Goal: Task Accomplishment & Management: Manage account settings

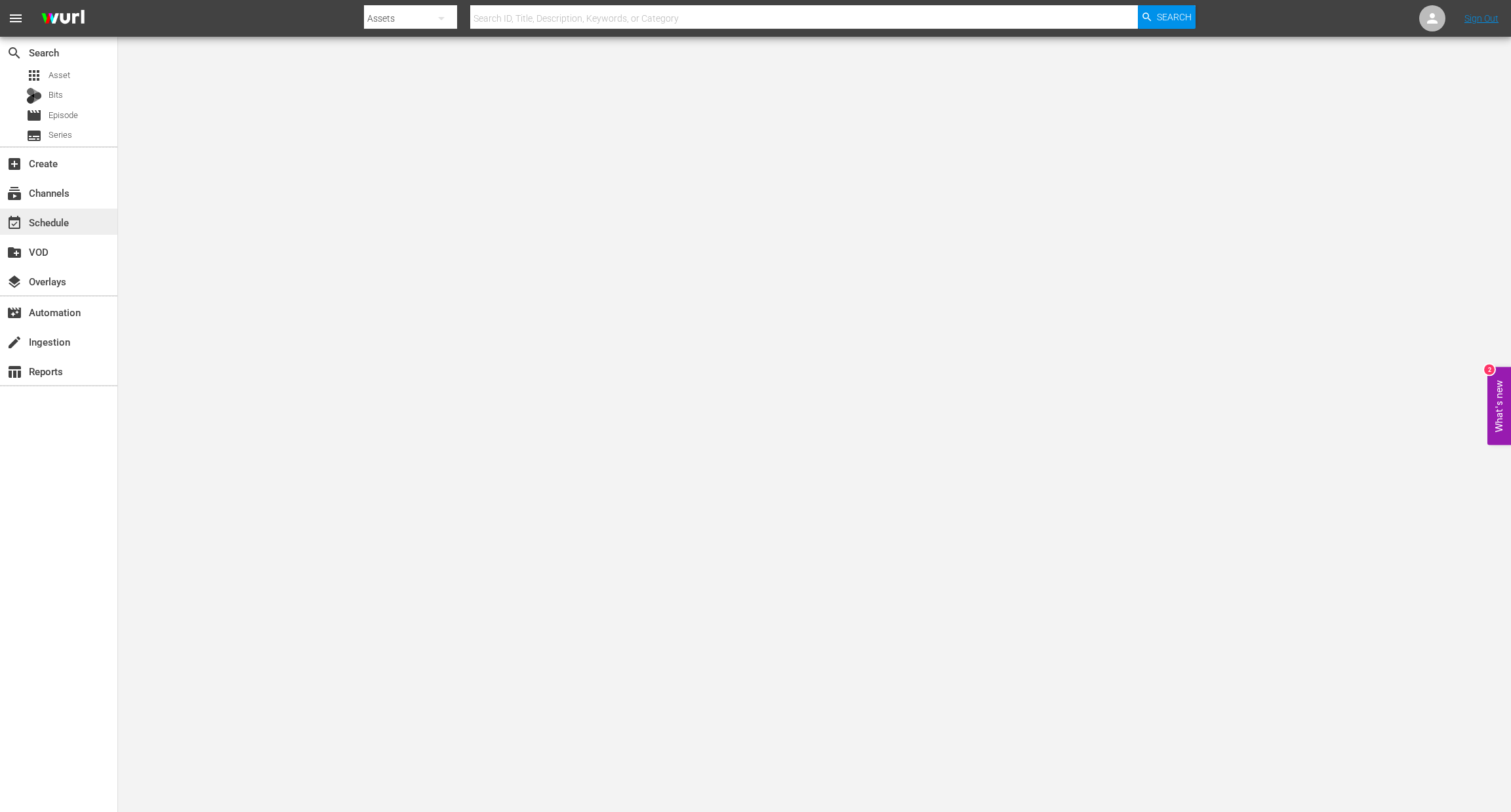
click at [65, 222] on div "event_available Schedule" at bounding box center [36, 220] width 73 height 12
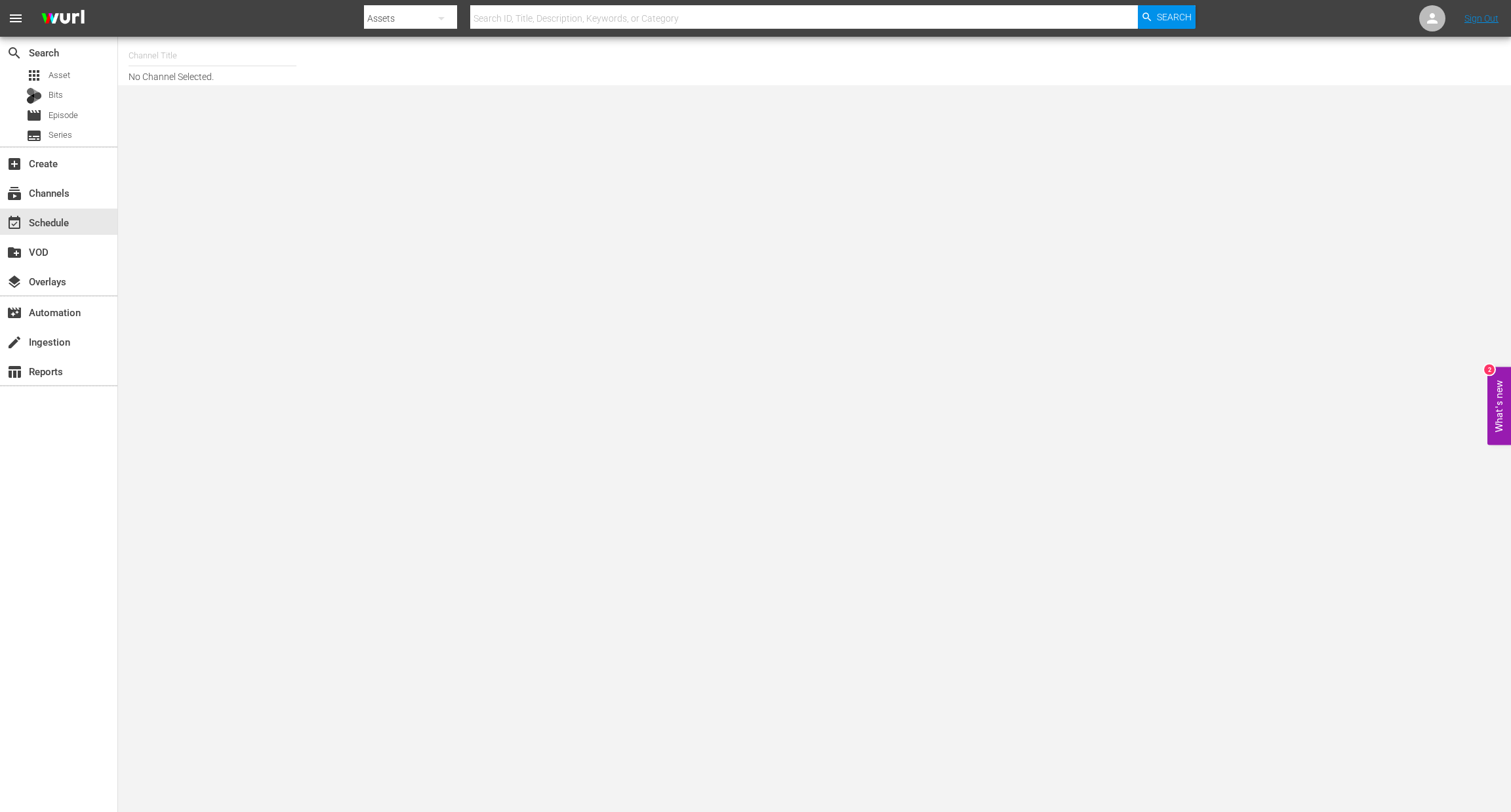
click at [199, 55] on input "text" at bounding box center [212, 56] width 168 height 32
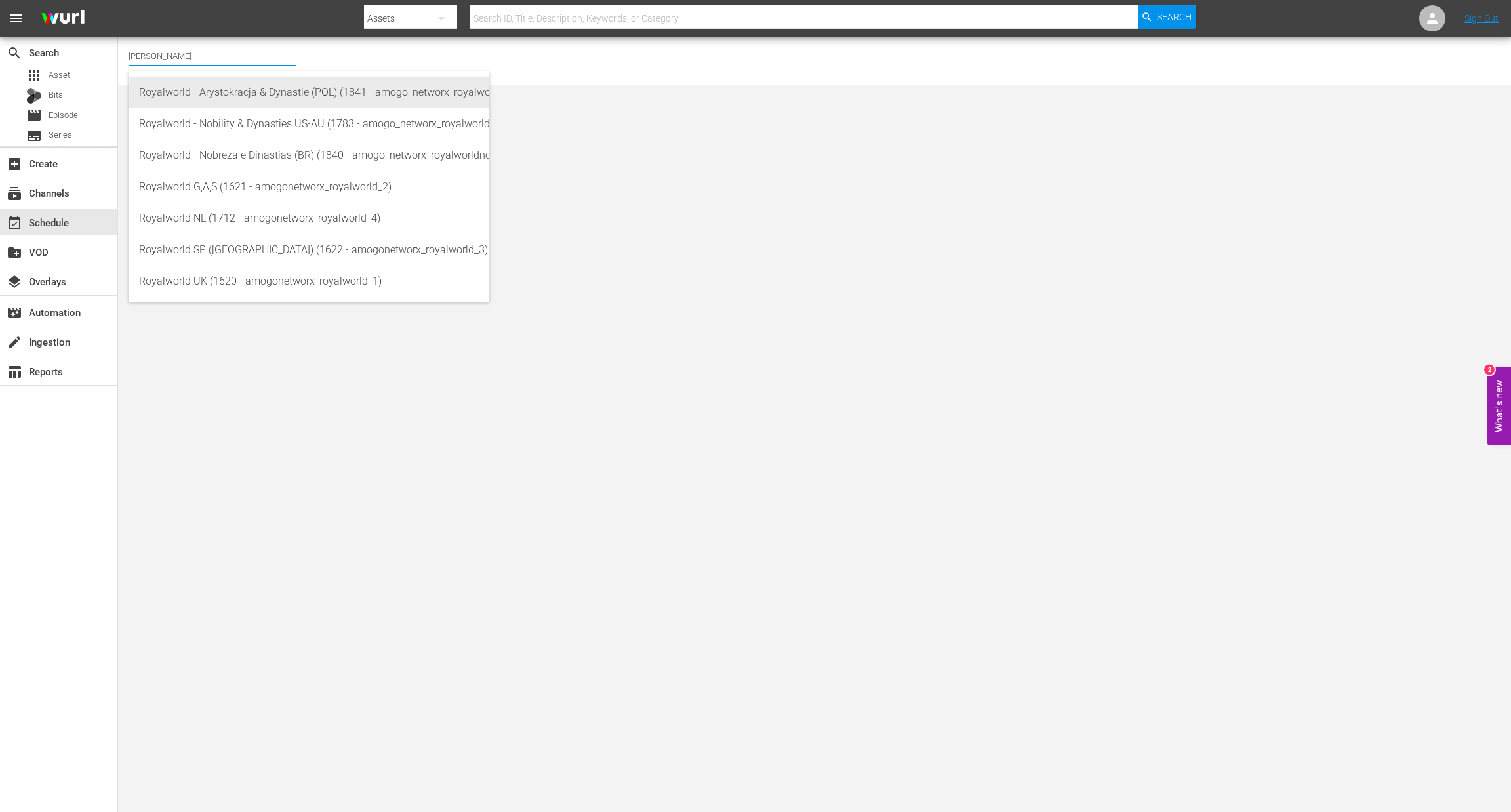
click at [235, 84] on div "Royalworld - Arystokracja & Dynastie (POL) (1841 - amogo_networx_royalworldarys…" at bounding box center [309, 92] width 340 height 32
type input "Royalworld - Arystokracja & Dynastie (POL) (1841 - amogo_networx_royalworldarys…"
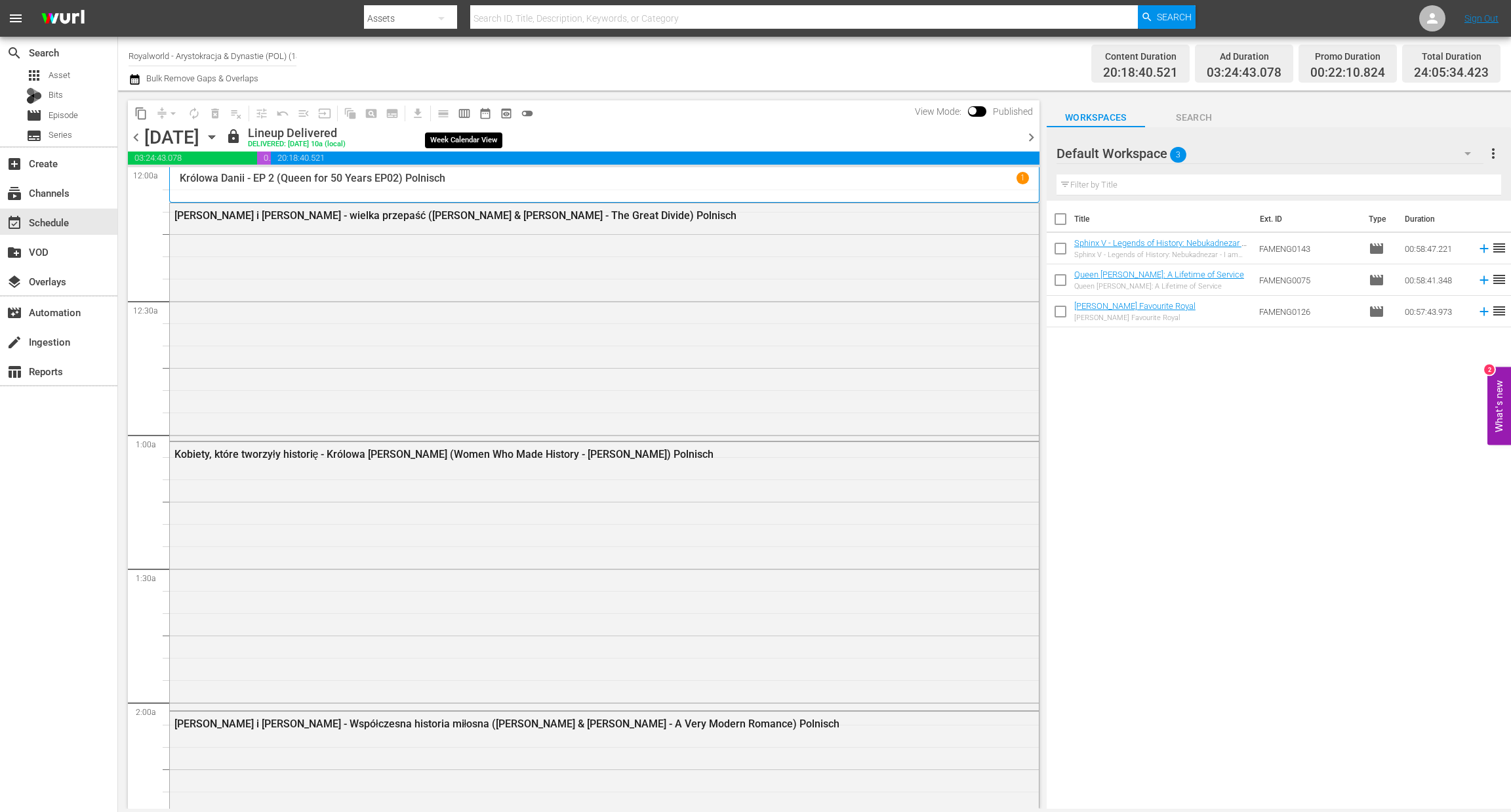
click at [461, 112] on span "calendar_view_week_outlined" at bounding box center [464, 113] width 13 height 13
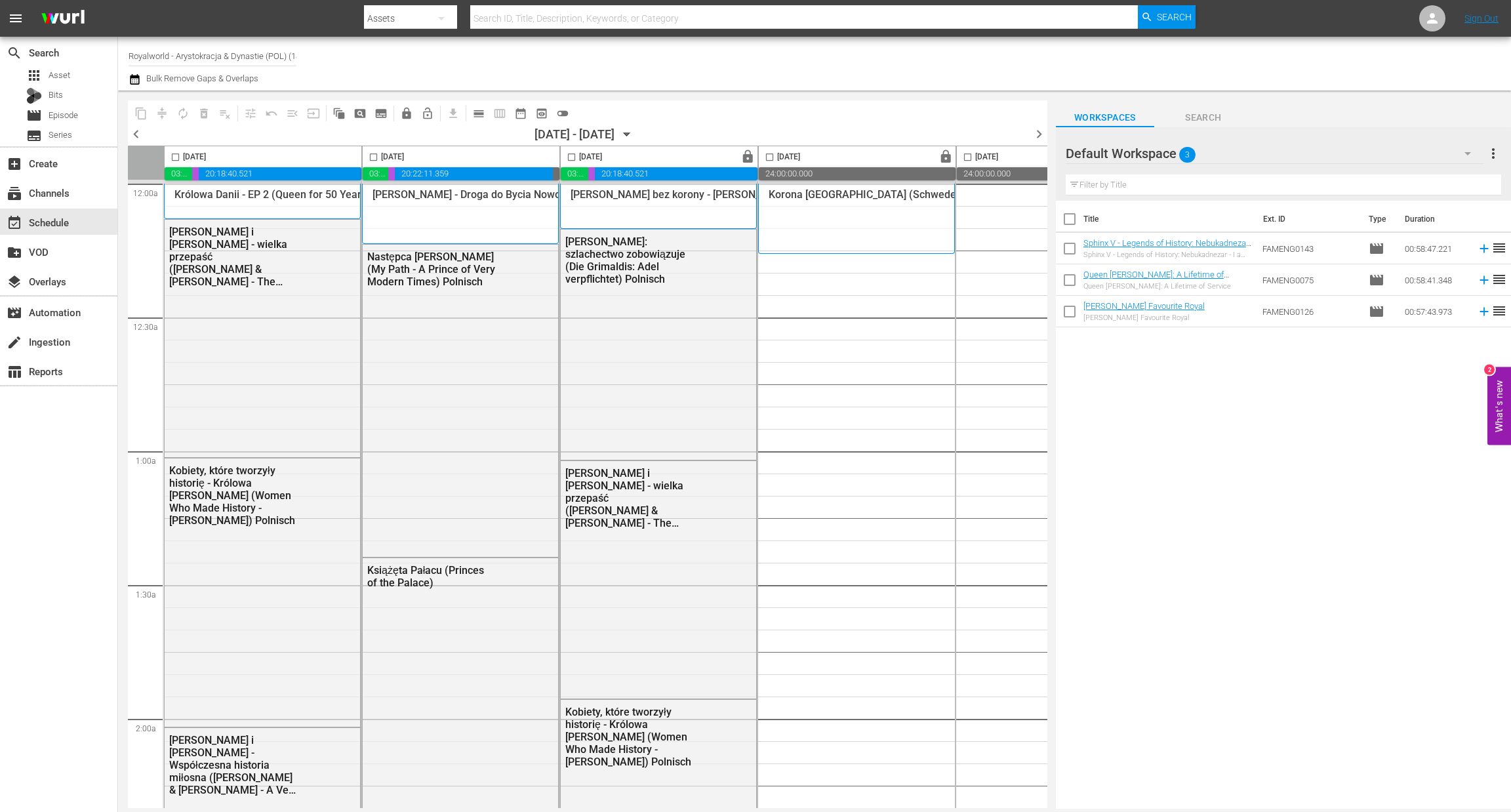
click at [371, 155] on input "checkbox" at bounding box center [373, 160] width 15 height 15
checkbox input "true"
click at [136, 109] on span "content_copy" at bounding box center [141, 113] width 13 height 13
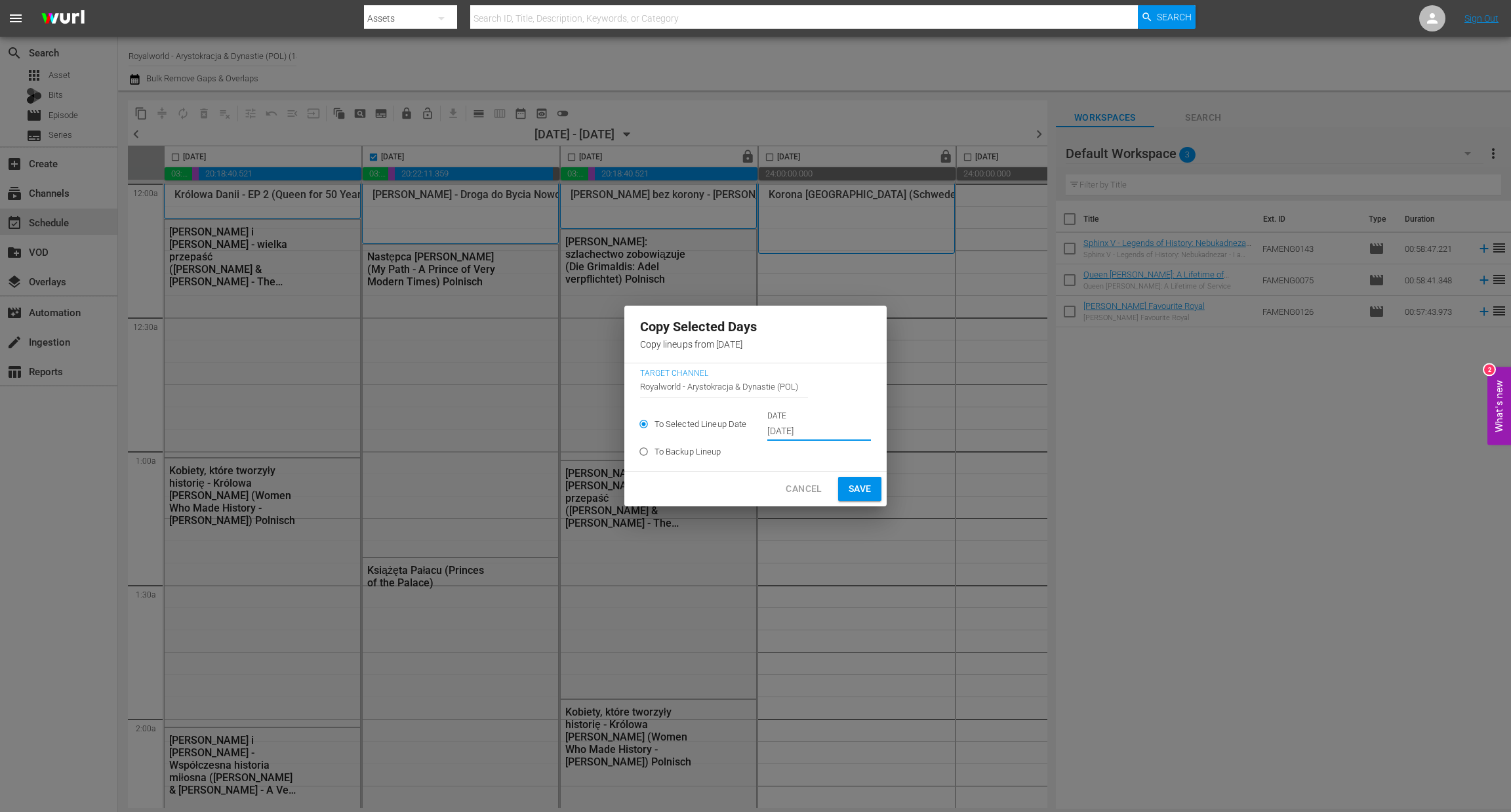
click at [828, 438] on input "[DATE]" at bounding box center [819, 432] width 104 height 20
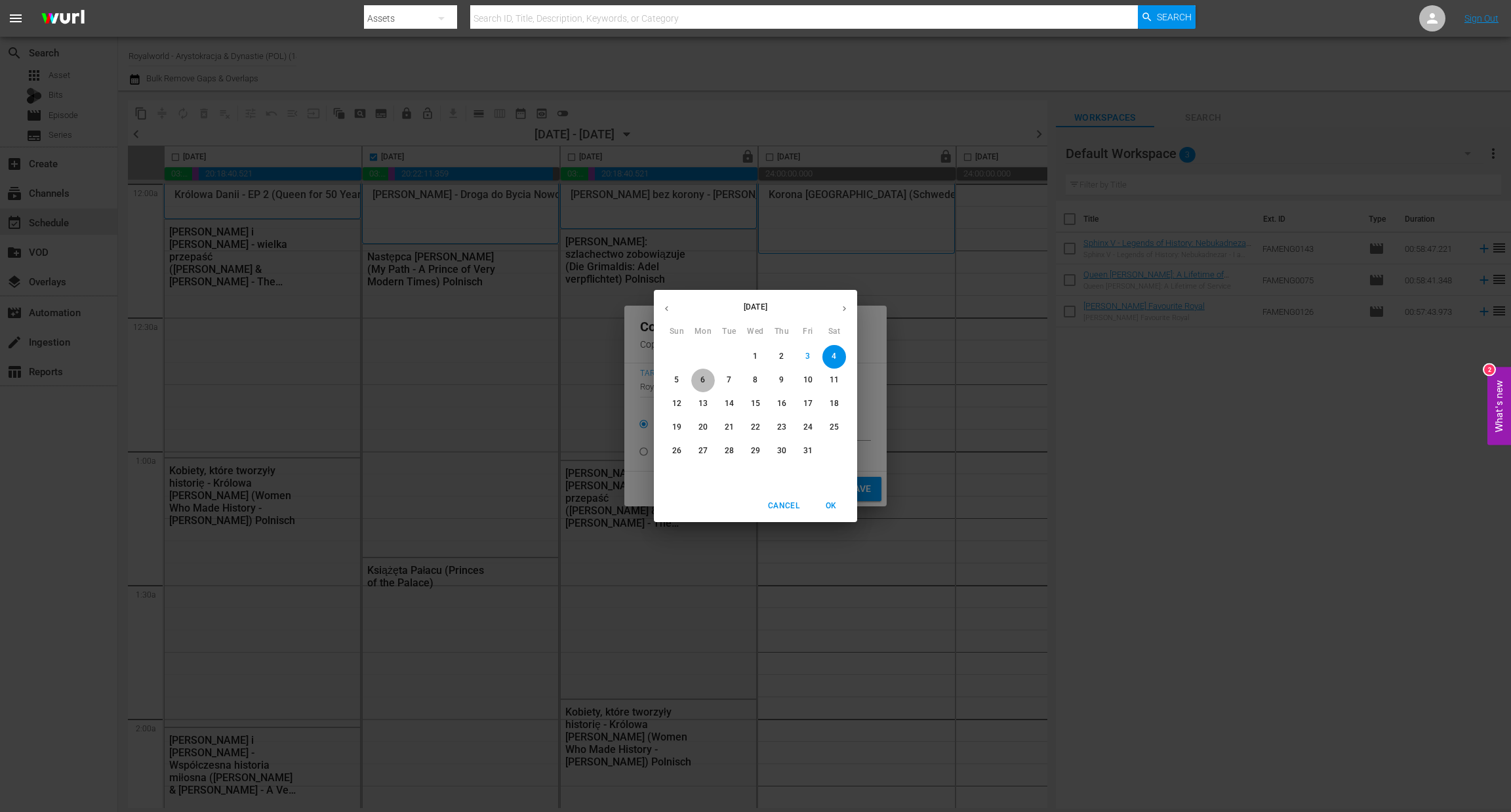
click at [699, 382] on span "6" at bounding box center [703, 380] width 24 height 11
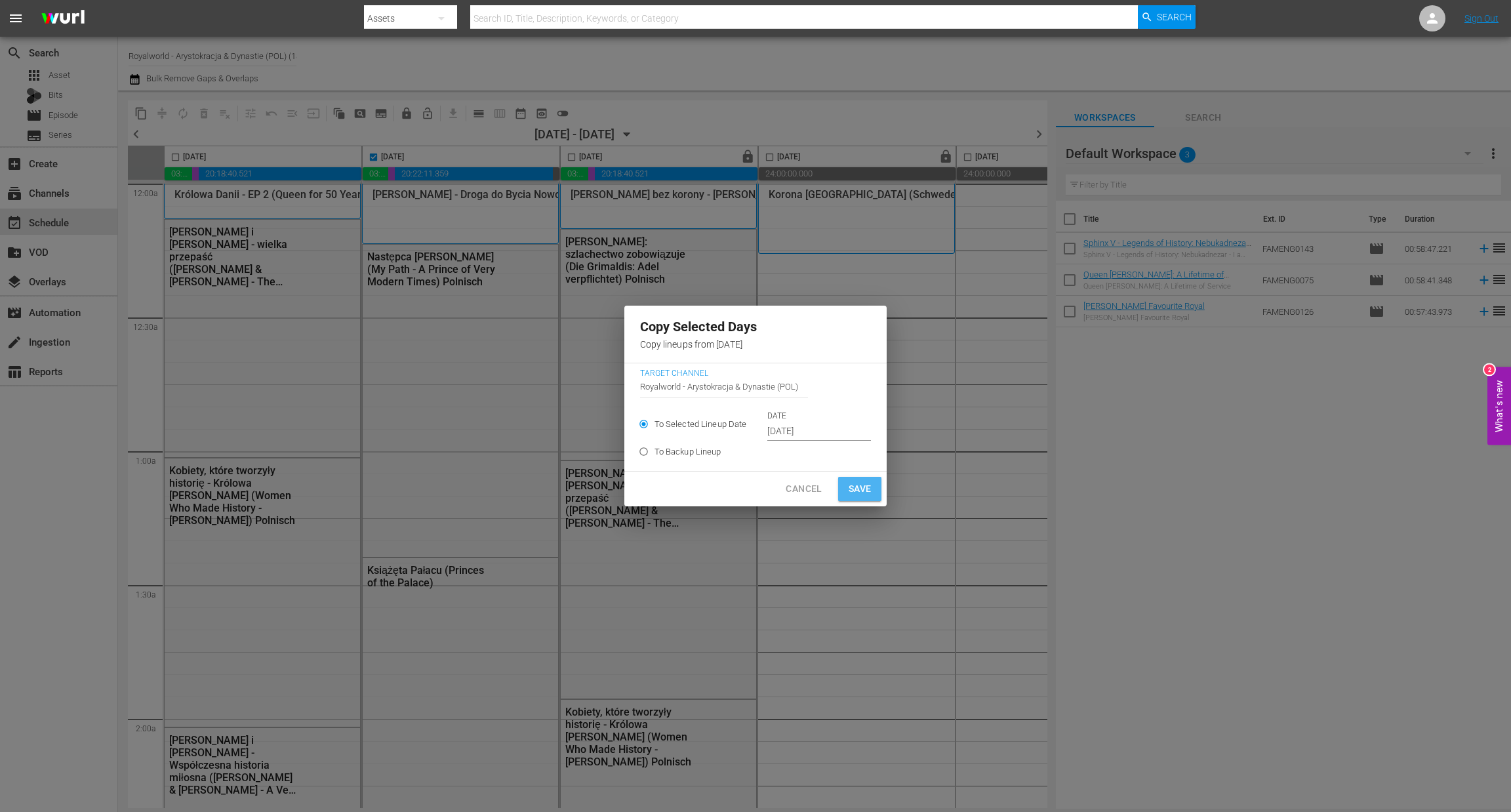
click at [875, 484] on button "Save" at bounding box center [860, 488] width 44 height 24
type input "[DATE]"
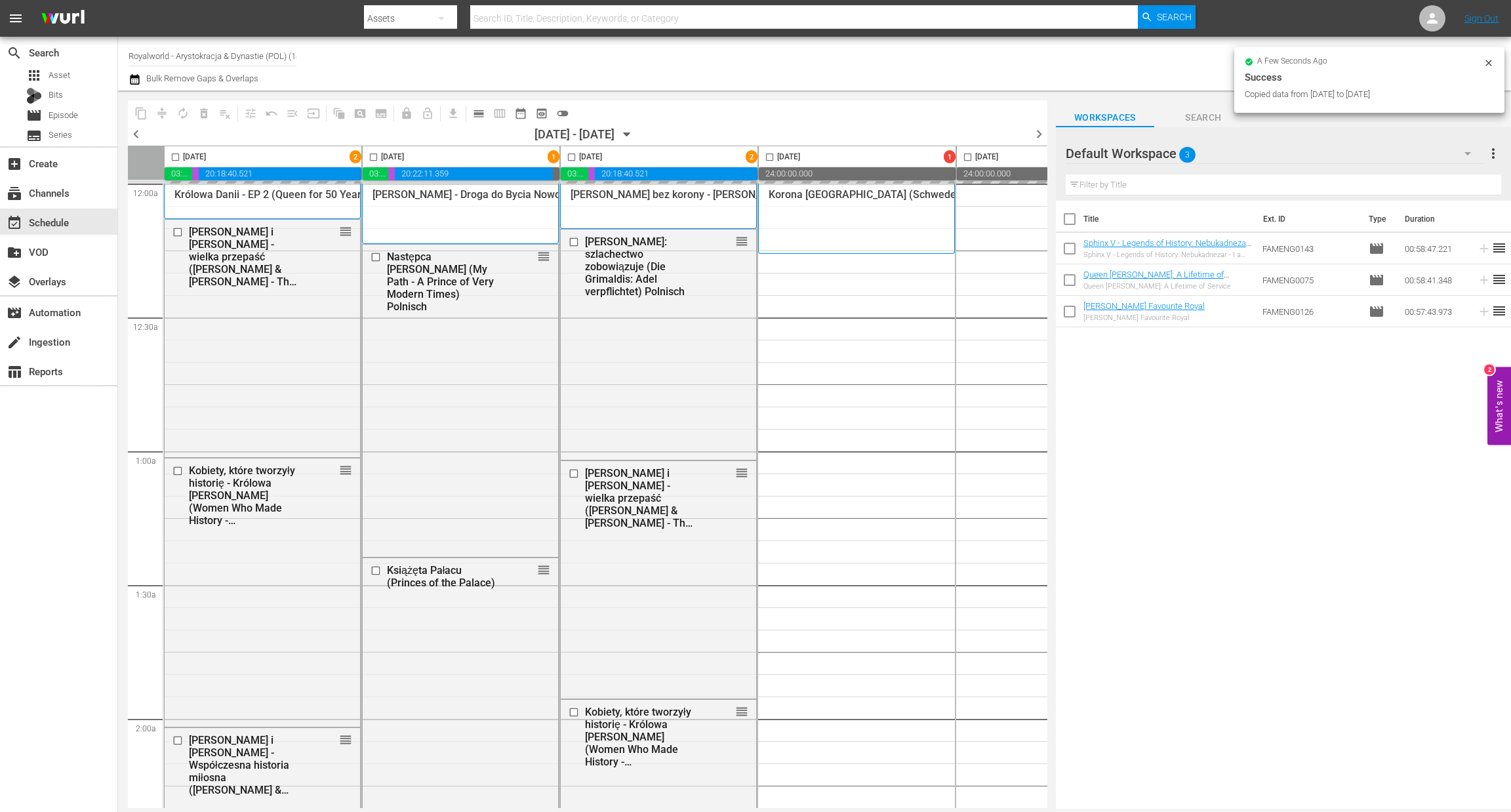
checkbox input "false"
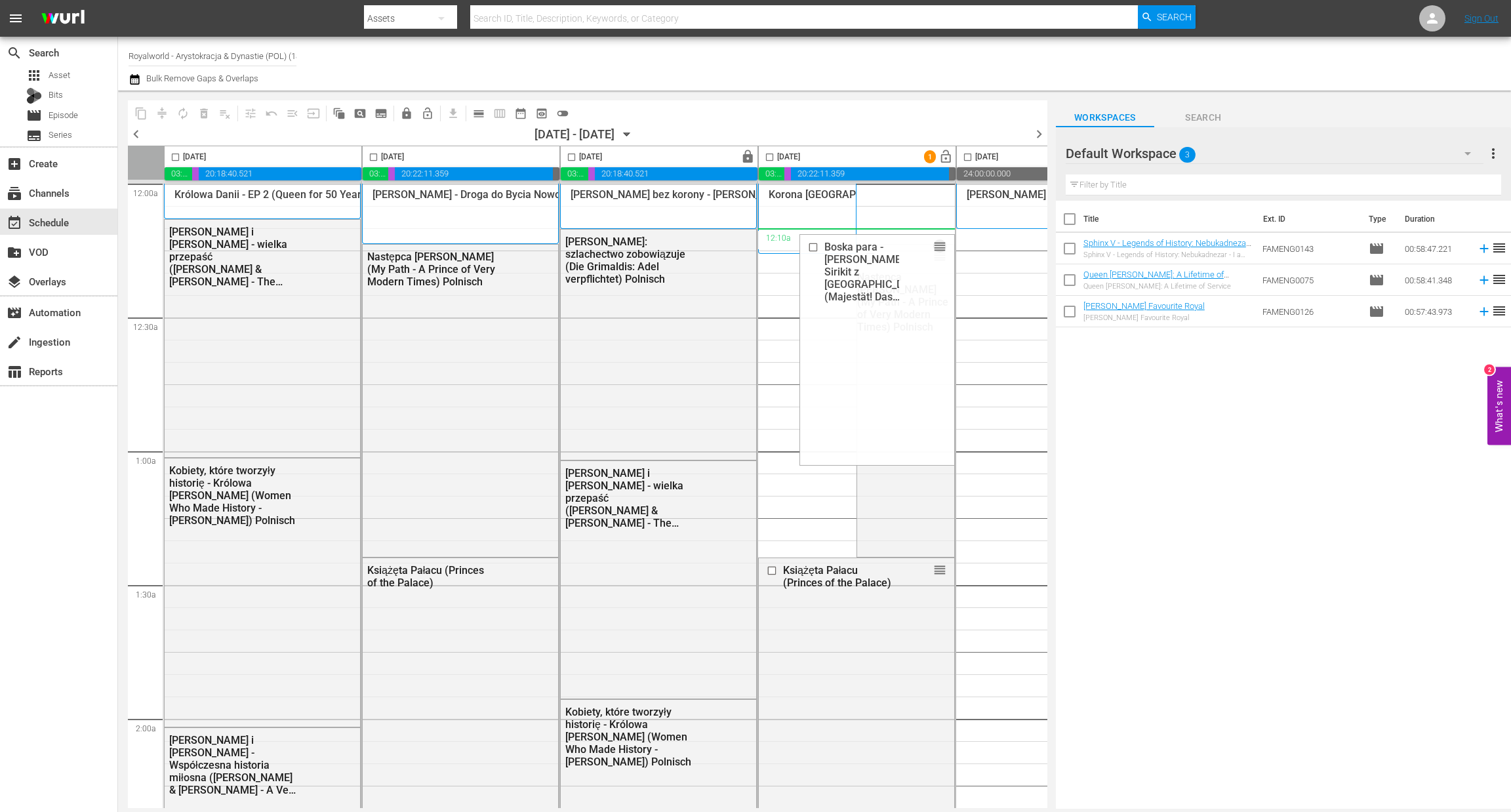
drag, startPoint x: 939, startPoint y: 490, endPoint x: 871, endPoint y: 241, distance: 258.1
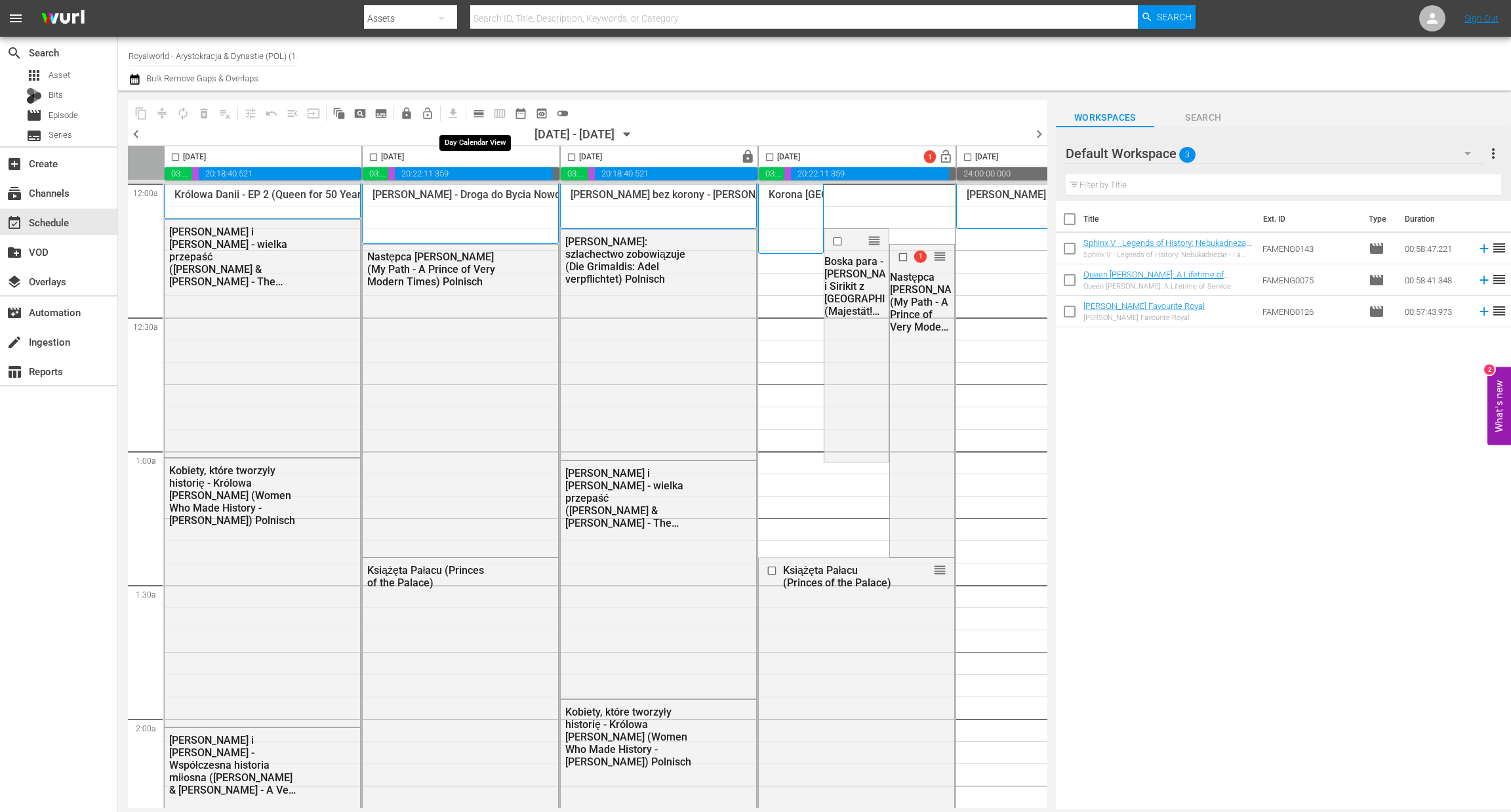
click at [479, 113] on span "calendar_view_day_outlined" at bounding box center [479, 113] width 13 height 13
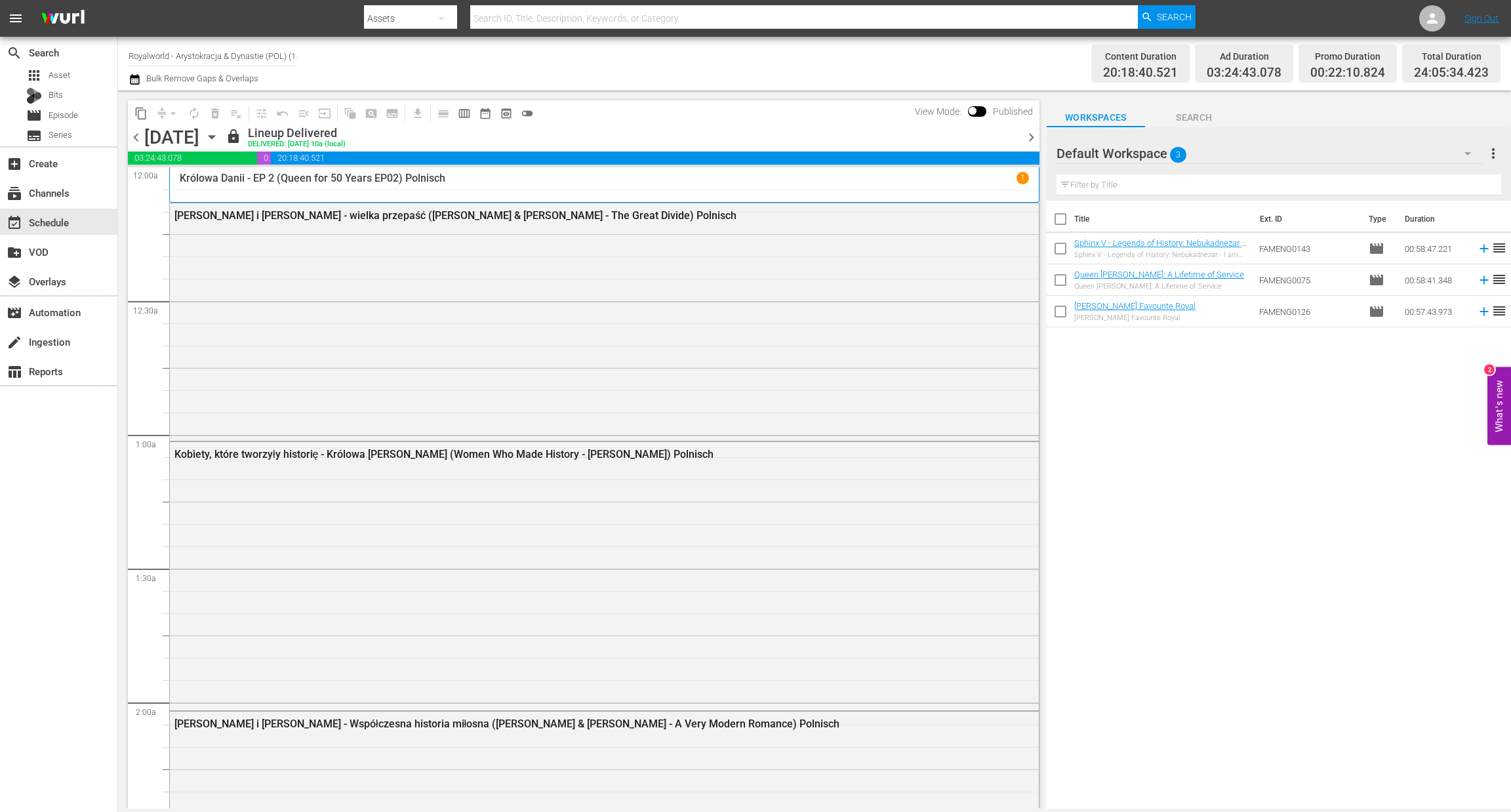
click at [1023, 141] on span "chevron_right" at bounding box center [1031, 137] width 16 height 16
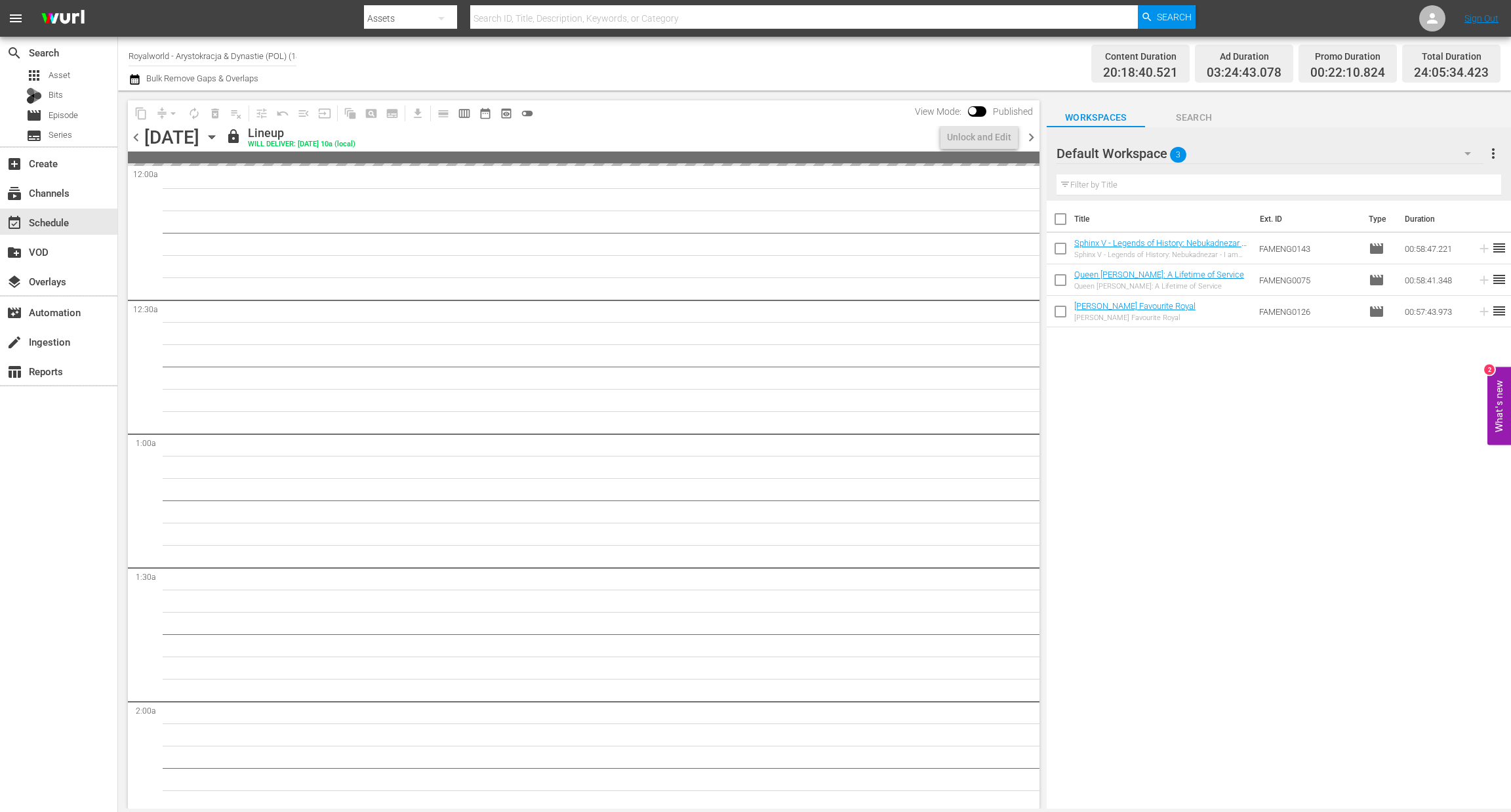
click at [1023, 141] on span "chevron_right" at bounding box center [1031, 137] width 16 height 16
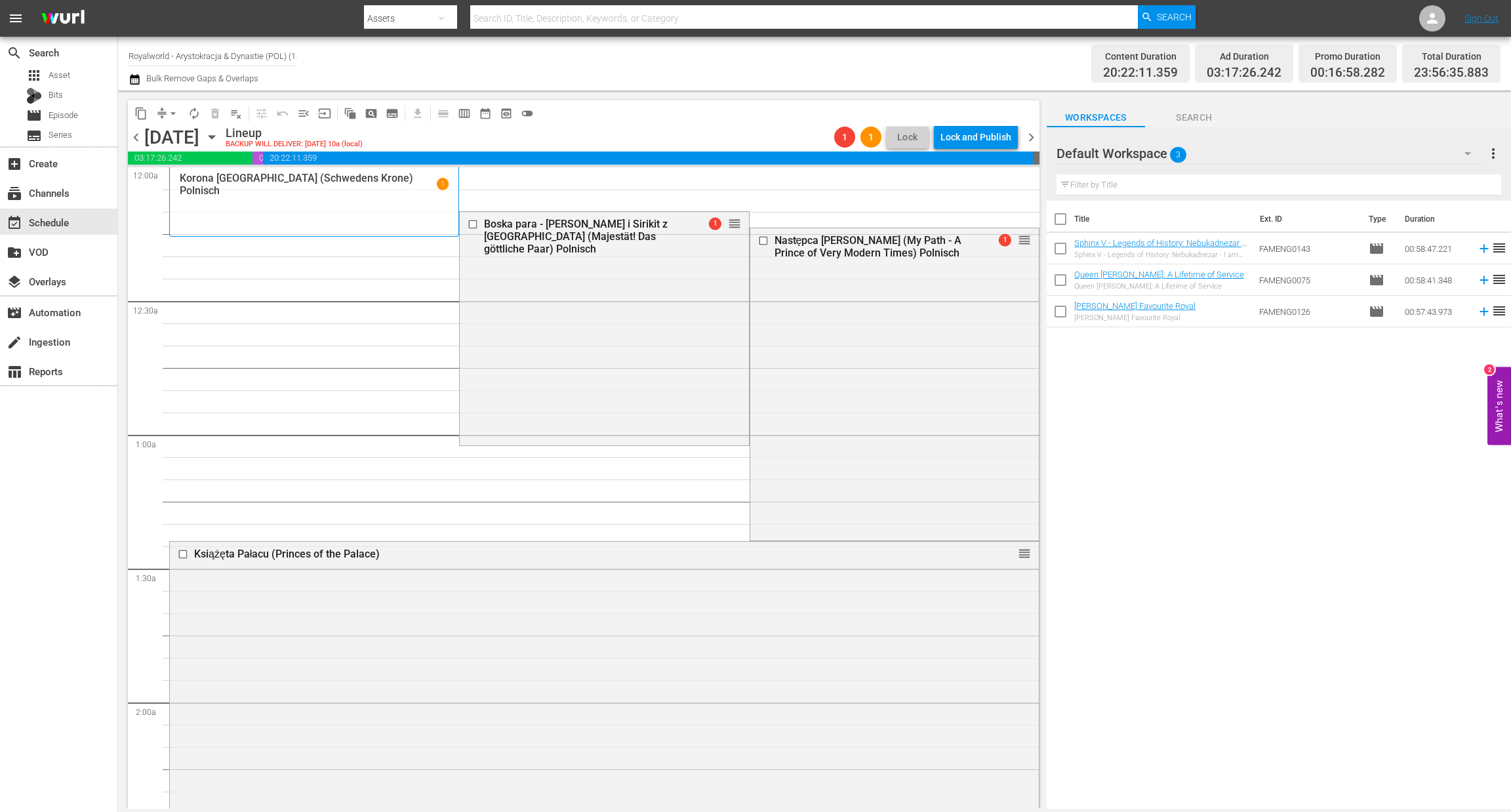
click at [175, 111] on span "arrow_drop_down" at bounding box center [173, 113] width 13 height 13
click at [197, 181] on li "Align to End of Previous Day" at bounding box center [173, 183] width 138 height 22
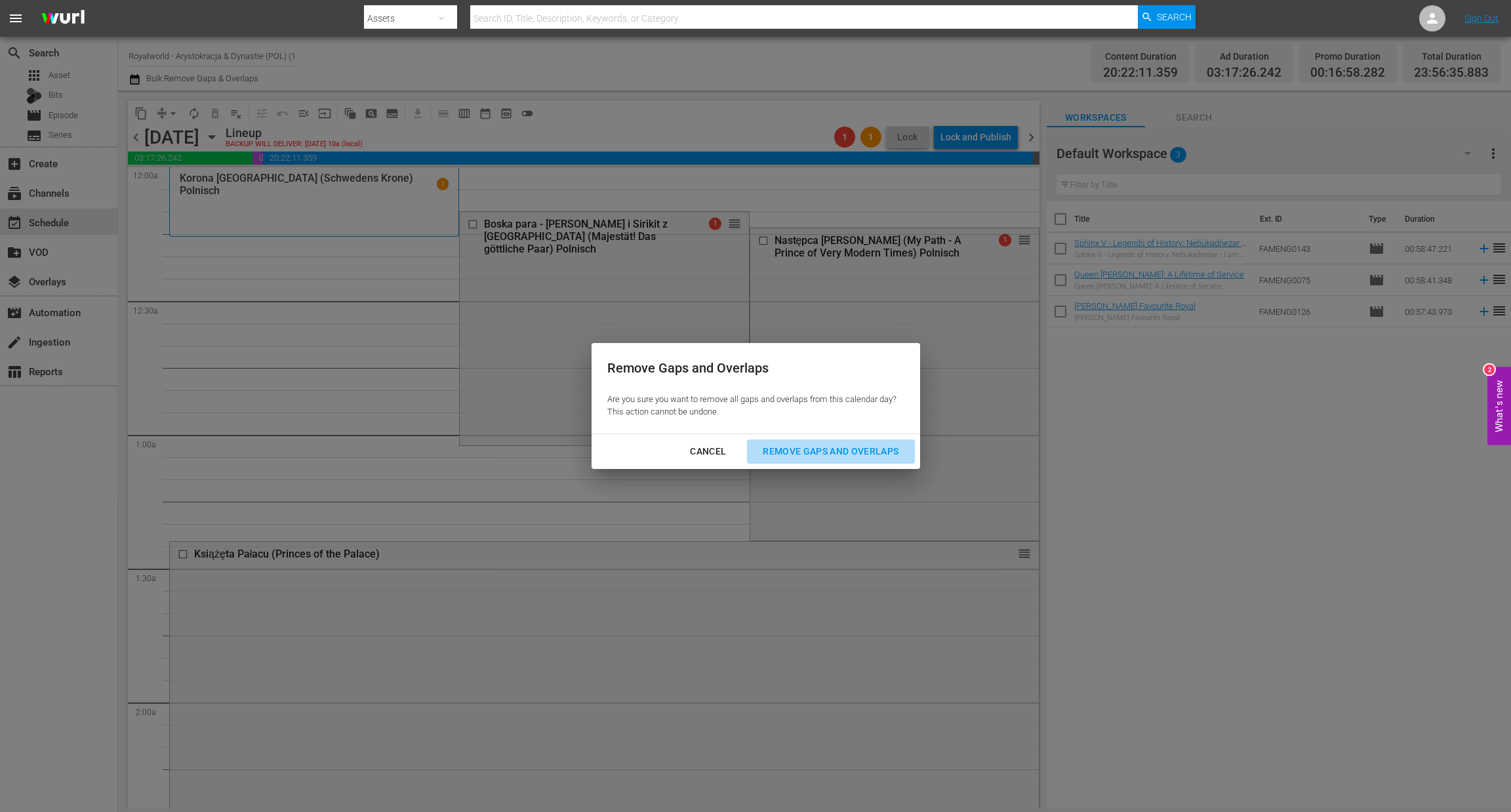
click at [825, 453] on div "Remove Gaps and Overlaps" at bounding box center [831, 451] width 157 height 16
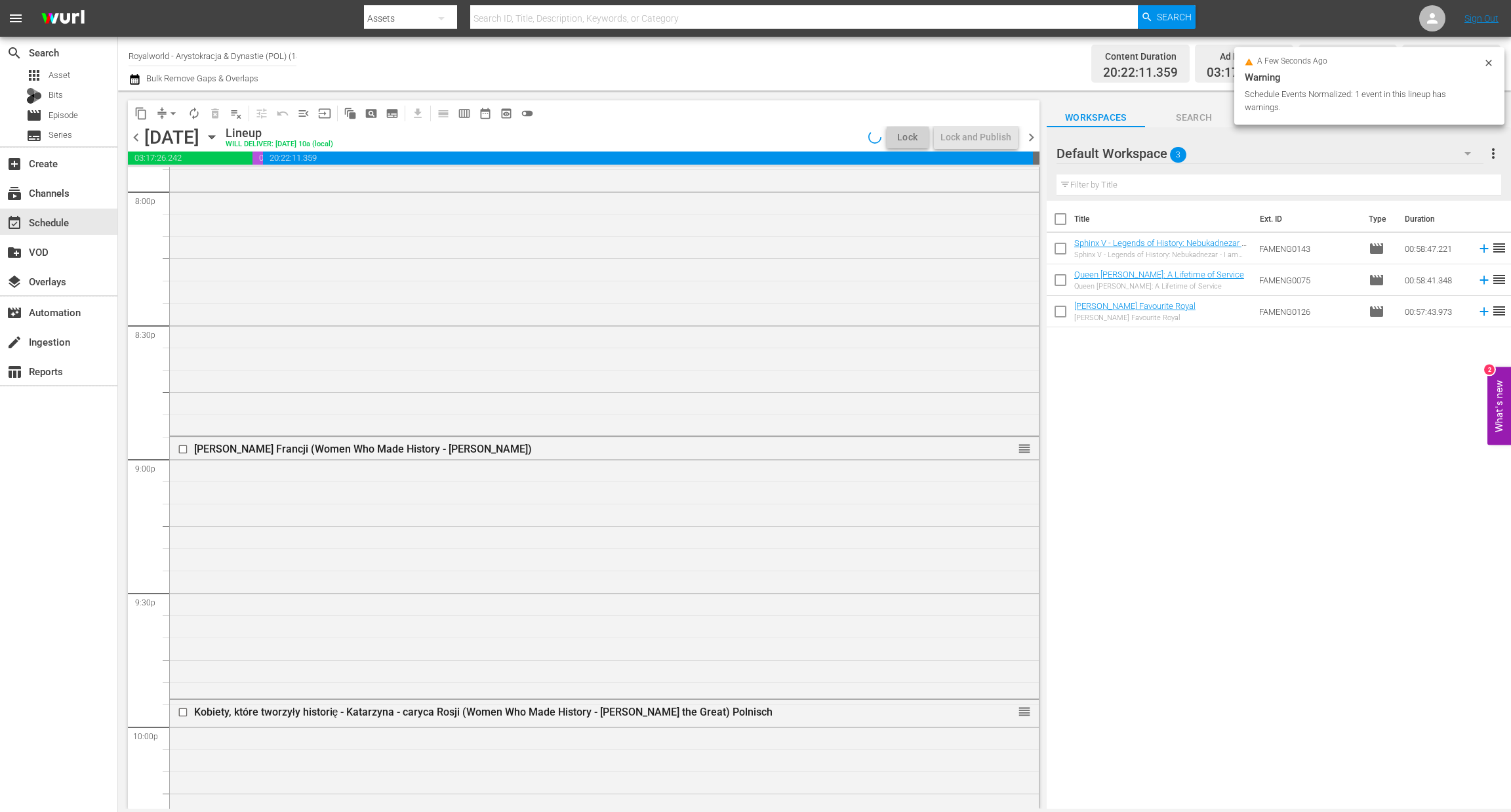
scroll to position [5833, 0]
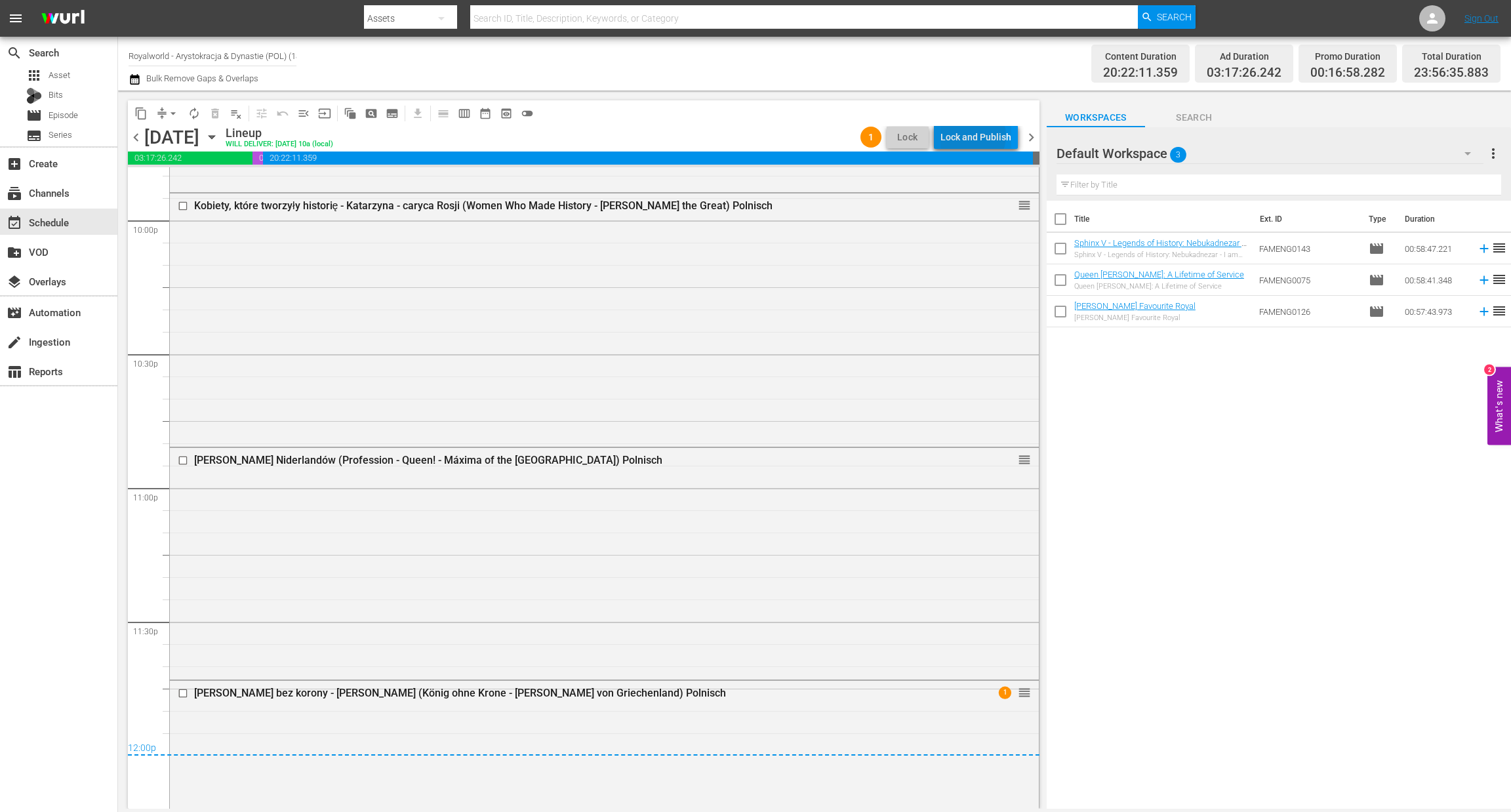
click at [974, 136] on div "Lock and Publish" at bounding box center [976, 137] width 71 height 24
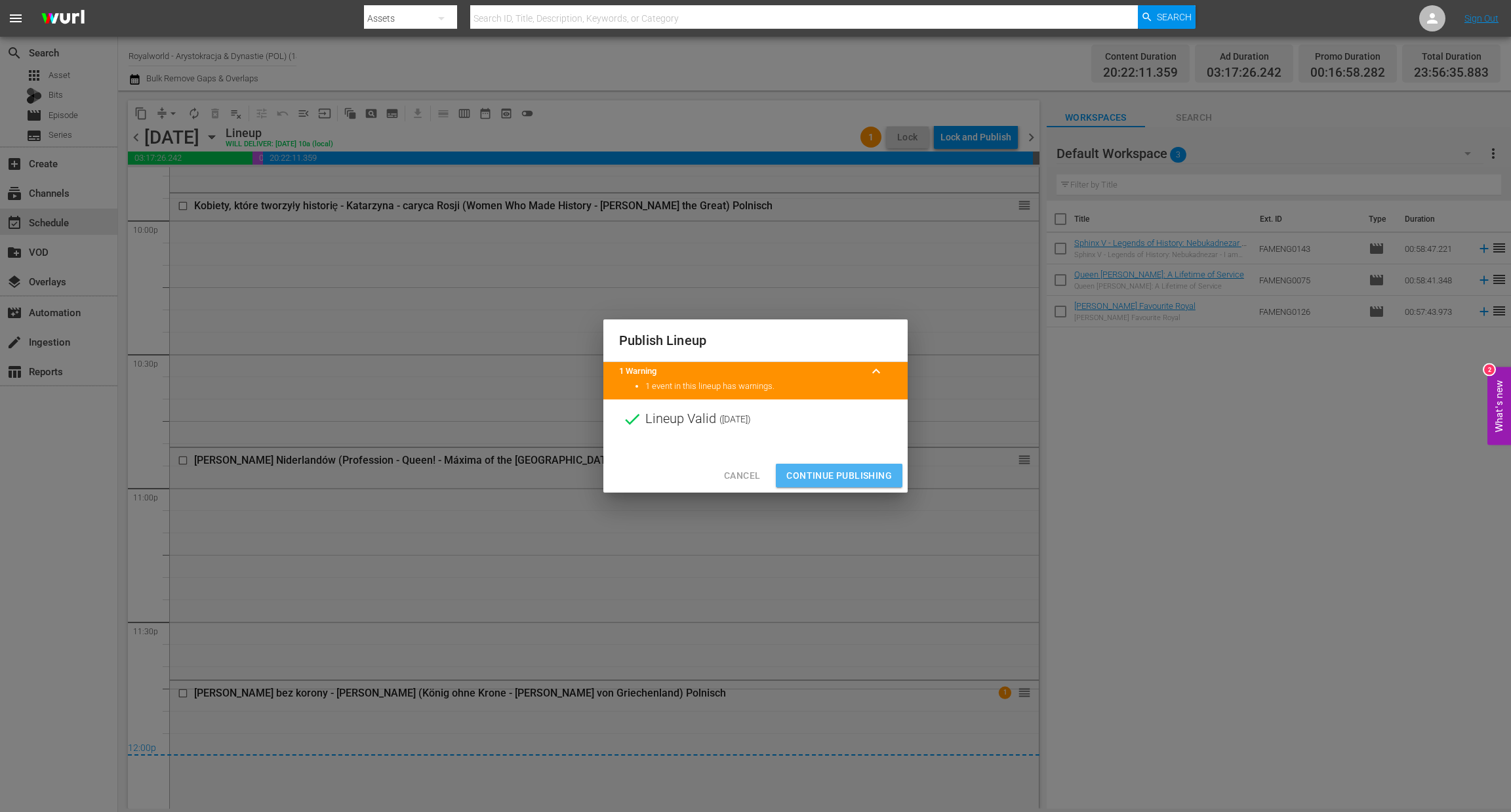
click at [839, 482] on span "Continue Publishing" at bounding box center [839, 475] width 105 height 16
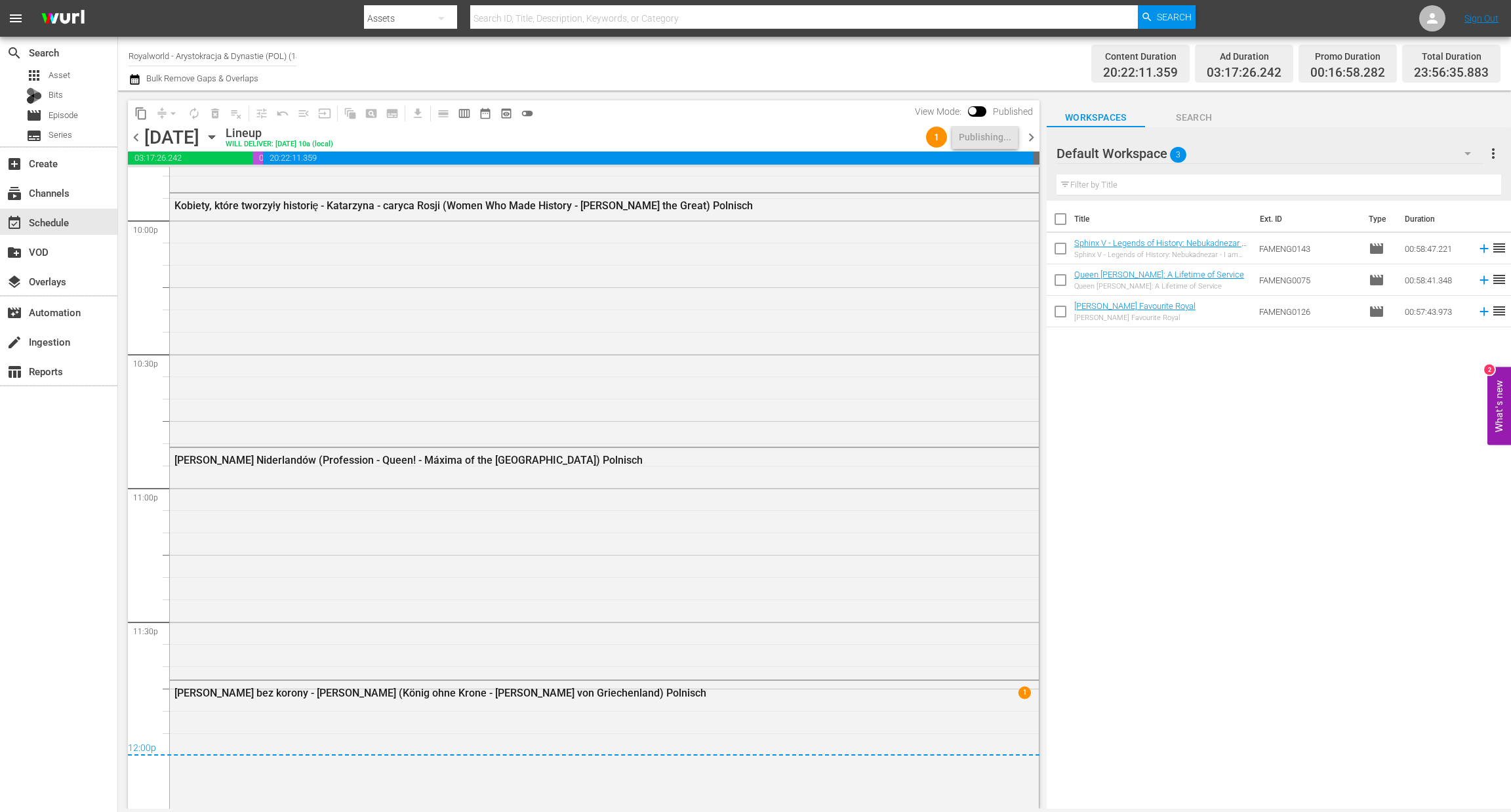
click at [1032, 141] on span "chevron_right" at bounding box center [1031, 137] width 16 height 16
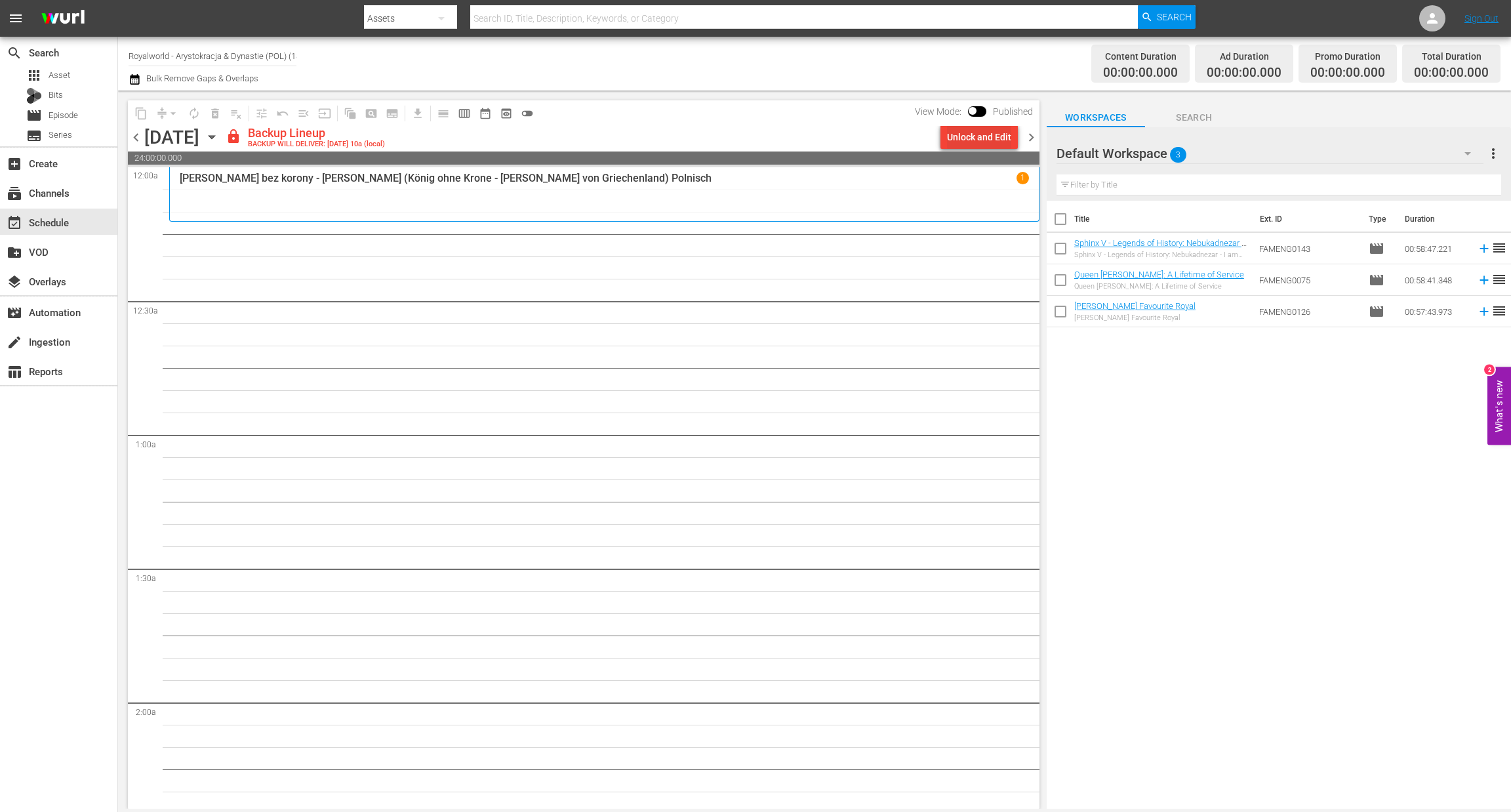
click at [958, 129] on div "Unlock and Edit" at bounding box center [979, 137] width 64 height 24
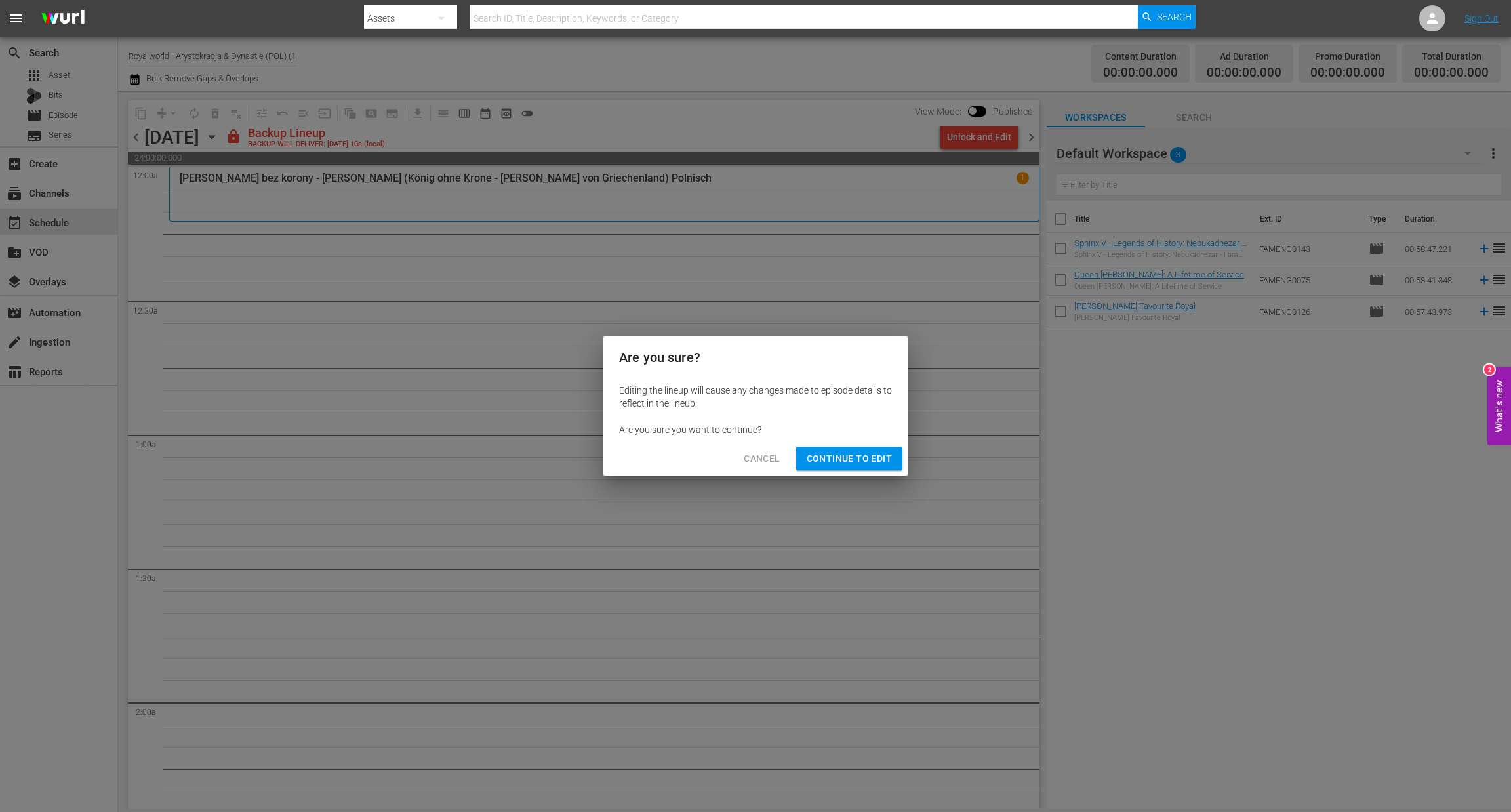
click at [875, 453] on span "Continue to Edit" at bounding box center [849, 458] width 85 height 16
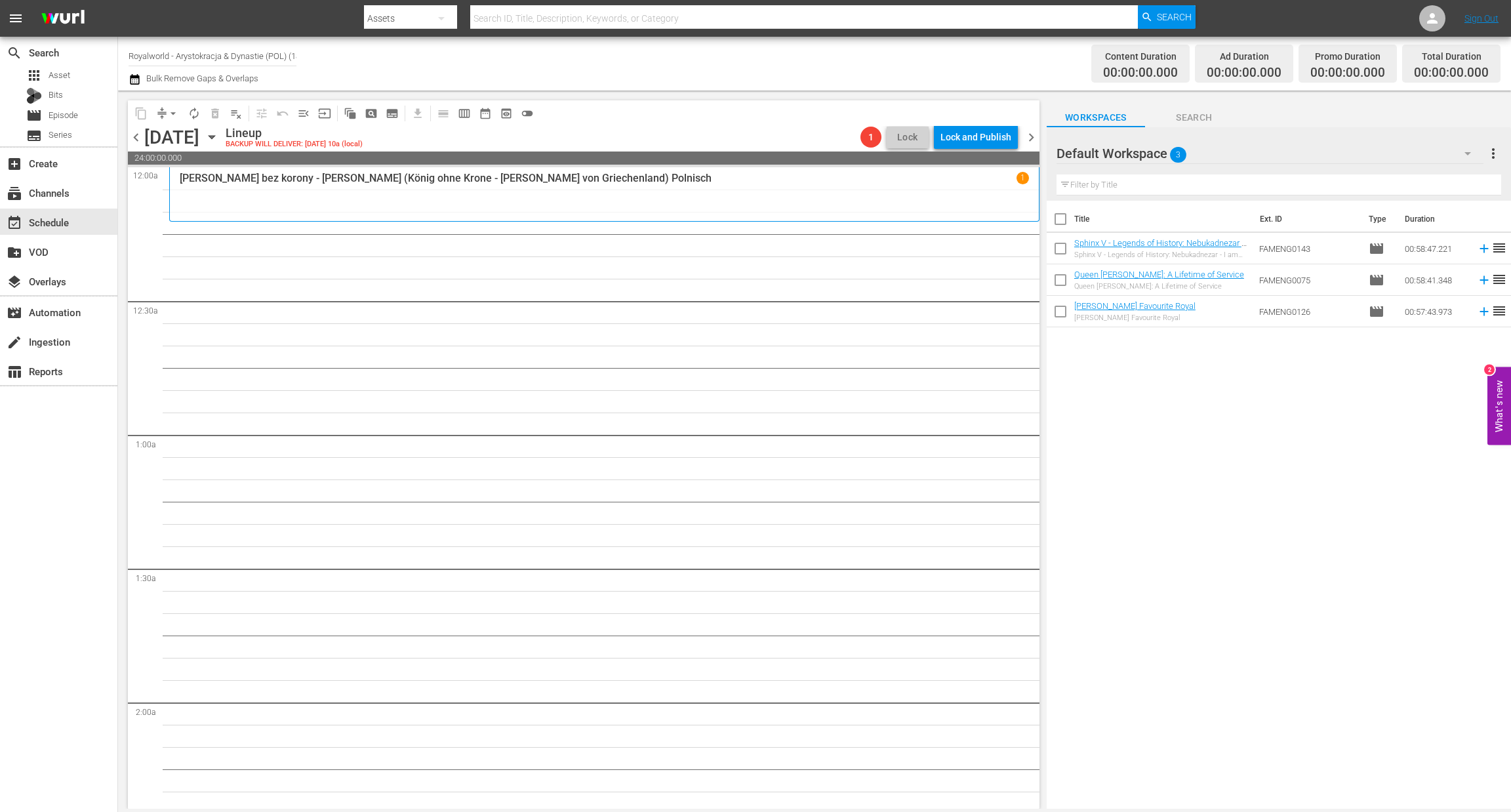
click at [463, 113] on span "calendar_view_week_outlined" at bounding box center [464, 113] width 13 height 13
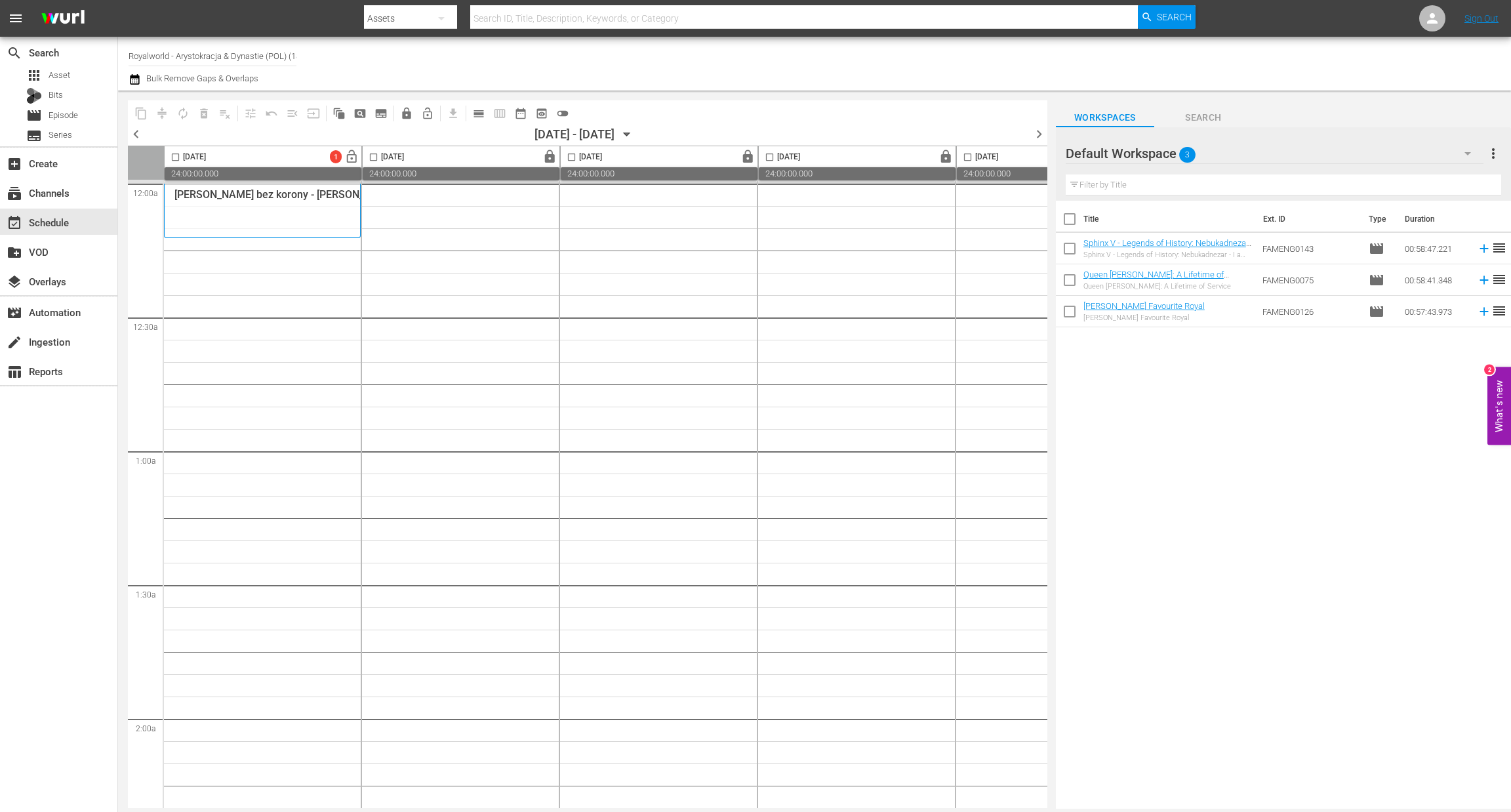
click at [142, 137] on span "chevron_left" at bounding box center [136, 134] width 16 height 16
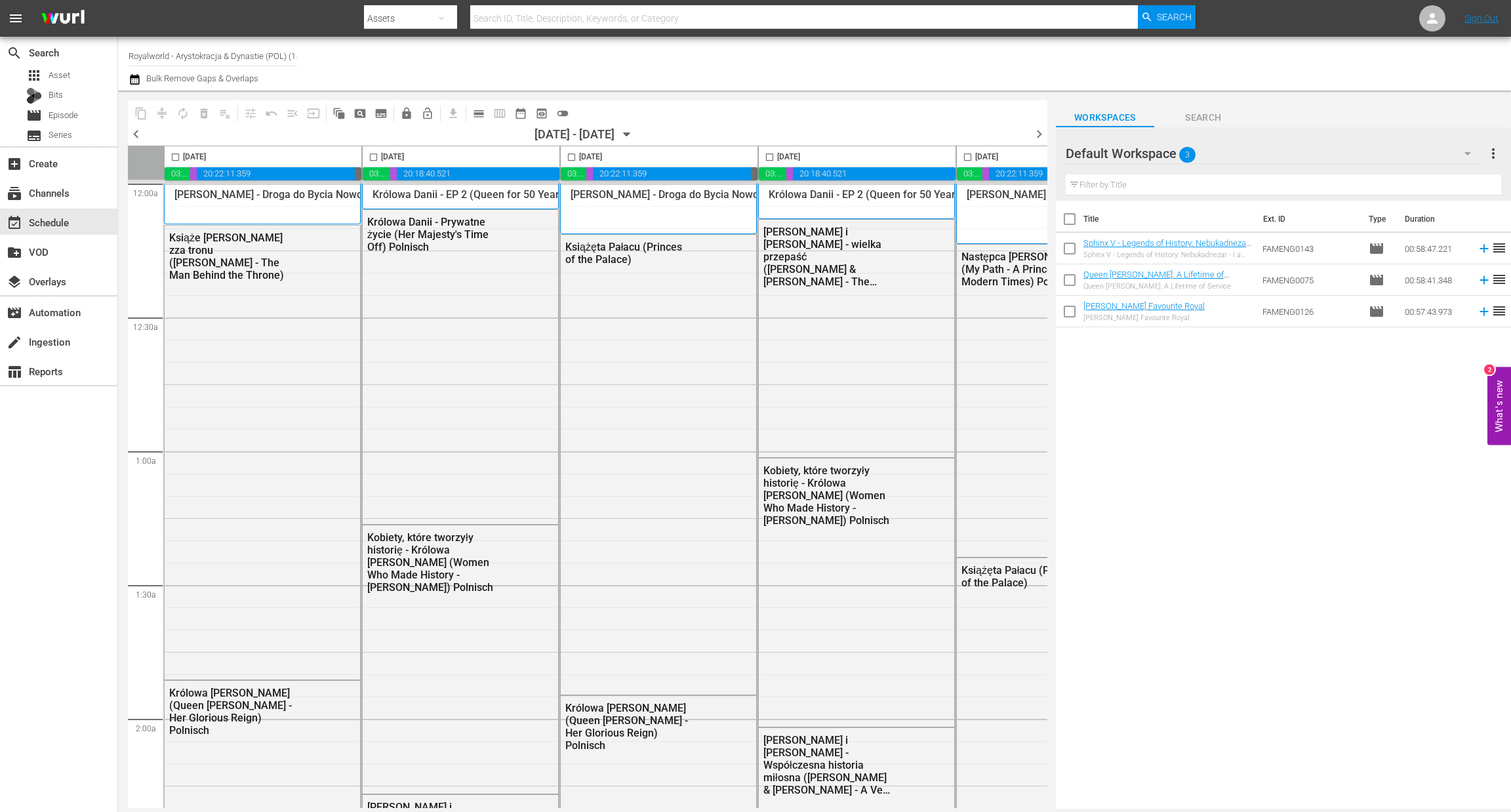
scroll to position [0, 477]
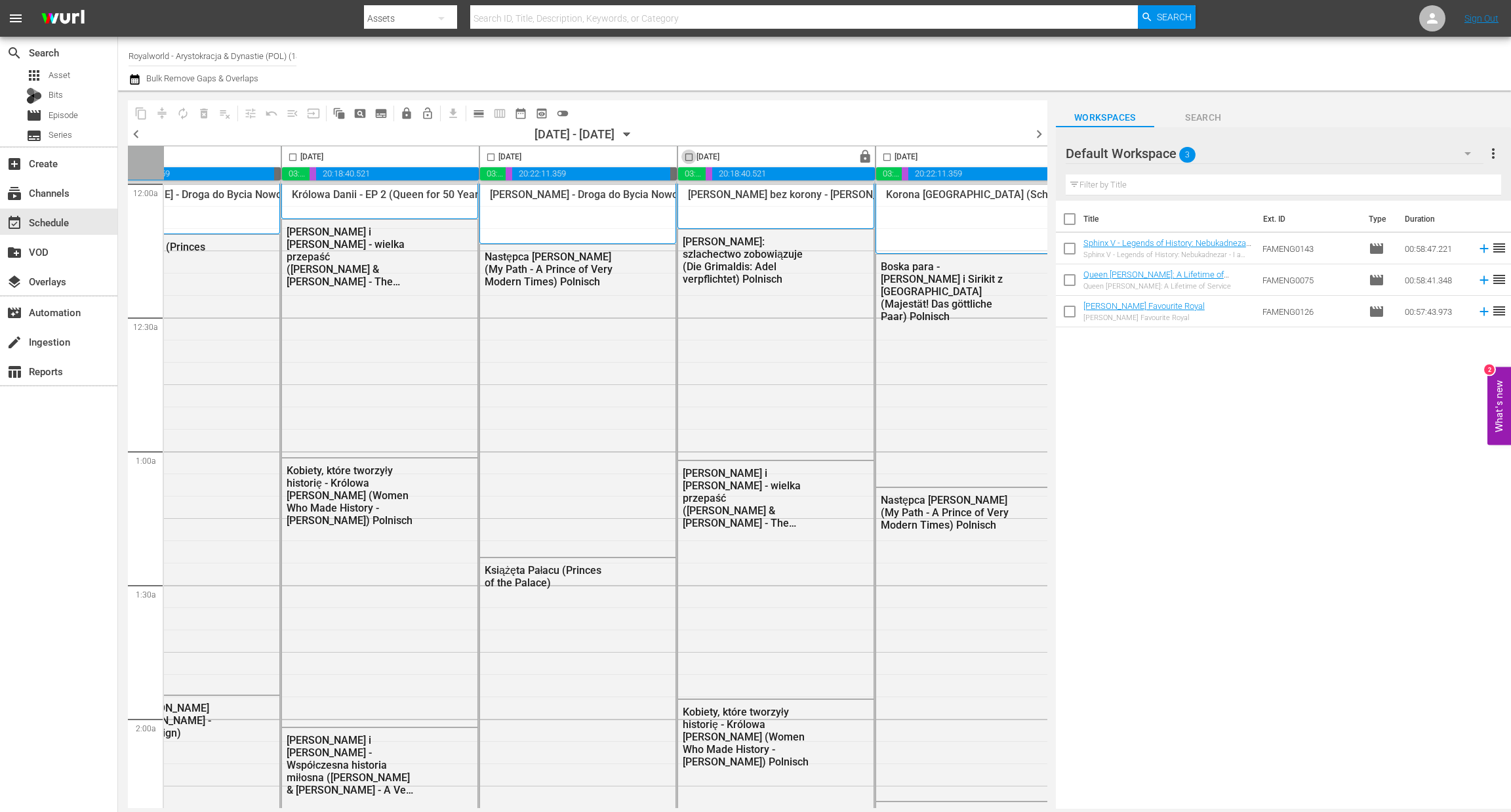
click at [692, 158] on input "checkbox" at bounding box center [689, 160] width 15 height 15
checkbox input "true"
click at [140, 115] on span "content_copy" at bounding box center [141, 113] width 13 height 13
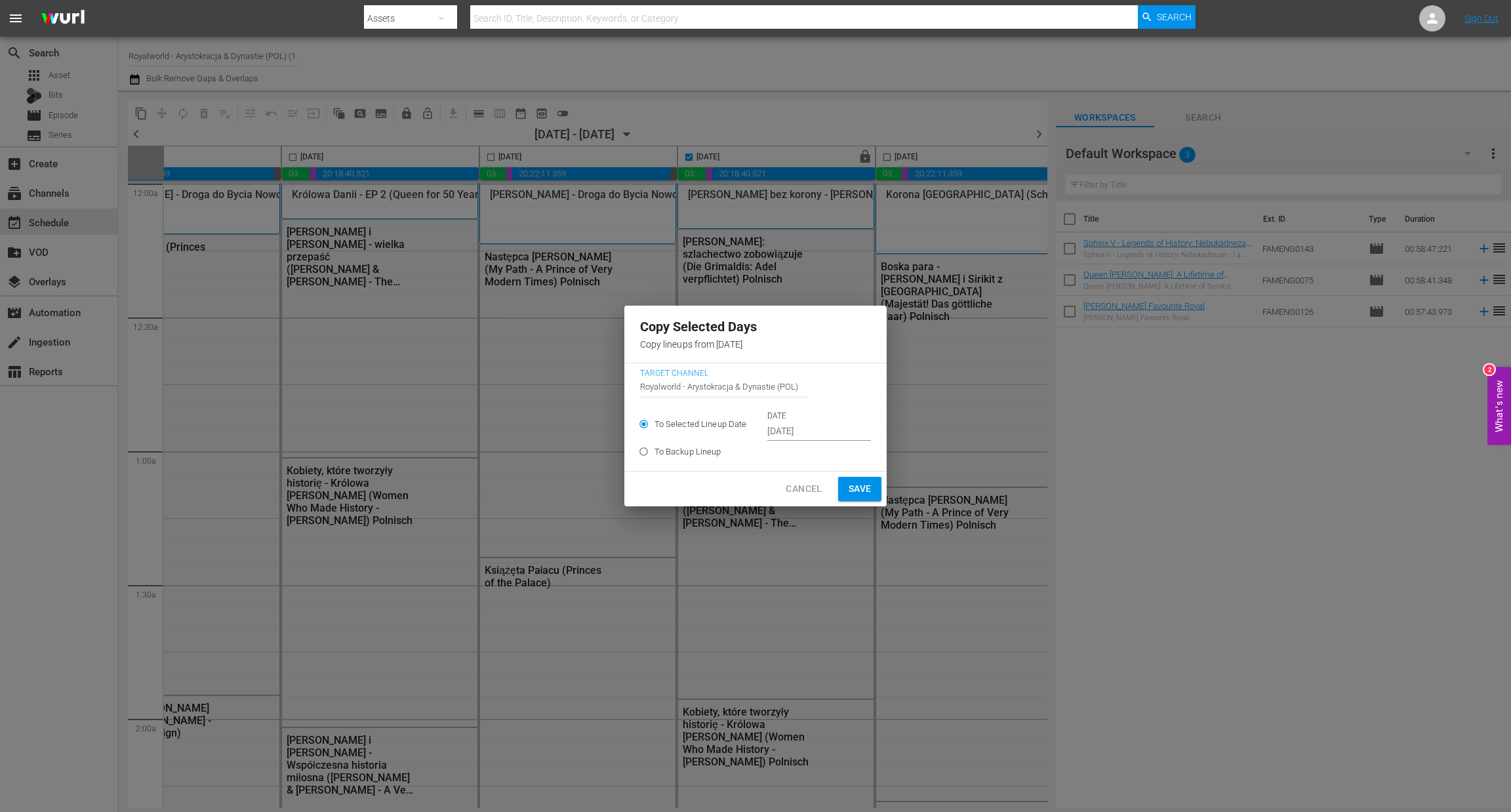
click at [801, 433] on input "Oct 5th 2025" at bounding box center [819, 432] width 104 height 20
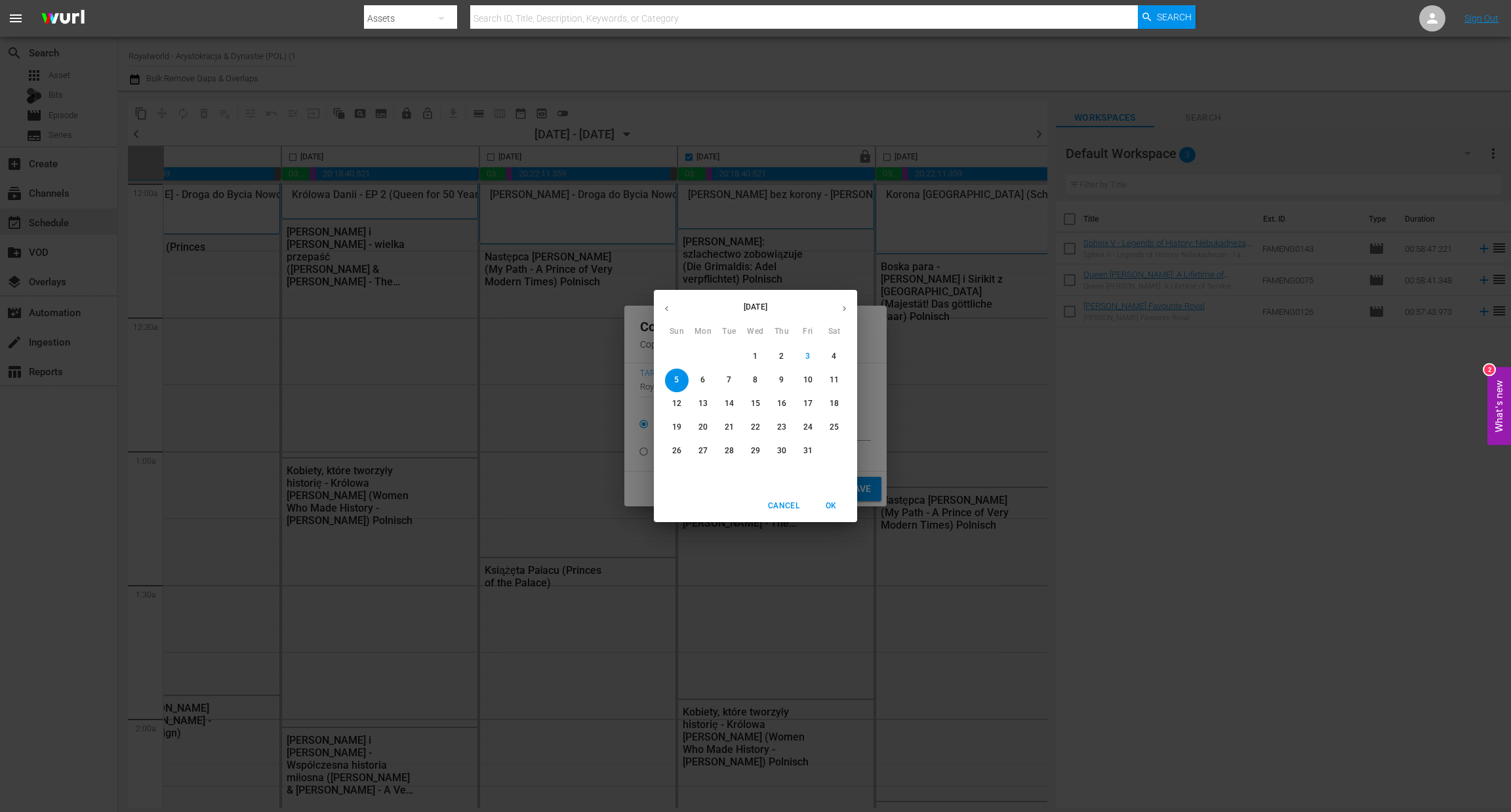
click at [722, 374] on span "7" at bounding box center [729, 380] width 24 height 11
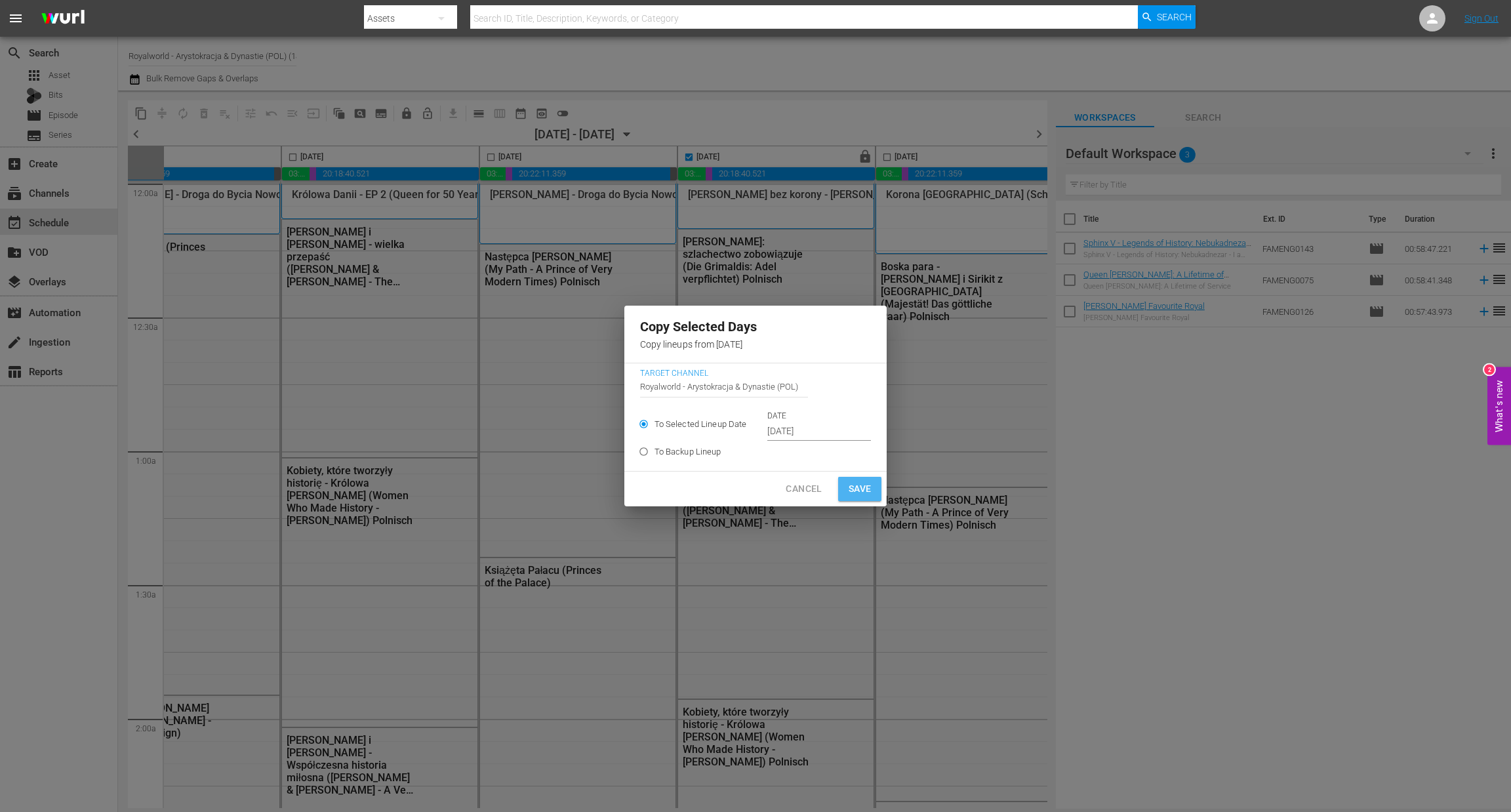
click at [852, 491] on span "Save" at bounding box center [860, 488] width 23 height 16
type input "Oct 5th 2025"
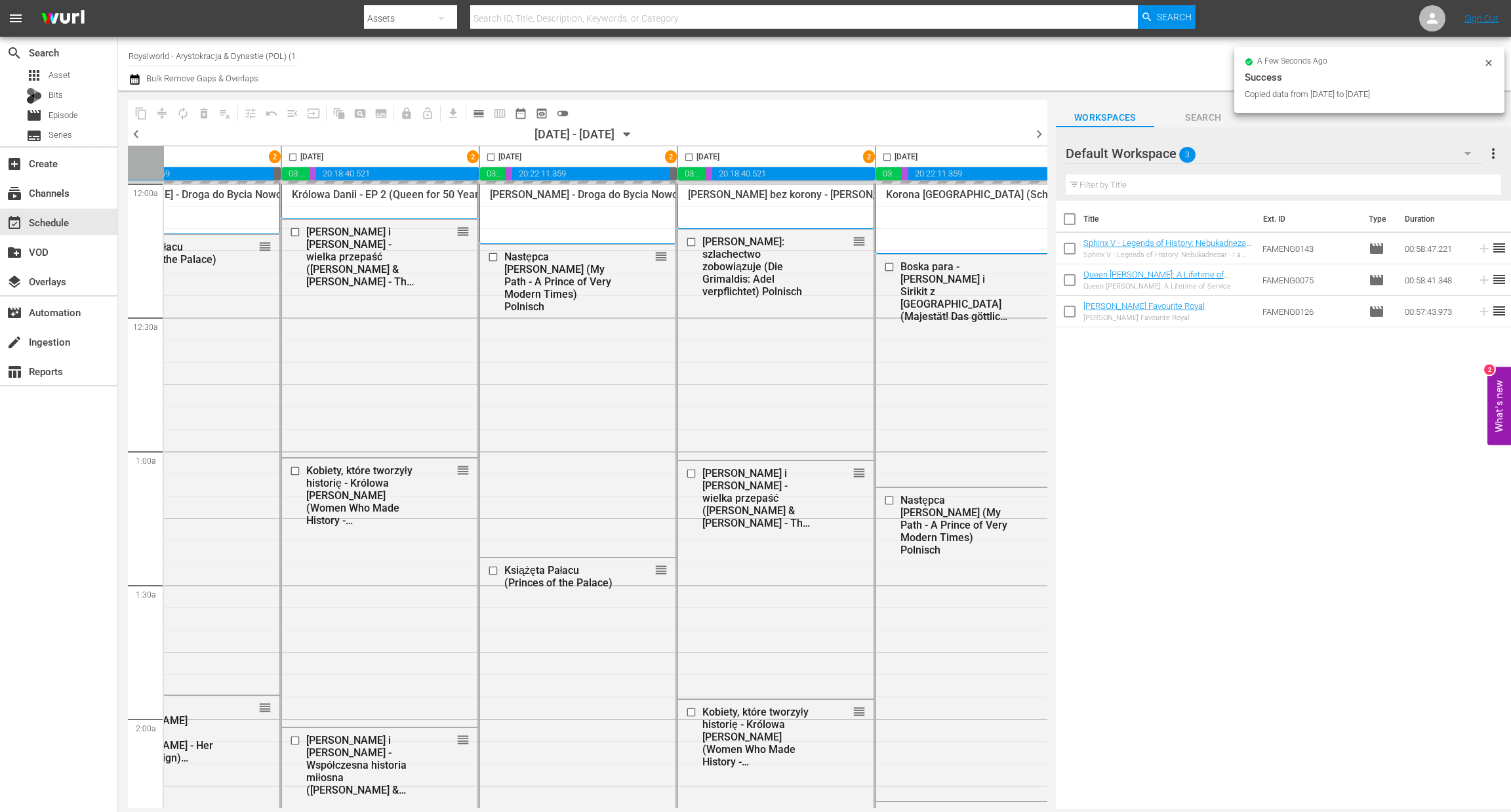
checkbox input "false"
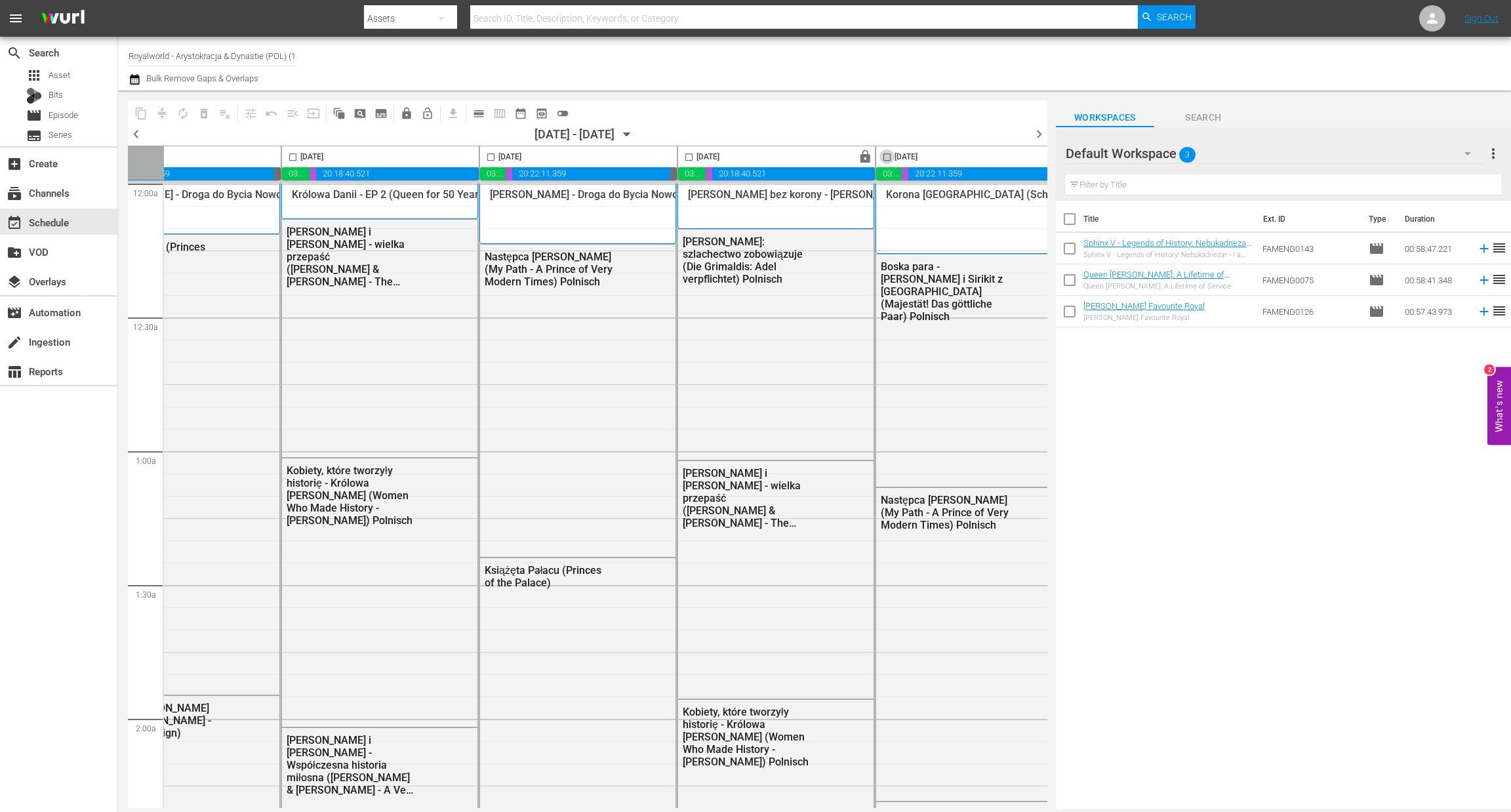
click at [891, 158] on input "checkbox" at bounding box center [887, 160] width 15 height 15
checkbox input "true"
click at [136, 110] on span "content_copy" at bounding box center [141, 113] width 13 height 13
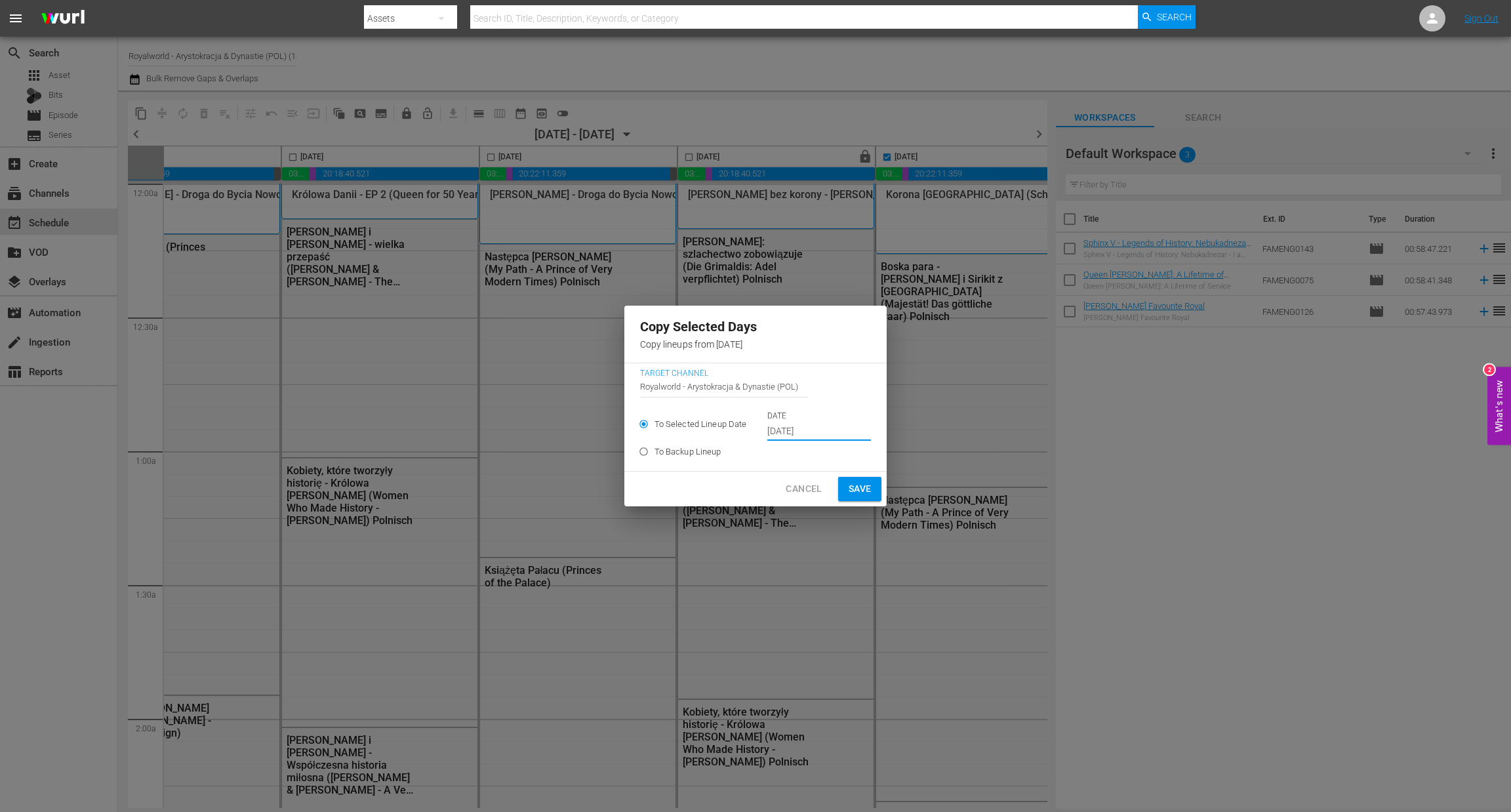
click at [810, 430] on input "[DATE]" at bounding box center [819, 432] width 104 height 20
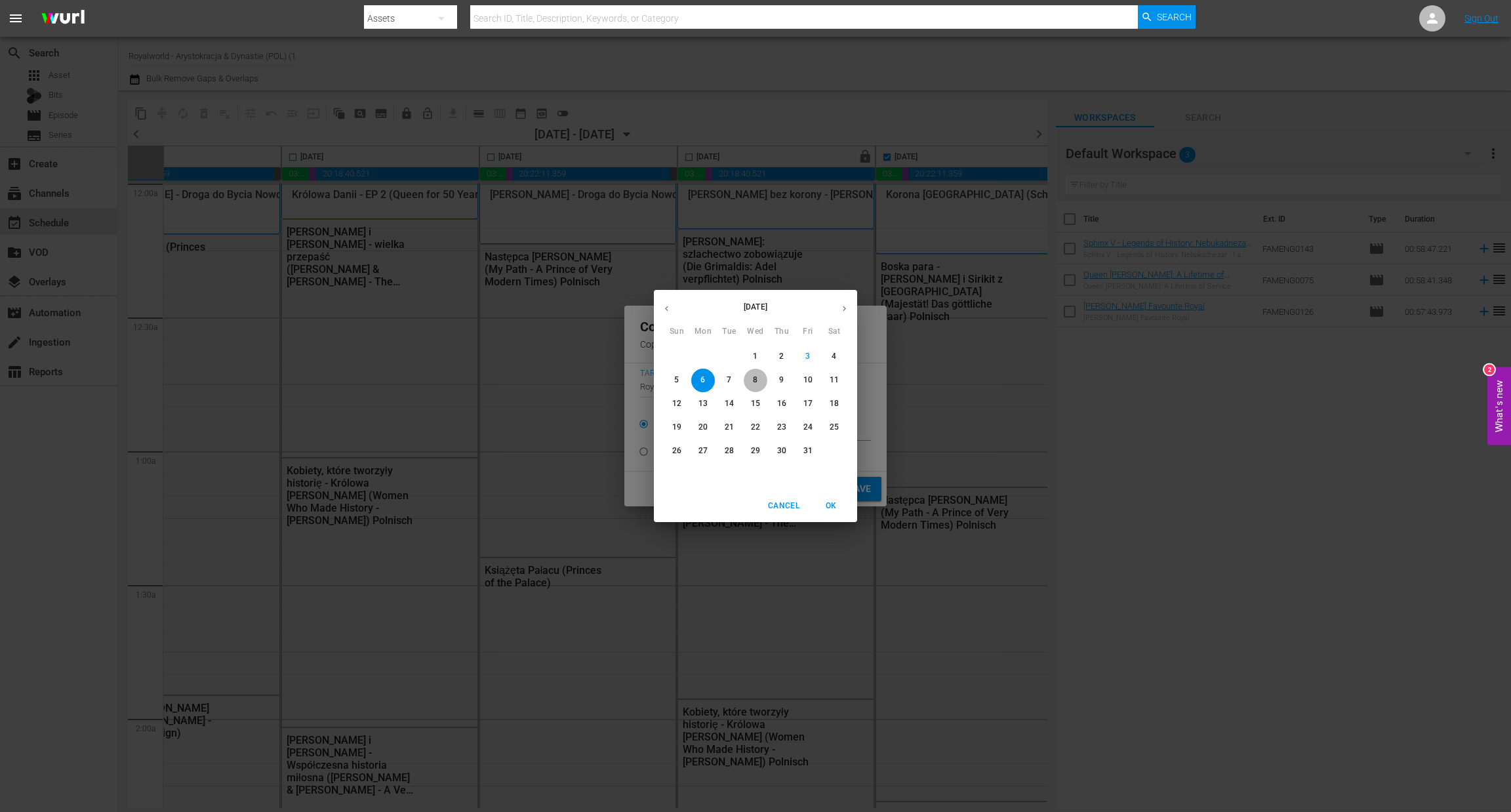
click at [753, 383] on p "8" at bounding box center [755, 380] width 5 height 11
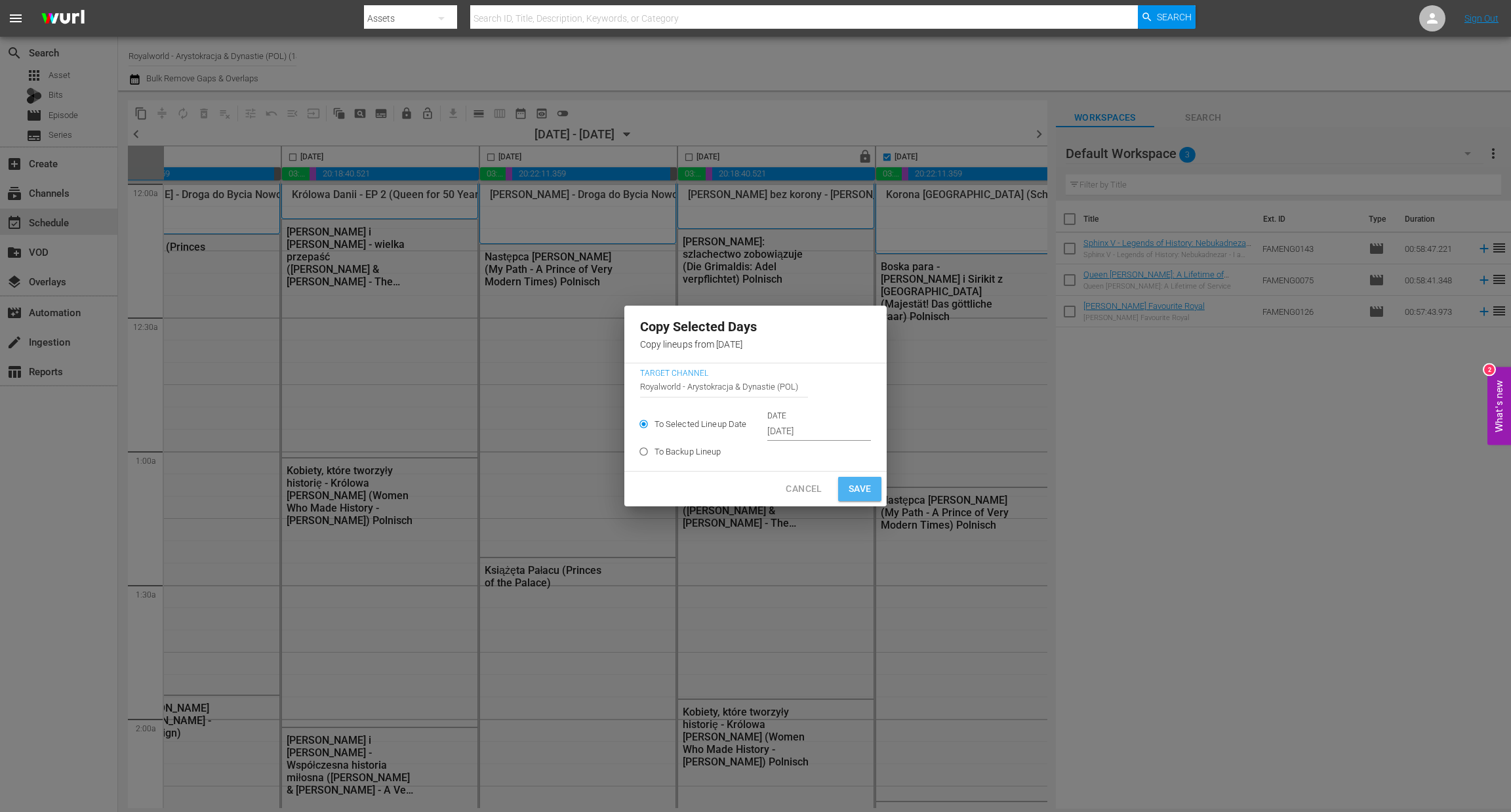
click at [848, 485] on span "Save" at bounding box center [860, 488] width 23 height 16
type input "[DATE]"
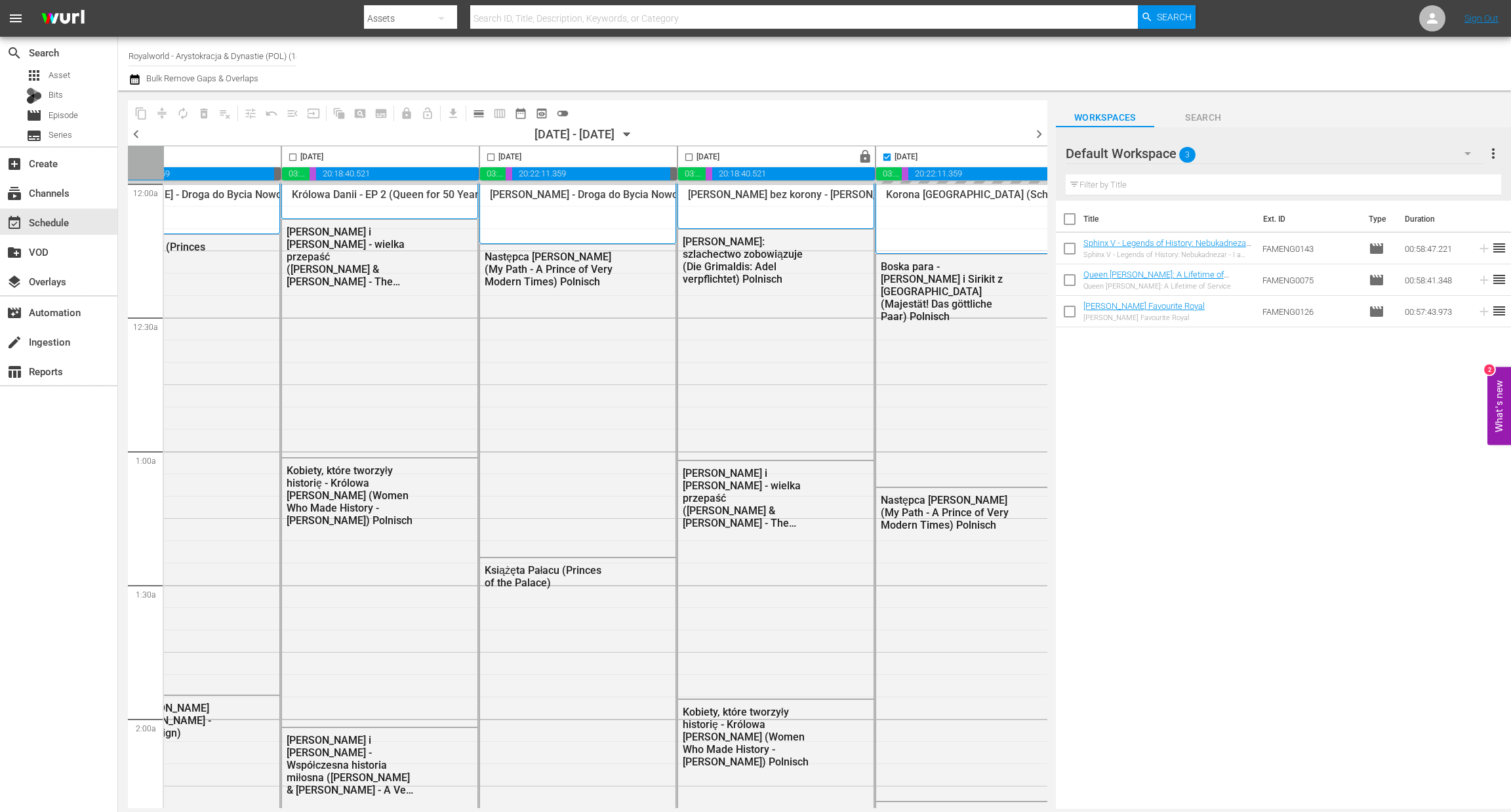
click at [1040, 135] on span "chevron_right" at bounding box center [1039, 134] width 16 height 16
checkbox input "false"
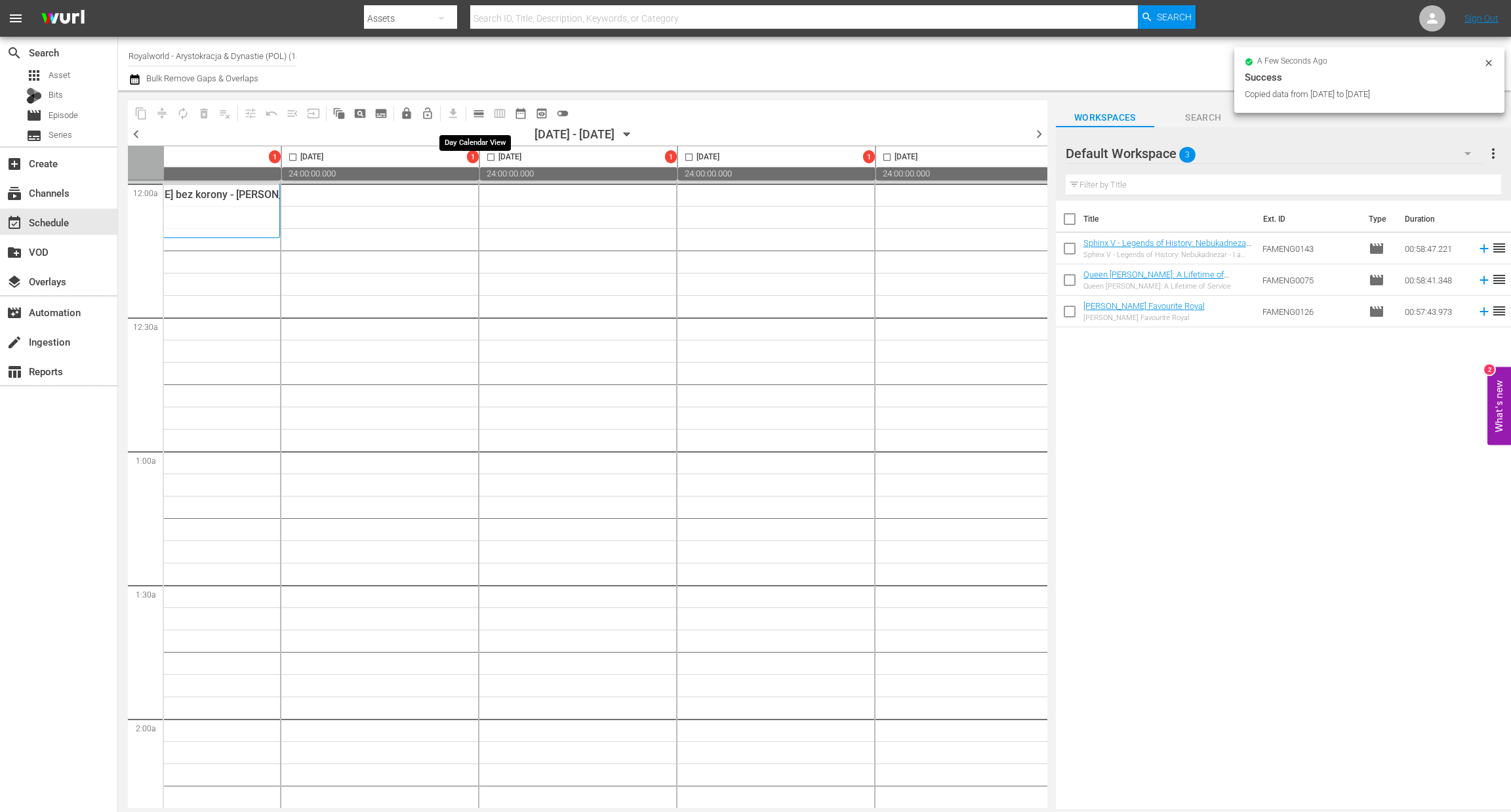
click at [479, 115] on span "calendar_view_day_outlined" at bounding box center [479, 113] width 13 height 13
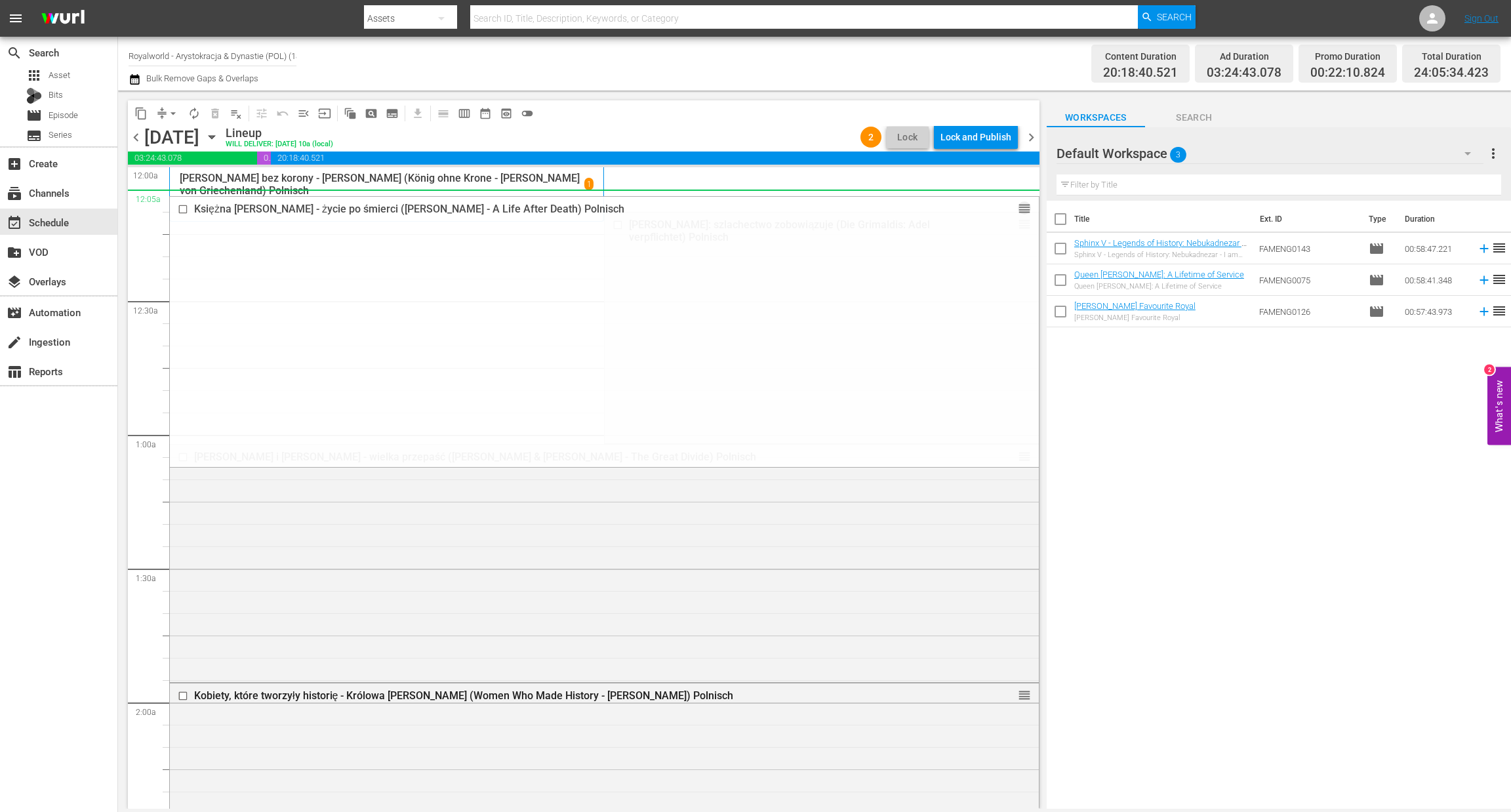
drag, startPoint x: 1014, startPoint y: 481, endPoint x: 869, endPoint y: 198, distance: 318.0
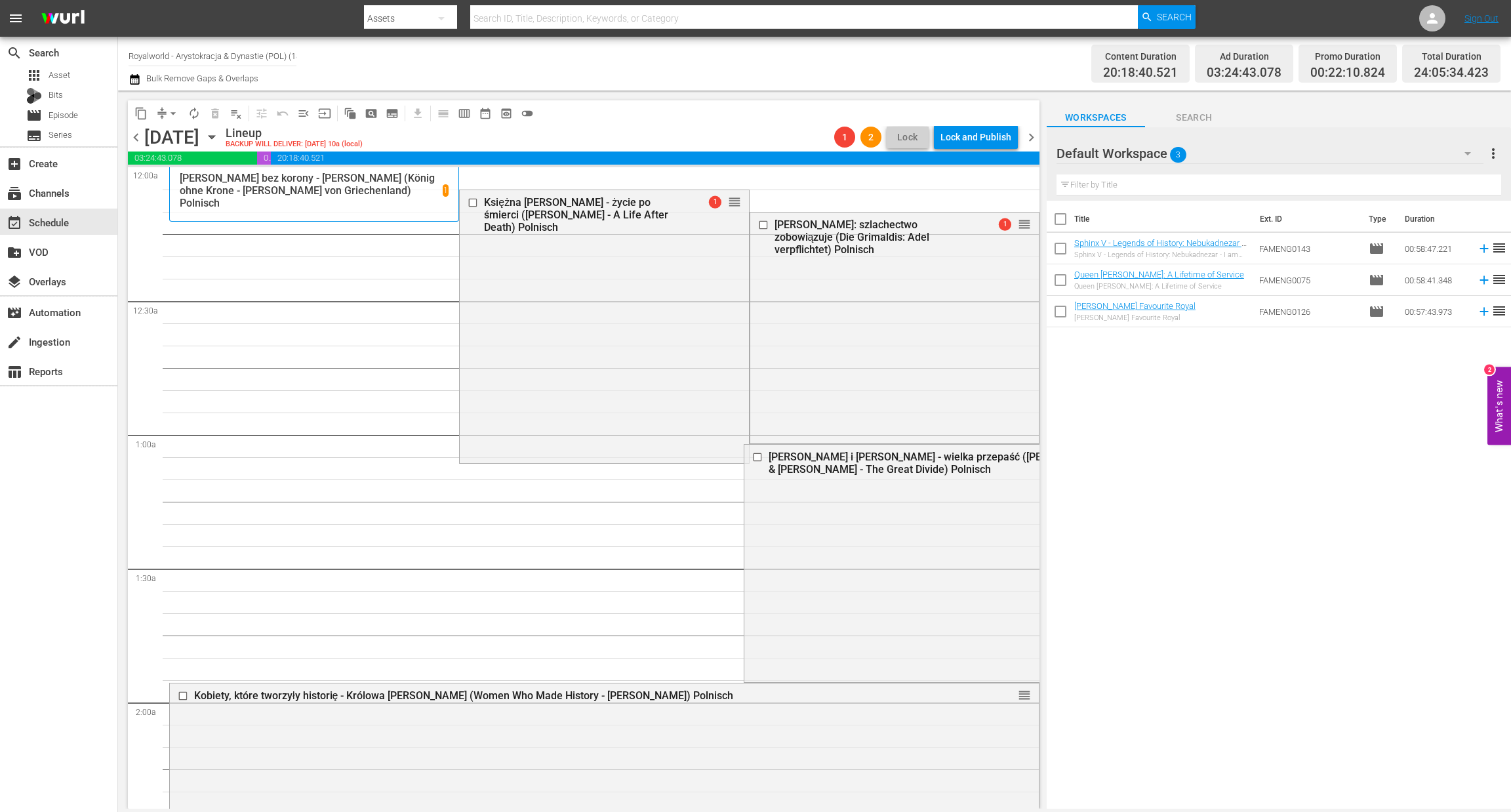
drag, startPoint x: 1007, startPoint y: 553, endPoint x: 885, endPoint y: 183, distance: 389.6
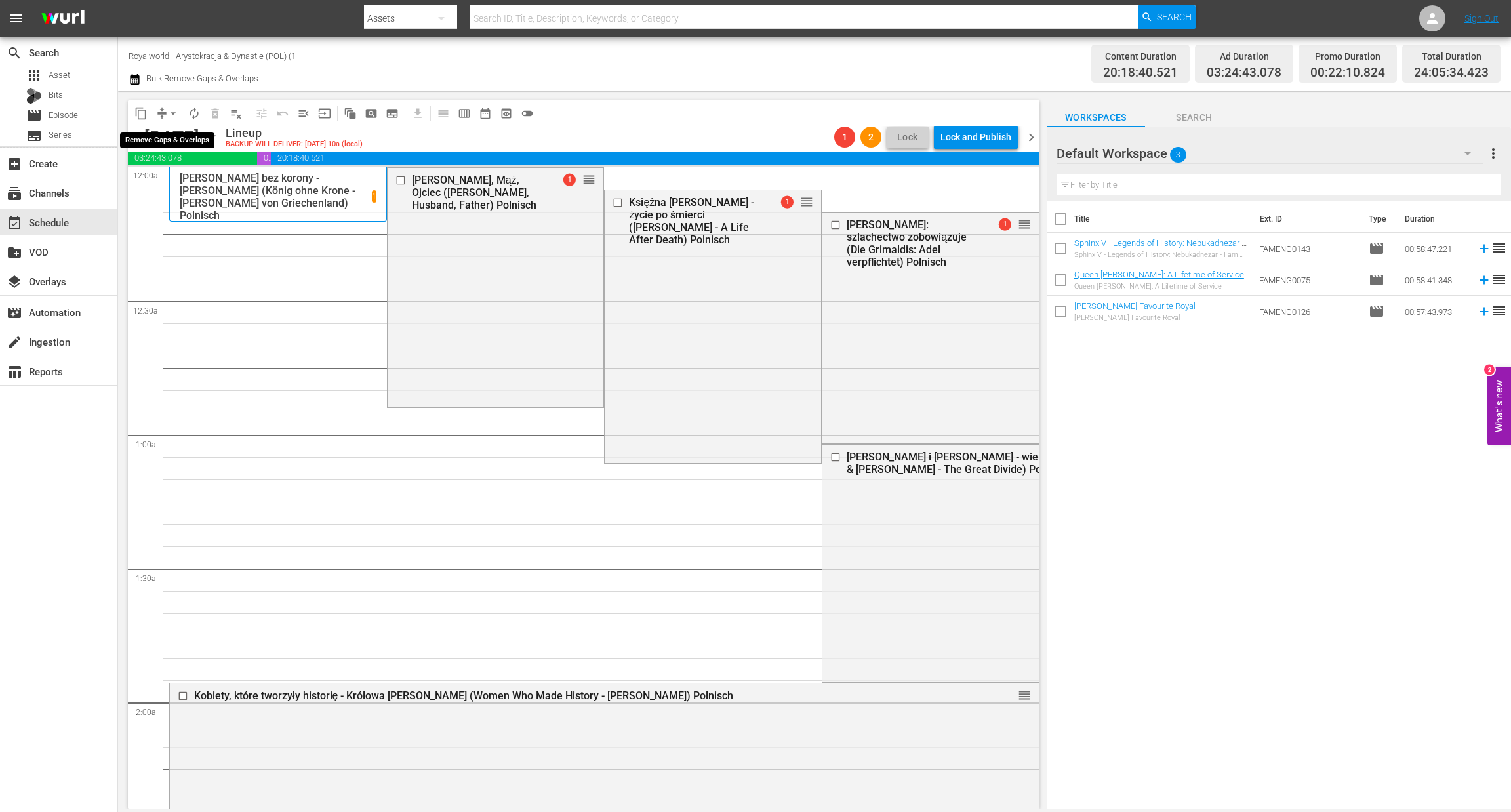
click at [176, 115] on span "arrow_drop_down" at bounding box center [173, 113] width 13 height 13
click at [166, 187] on li "Align to End of Previous Day" at bounding box center [173, 183] width 138 height 22
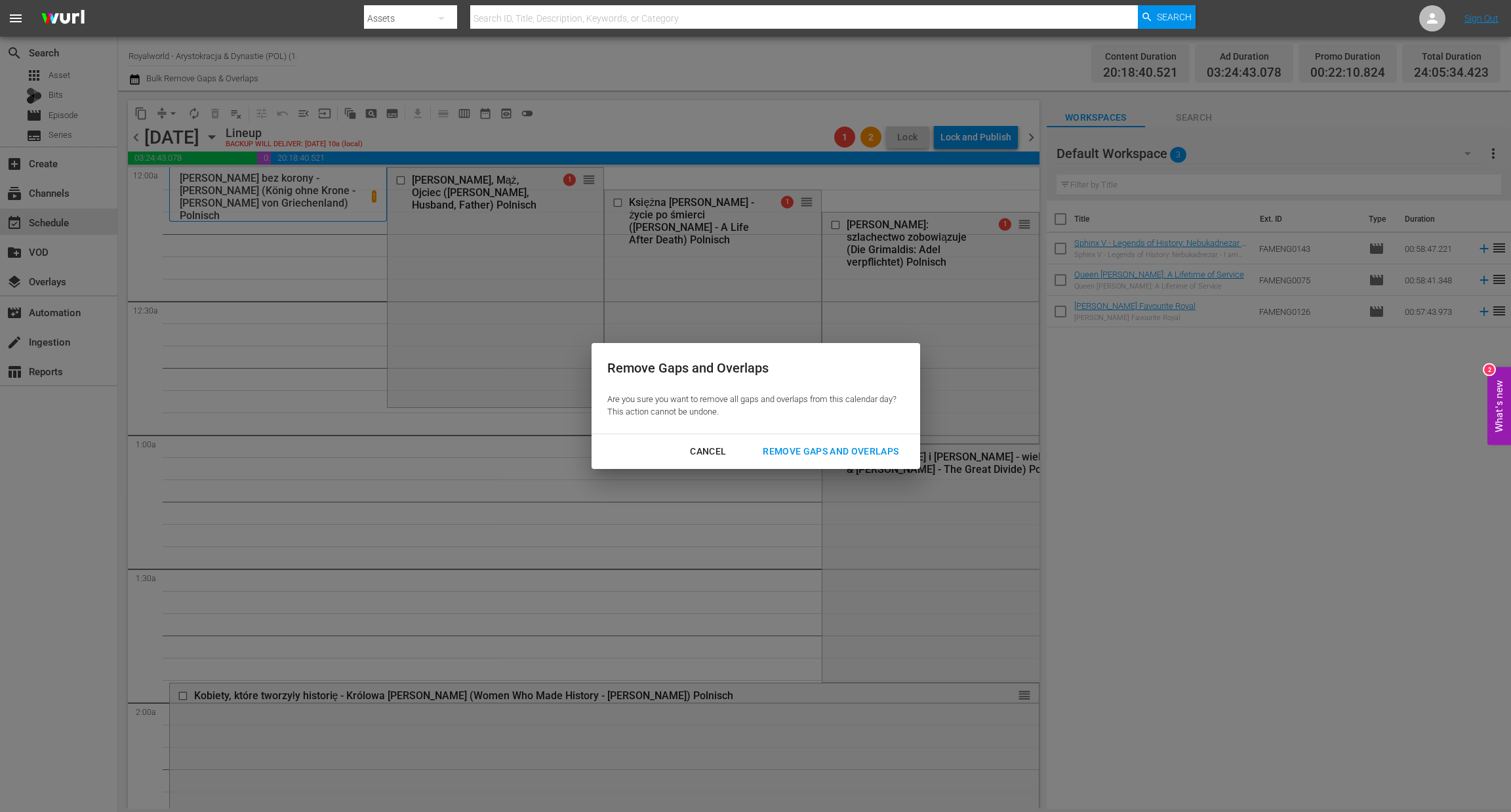
click at [852, 458] on div "Remove Gaps and Overlaps" at bounding box center [831, 451] width 157 height 16
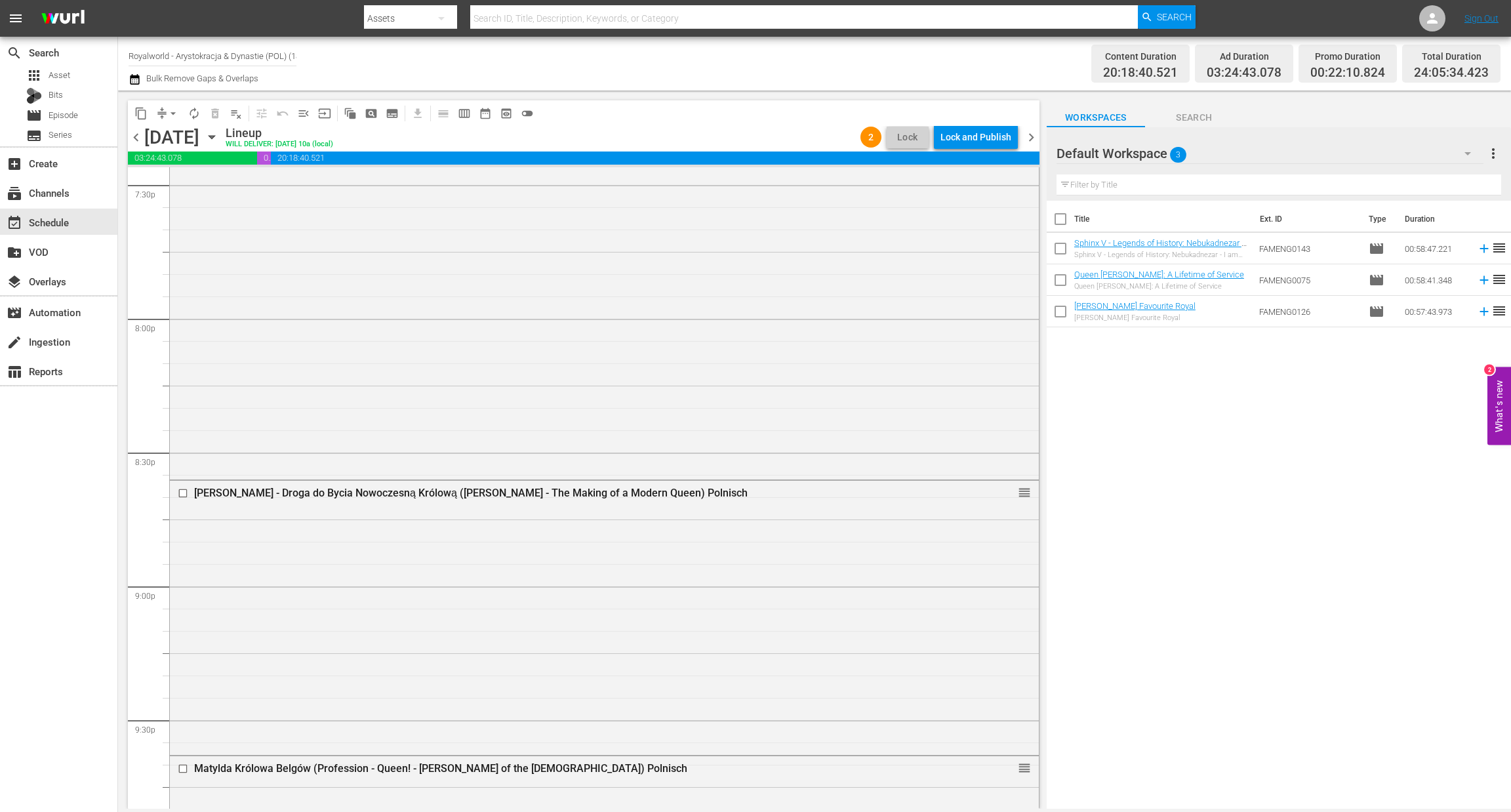
scroll to position [5169, 0]
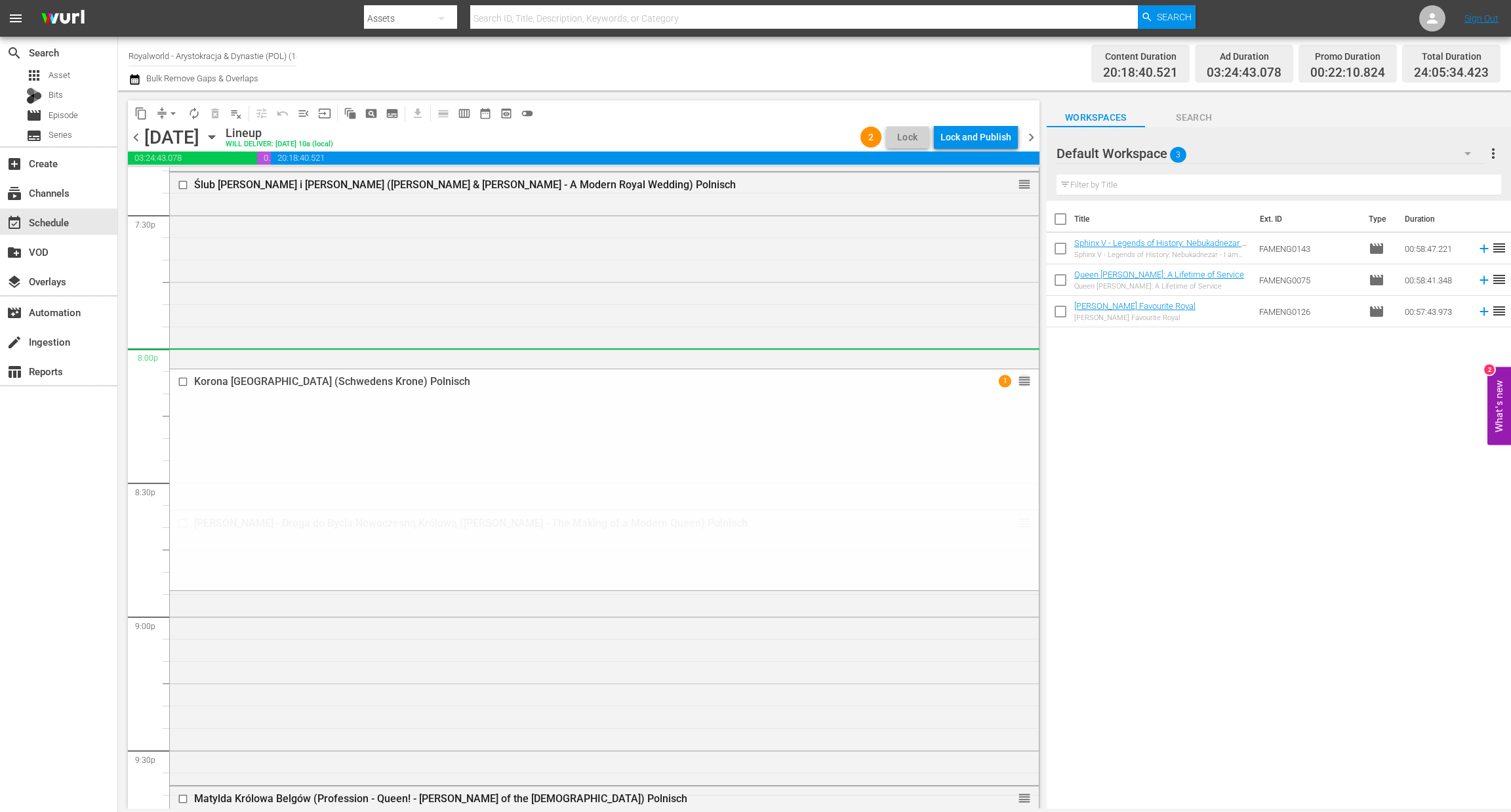
drag, startPoint x: 1007, startPoint y: 596, endPoint x: 902, endPoint y: 352, distance: 265.6
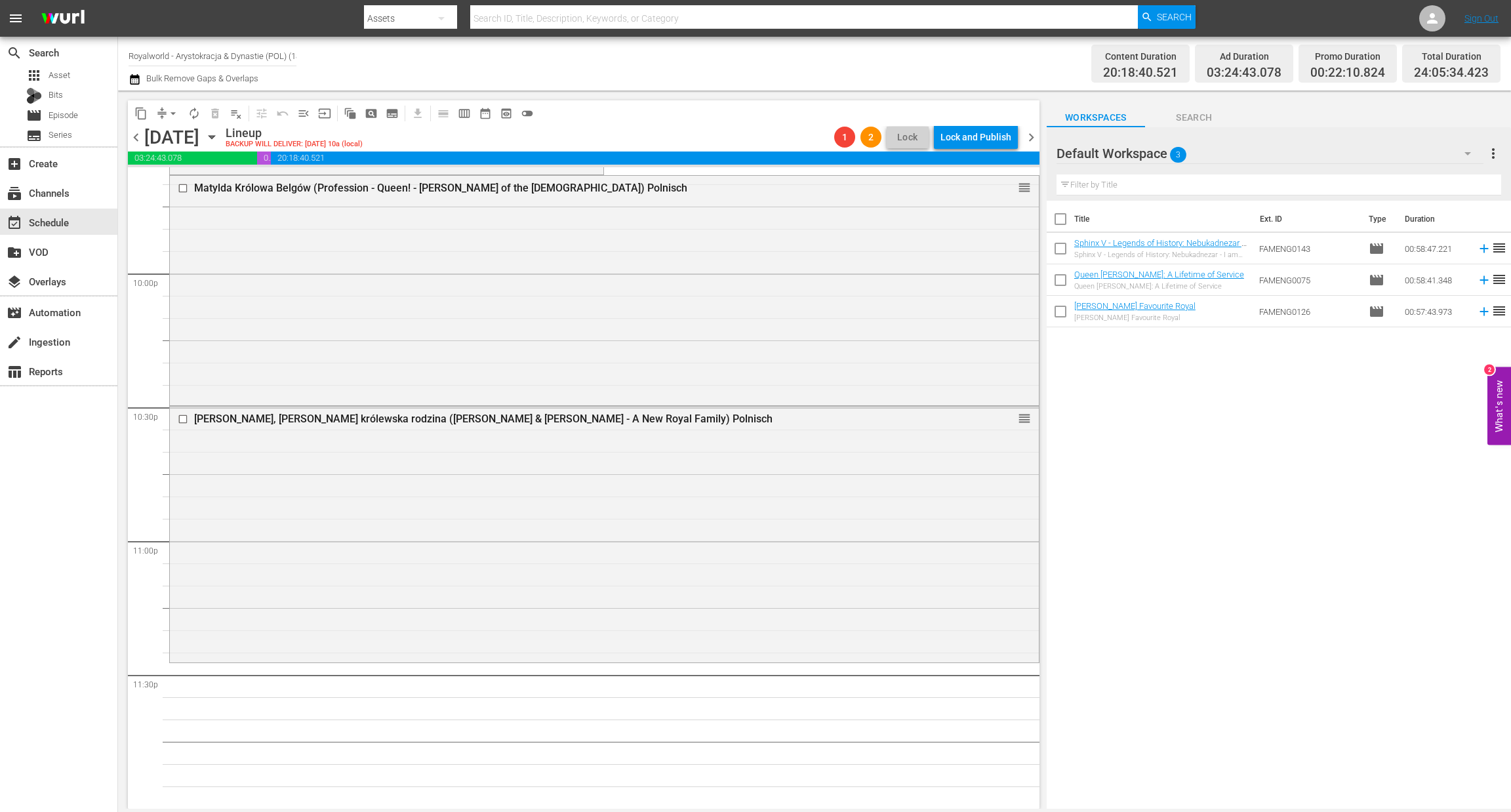
scroll to position [5778, 0]
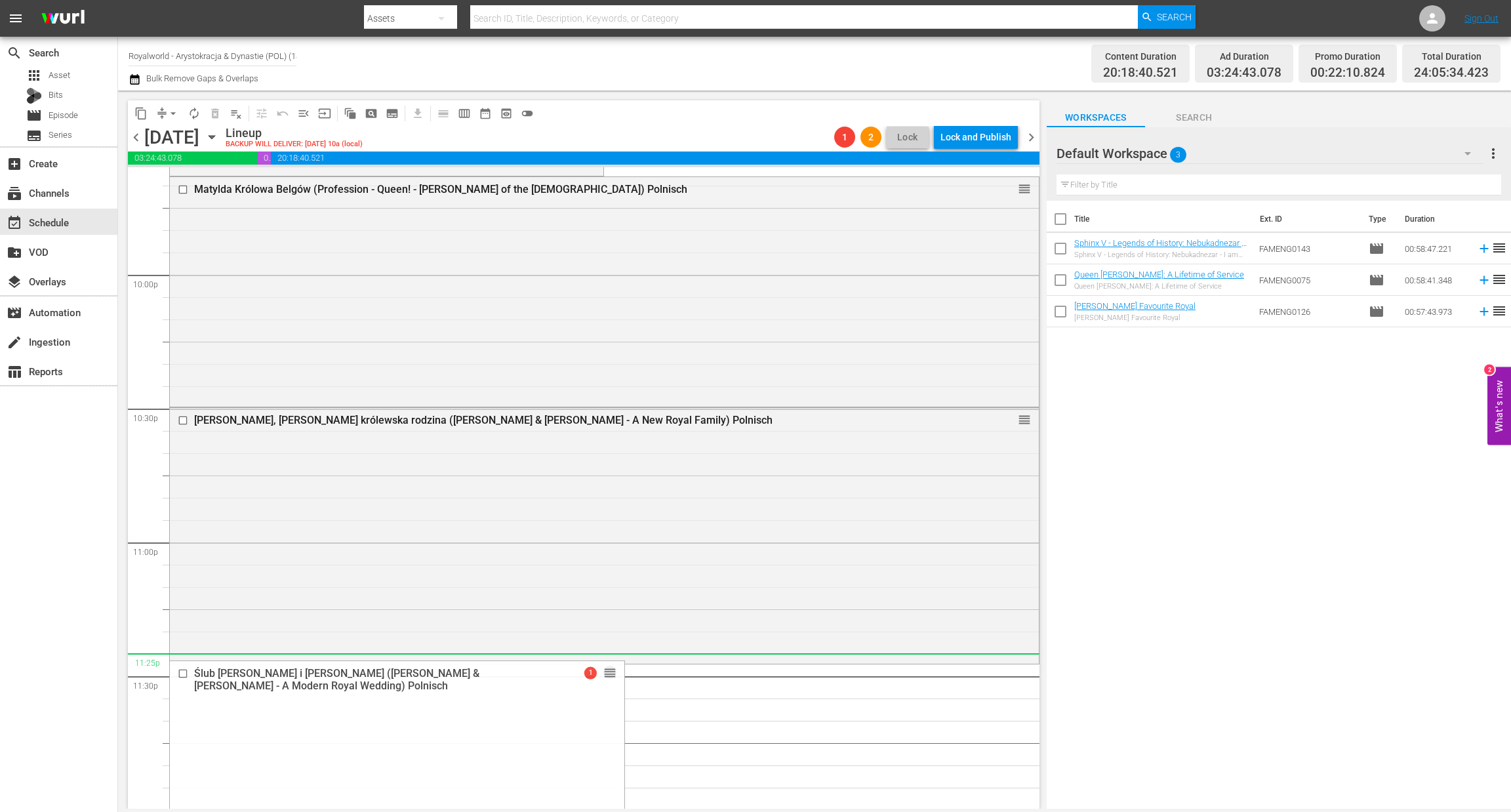
drag, startPoint x: 580, startPoint y: 473, endPoint x: 738, endPoint y: 661, distance: 245.6
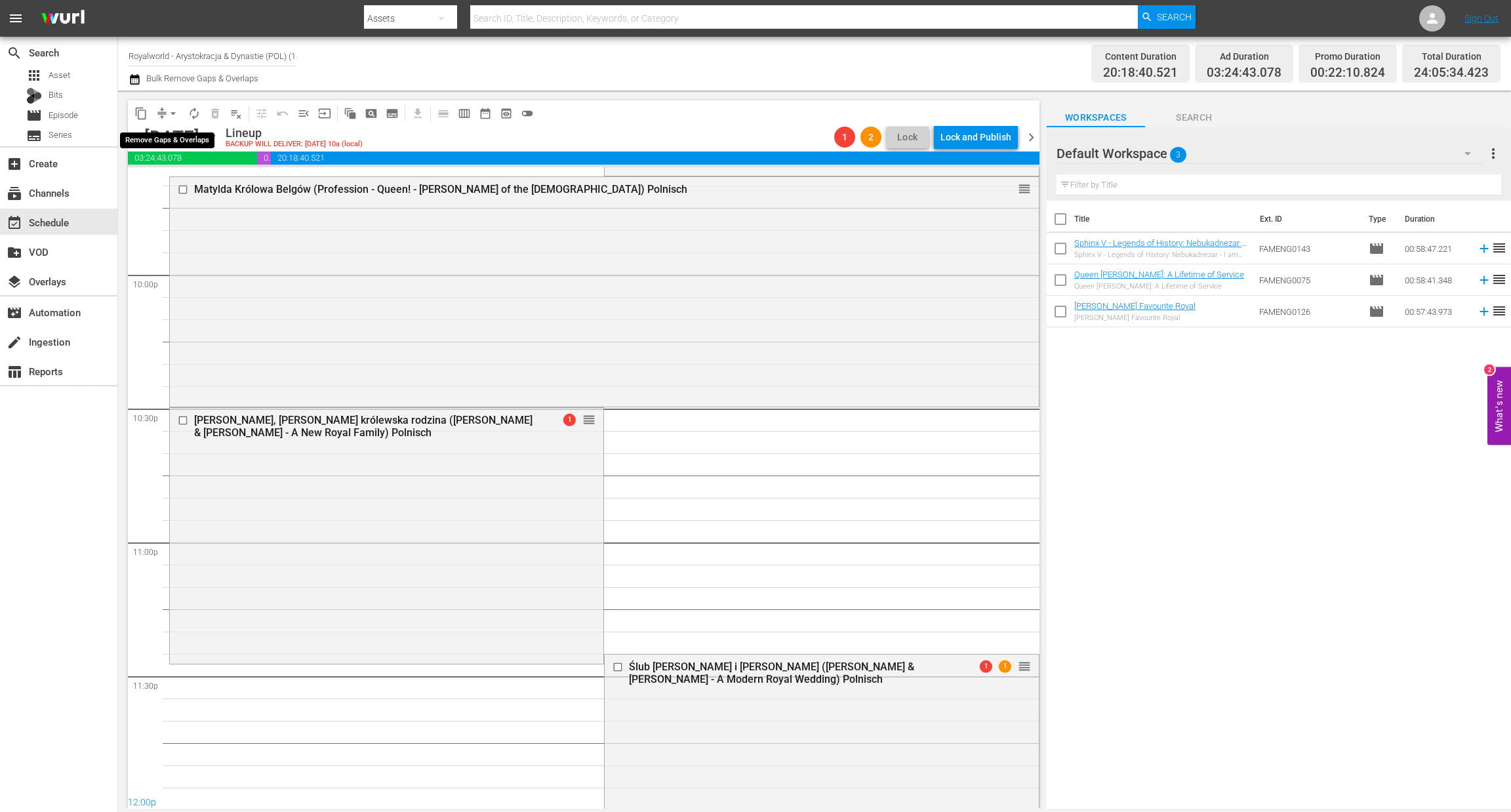
click at [175, 108] on span "arrow_drop_down" at bounding box center [173, 113] width 13 height 13
click at [186, 186] on li "Align to End of Previous Day" at bounding box center [173, 183] width 138 height 22
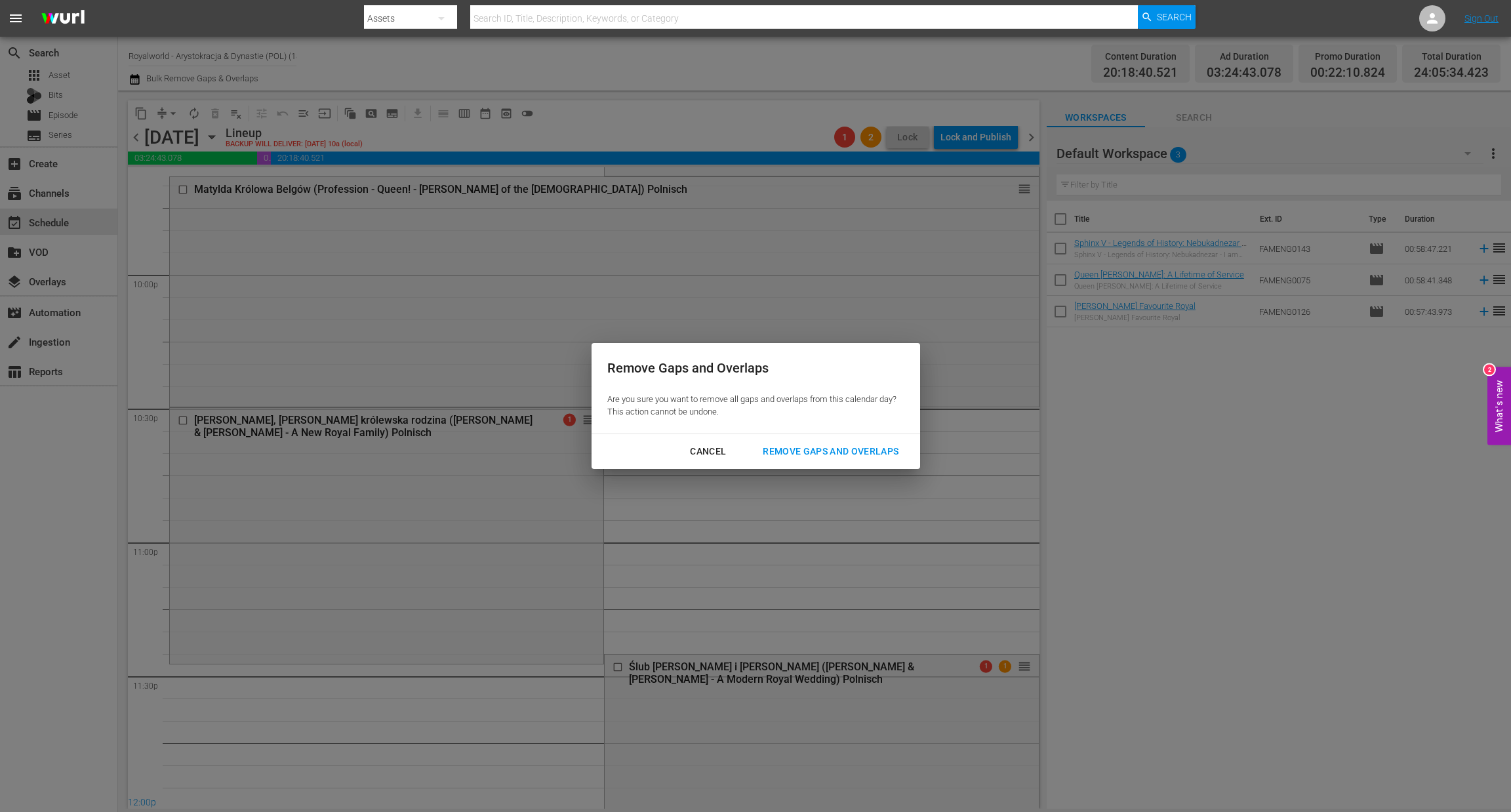
click at [766, 446] on div "Remove Gaps and Overlaps" at bounding box center [831, 451] width 157 height 16
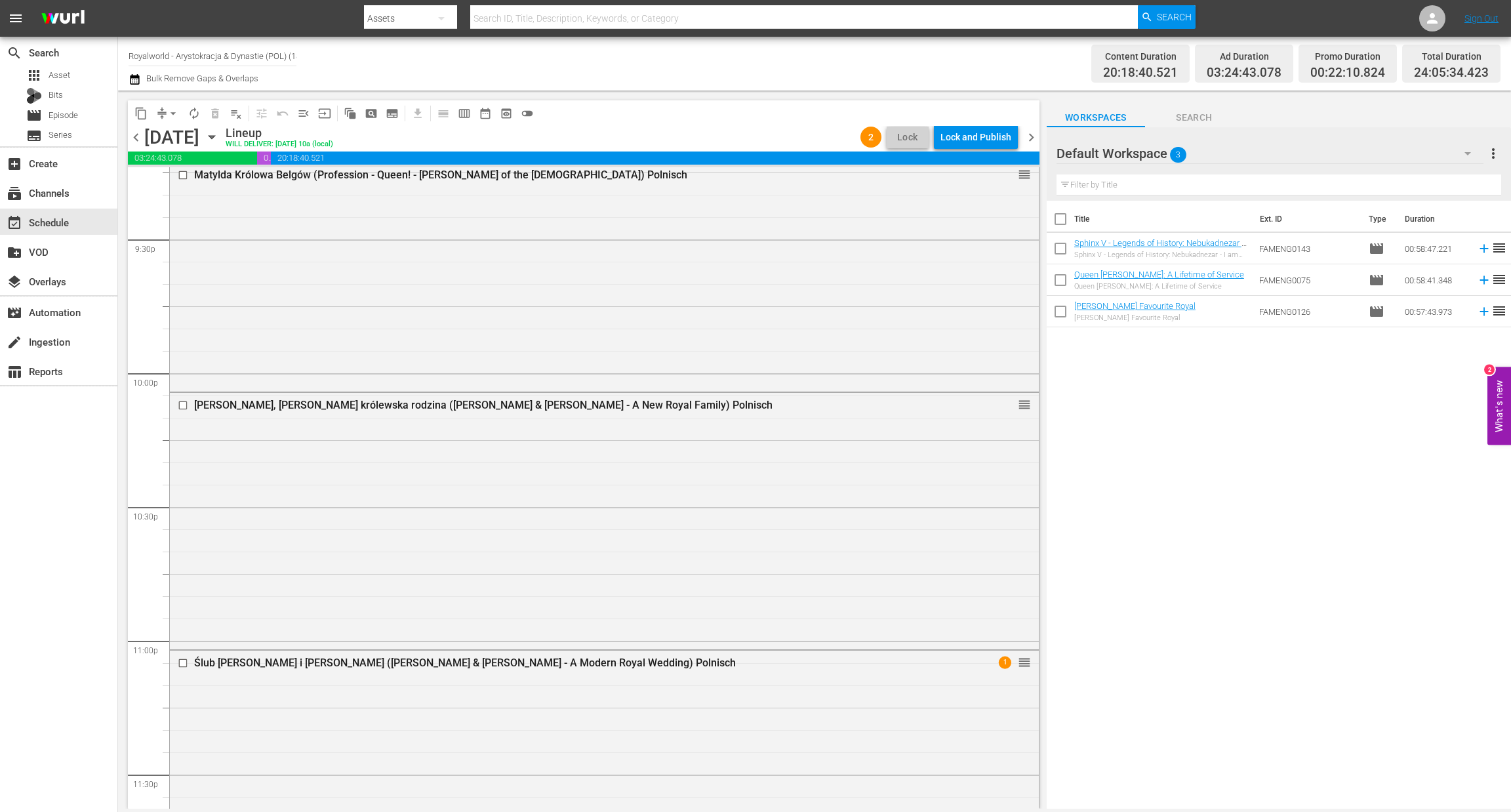
scroll to position [5858, 0]
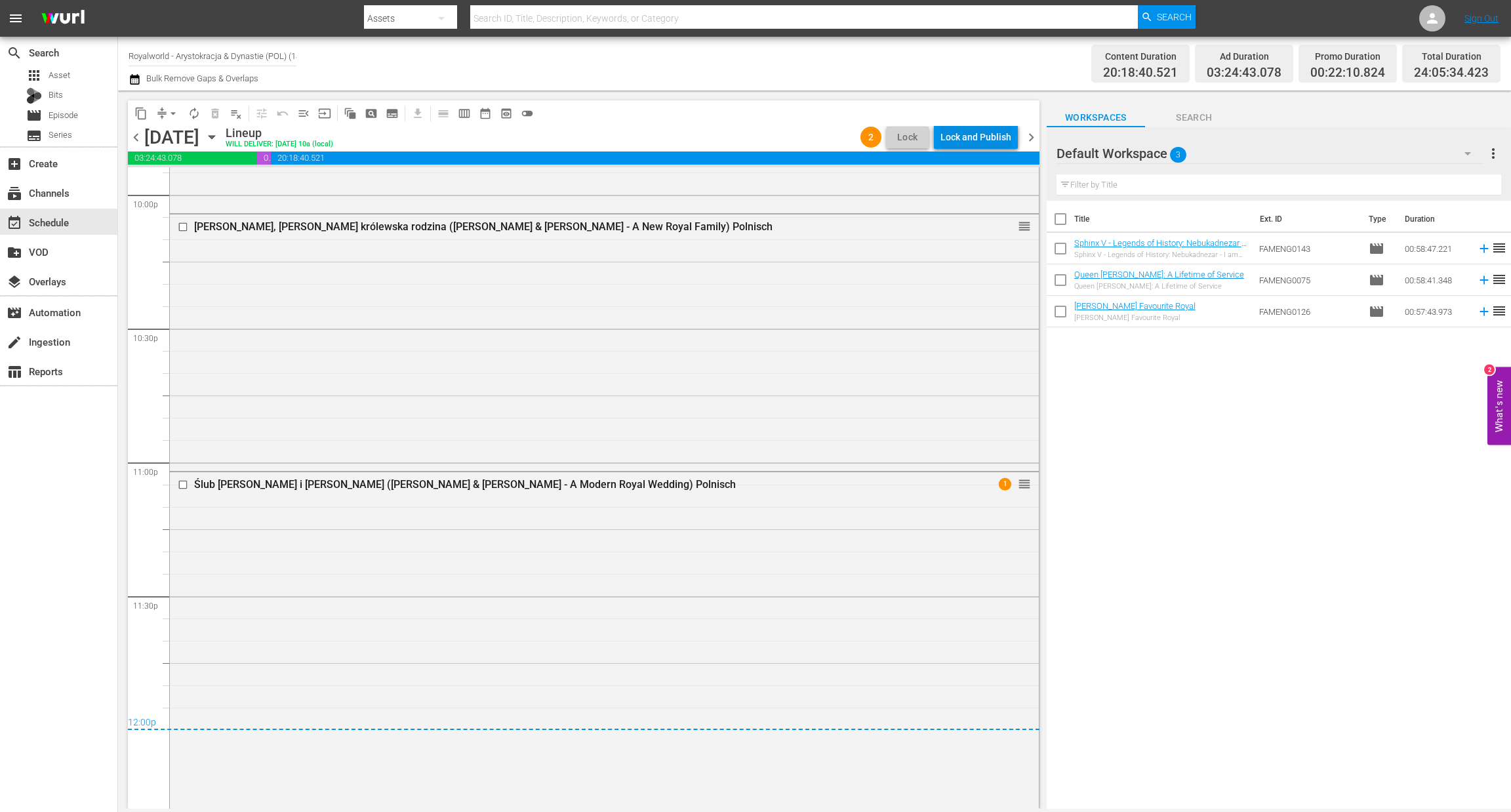
click at [963, 133] on div "Lock and Publish" at bounding box center [976, 137] width 71 height 24
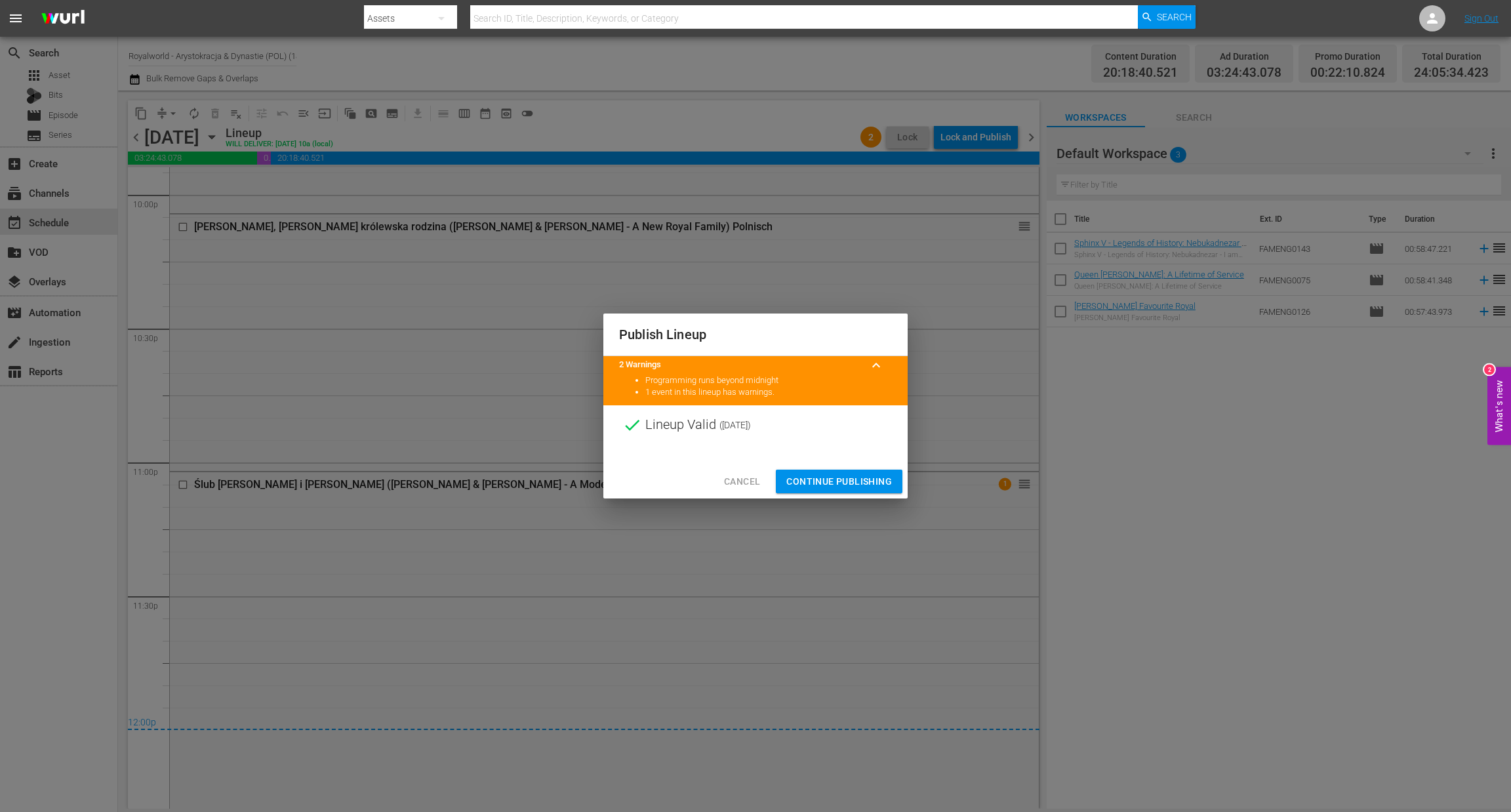
click at [848, 481] on span "Continue Publishing" at bounding box center [839, 481] width 105 height 16
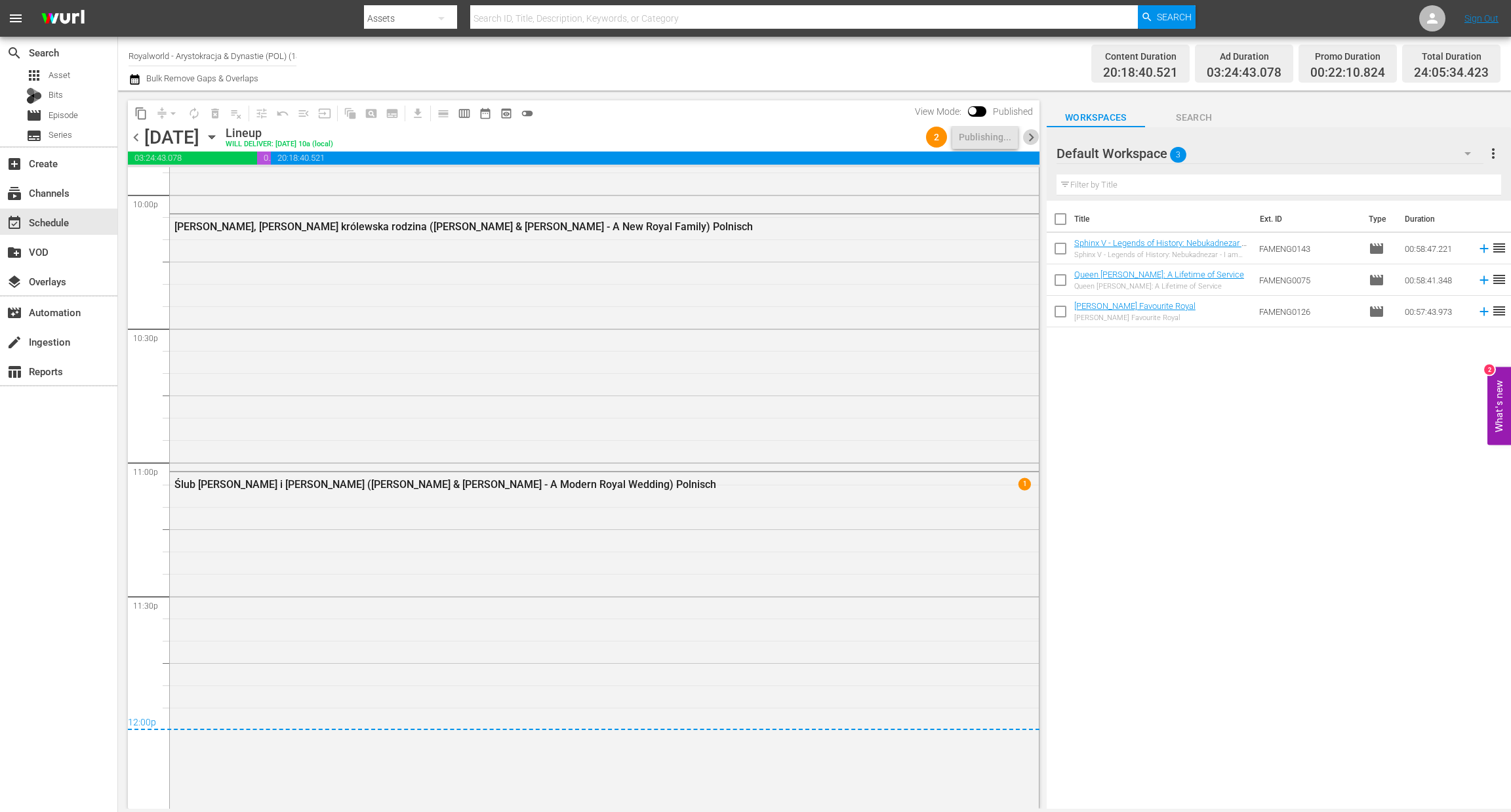
click at [1030, 134] on span "chevron_right" at bounding box center [1031, 137] width 16 height 16
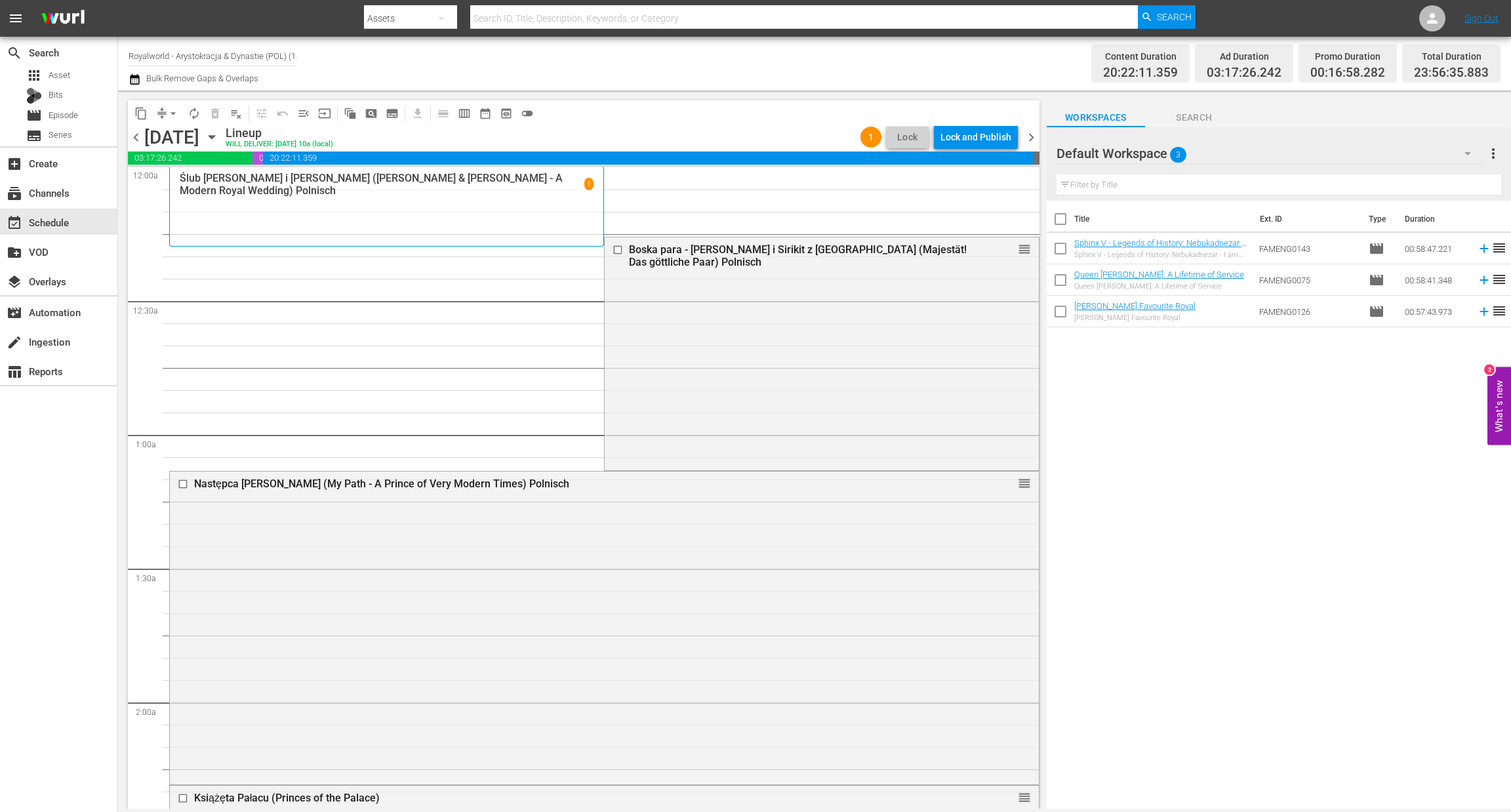
drag, startPoint x: 1014, startPoint y: 336, endPoint x: 900, endPoint y: 204, distance: 174.4
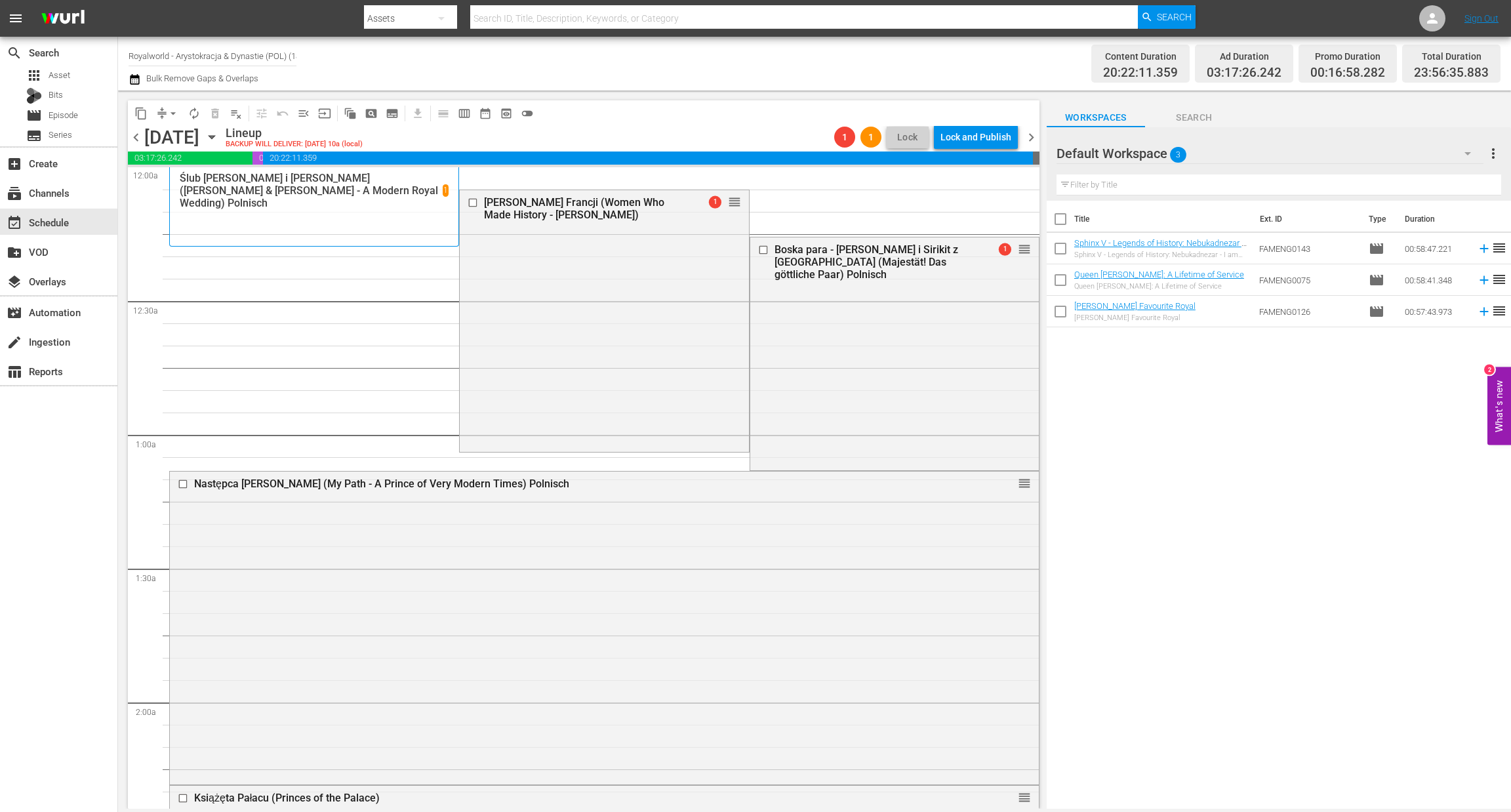
drag, startPoint x: 1013, startPoint y: 448, endPoint x: 964, endPoint y: 214, distance: 239.1
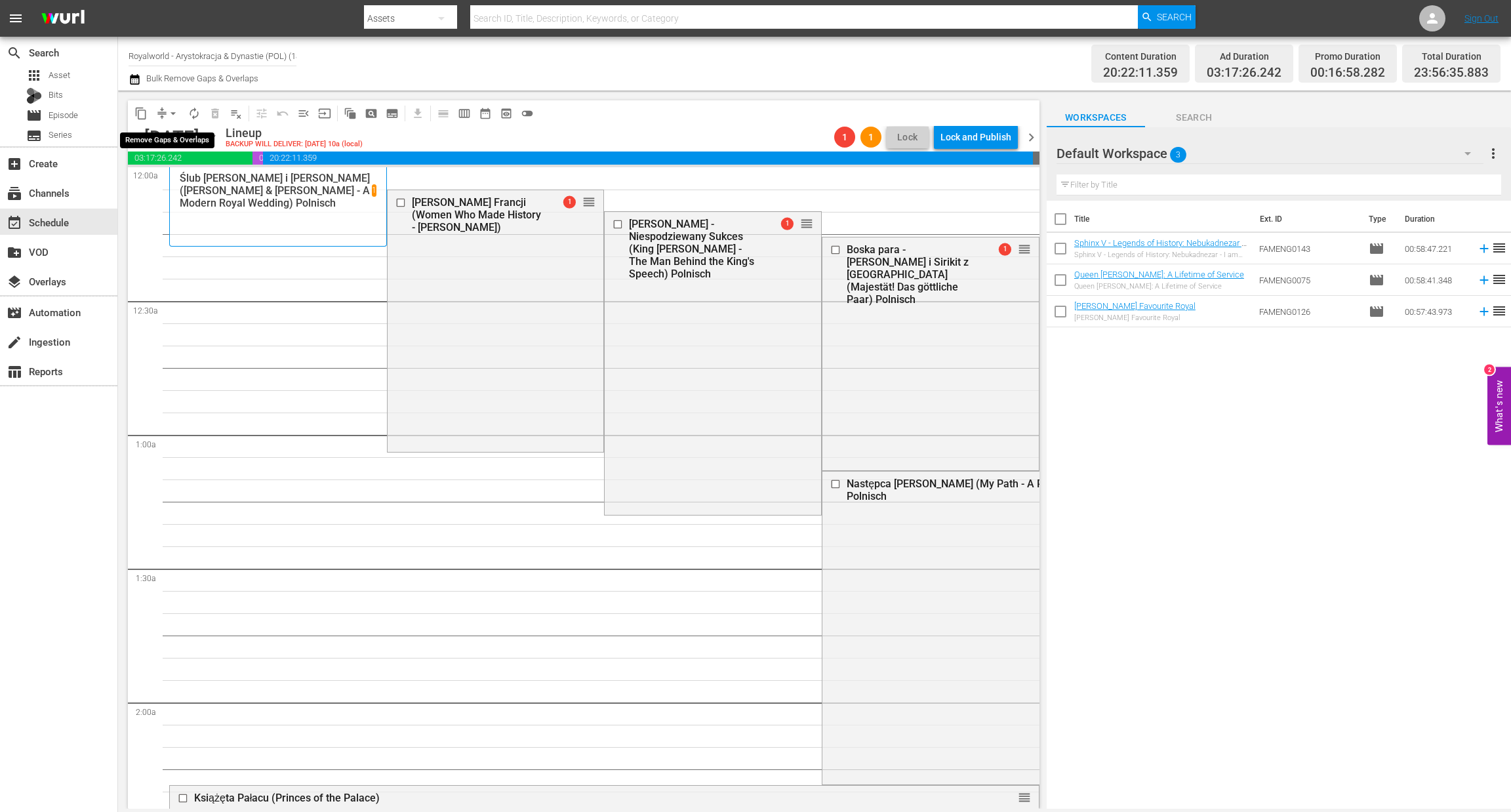
click at [171, 112] on span "arrow_drop_down" at bounding box center [173, 113] width 13 height 13
click at [173, 185] on li "Align to End of Previous Day" at bounding box center [173, 183] width 138 height 22
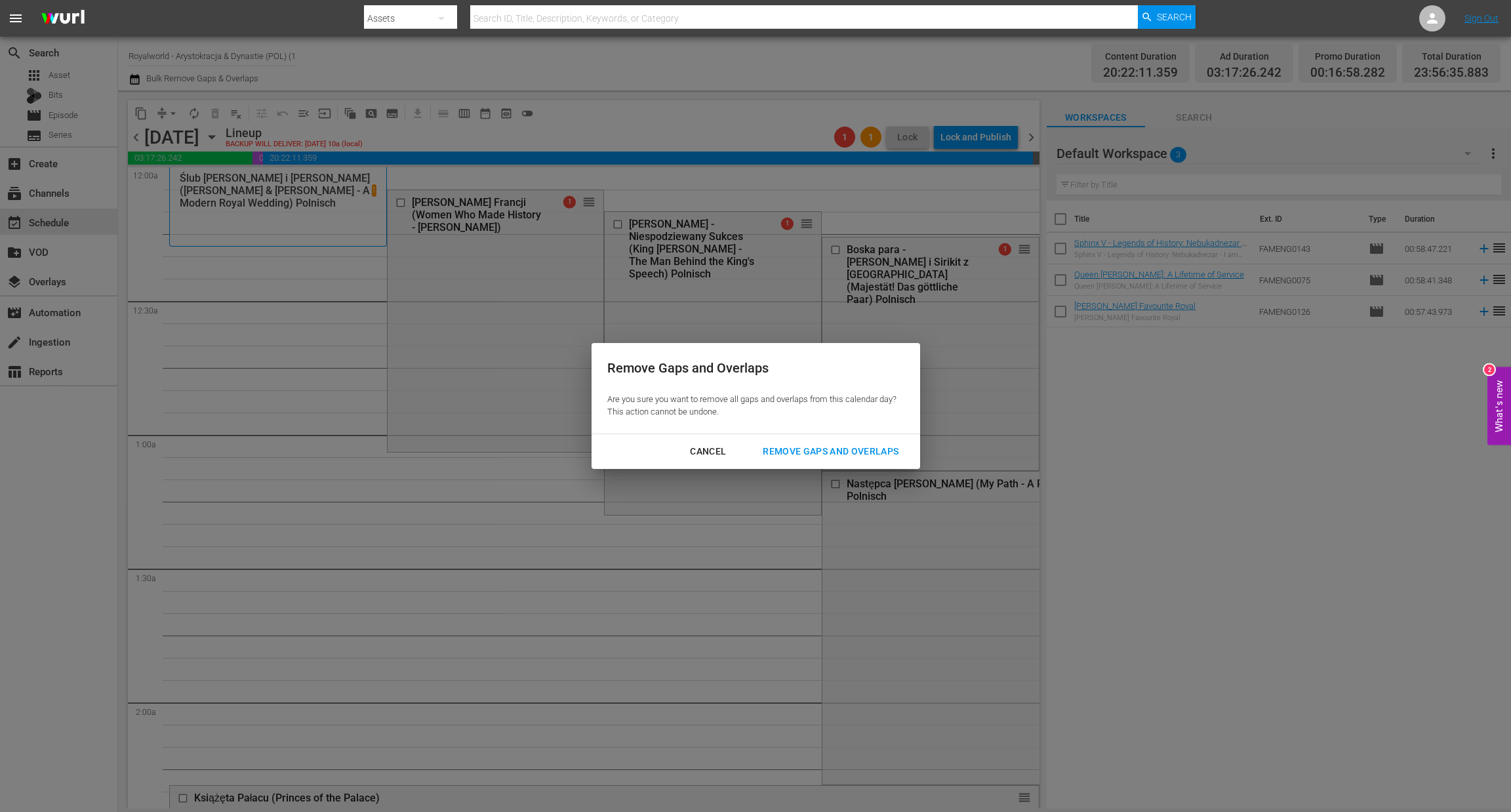
click at [777, 448] on div "Remove Gaps and Overlaps" at bounding box center [831, 451] width 157 height 16
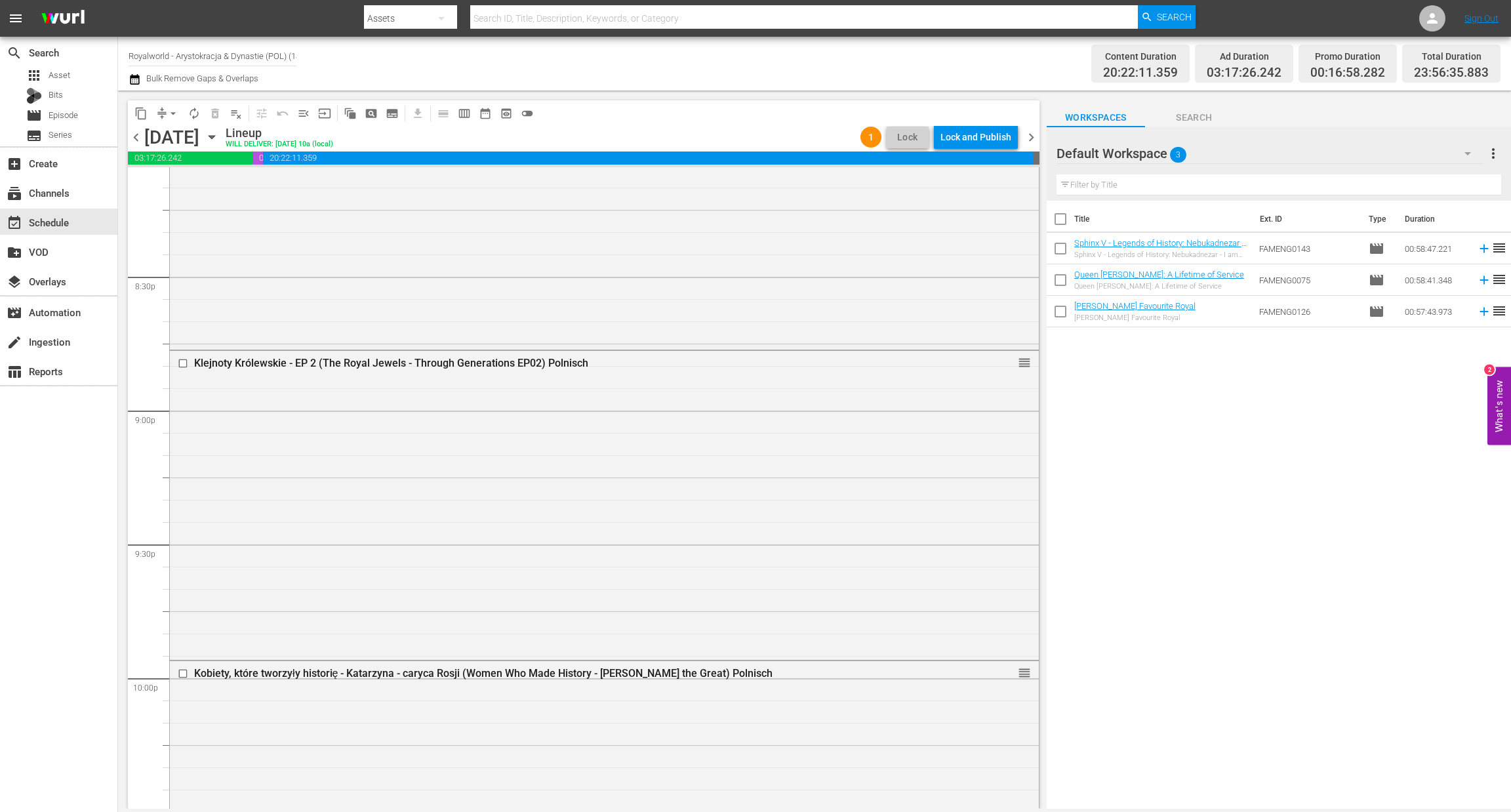
scroll to position [5253, 0]
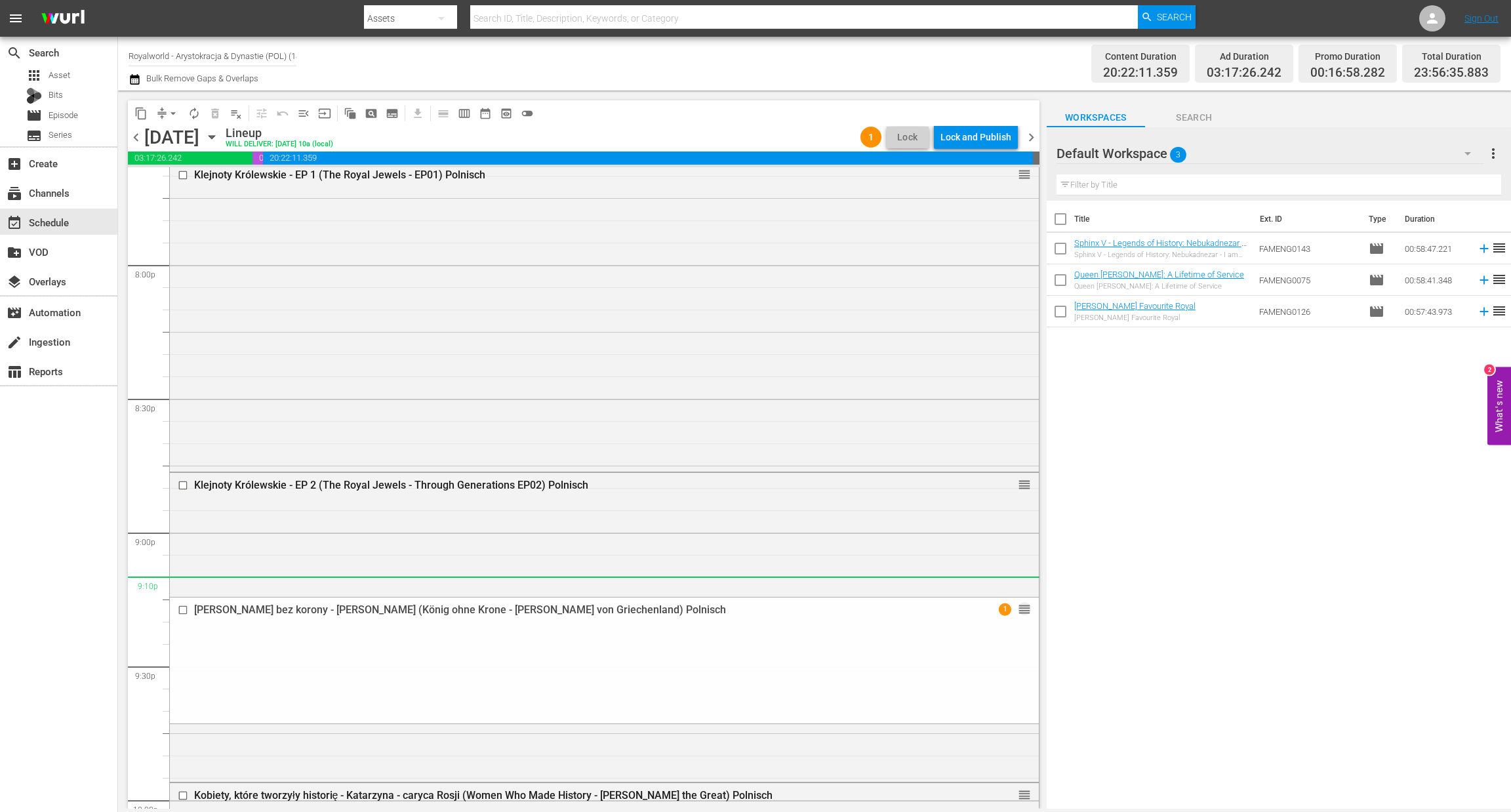
drag, startPoint x: 1009, startPoint y: 697, endPoint x: 918, endPoint y: 592, distance: 138.9
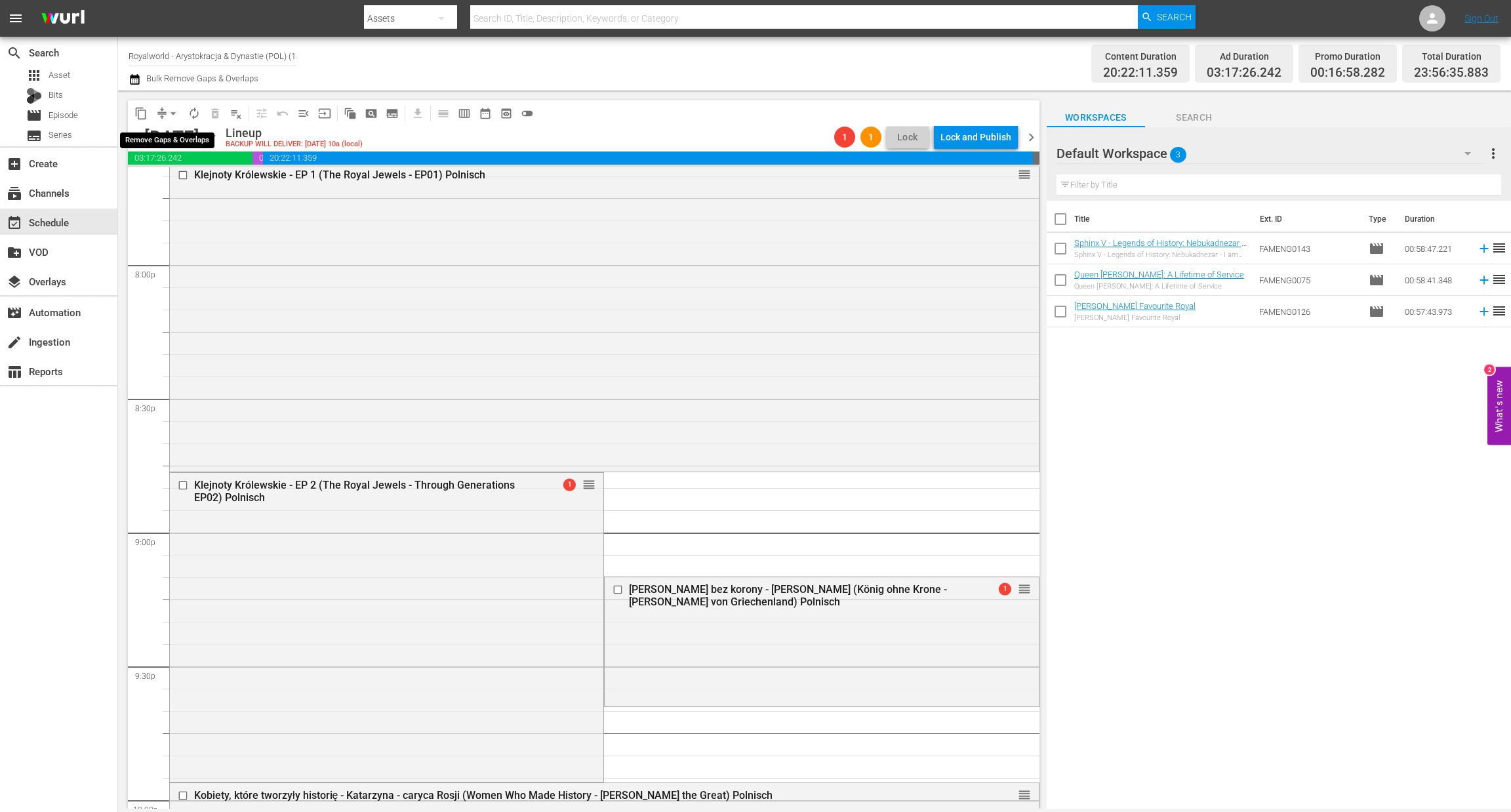
click at [171, 111] on span "arrow_drop_down" at bounding box center [173, 113] width 13 height 13
click at [177, 177] on li "Align to End of Previous Day" at bounding box center [173, 183] width 138 height 22
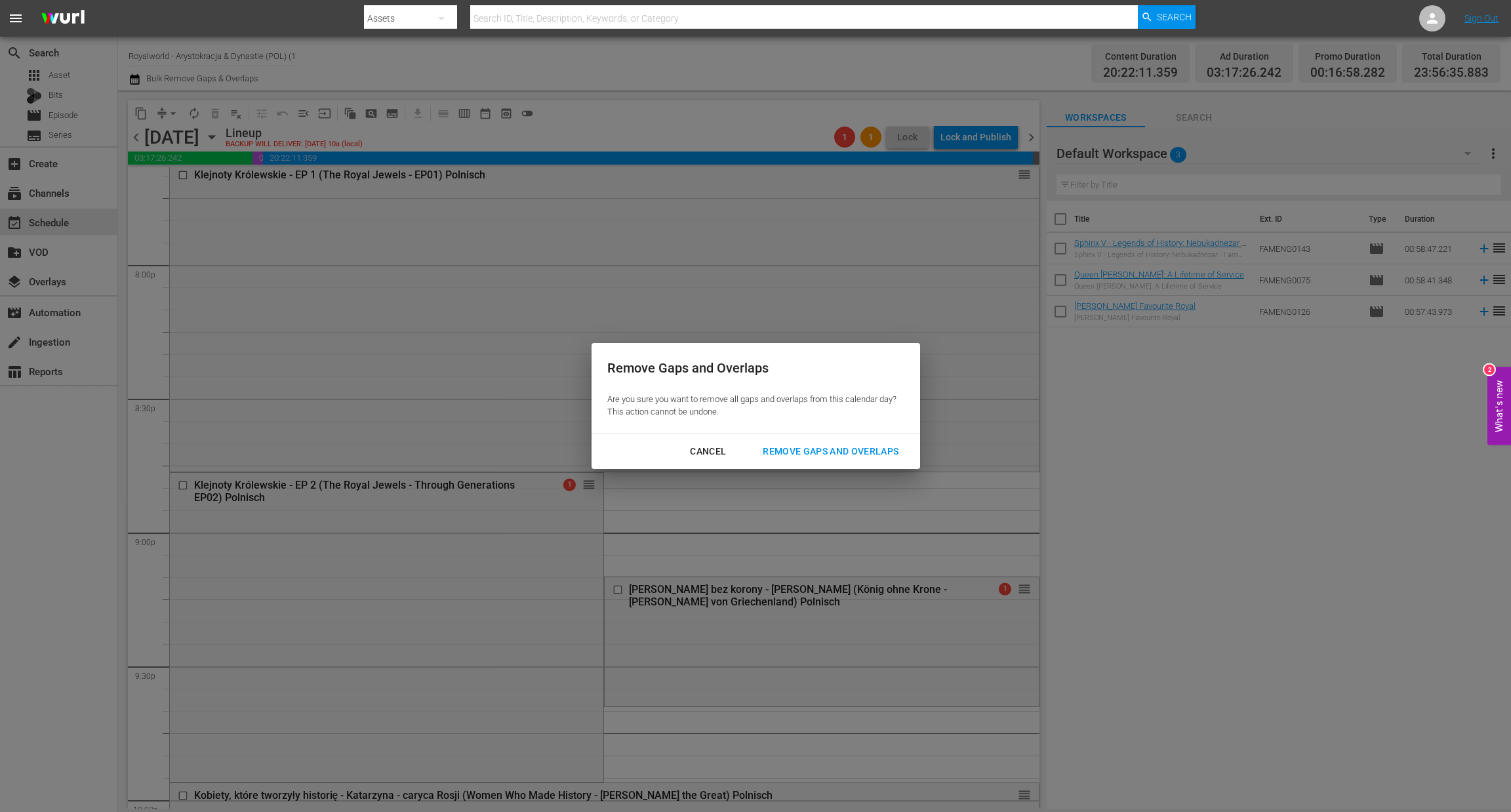
click at [808, 459] on button "Remove Gaps and Overlaps" at bounding box center [831, 451] width 167 height 24
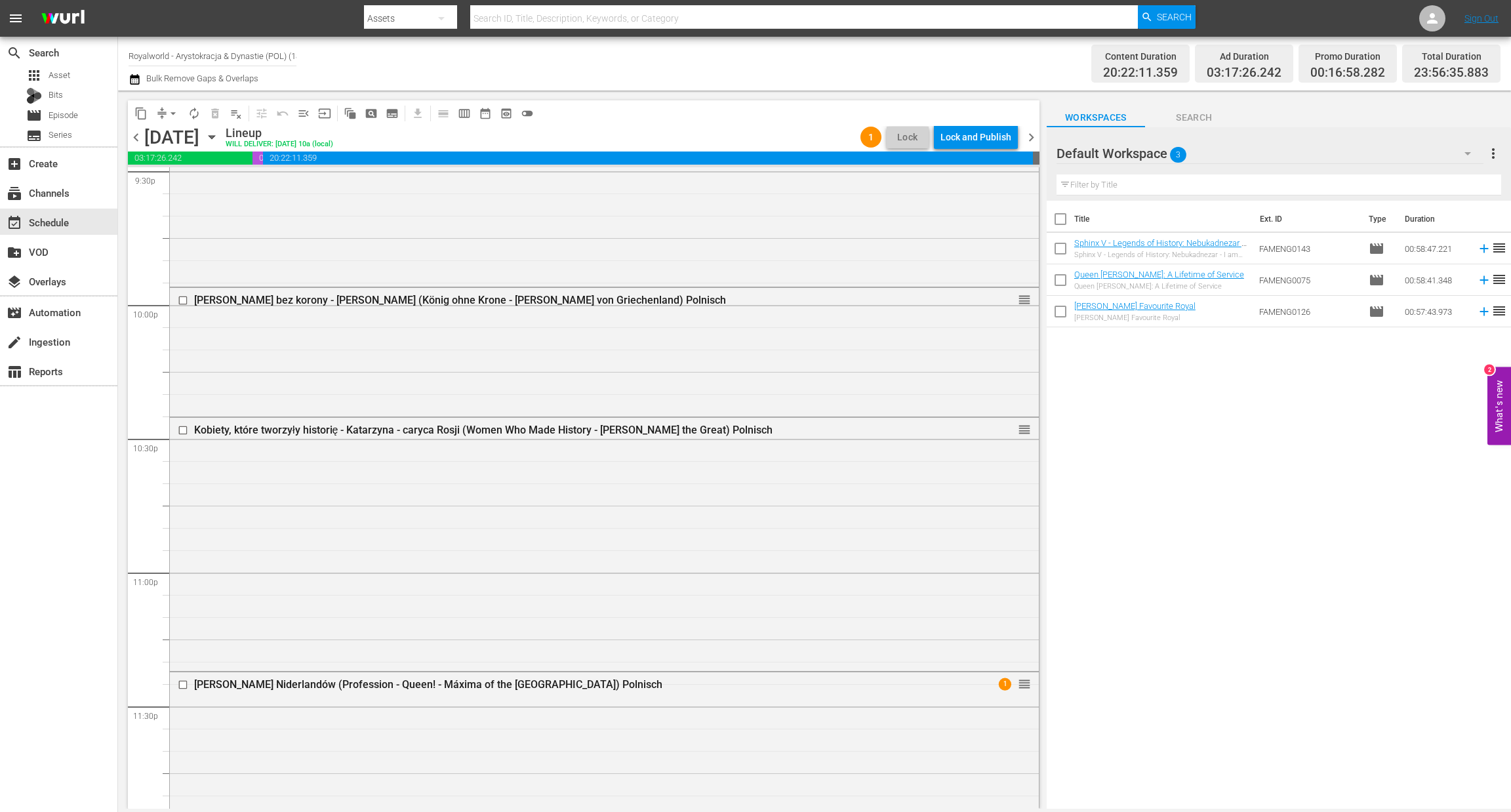
scroll to position [5843, 0]
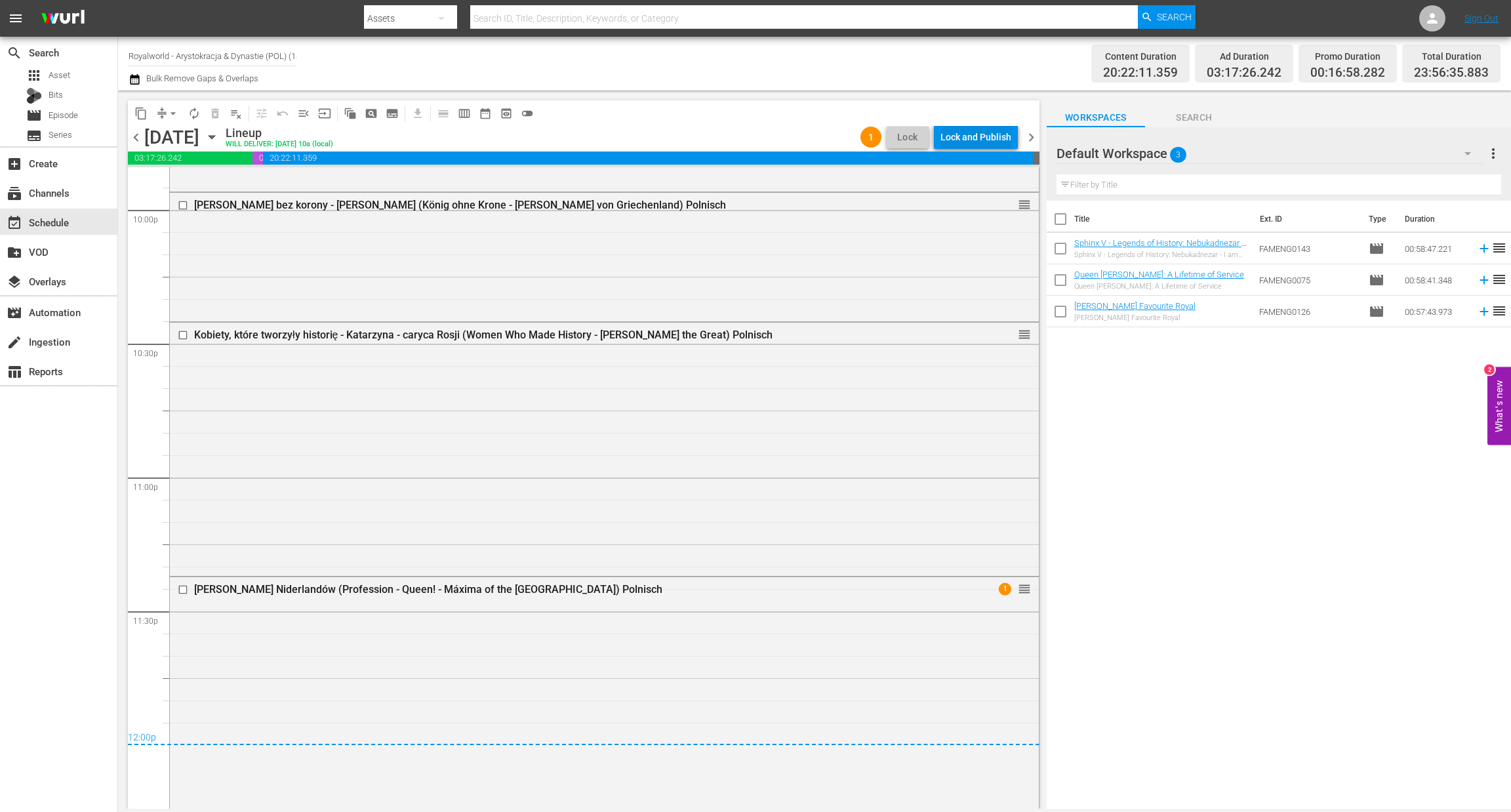
click at [973, 134] on div "Lock and Publish" at bounding box center [976, 137] width 71 height 24
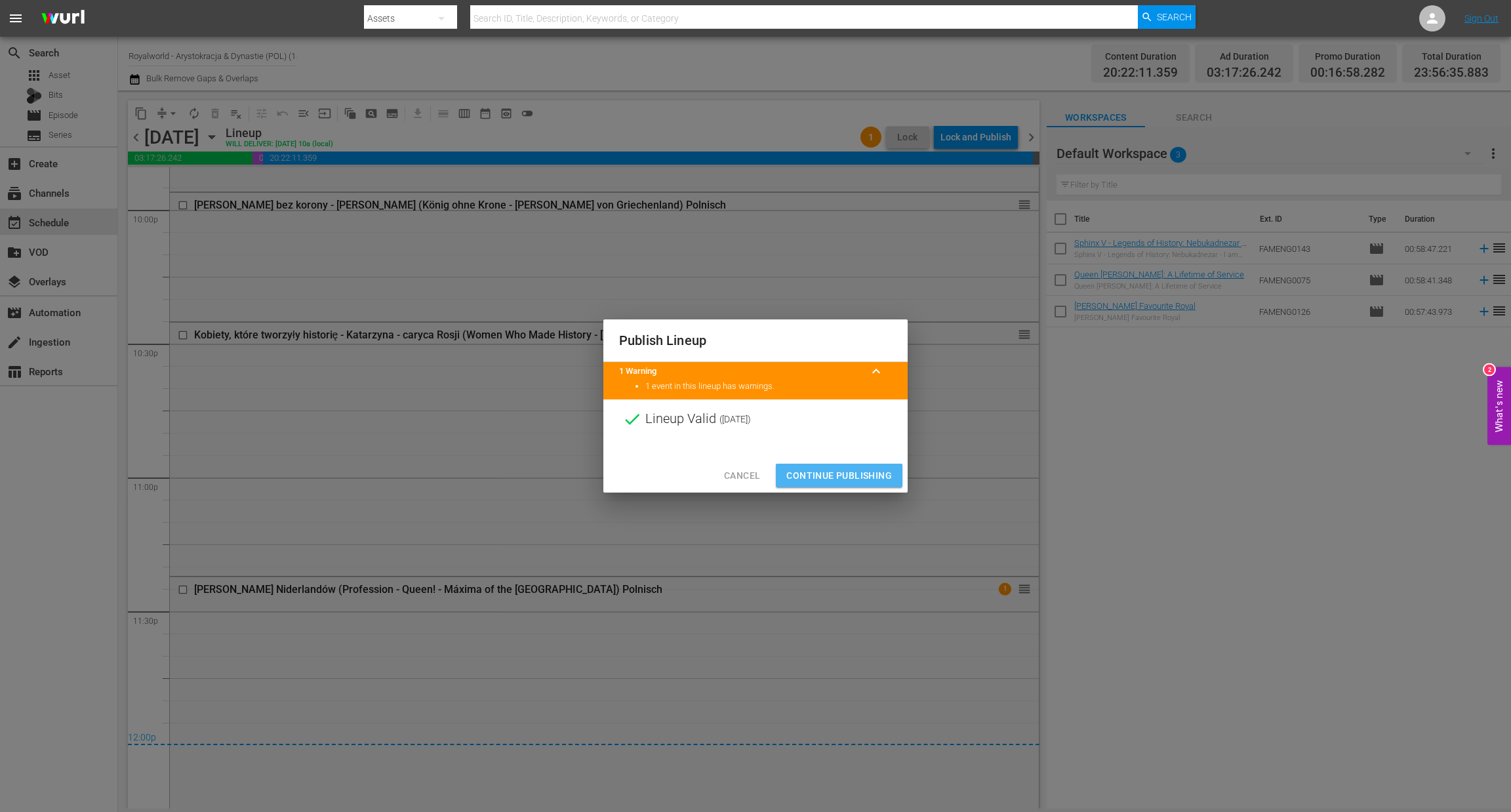
click at [848, 473] on span "Continue Publishing" at bounding box center [839, 475] width 105 height 16
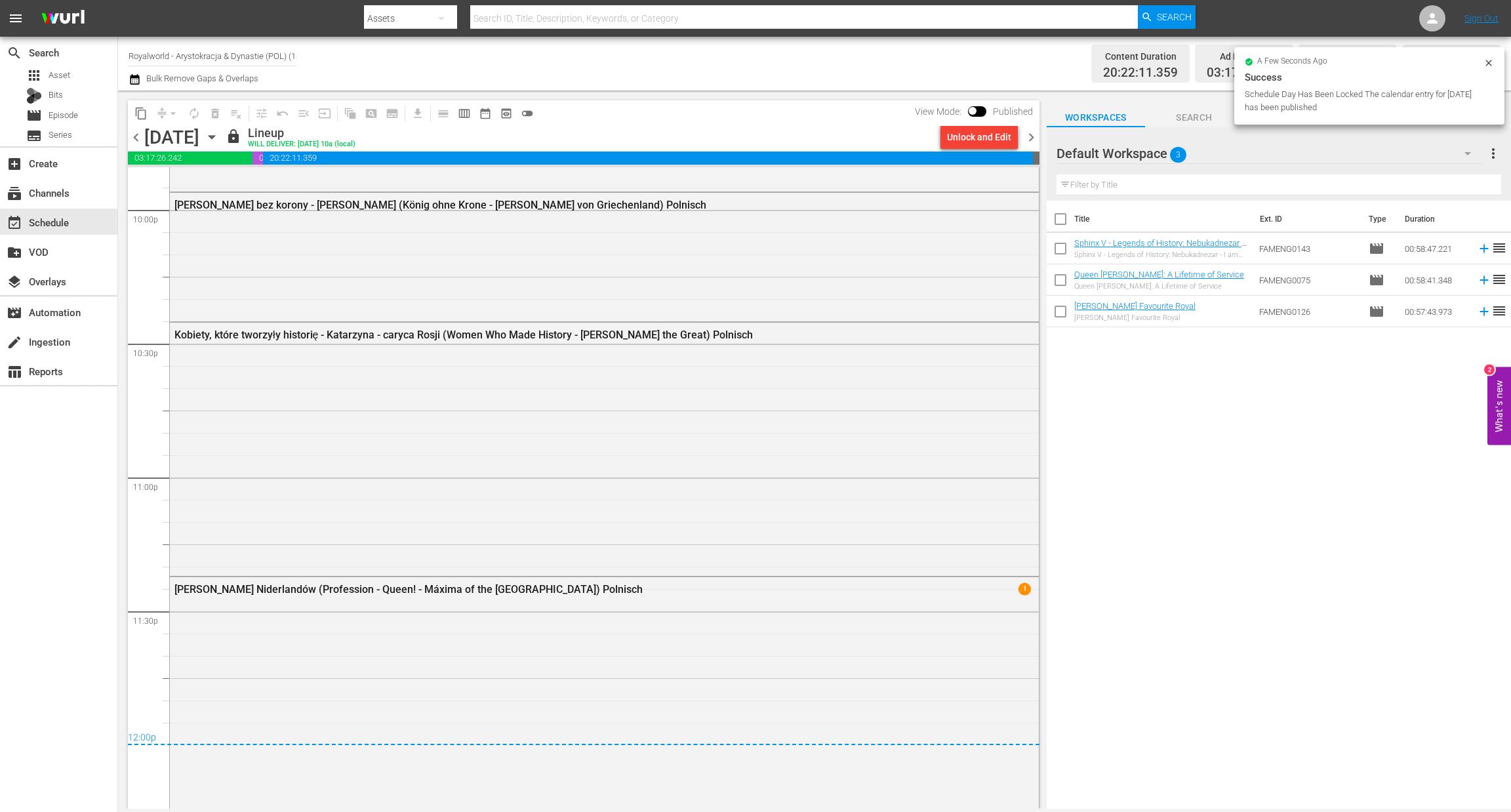
click at [133, 136] on span "chevron_left" at bounding box center [136, 137] width 16 height 16
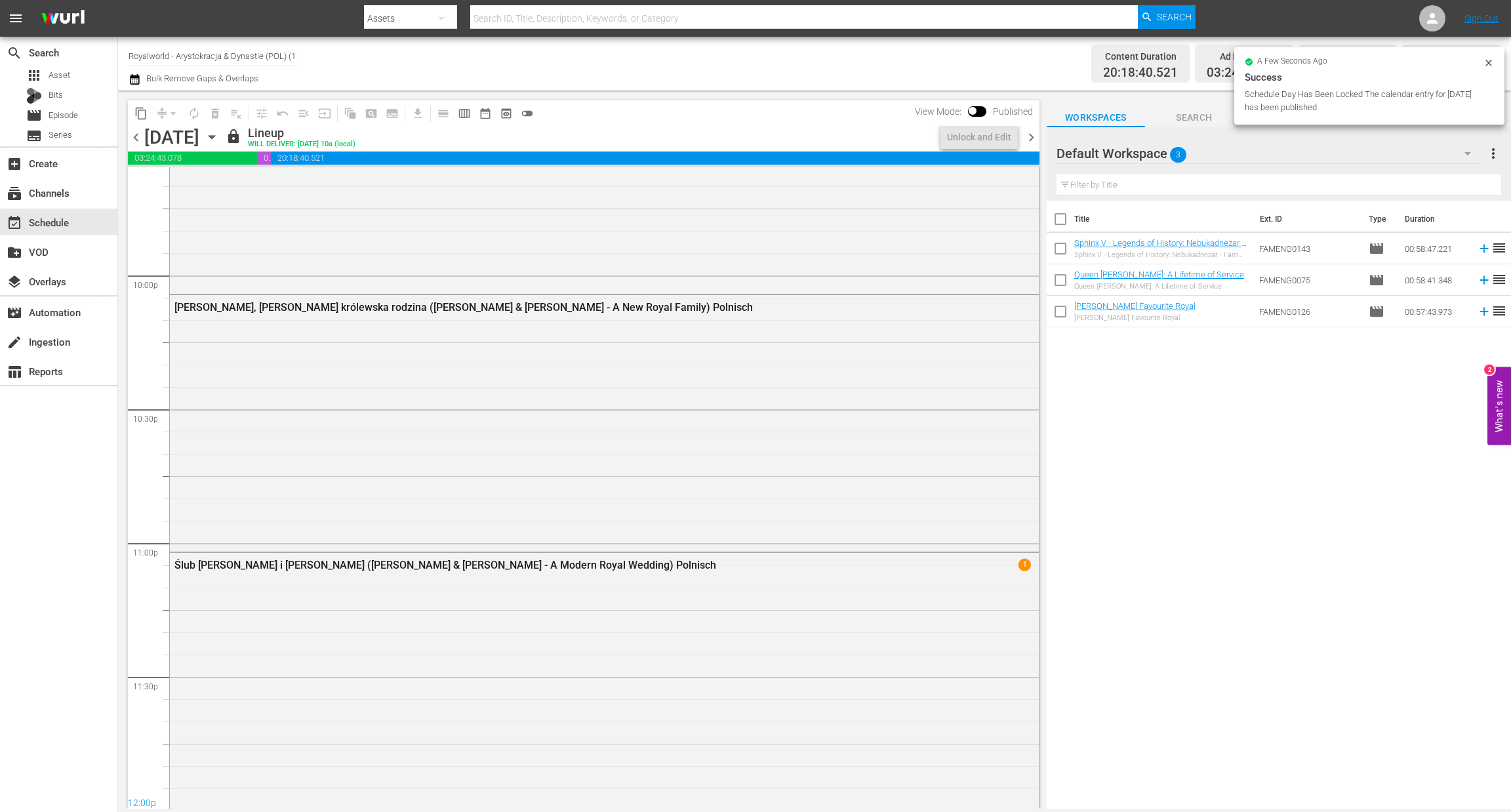
scroll to position [5843, 0]
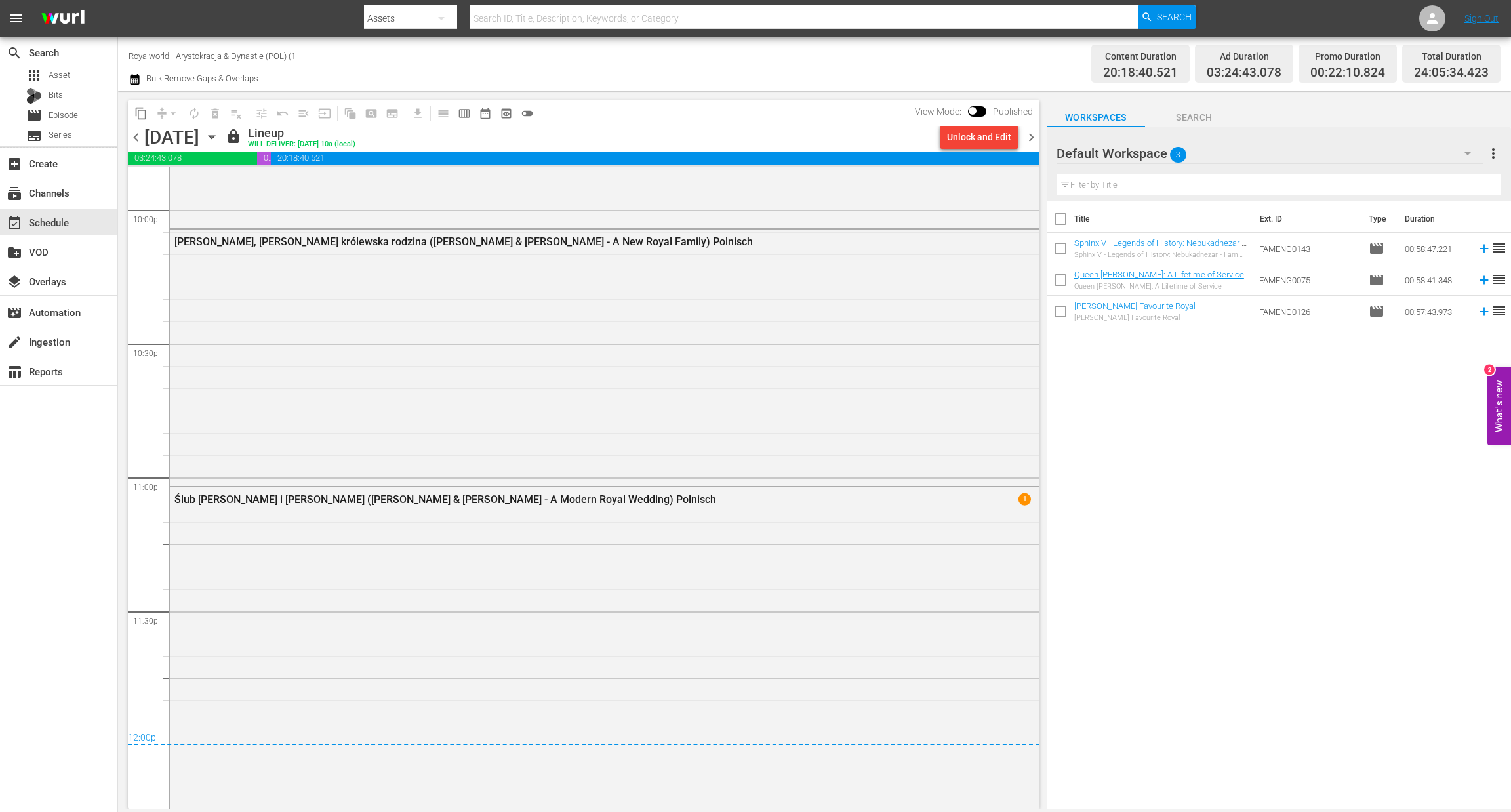
click at [133, 136] on span "chevron_left" at bounding box center [136, 137] width 16 height 16
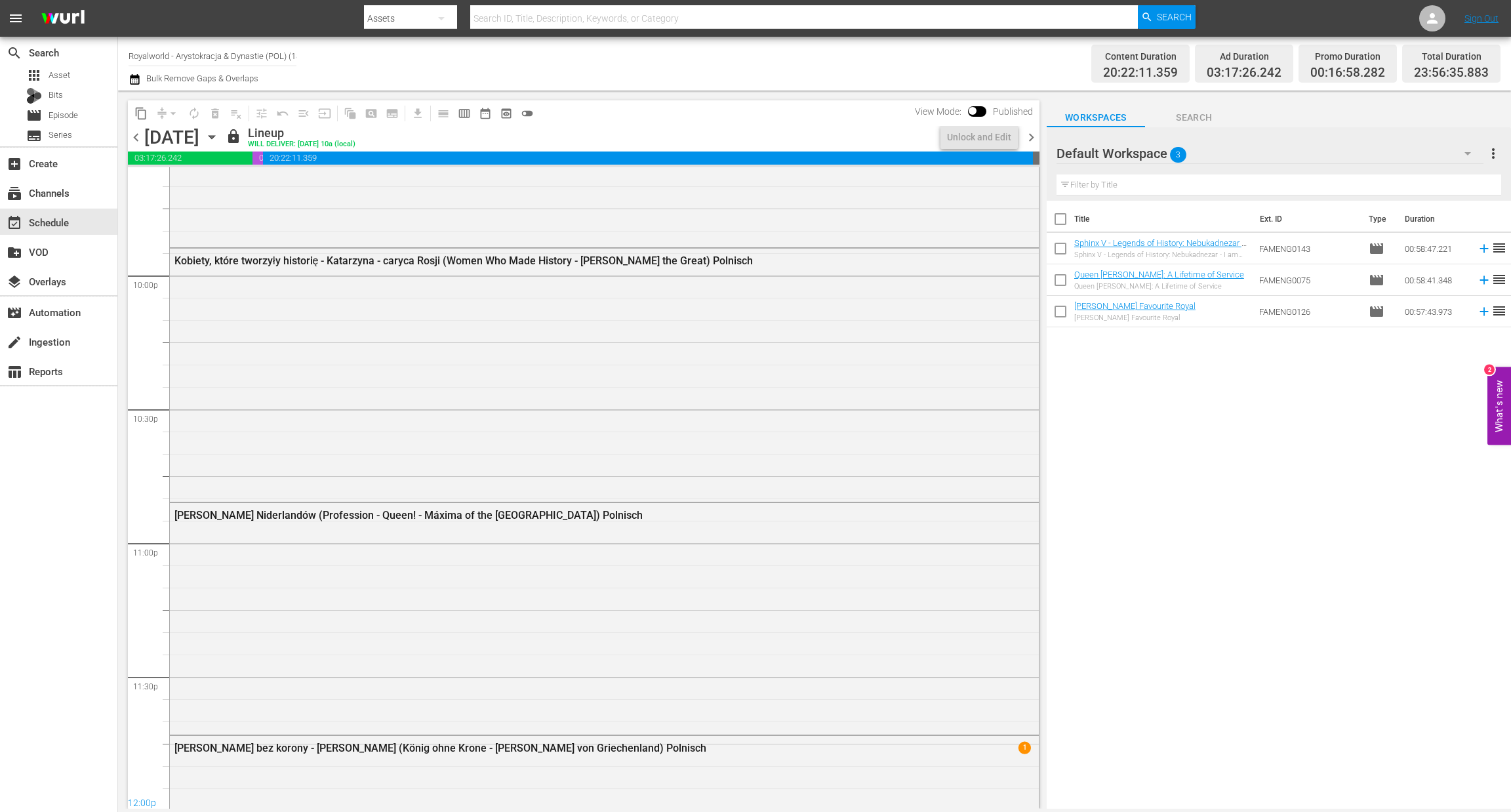
scroll to position [5833, 0]
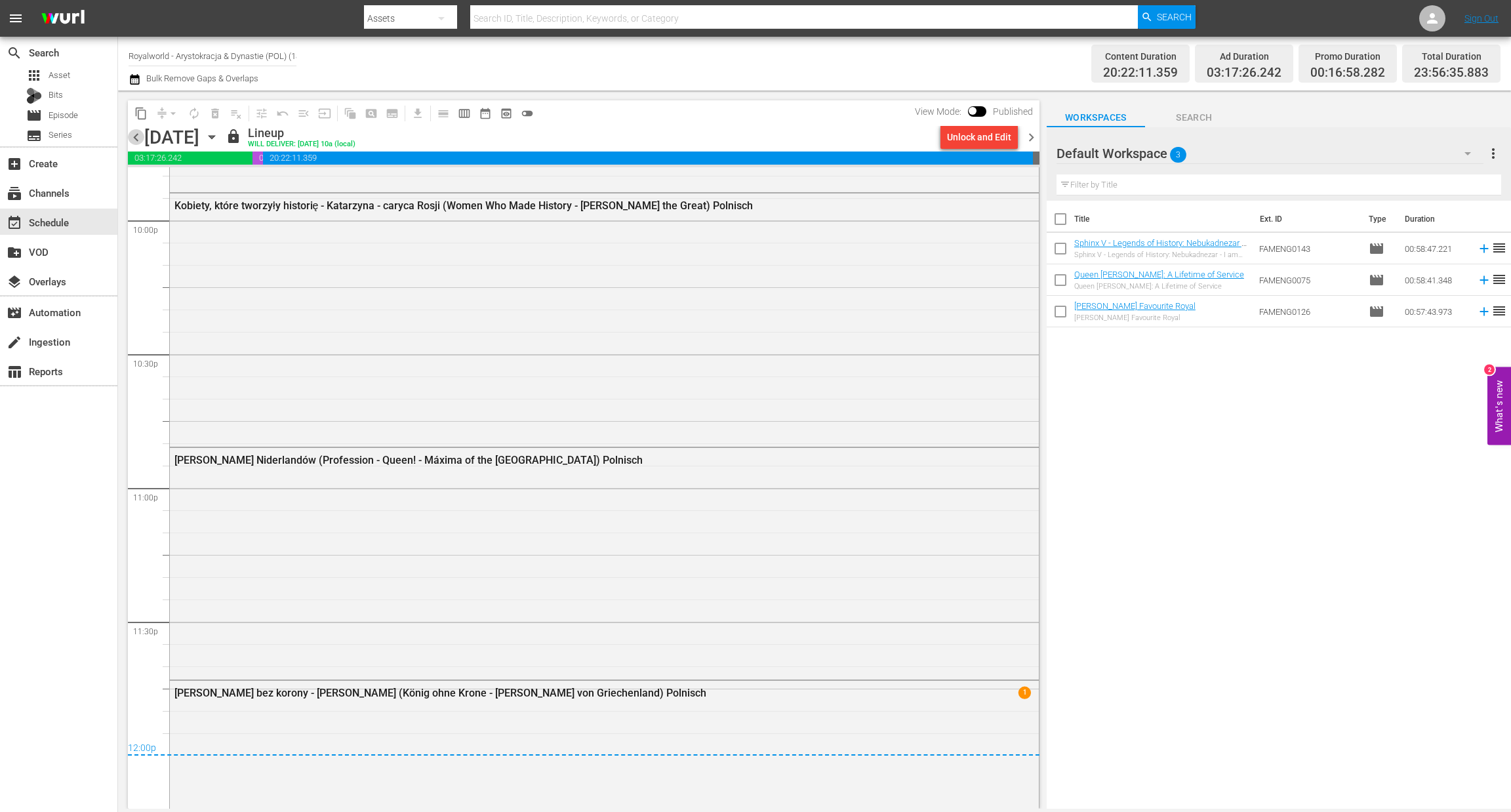
click at [135, 138] on span "chevron_left" at bounding box center [136, 137] width 16 height 16
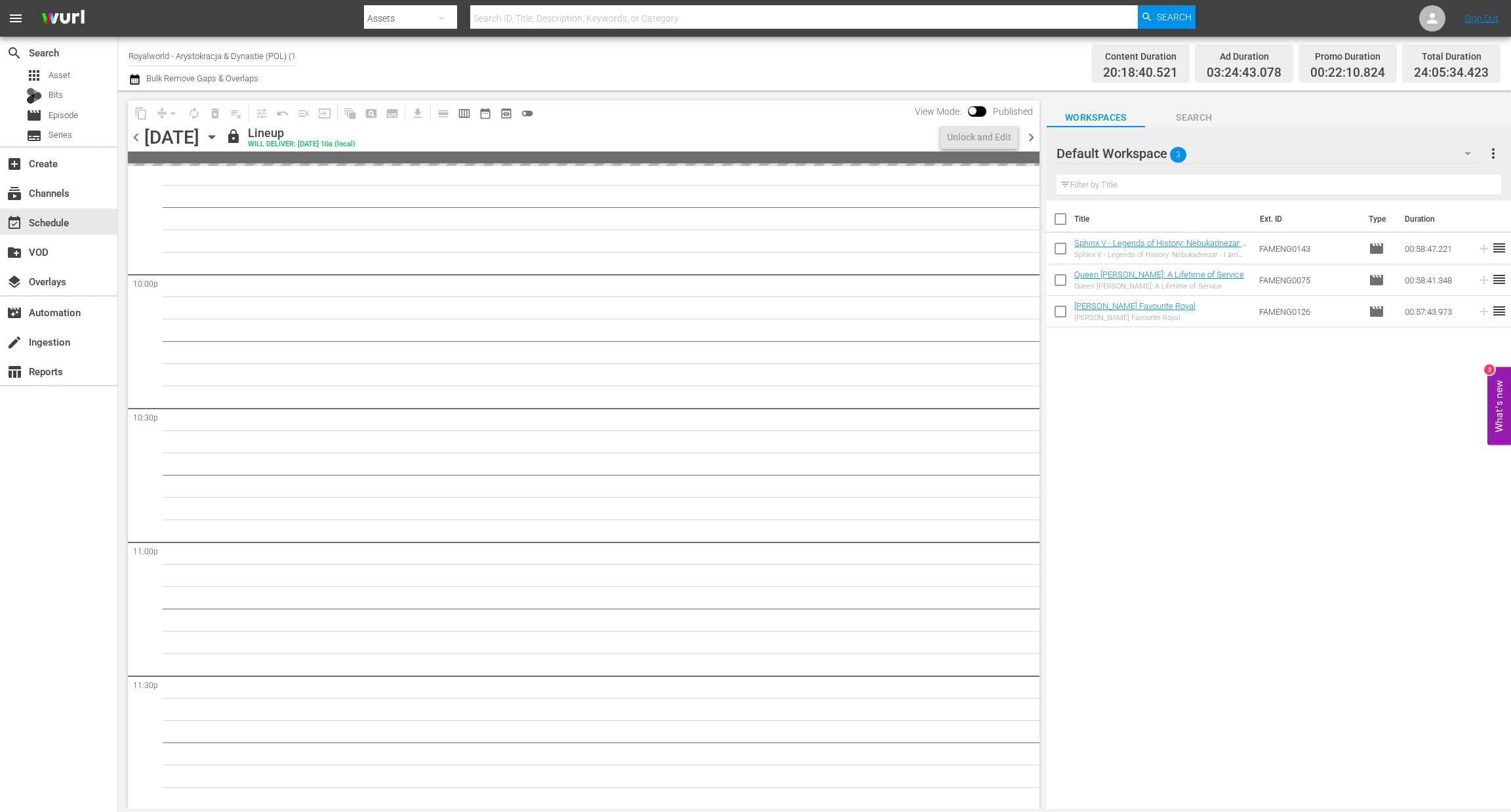
scroll to position [5848, 0]
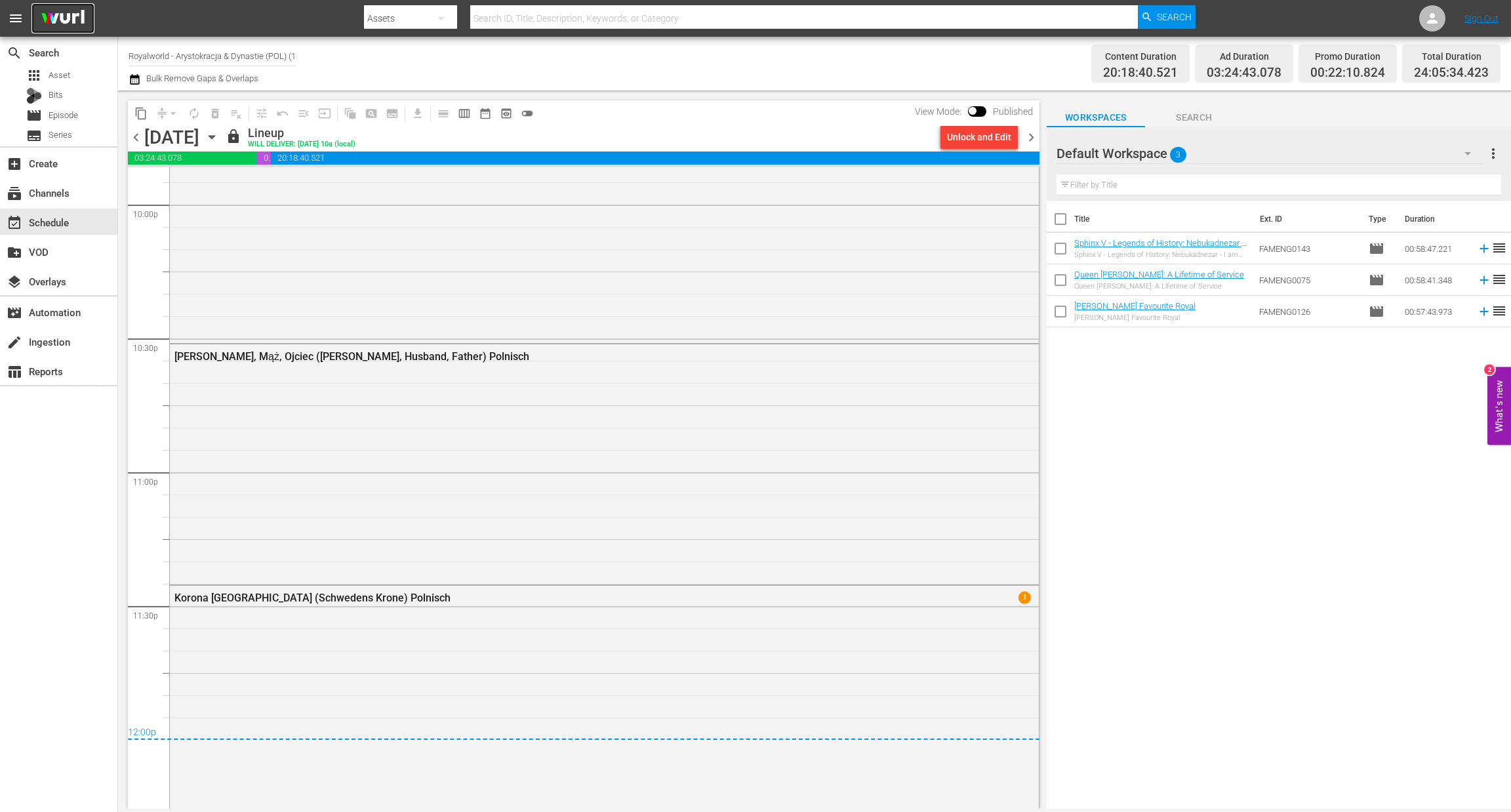
click at [67, 13] on img at bounding box center [63, 18] width 63 height 31
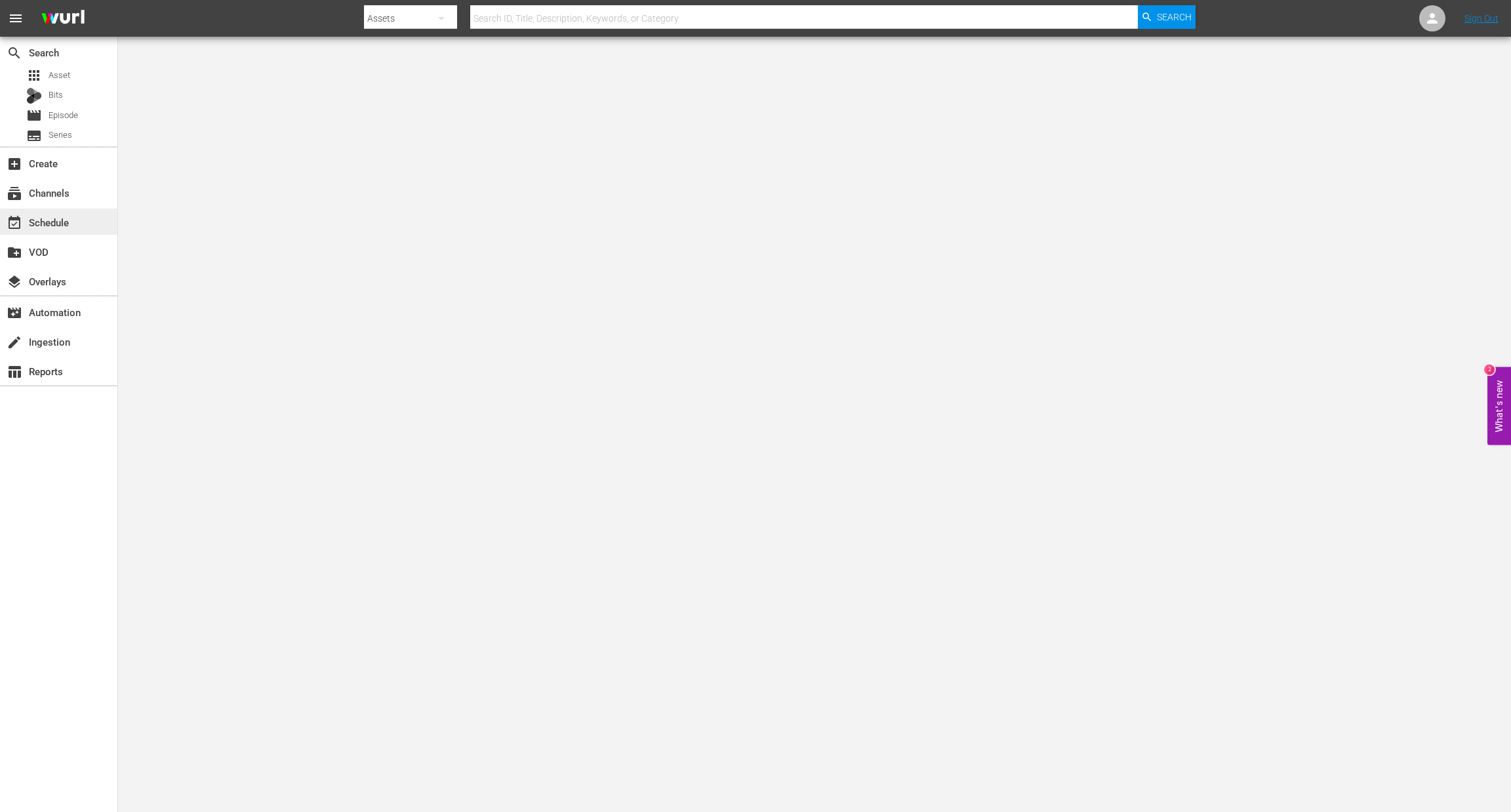
click at [64, 221] on div "event_available Schedule" at bounding box center [36, 220] width 73 height 12
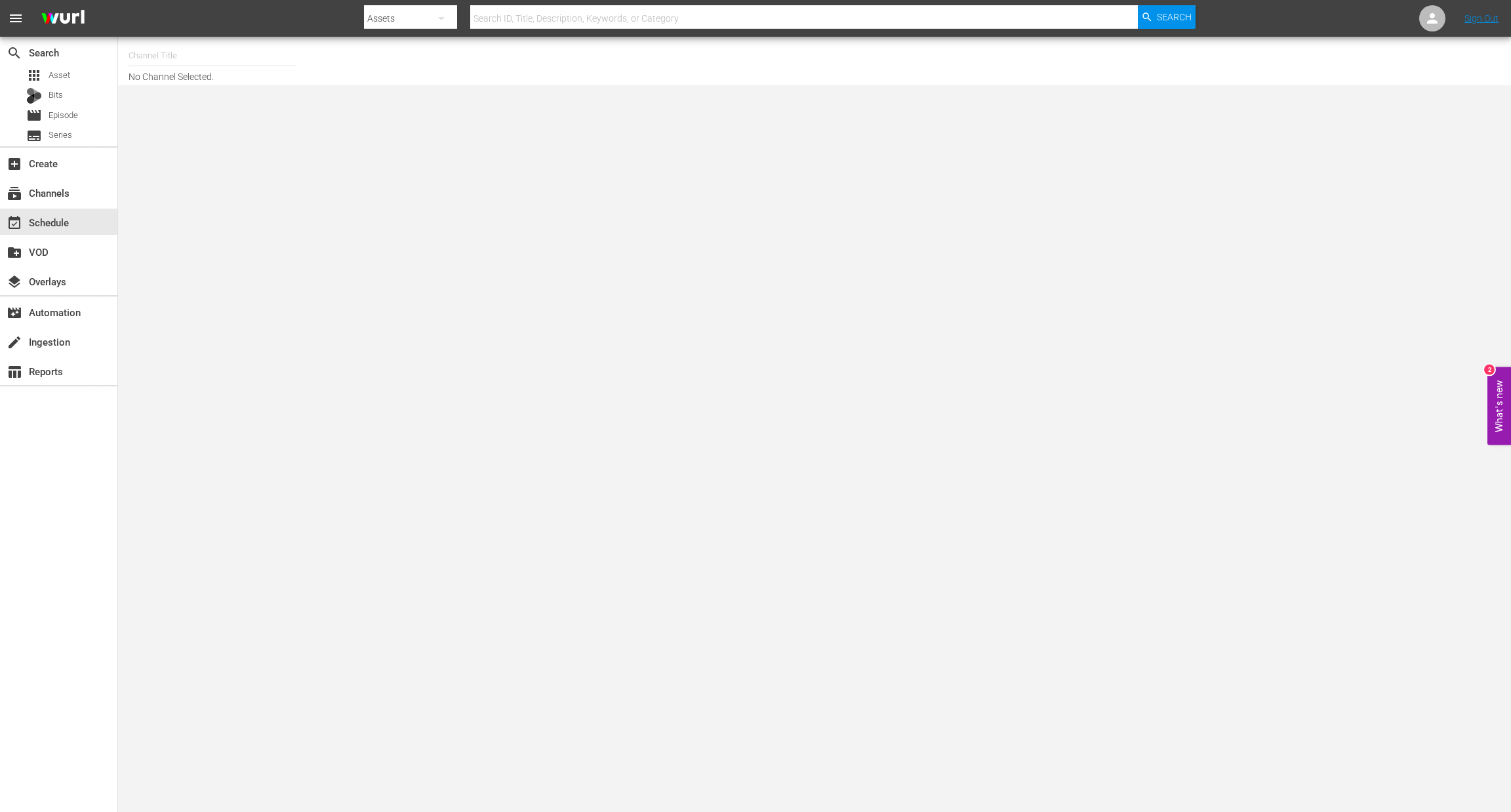
click at [160, 60] on input "text" at bounding box center [212, 56] width 168 height 32
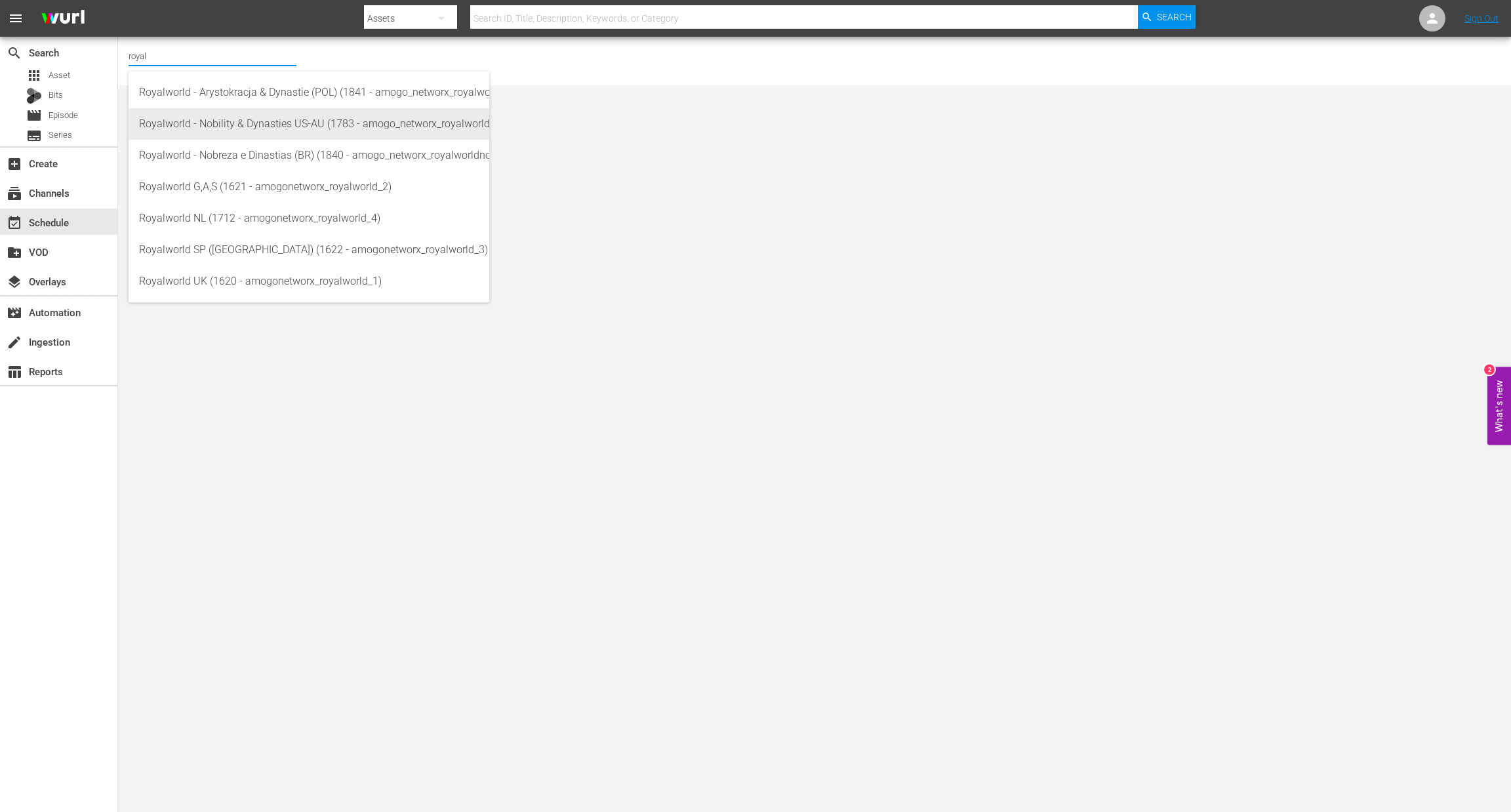
click at [239, 128] on div "Royalworld - Nobility & Dynasties US-AU (1783 - amogo_networx_royalworldnobilit…" at bounding box center [309, 124] width 340 height 32
type input "Royalworld - Nobility & Dynasties US-AU (1783 - amogo_networx_royalworldnobilit…"
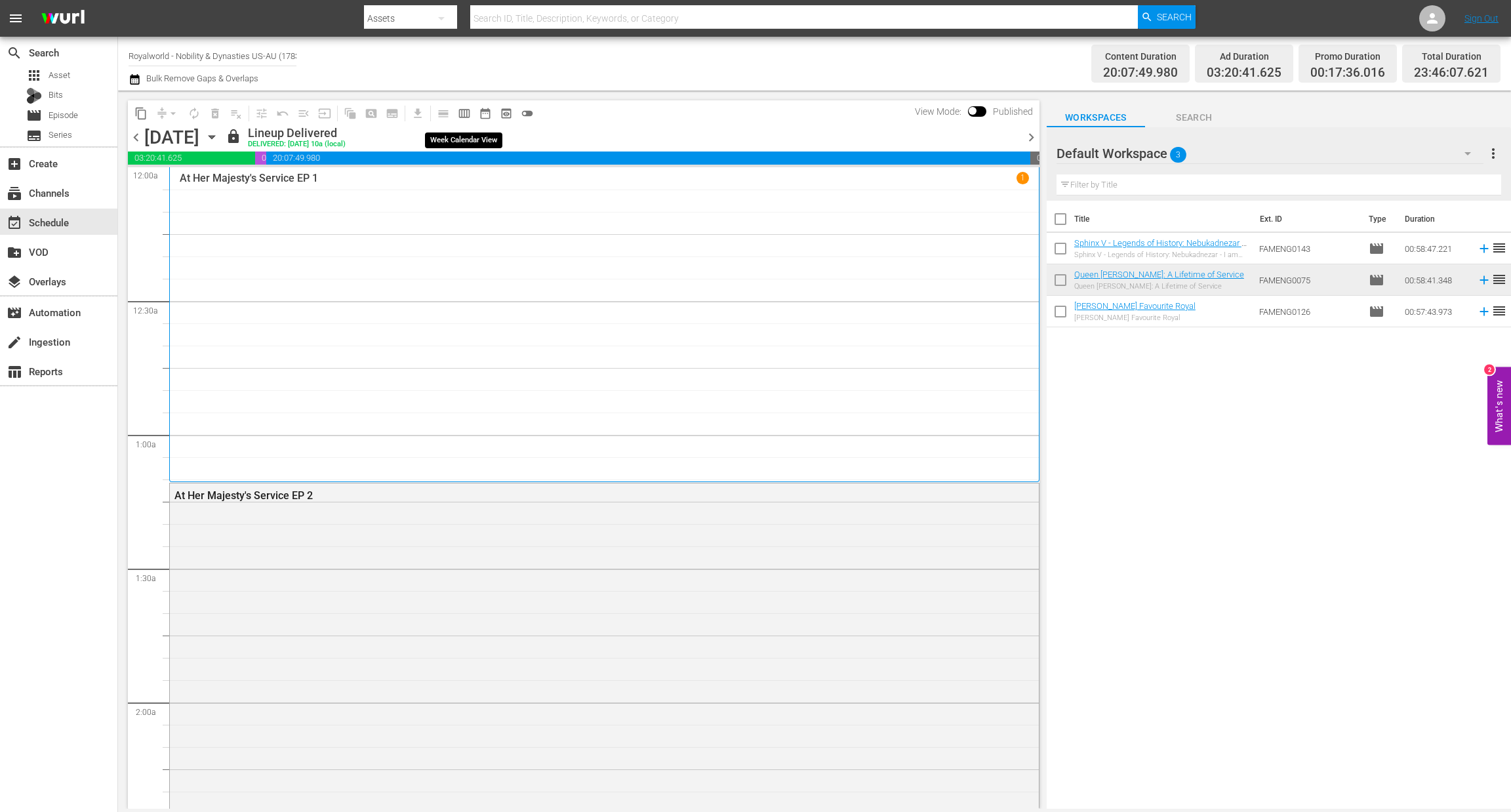
click at [461, 111] on span "calendar_view_week_outlined" at bounding box center [464, 113] width 13 height 13
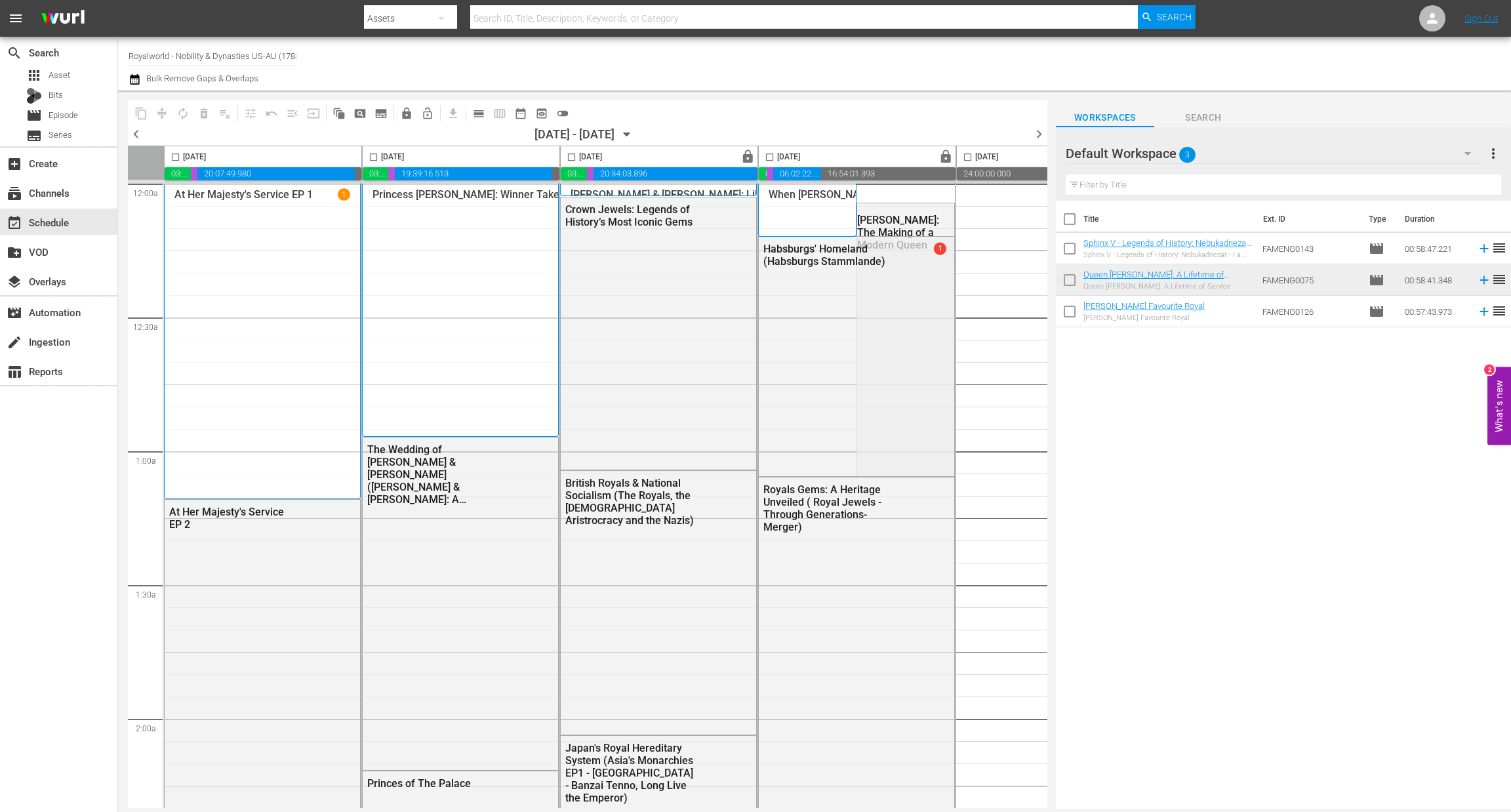
click at [372, 158] on input "checkbox" at bounding box center [373, 160] width 15 height 15
checkbox input "true"
click at [143, 113] on span "content_copy" at bounding box center [141, 113] width 13 height 13
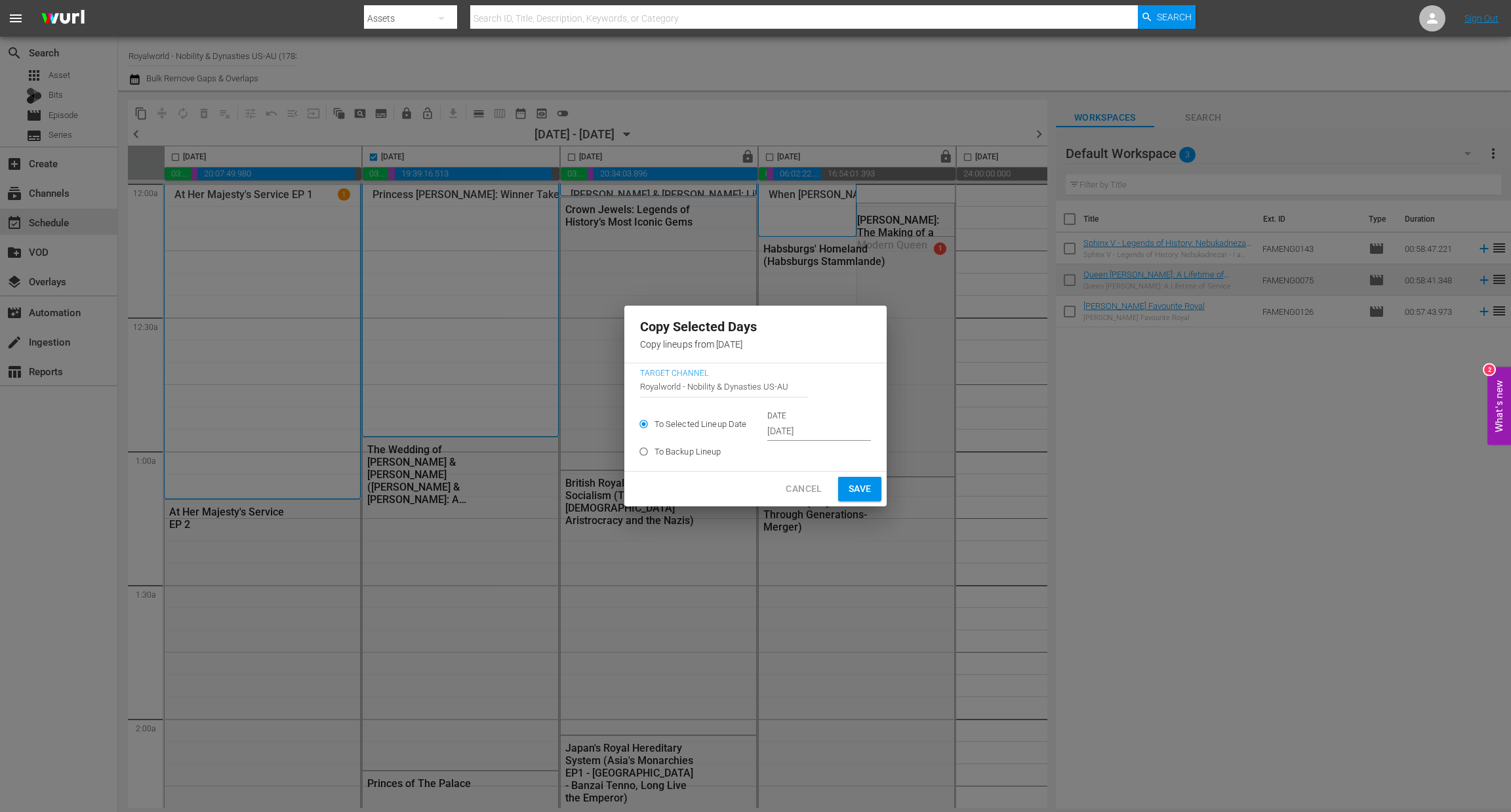
click at [793, 434] on input "[DATE]" at bounding box center [819, 432] width 104 height 20
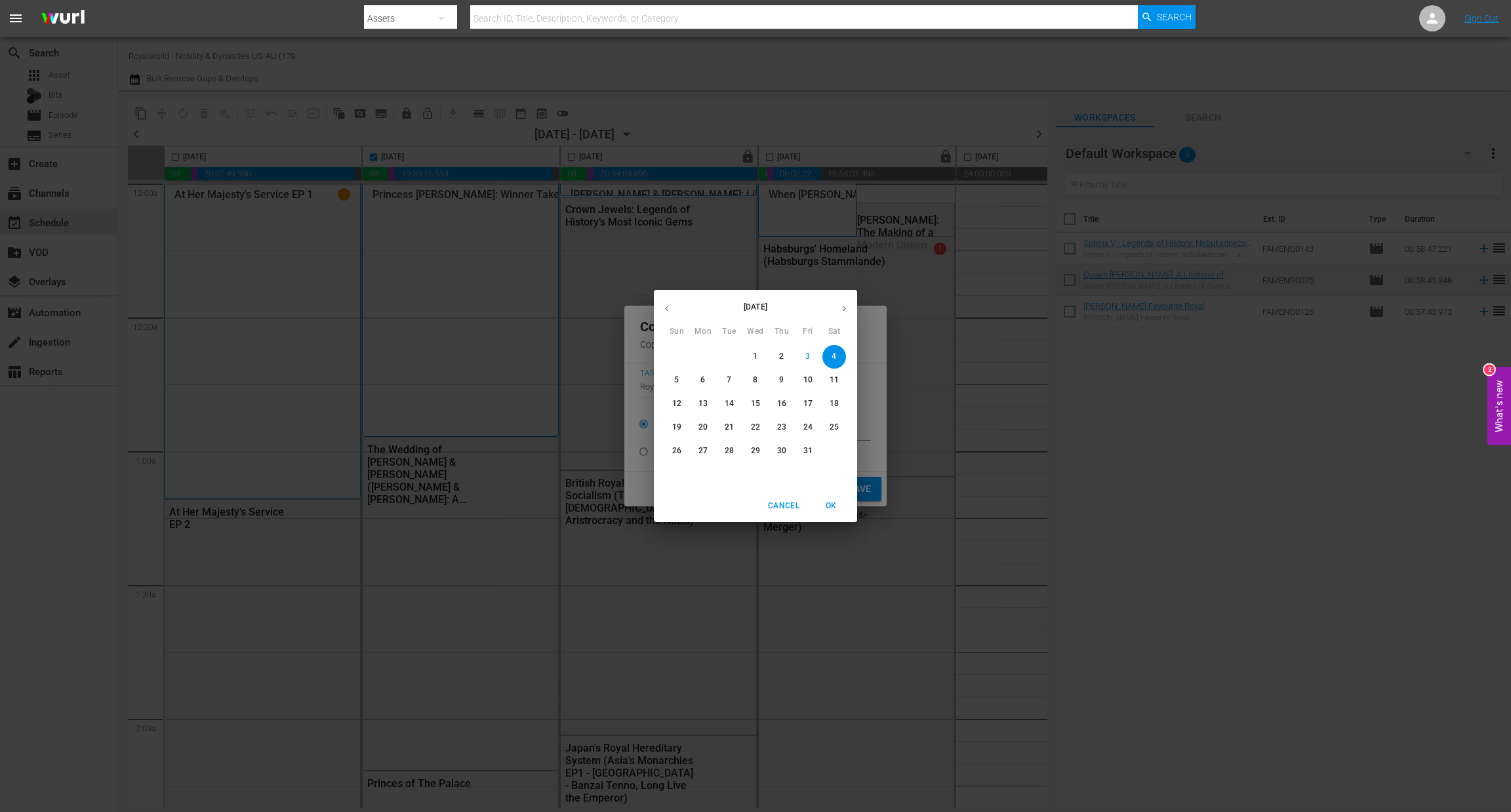
click at [694, 382] on span "6" at bounding box center [703, 380] width 24 height 11
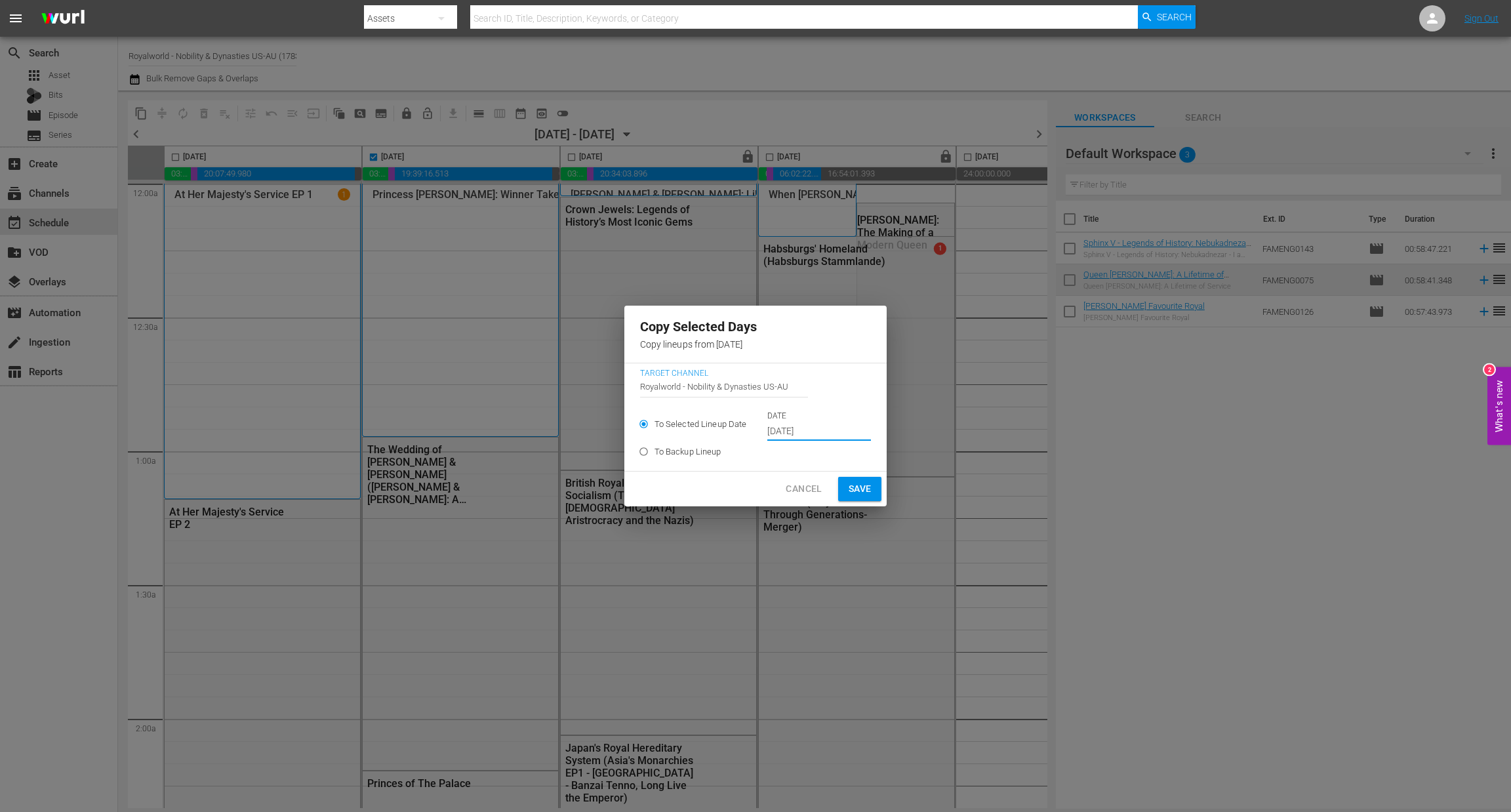
click at [856, 482] on span "Save" at bounding box center [860, 488] width 23 height 16
type input "[DATE]"
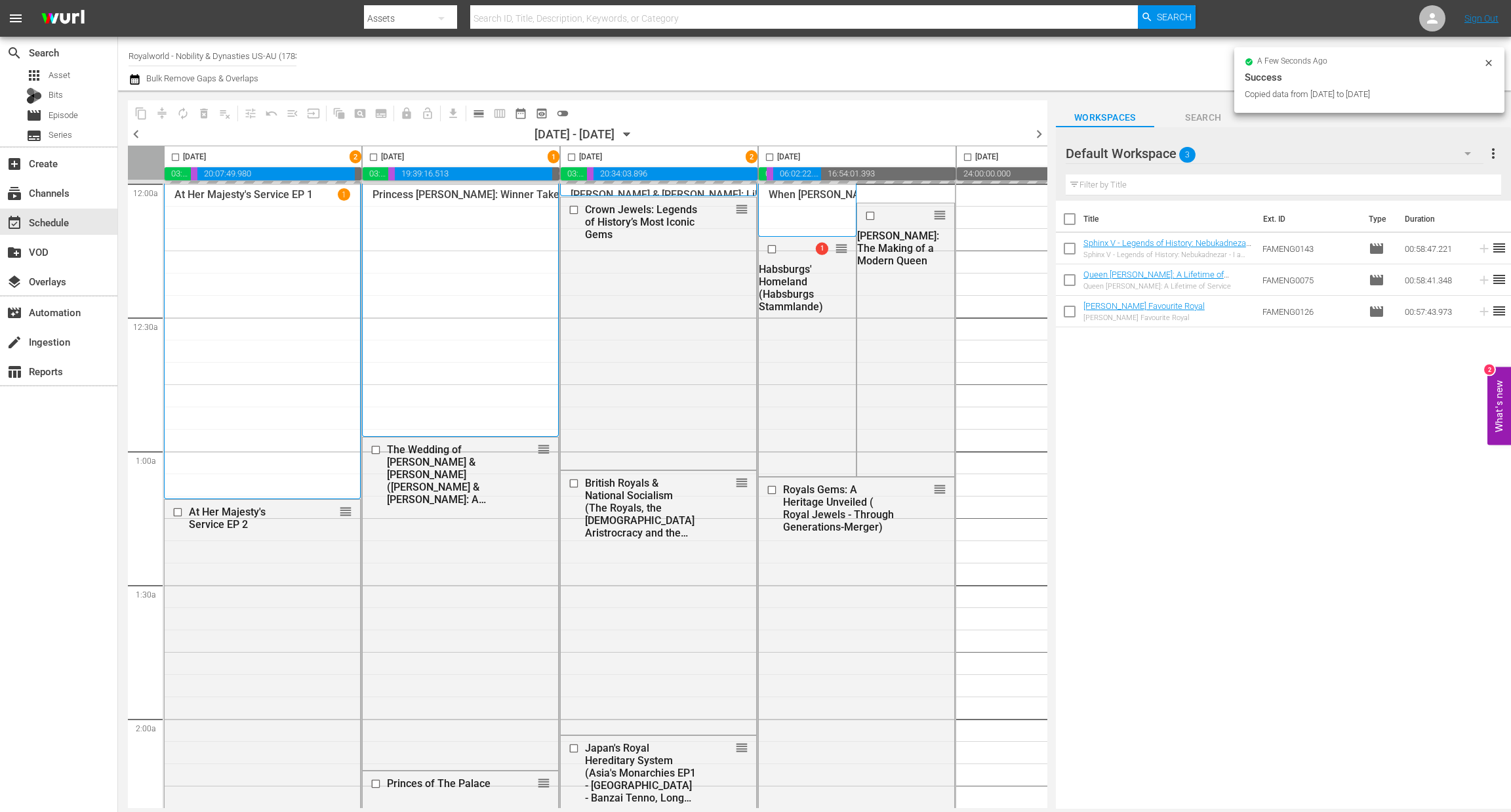
checkbox input "false"
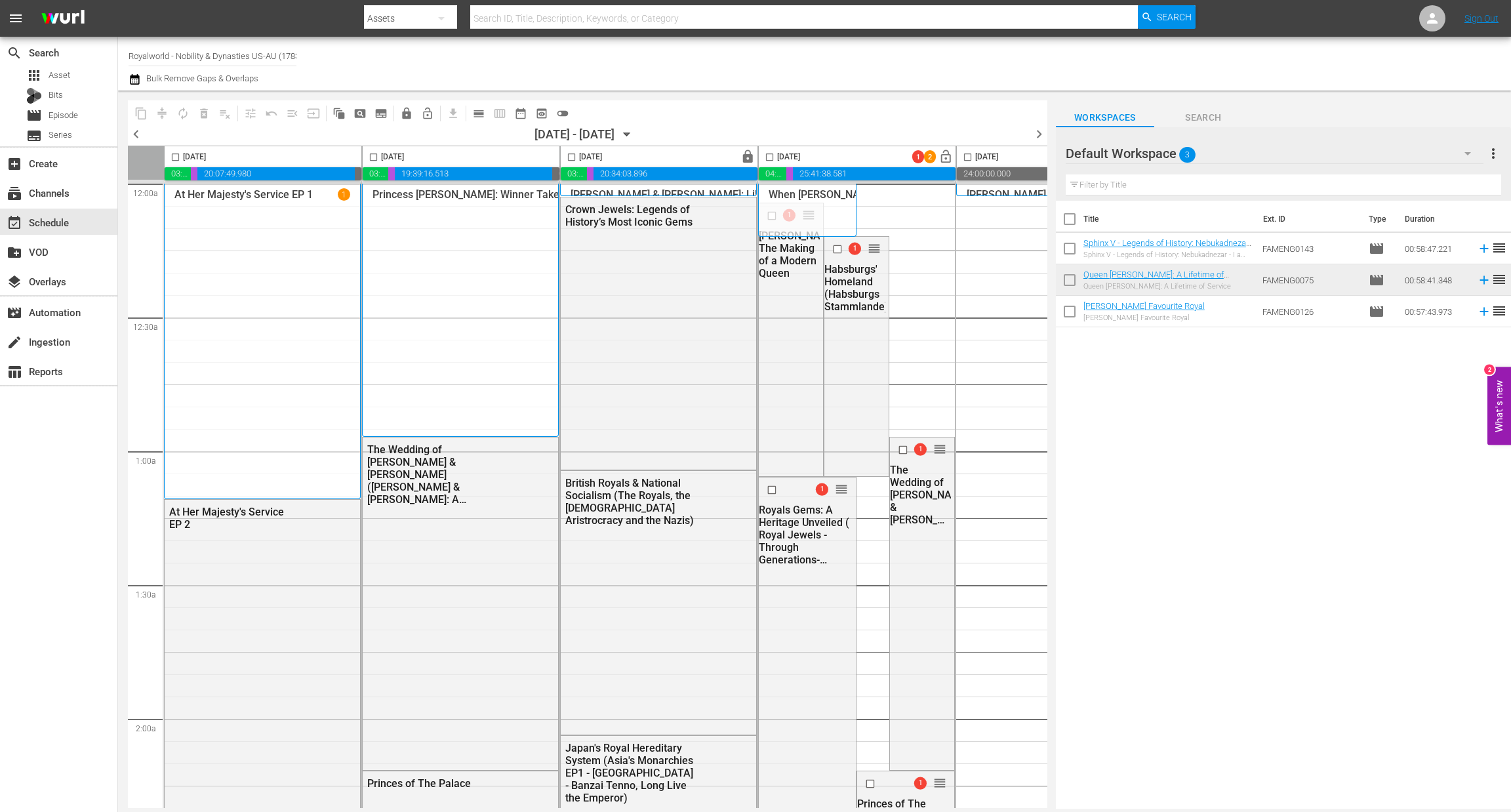
click at [136, 134] on span "chevron_left" at bounding box center [136, 134] width 16 height 16
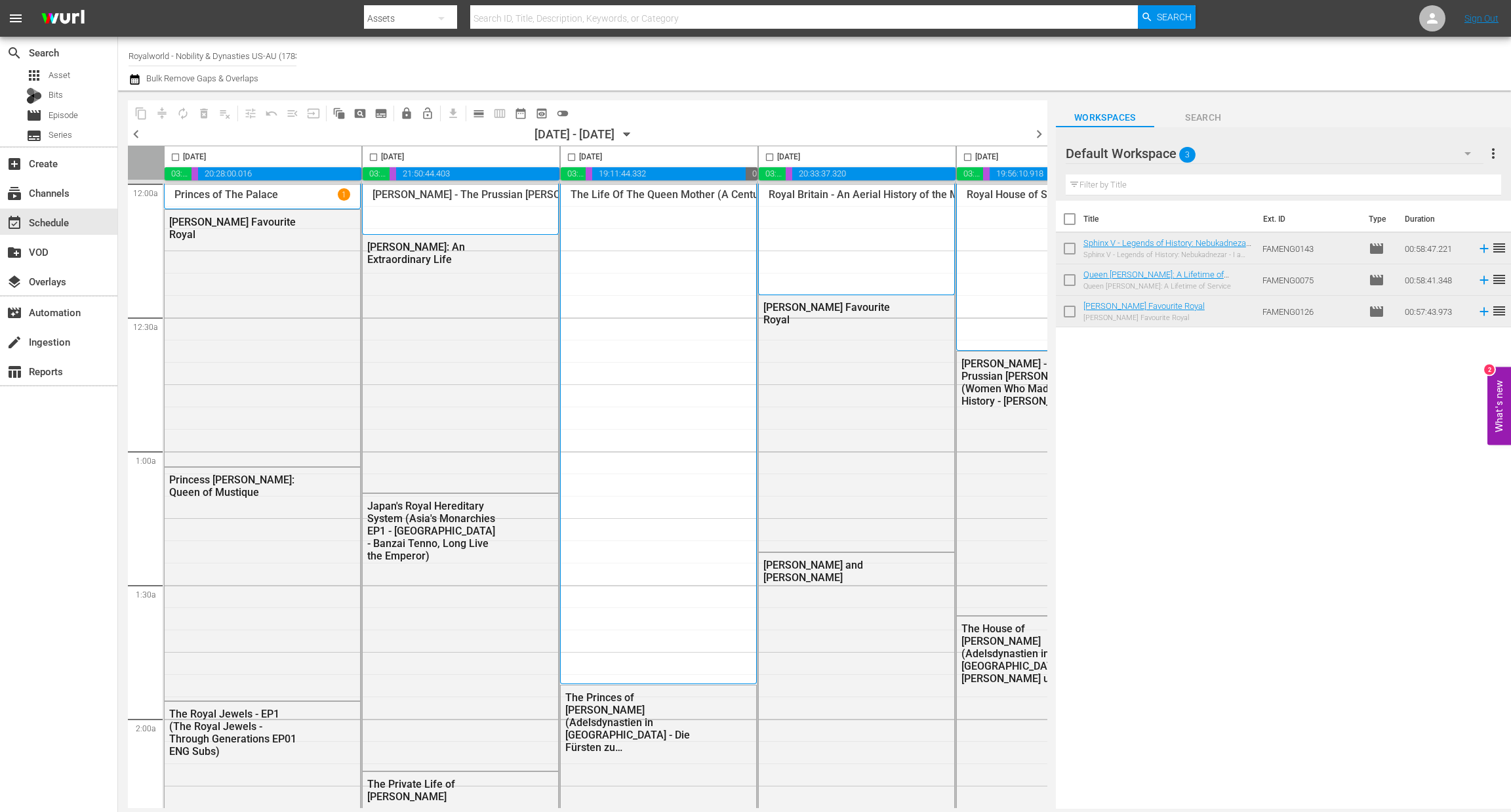
click at [768, 154] on input "checkbox" at bounding box center [769, 160] width 15 height 15
checkbox input "true"
click at [131, 111] on button "content_copy" at bounding box center [141, 113] width 21 height 21
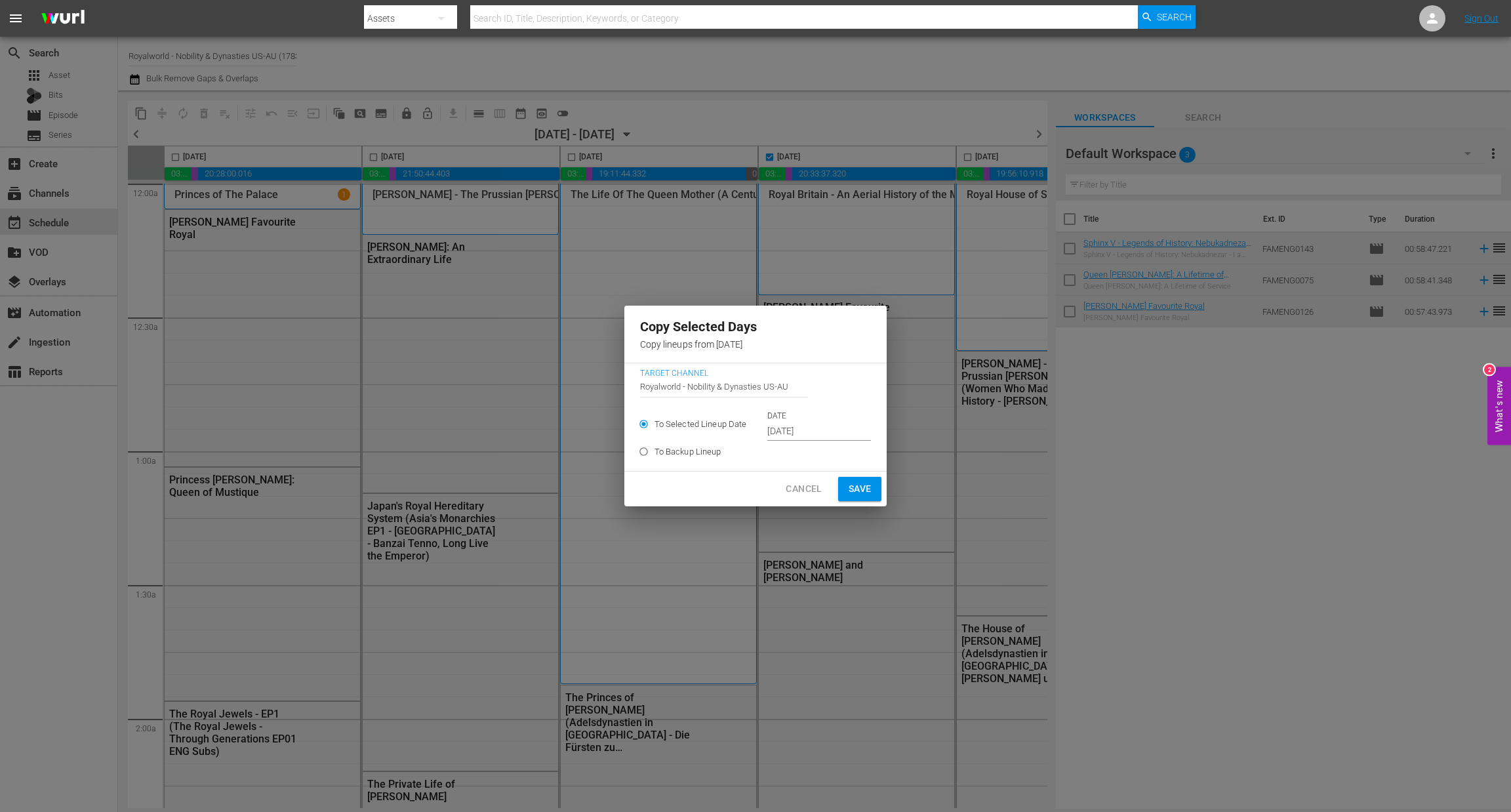
click at [808, 434] on input "[DATE]" at bounding box center [819, 432] width 104 height 20
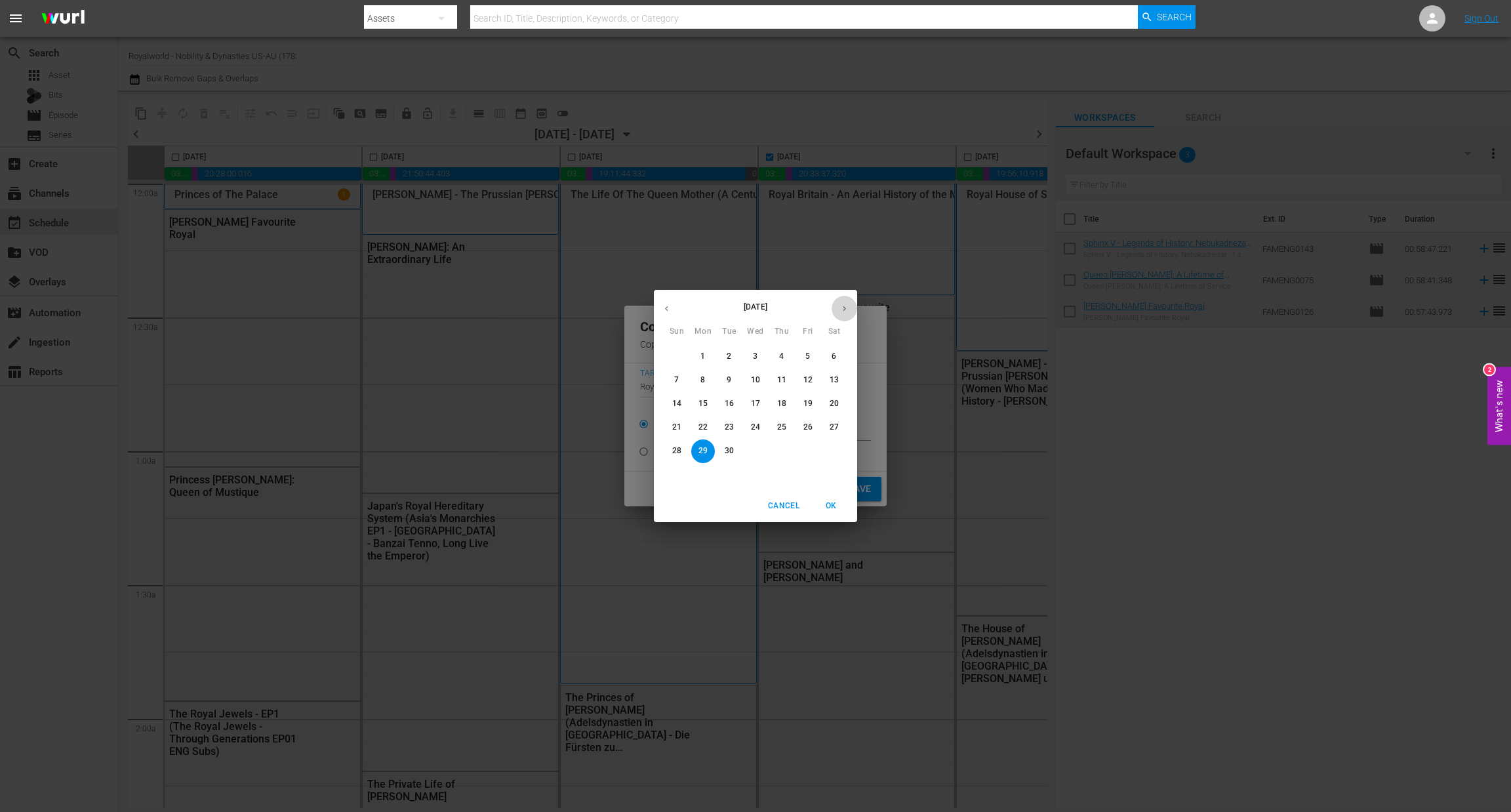
click at [852, 310] on button "button" at bounding box center [844, 308] width 26 height 26
click at [736, 380] on span "7" at bounding box center [729, 380] width 24 height 11
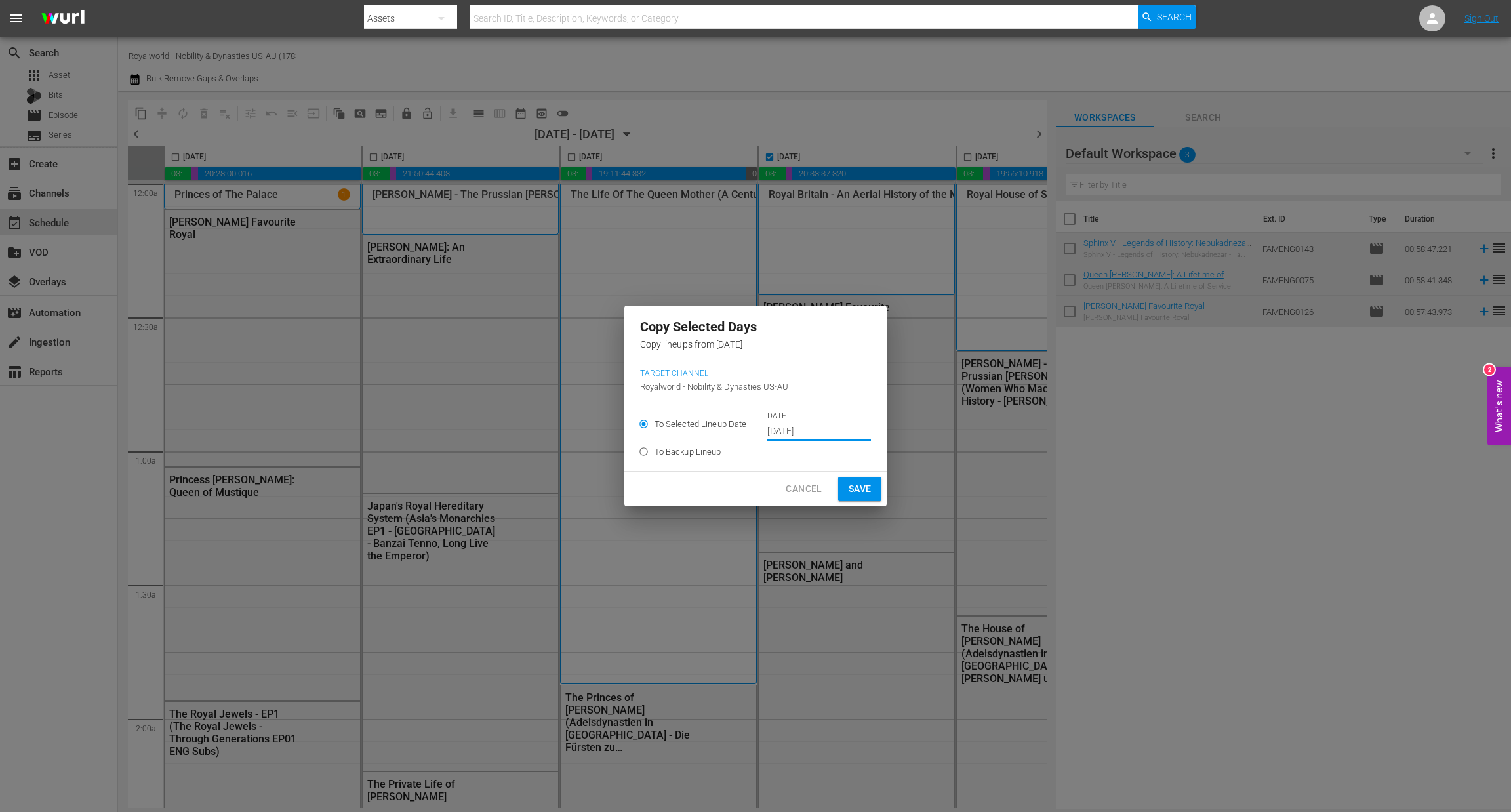
click at [850, 485] on span "Save" at bounding box center [860, 488] width 23 height 16
type input "[DATE]"
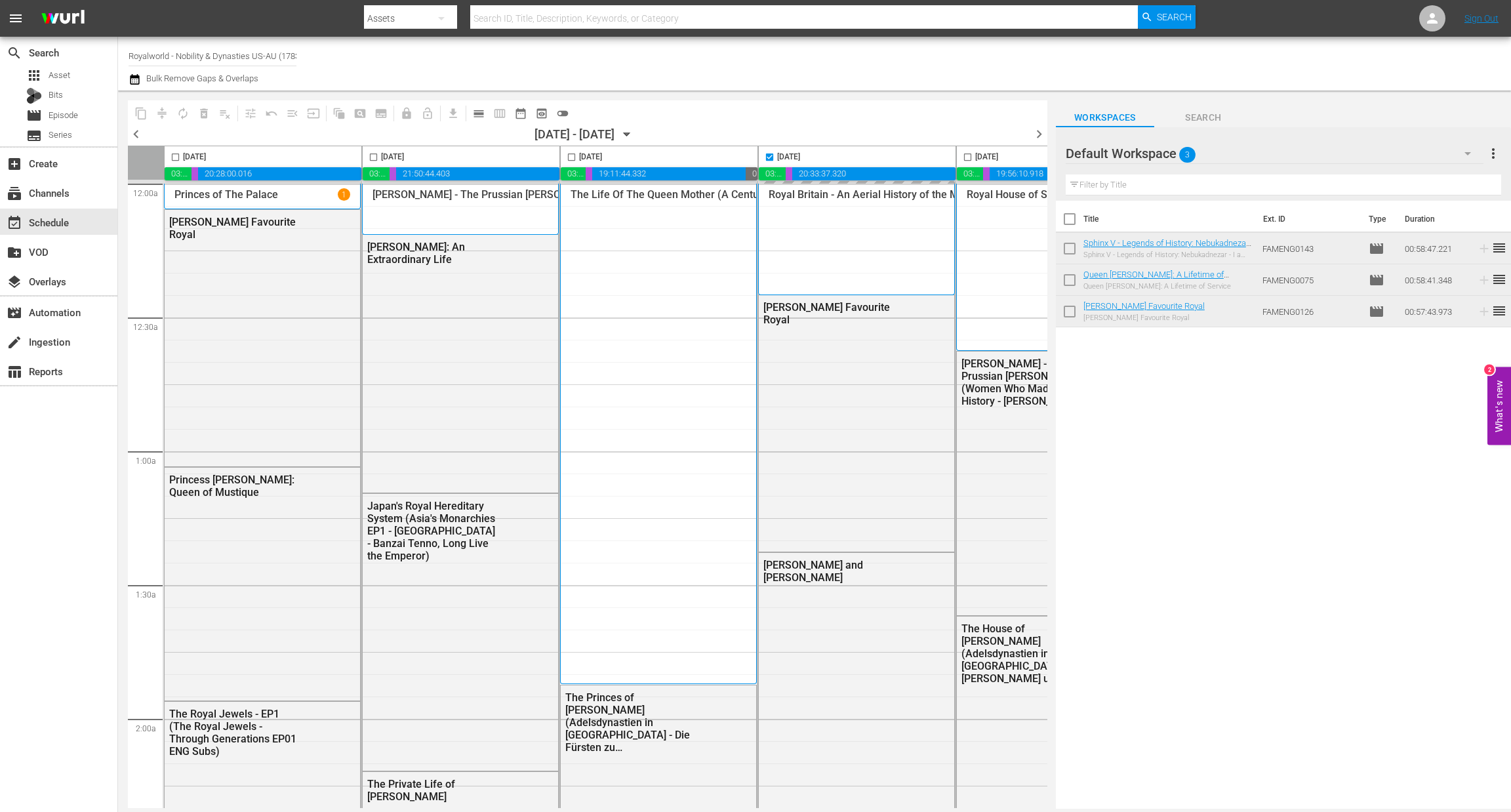
checkbox input "false"
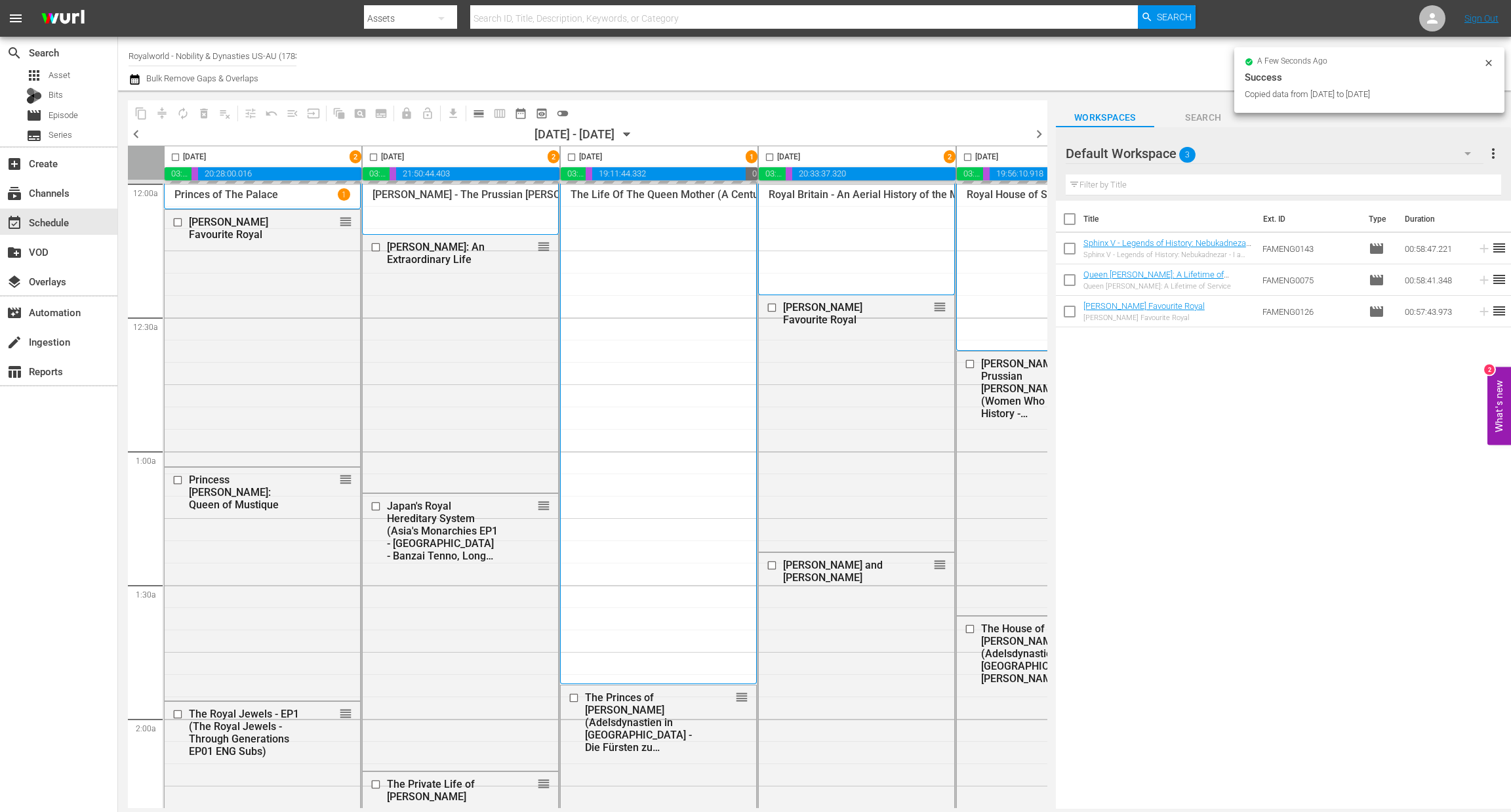
click at [1036, 135] on span "chevron_right" at bounding box center [1039, 134] width 16 height 16
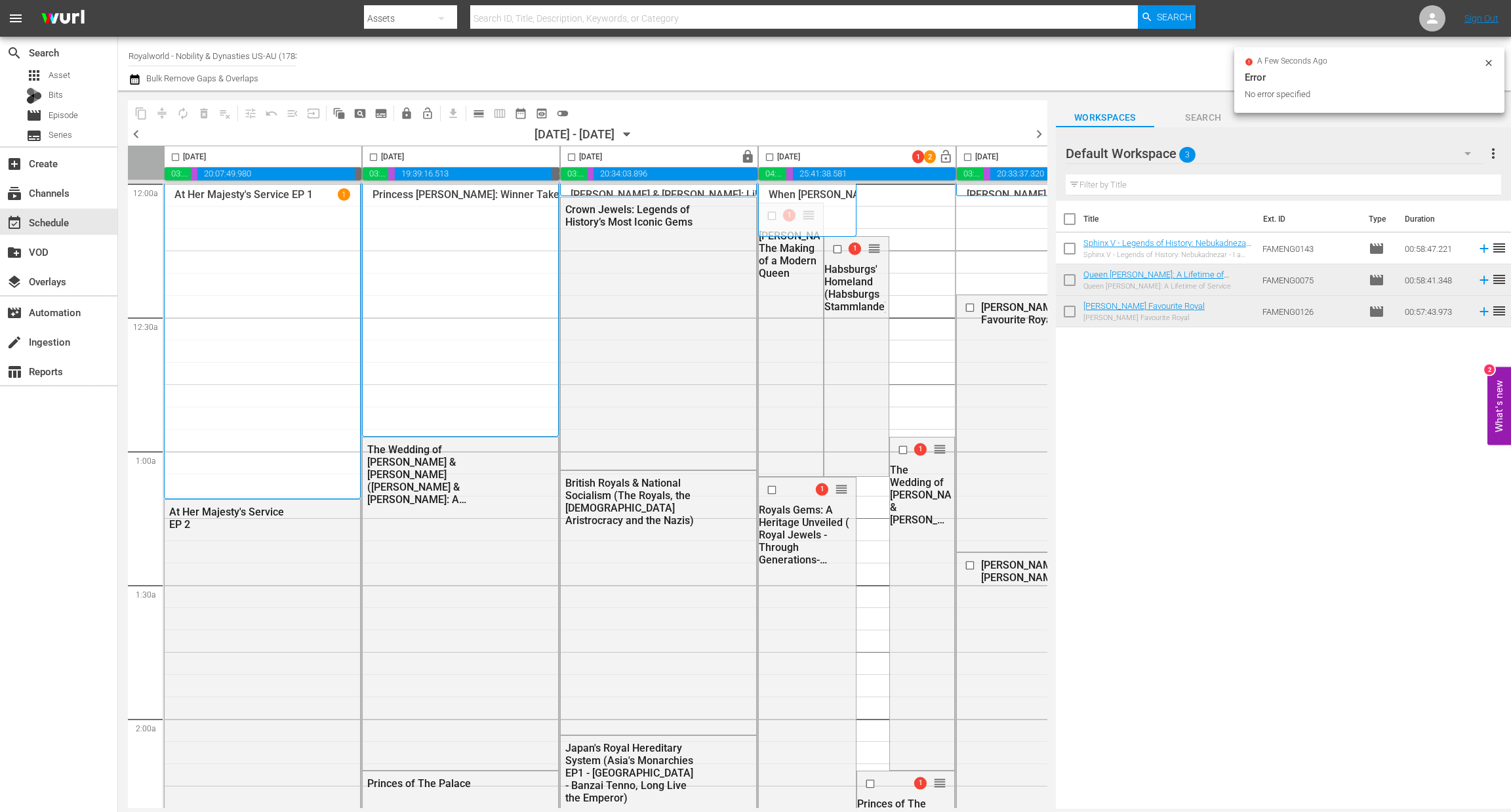
click at [136, 134] on span "chevron_left" at bounding box center [136, 134] width 16 height 16
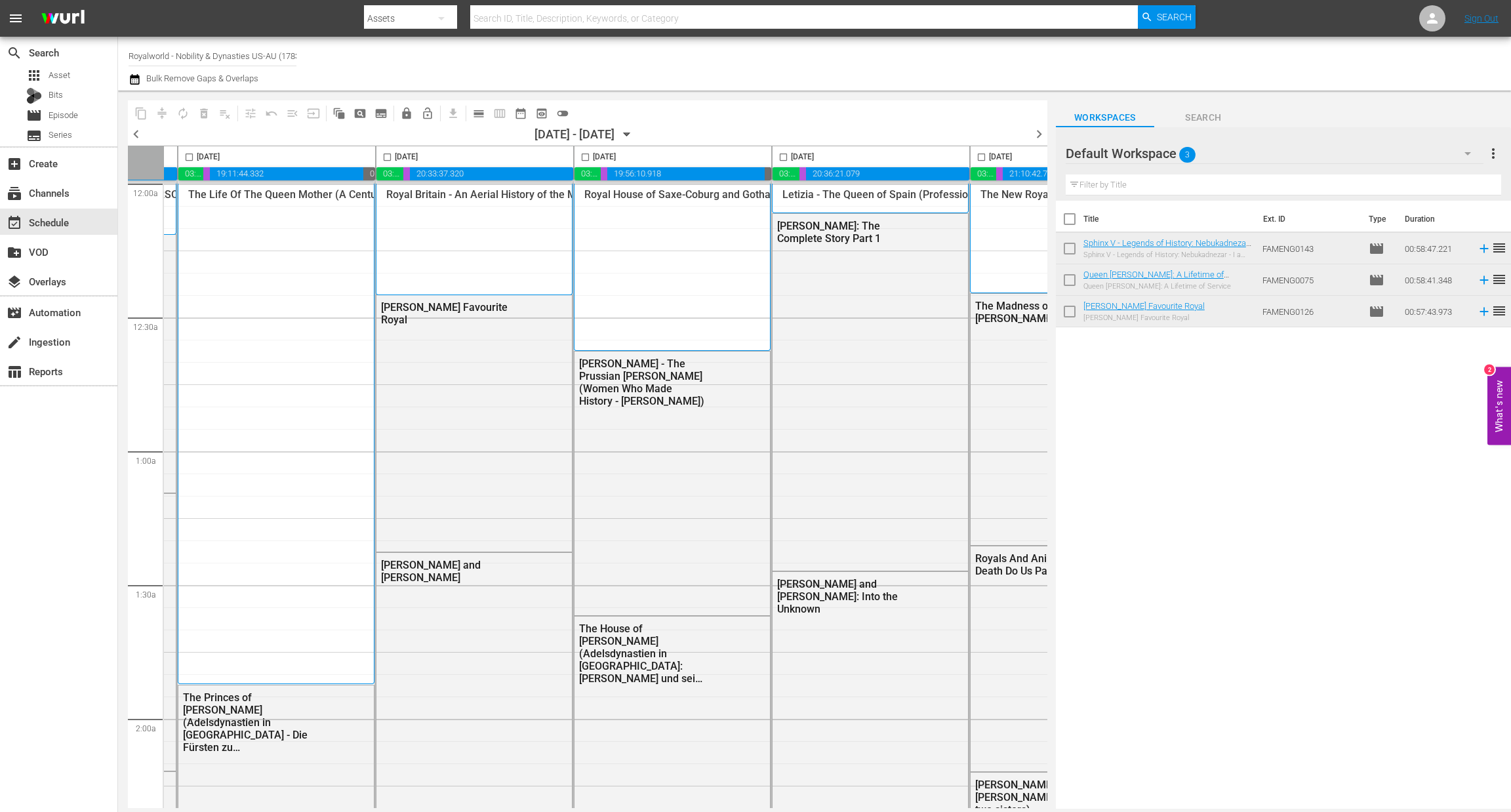
scroll to position [0, 509]
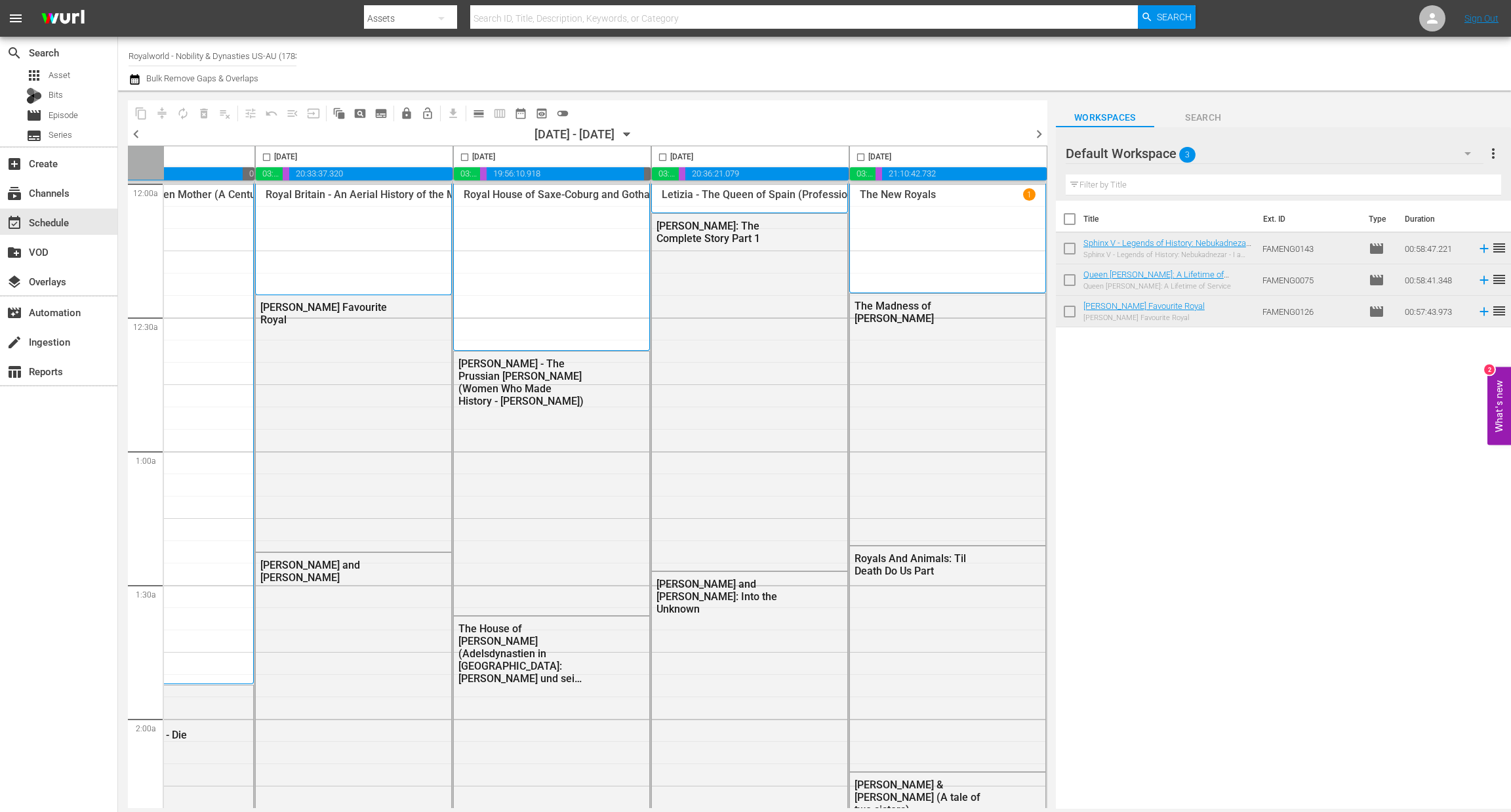
click at [859, 158] on input "checkbox" at bounding box center [860, 160] width 15 height 15
checkbox input "true"
click at [140, 115] on span "content_copy" at bounding box center [141, 113] width 13 height 13
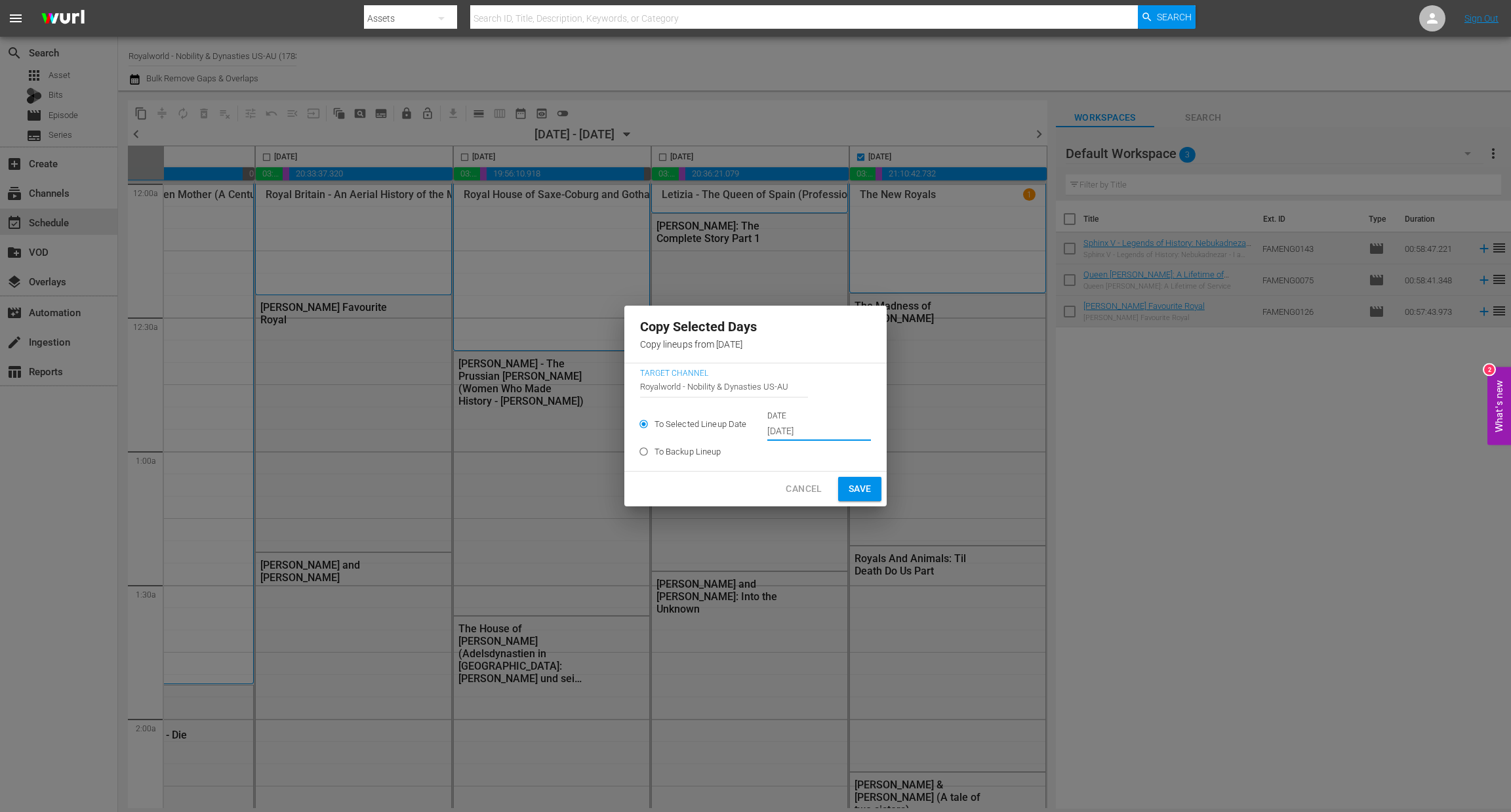
click at [824, 434] on input "[DATE]" at bounding box center [819, 432] width 104 height 20
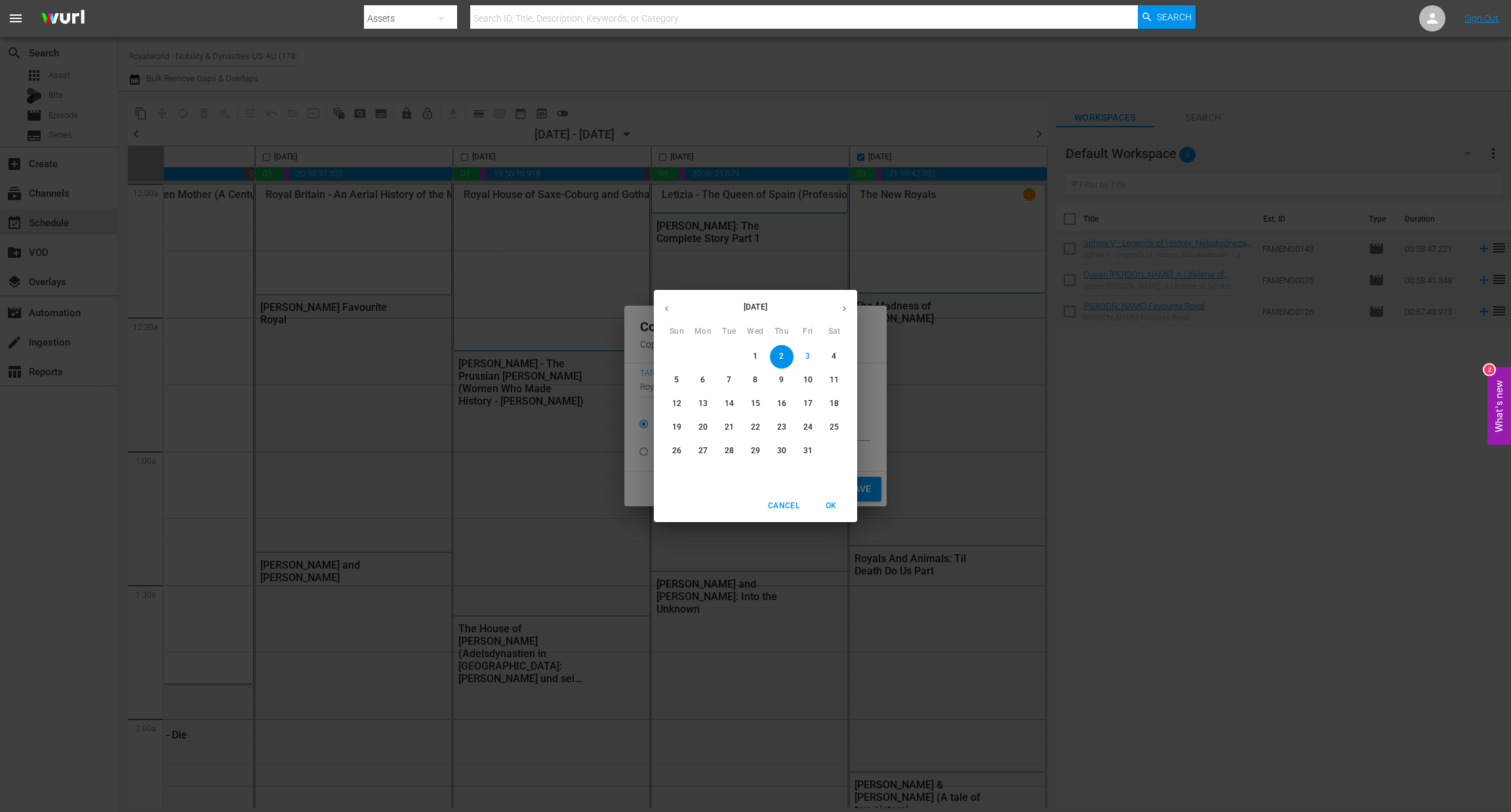
click at [754, 381] on p "8" at bounding box center [755, 380] width 5 height 11
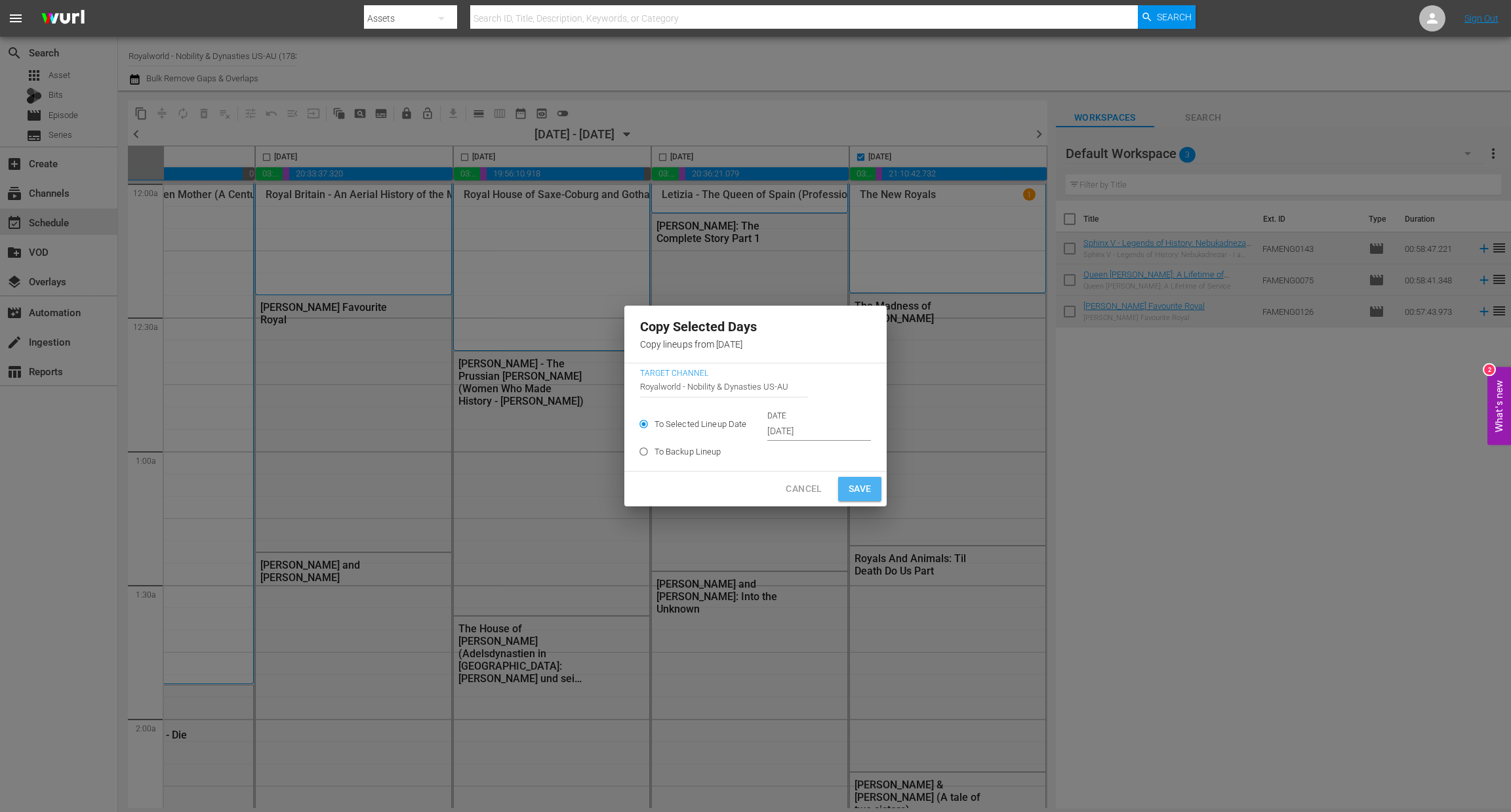
click at [872, 487] on button "Save" at bounding box center [860, 488] width 44 height 24
type input "[DATE]"
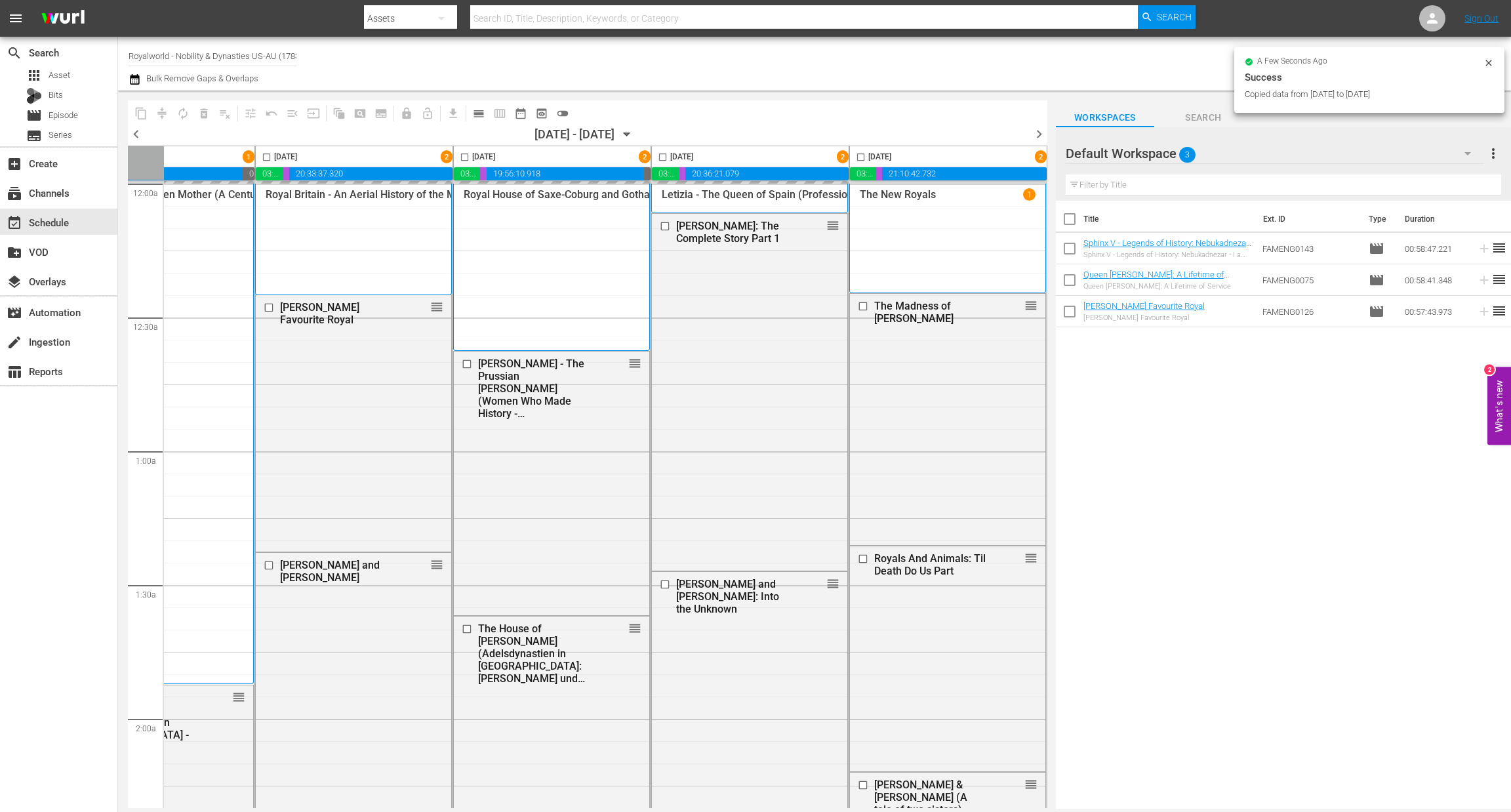
checkbox input "false"
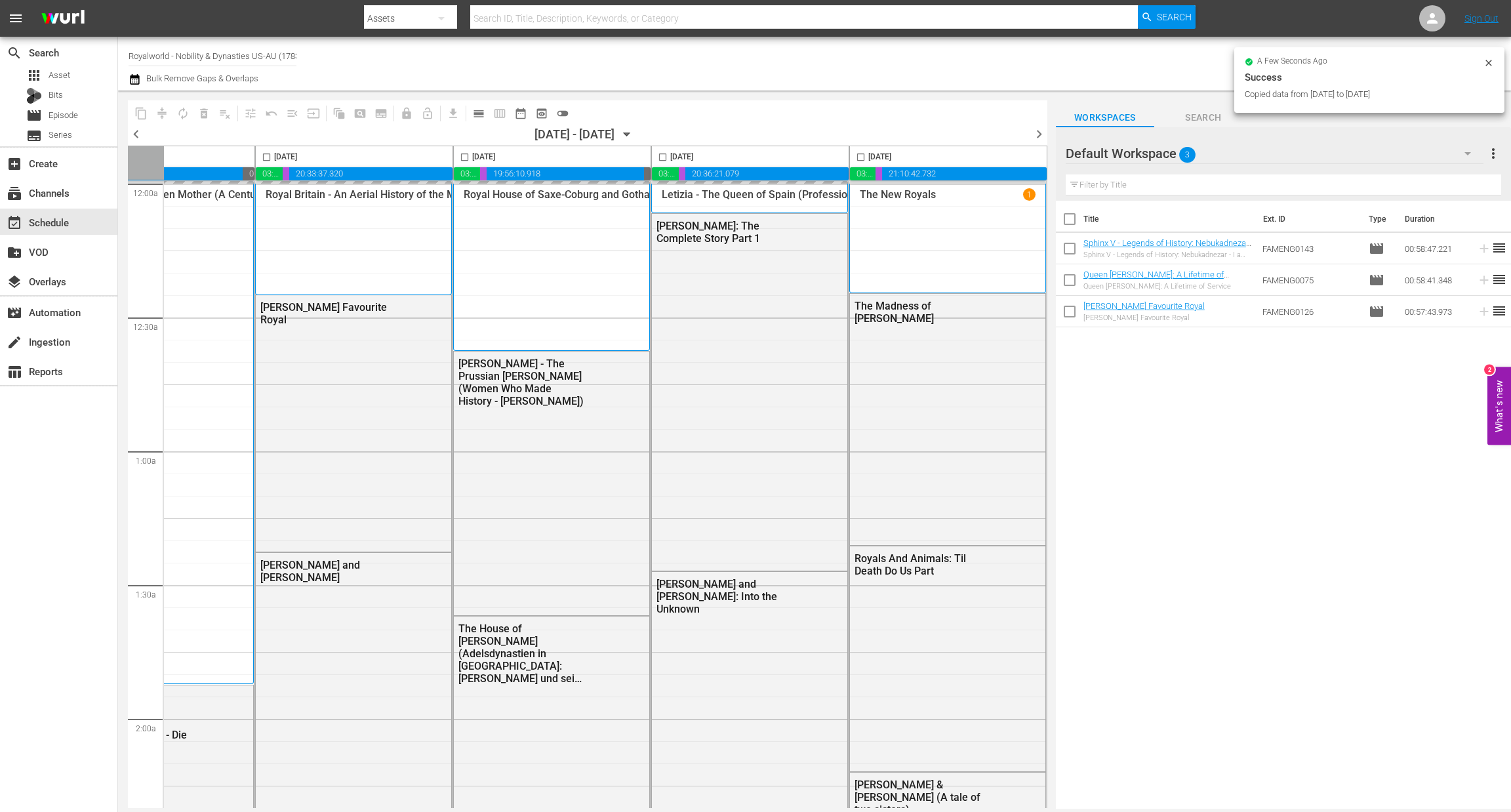
click at [1036, 136] on span "chevron_right" at bounding box center [1039, 134] width 16 height 16
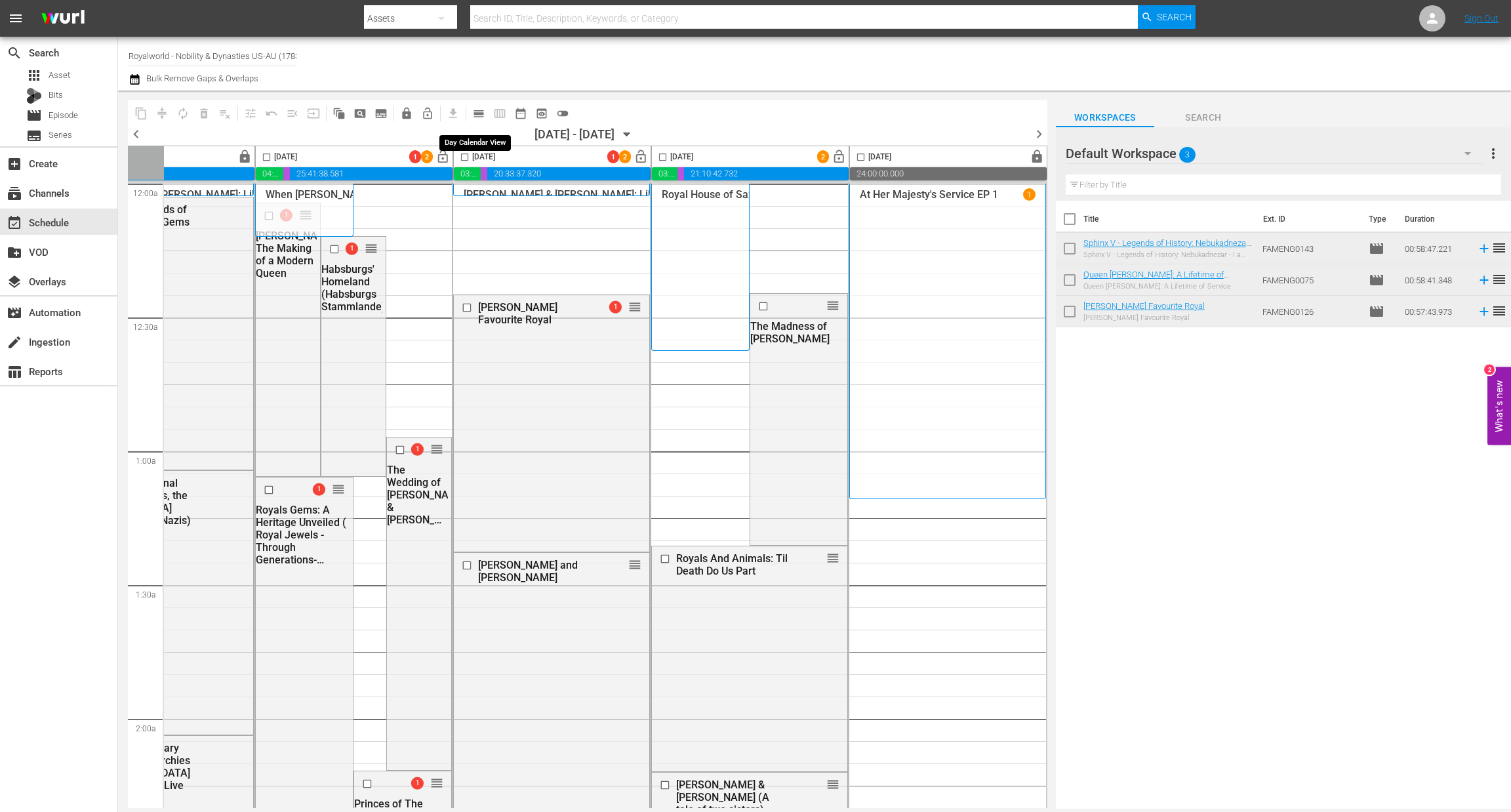
click at [479, 112] on span "calendar_view_day_outlined" at bounding box center [479, 113] width 13 height 13
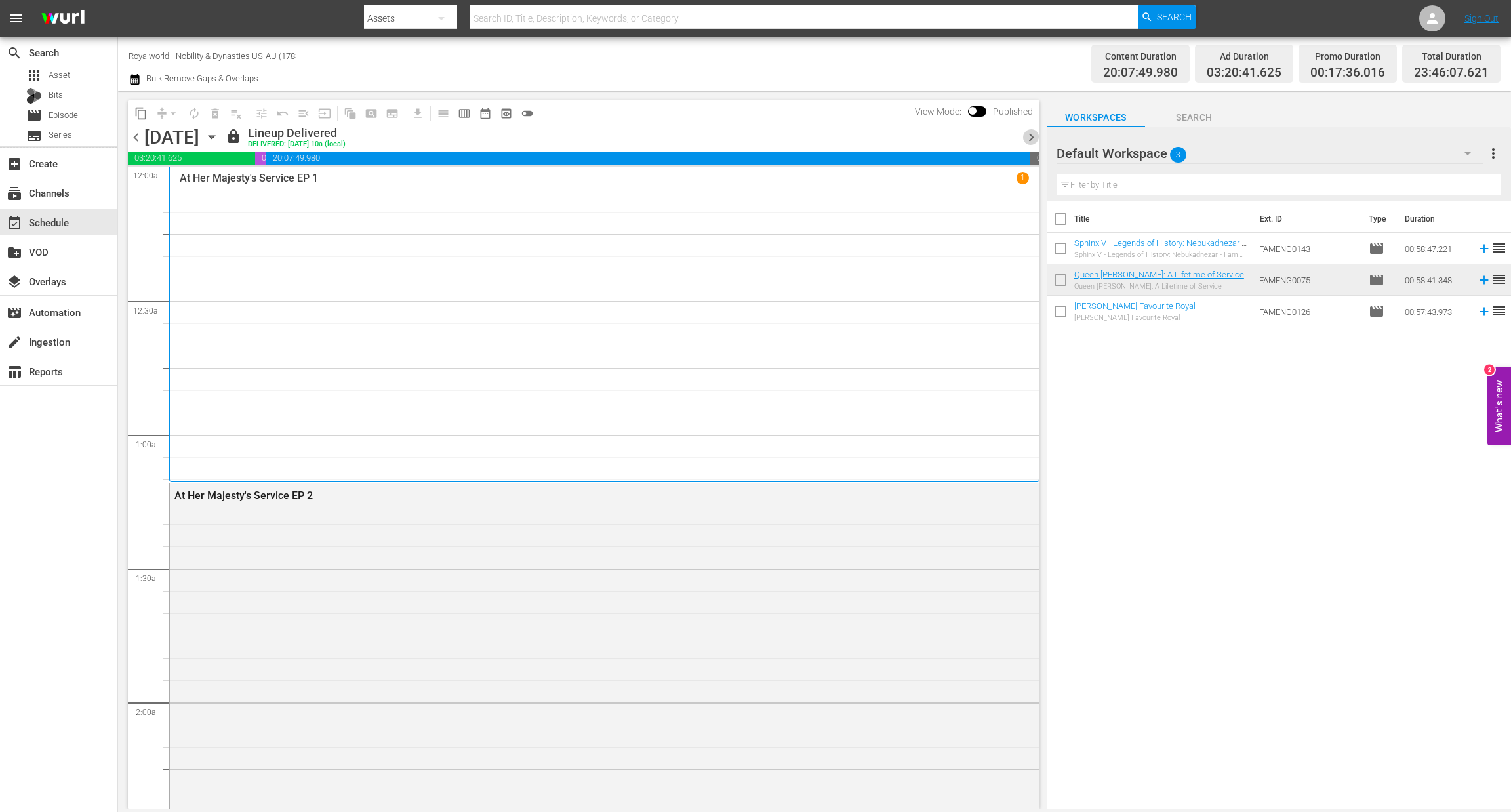
click at [1032, 141] on span "chevron_right" at bounding box center [1031, 137] width 16 height 16
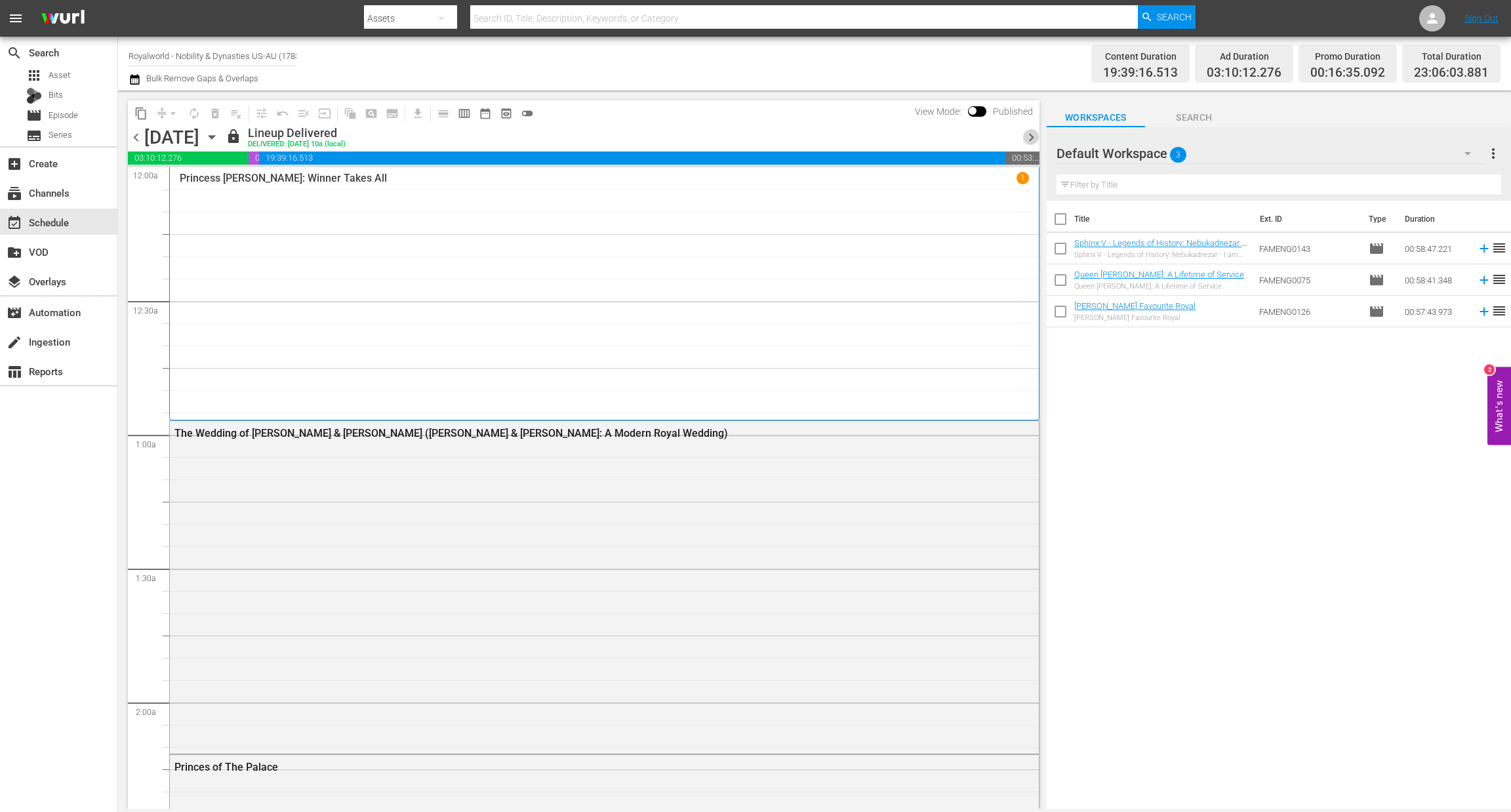
click at [1032, 141] on span "chevron_right" at bounding box center [1031, 137] width 16 height 16
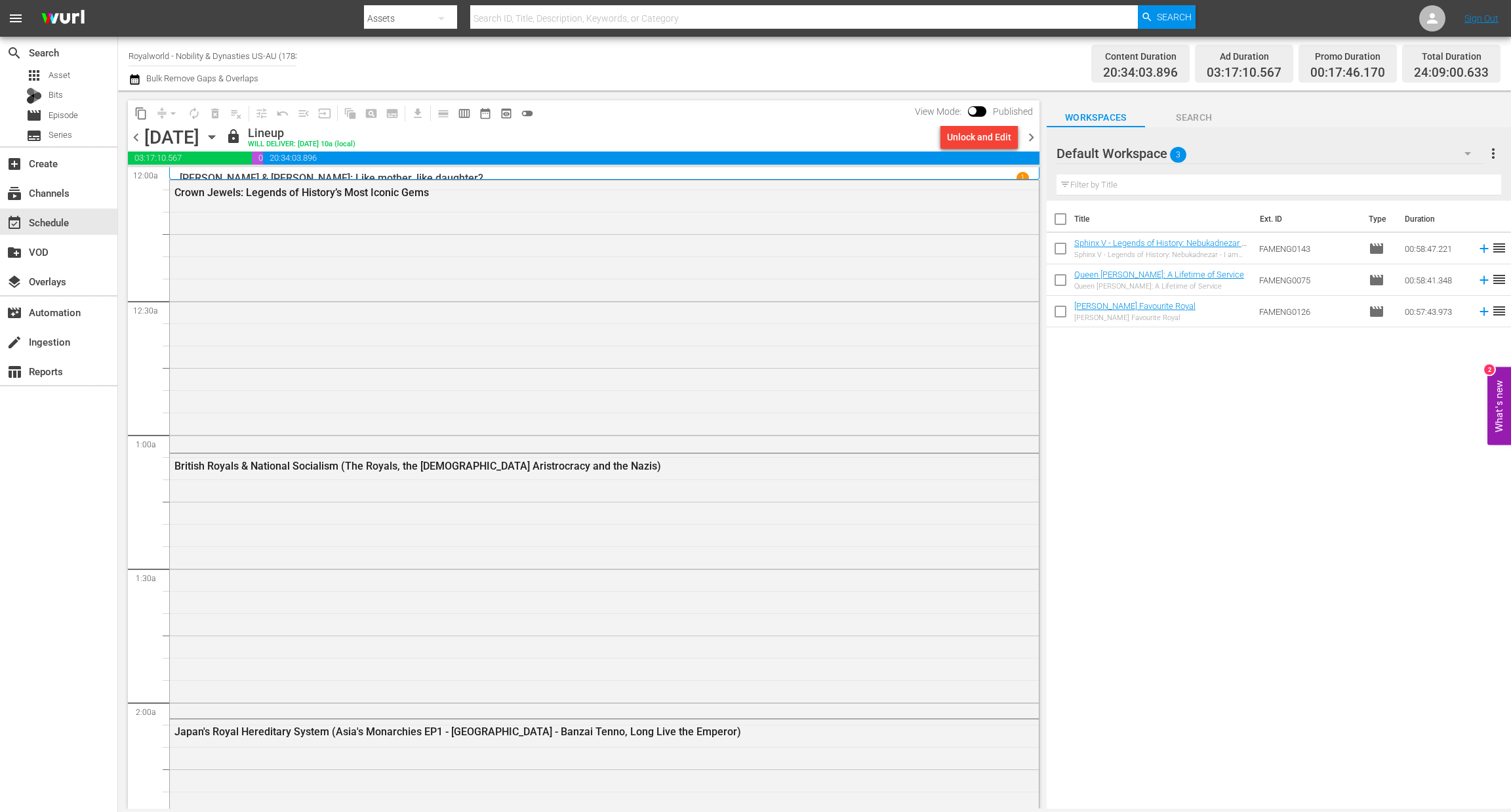
click at [1030, 142] on span "chevron_right" at bounding box center [1031, 137] width 16 height 16
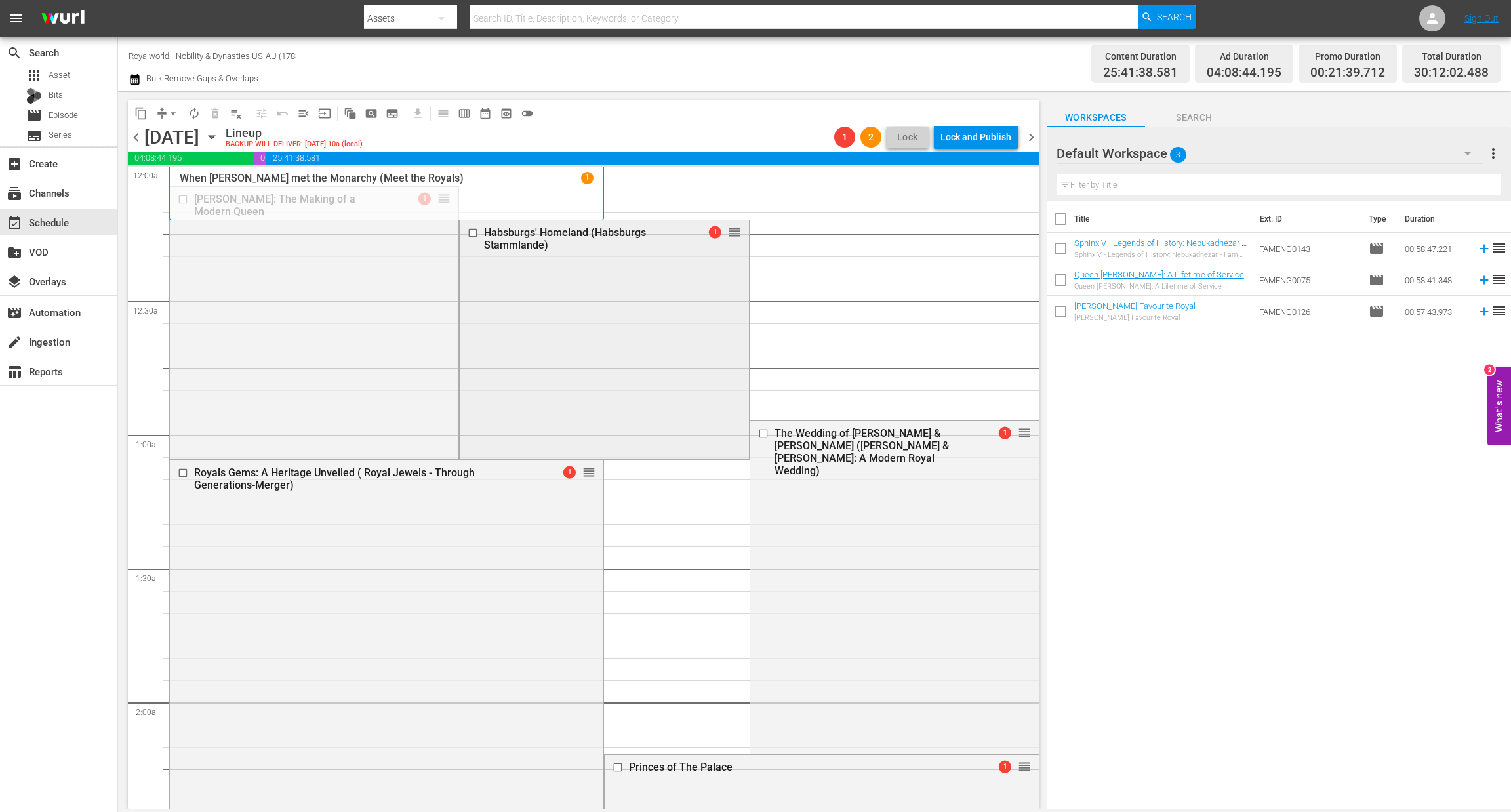
click at [467, 230] on input "checkbox" at bounding box center [474, 233] width 14 height 11
click at [175, 470] on div at bounding box center [185, 473] width 20 height 16
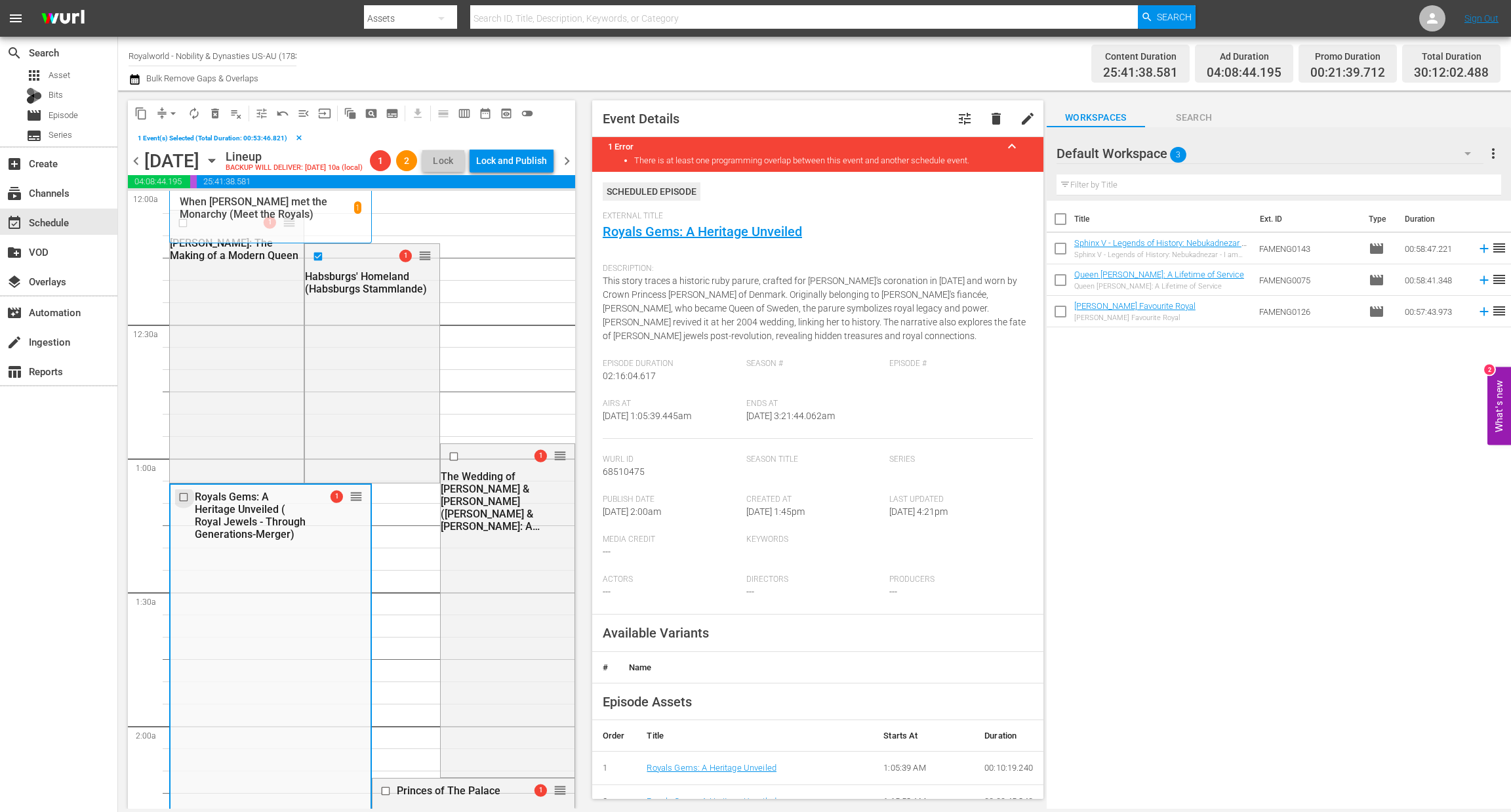
click at [180, 499] on input "checkbox" at bounding box center [185, 497] width 14 height 11
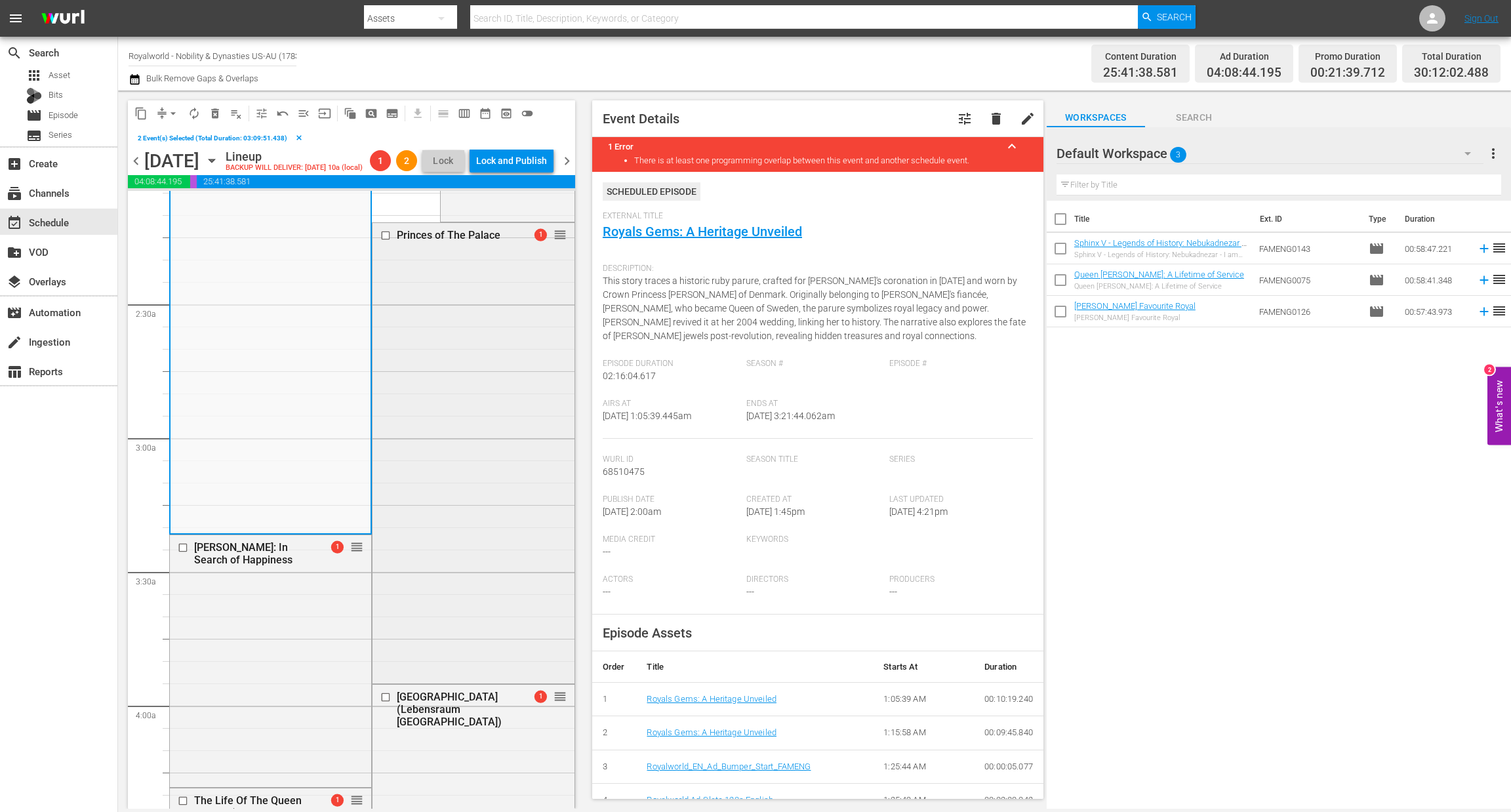
scroll to position [589, 0]
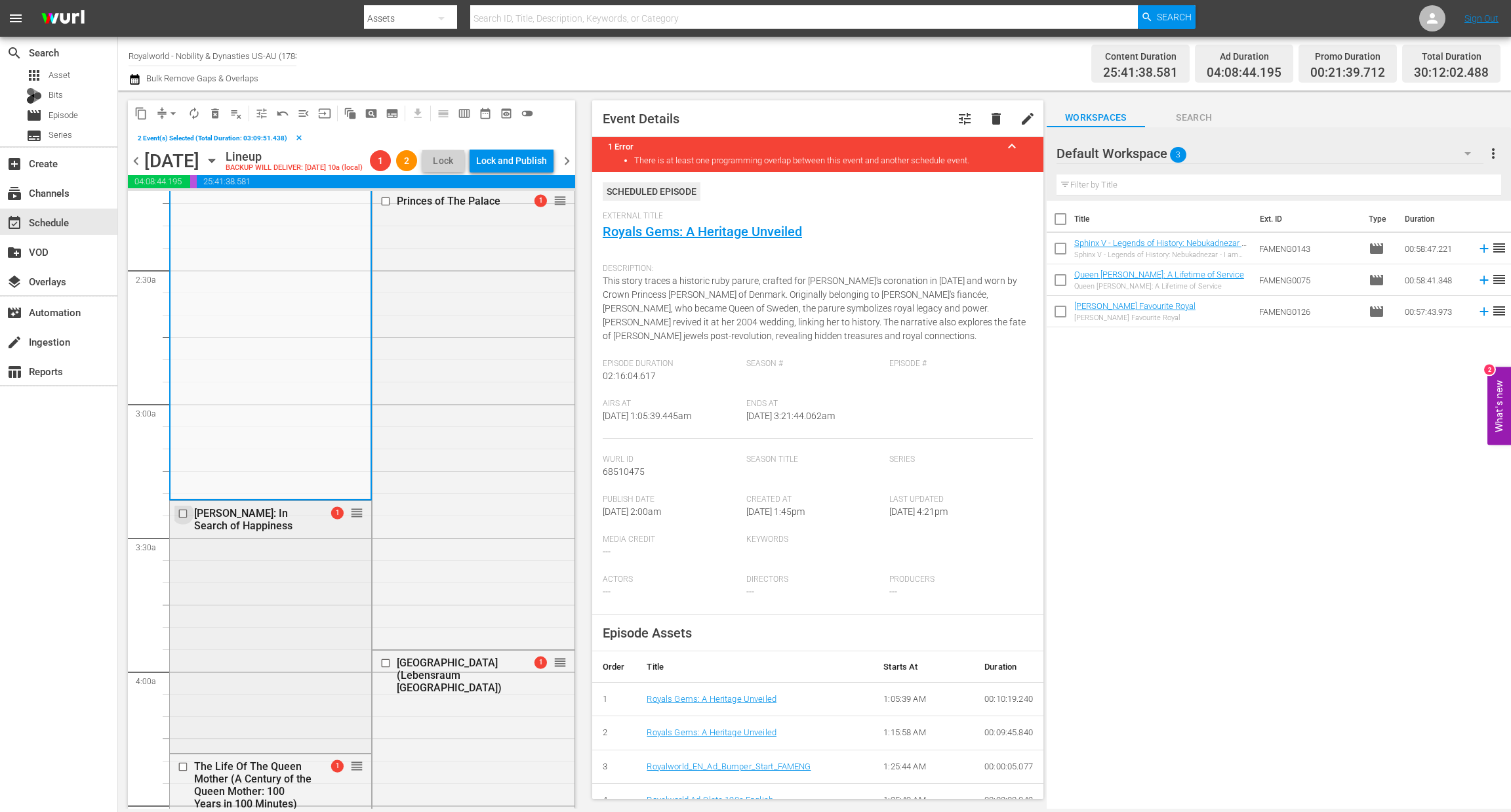
click at [181, 511] on input "checkbox" at bounding box center [185, 513] width 14 height 11
click at [214, 111] on span "delete_forever_outlined" at bounding box center [215, 113] width 13 height 13
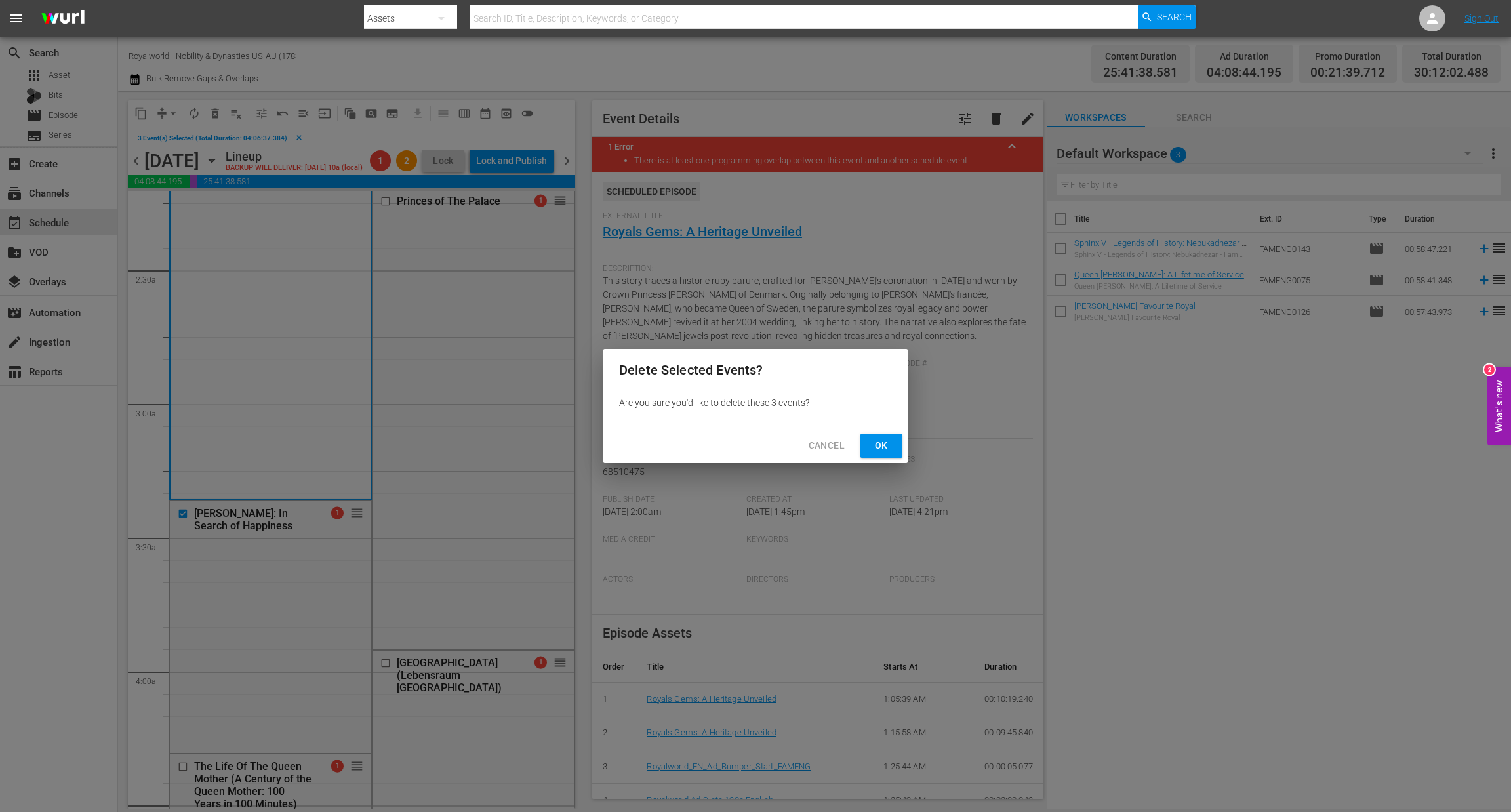
click at [888, 446] on span "Ok" at bounding box center [881, 446] width 21 height 16
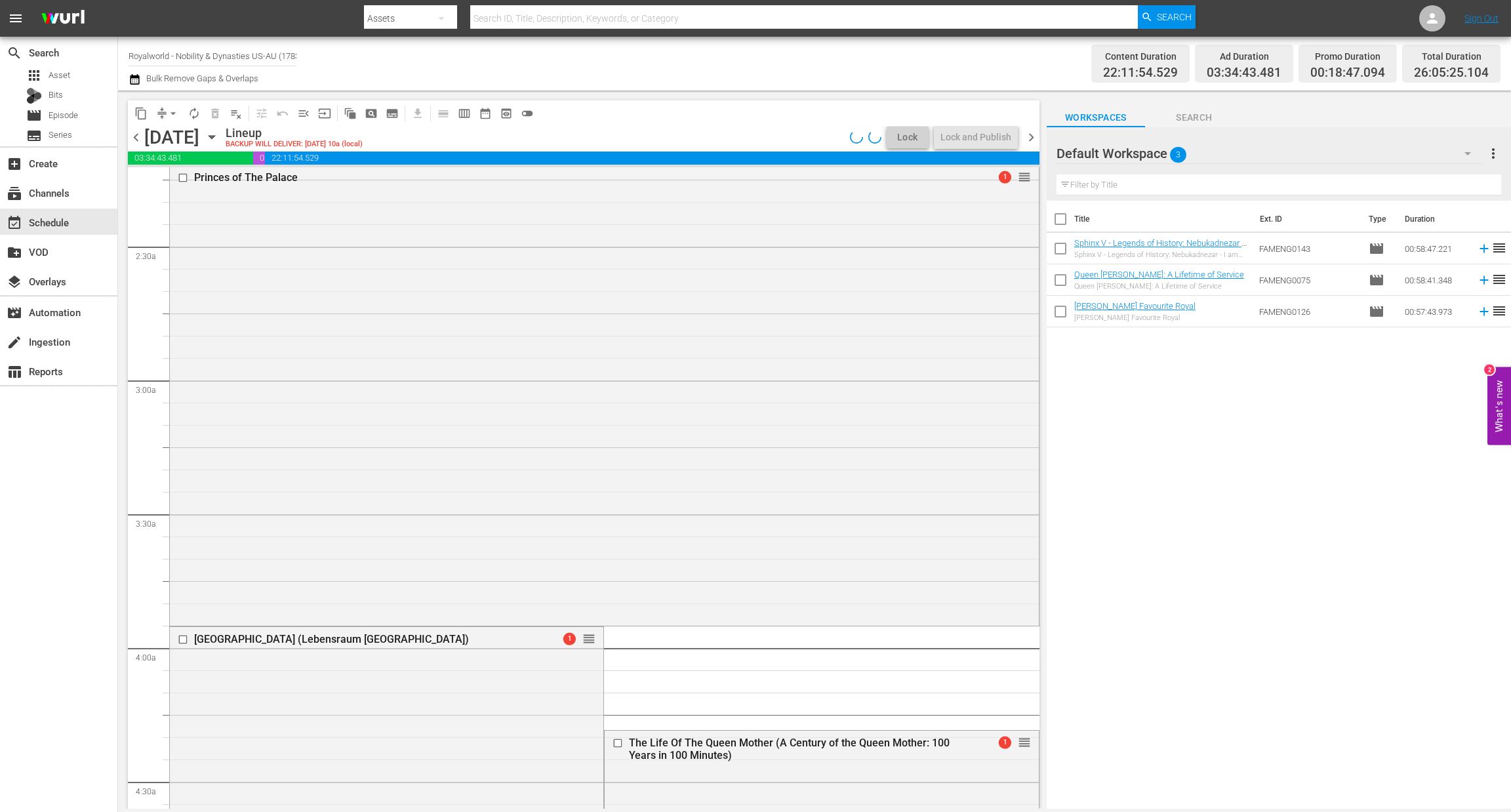
scroll to position [0, 0]
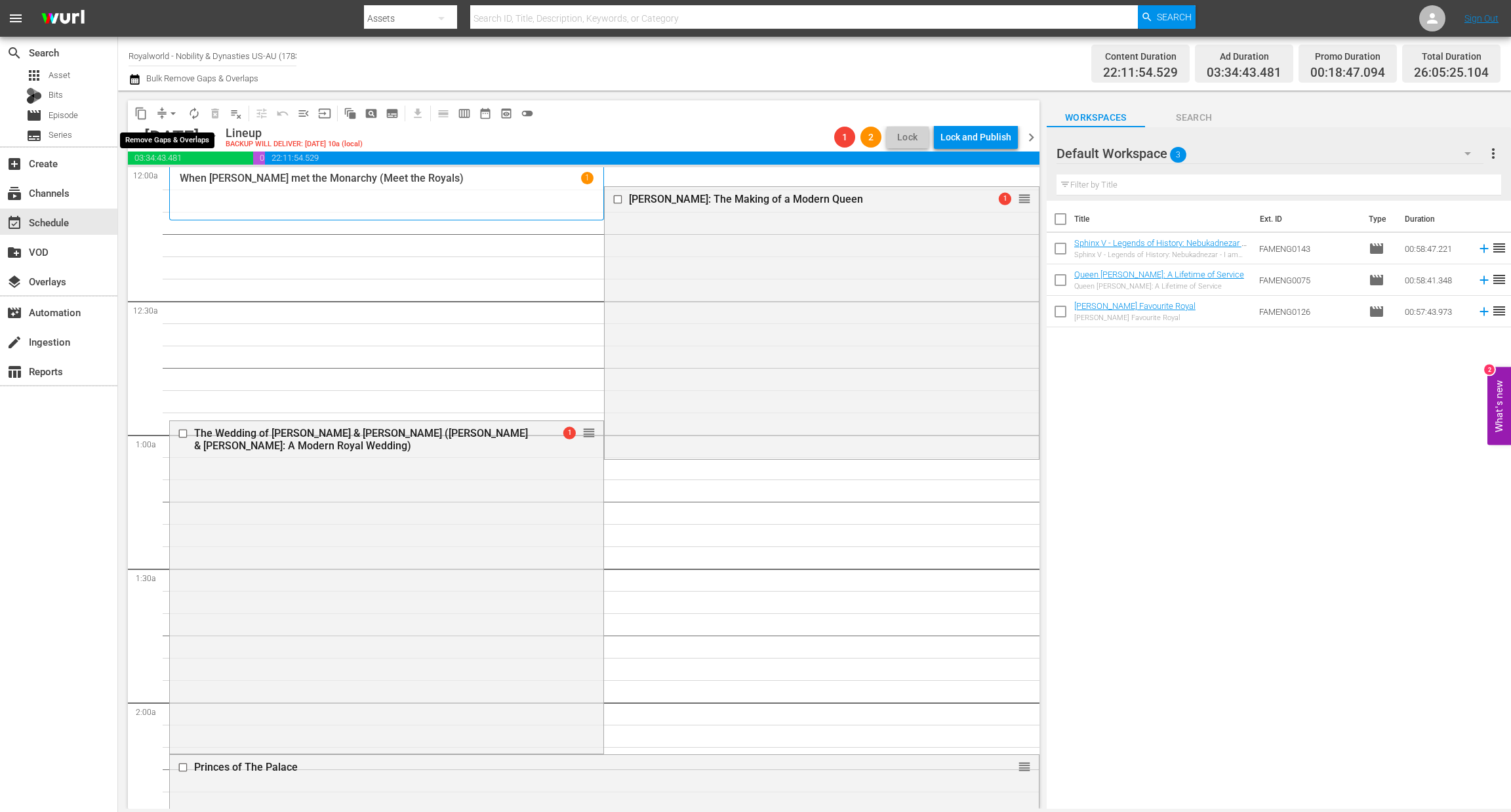
click at [177, 113] on span "arrow_drop_down" at bounding box center [173, 113] width 13 height 13
click at [189, 183] on li "Align to End of Previous Day" at bounding box center [173, 183] width 138 height 22
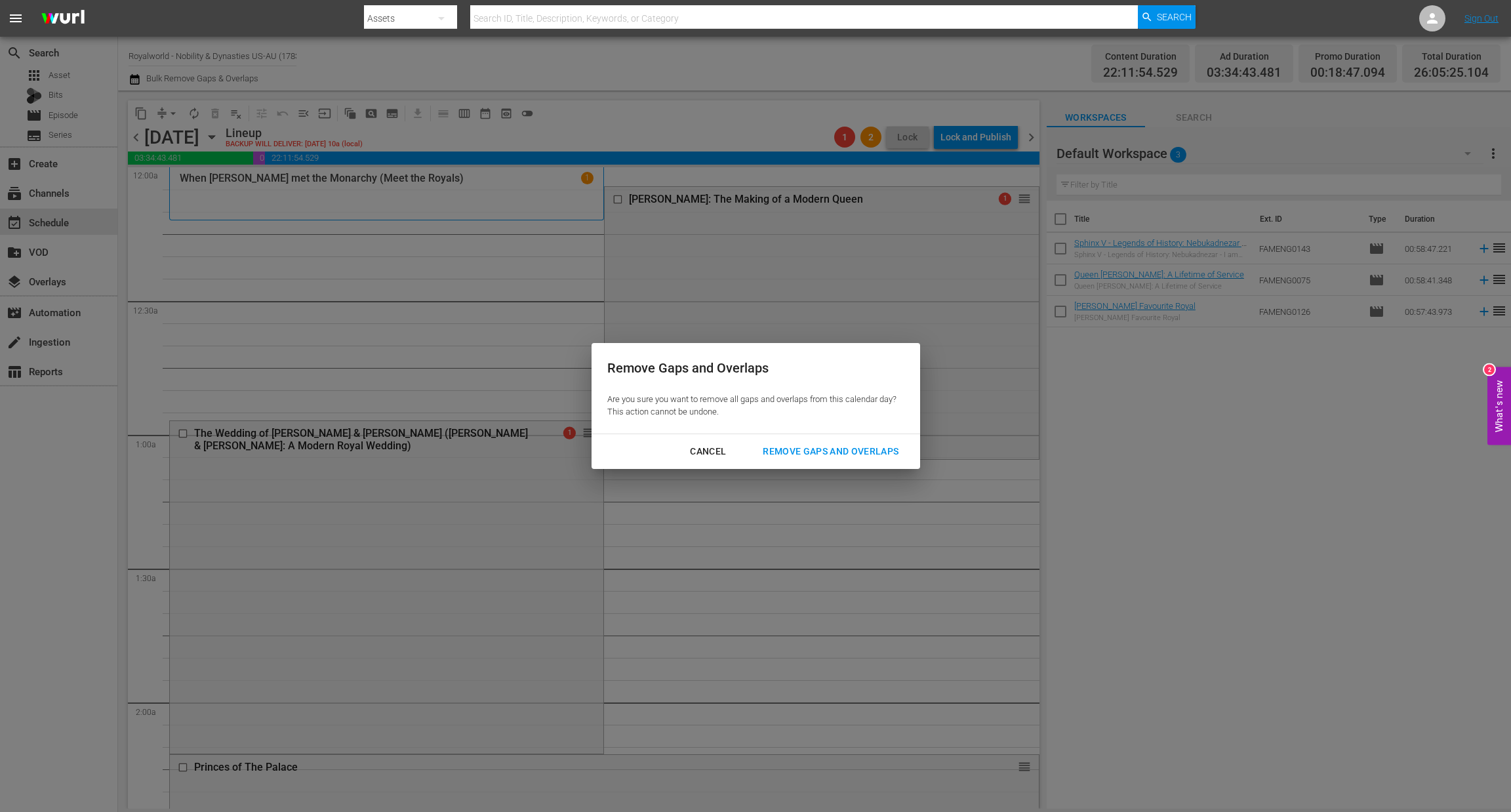
drag, startPoint x: 816, startPoint y: 450, endPoint x: 766, endPoint y: 353, distance: 109.1
click at [817, 450] on div "Remove Gaps and Overlaps" at bounding box center [831, 451] width 157 height 16
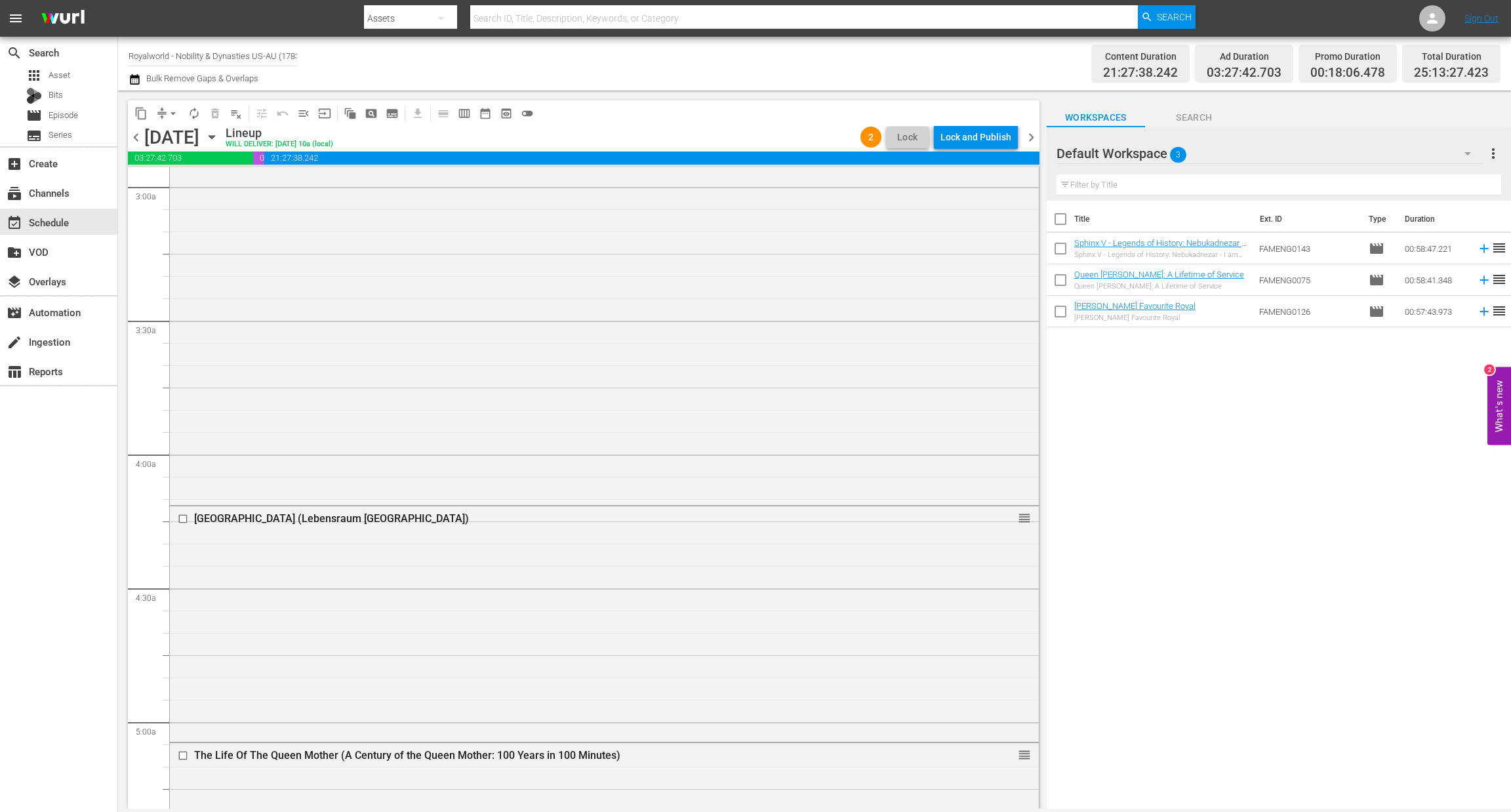
scroll to position [787, 0]
click at [76, 118] on span "Episode" at bounding box center [63, 115] width 30 height 13
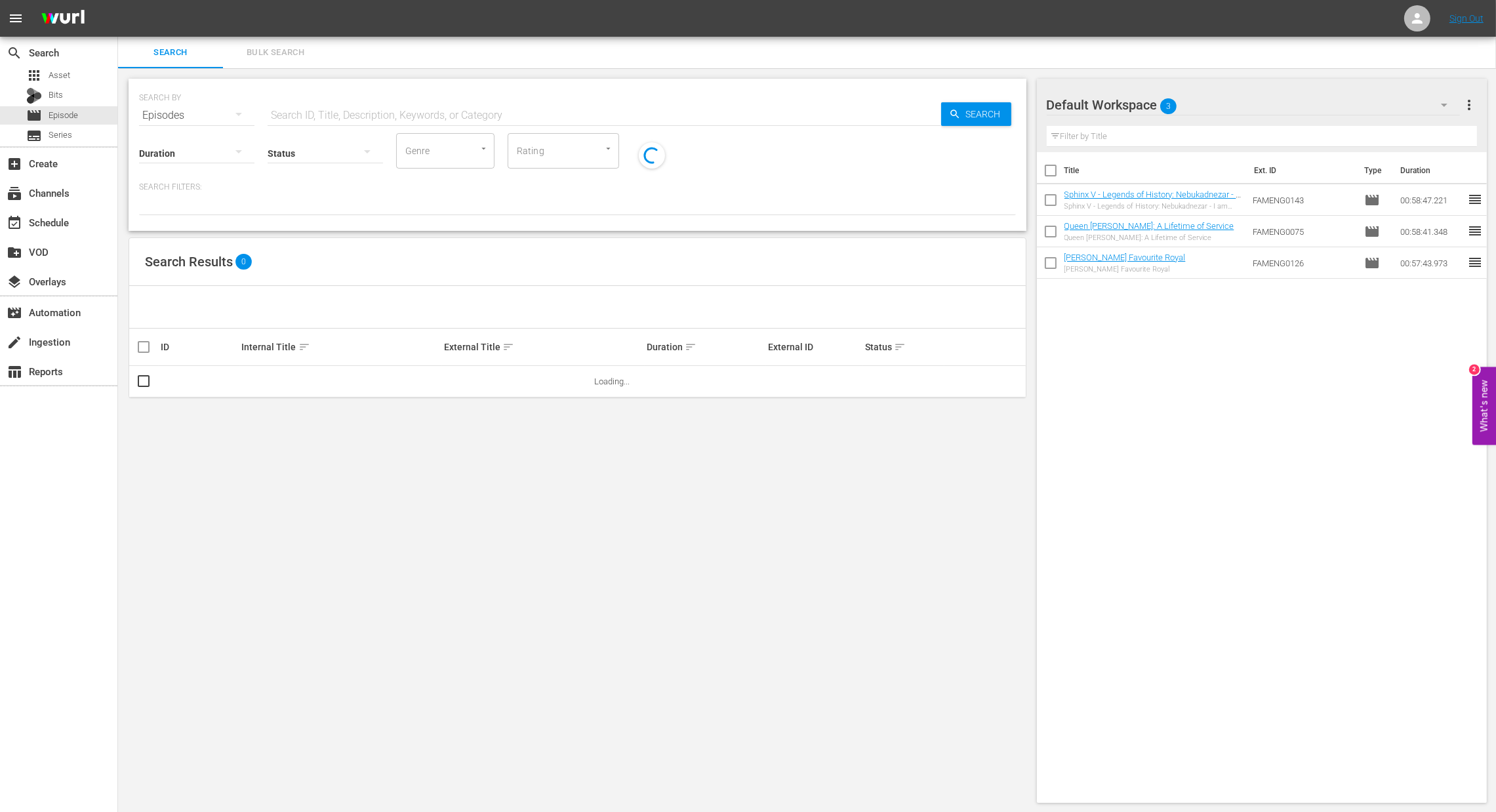
click at [307, 107] on input "text" at bounding box center [605, 115] width 674 height 32
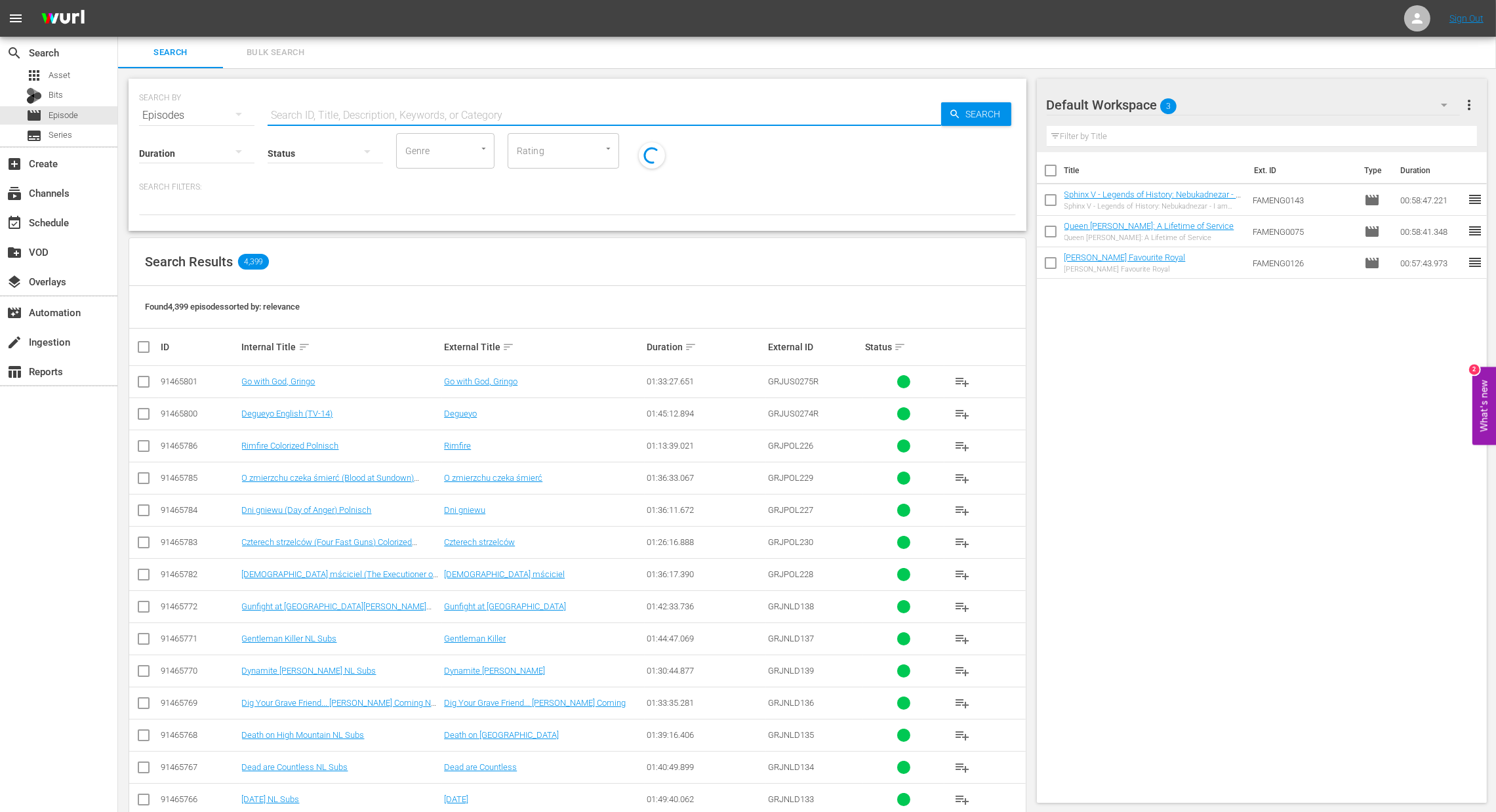
paste input "The Life Of The Queen Mother"
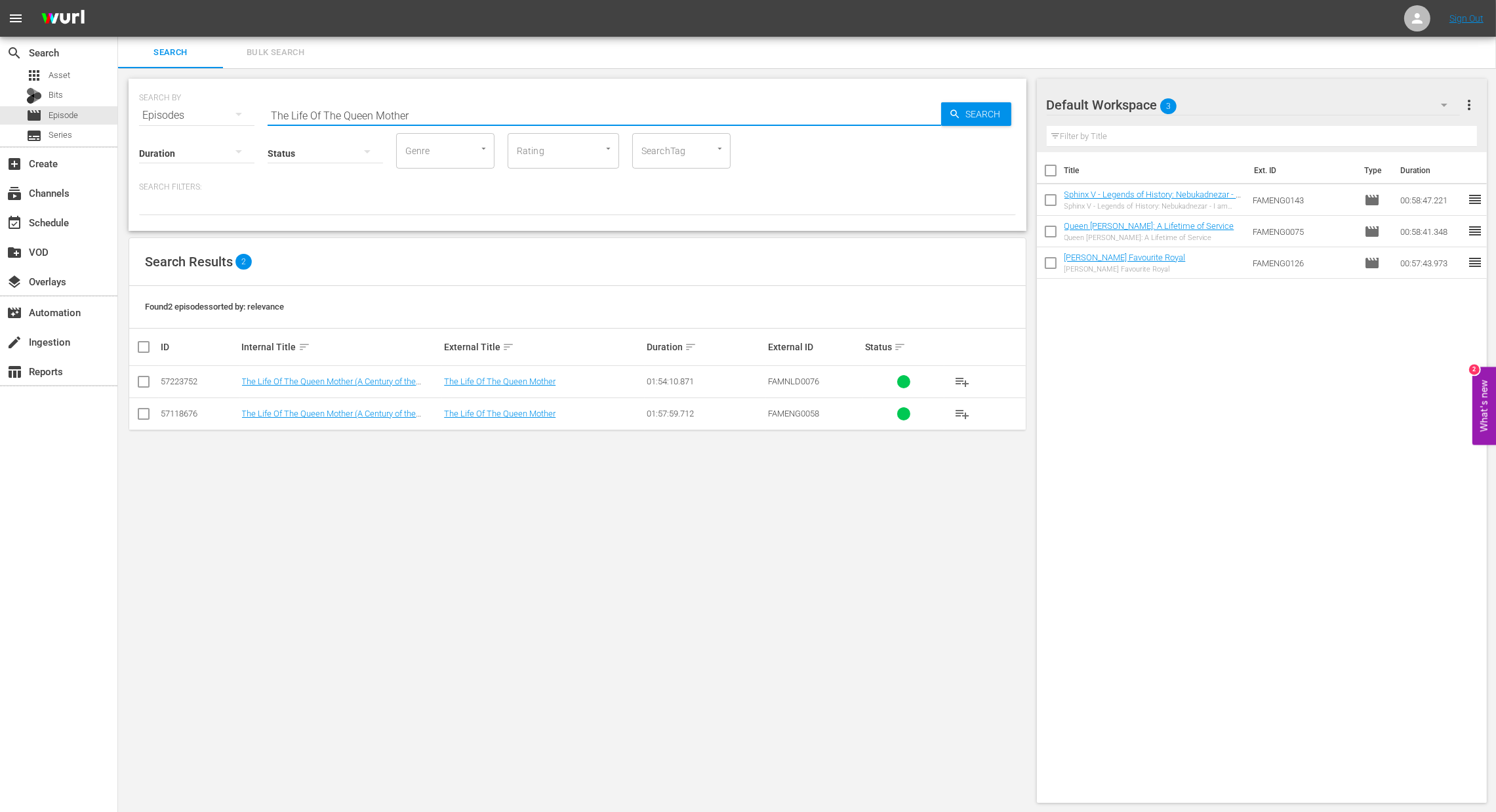
type input "The Life Of The Queen Mother"
click at [971, 413] on button "playlist_add" at bounding box center [963, 414] width 32 height 32
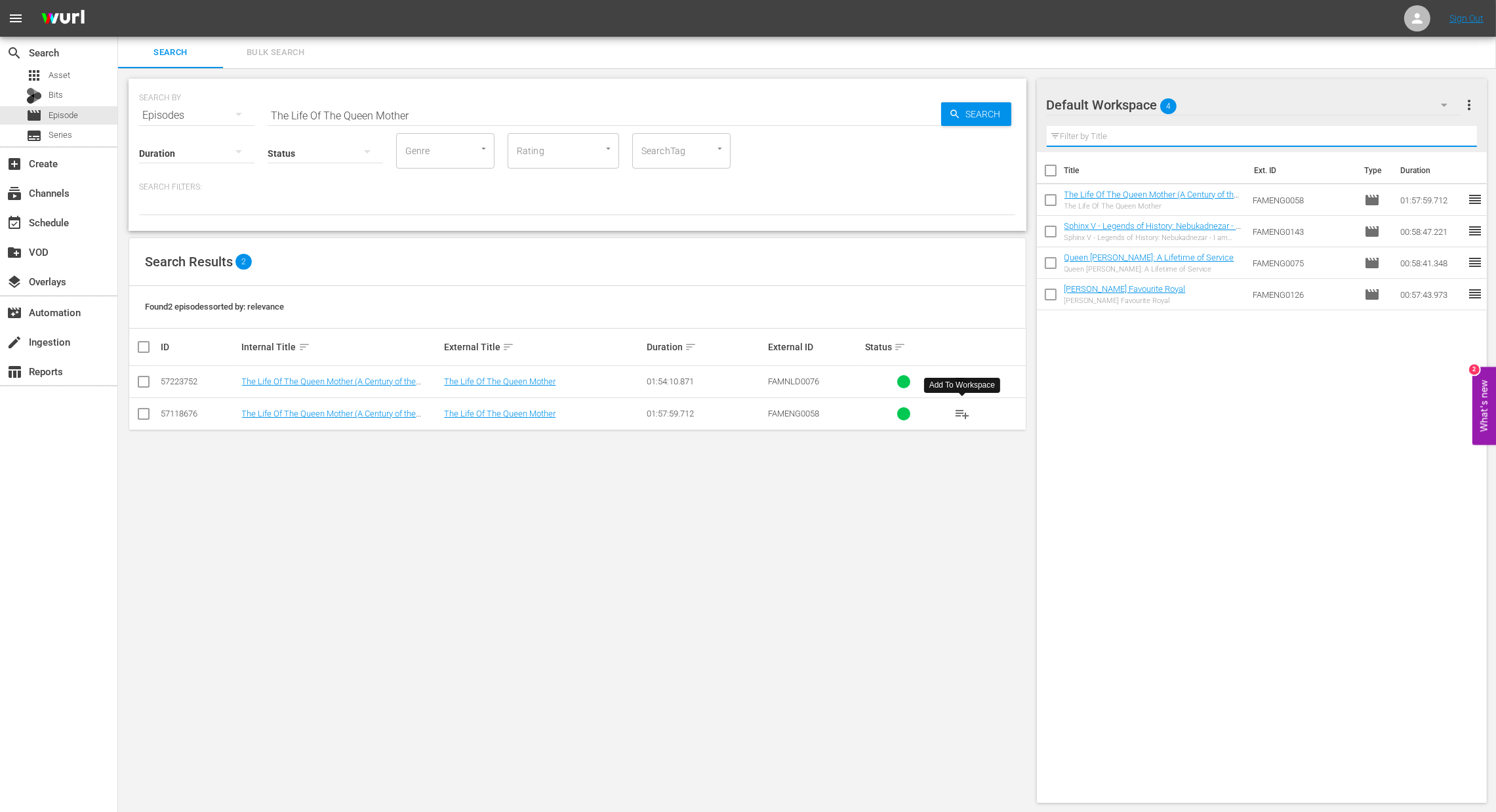
click at [1129, 130] on input "text" at bounding box center [1263, 136] width 431 height 21
paste input "Royals Gems: A Heritage Unveiled (Royal Jewels - Through Generations-Merger)"
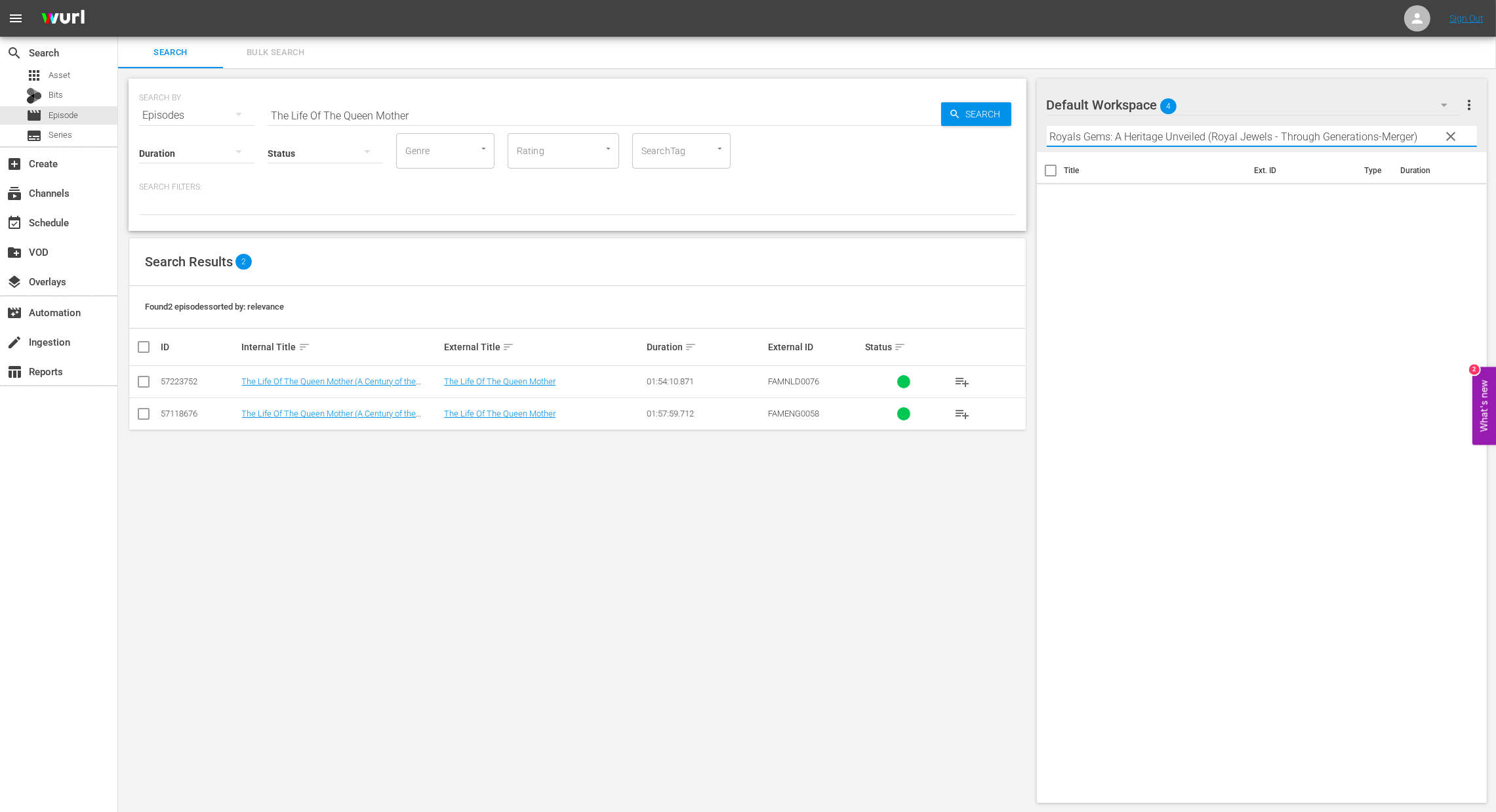
type input "Royals Gems: A Heritage Unveiled (Royal Jewels - Through Generations-Merger)"
paste input "Royals Gems: A Heritage Unveiled (Royal Jewels - Through Generations-Merger)"
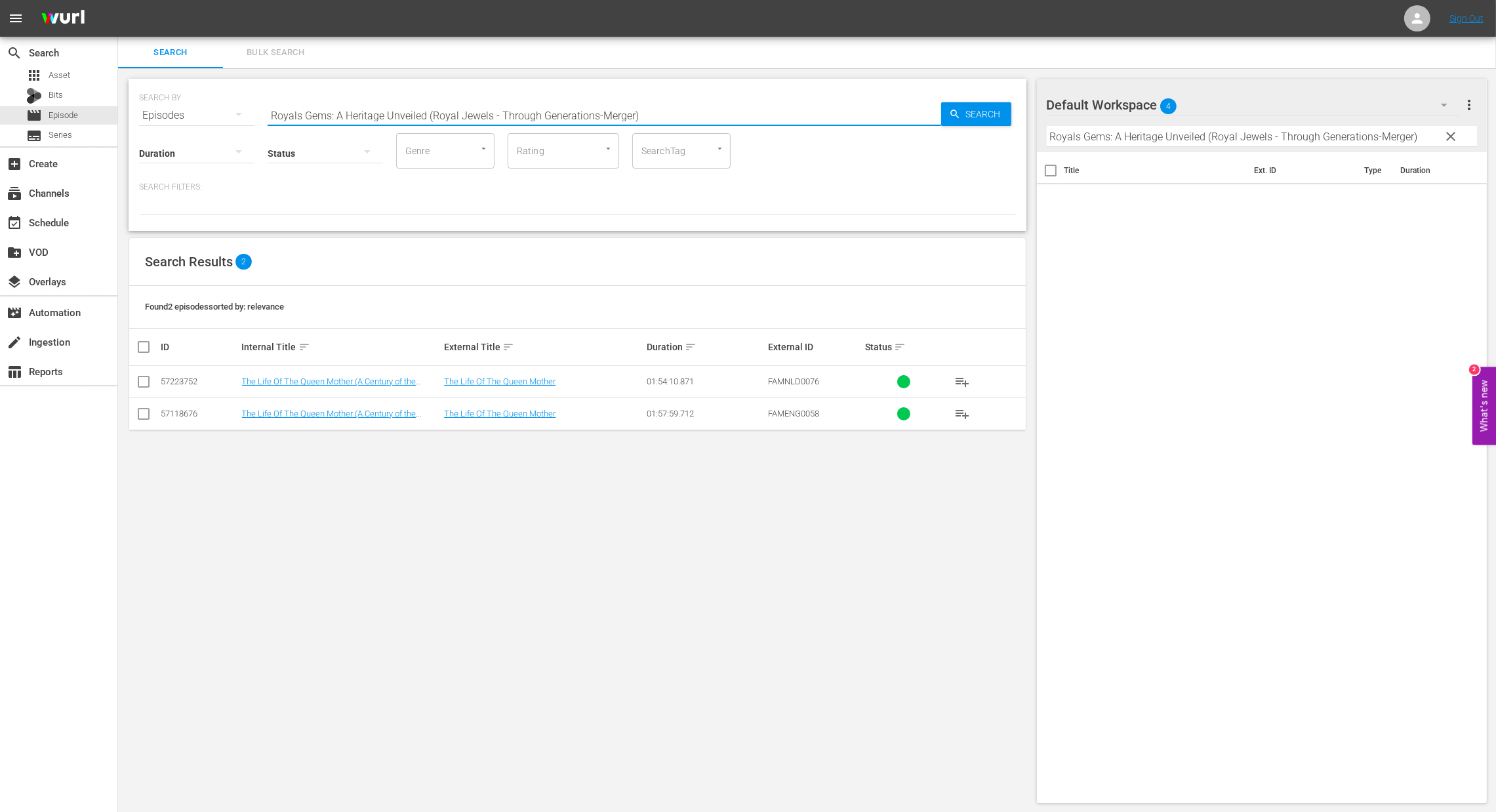
drag, startPoint x: 729, startPoint y: 123, endPoint x: 170, endPoint y: 115, distance: 559.1
click at [170, 115] on div "SEARCH BY Search By Episodes Search ID, Title, Description, Keywords, or Catego…" at bounding box center [578, 107] width 877 height 47
drag, startPoint x: 986, startPoint y: 124, endPoint x: 978, endPoint y: 121, distance: 8.5
click at [986, 124] on span "Search" at bounding box center [986, 114] width 51 height 24
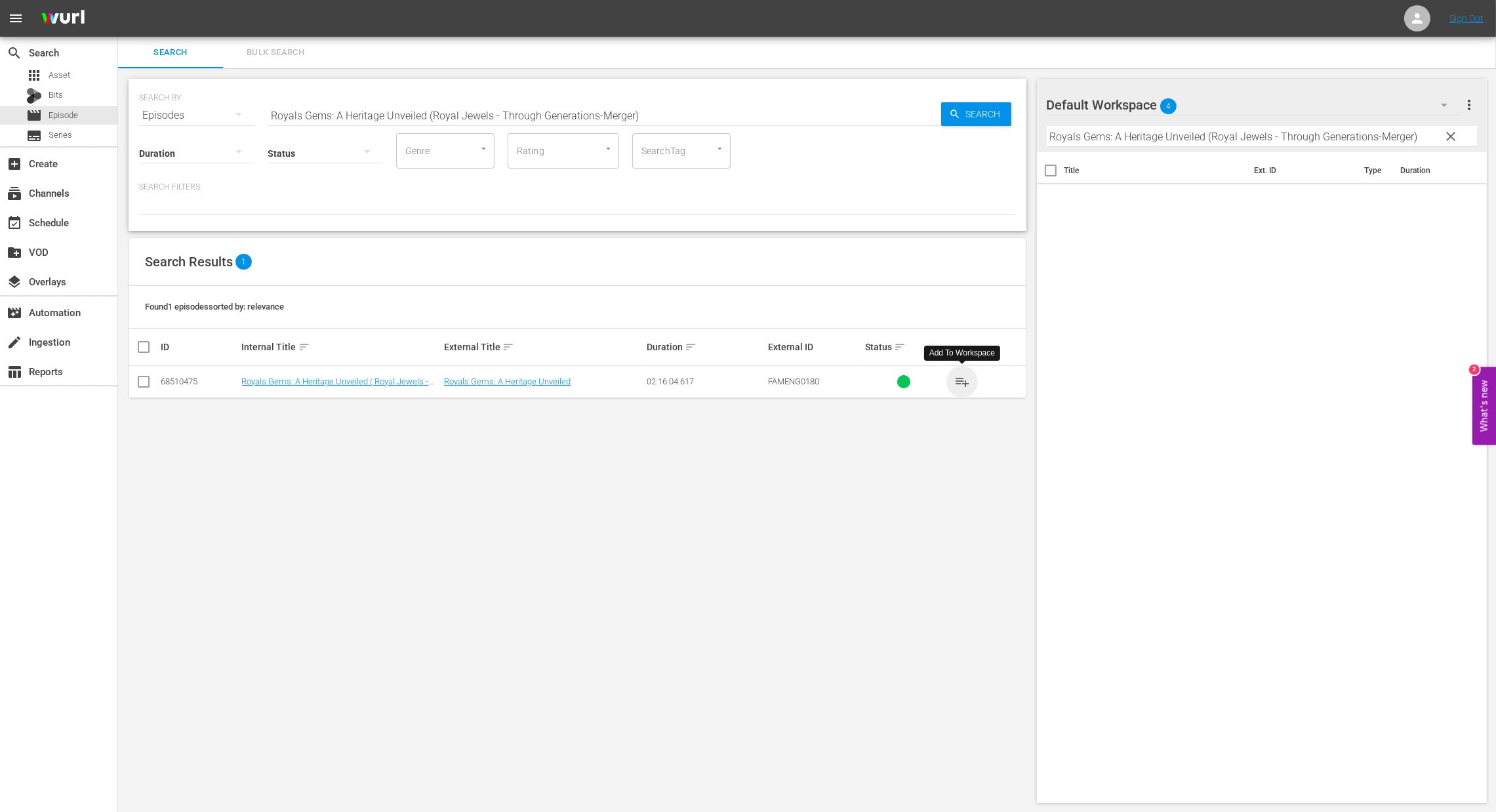
click at [965, 382] on span "playlist_add" at bounding box center [963, 382] width 16 height 16
paste input "Habsburgs' Homeland (Habsburgs Stammland"
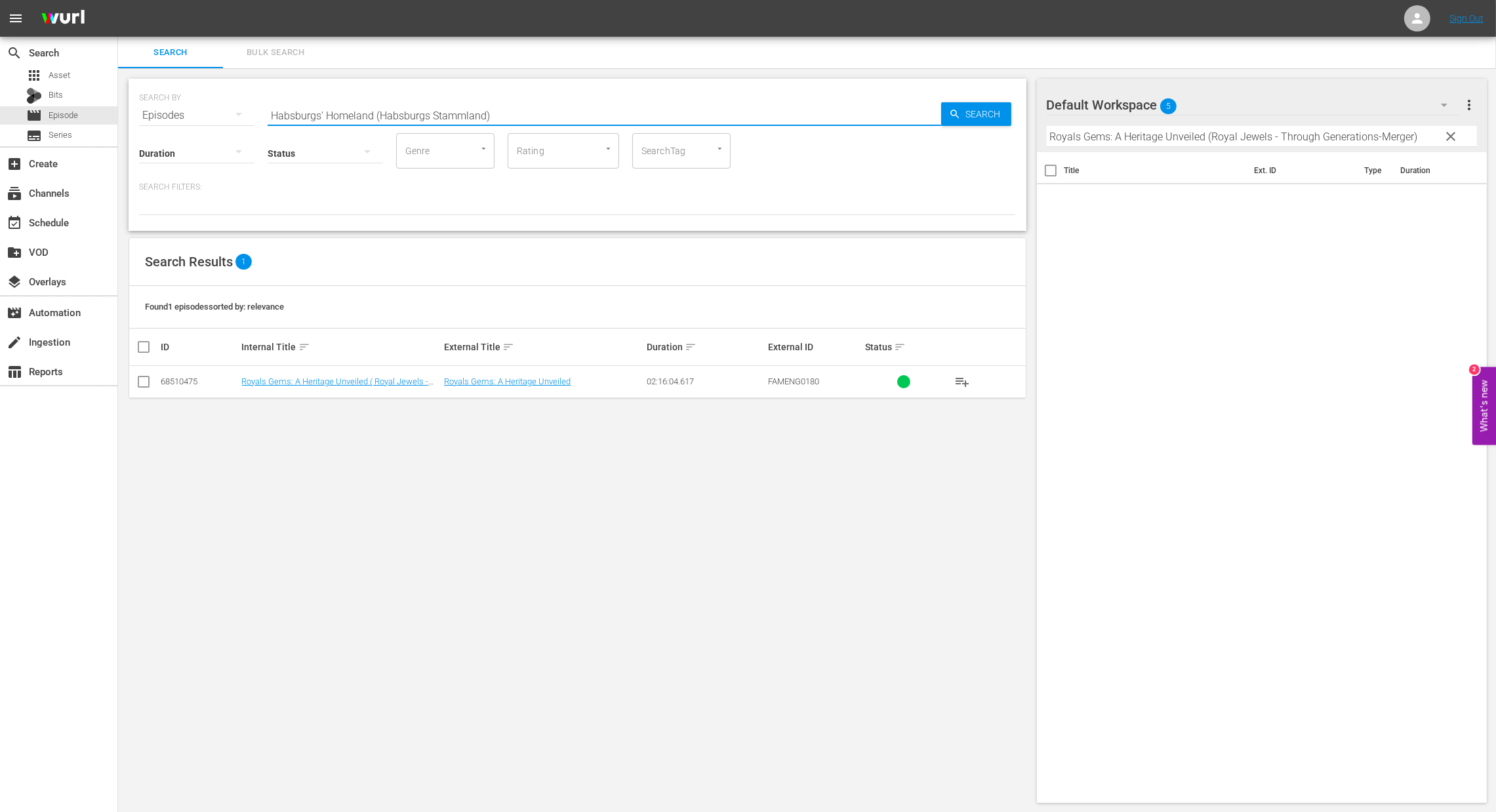
type input "Habsburgs' Homeland (Habsburgs Stammland)"
click at [965, 112] on span "Search" at bounding box center [986, 114] width 51 height 24
click at [952, 385] on button "playlist_add" at bounding box center [963, 382] width 32 height 32
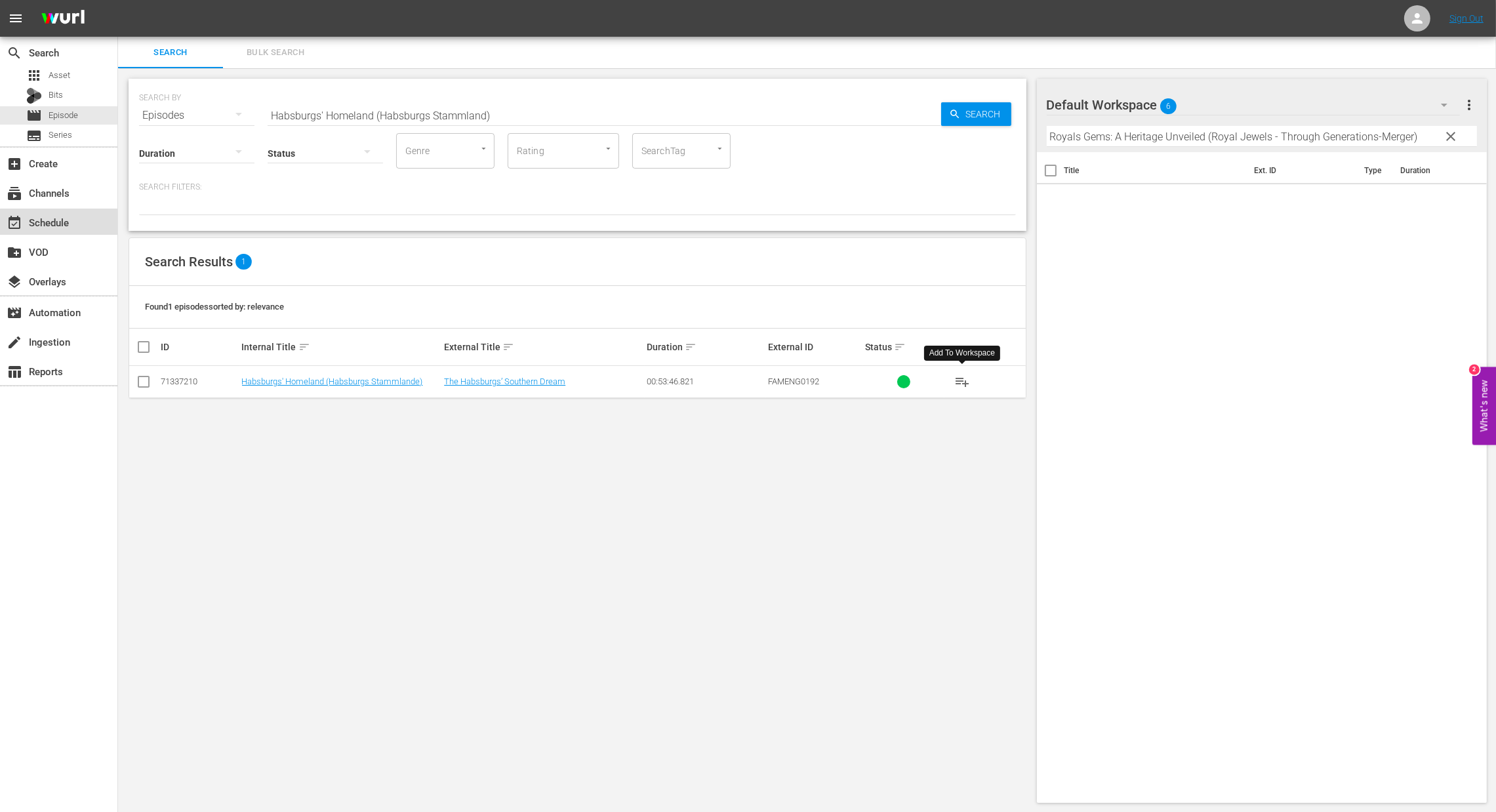
click at [76, 223] on div "event_available Schedule" at bounding box center [59, 221] width 117 height 26
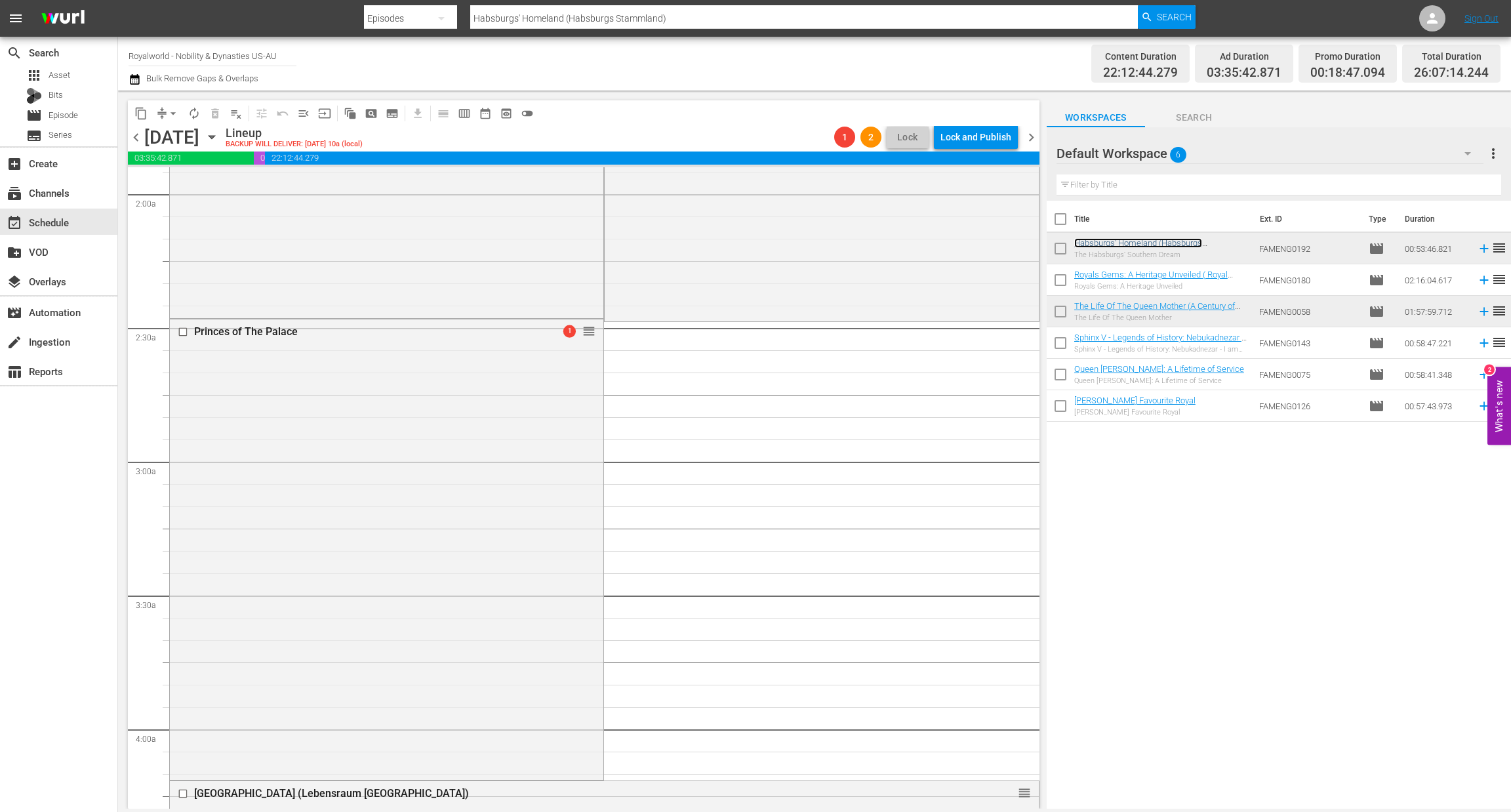
scroll to position [491, 0]
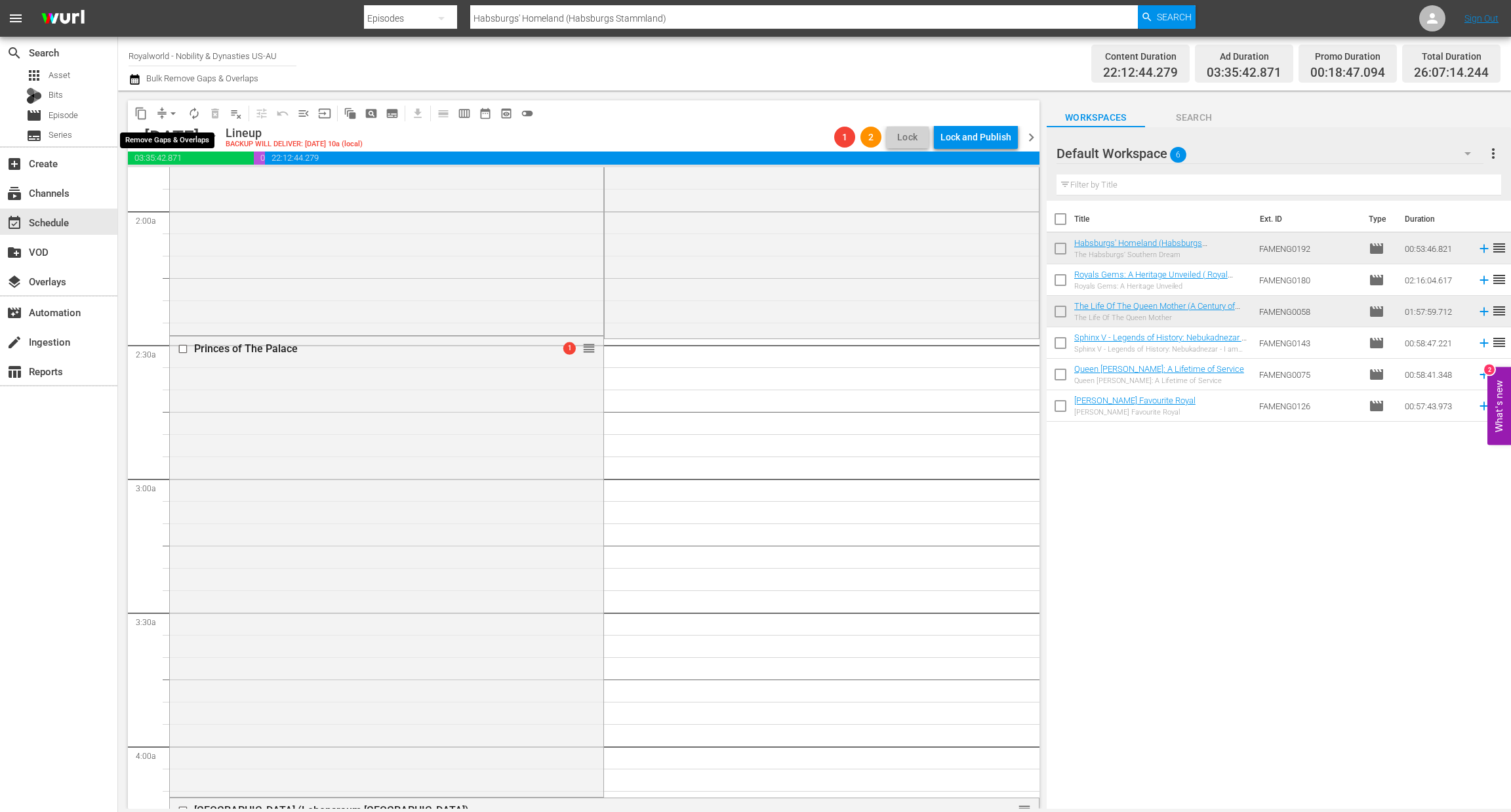
click at [175, 112] on span "arrow_drop_down" at bounding box center [173, 113] width 13 height 13
click at [185, 183] on li "Align to End of Previous Day" at bounding box center [173, 183] width 138 height 22
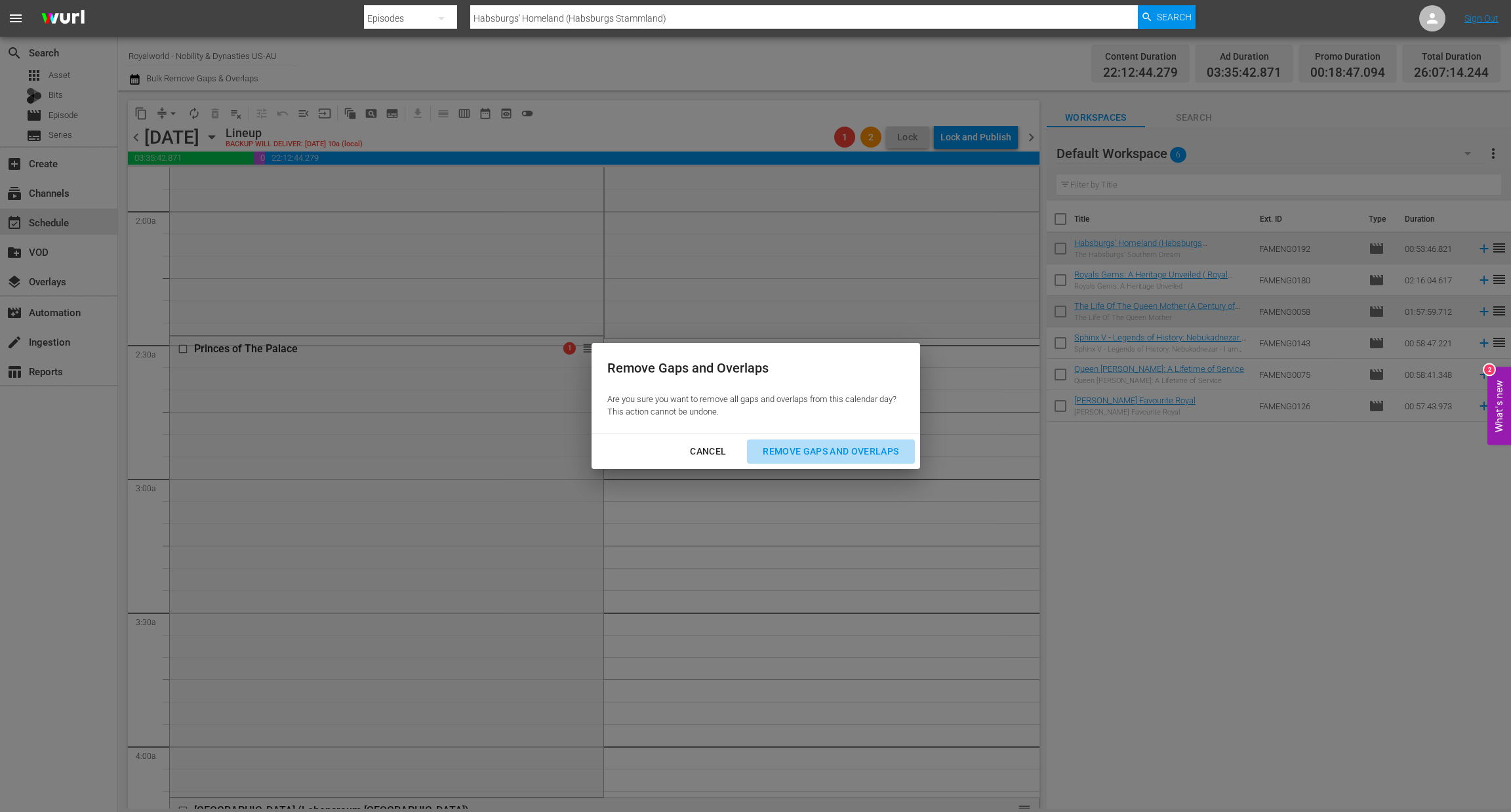
click at [797, 449] on div "Remove Gaps and Overlaps" at bounding box center [831, 451] width 157 height 16
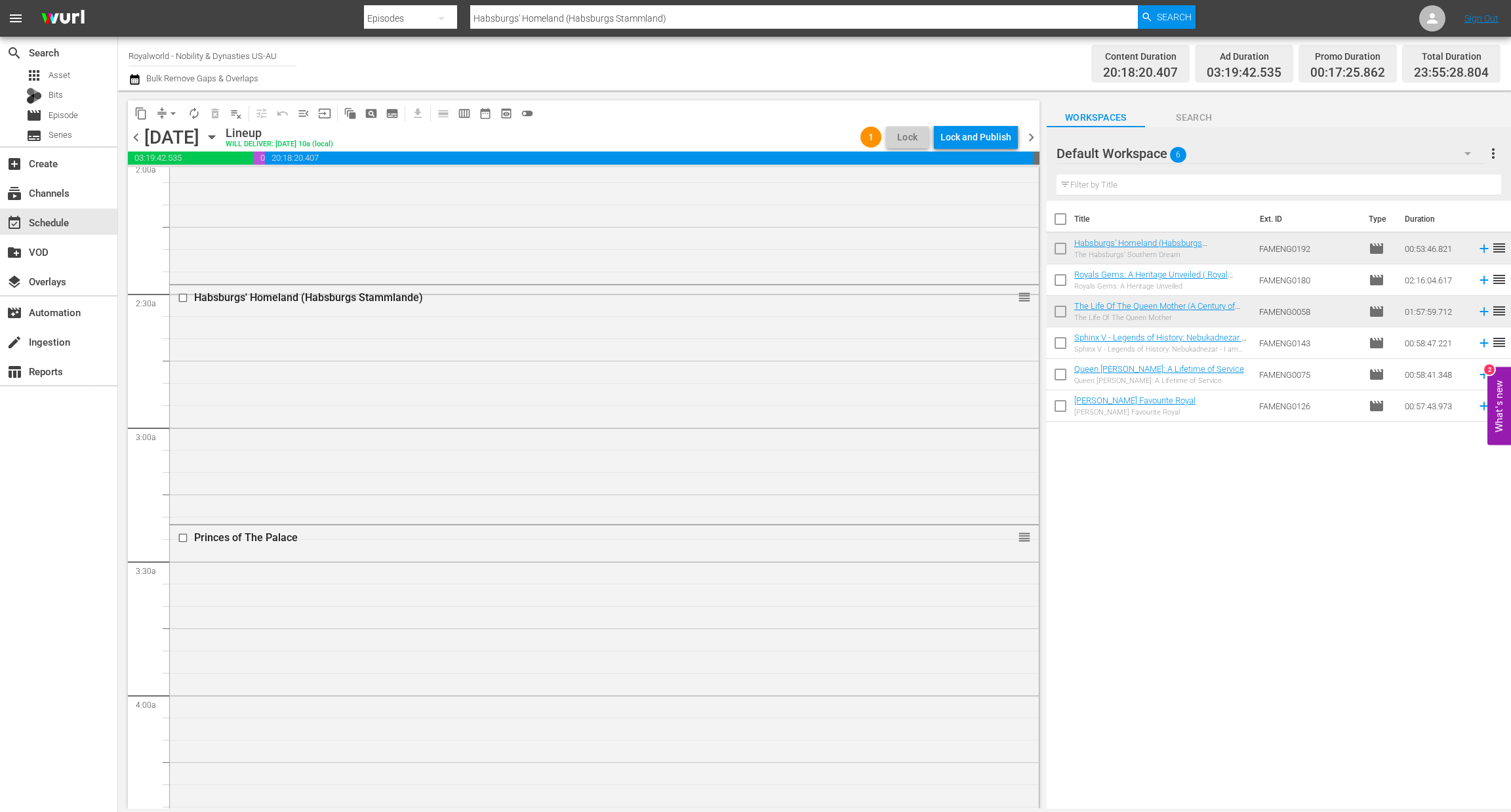
scroll to position [0, 0]
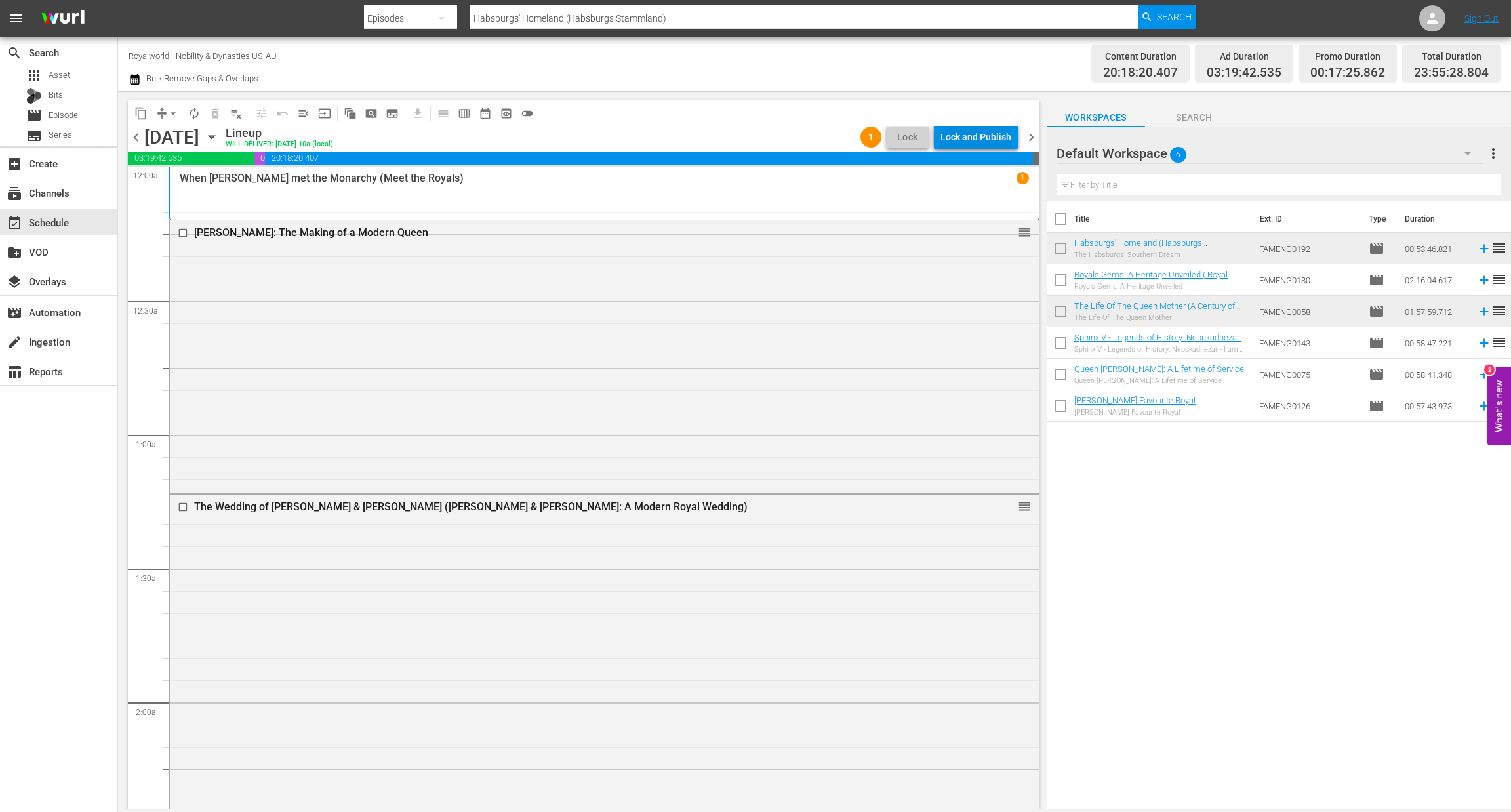
click at [955, 142] on div "Lock and Publish" at bounding box center [976, 137] width 71 height 24
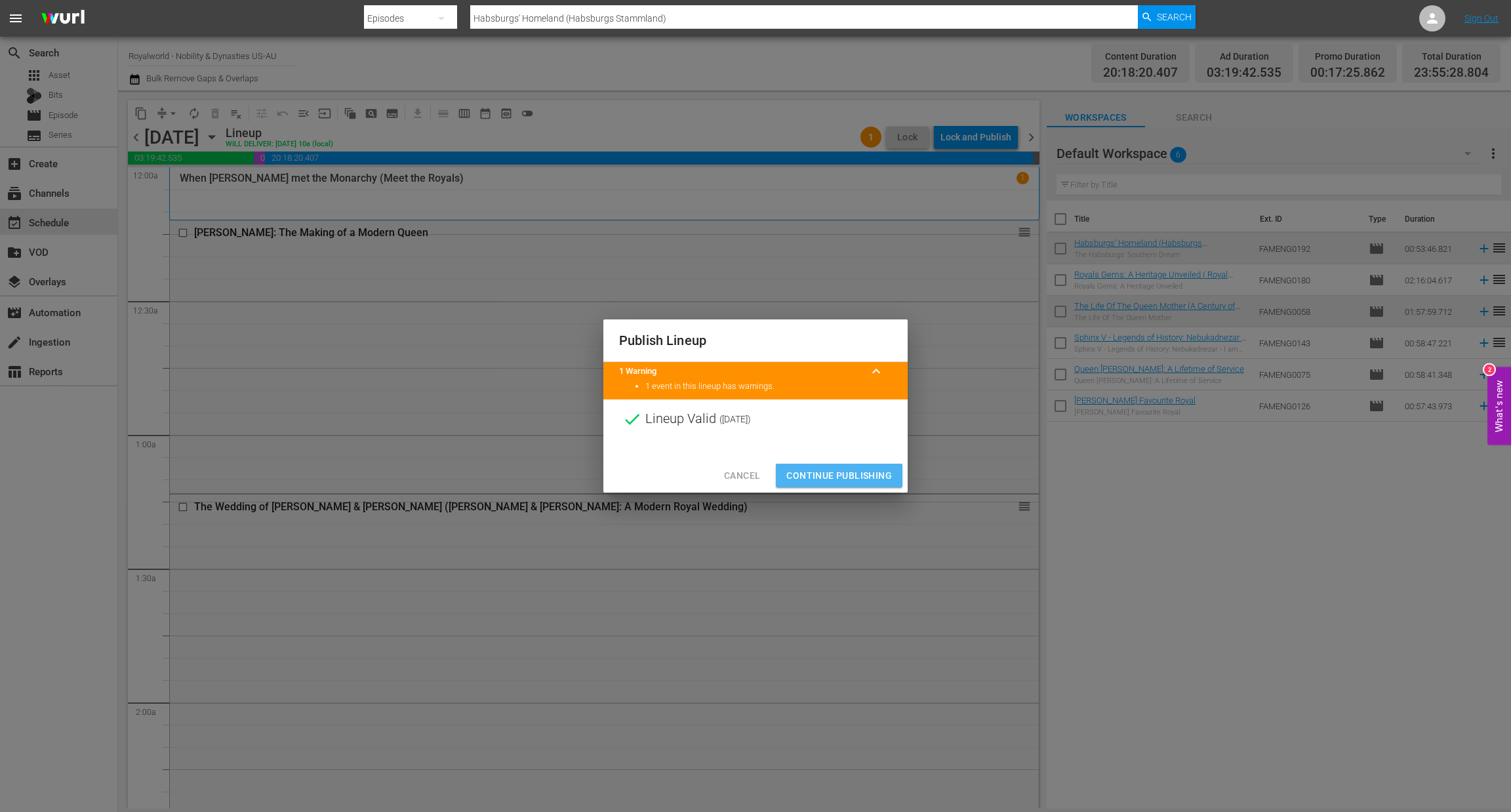
click at [872, 478] on span "Continue Publishing" at bounding box center [839, 475] width 105 height 16
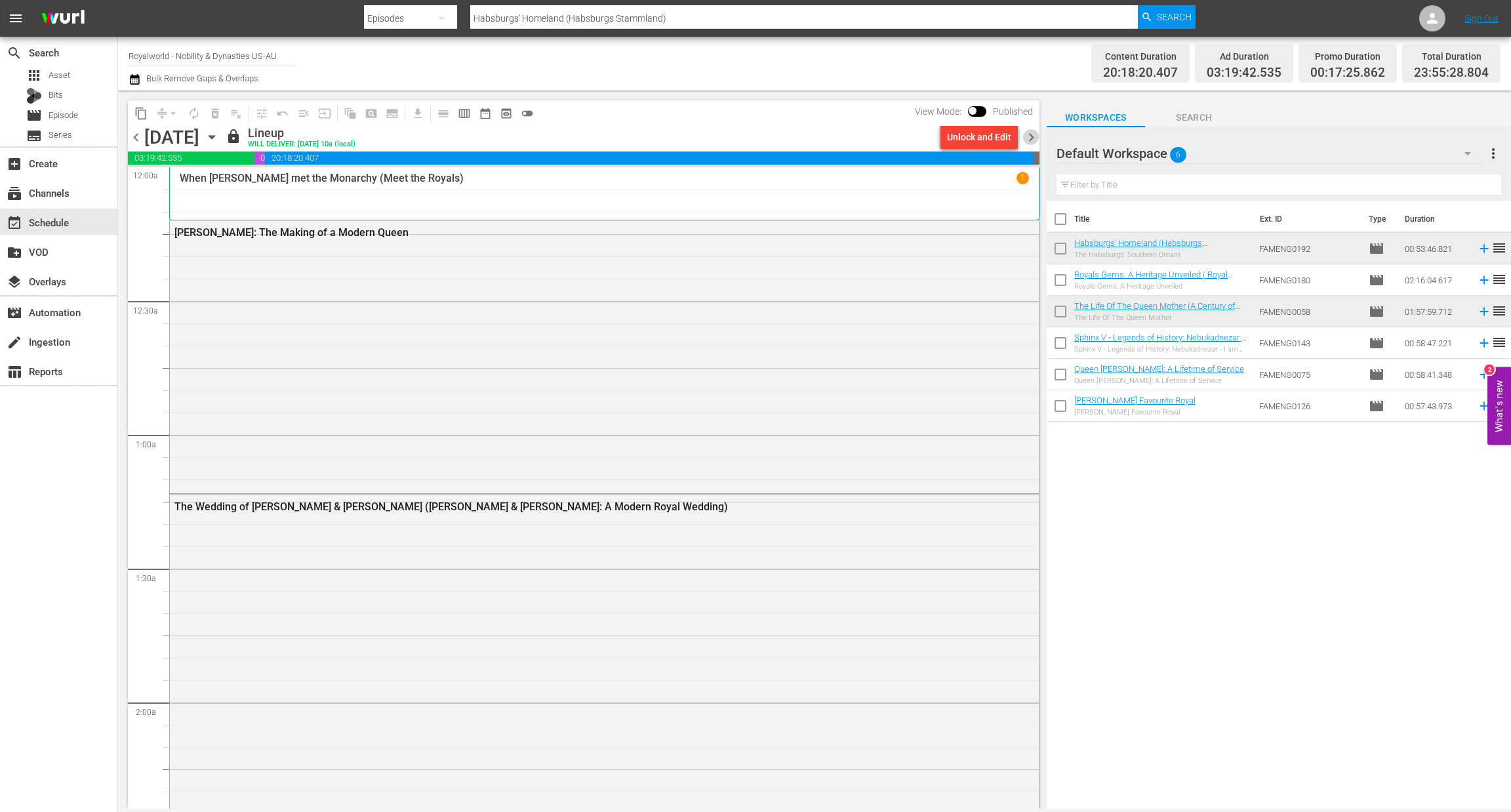
click at [1032, 132] on span "chevron_right" at bounding box center [1031, 137] width 16 height 16
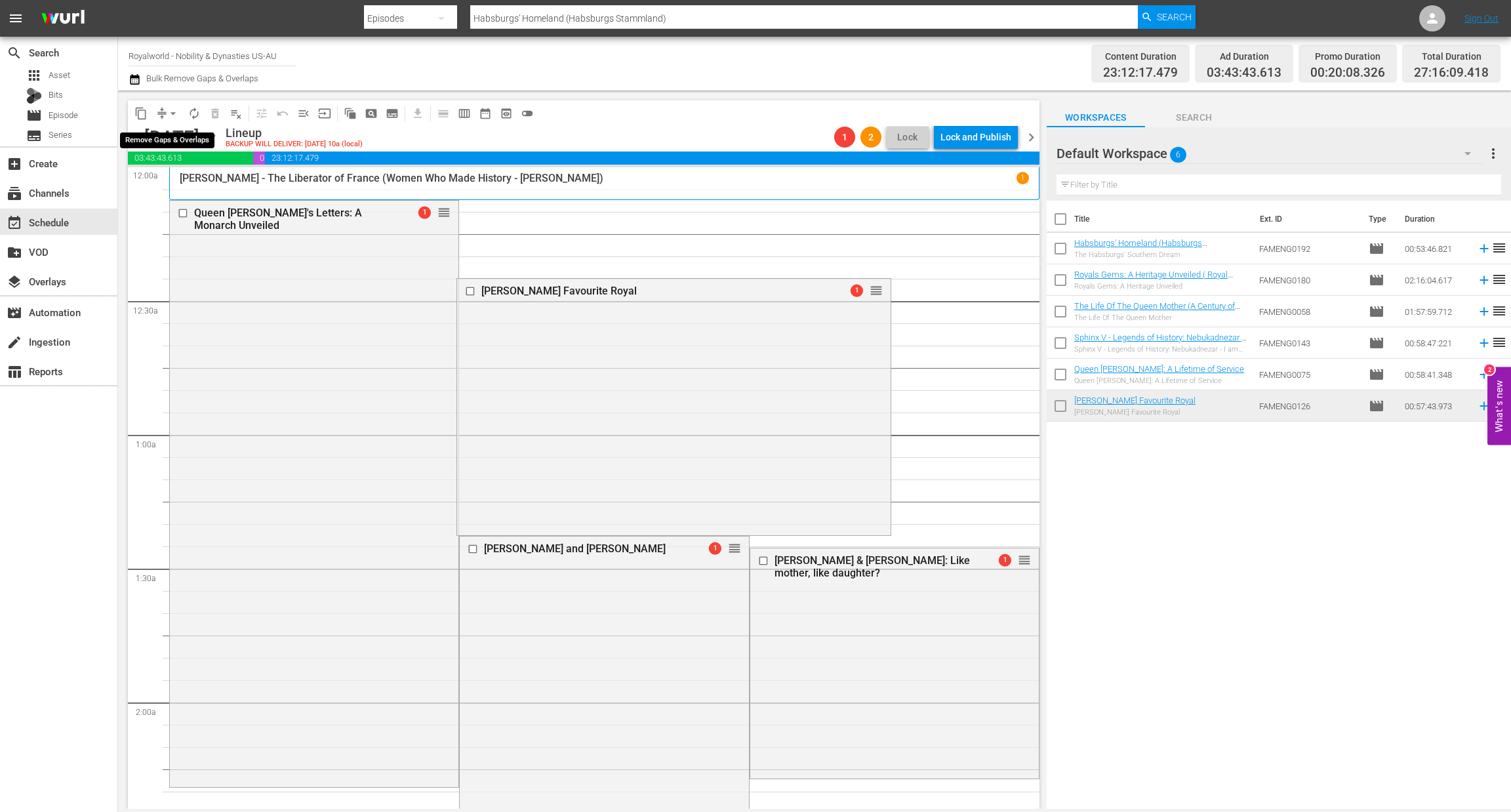
click at [170, 110] on span "arrow_drop_down" at bounding box center [173, 113] width 13 height 13
click at [173, 181] on li "Align to End of Previous Day" at bounding box center [173, 183] width 138 height 22
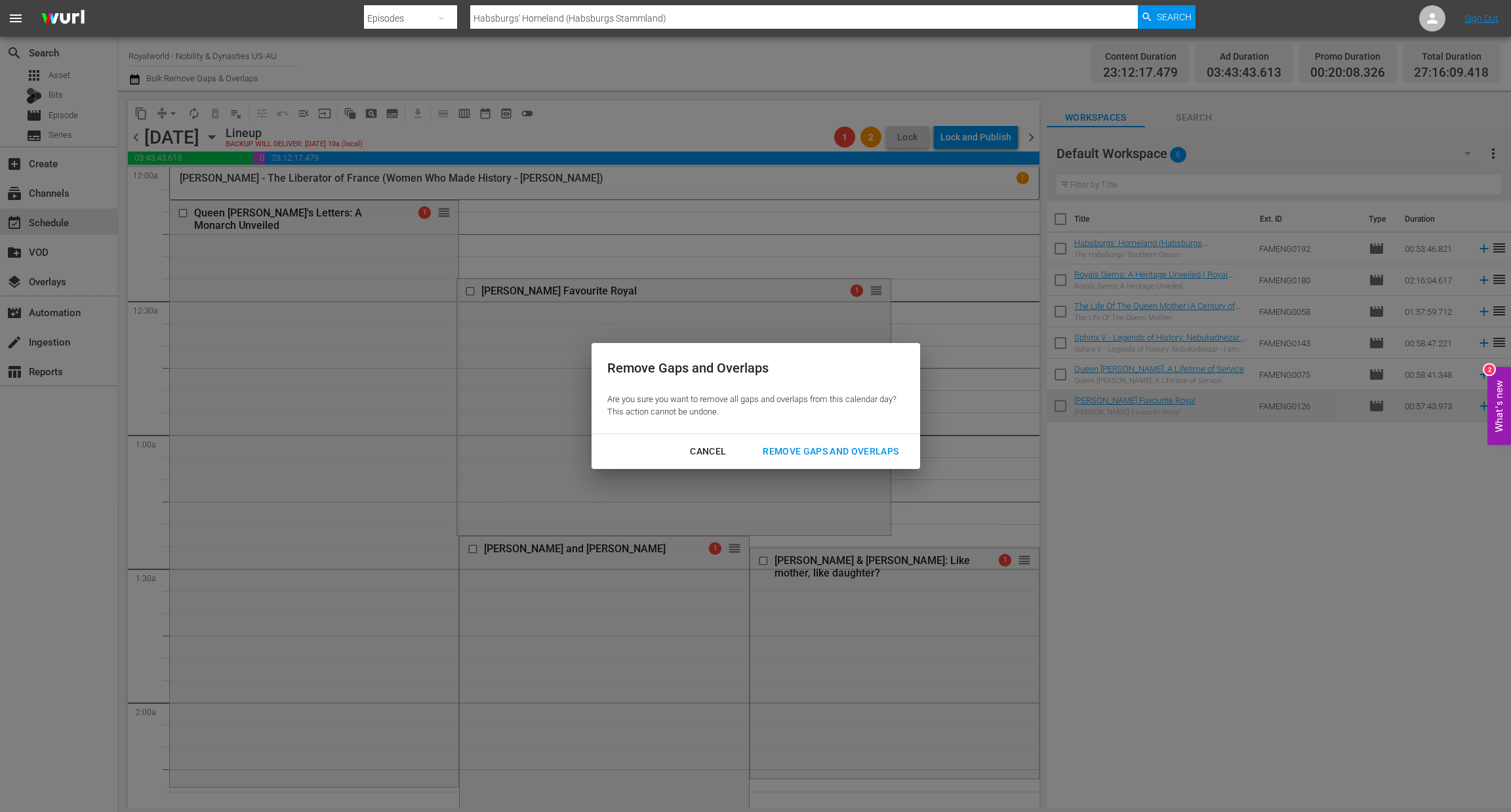
click at [834, 456] on div "Remove Gaps and Overlaps" at bounding box center [831, 451] width 157 height 16
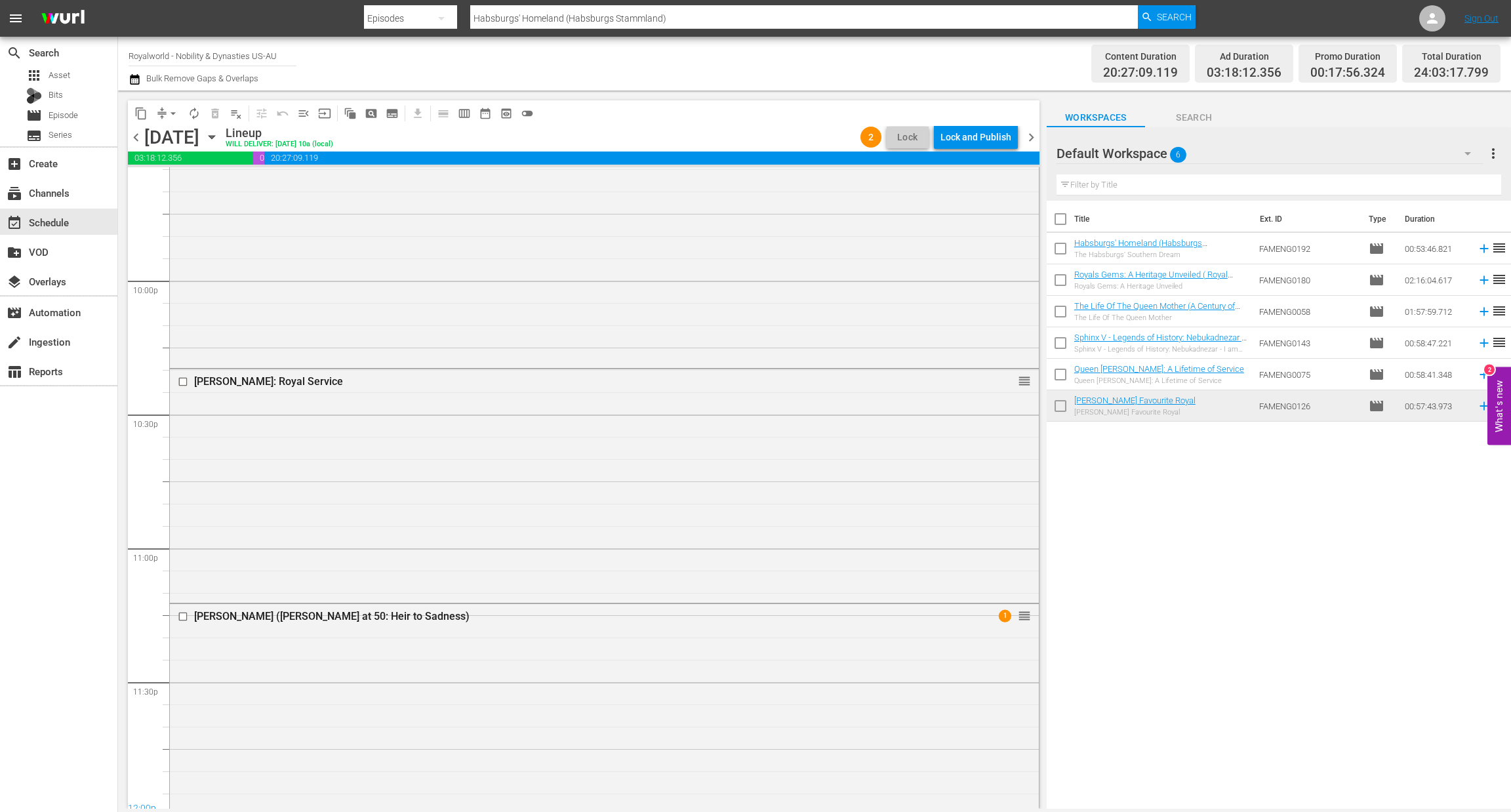
scroll to position [5826, 0]
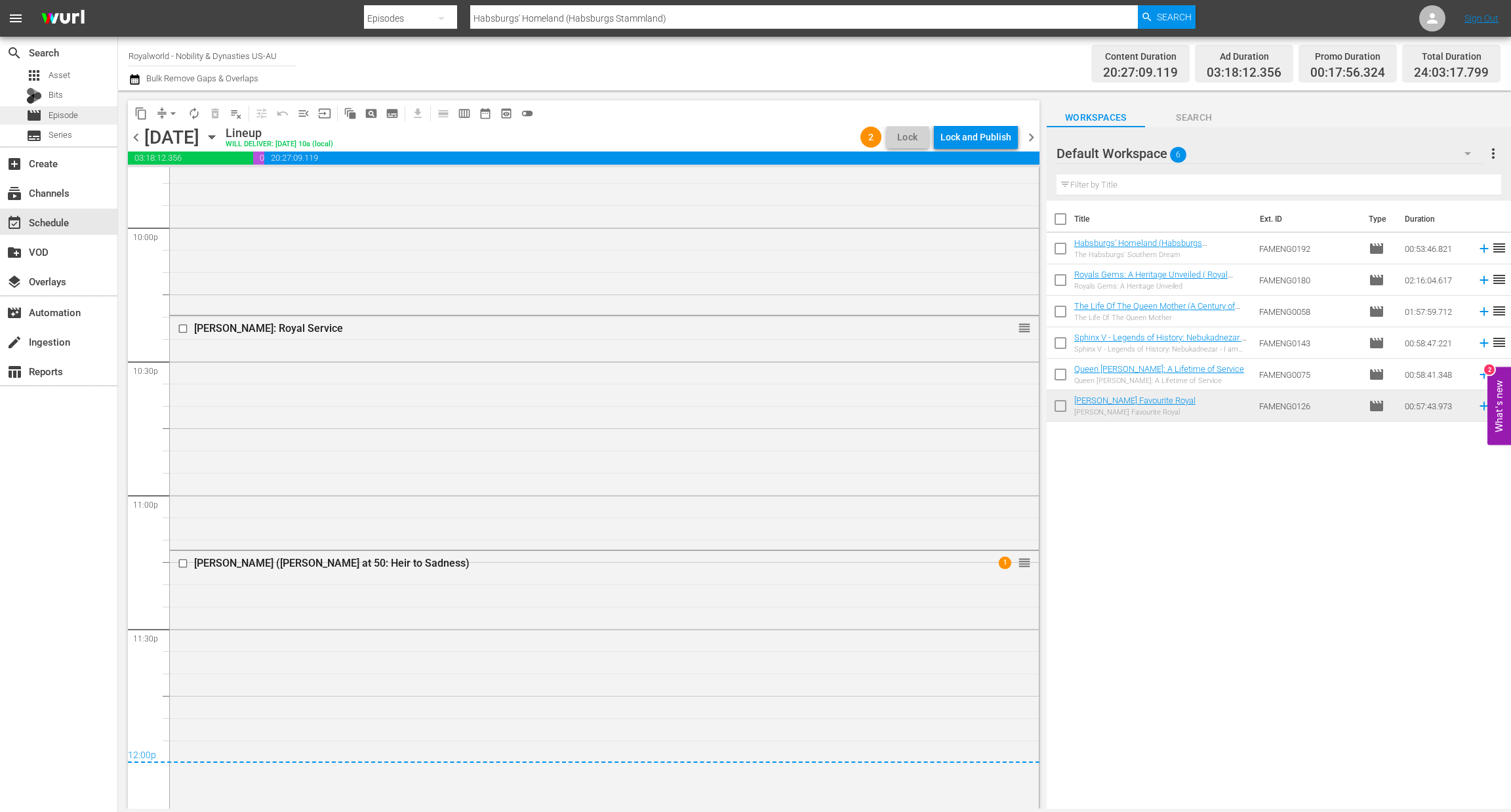
click at [69, 115] on span "Episode" at bounding box center [63, 115] width 30 height 13
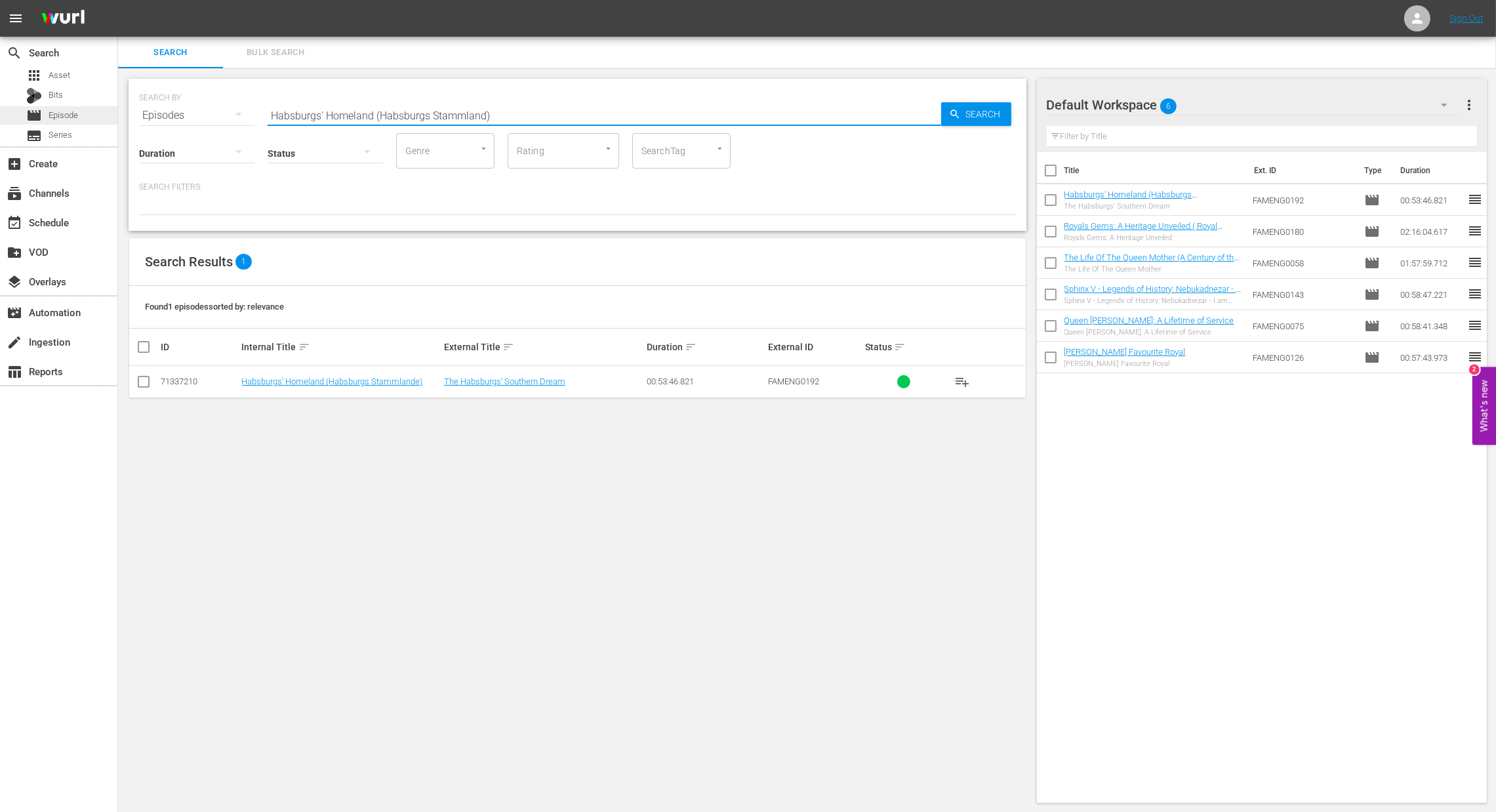
drag, startPoint x: 515, startPoint y: 113, endPoint x: 38, endPoint y: 112, distance: 477.0
click at [118, 0] on div "search Search apps Asset Bits movie Episode subtitles Series add_box Create sub…" at bounding box center [807, 0] width 1378 height 0
paste input "[PERSON_NAME]: In Search of Happiness"
type input "[PERSON_NAME]: In Search of Happiness"
drag, startPoint x: 988, startPoint y: 111, endPoint x: 981, endPoint y: 123, distance: 13.9
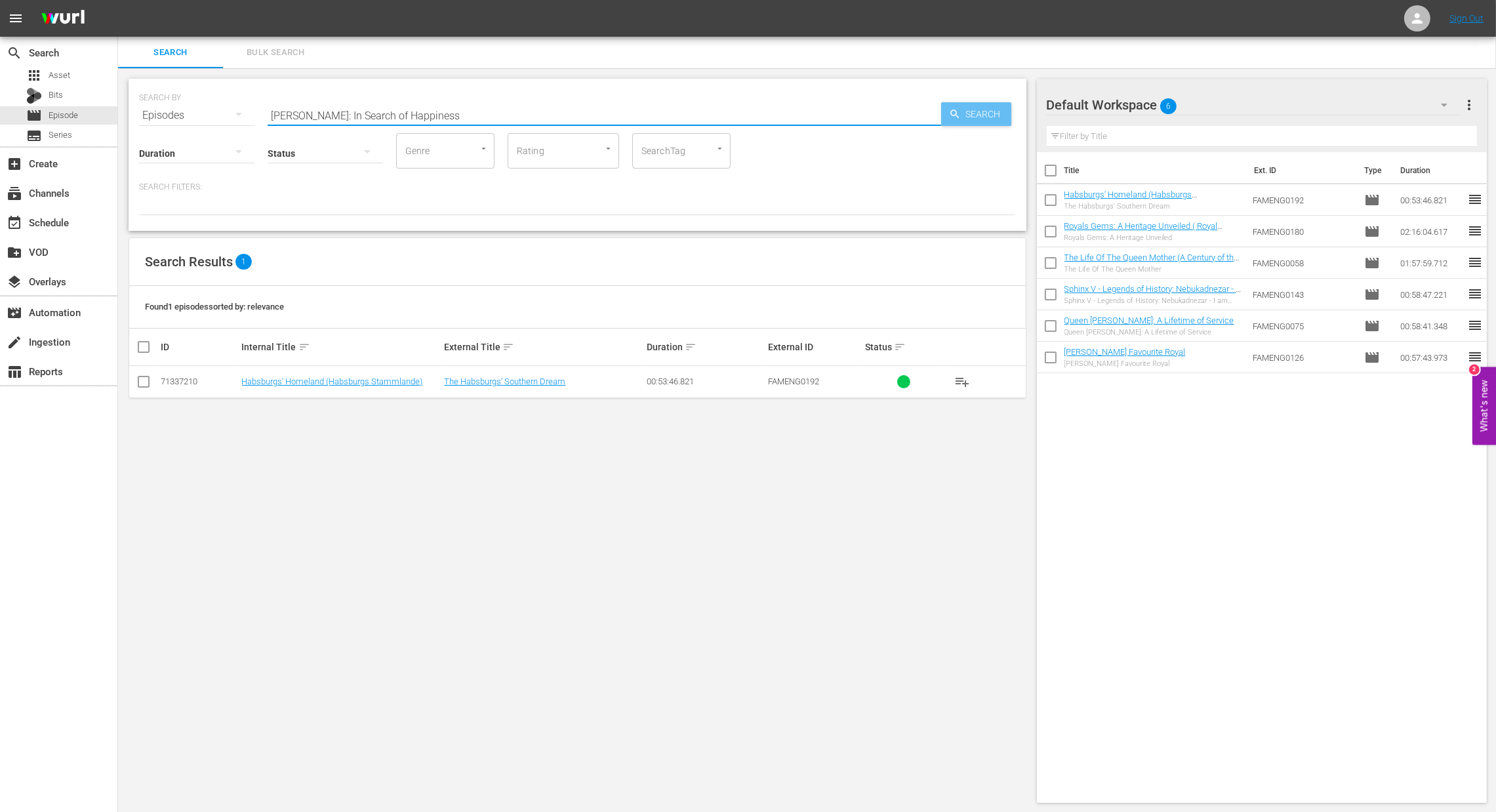
click at [987, 112] on span "Search" at bounding box center [986, 114] width 51 height 24
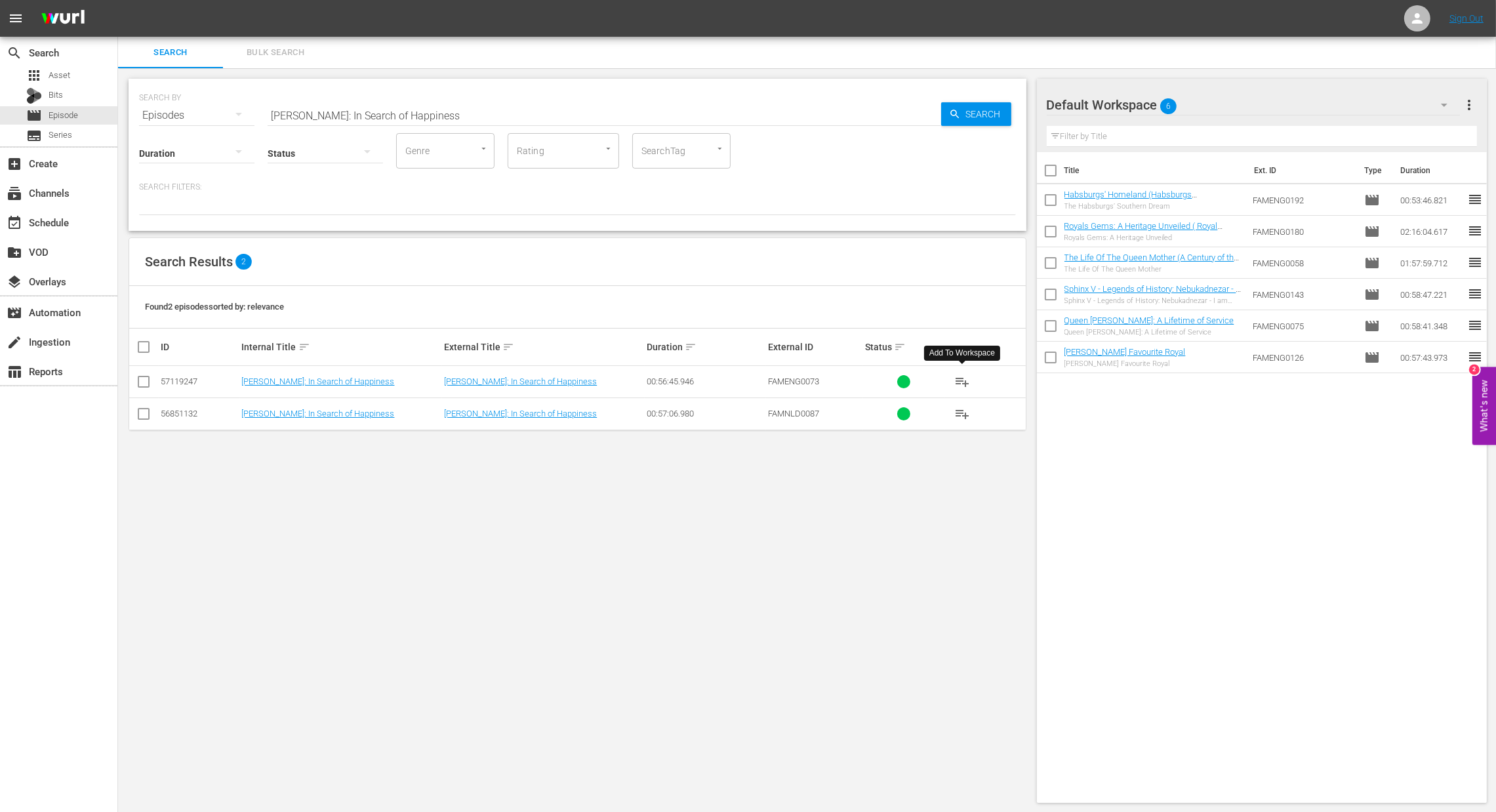
click at [965, 379] on span "playlist_add" at bounding box center [963, 382] width 16 height 16
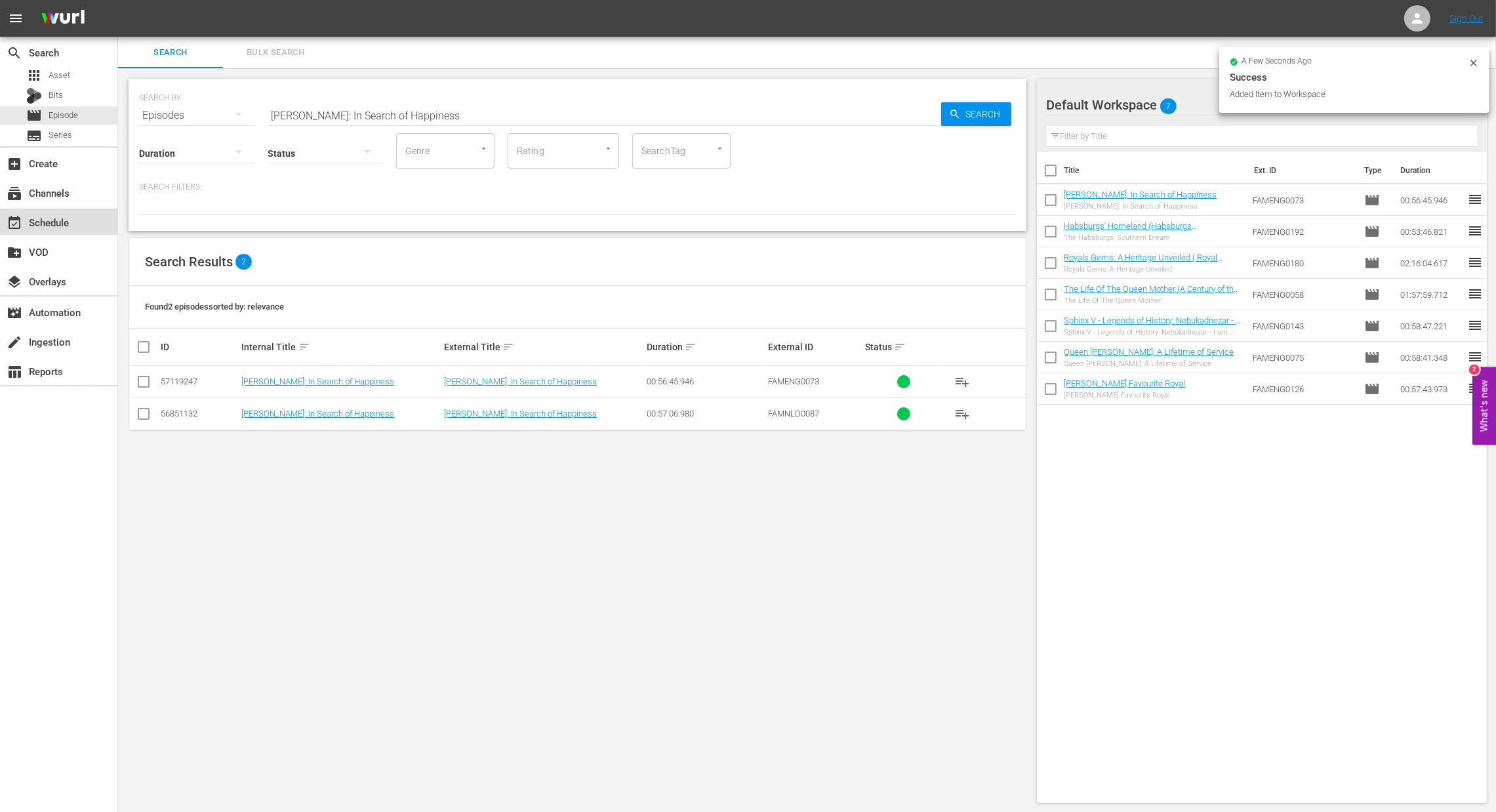
click at [64, 226] on div "event_available Schedule" at bounding box center [36, 220] width 73 height 12
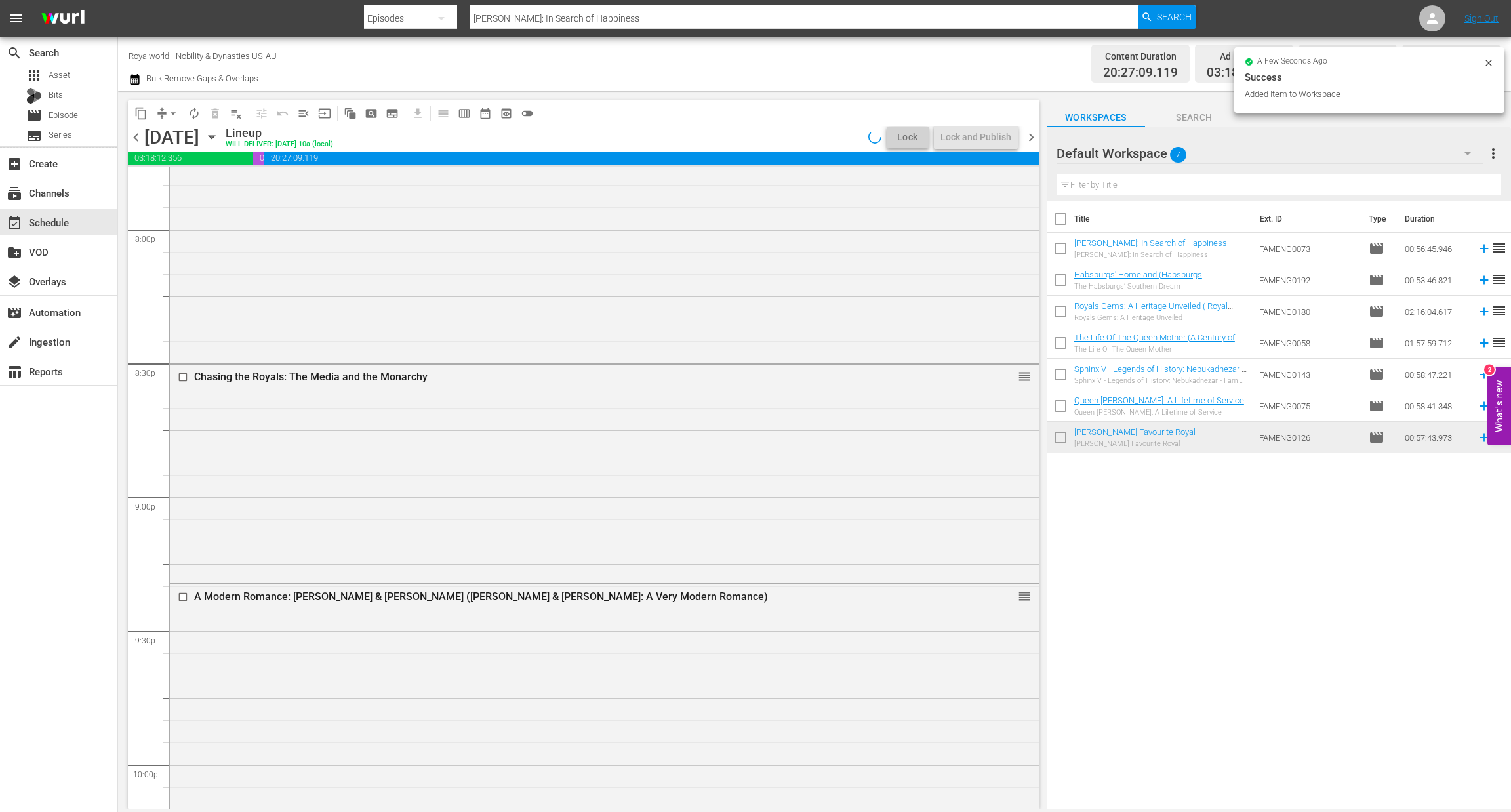
scroll to position [5826, 0]
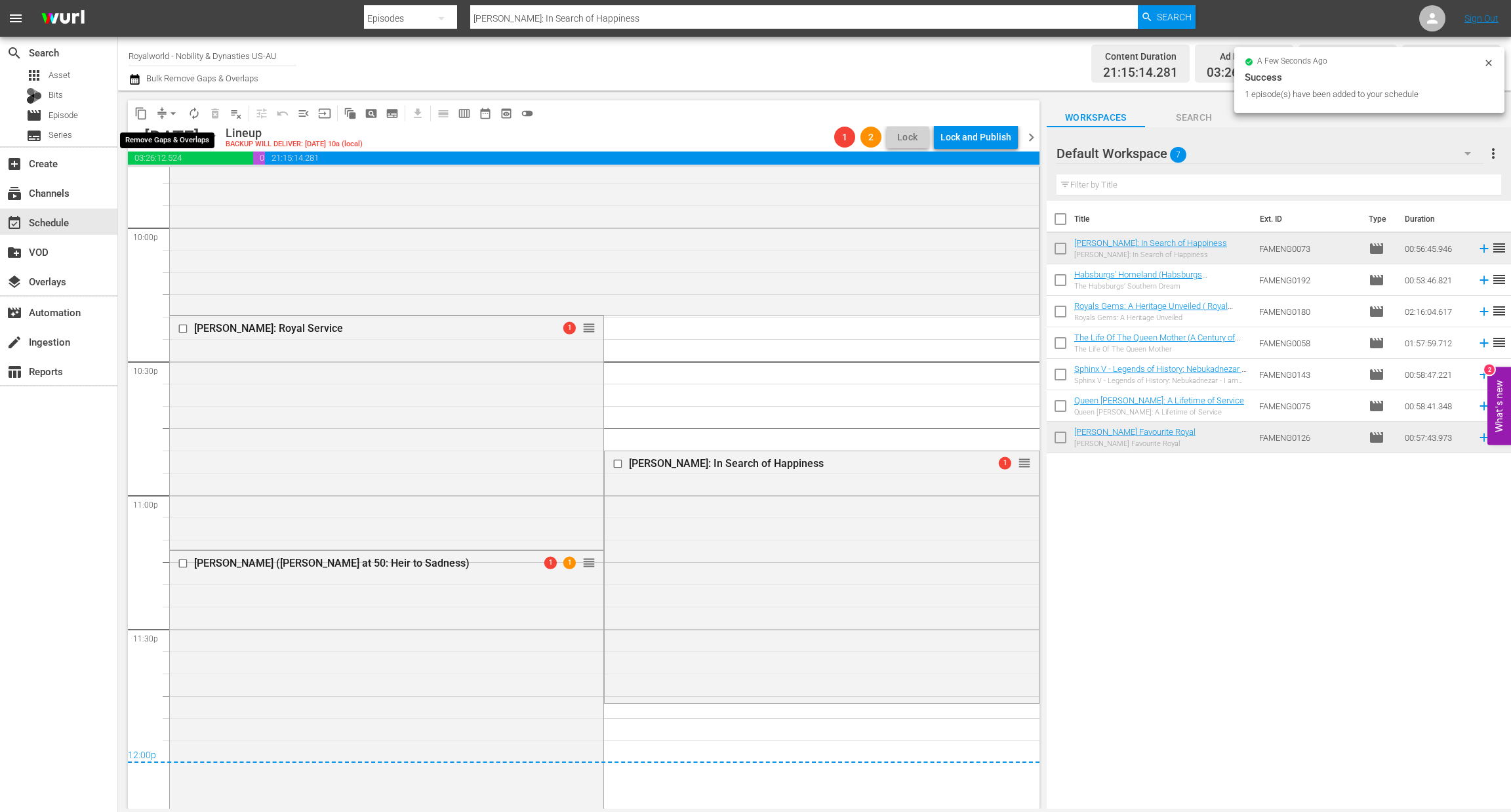
click at [172, 115] on span "arrow_drop_down" at bounding box center [173, 113] width 13 height 13
click at [163, 182] on li "Align to End of Previous Day" at bounding box center [173, 183] width 138 height 22
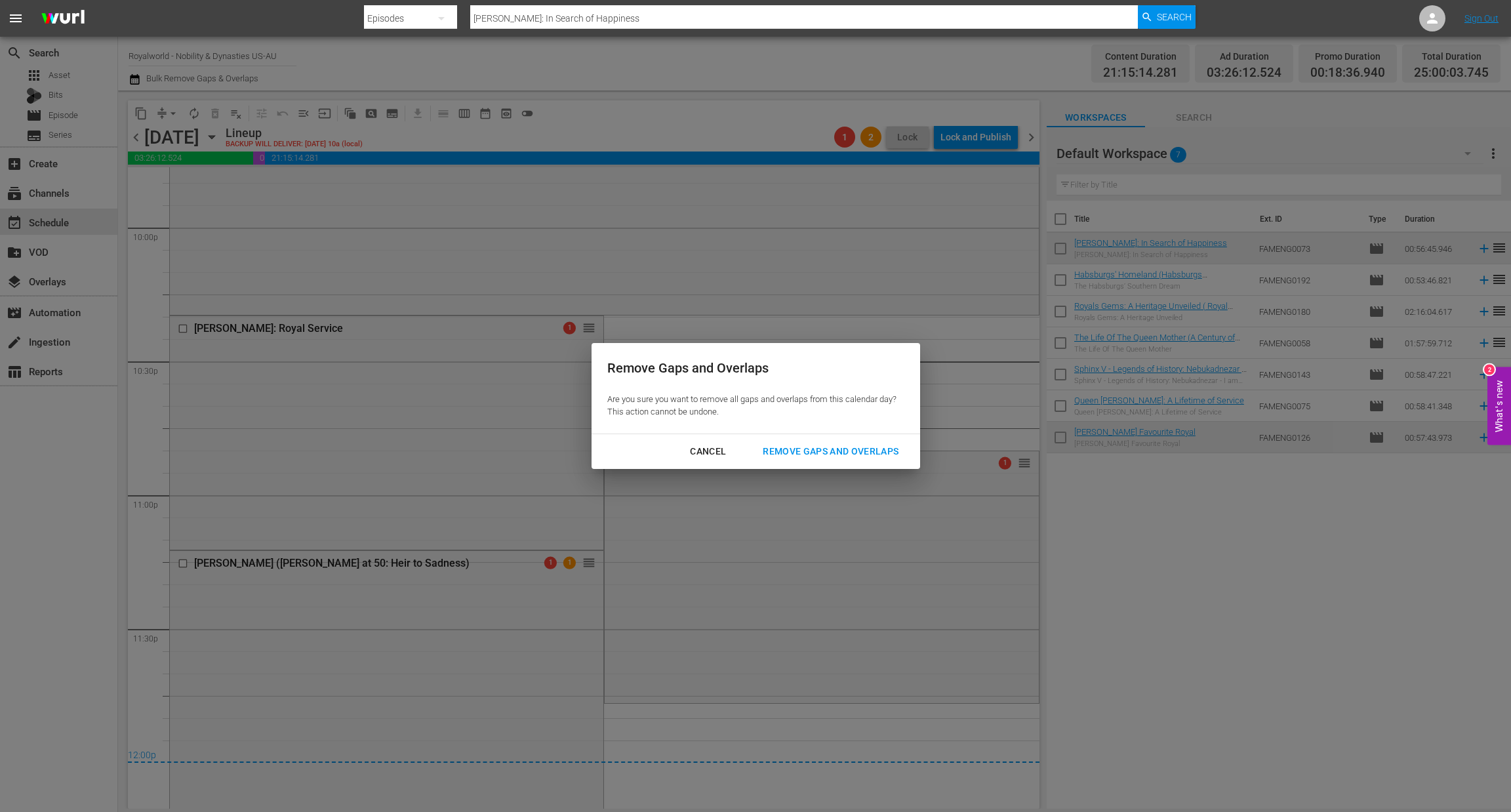
click at [786, 461] on button "Remove Gaps and Overlaps" at bounding box center [831, 451] width 167 height 24
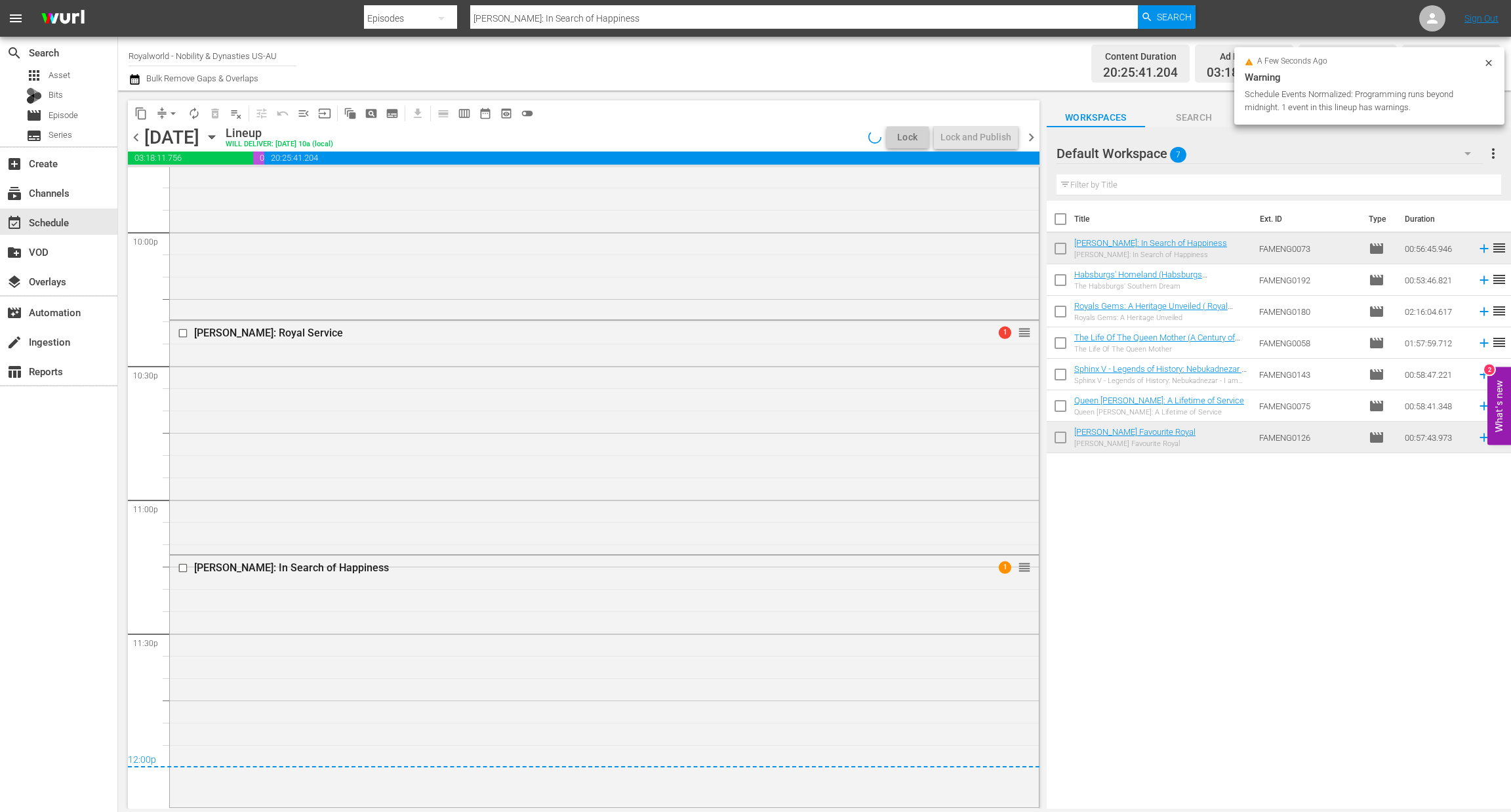
scroll to position [5820, 0]
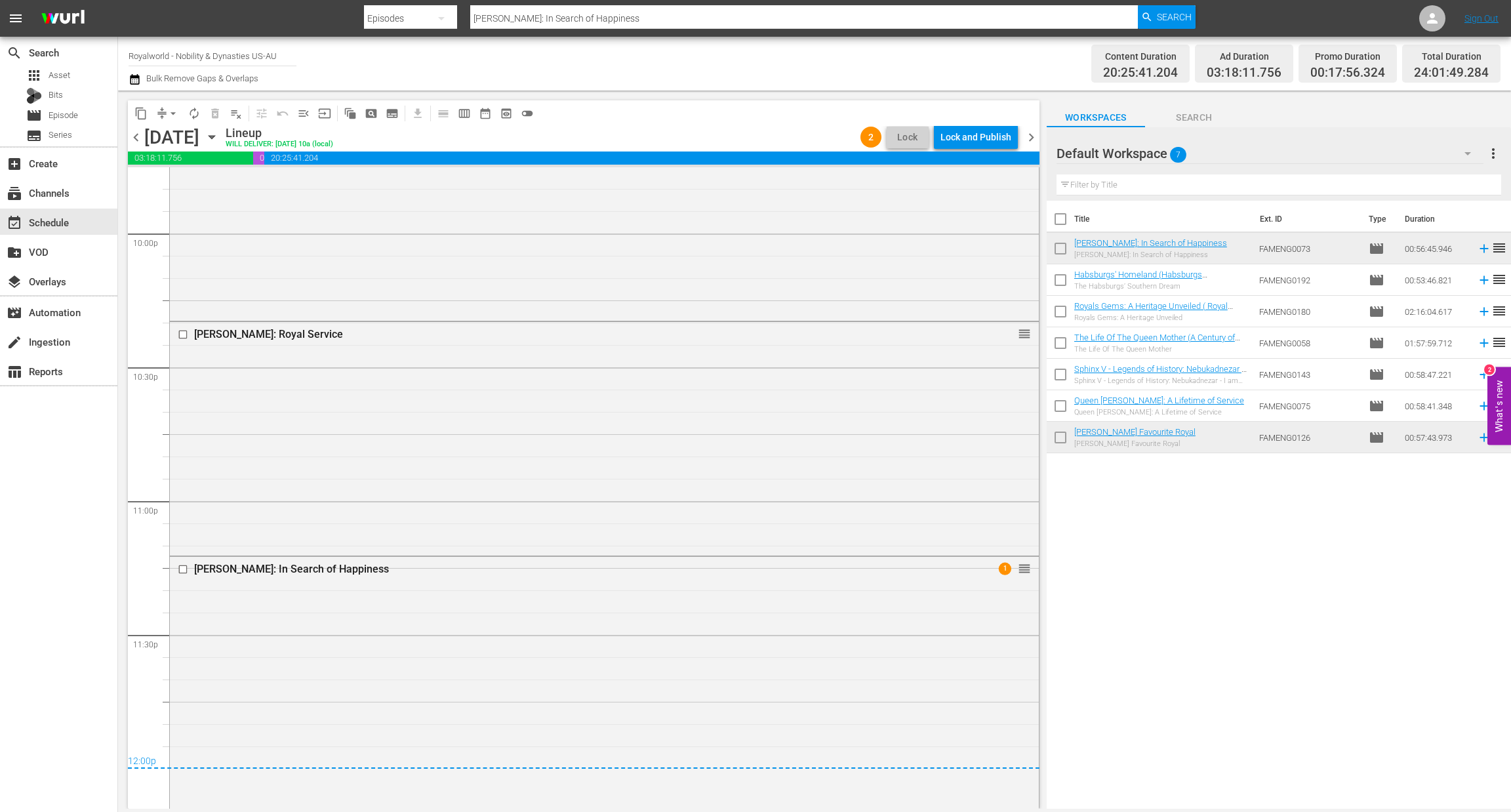
click at [963, 142] on div "Lock and Publish" at bounding box center [976, 137] width 71 height 24
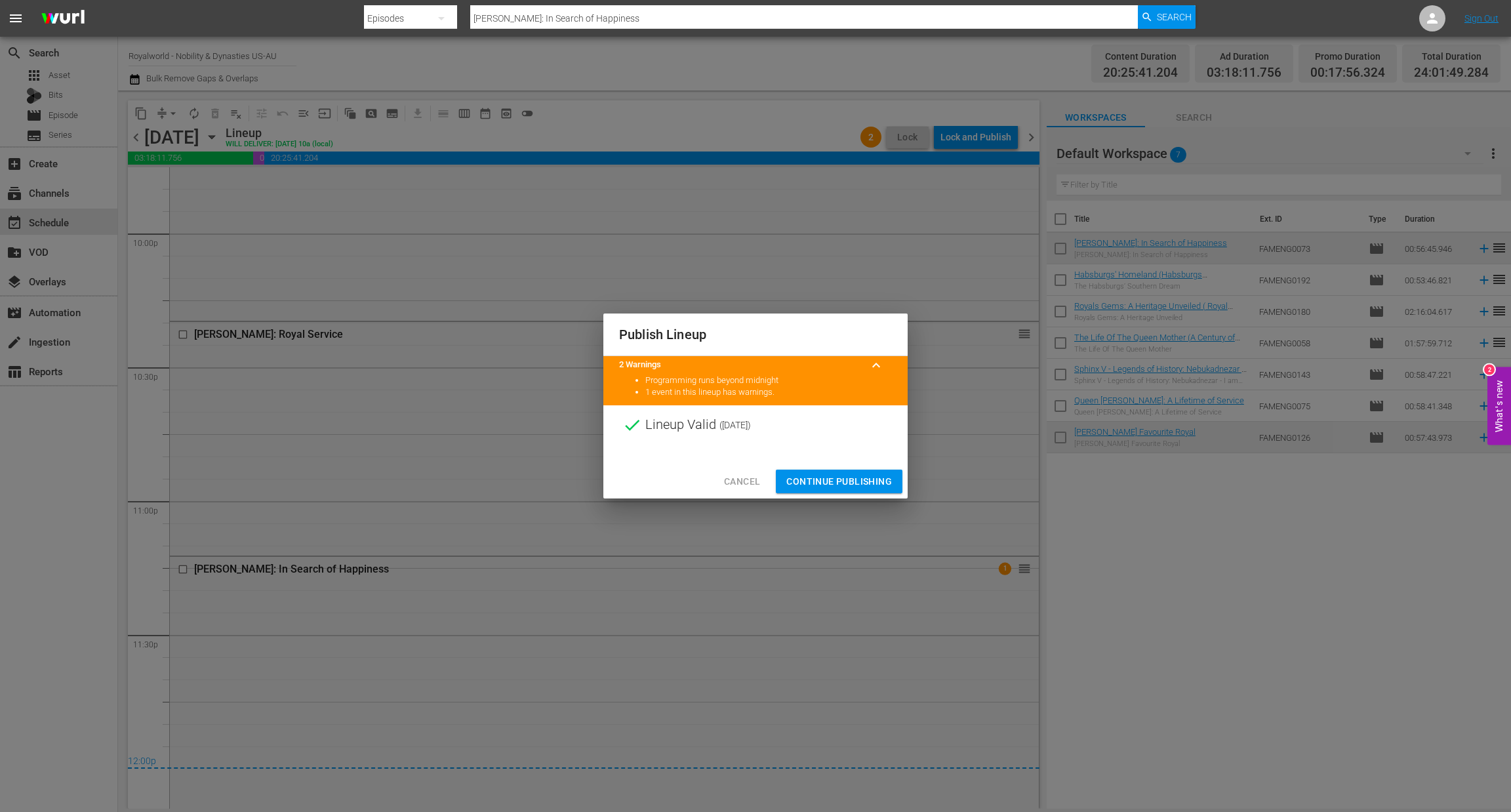
click at [821, 476] on span "Continue Publishing" at bounding box center [839, 481] width 105 height 16
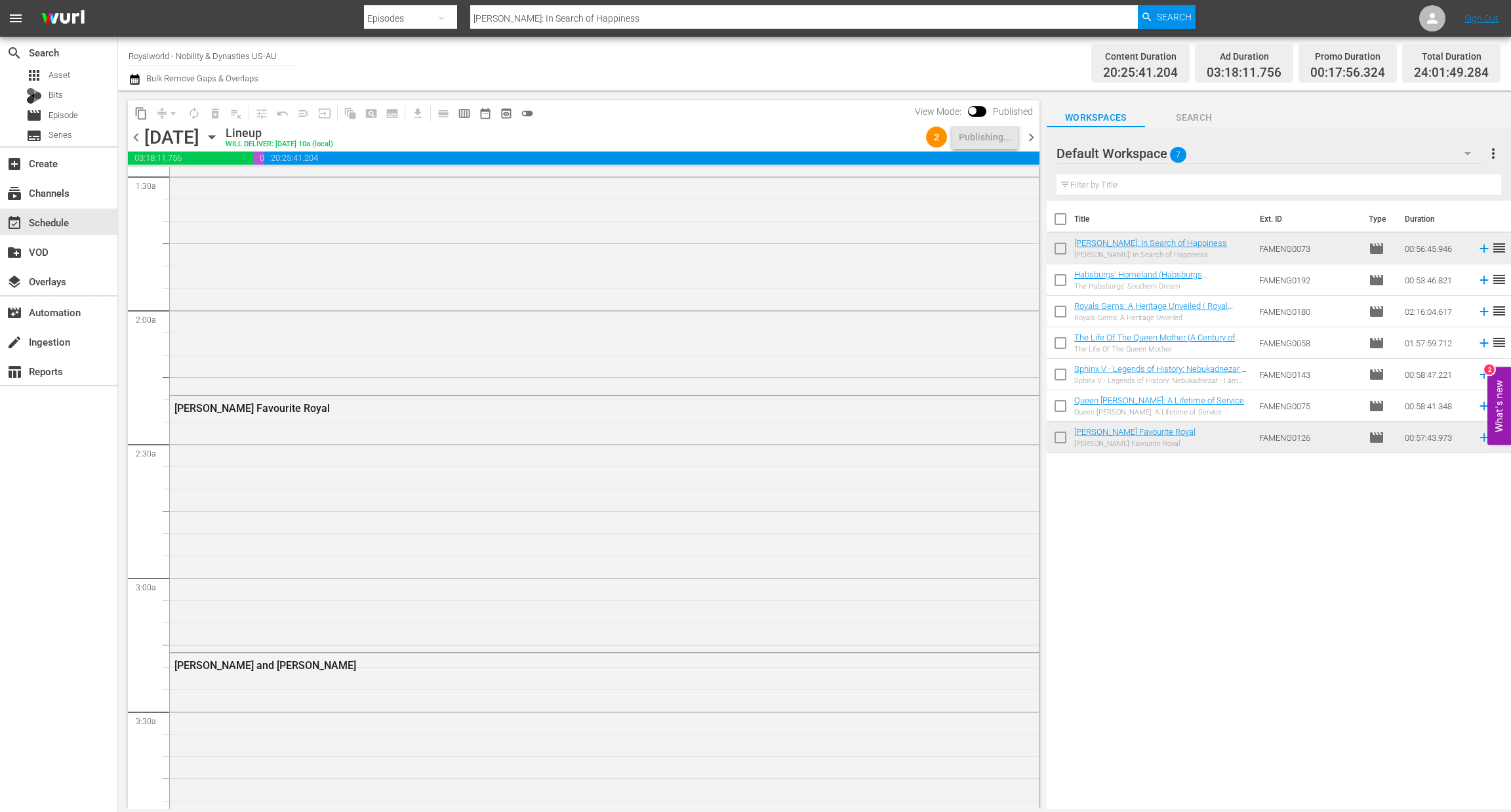
scroll to position [0, 0]
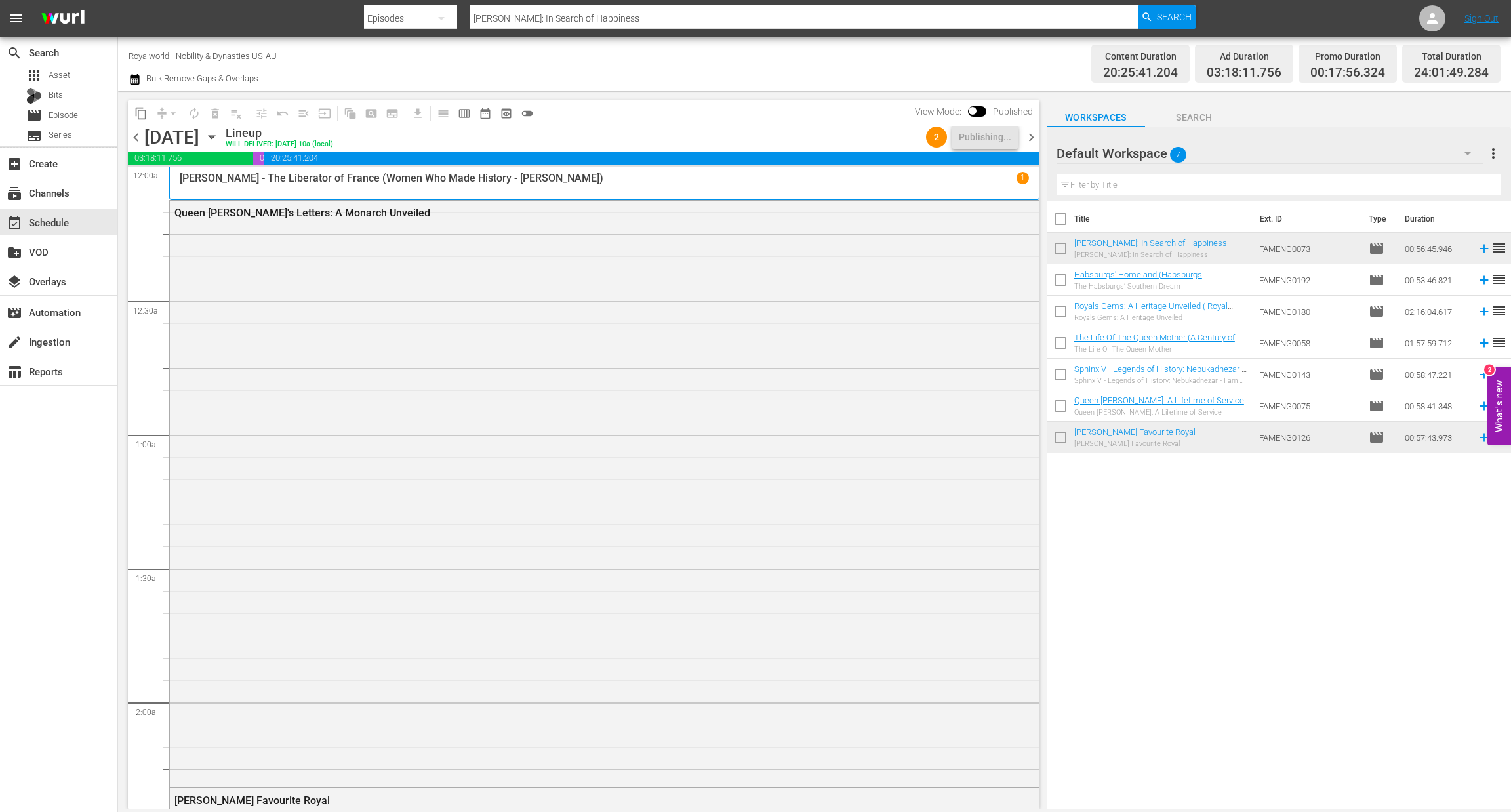
click at [1029, 138] on span "chevron_right" at bounding box center [1031, 137] width 16 height 16
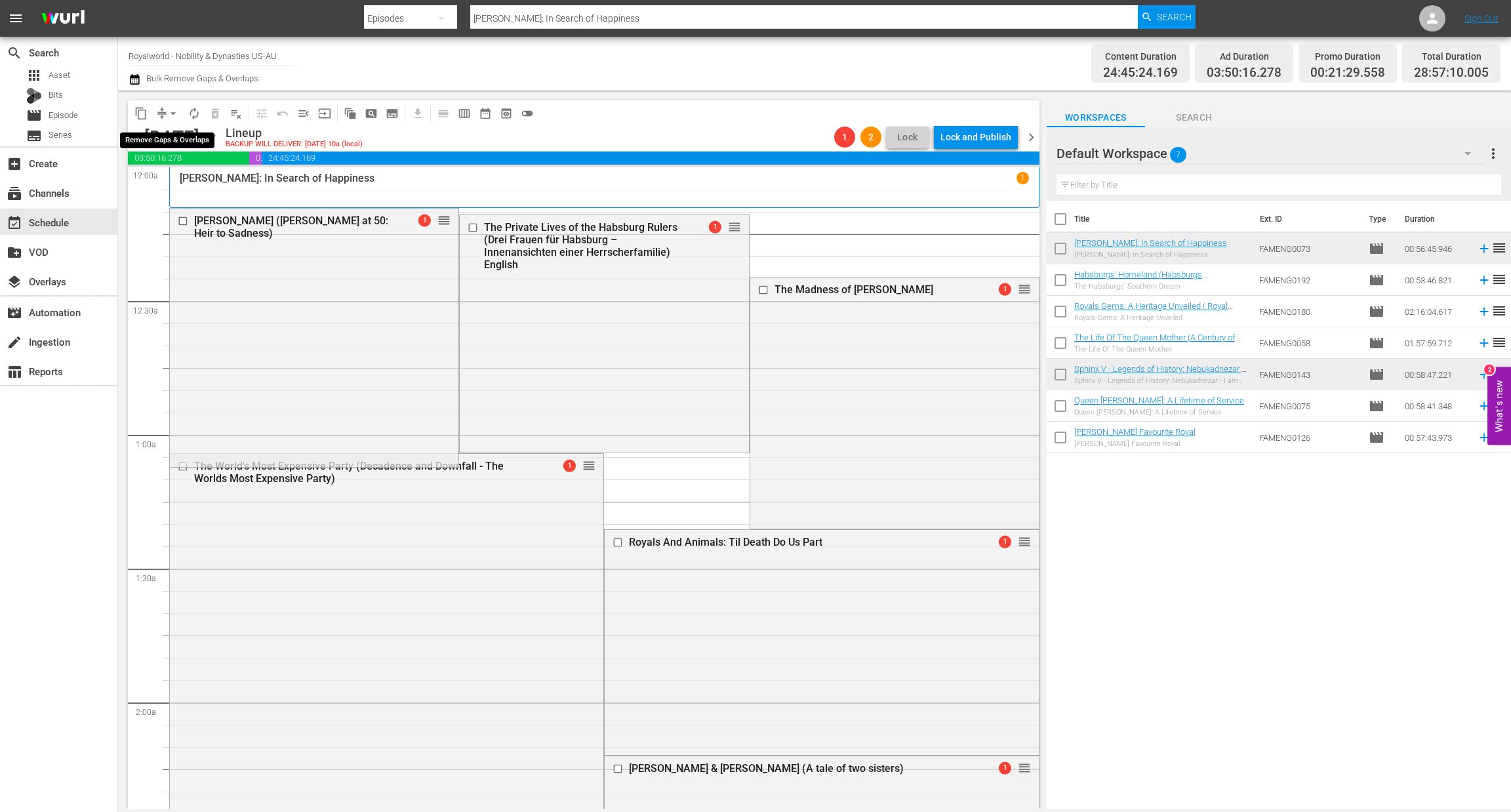
click at [169, 110] on span "arrow_drop_down" at bounding box center [173, 113] width 13 height 13
click at [202, 183] on li "Align to End of Previous Day" at bounding box center [173, 183] width 138 height 22
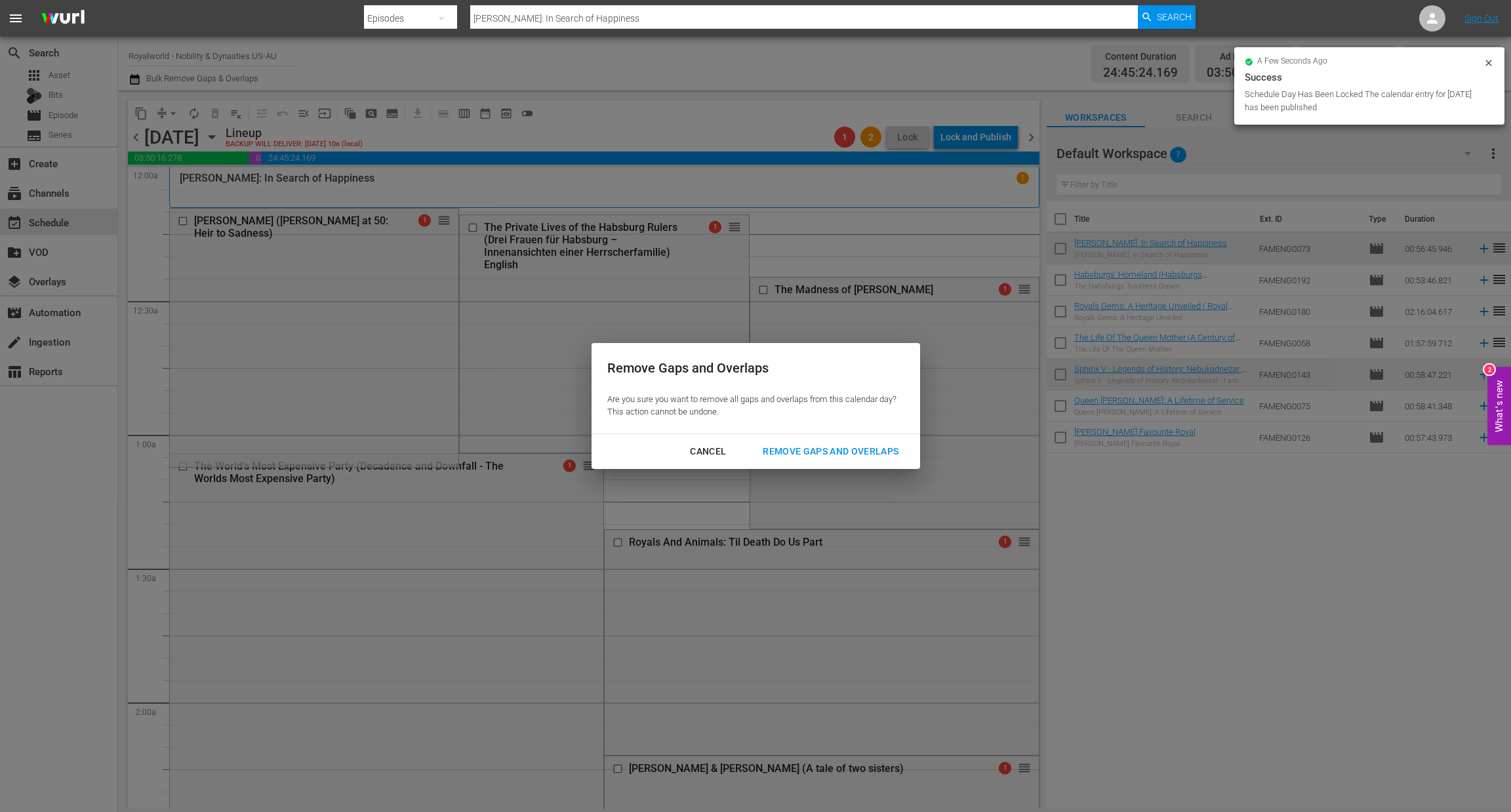
click at [798, 447] on div "Remove Gaps and Overlaps" at bounding box center [831, 451] width 157 height 16
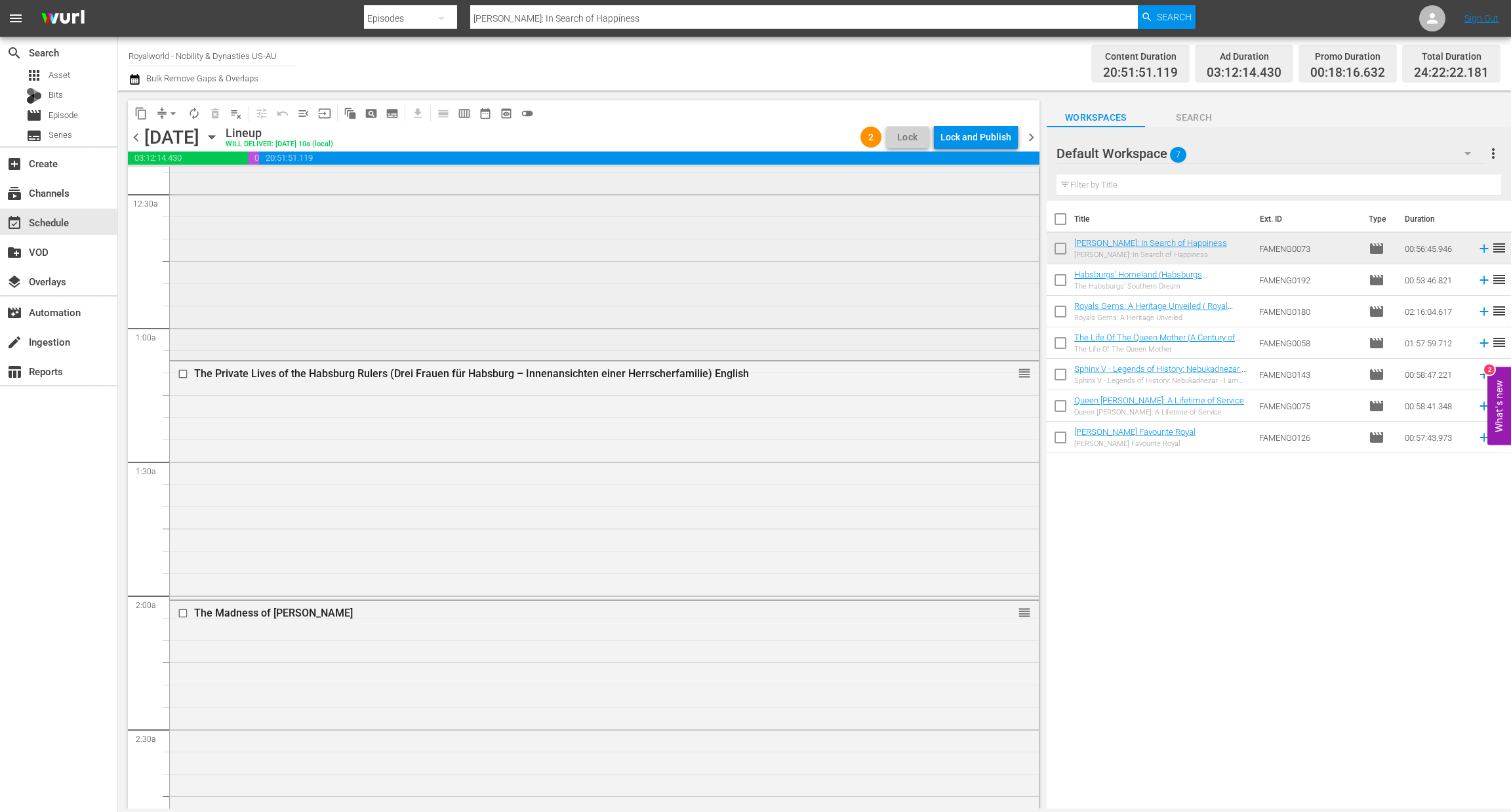
scroll to position [295, 0]
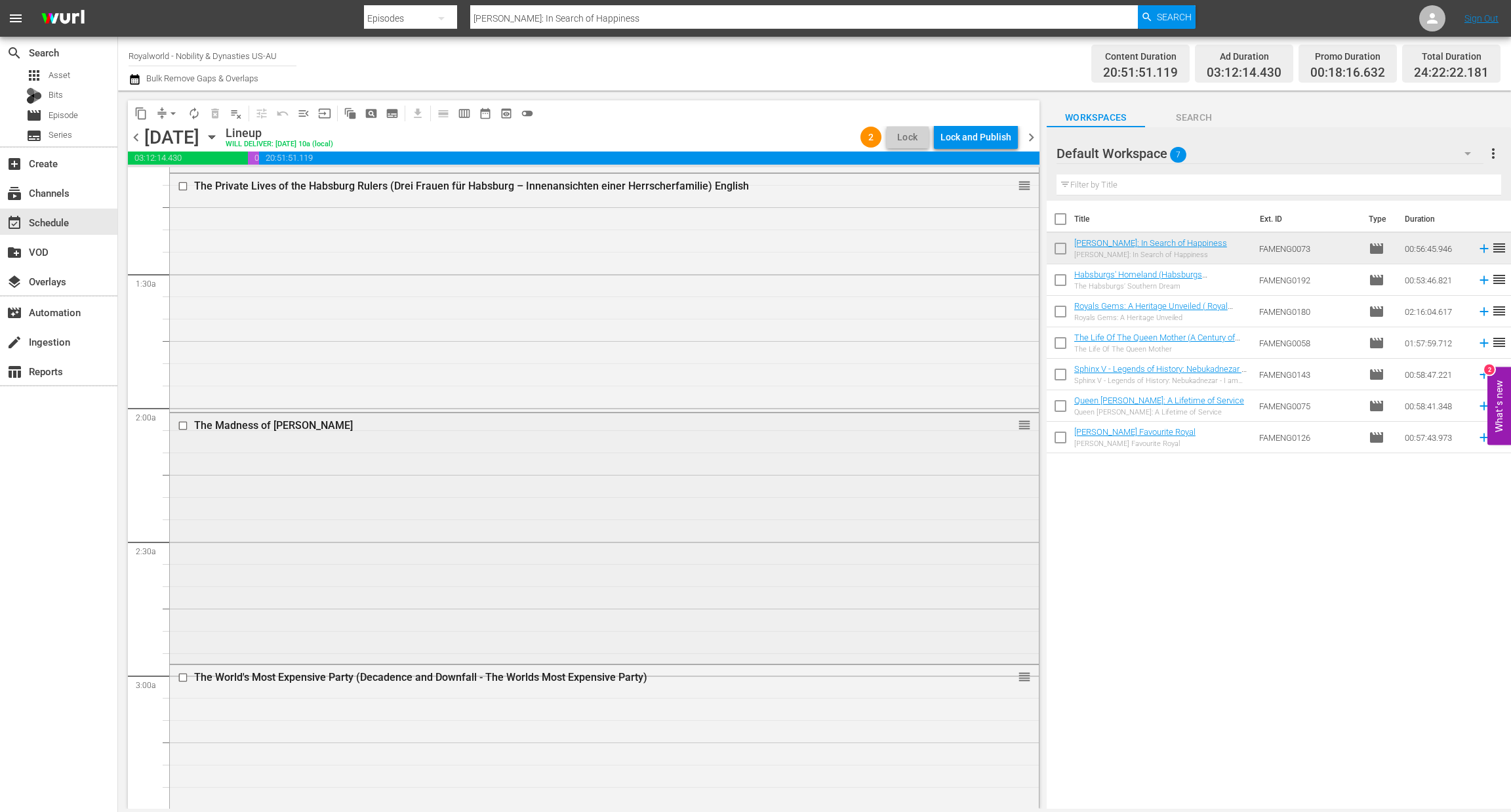
click at [183, 424] on input "checkbox" at bounding box center [185, 426] width 14 height 11
click at [212, 118] on span "delete_forever_outlined" at bounding box center [215, 113] width 13 height 13
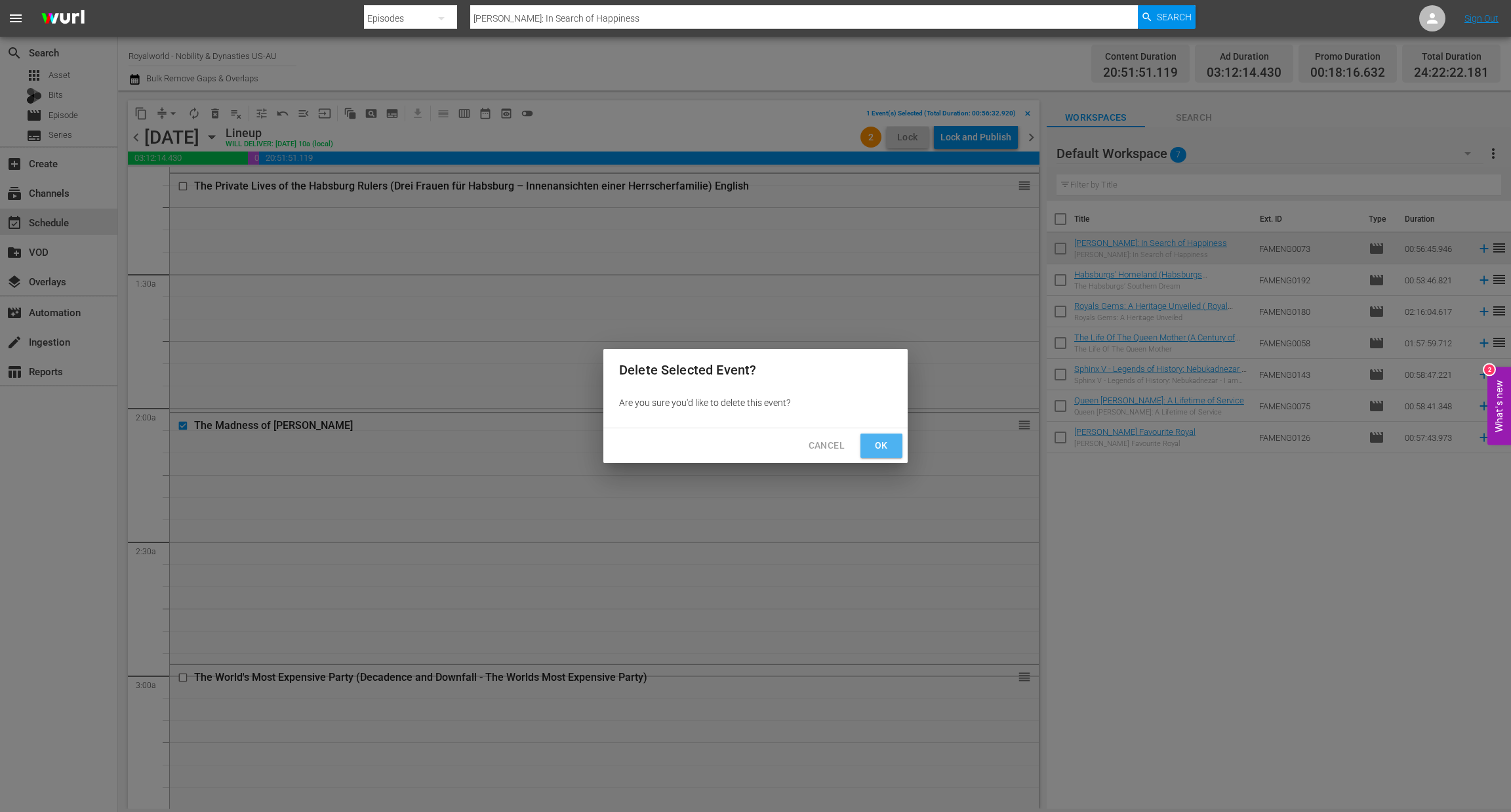
click at [886, 449] on span "Ok" at bounding box center [881, 446] width 21 height 16
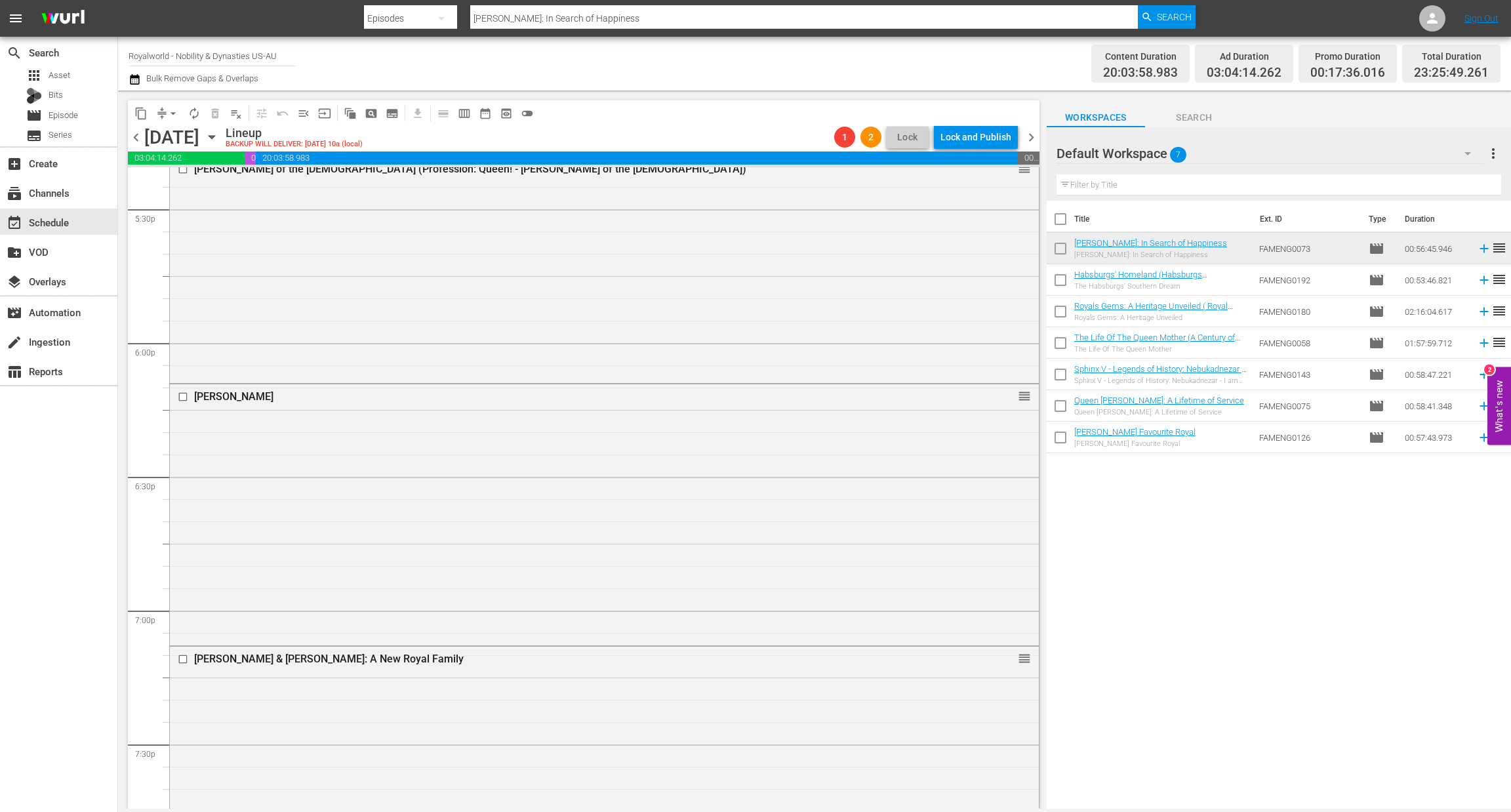
scroll to position [0, 0]
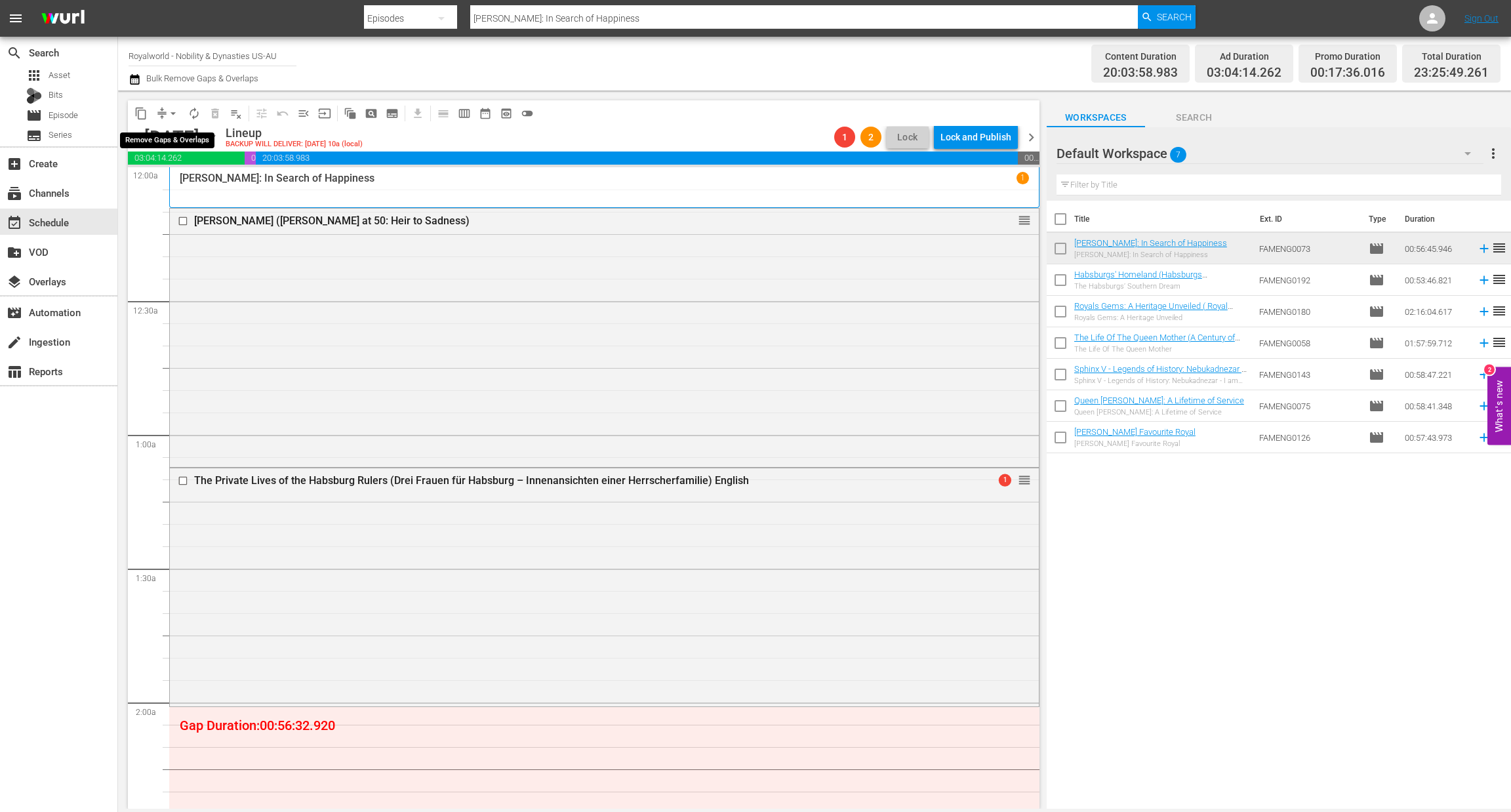
click at [178, 119] on button "arrow_drop_down" at bounding box center [173, 113] width 21 height 21
click at [191, 175] on li "Align to End of Previous Day" at bounding box center [173, 183] width 138 height 22
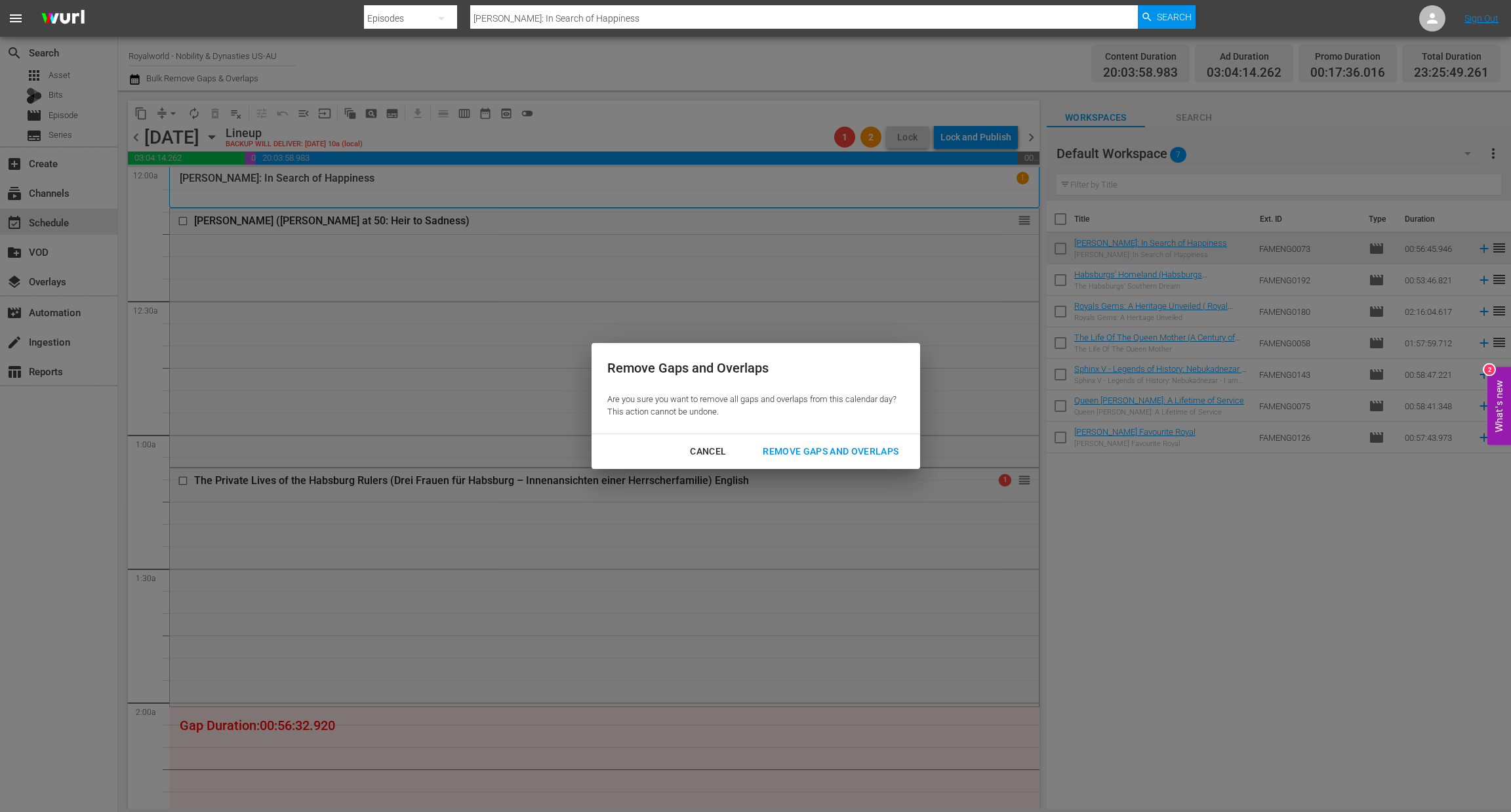
click at [828, 464] on div "Cancel Remove Gaps and Overlaps" at bounding box center [756, 451] width 328 height 35
click at [833, 460] on button "Remove Gaps and Overlaps" at bounding box center [831, 451] width 167 height 24
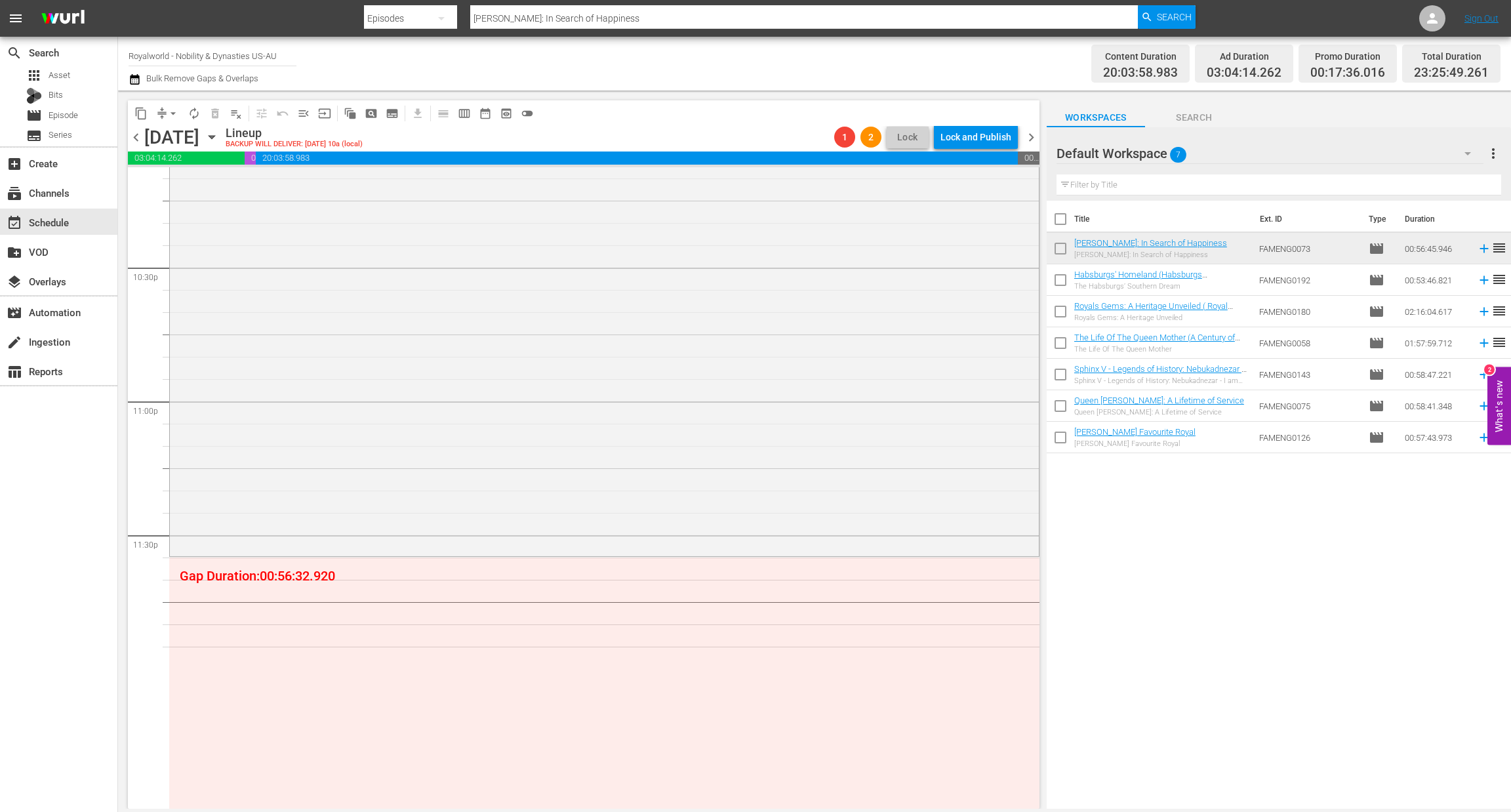
scroll to position [5919, 0]
click at [82, 119] on div "movie Episode" at bounding box center [59, 115] width 117 height 18
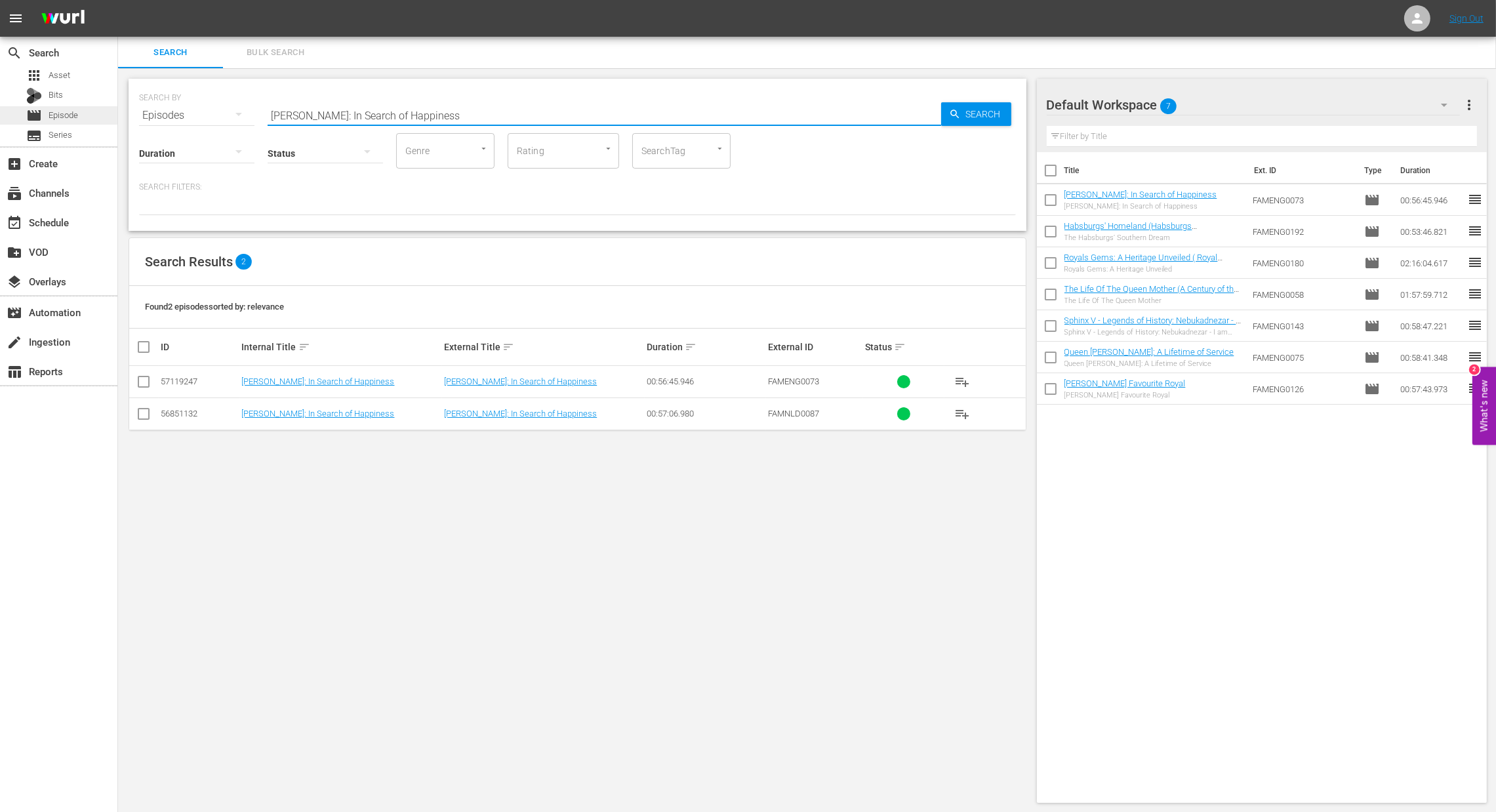
paste input "The Madness of King Charle"
drag, startPoint x: 491, startPoint y: 118, endPoint x: 115, endPoint y: 118, distance: 376.0
click at [118, 0] on div "search Search apps Asset Bits movie Episode subtitles Series add_box Create sub…" at bounding box center [807, 0] width 1378 height 0
type input "The Madness of [PERSON_NAME]"
click at [1013, 100] on div "SEARCH BY Search By Episodes Search ID, Title, Description, Keywords, or Catego…" at bounding box center [578, 154] width 898 height 152
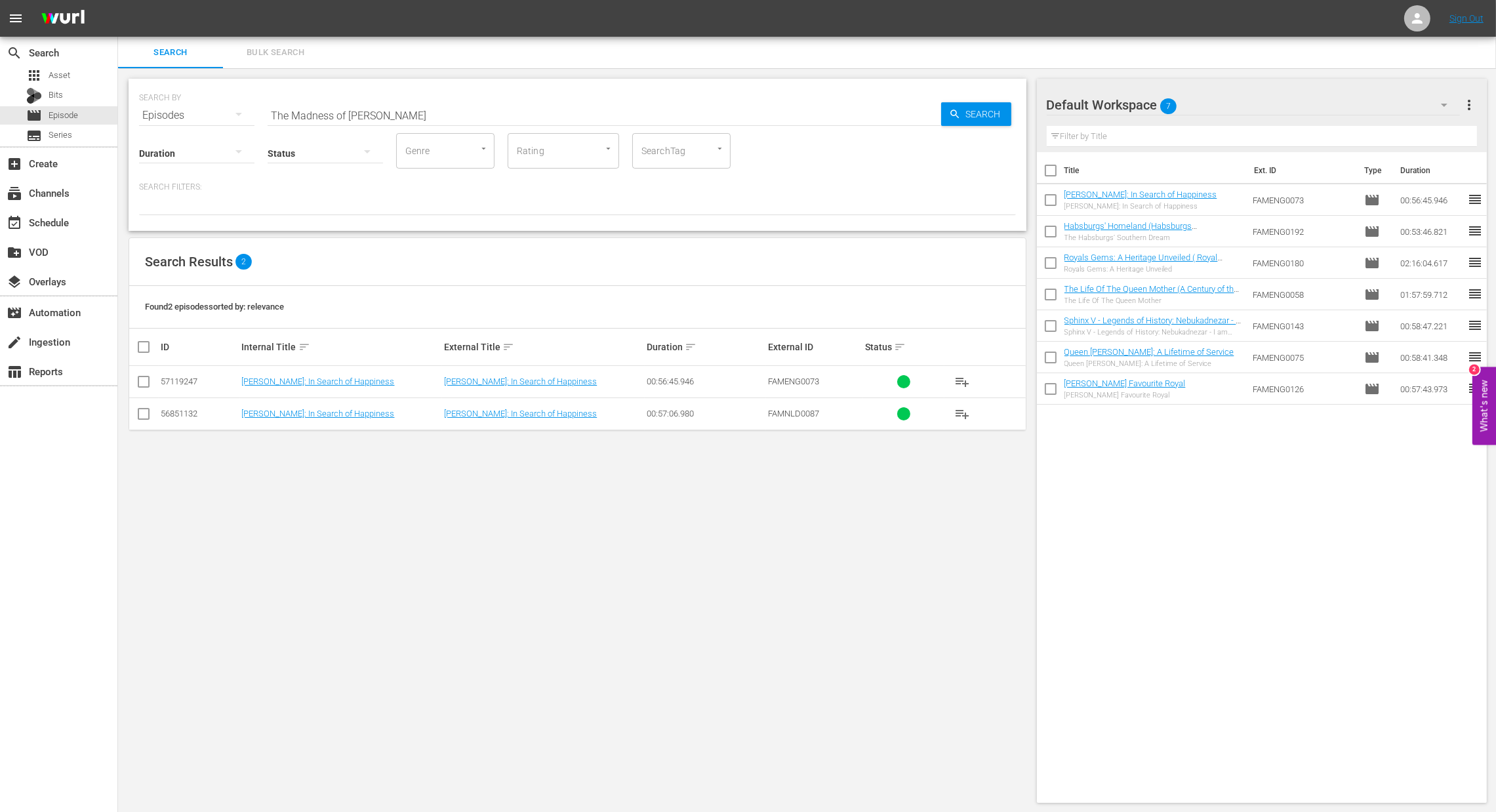
click at [991, 112] on span "Search" at bounding box center [986, 114] width 51 height 24
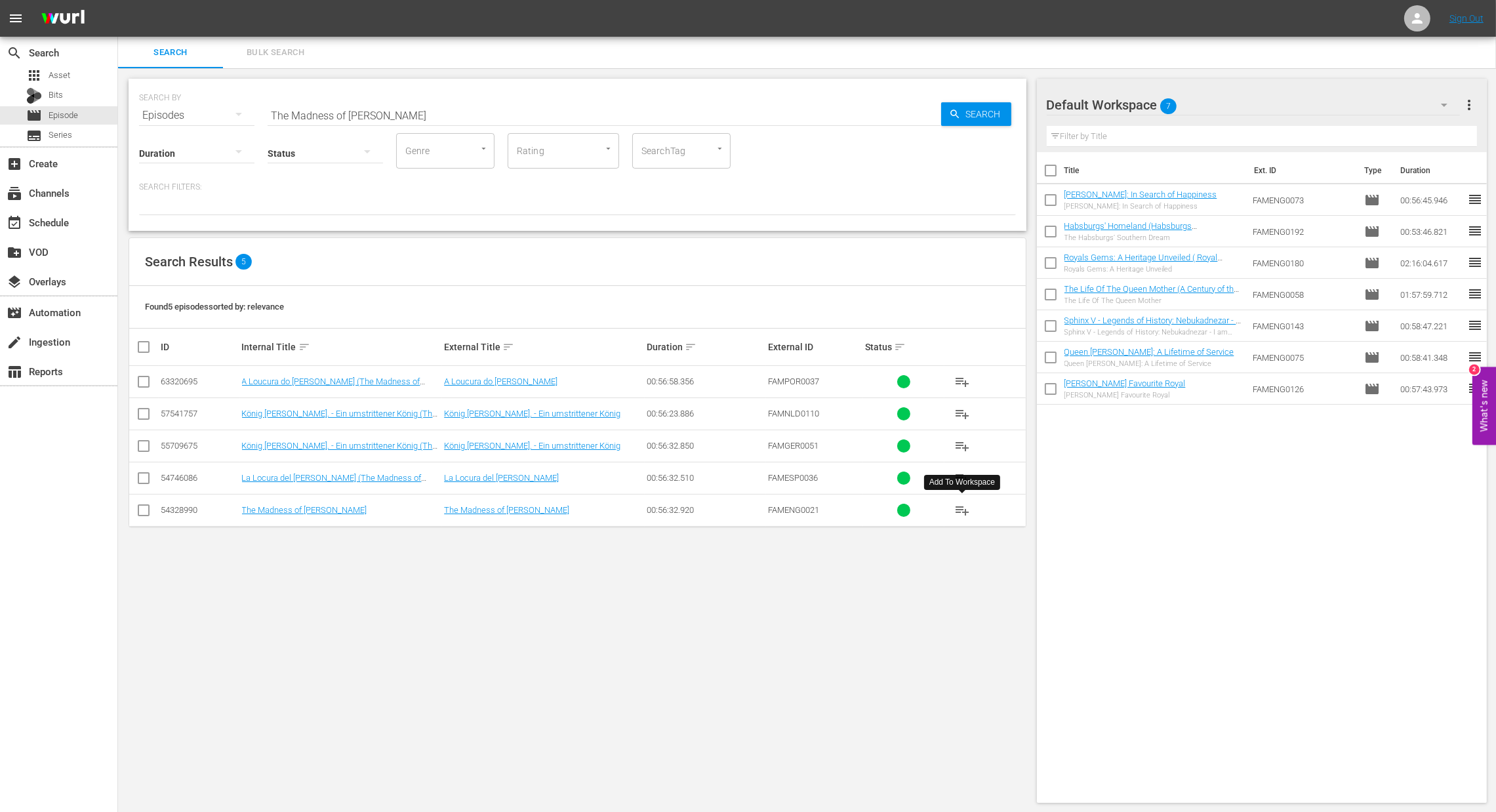
click at [967, 519] on button "playlist_add" at bounding box center [963, 510] width 32 height 32
click at [81, 218] on div "event_available Schedule" at bounding box center [59, 221] width 117 height 26
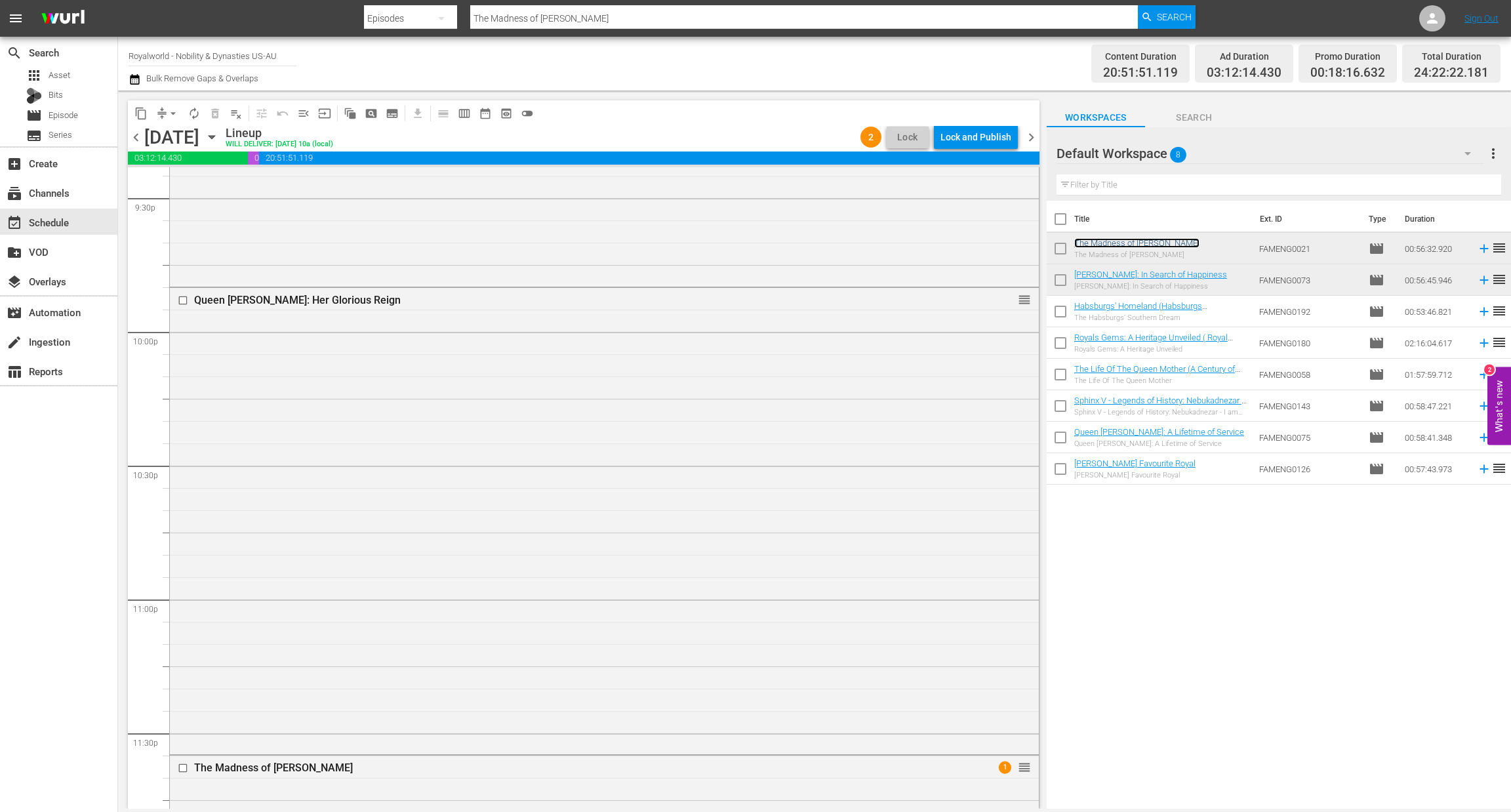
scroll to position [5919, 0]
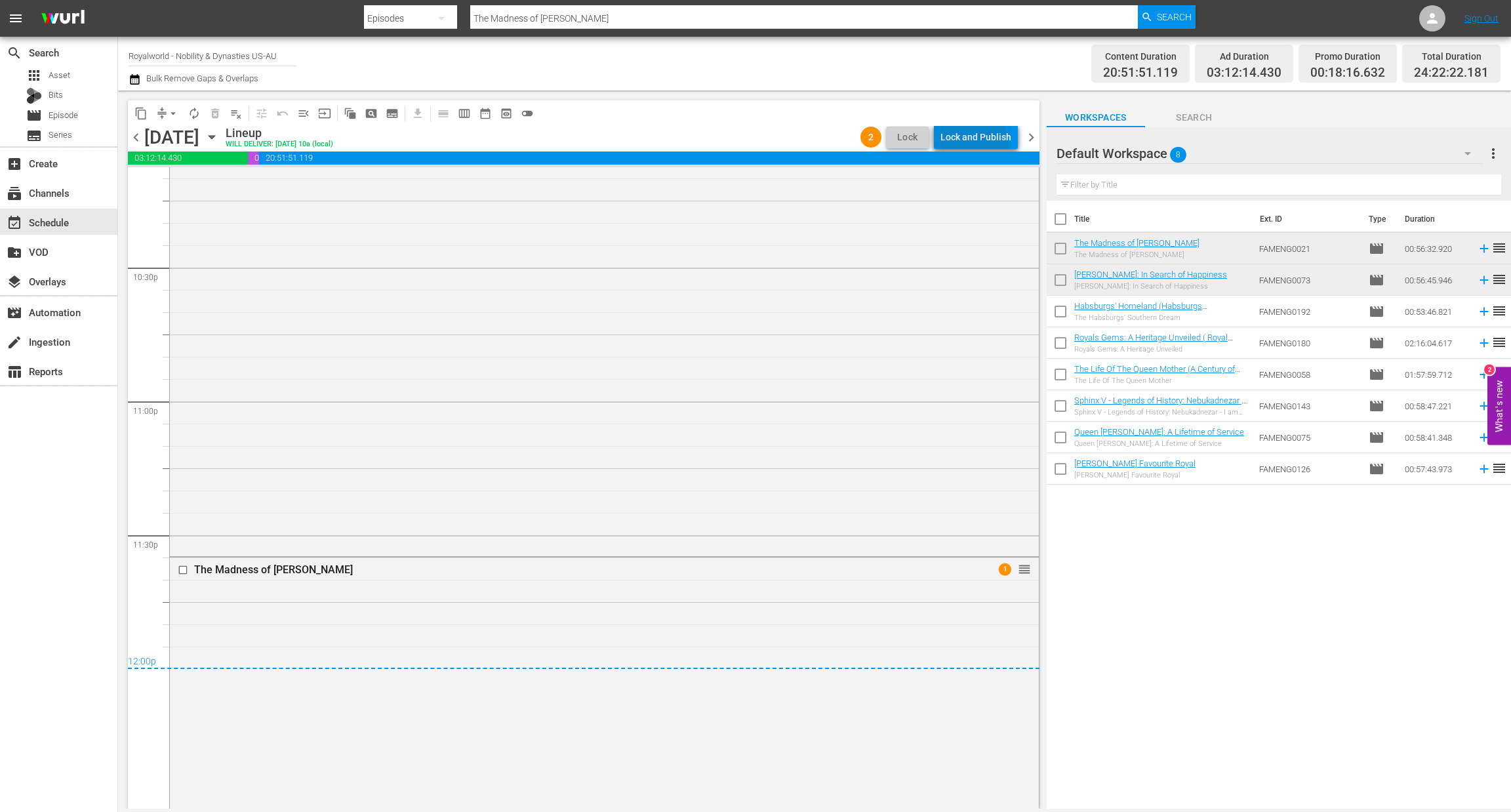
click at [962, 146] on div "Lock and Publish" at bounding box center [976, 137] width 71 height 24
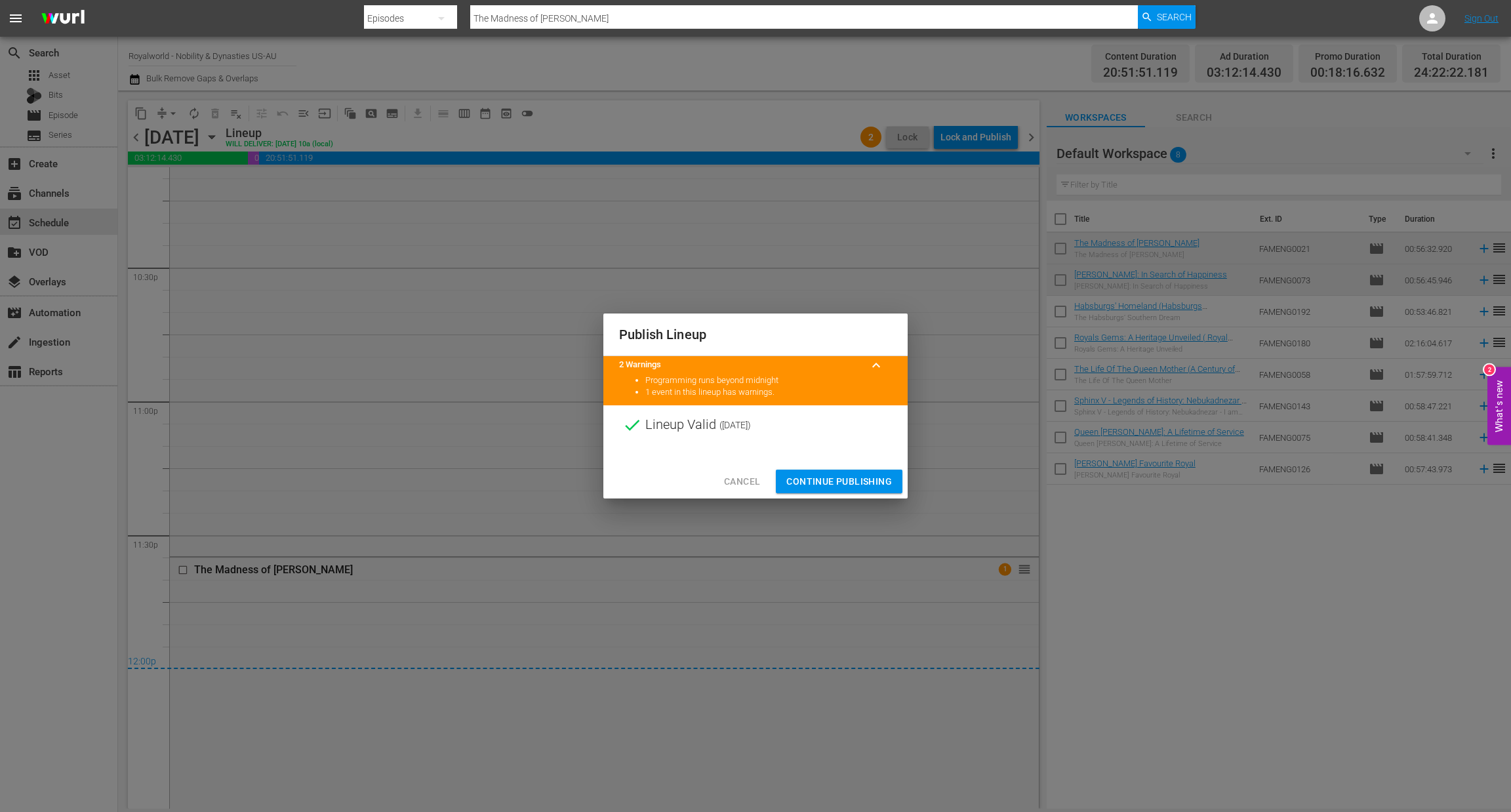
click at [864, 484] on span "Continue Publishing" at bounding box center [839, 481] width 105 height 16
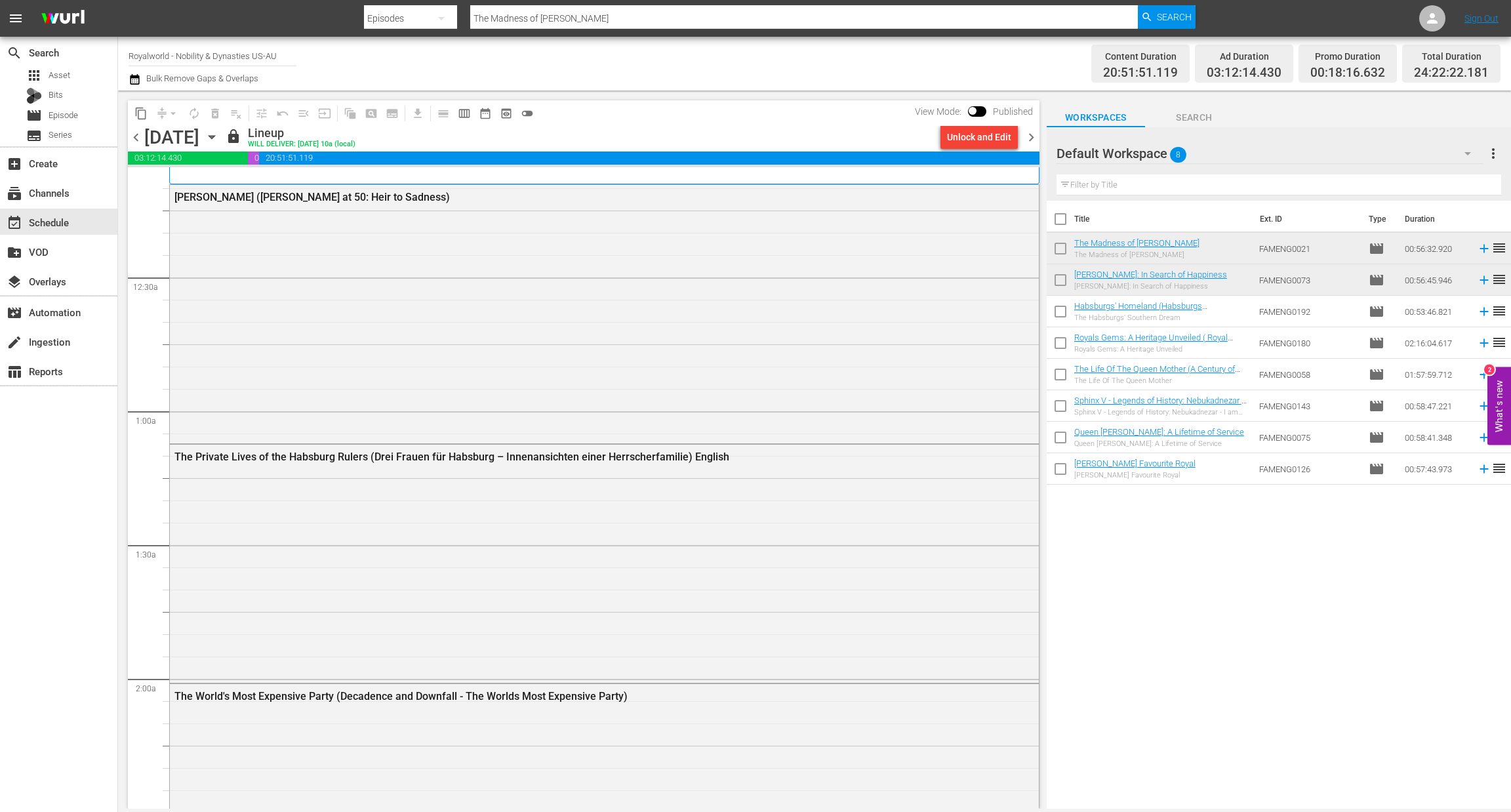
scroll to position [0, 0]
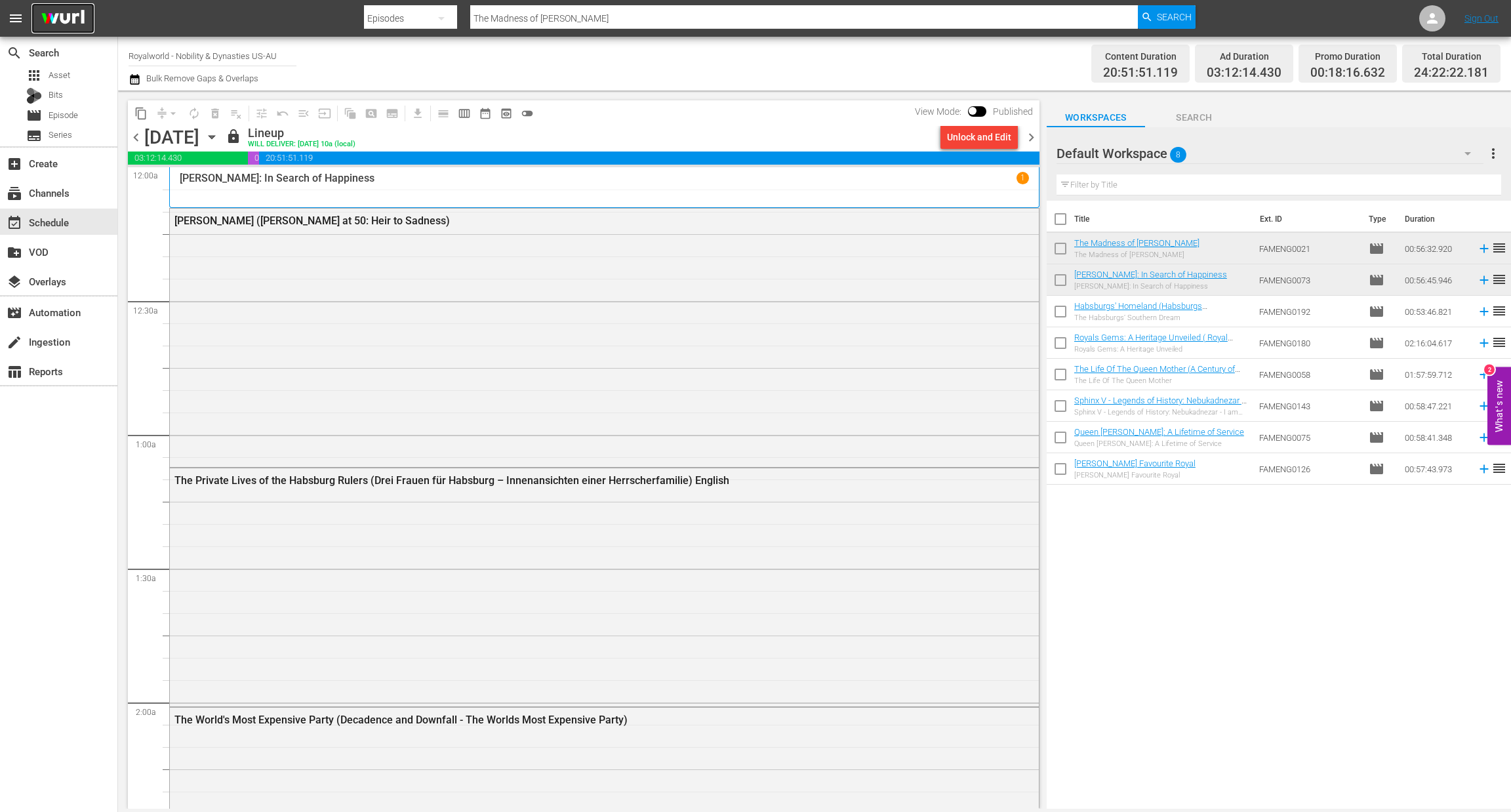
click at [57, 32] on img at bounding box center [63, 18] width 63 height 31
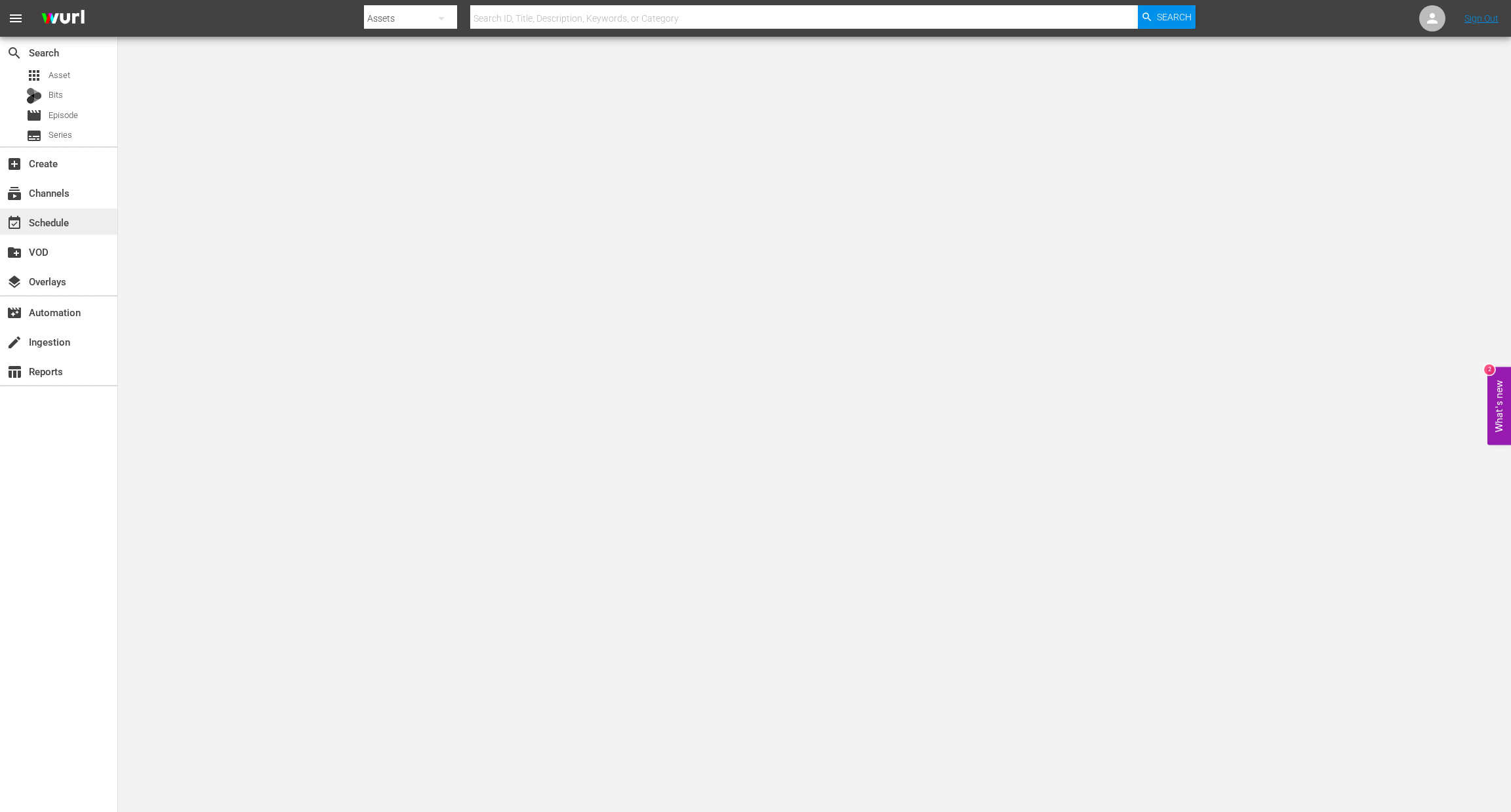
click at [73, 222] on div "event_available Schedule" at bounding box center [59, 221] width 117 height 26
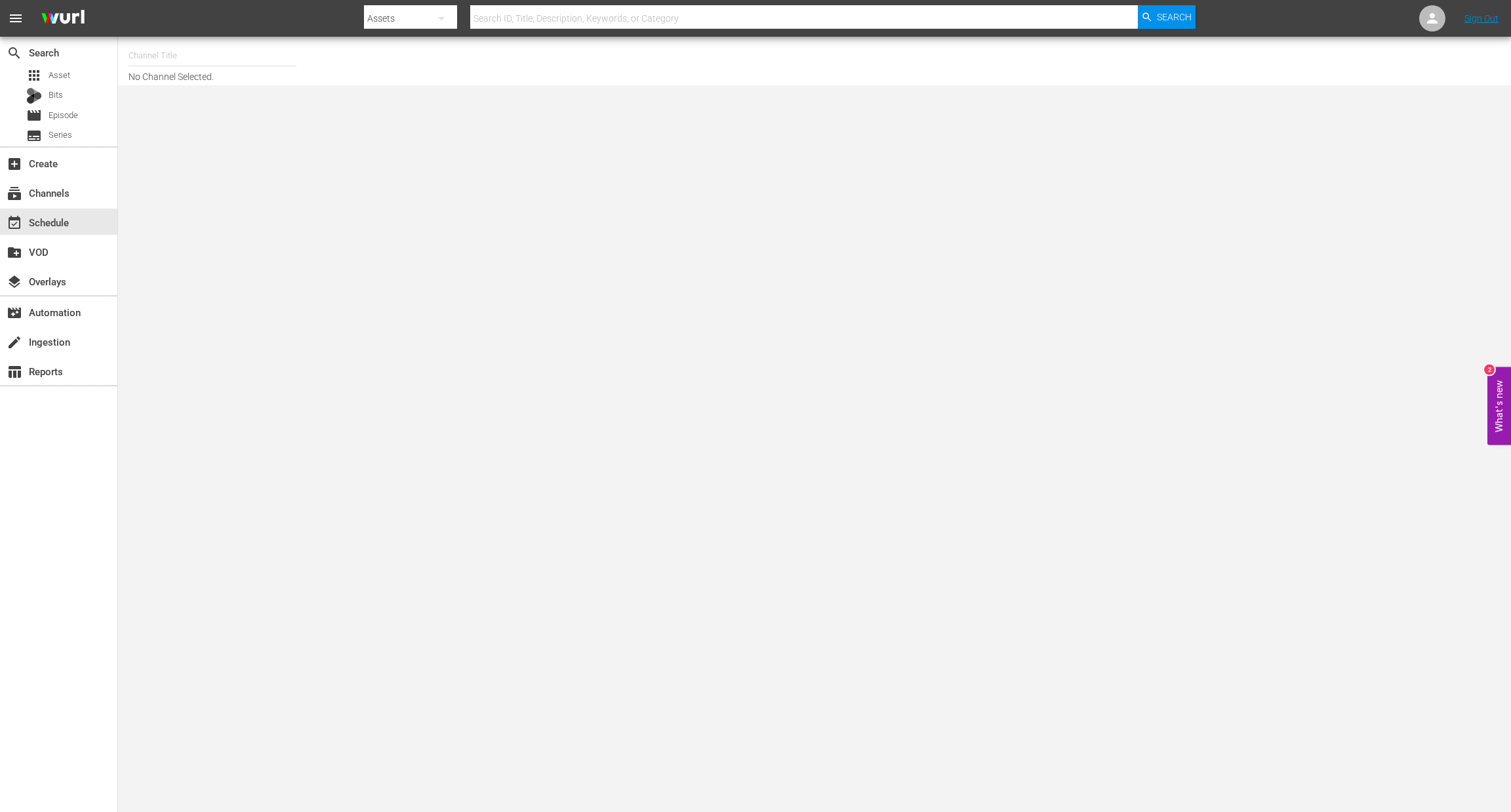
click at [199, 53] on input "text" at bounding box center [212, 56] width 168 height 32
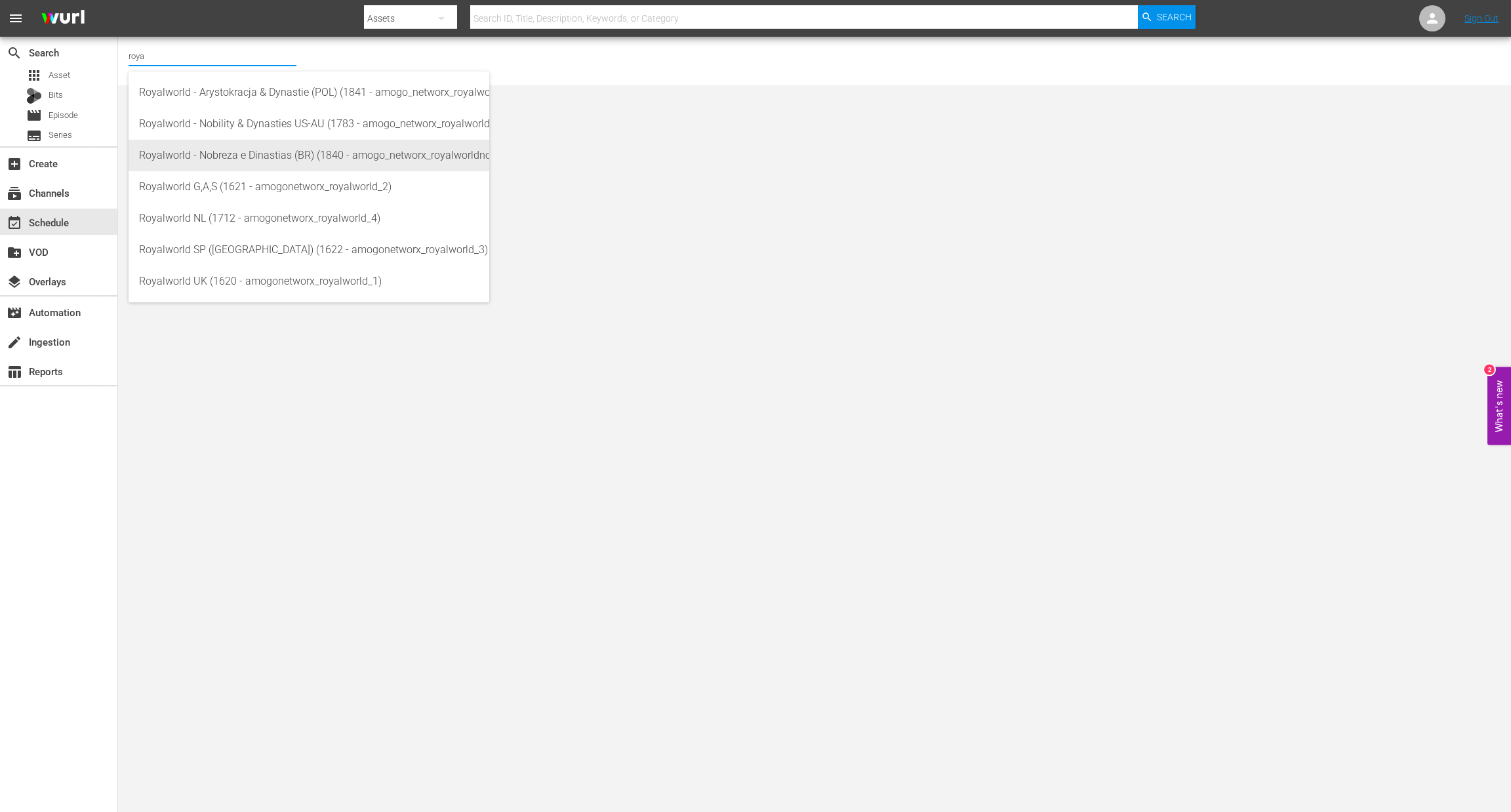
click at [274, 160] on div "Royalworld - Nobreza e Dinastias (BR) (1840 - amogo_networx_royalworldnobrezaed…" at bounding box center [309, 156] width 340 height 32
type input "Royalworld - Nobreza e Dinastias (BR) (1840 - amogo_networx_royalworldnobrezaed…"
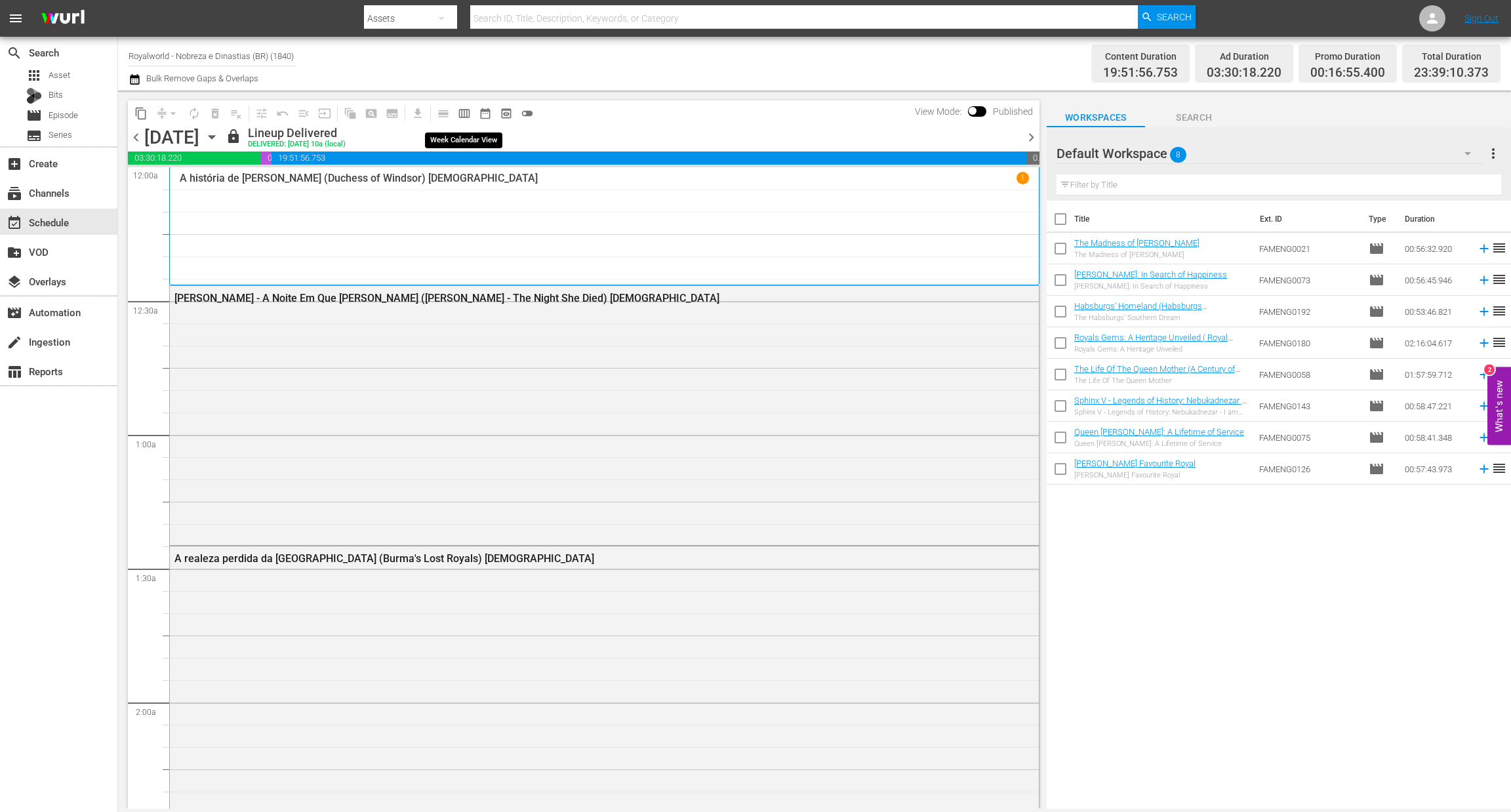
click at [458, 114] on span "calendar_view_week_outlined" at bounding box center [464, 113] width 13 height 13
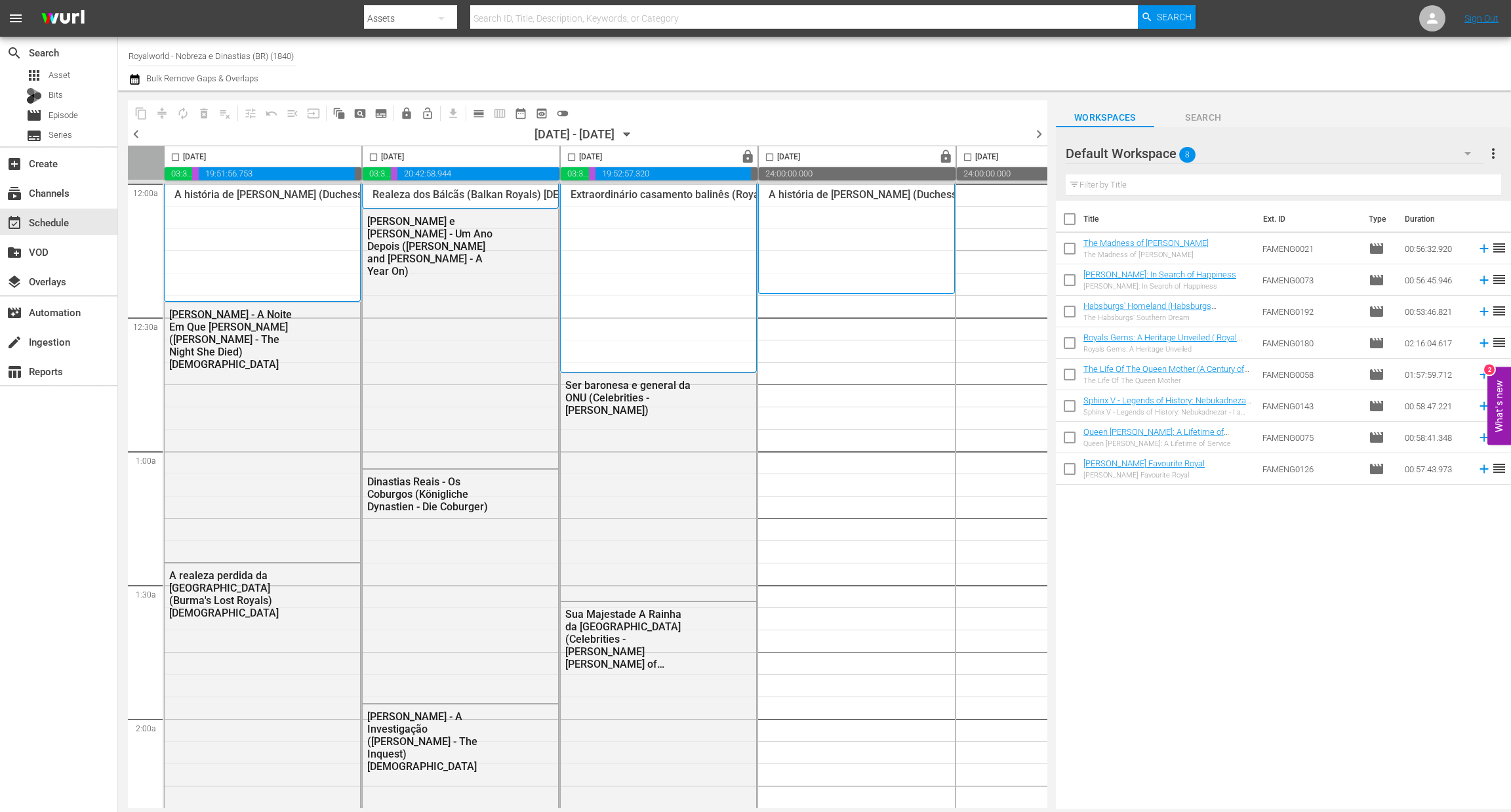
click at [174, 152] on input "checkbox" at bounding box center [175, 160] width 15 height 15
checkbox input "true"
click at [146, 118] on span "content_copy" at bounding box center [141, 113] width 13 height 13
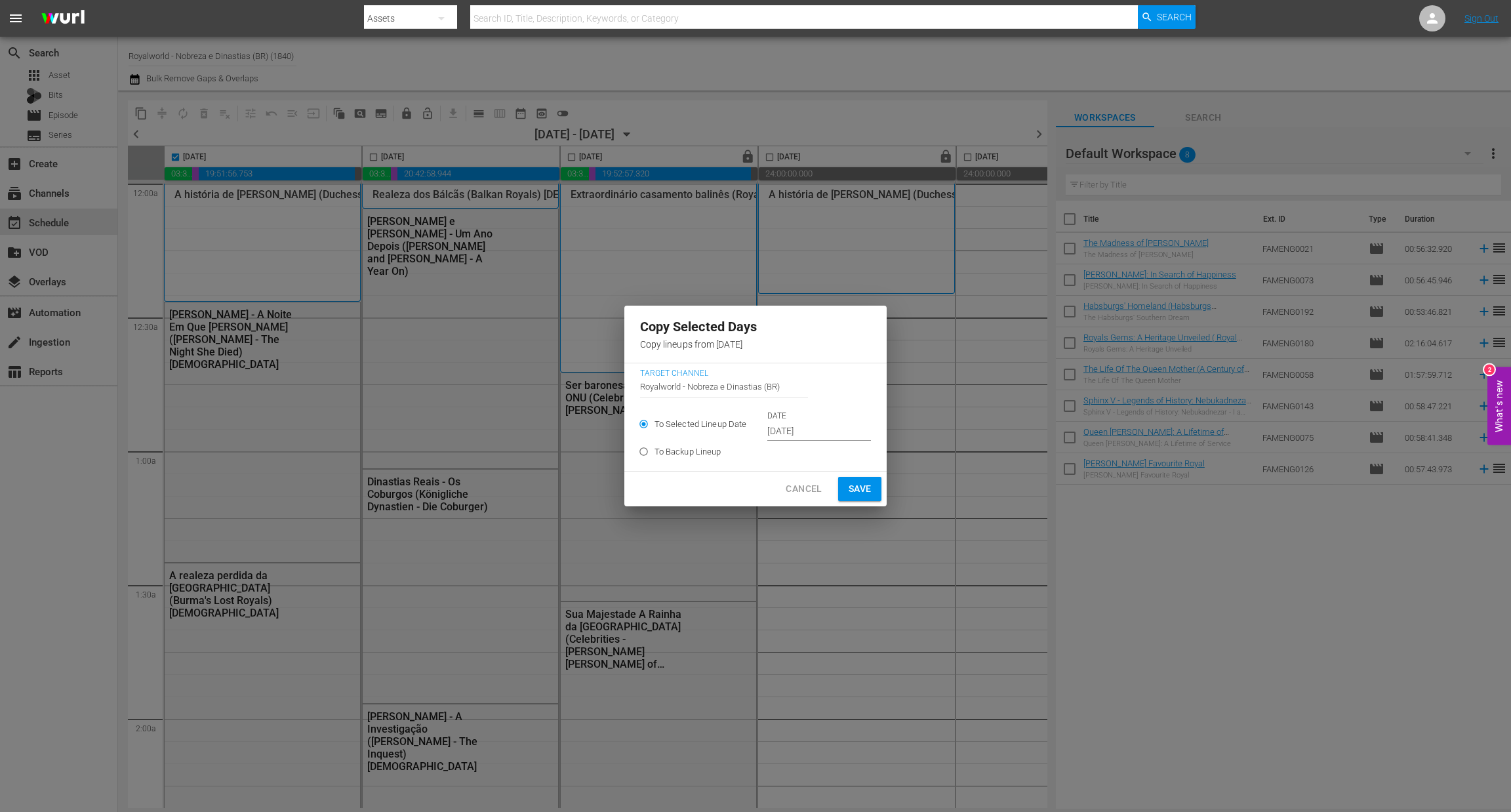
click at [845, 436] on input "Oct 3rd 2025" at bounding box center [819, 432] width 104 height 20
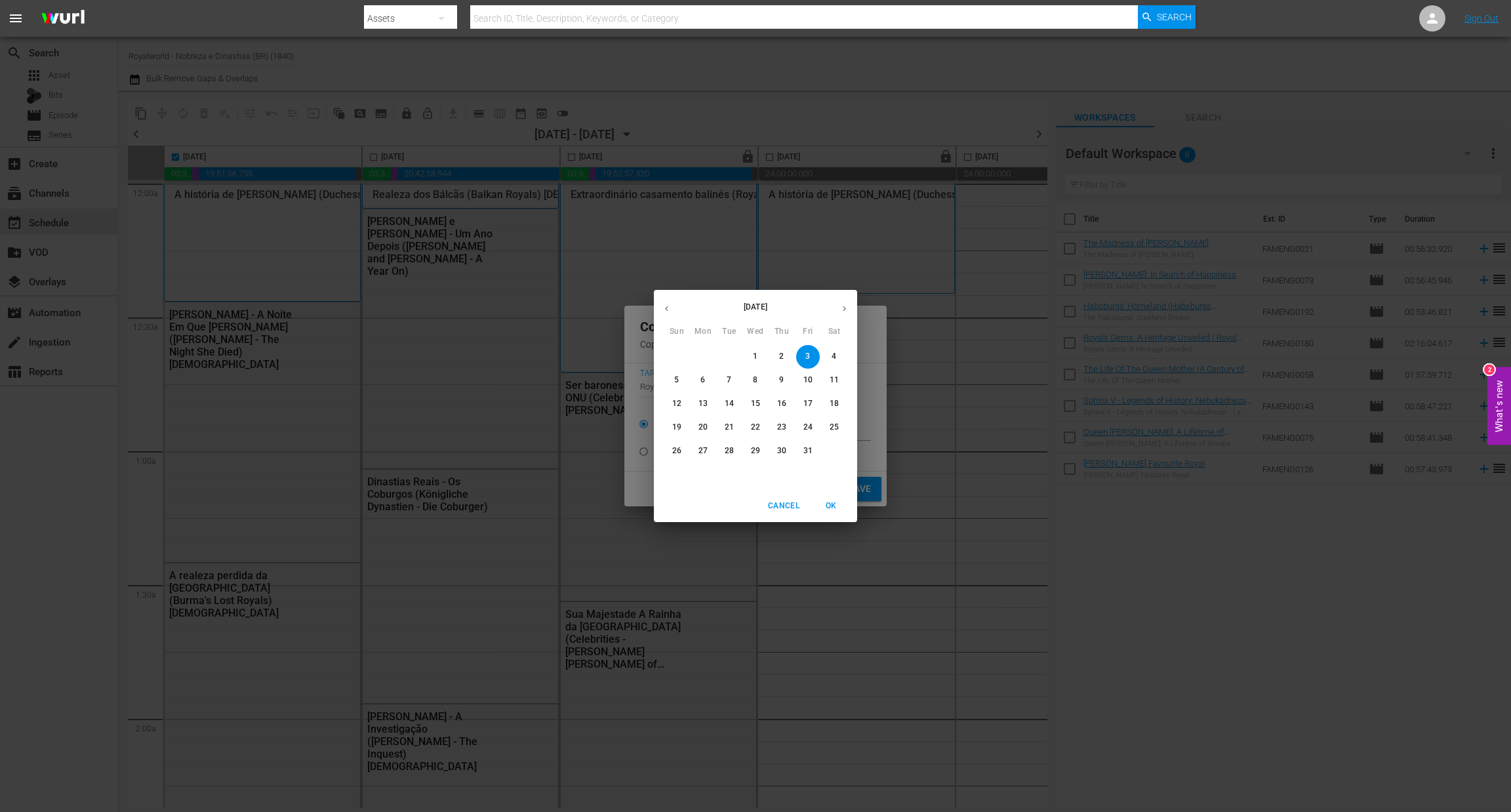
click at [845, 306] on icon "button" at bounding box center [844, 308] width 10 height 10
click at [670, 312] on icon "button" at bounding box center [667, 308] width 10 height 10
click at [706, 379] on span "6" at bounding box center [703, 380] width 24 height 11
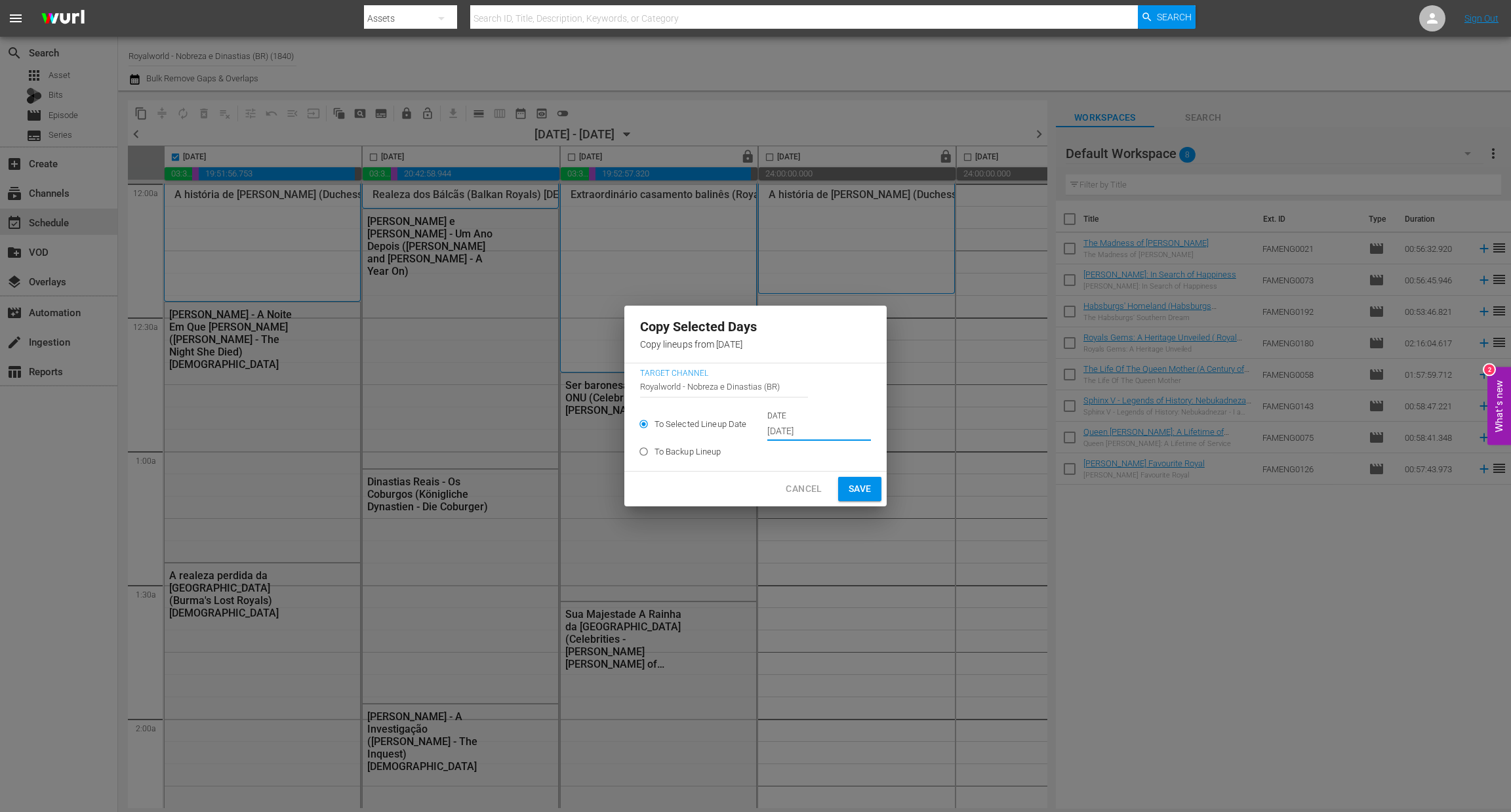
click at [862, 483] on span "Save" at bounding box center [860, 488] width 23 height 16
type input "Oct 3rd 2025"
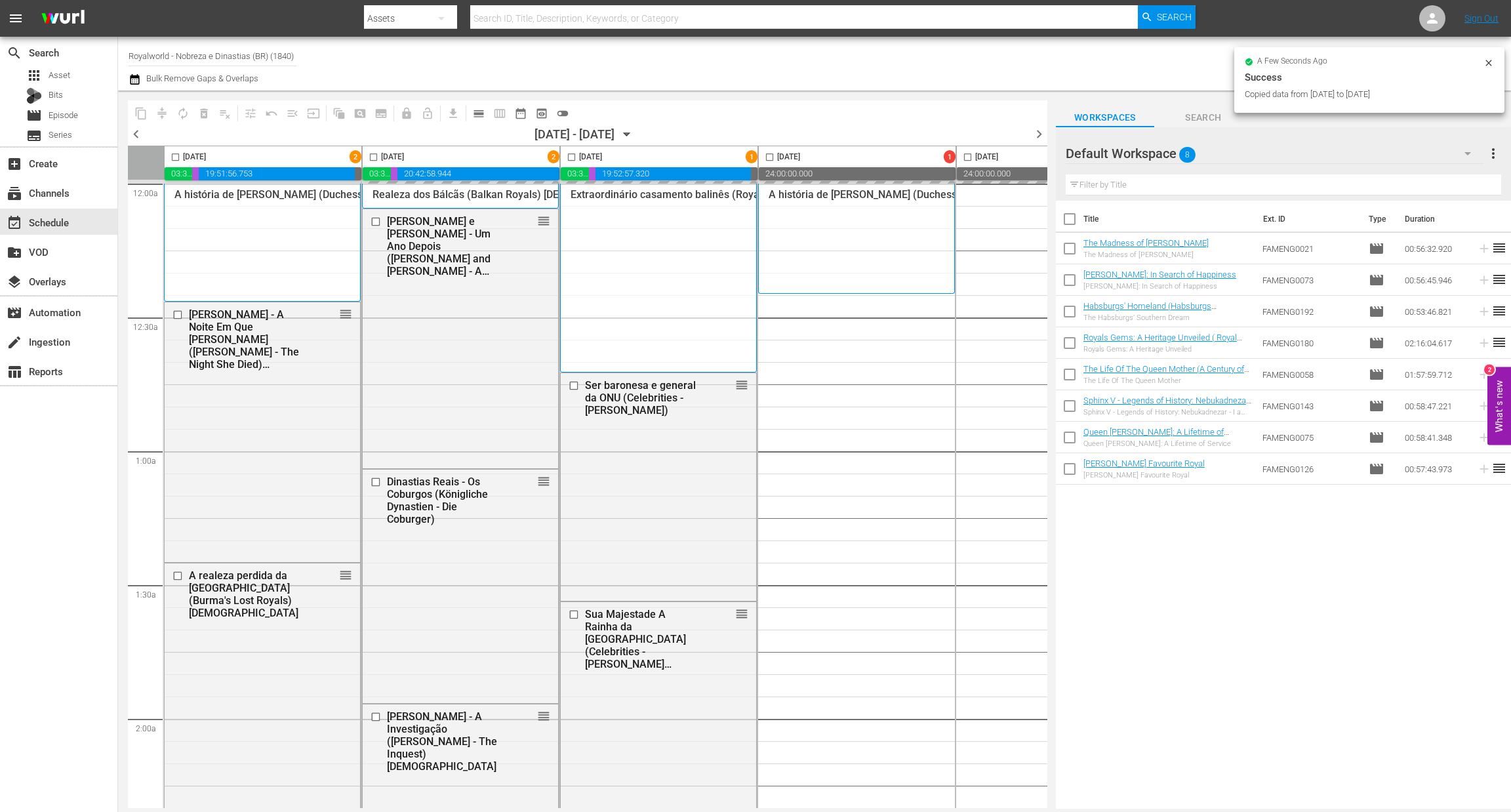
checkbox input "false"
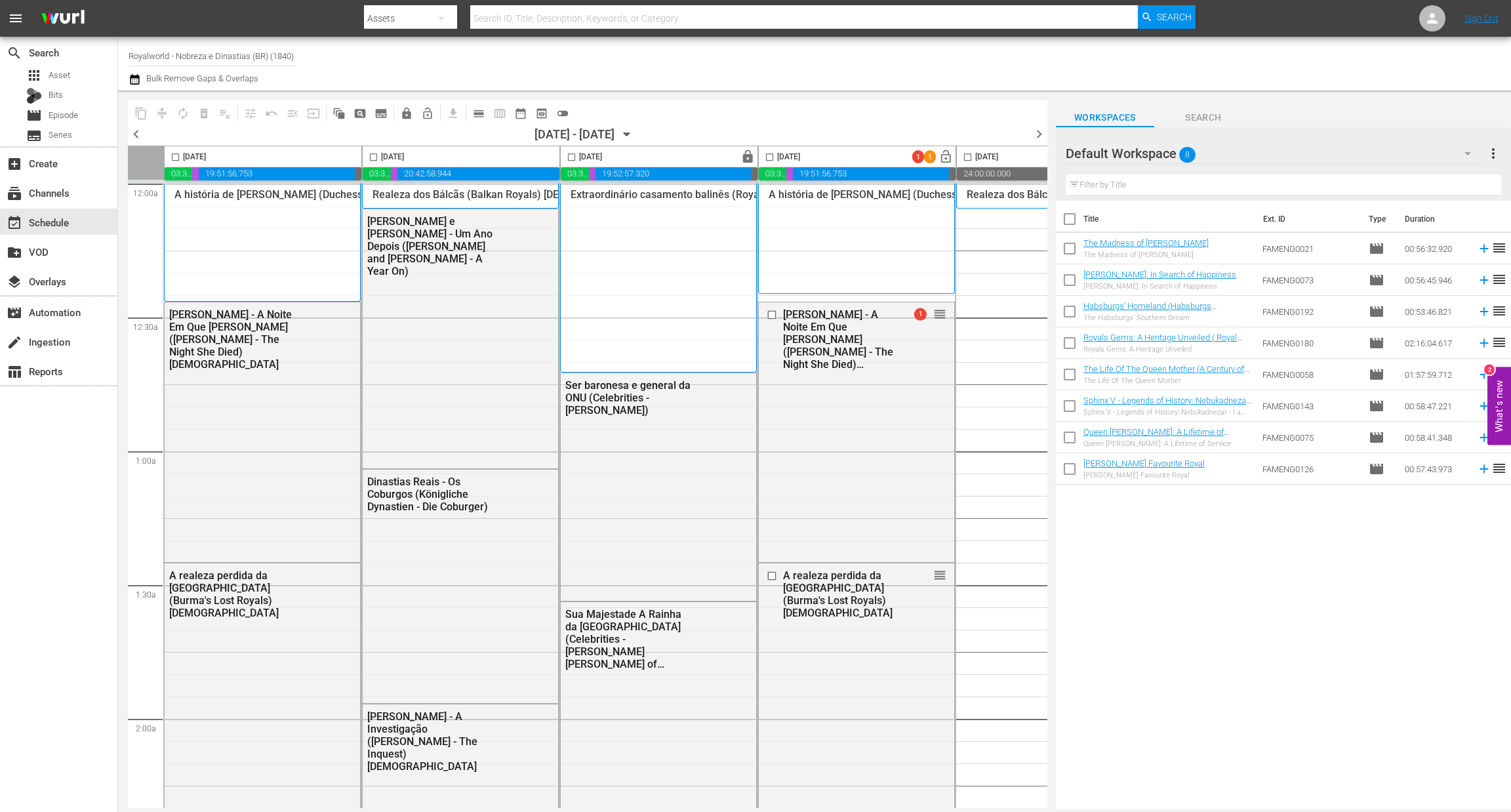
click at [372, 155] on input "checkbox" at bounding box center [373, 160] width 15 height 15
checkbox input "true"
click at [140, 107] on span "content_copy" at bounding box center [141, 113] width 13 height 13
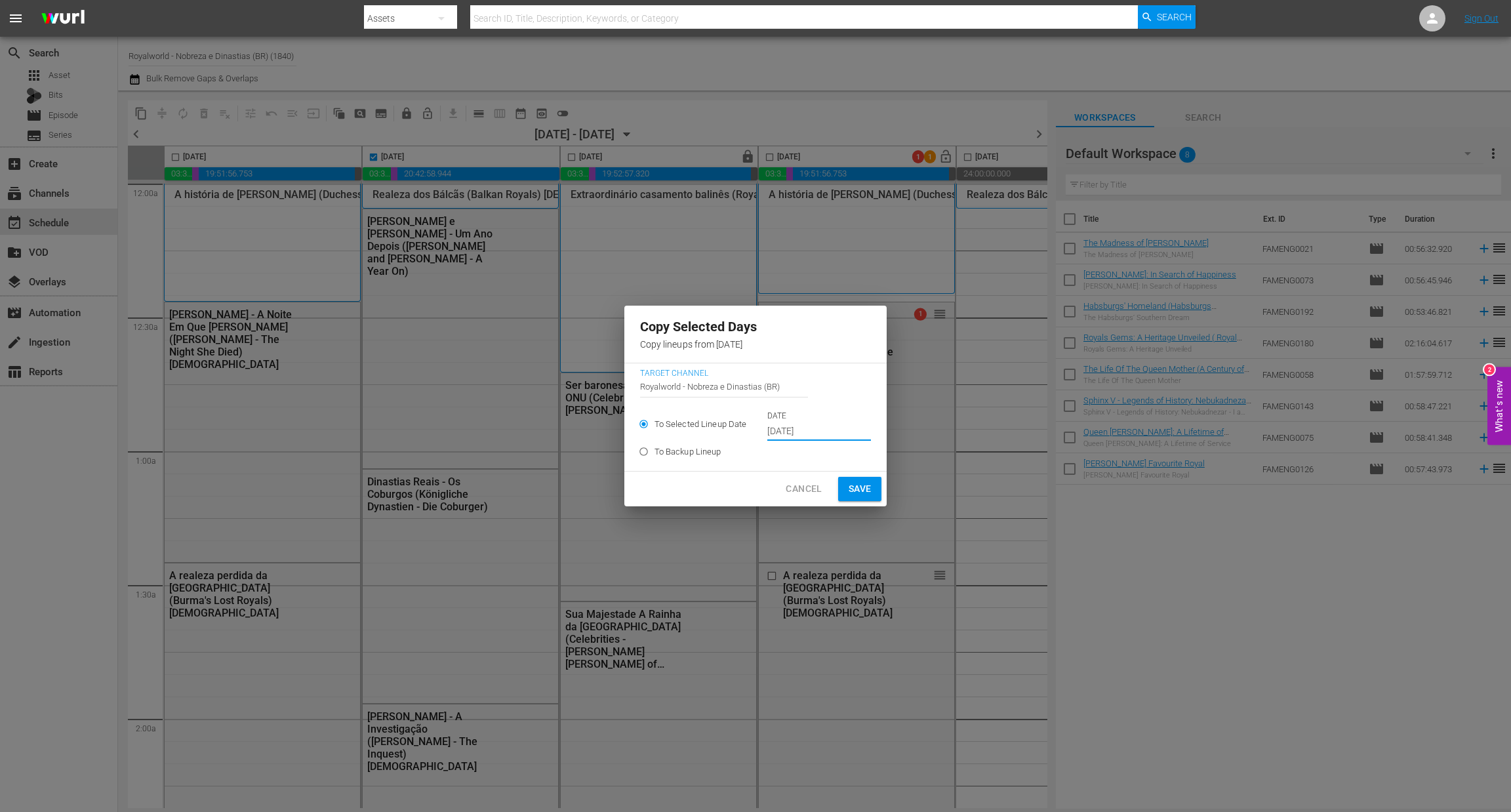
click at [833, 437] on input "[DATE]" at bounding box center [819, 432] width 104 height 20
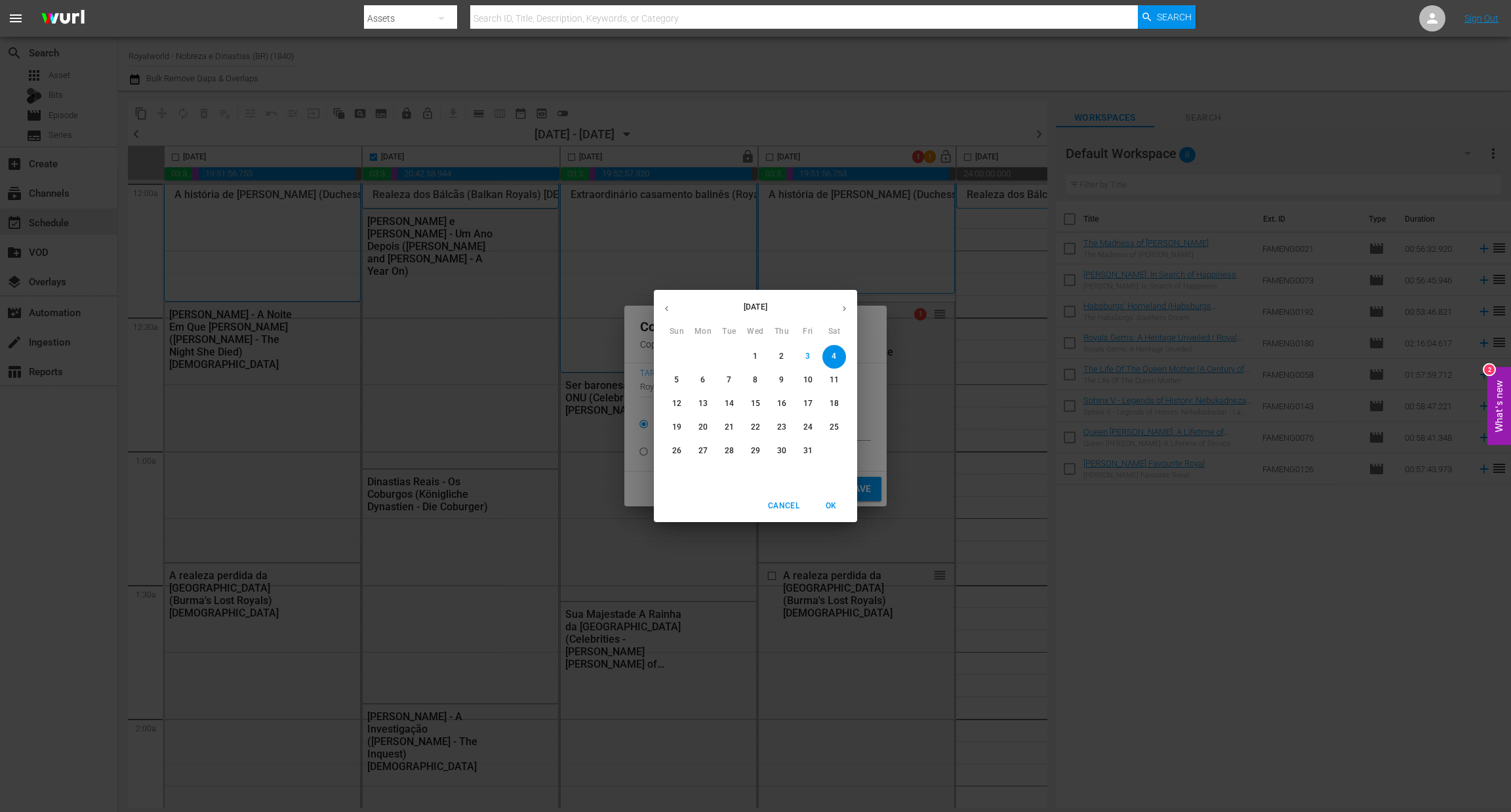
click at [731, 378] on span "7" at bounding box center [729, 380] width 24 height 11
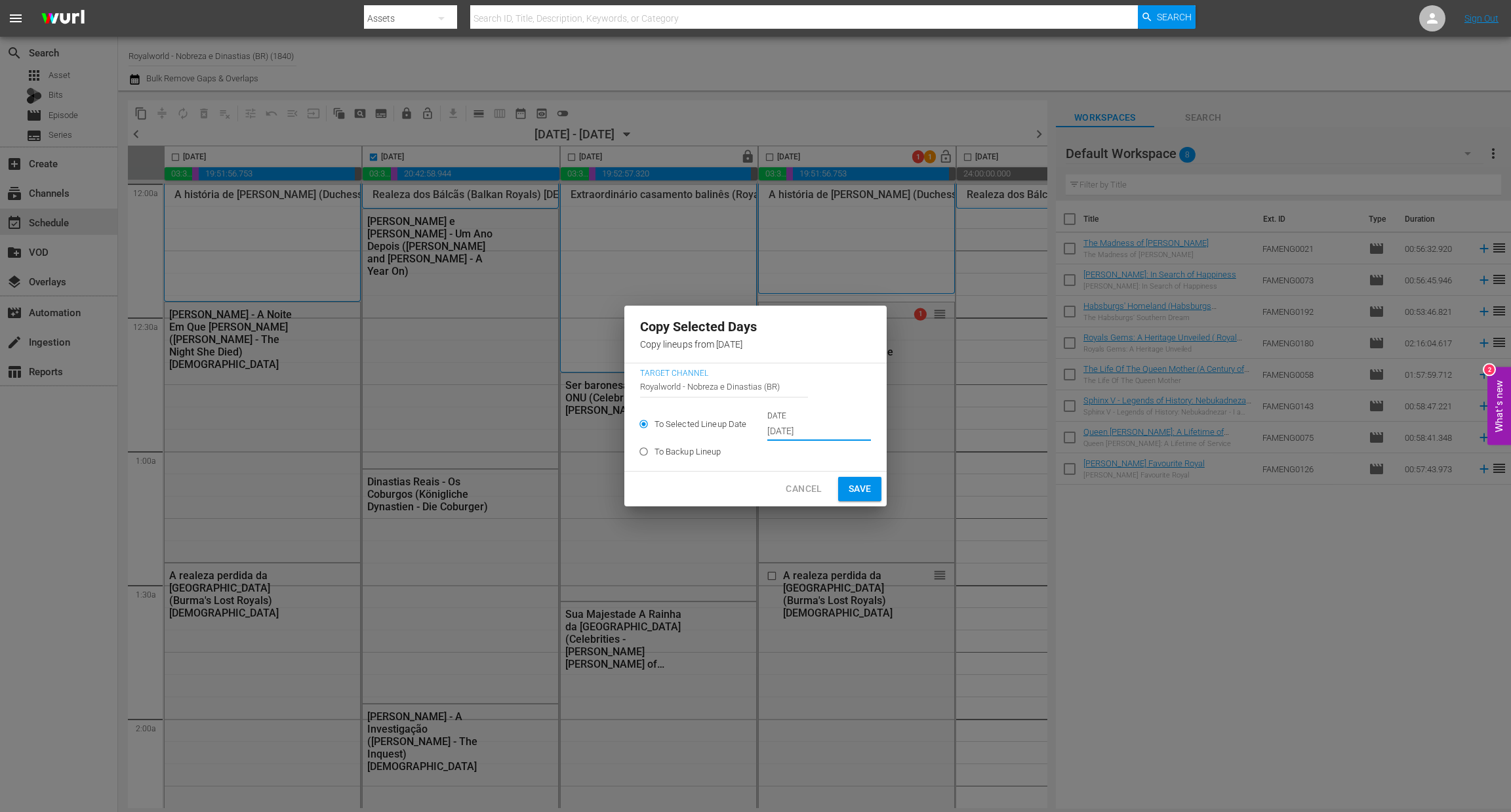
click at [850, 487] on span "Save" at bounding box center [860, 488] width 23 height 16
type input "[DATE]"
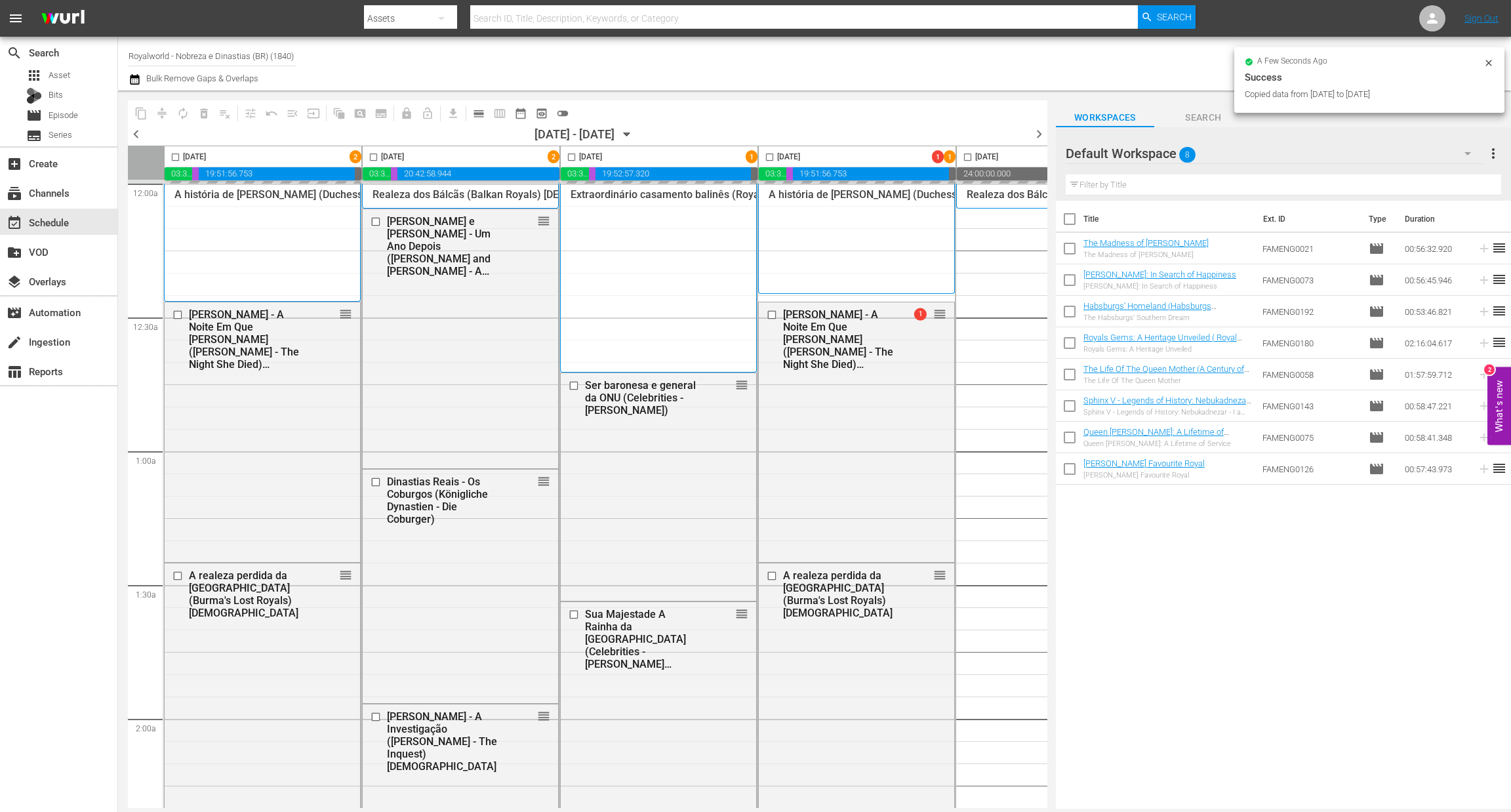
checkbox input "false"
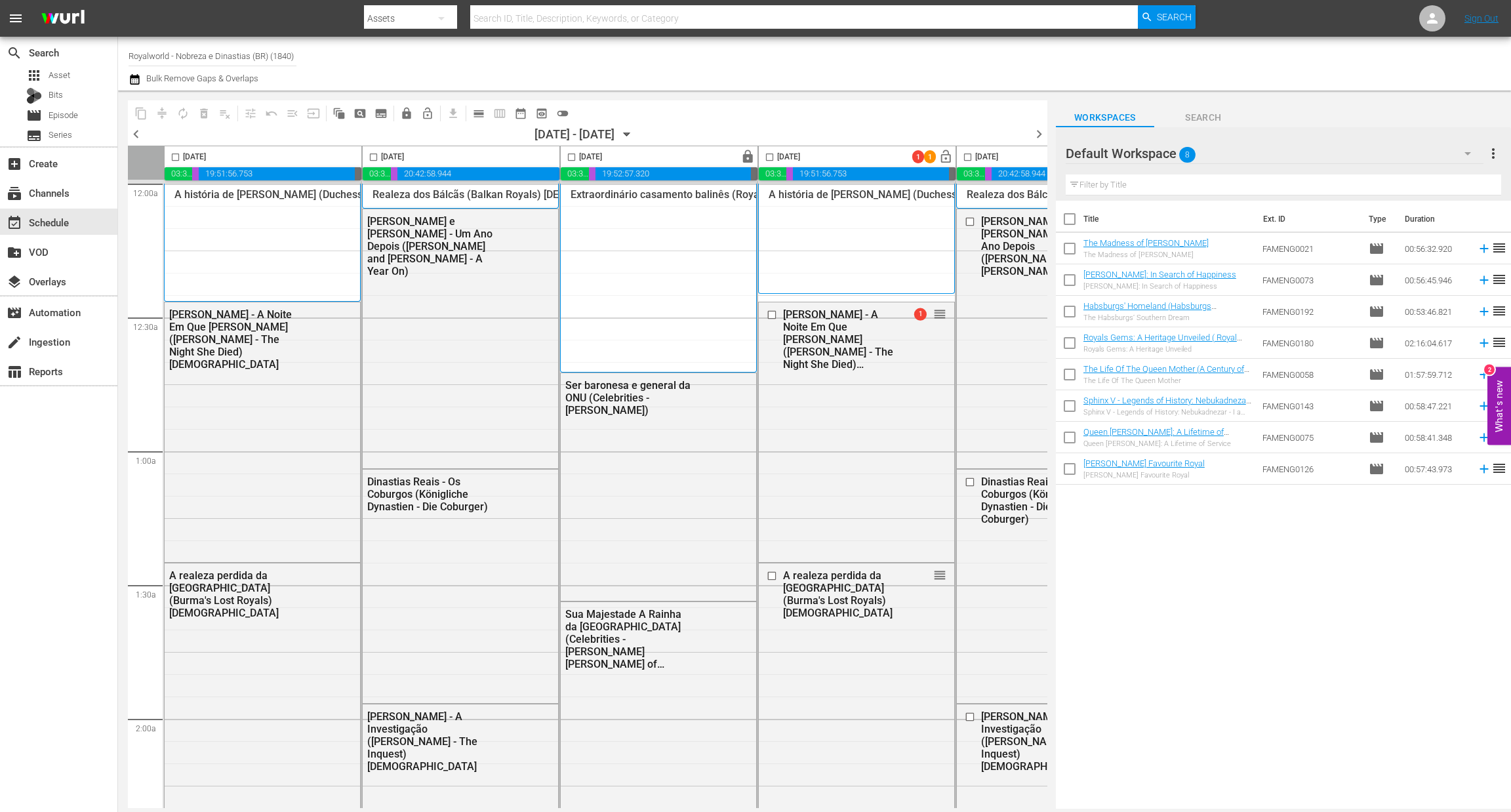
click at [570, 161] on input "checkbox" at bounding box center [572, 160] width 15 height 15
checkbox input "true"
click at [144, 113] on span "content_copy" at bounding box center [141, 113] width 13 height 13
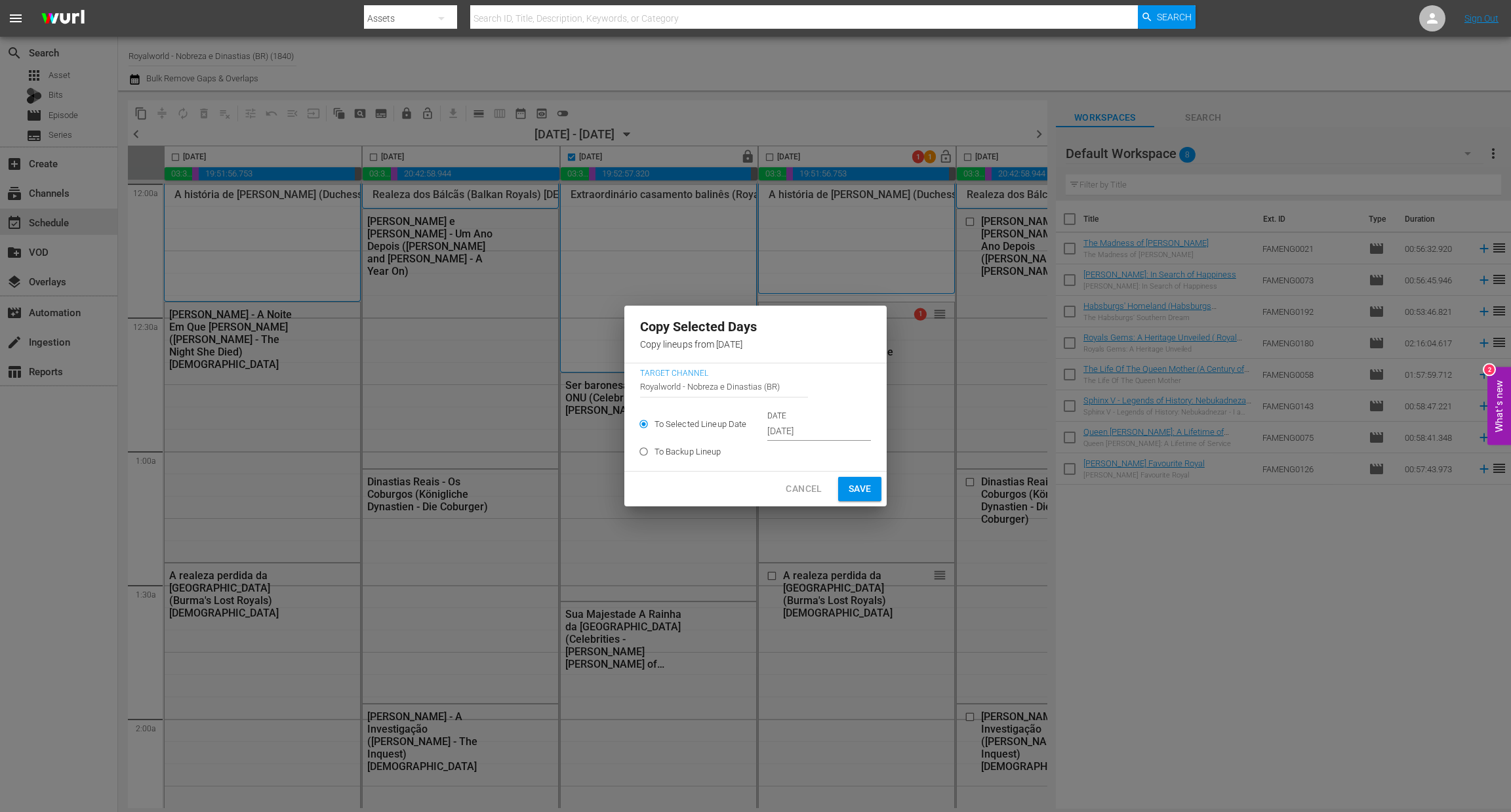
click at [797, 424] on input "Oct 5th 2025" at bounding box center [819, 432] width 104 height 20
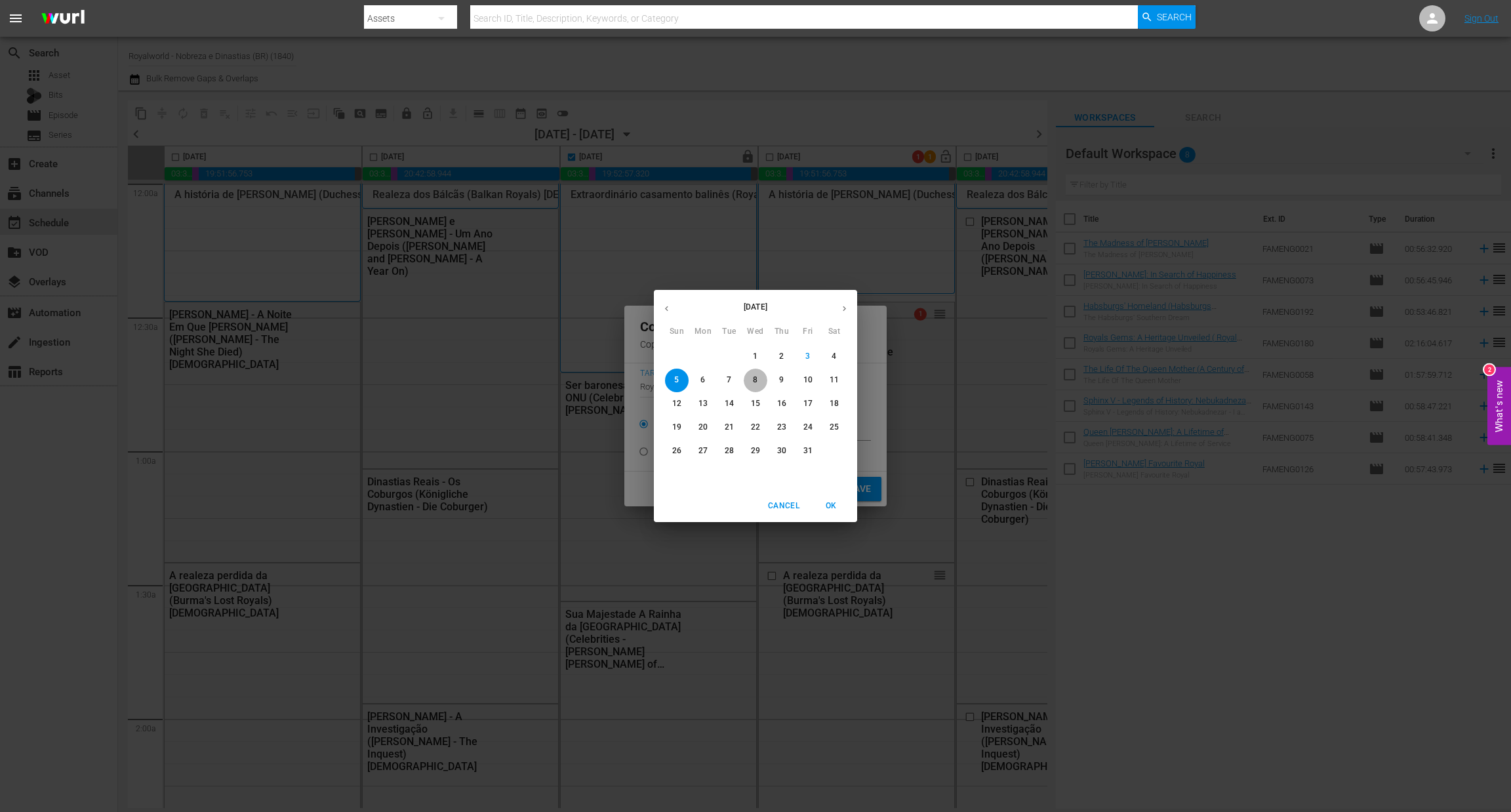
click at [747, 373] on button "8" at bounding box center [756, 380] width 24 height 24
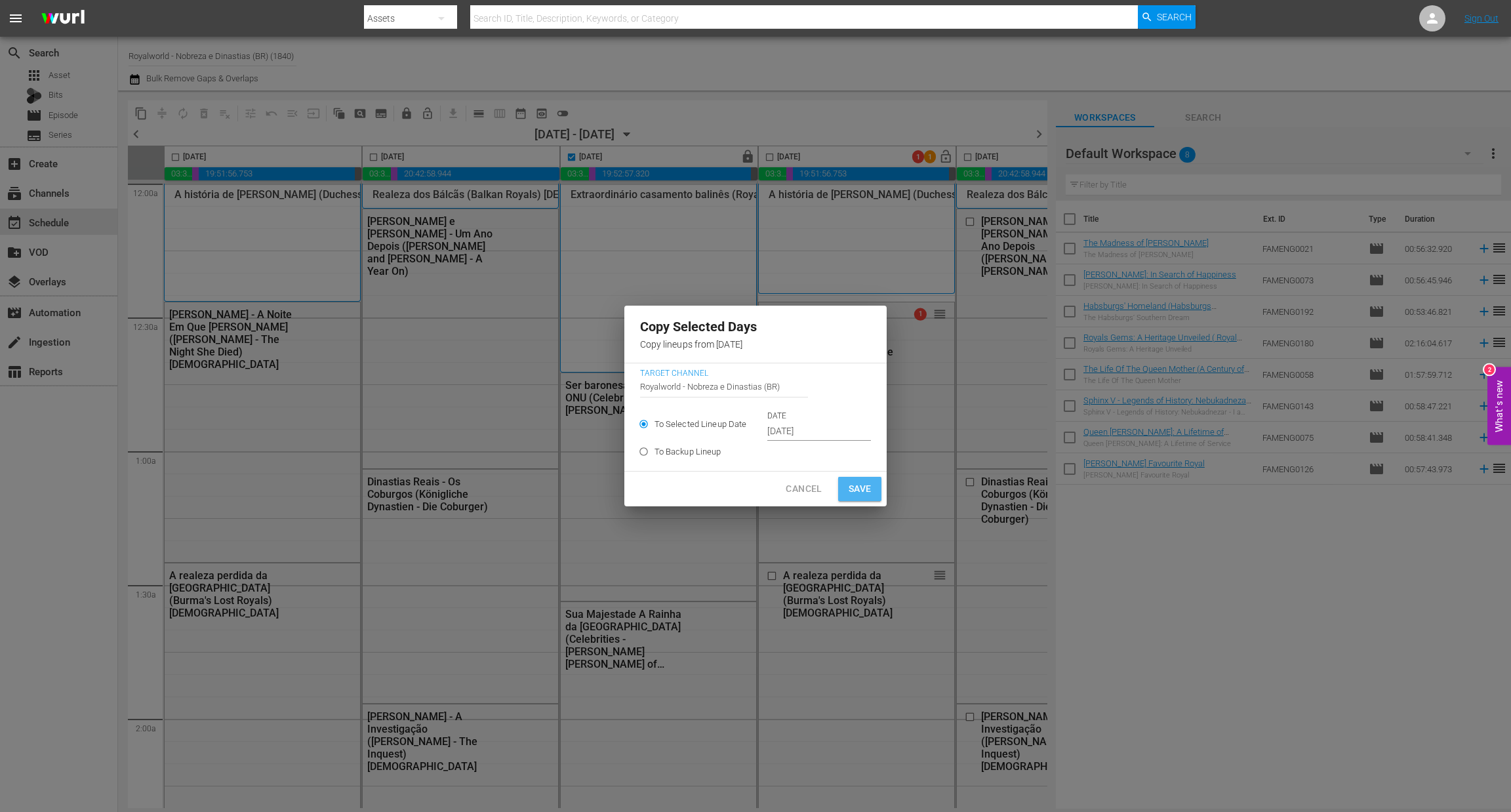
click at [851, 486] on span "Save" at bounding box center [860, 488] width 23 height 16
type input "Oct 5th 2025"
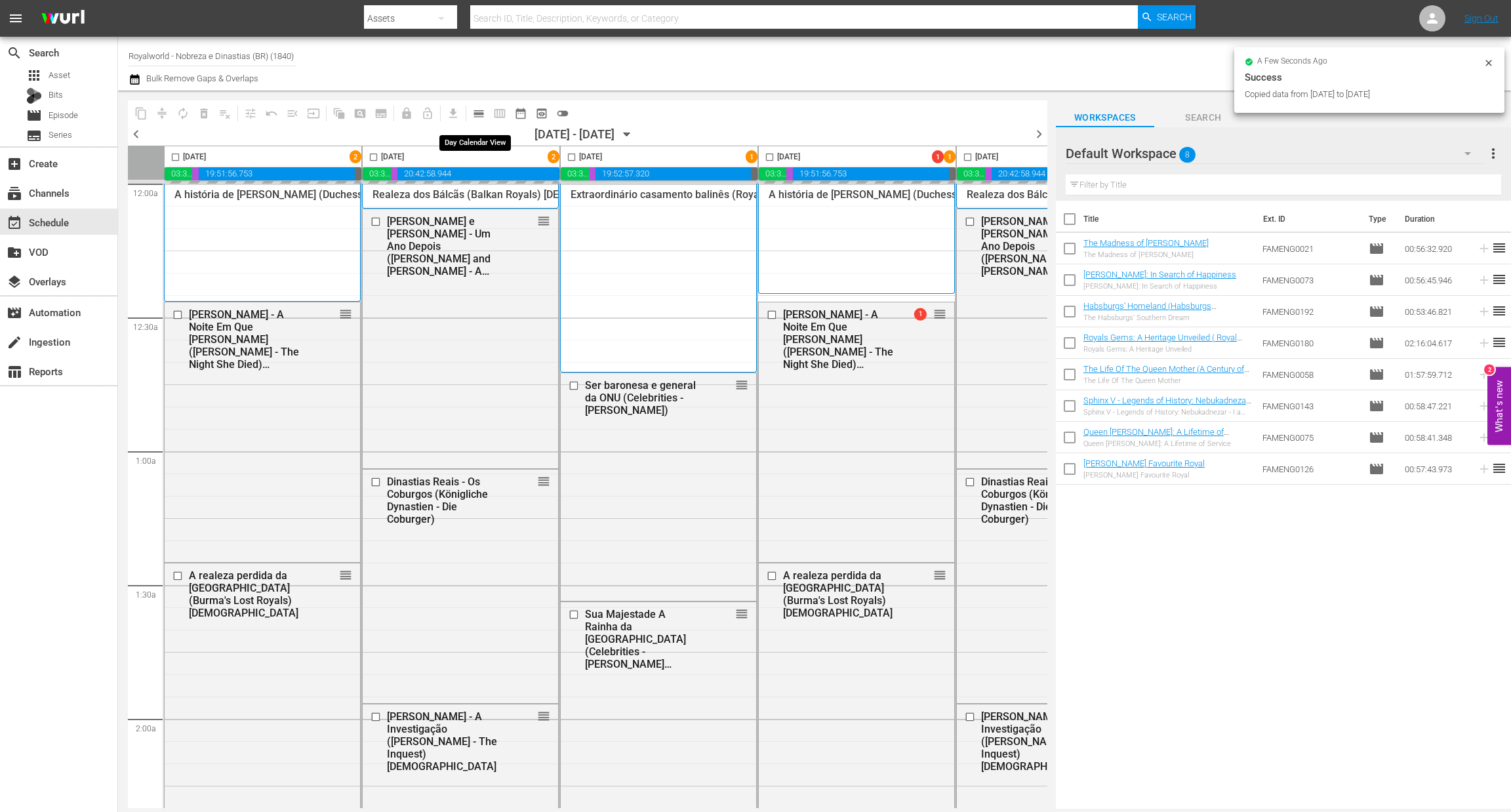
checkbox input "false"
click at [473, 117] on span "calendar_view_day_outlined" at bounding box center [479, 113] width 13 height 13
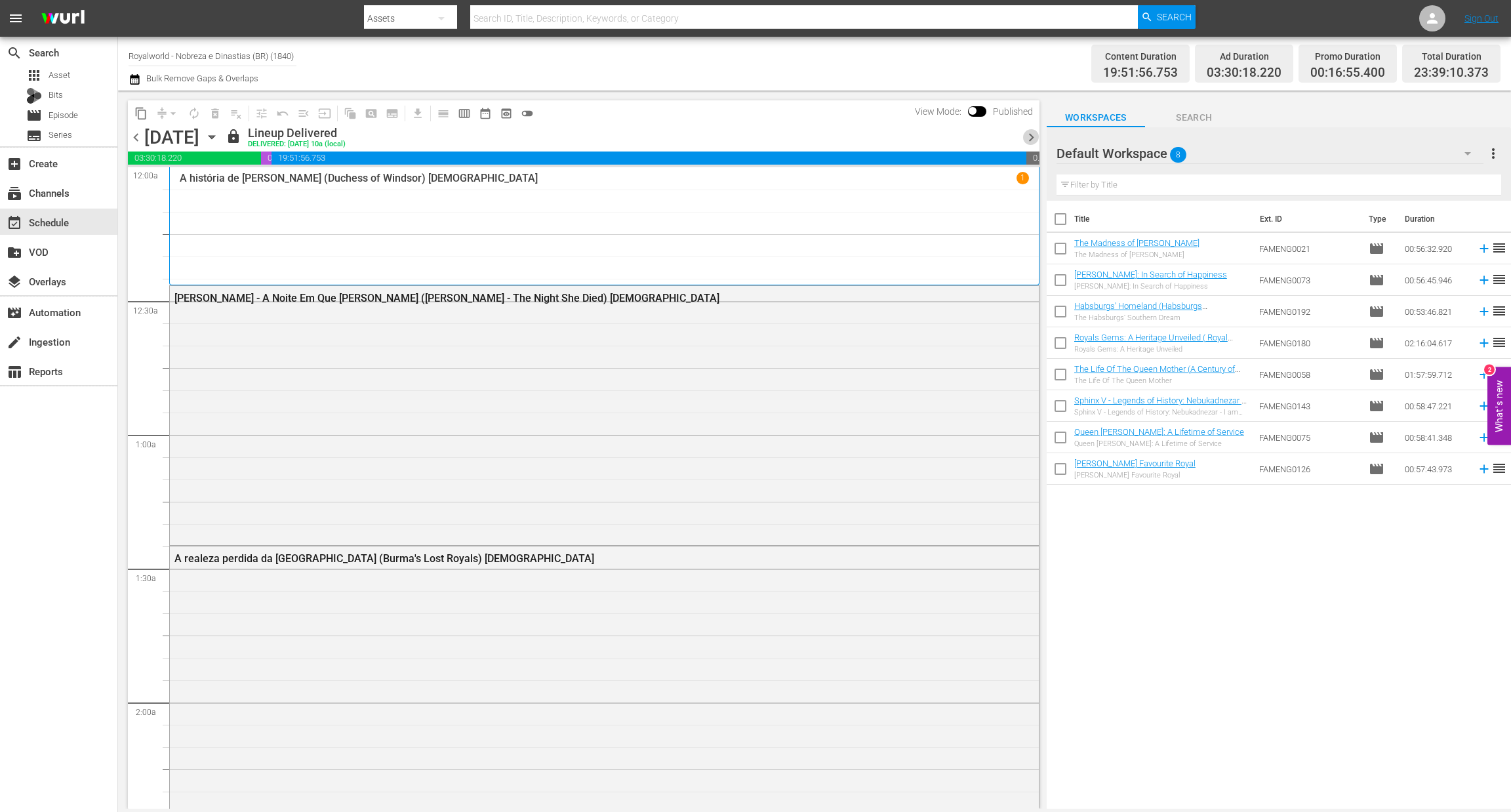
click at [1036, 138] on span "chevron_right" at bounding box center [1031, 137] width 16 height 16
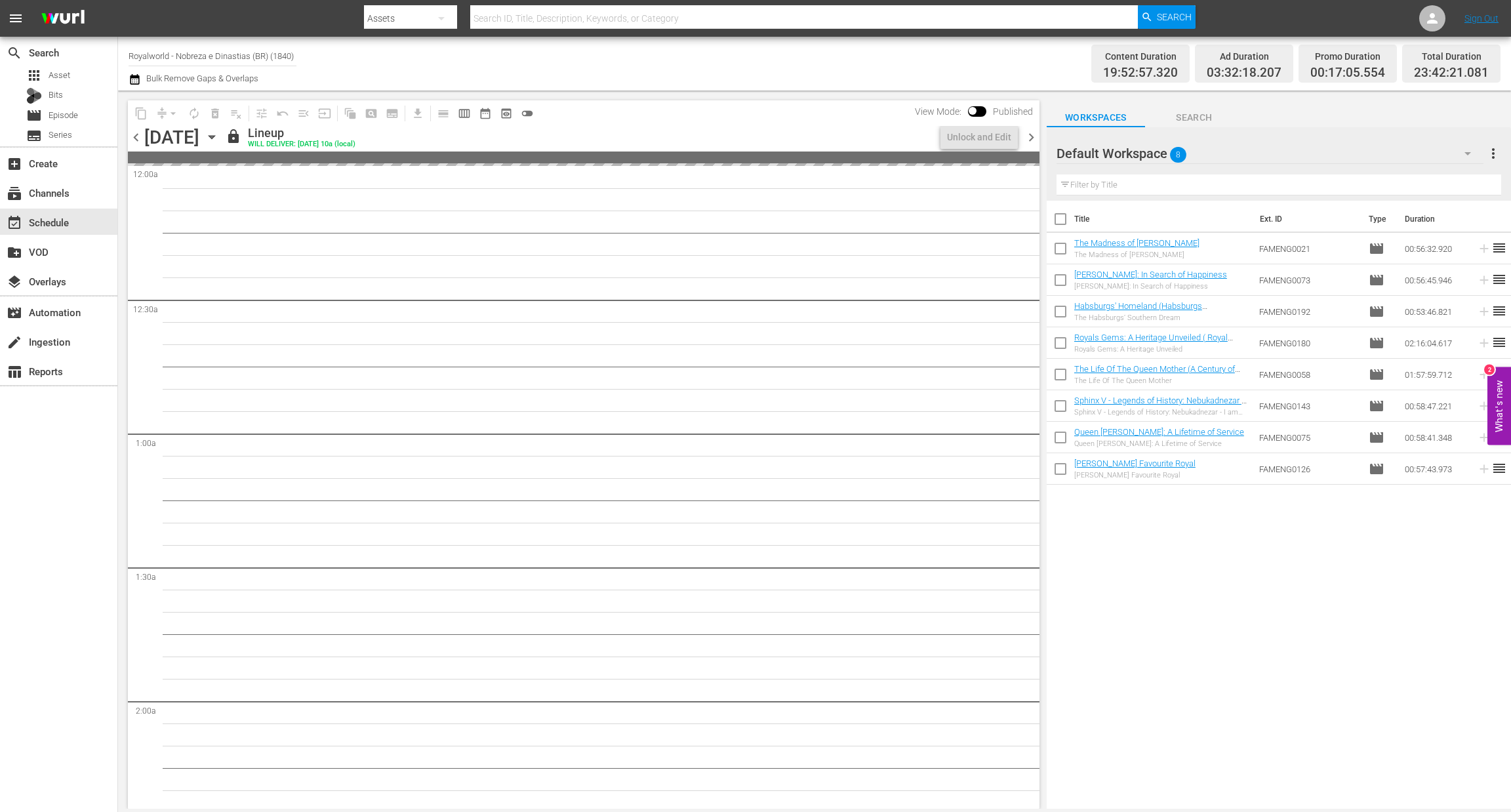
click at [1036, 138] on span "chevron_right" at bounding box center [1031, 137] width 16 height 16
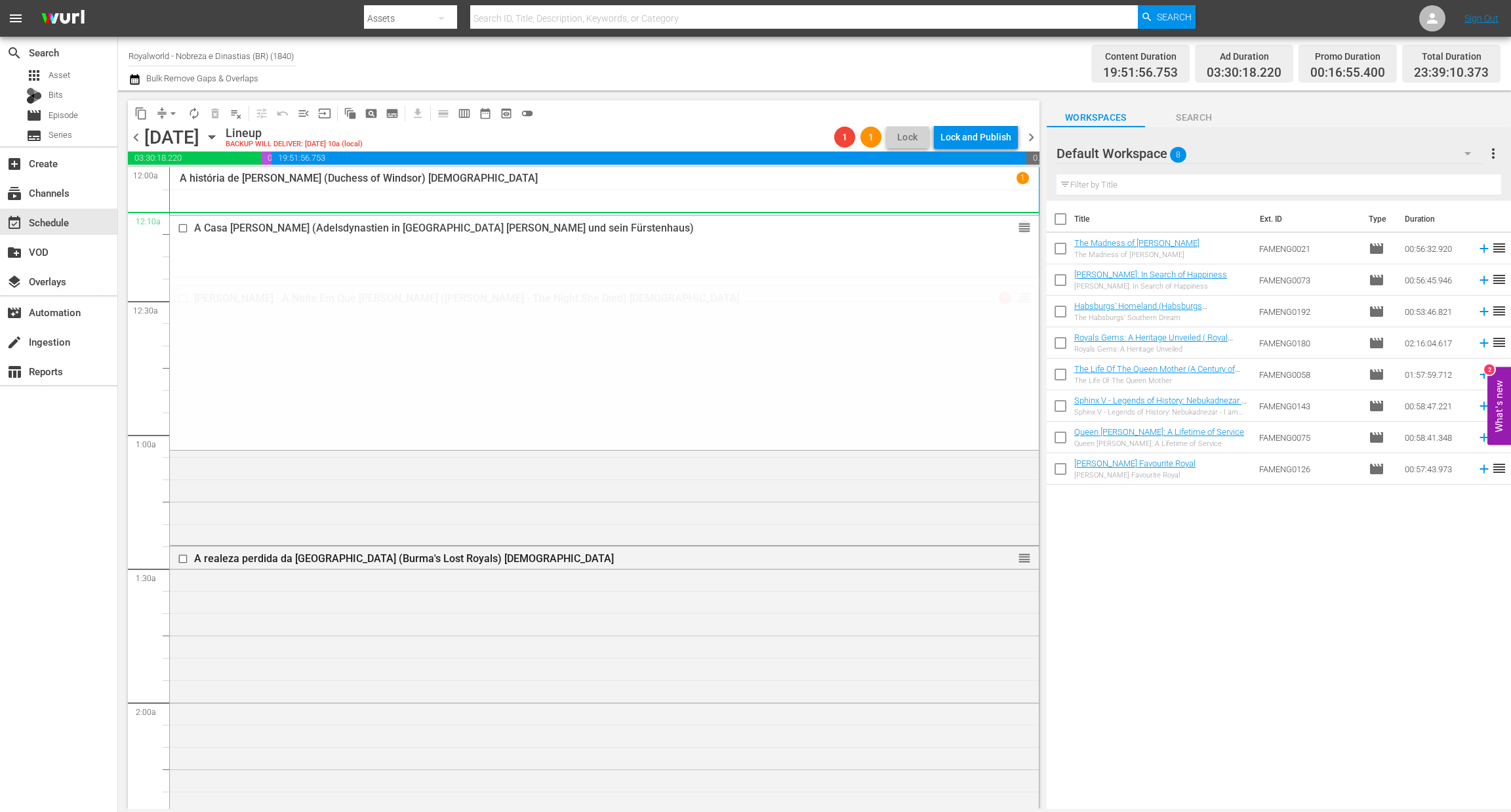
drag, startPoint x: 1009, startPoint y: 670, endPoint x: 820, endPoint y: 232, distance: 477.0
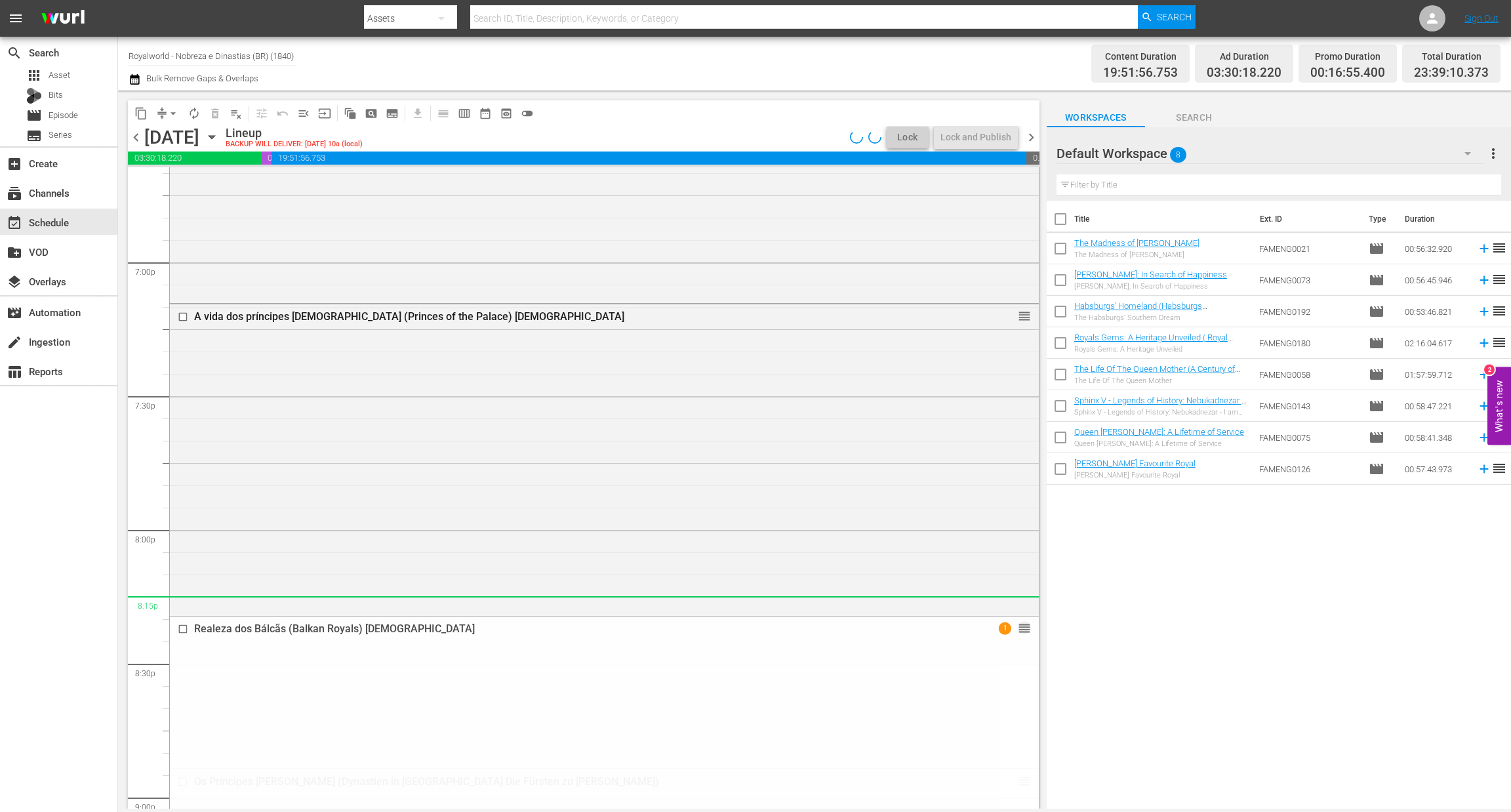
scroll to position [4722, 0]
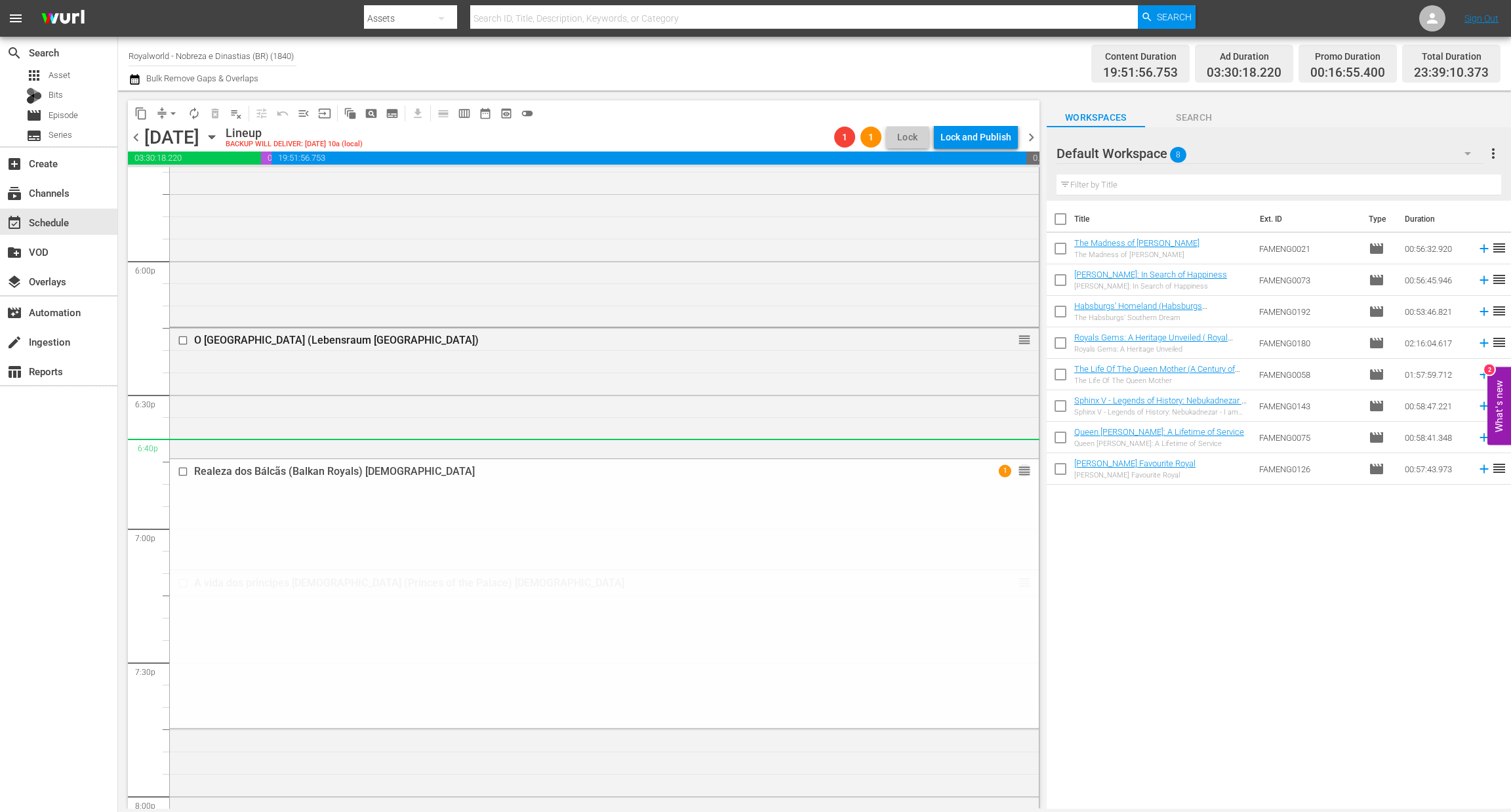
drag, startPoint x: 1010, startPoint y: 552, endPoint x: 887, endPoint y: 450, distance: 159.8
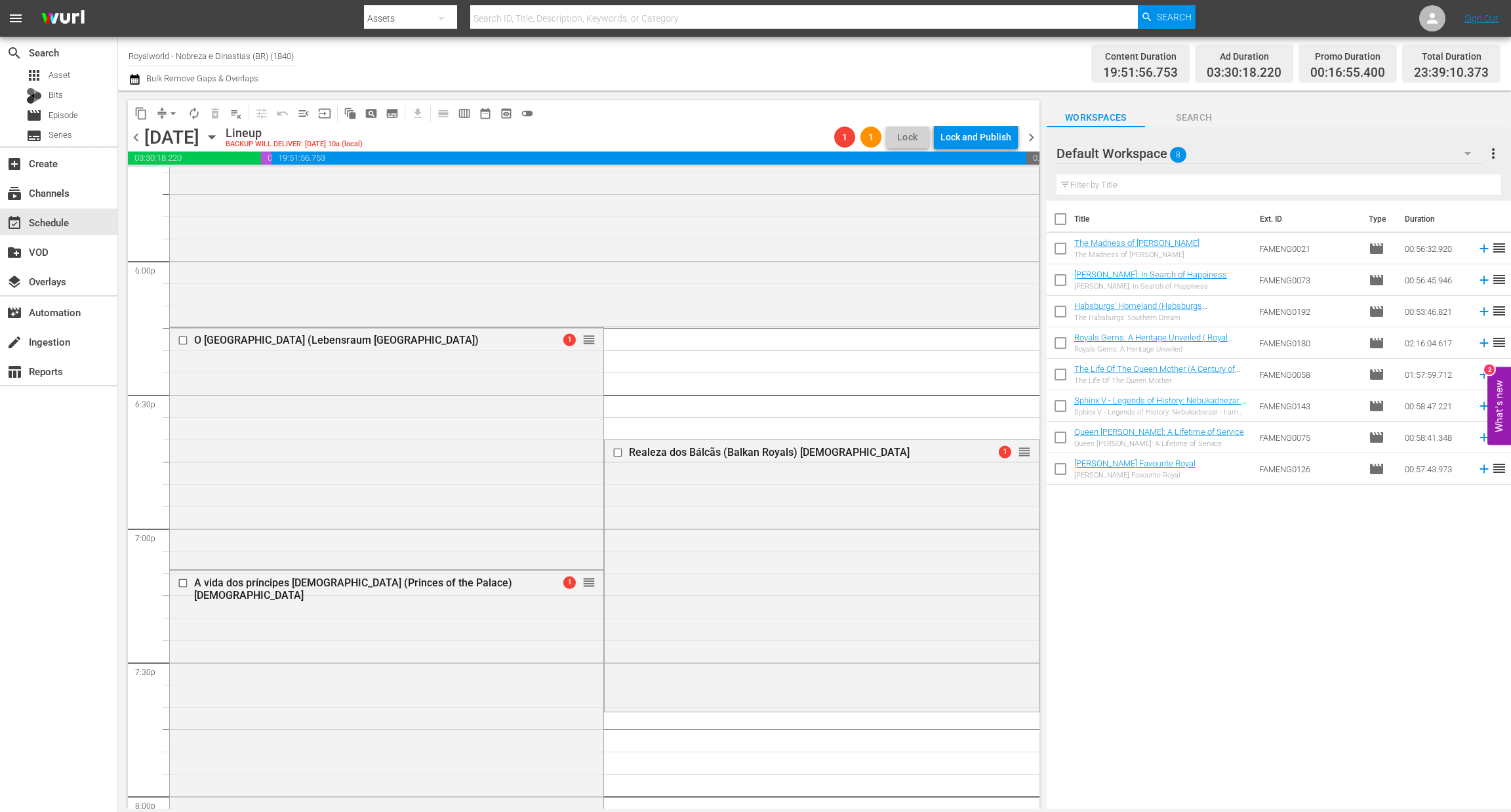
click at [175, 108] on span "arrow_drop_down" at bounding box center [173, 113] width 13 height 13
click at [179, 181] on li "Align to End of Previous Day" at bounding box center [173, 183] width 138 height 22
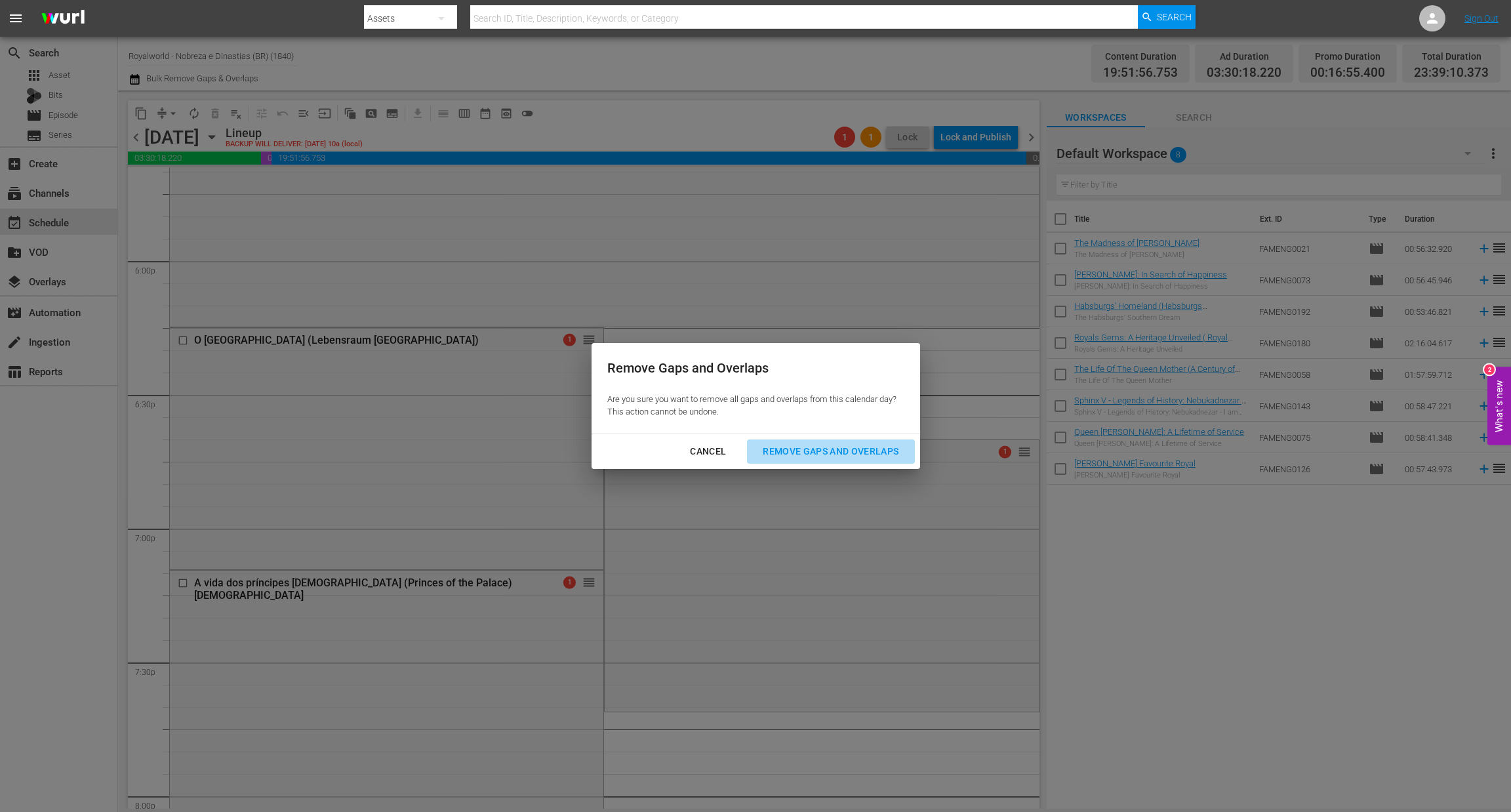
click at [802, 446] on div "Remove Gaps and Overlaps" at bounding box center [831, 451] width 157 height 16
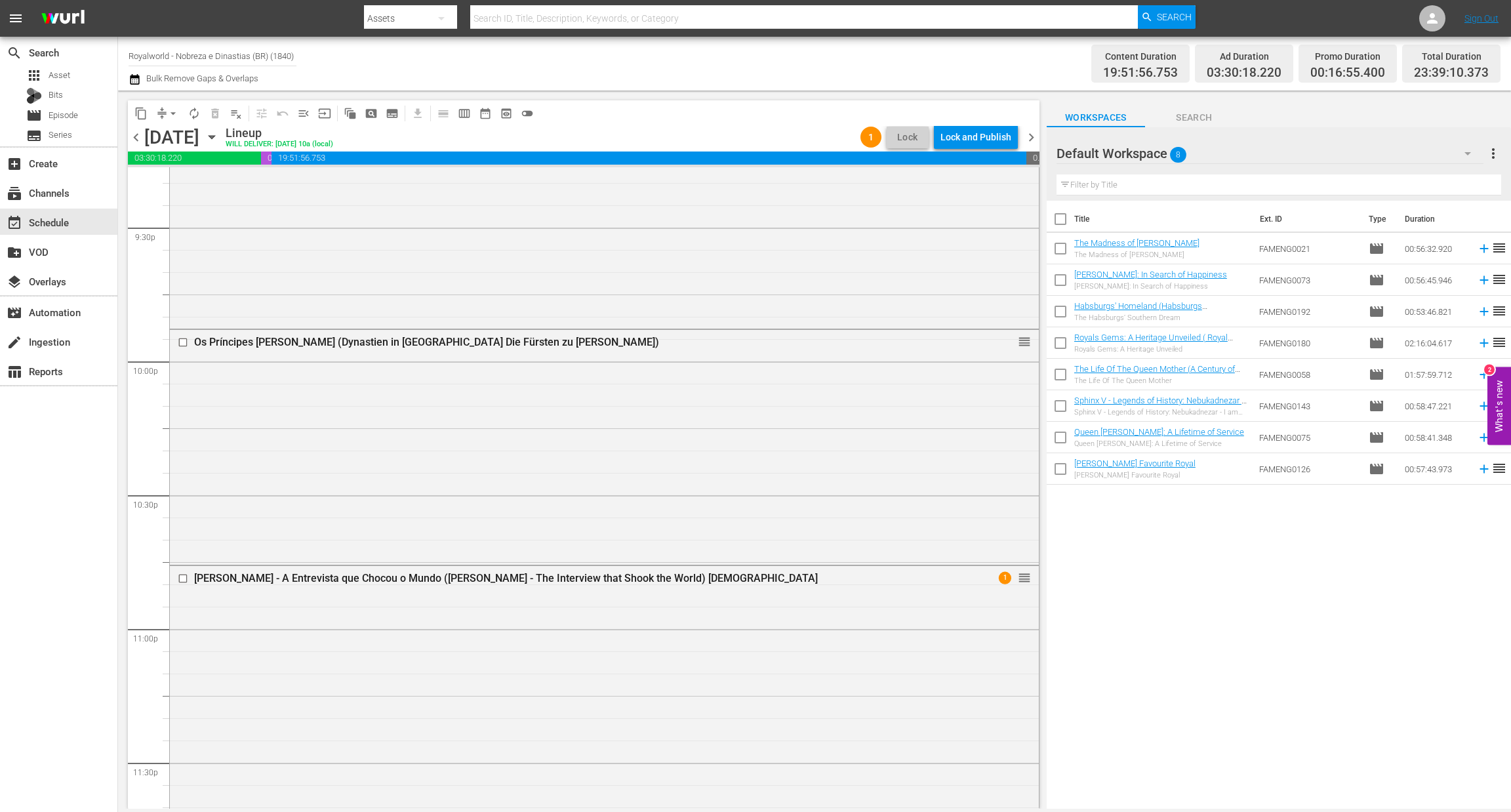
scroll to position [5796, 0]
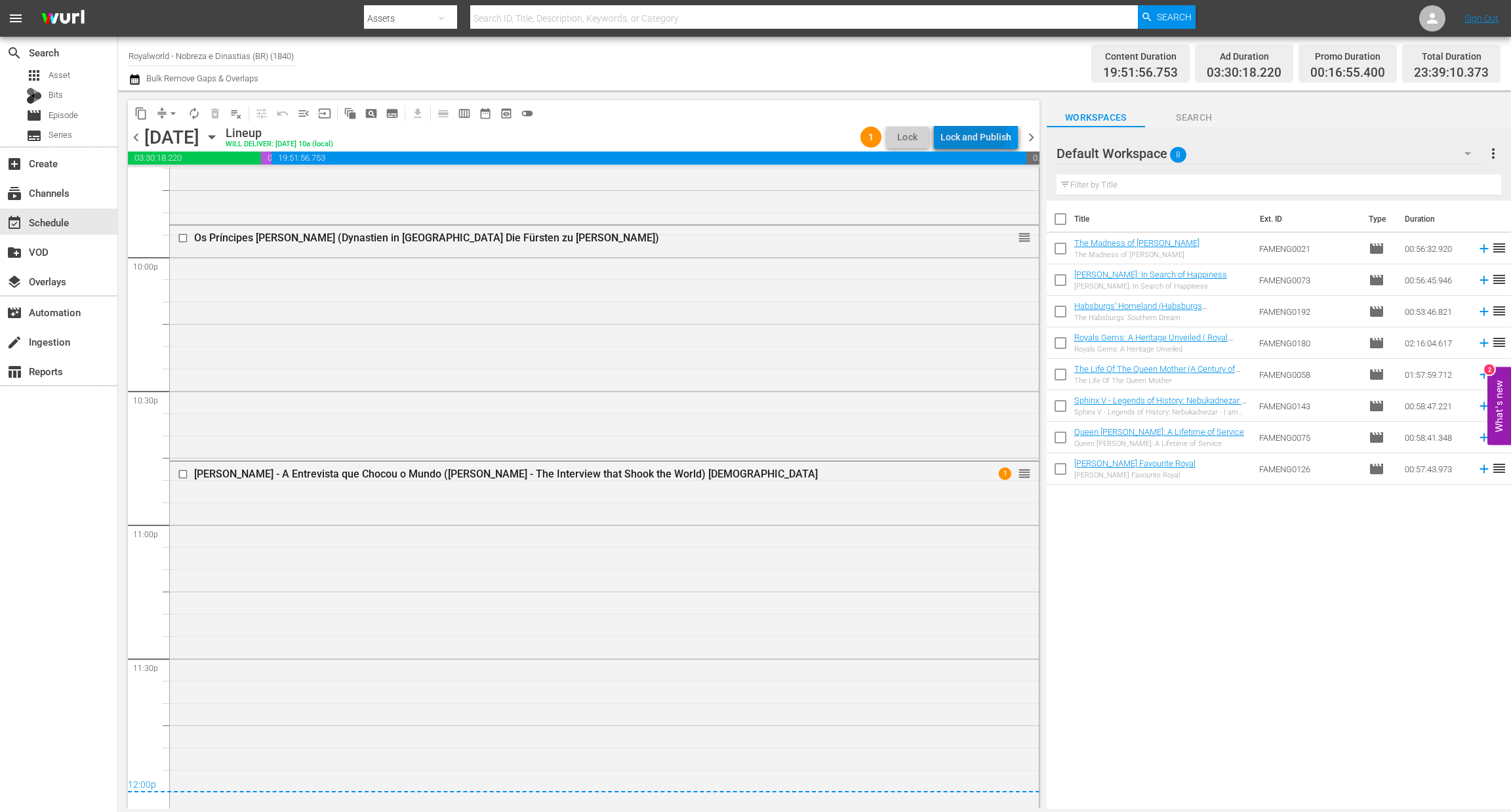
click at [959, 133] on div "Lock and Publish" at bounding box center [976, 137] width 71 height 24
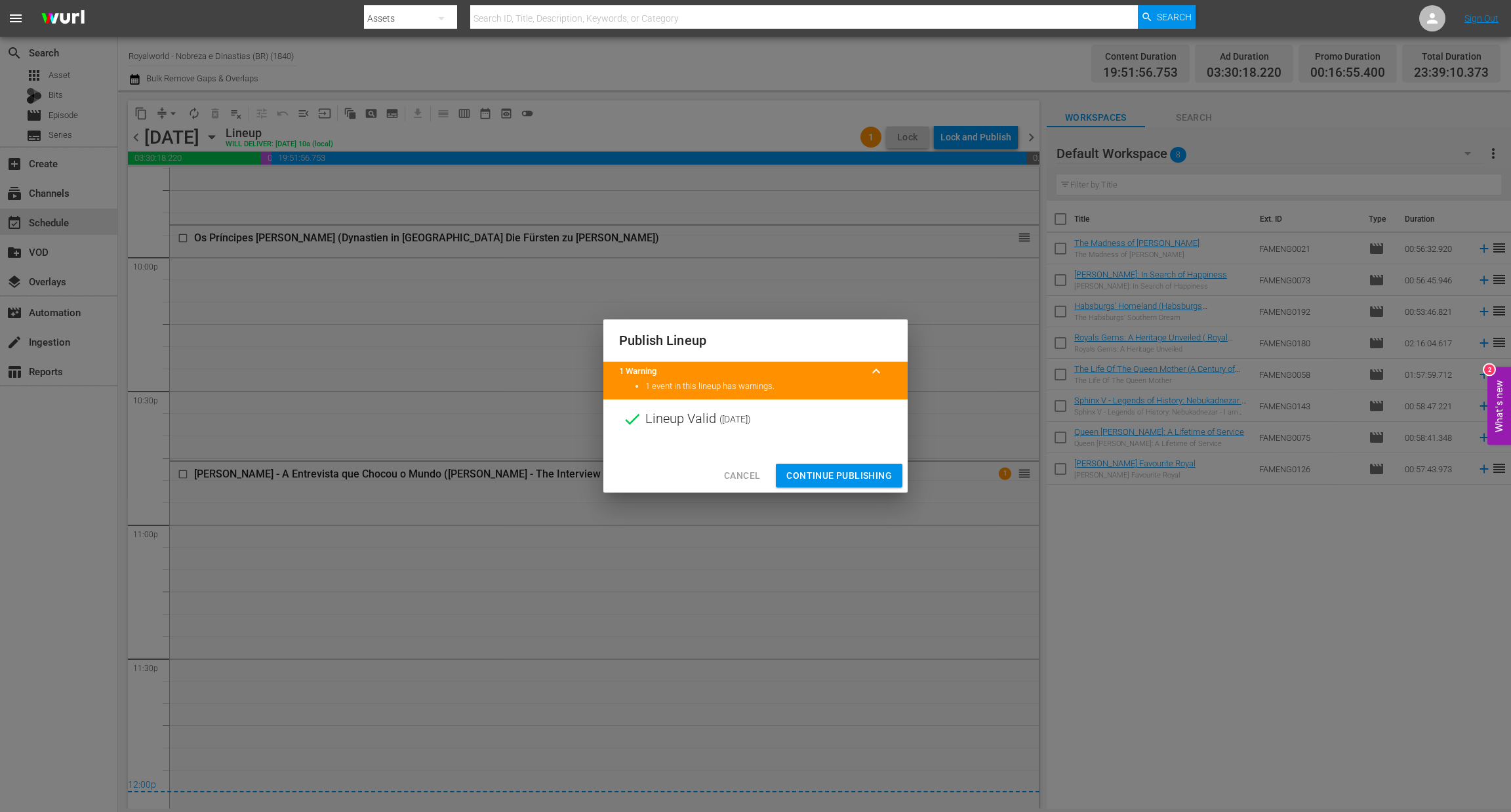
click at [818, 476] on span "Continue Publishing" at bounding box center [839, 475] width 105 height 16
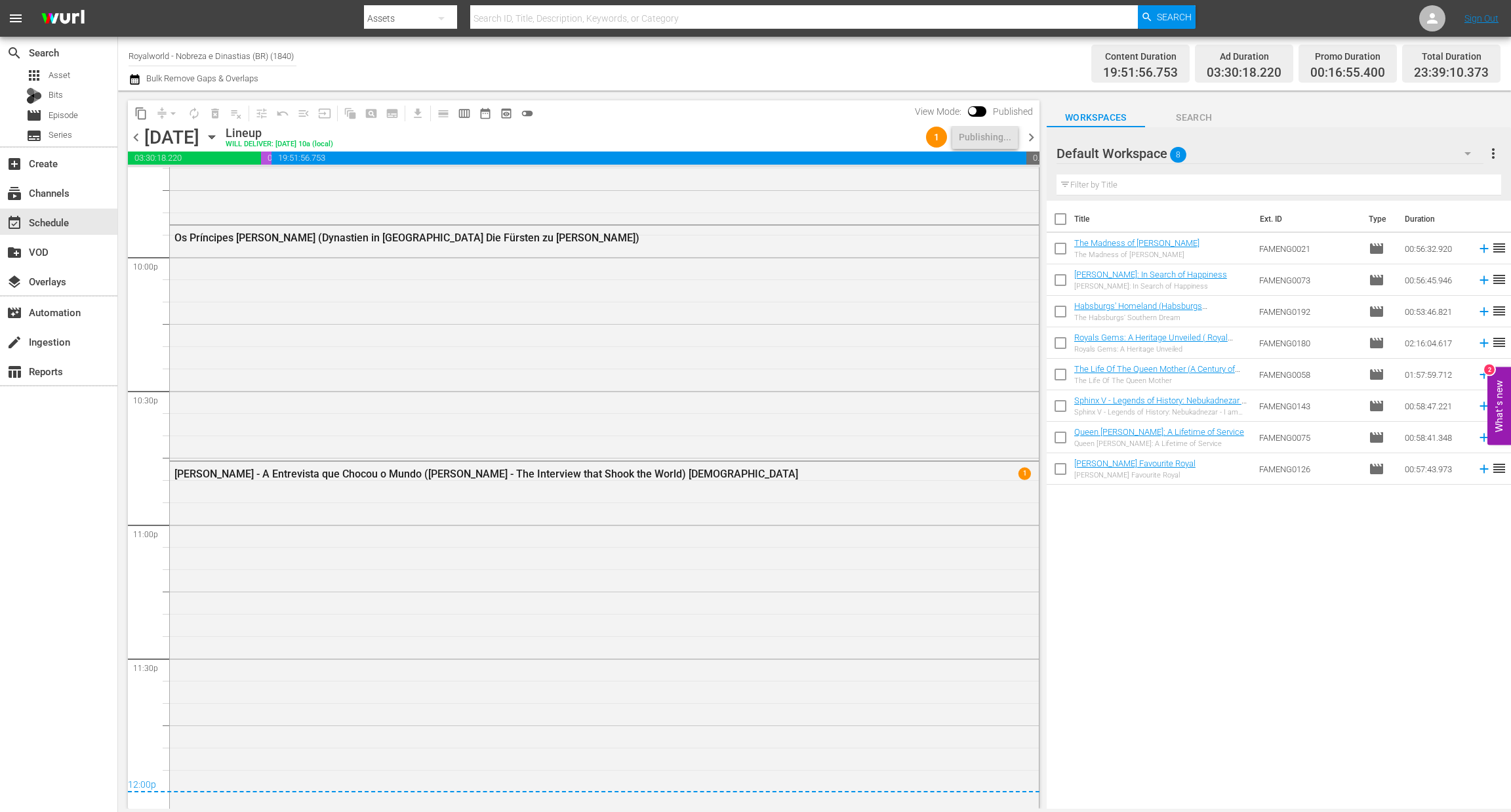
click at [1040, 134] on div "content_copy compress arrow_drop_down autorenew_outlined delete_forever_outline…" at bounding box center [580, 449] width 925 height 718
click at [1030, 138] on span "chevron_right" at bounding box center [1031, 137] width 16 height 16
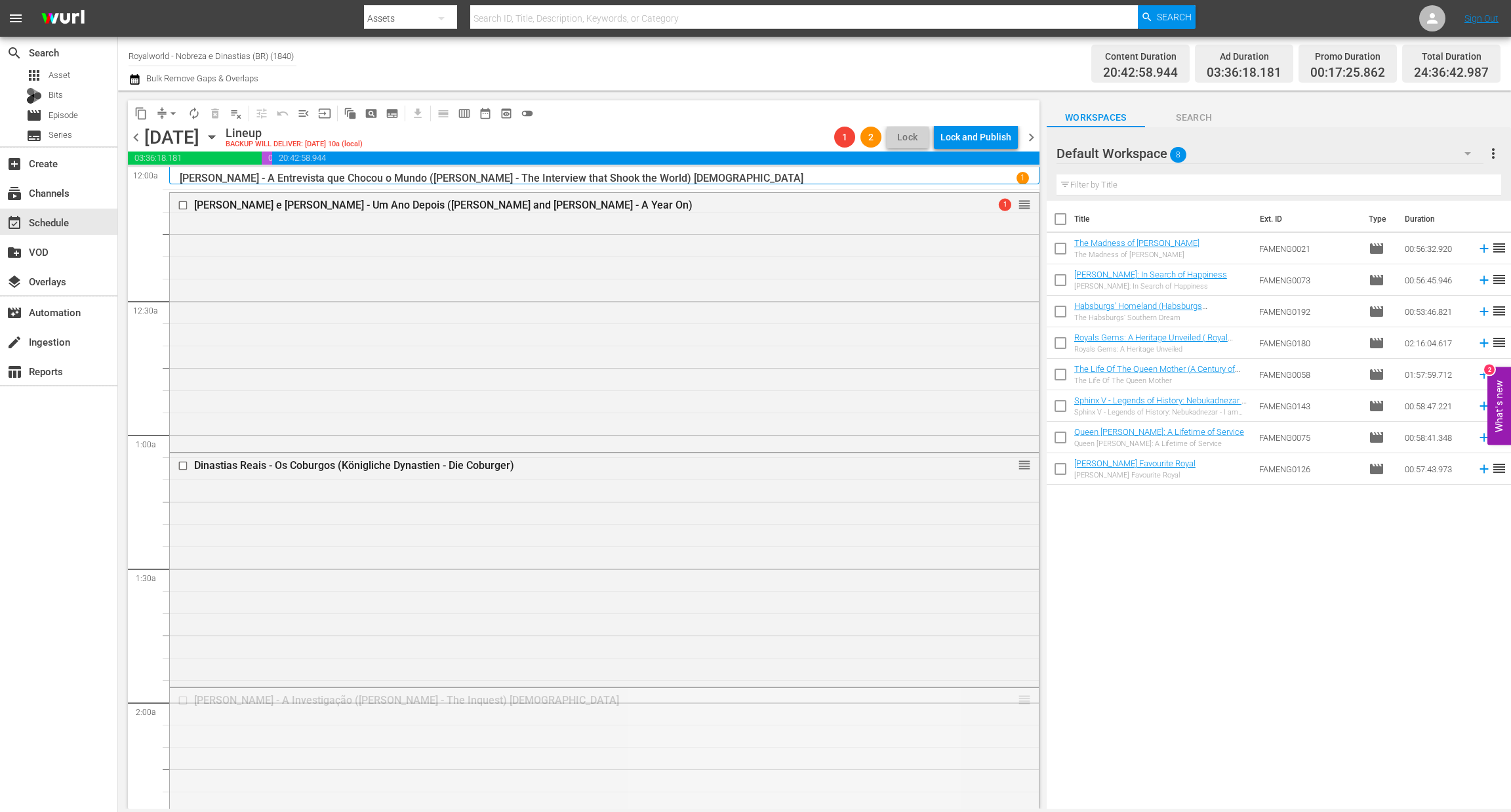
drag, startPoint x: 1013, startPoint y: 703, endPoint x: 792, endPoint y: 613, distance: 238.6
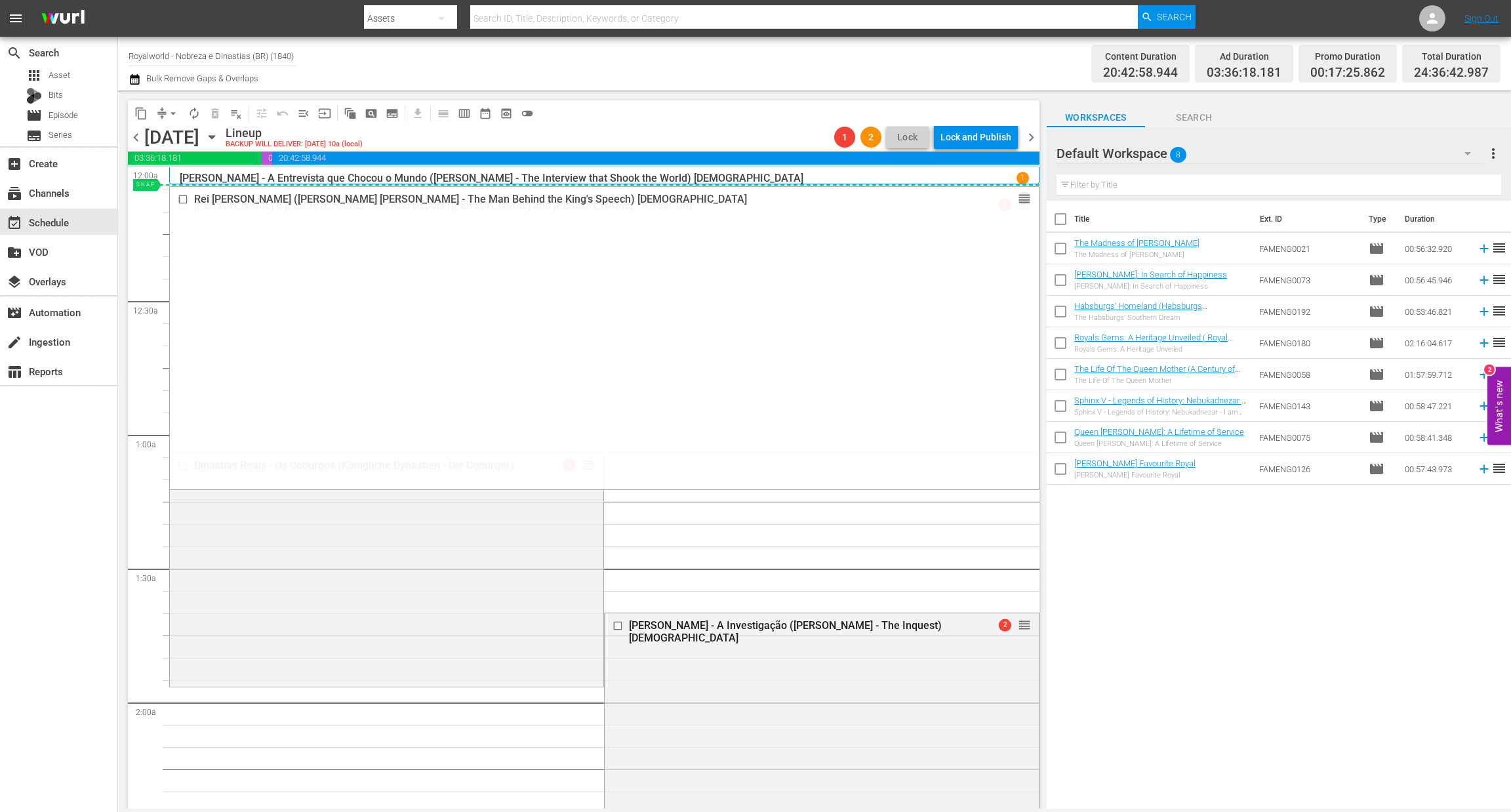
drag, startPoint x: 1004, startPoint y: 544, endPoint x: 899, endPoint y: 185, distance: 374.0
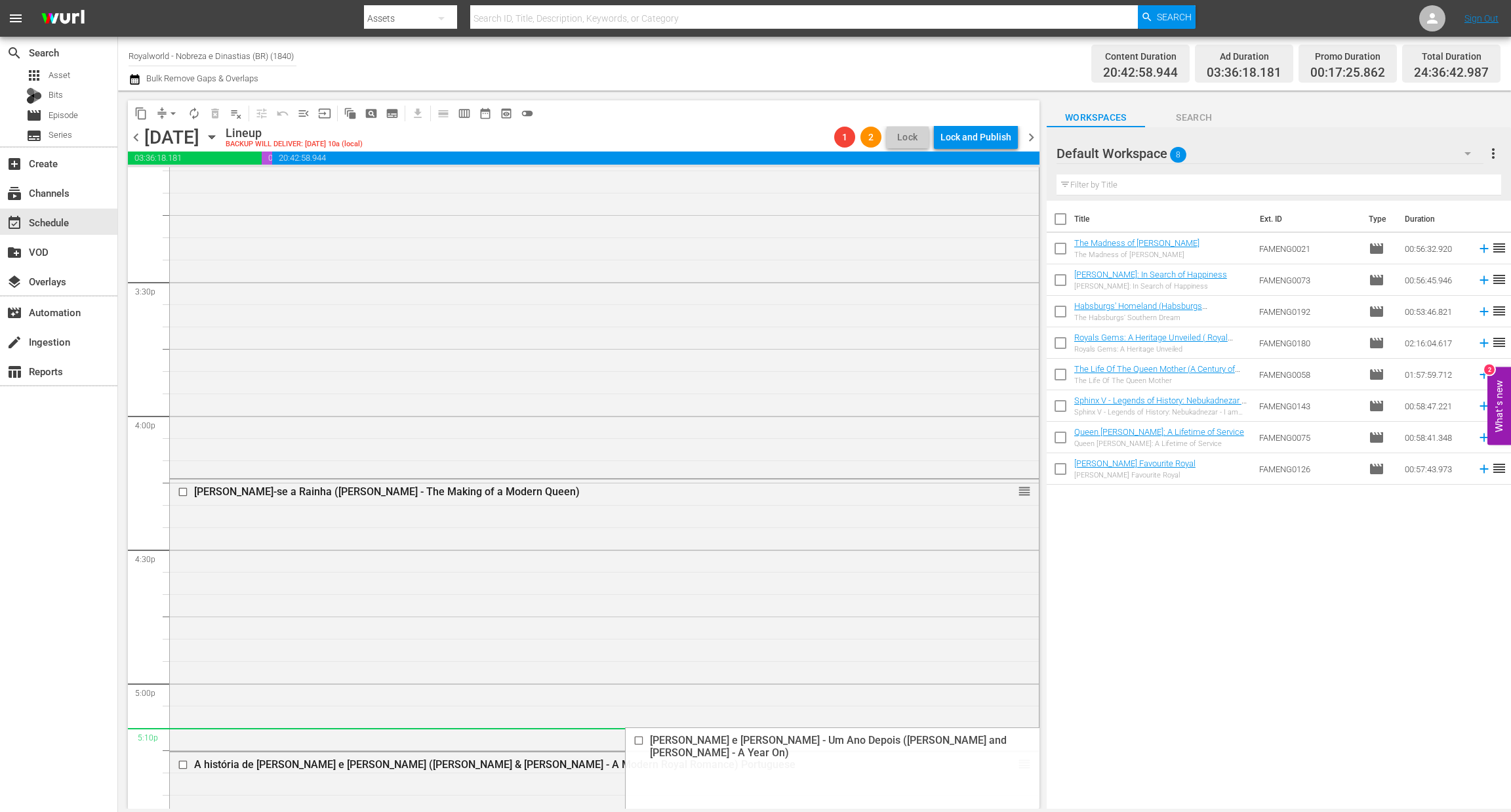
scroll to position [4819, 0]
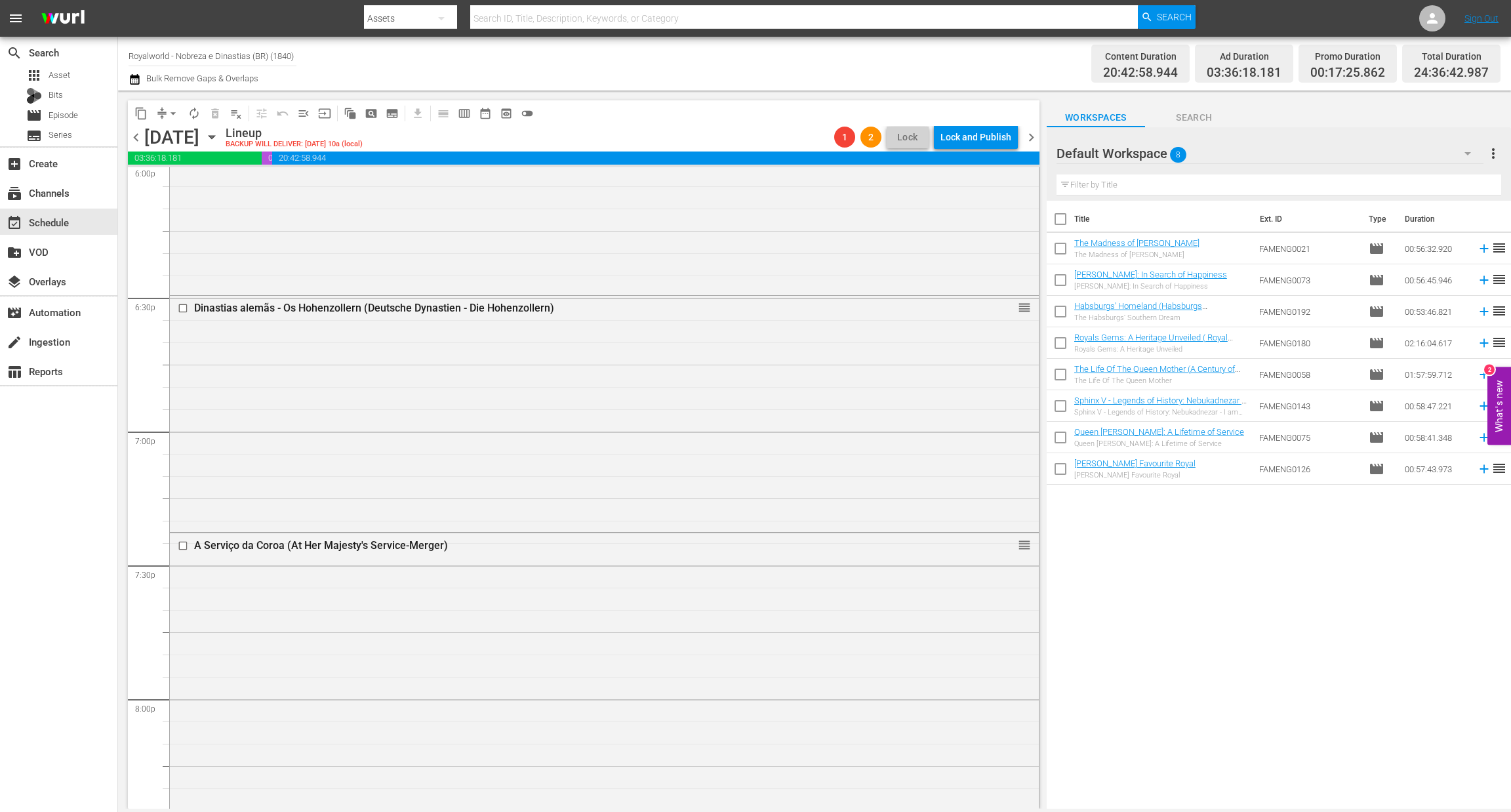
drag, startPoint x: 1005, startPoint y: 200, endPoint x: 860, endPoint y: 436, distance: 277.0
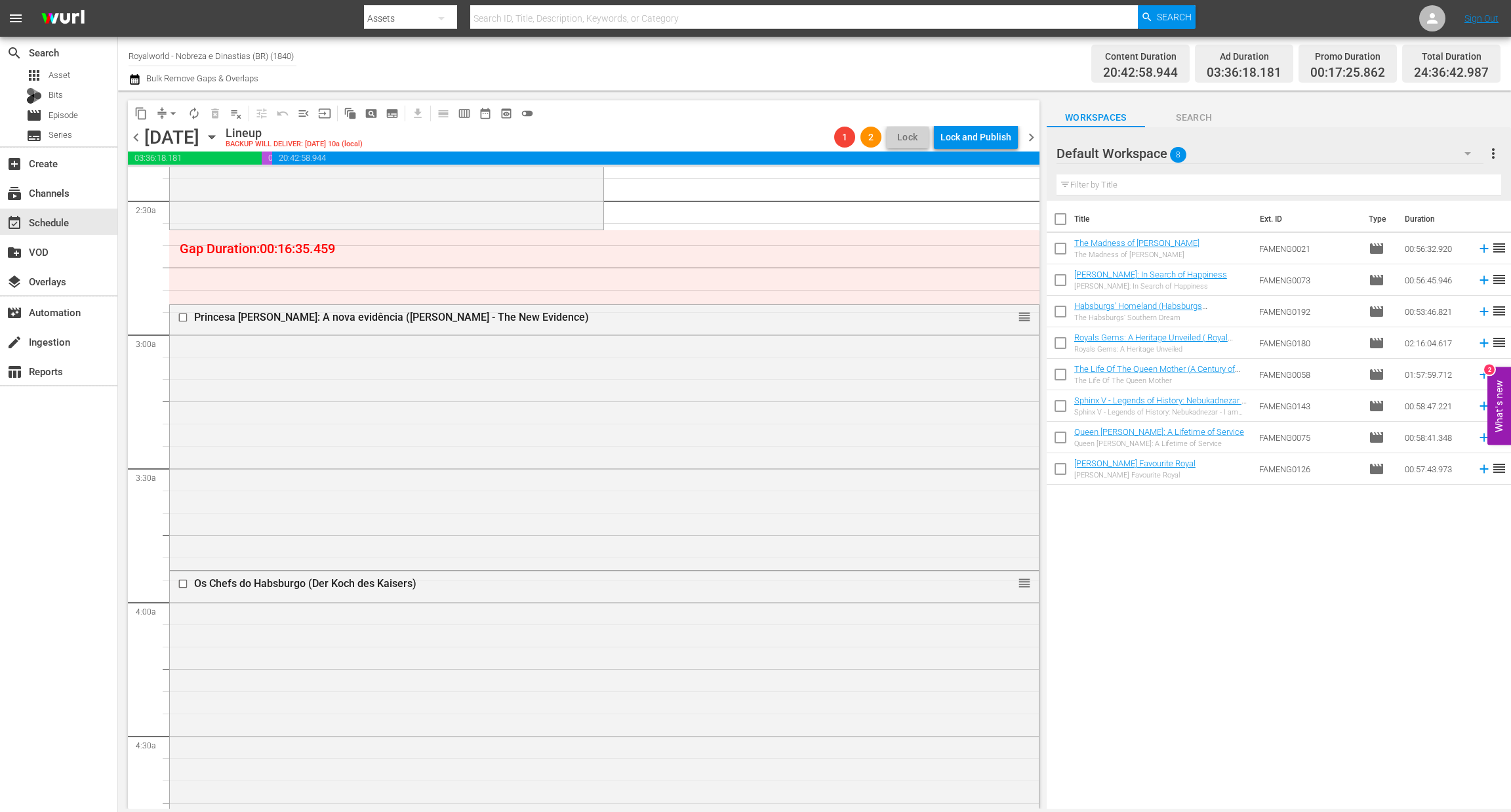
scroll to position [0, 0]
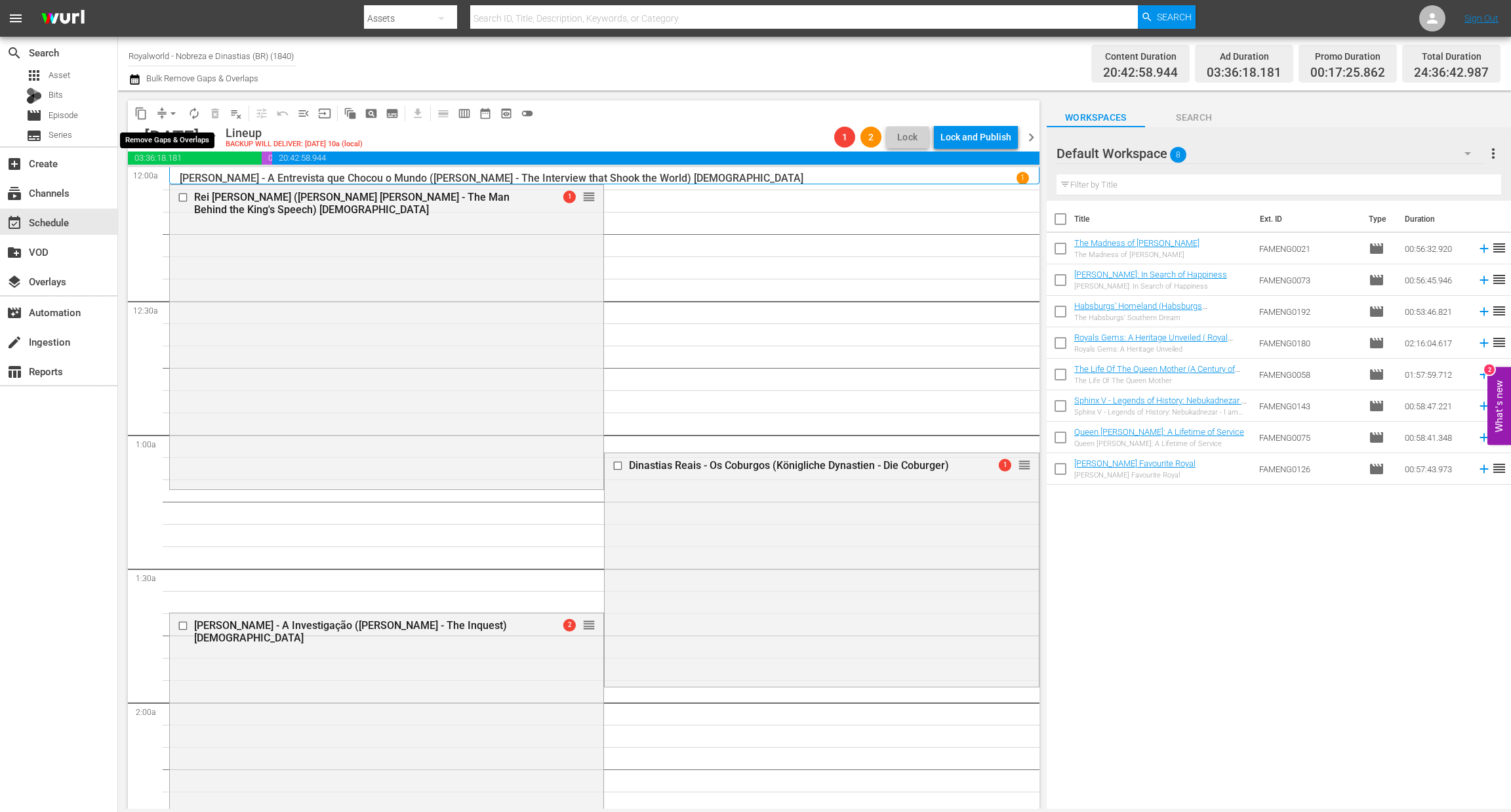
click at [171, 108] on span "arrow_drop_down" at bounding box center [173, 113] width 13 height 13
click at [192, 182] on li "Align to End of Previous Day" at bounding box center [173, 183] width 138 height 22
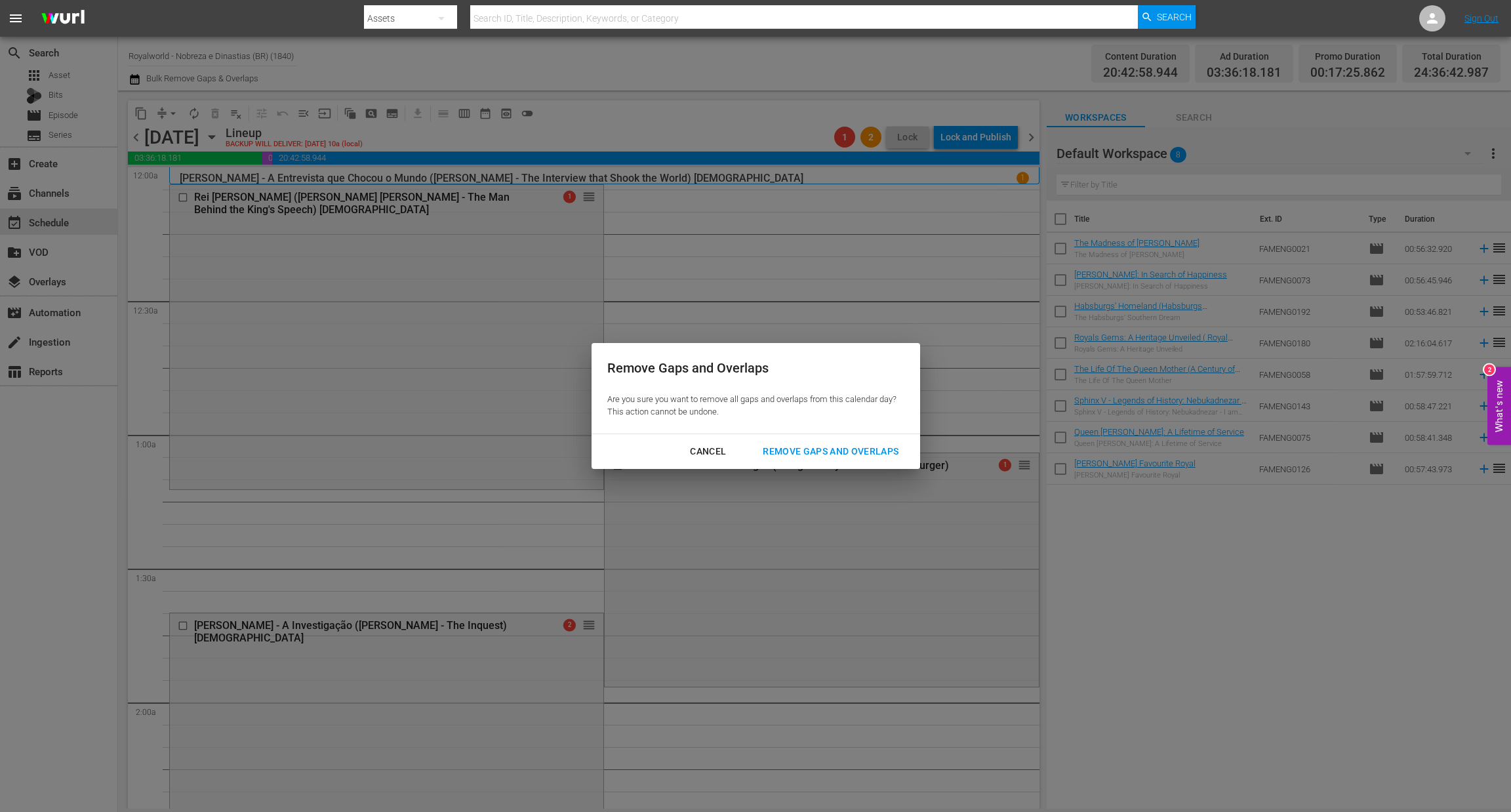
click at [864, 446] on div "Remove Gaps and Overlaps" at bounding box center [831, 451] width 157 height 16
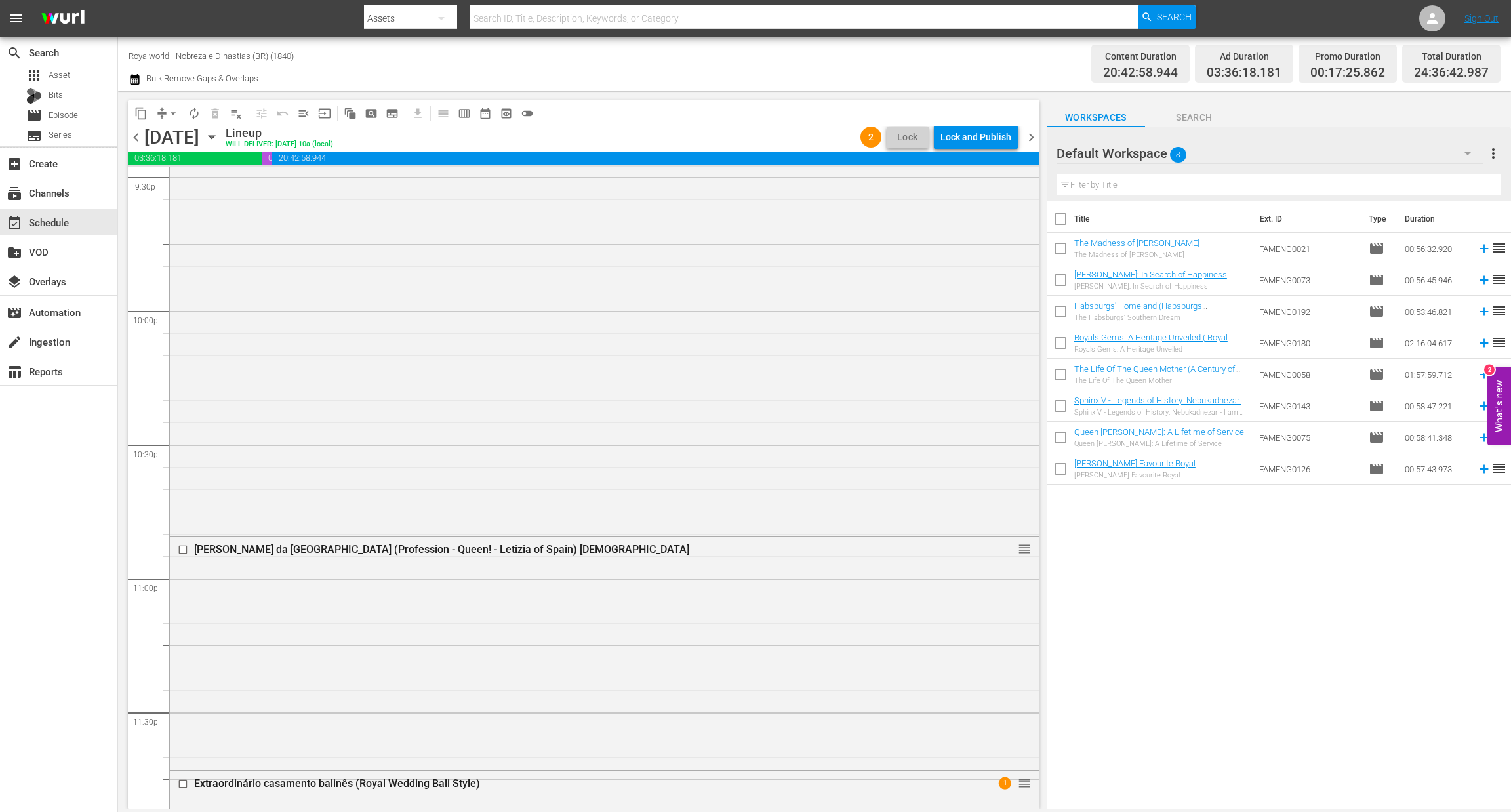
scroll to position [5960, 0]
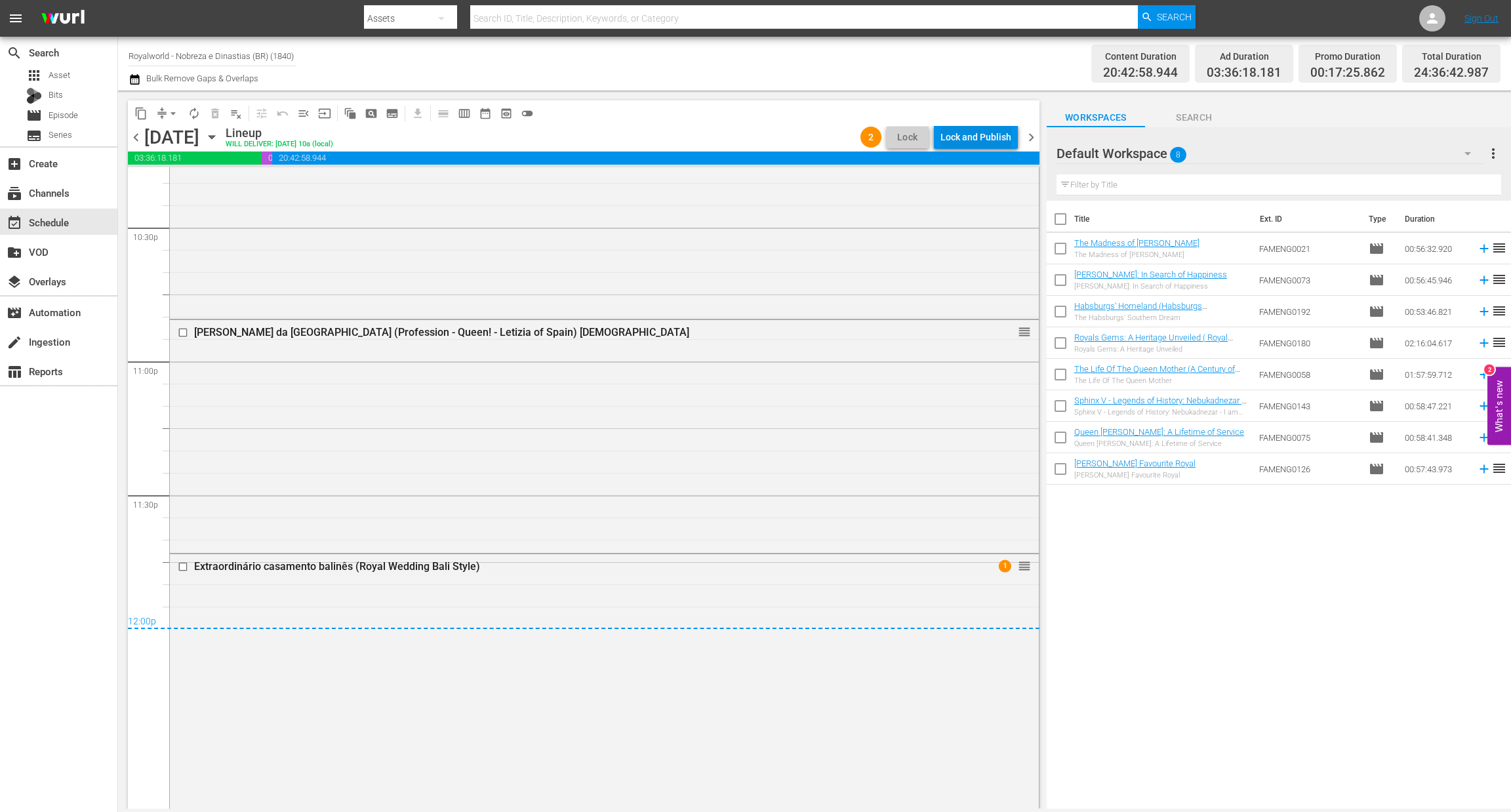
click at [974, 144] on div "Lock and Publish" at bounding box center [976, 137] width 71 height 24
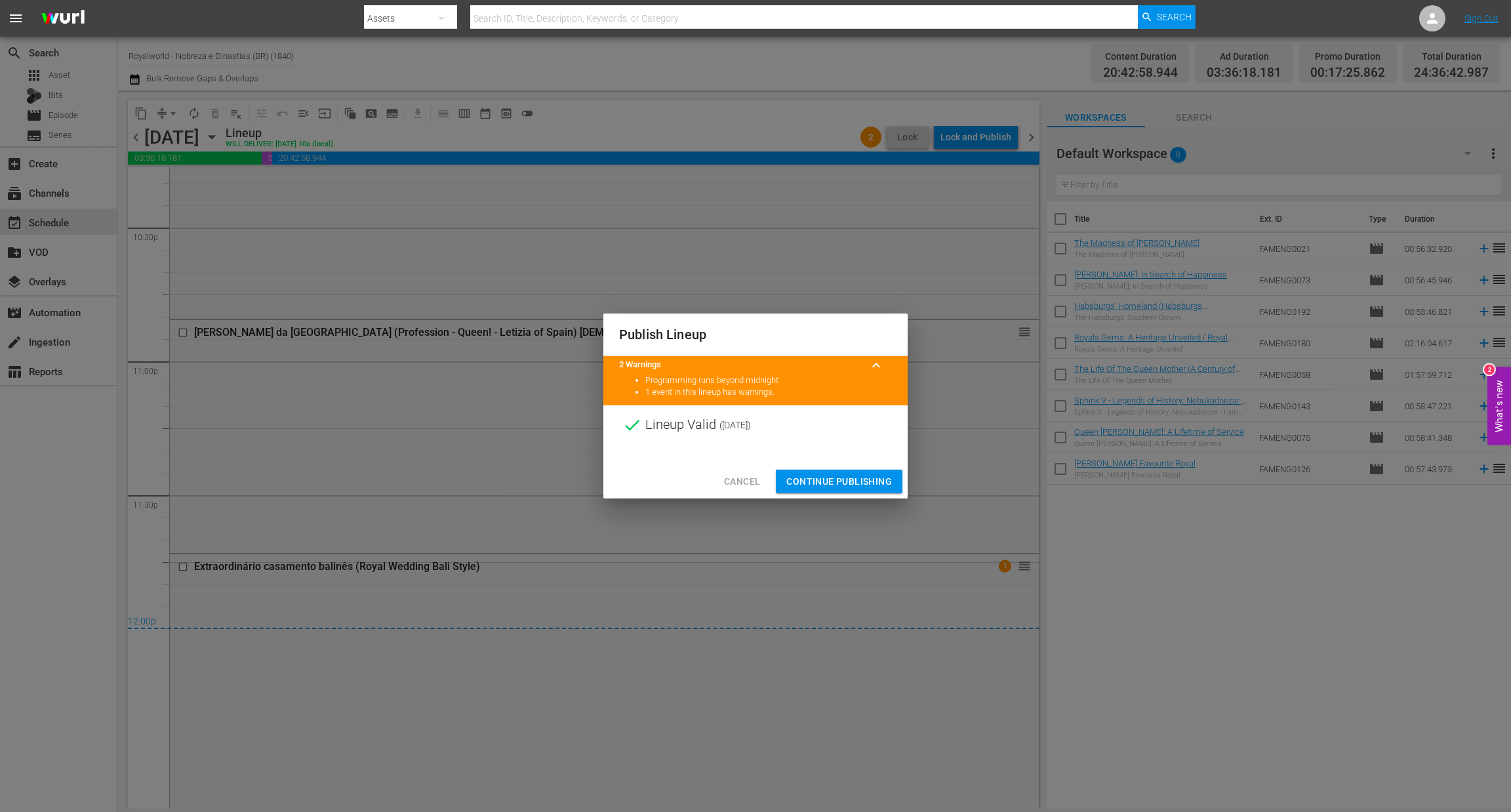
click at [847, 484] on span "Continue Publishing" at bounding box center [839, 481] width 105 height 16
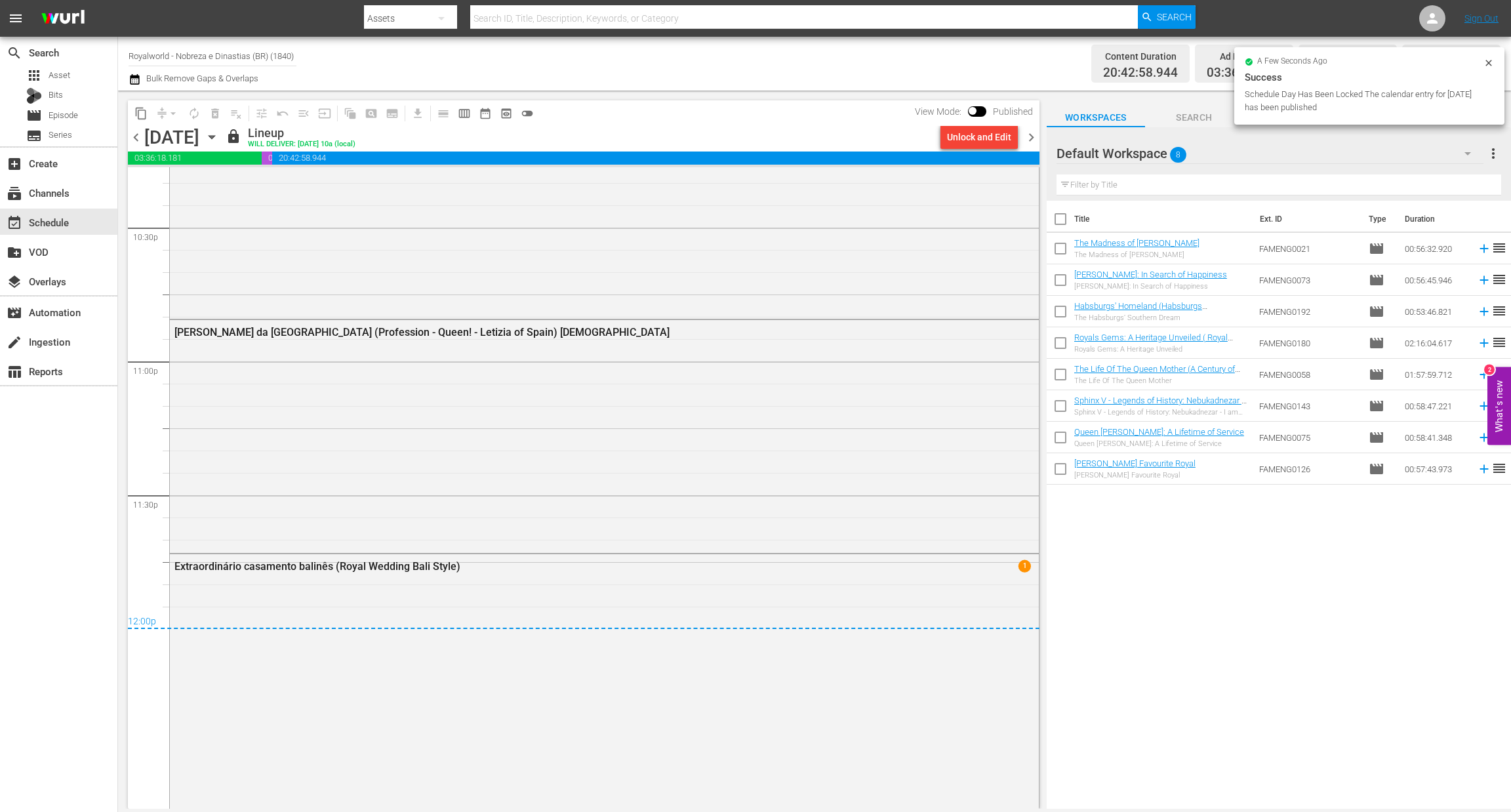
click at [1028, 136] on span "chevron_right" at bounding box center [1031, 137] width 16 height 16
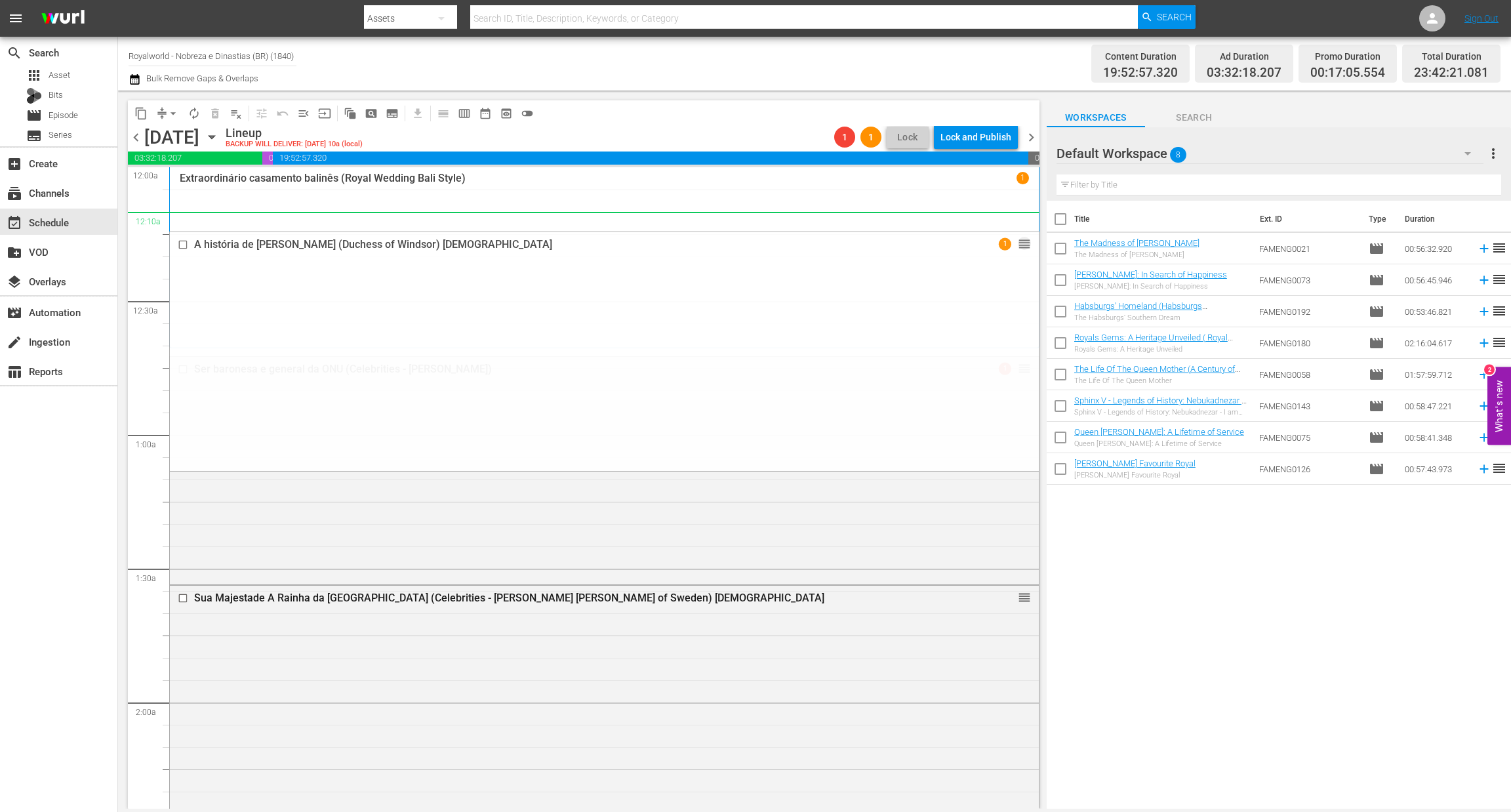
drag, startPoint x: 1004, startPoint y: 579, endPoint x: 920, endPoint y: 227, distance: 361.9
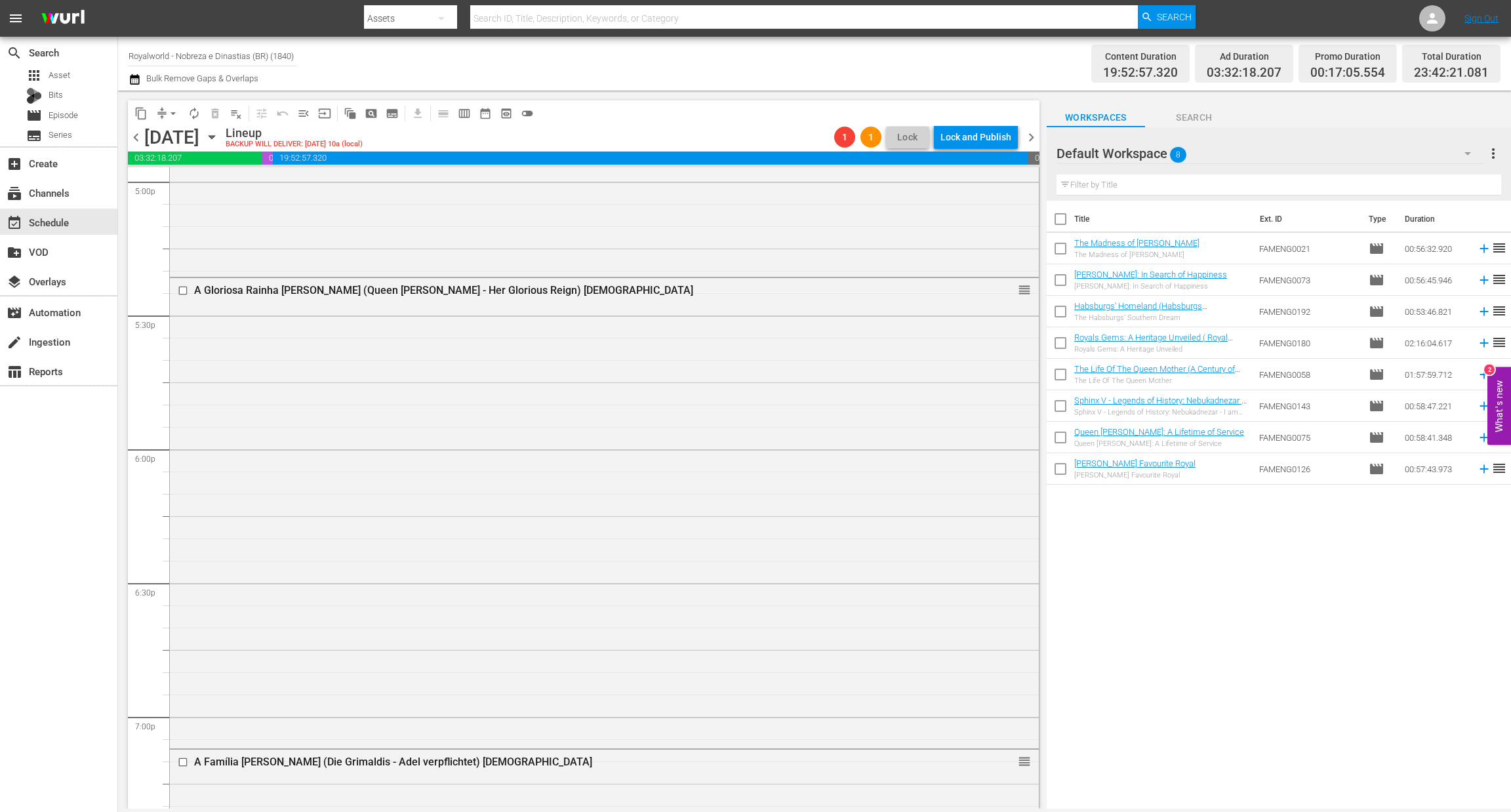
scroll to position [5778, 0]
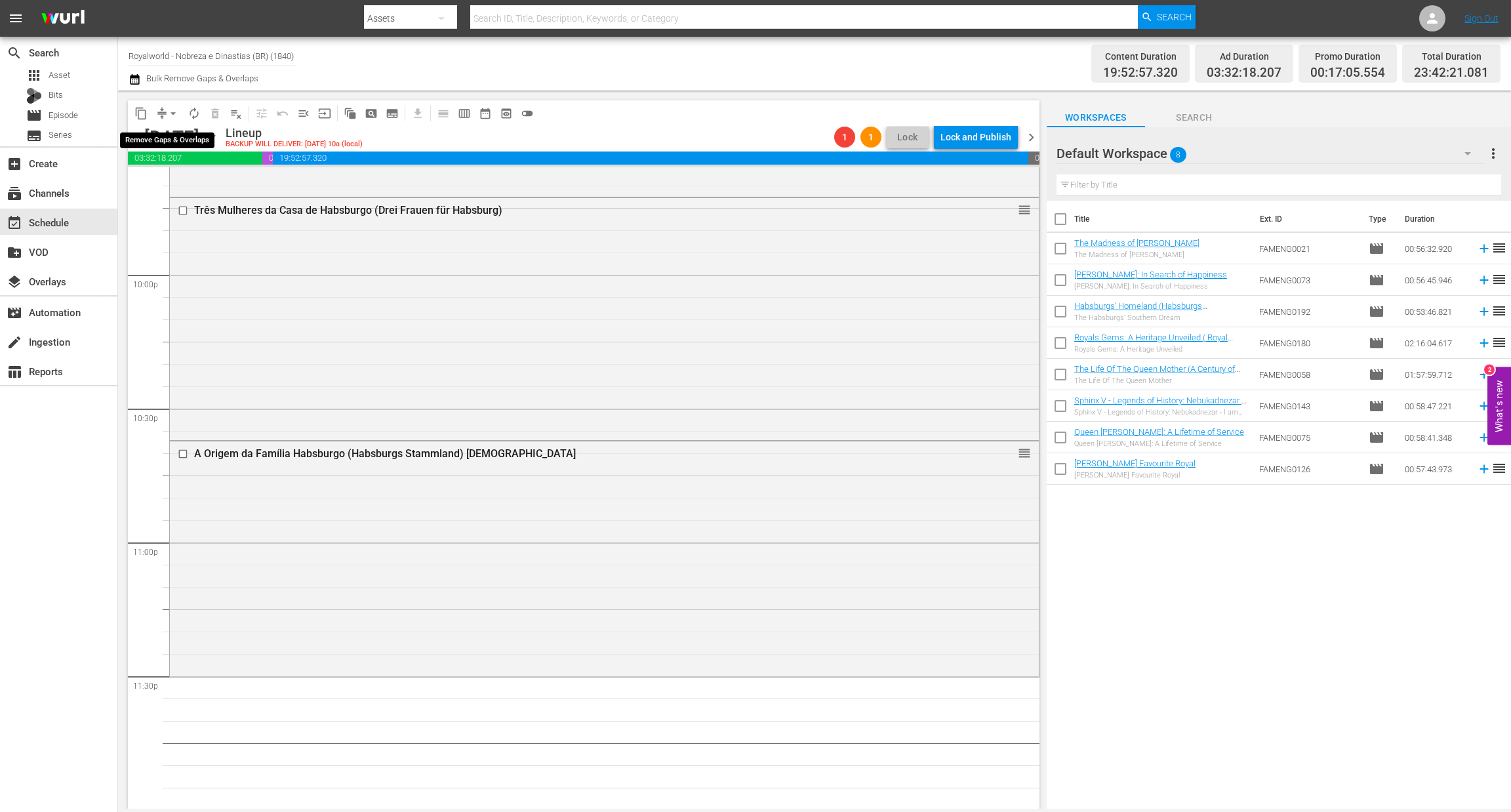
click at [179, 108] on span "arrow_drop_down" at bounding box center [173, 113] width 13 height 13
click at [165, 183] on li "Align to End of Previous Day" at bounding box center [173, 183] width 138 height 22
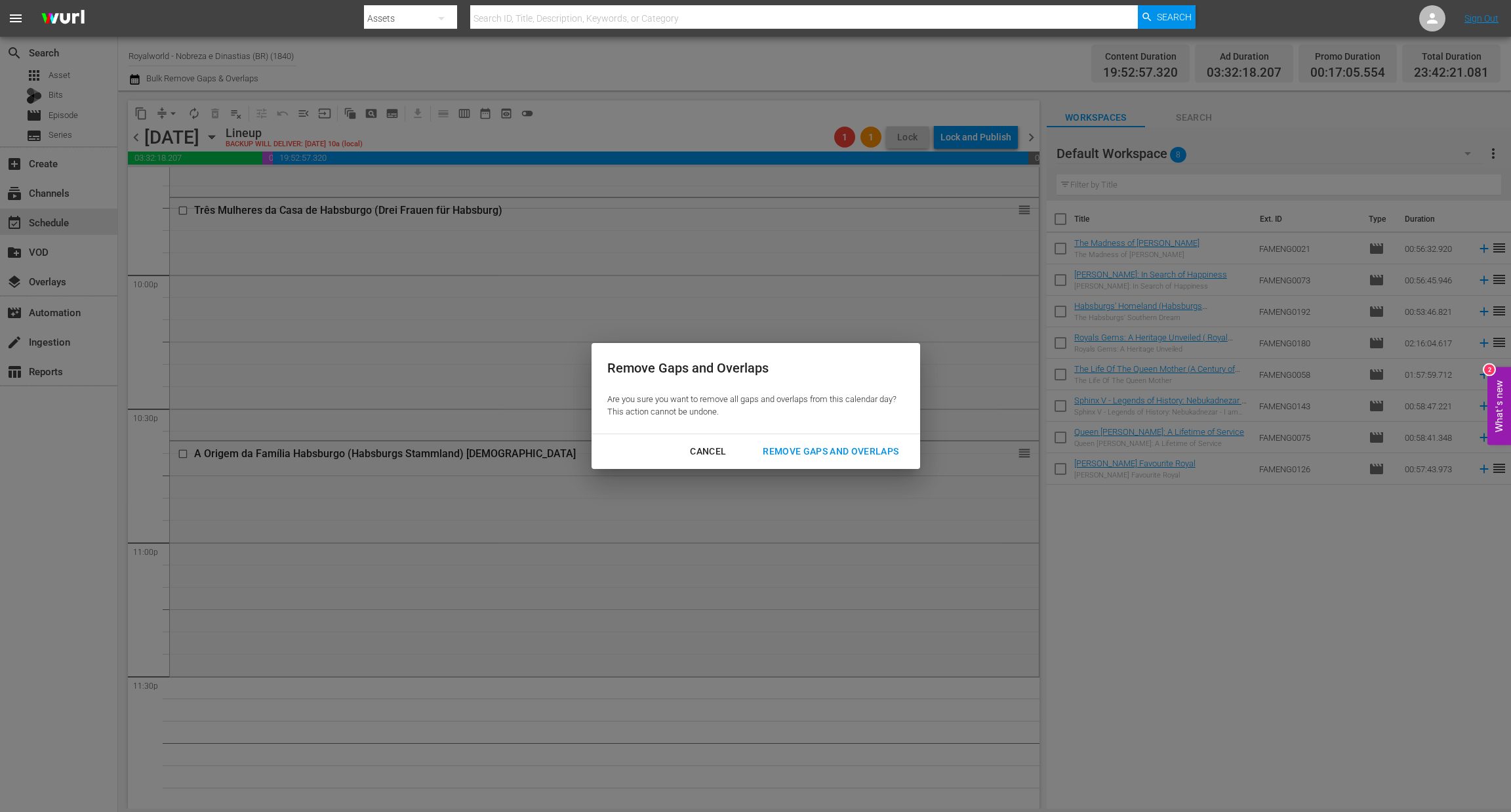
click at [841, 468] on div "Cancel Remove Gaps and Overlaps" at bounding box center [756, 451] width 328 height 35
click at [840, 457] on div "Remove Gaps and Overlaps" at bounding box center [831, 451] width 157 height 16
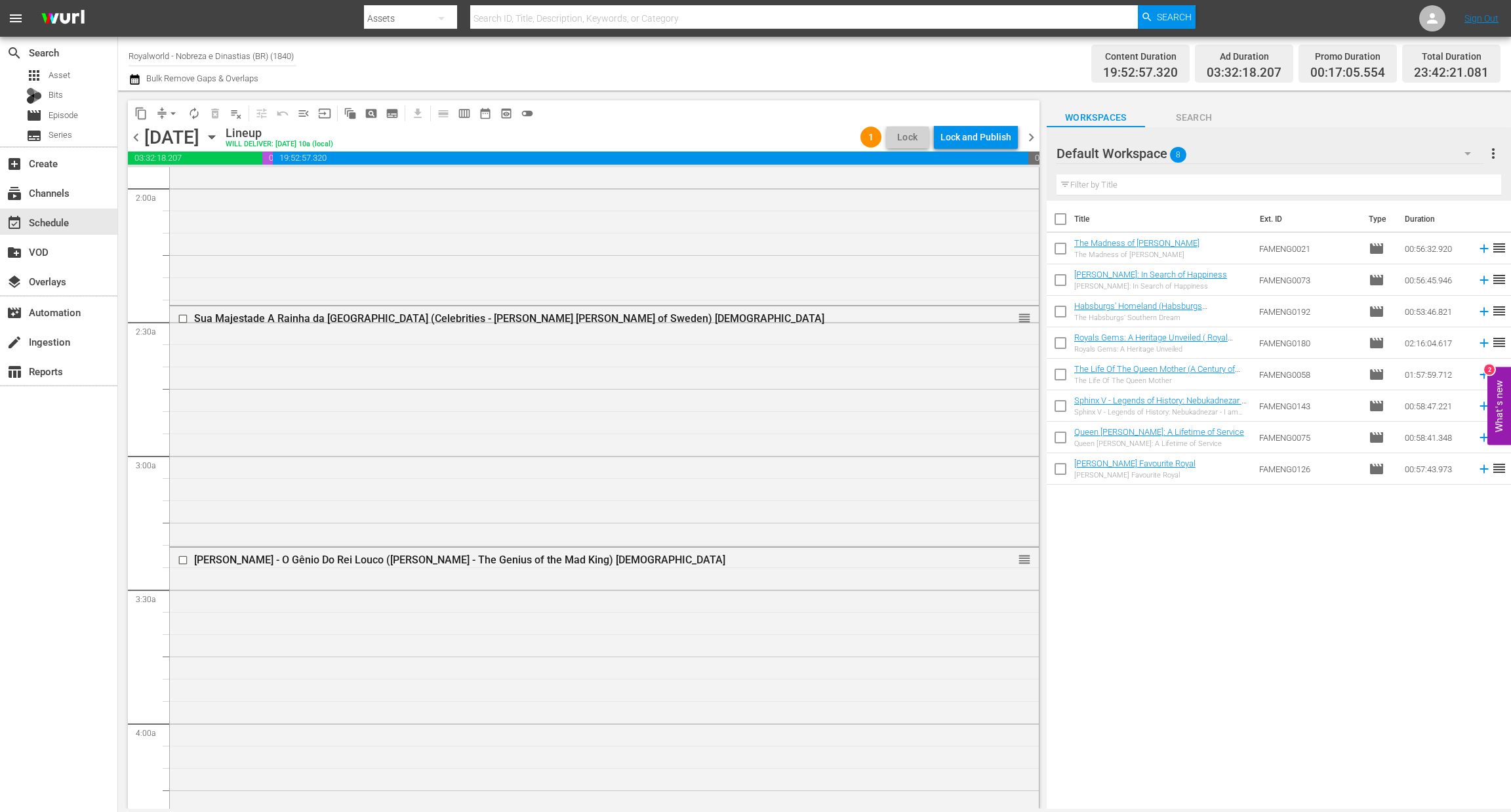
scroll to position [0, 0]
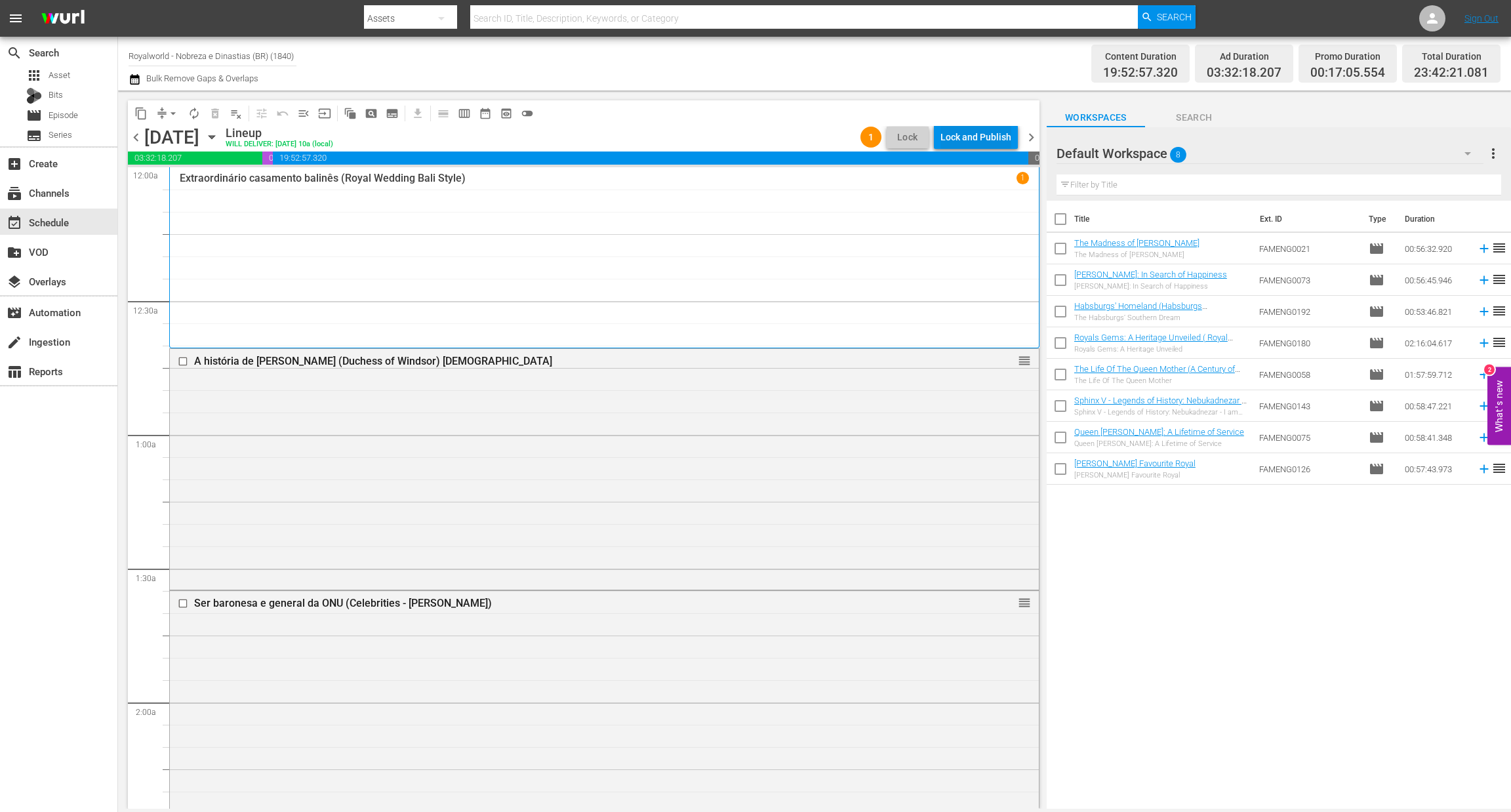
click at [969, 127] on div "Lock and Publish" at bounding box center [976, 137] width 71 height 24
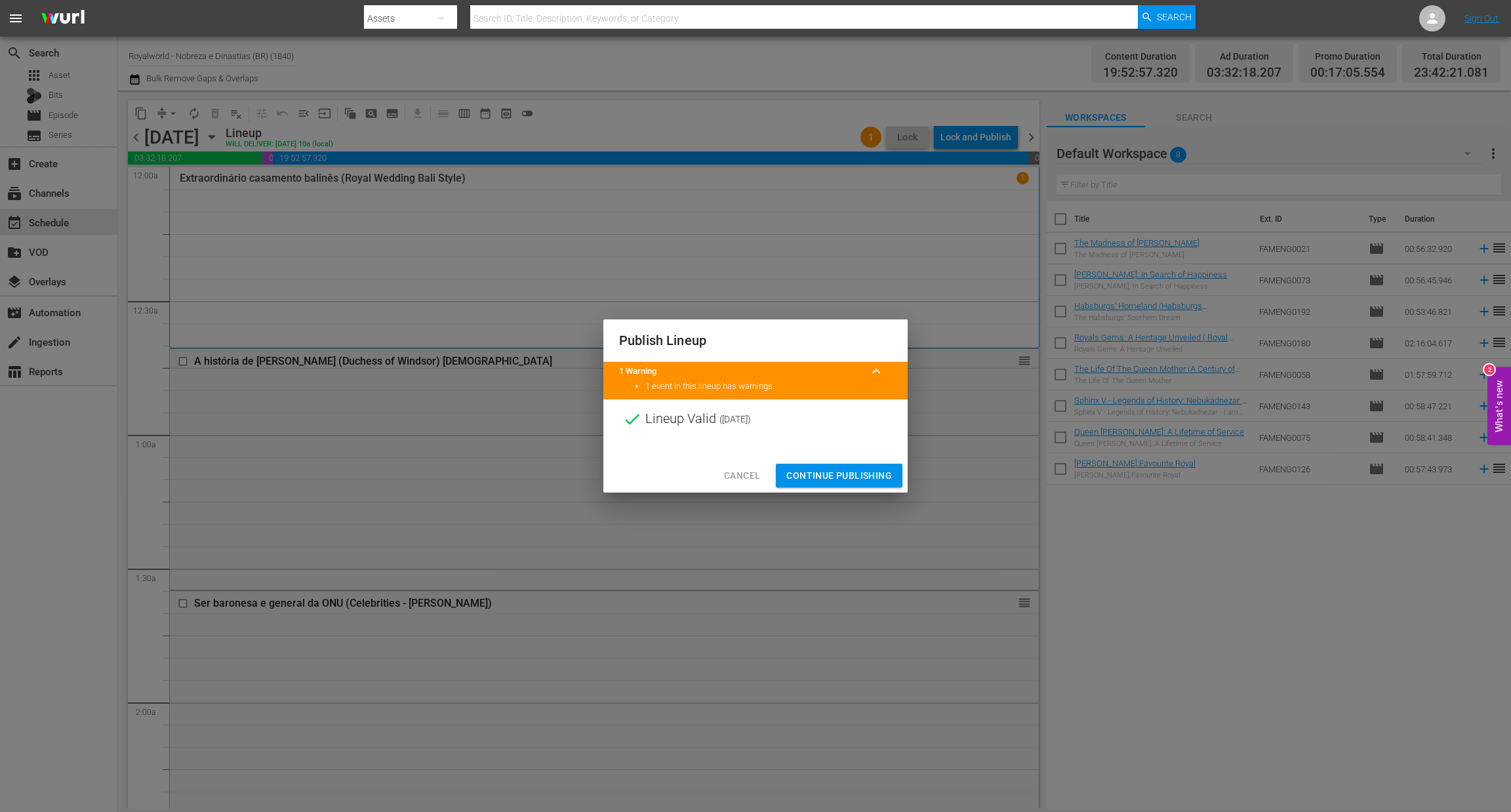
click at [848, 478] on span "Continue Publishing" at bounding box center [839, 475] width 105 height 16
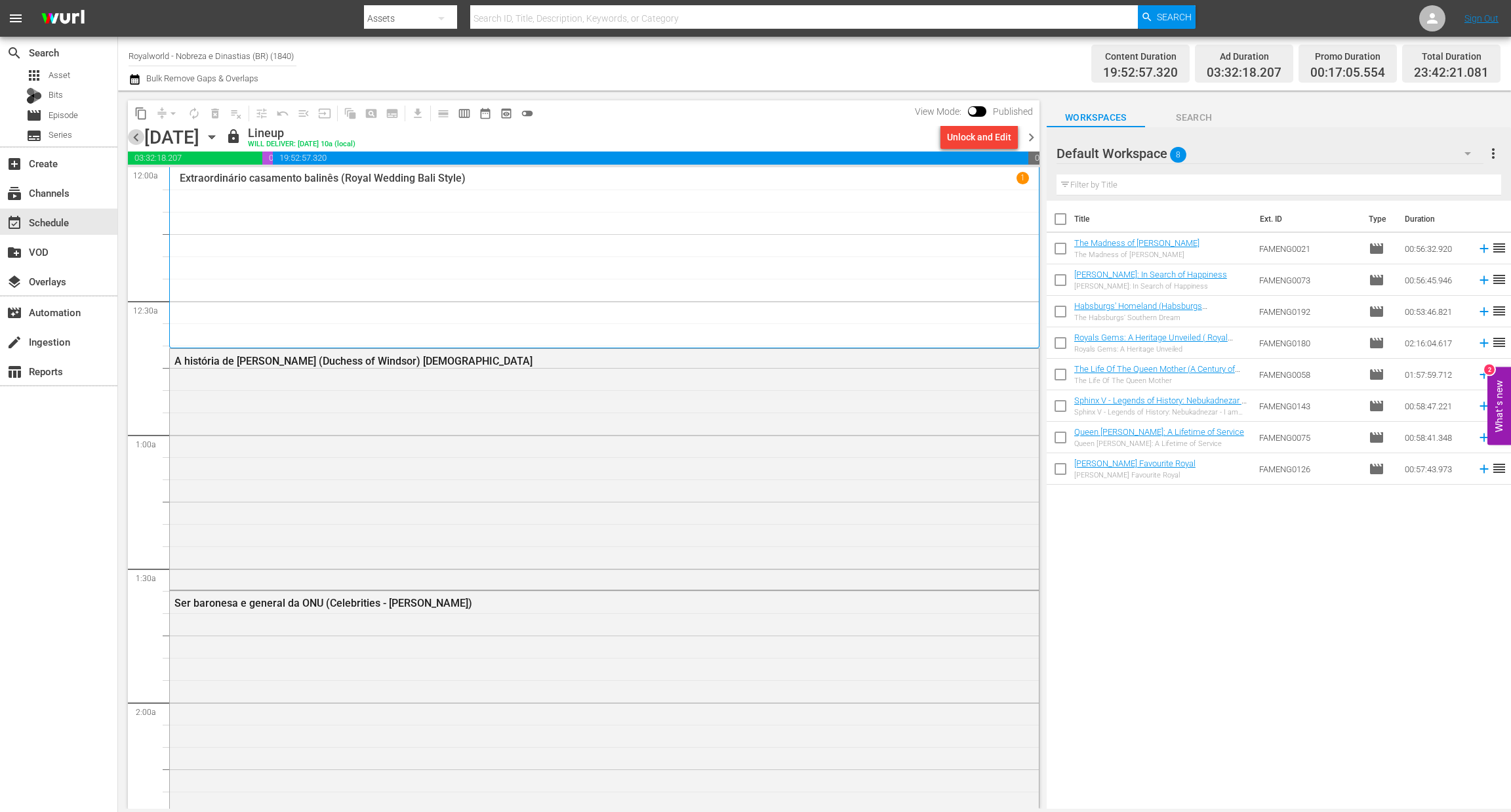
click at [139, 142] on span "chevron_left" at bounding box center [136, 137] width 16 height 16
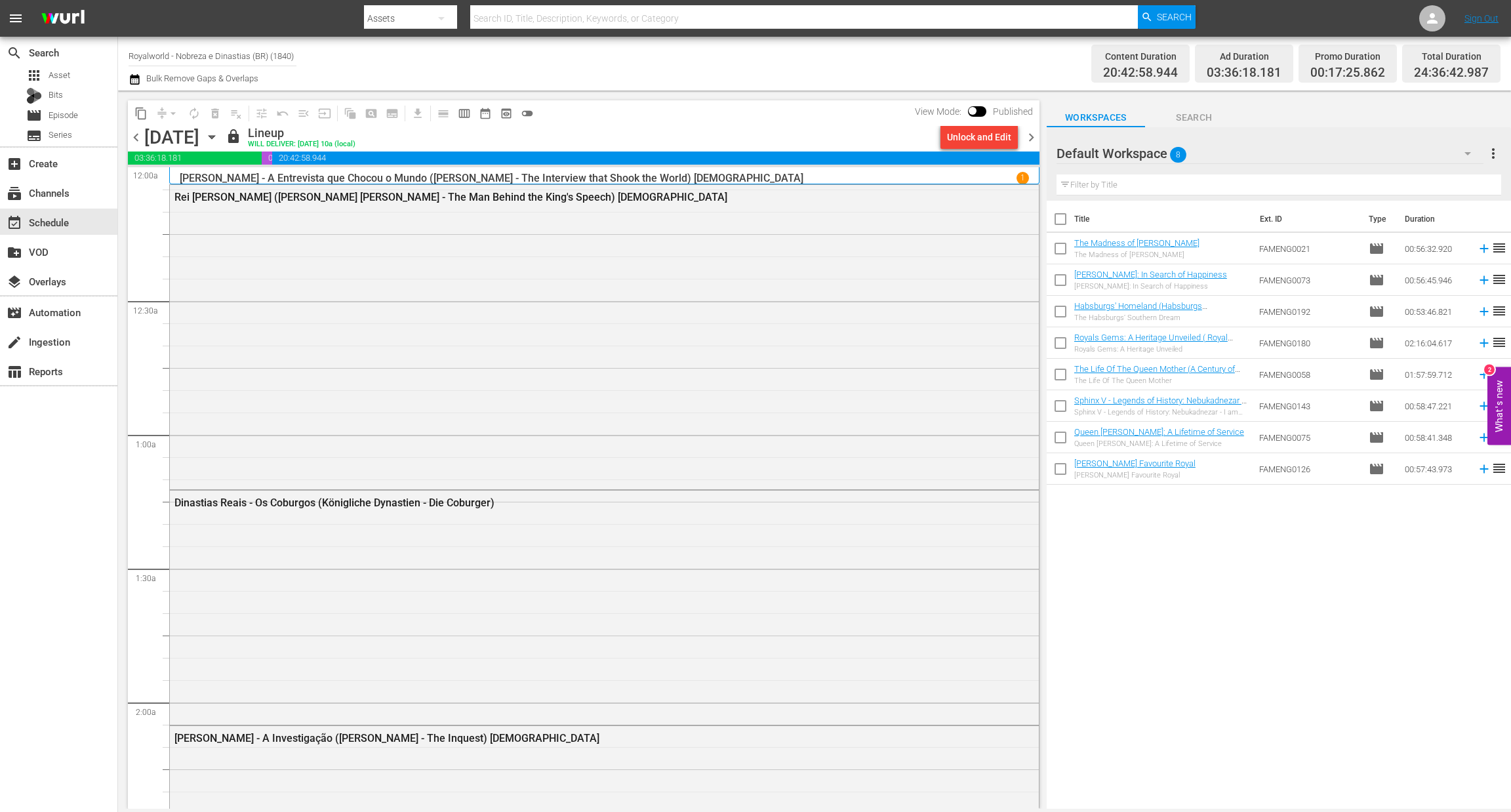
click at [138, 142] on span "chevron_left" at bounding box center [136, 137] width 16 height 16
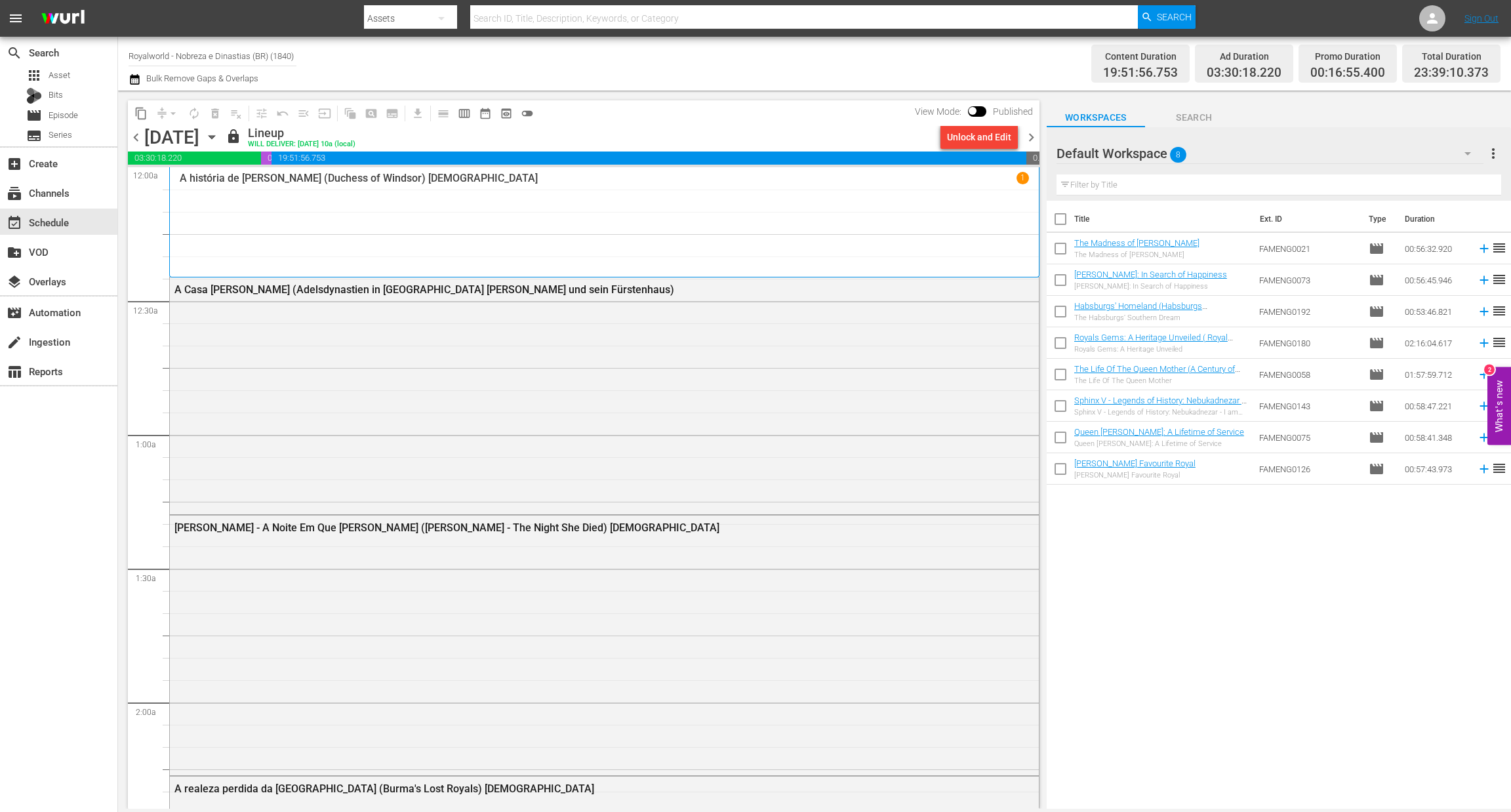
click at [138, 142] on span "chevron_left" at bounding box center [136, 137] width 16 height 16
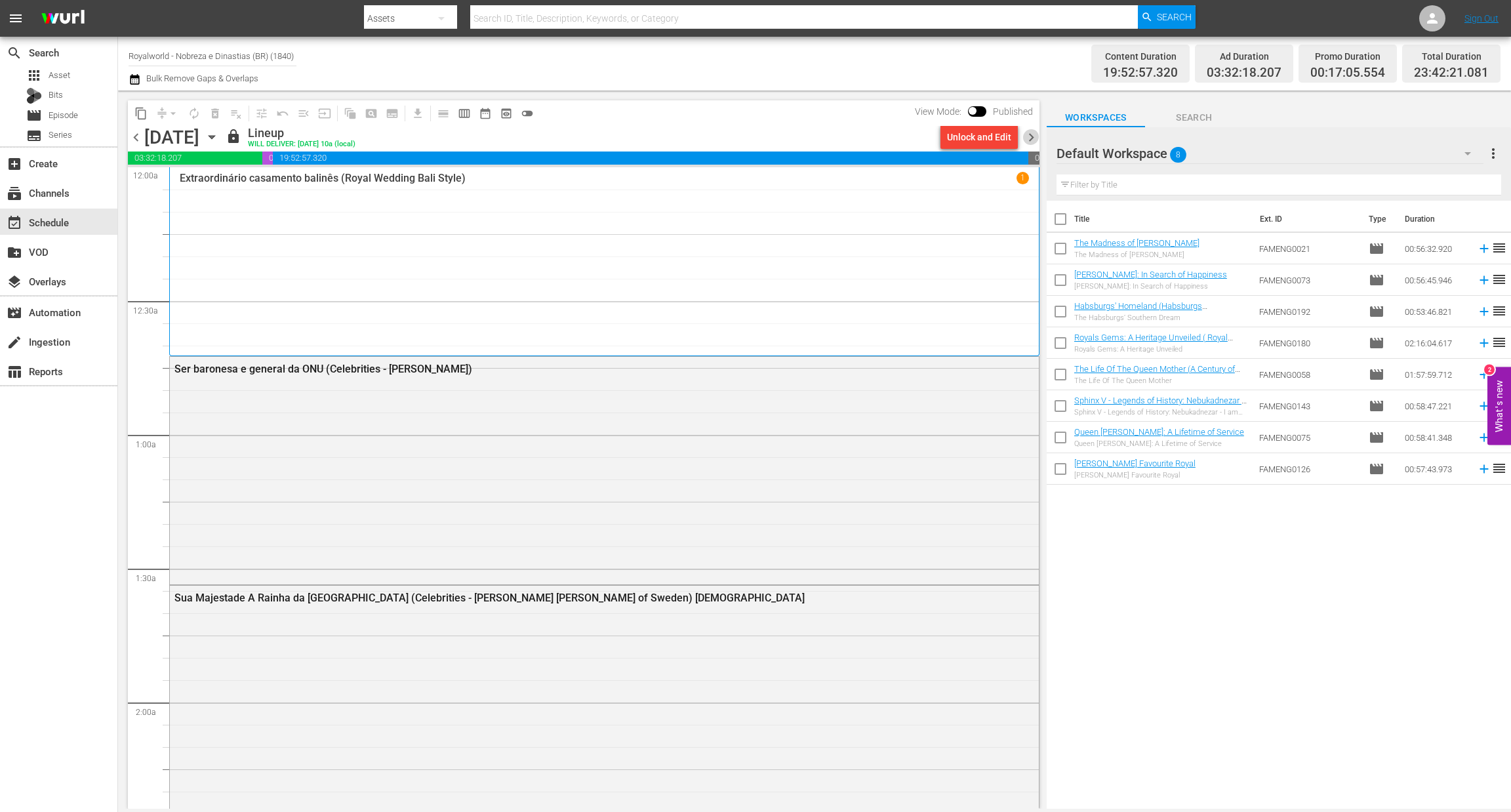
click at [1036, 134] on span "chevron_right" at bounding box center [1031, 137] width 16 height 16
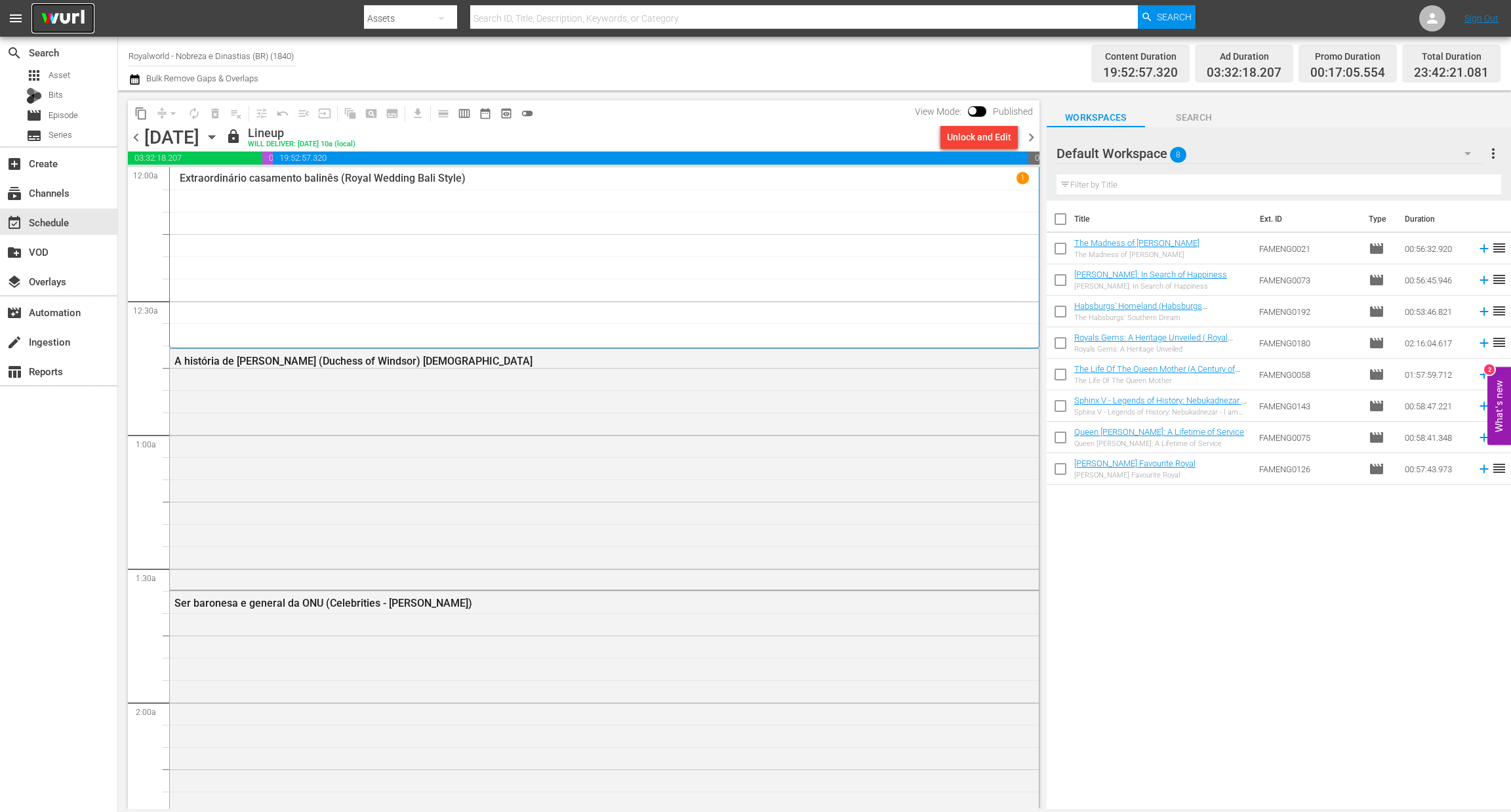
click at [52, 18] on img at bounding box center [63, 18] width 63 height 31
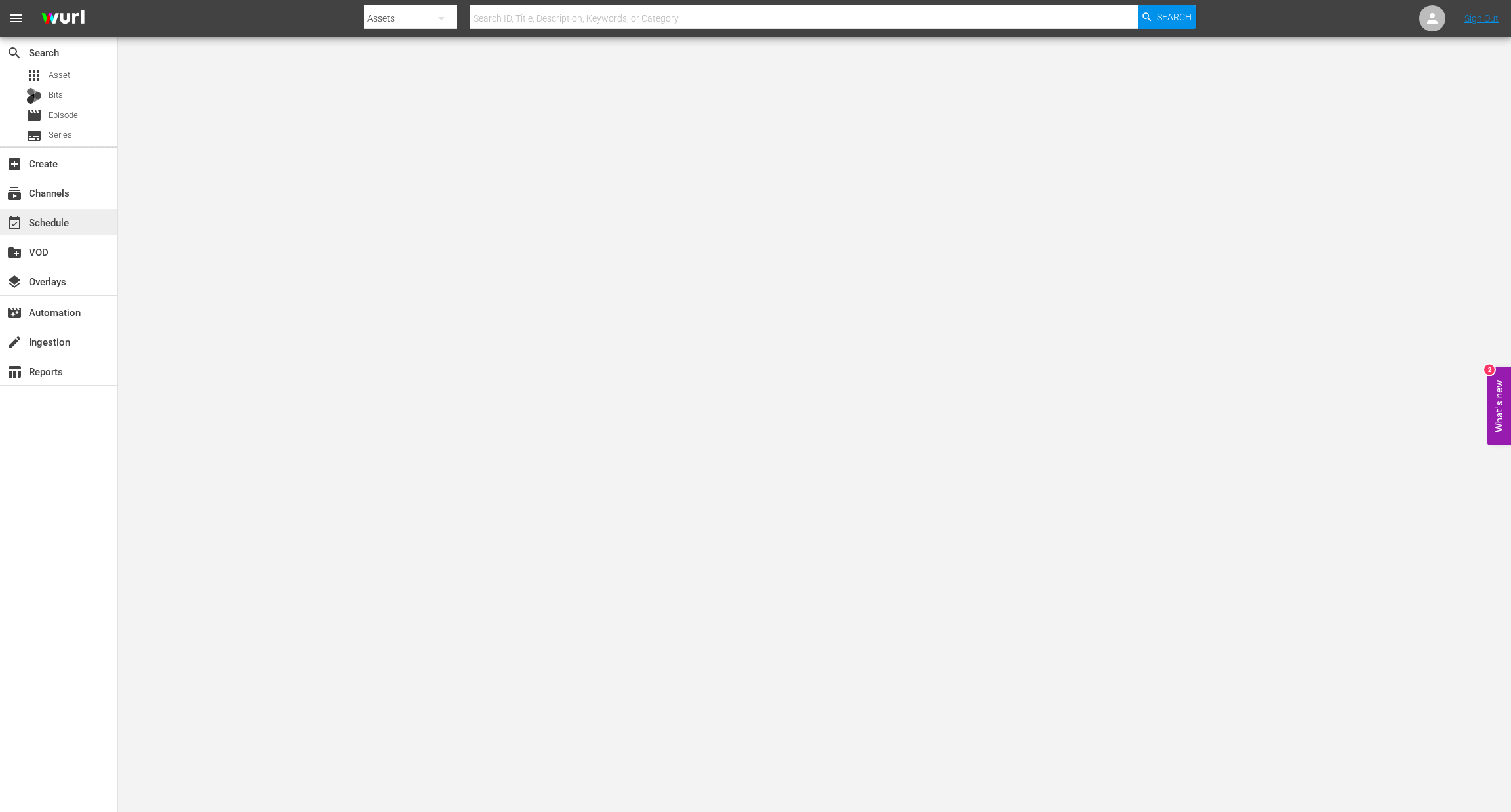
click at [57, 212] on div "event_available Schedule" at bounding box center [59, 221] width 117 height 26
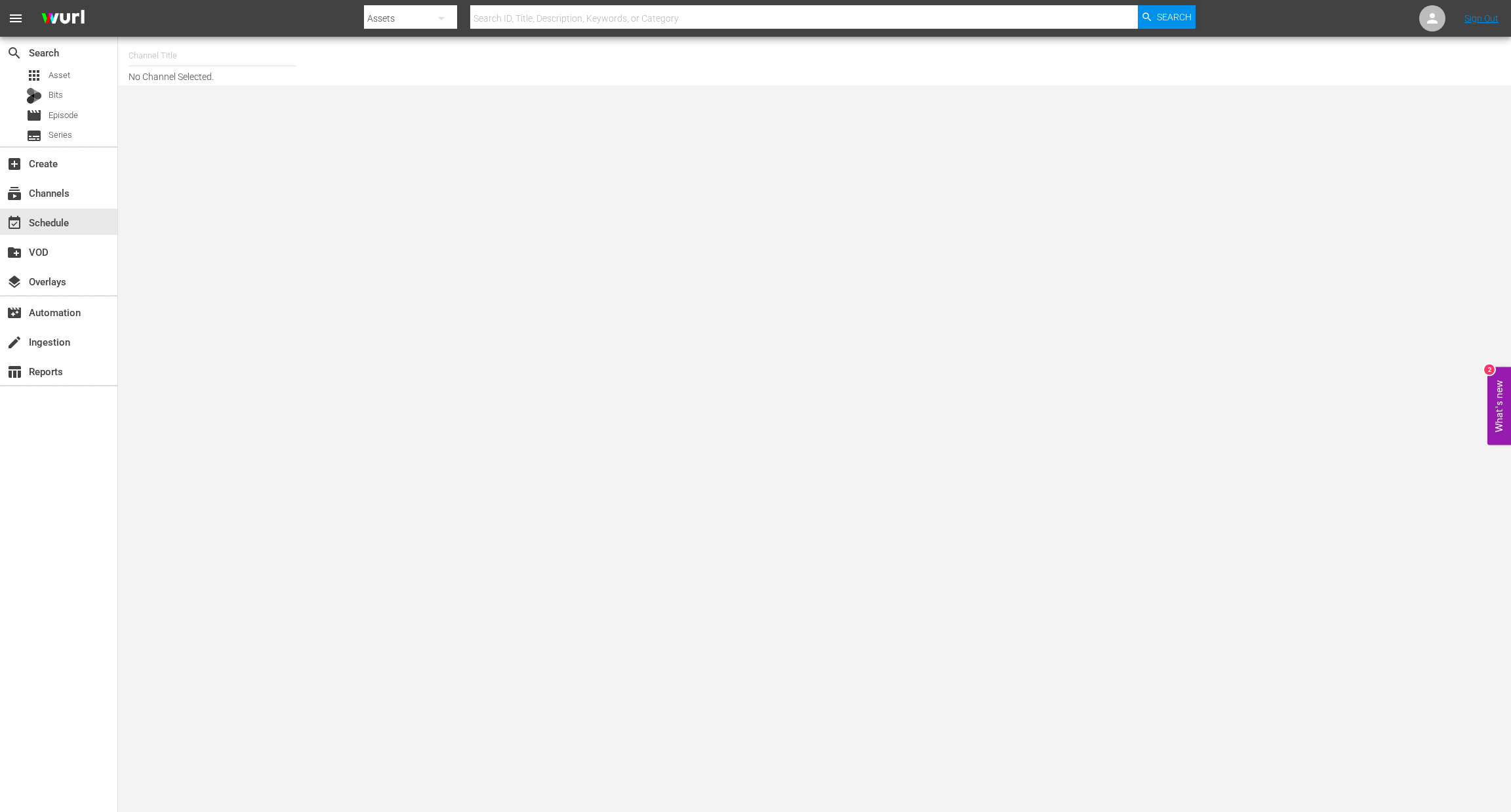
click at [183, 56] on input "text" at bounding box center [212, 56] width 168 height 32
click at [291, 189] on div "Royalworld G,A,S (1621 - amogonetworx_royalworld_2)" at bounding box center [309, 187] width 340 height 32
type input "Royalworld G,A,S (1621 - amogonetworx_royalworld_2)"
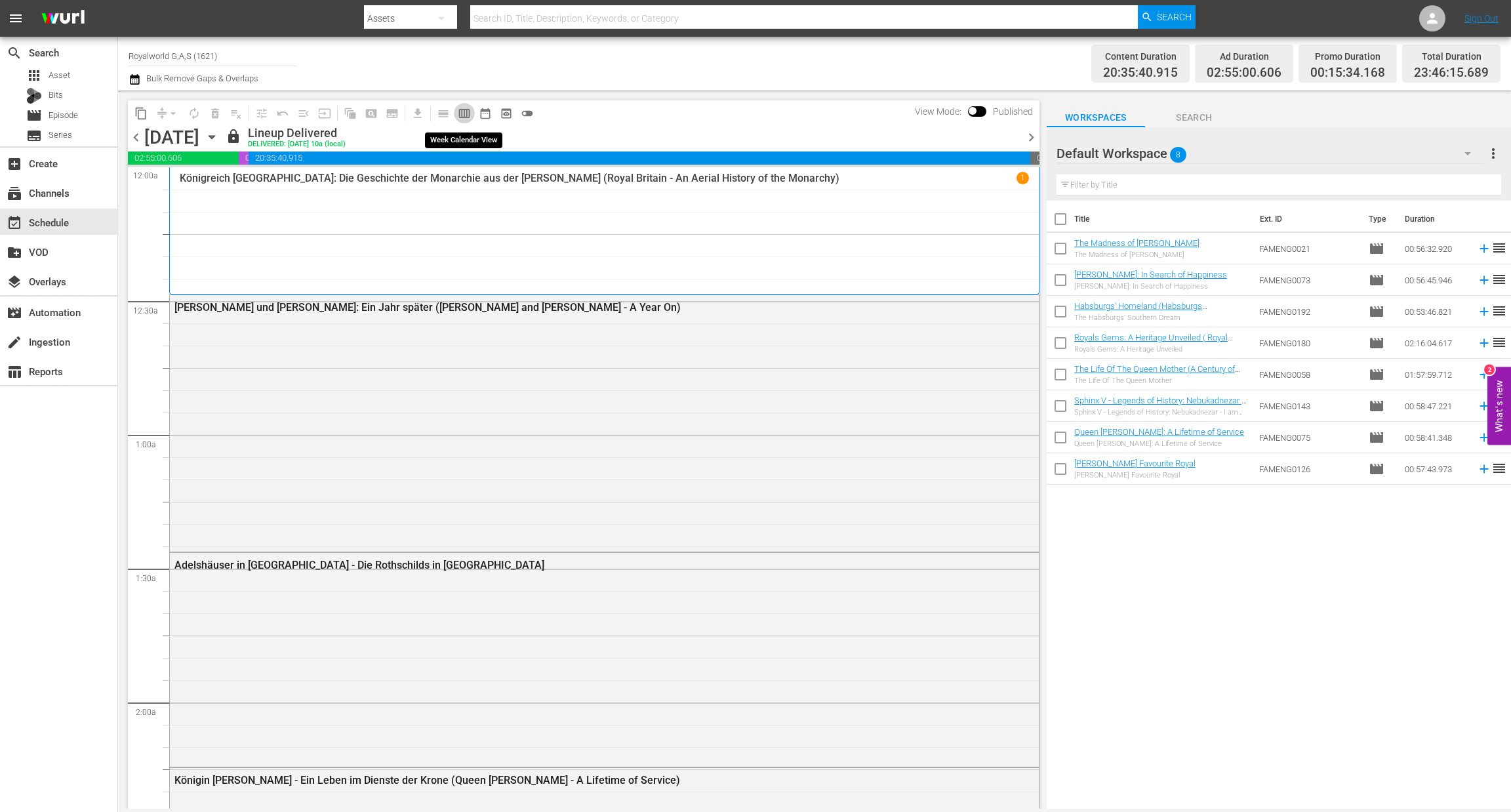
click at [455, 109] on button "calendar_view_week_outlined" at bounding box center [464, 113] width 21 height 21
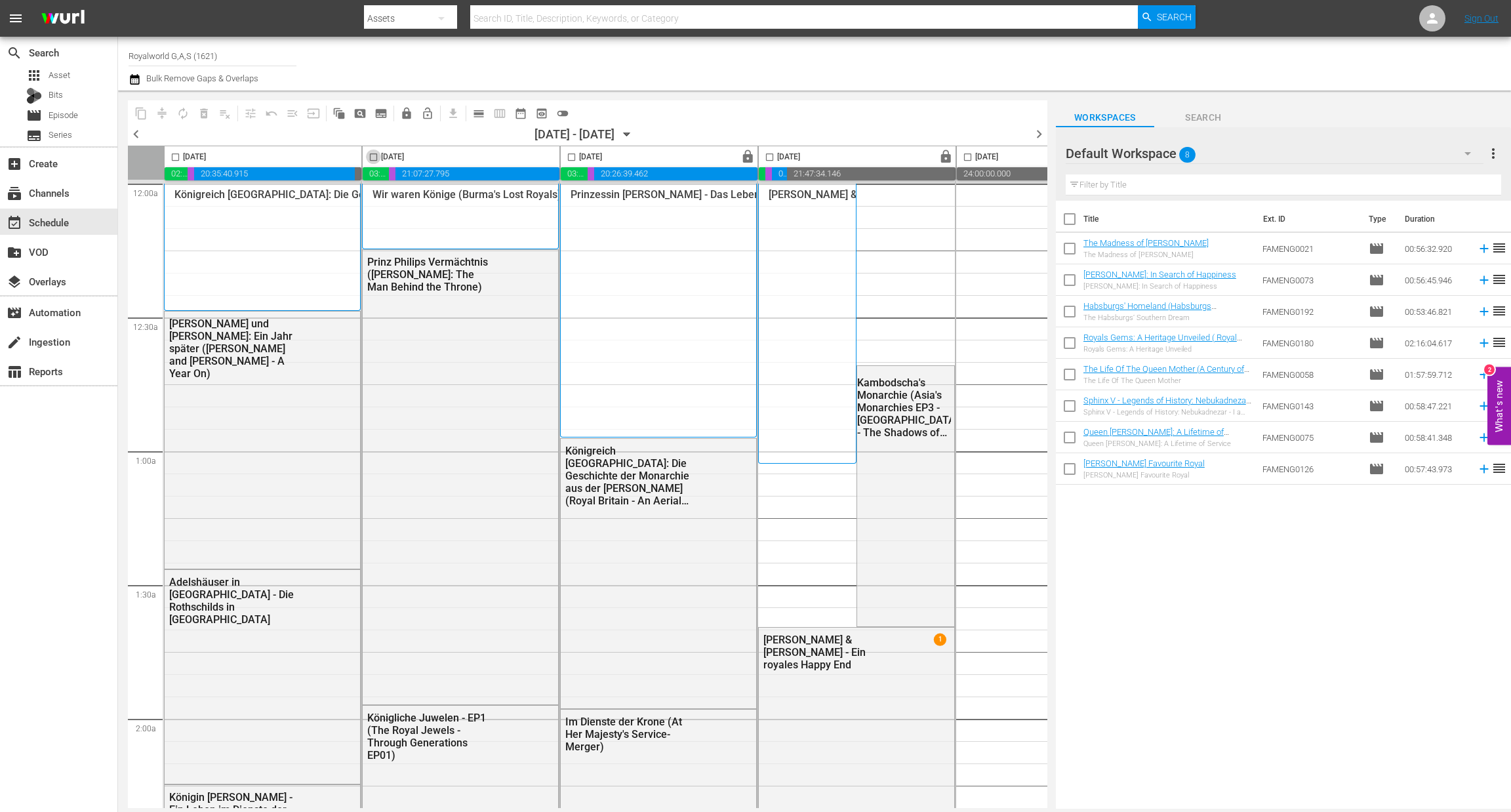
click at [374, 157] on input "checkbox" at bounding box center [373, 160] width 15 height 15
checkbox input "true"
click at [136, 108] on span "content_copy" at bounding box center [141, 113] width 13 height 13
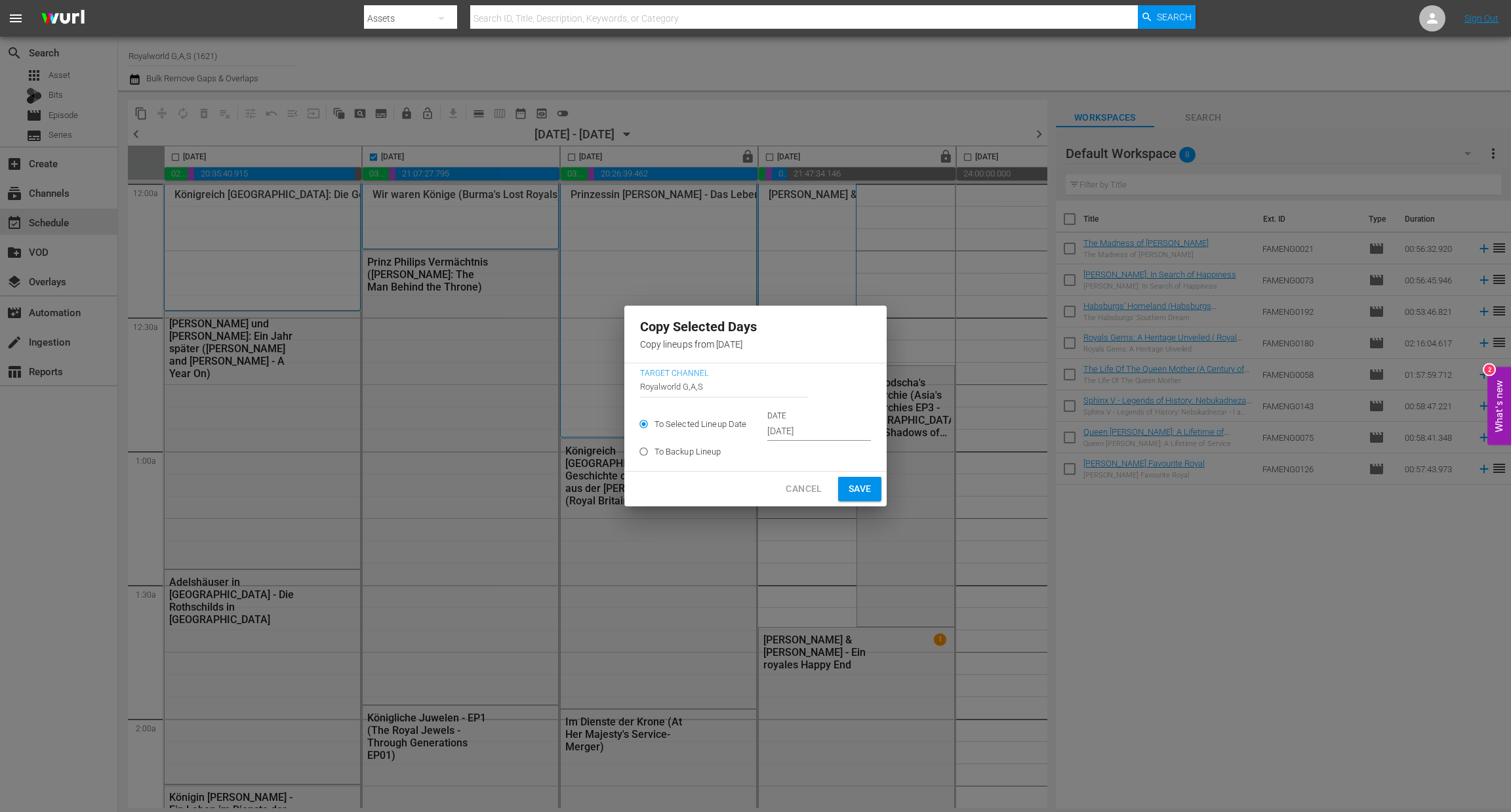
click at [779, 427] on input "[DATE]" at bounding box center [819, 432] width 104 height 20
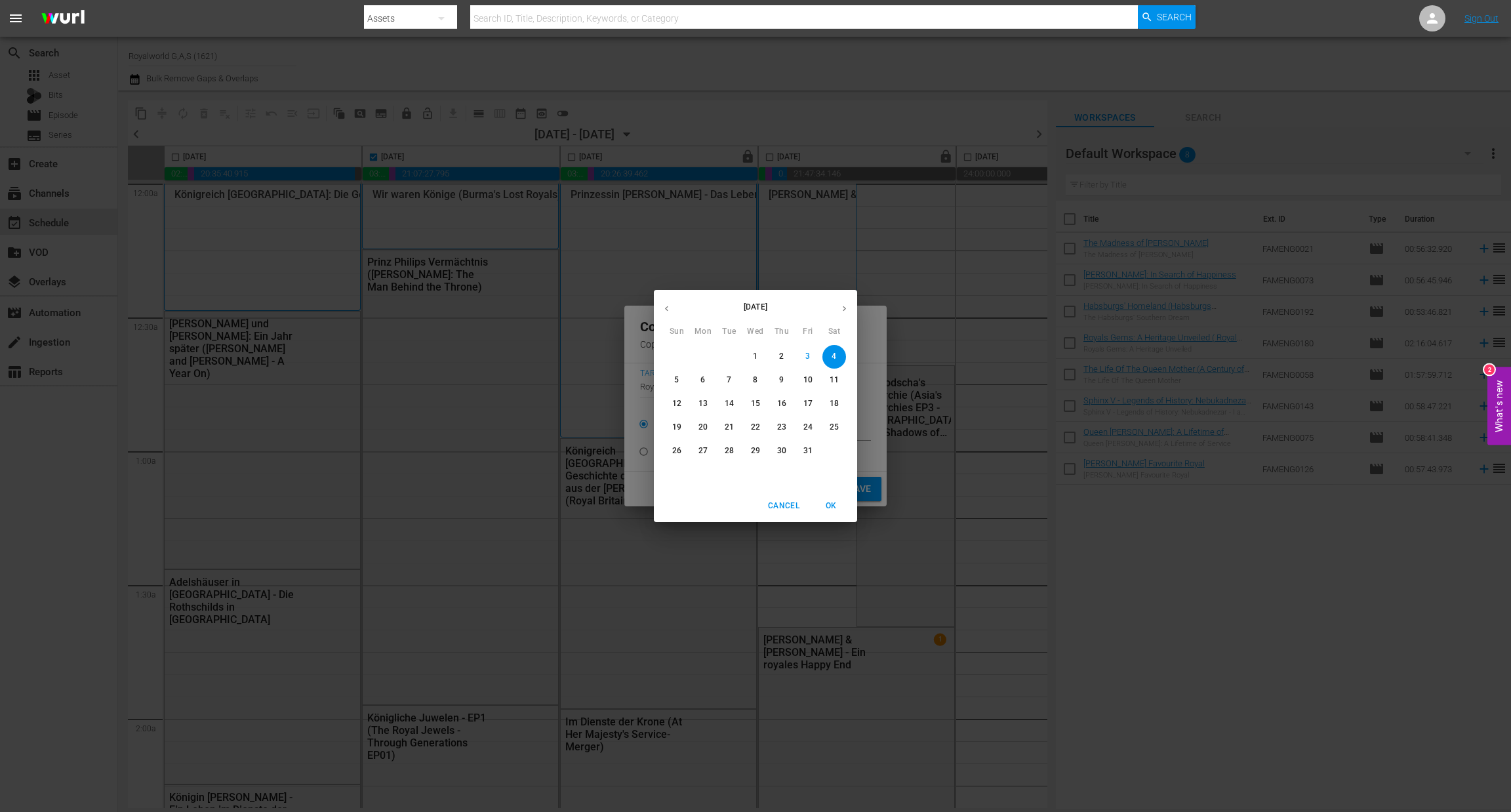
click at [696, 379] on span "6" at bounding box center [703, 380] width 24 height 11
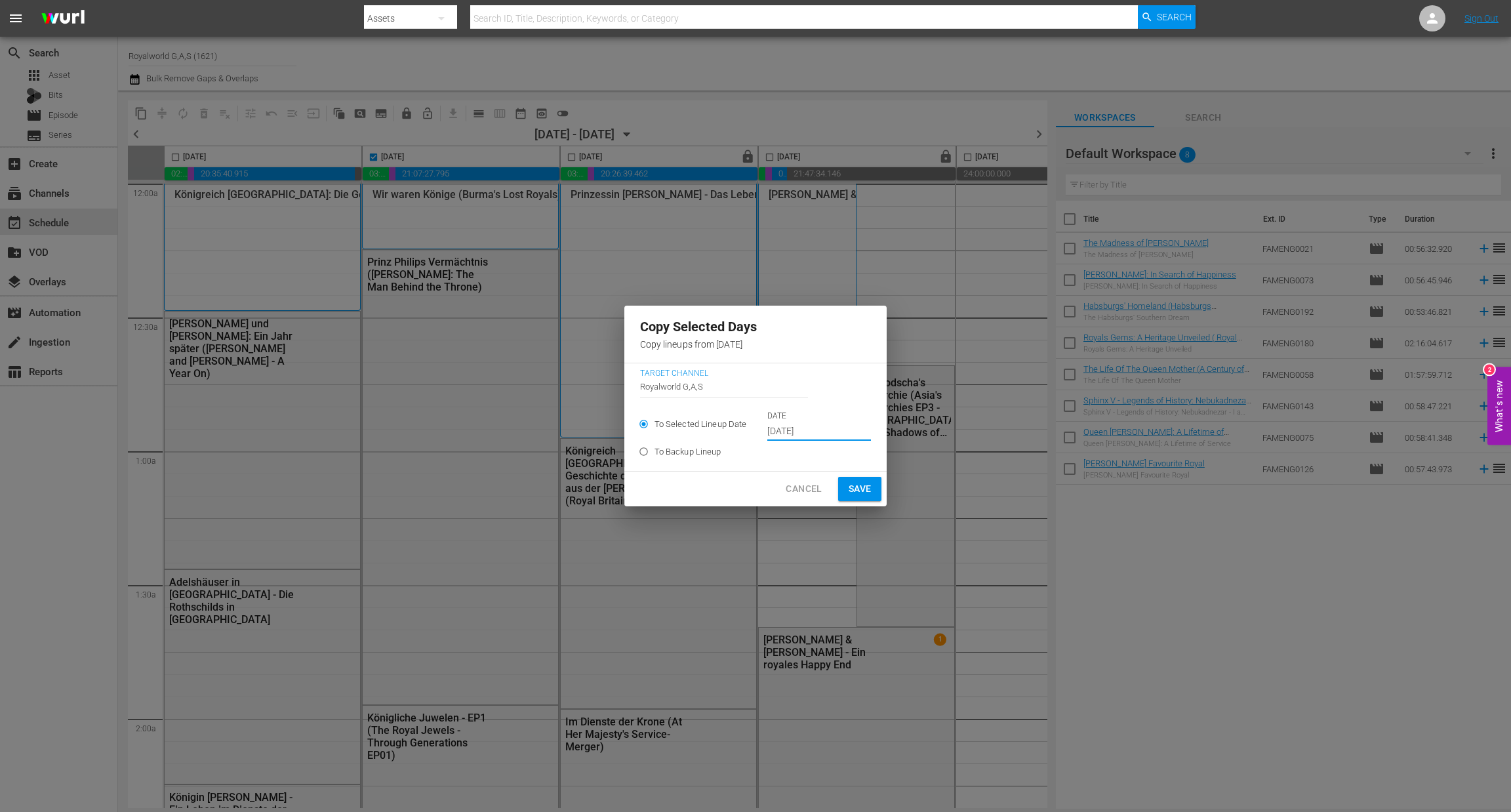
click at [858, 487] on span "Save" at bounding box center [860, 488] width 23 height 16
type input "[DATE]"
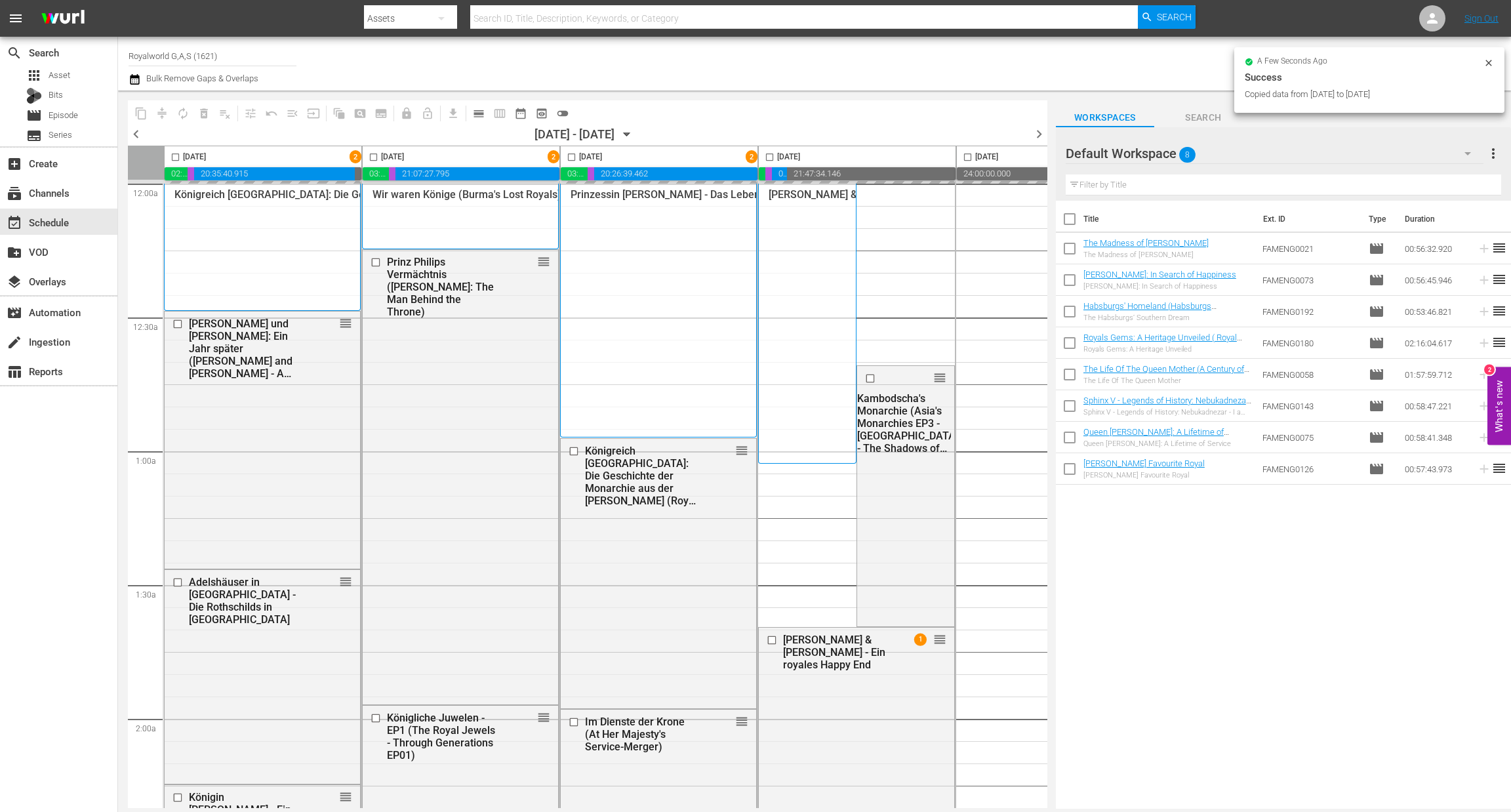
checkbox input "false"
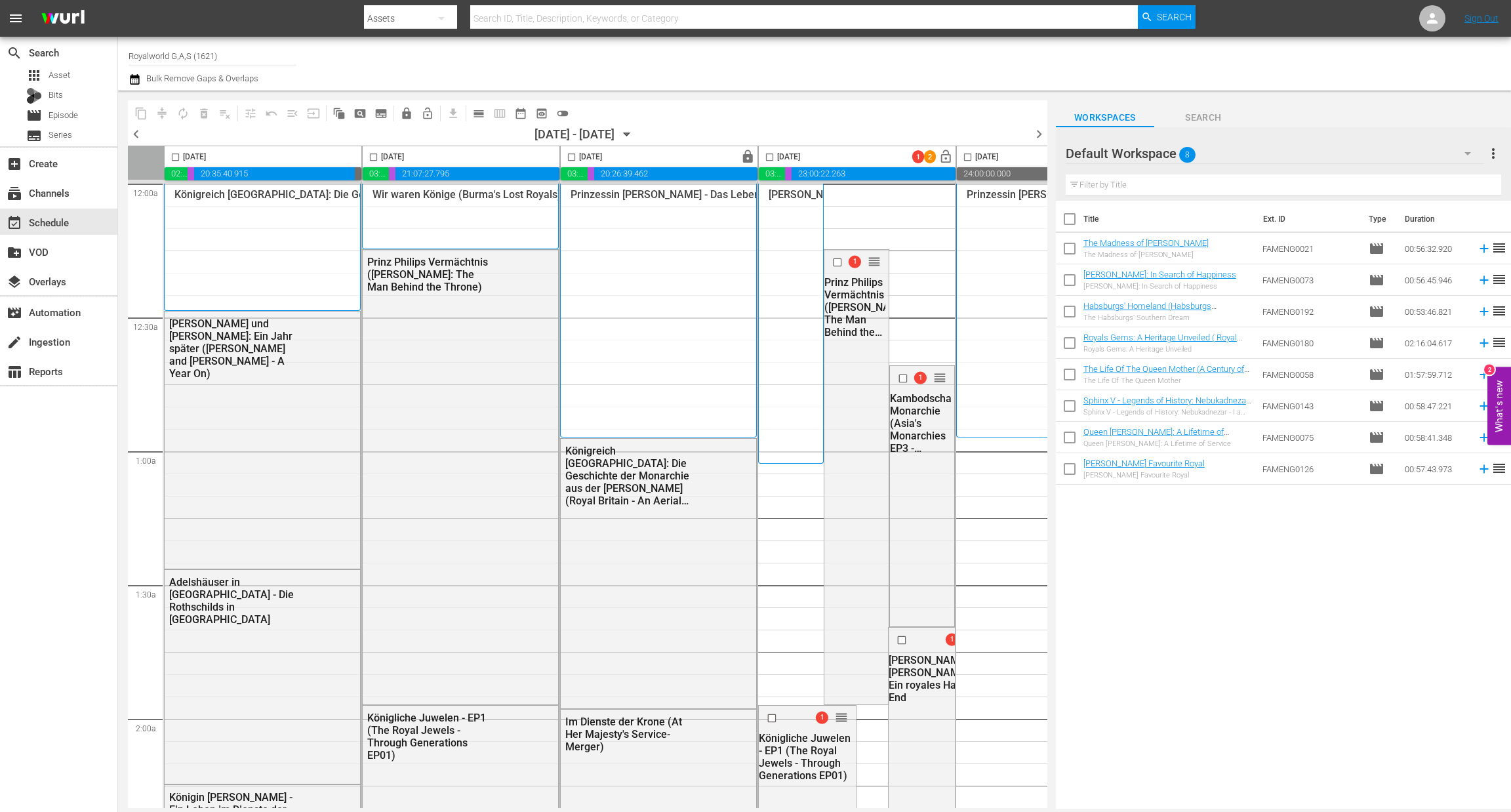
click at [574, 156] on input "checkbox" at bounding box center [572, 160] width 15 height 15
checkbox input "true"
click at [149, 111] on button "content_copy" at bounding box center [141, 113] width 21 height 21
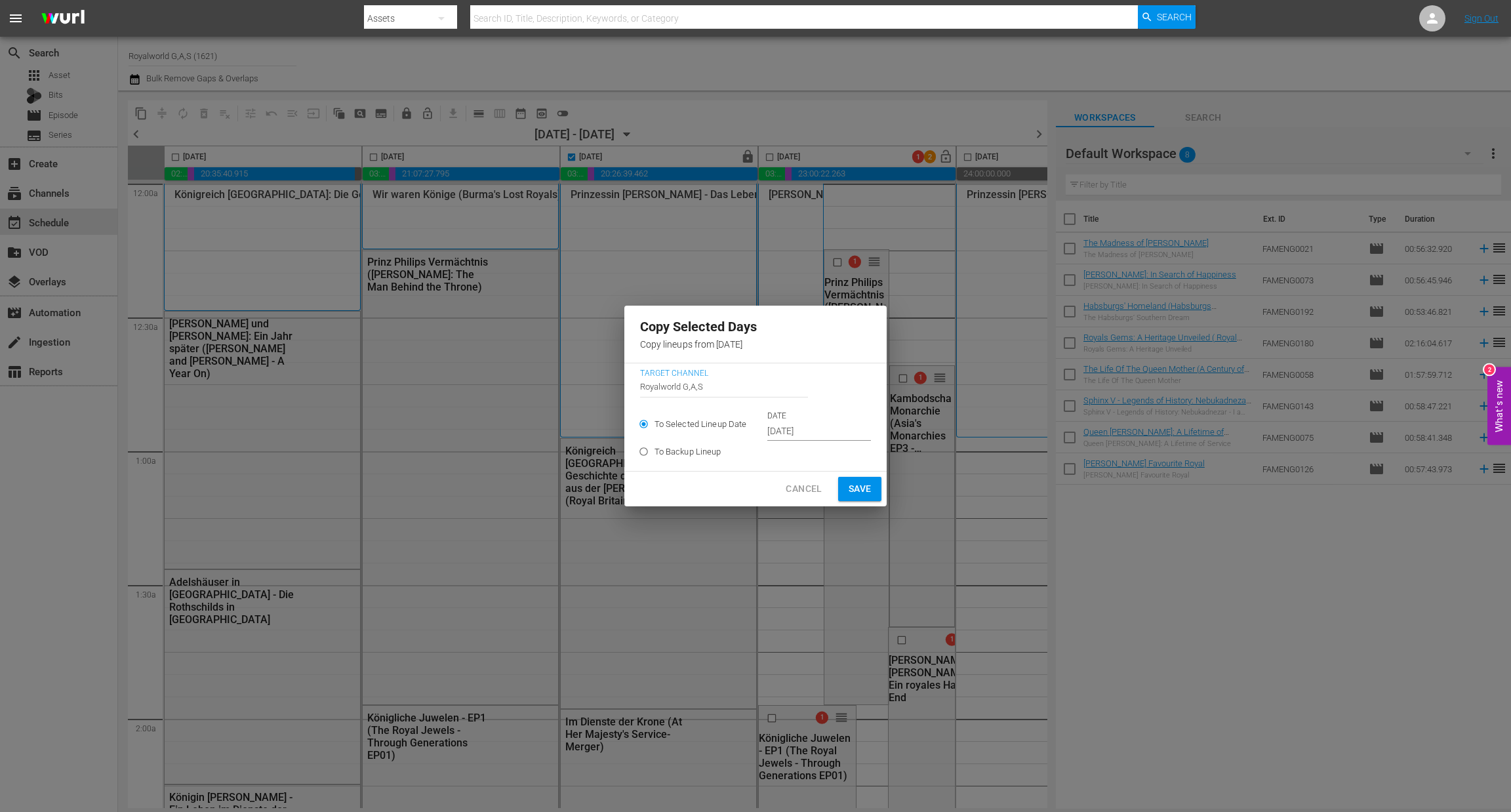
click at [814, 438] on input "Oct 5th 2025" at bounding box center [819, 432] width 104 height 20
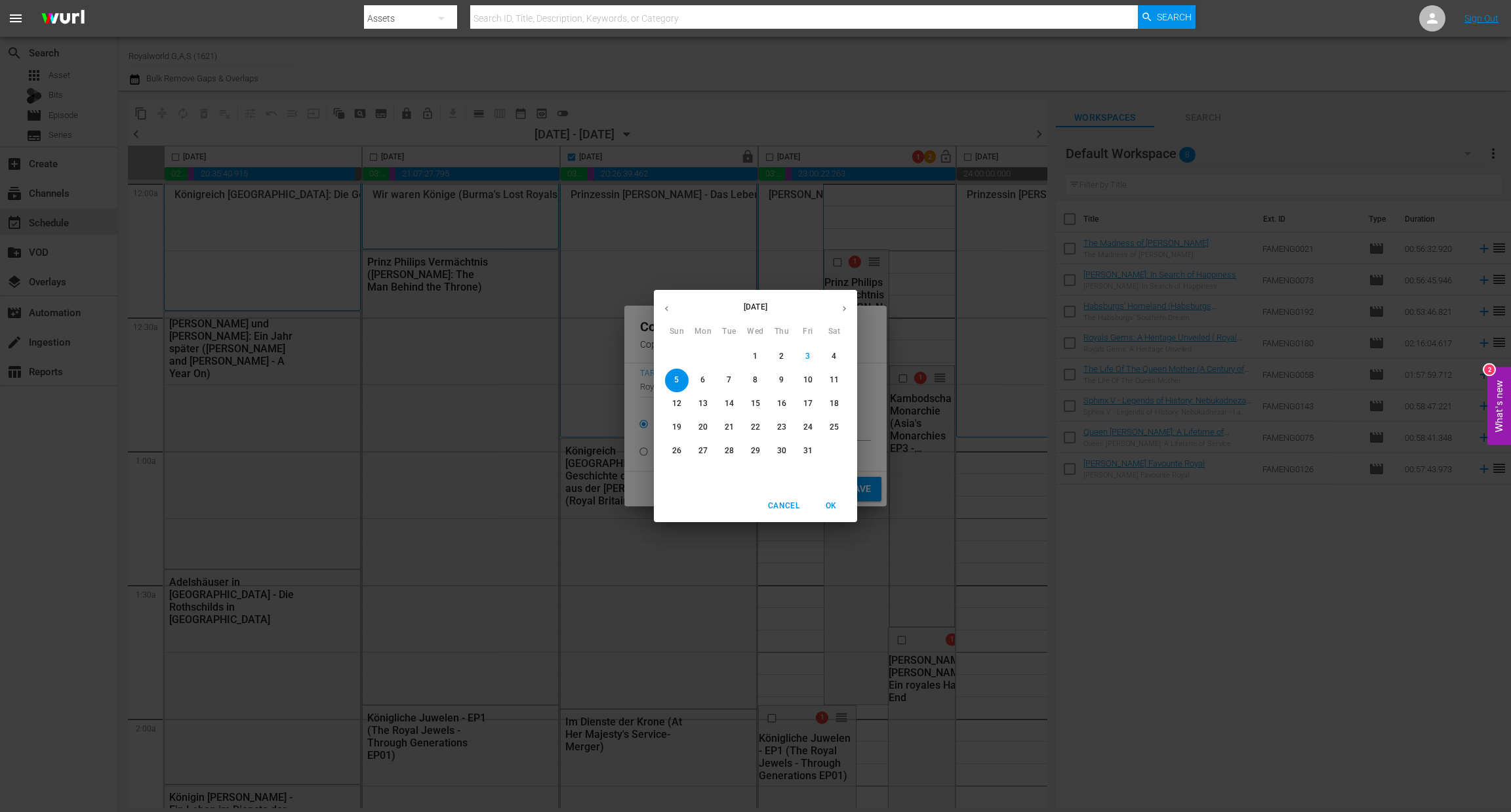
click at [722, 379] on span "7" at bounding box center [729, 380] width 24 height 11
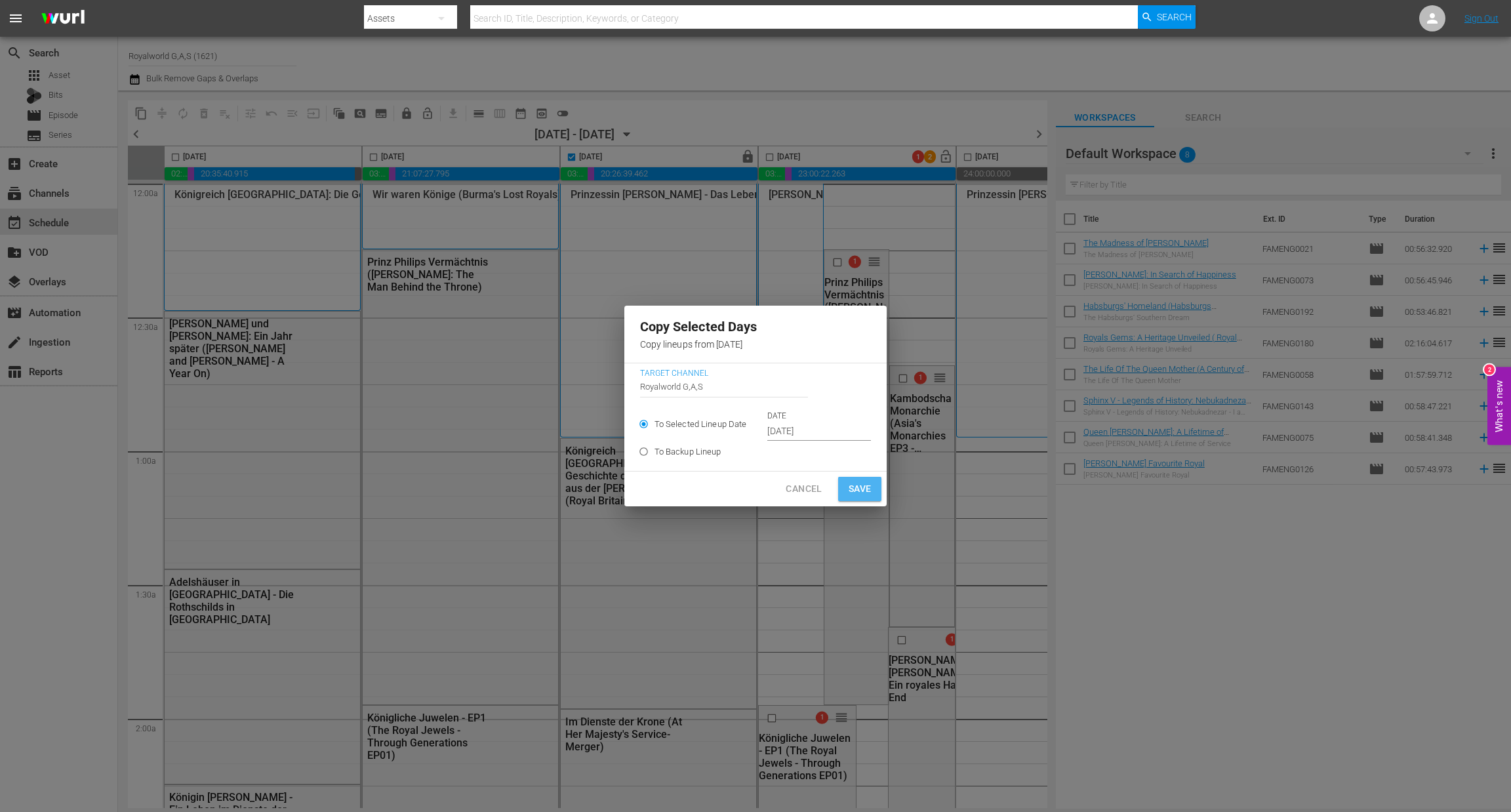
click at [857, 481] on span "Save" at bounding box center [860, 488] width 23 height 16
type input "Oct 5th 2025"
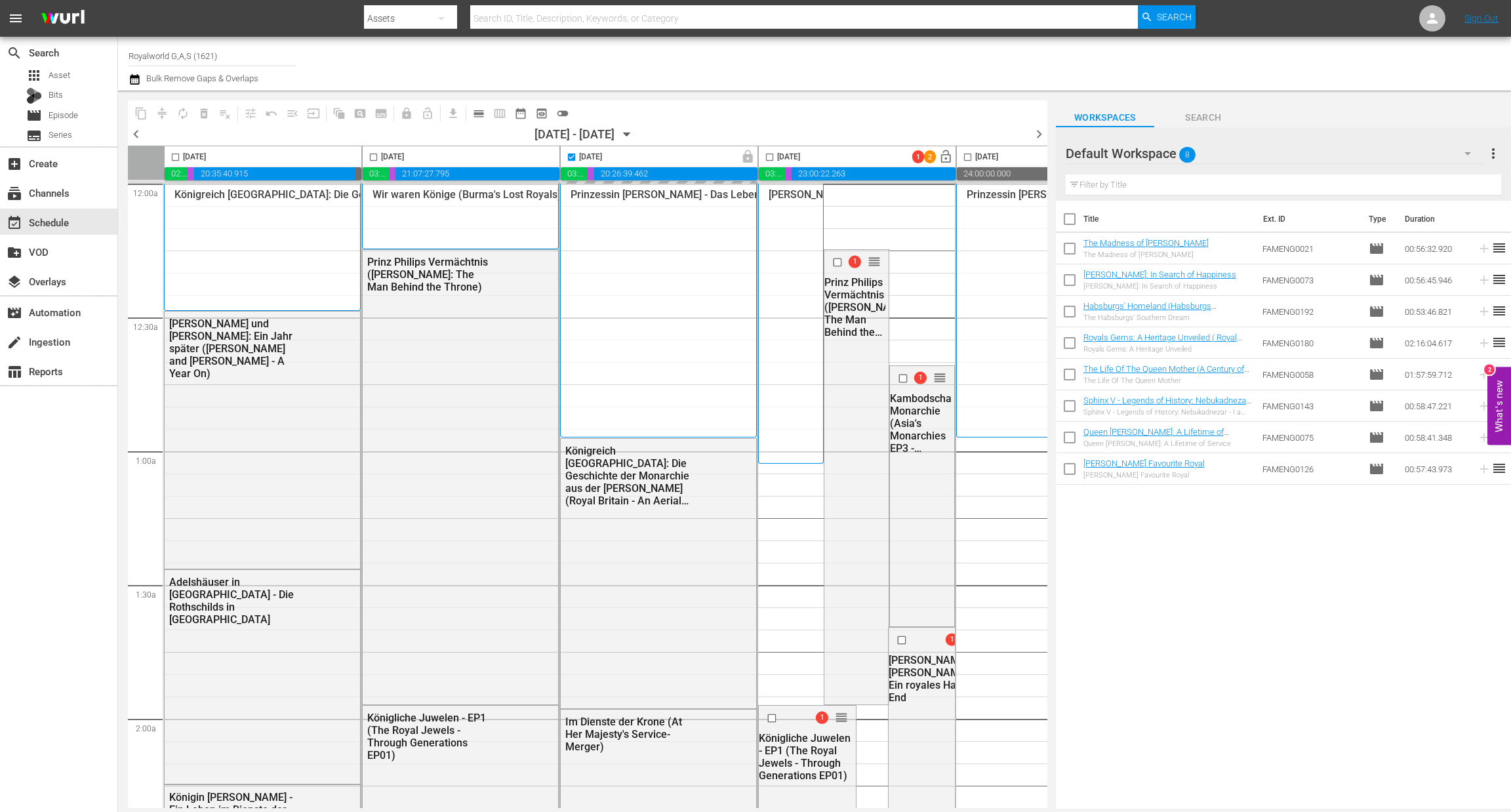
checkbox input "false"
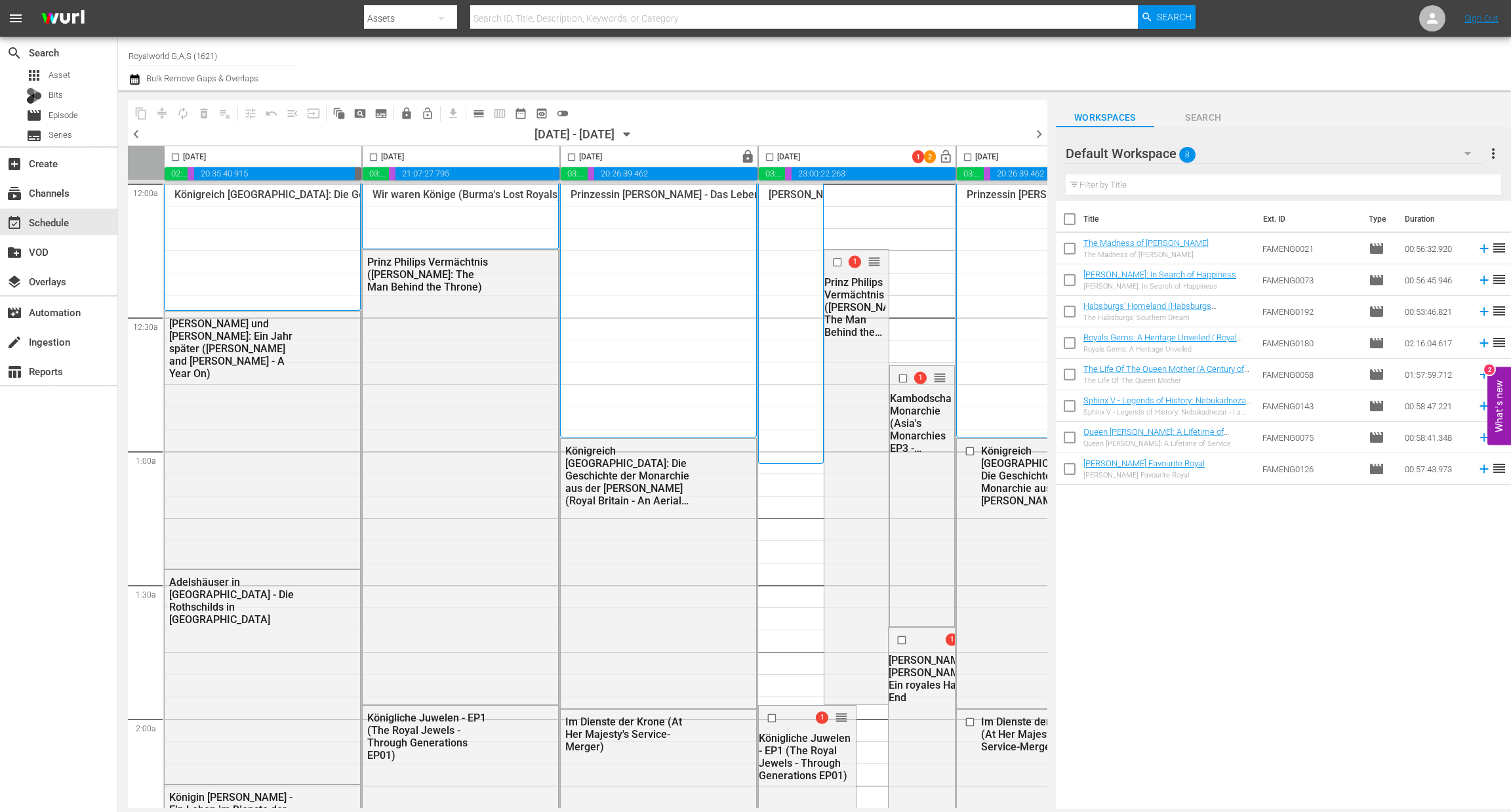
click at [134, 129] on span "chevron_left" at bounding box center [136, 134] width 16 height 16
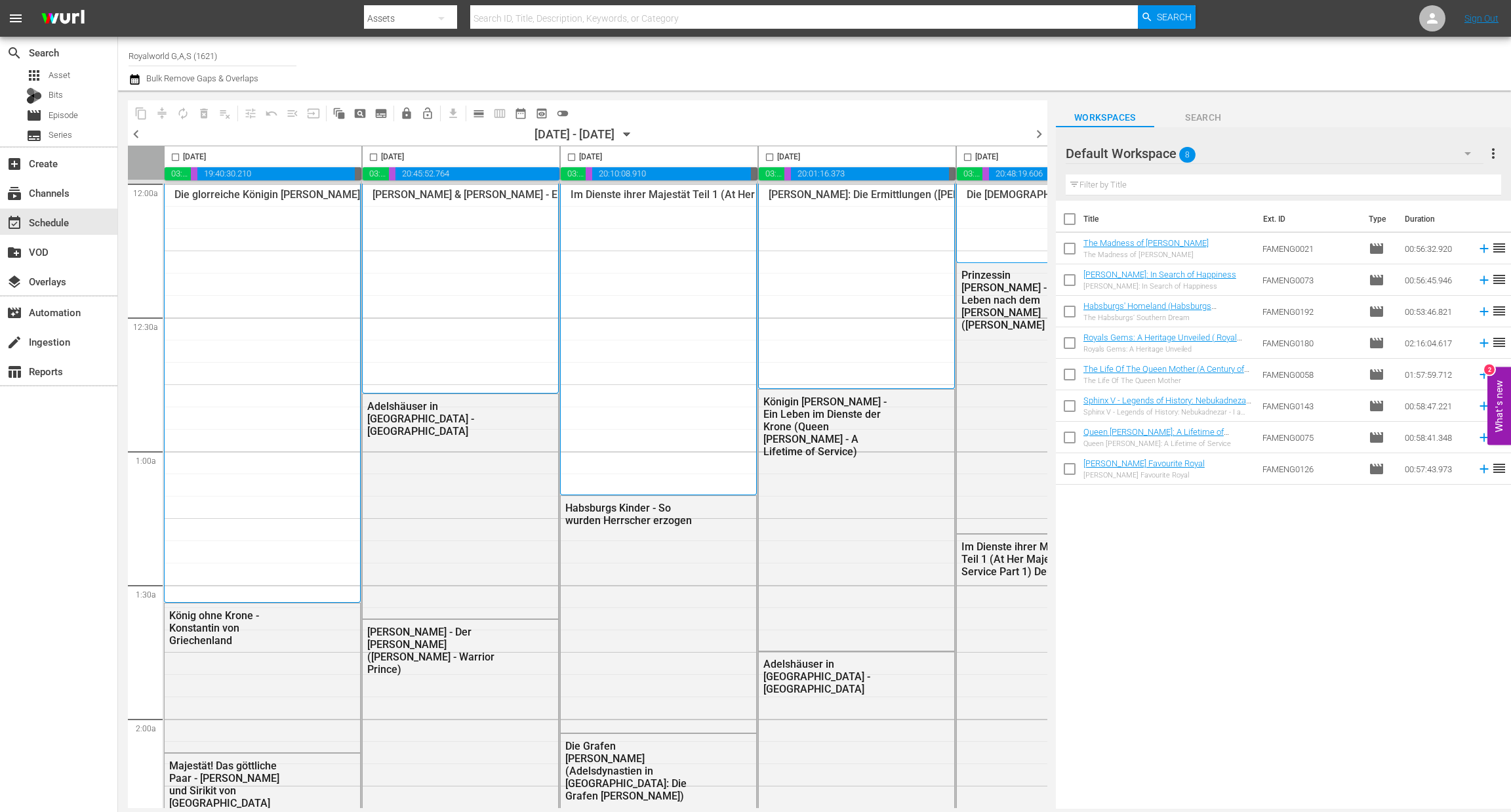
click at [772, 158] on input "checkbox" at bounding box center [769, 160] width 15 height 15
checkbox input "true"
click at [139, 111] on span "content_copy" at bounding box center [141, 113] width 13 height 13
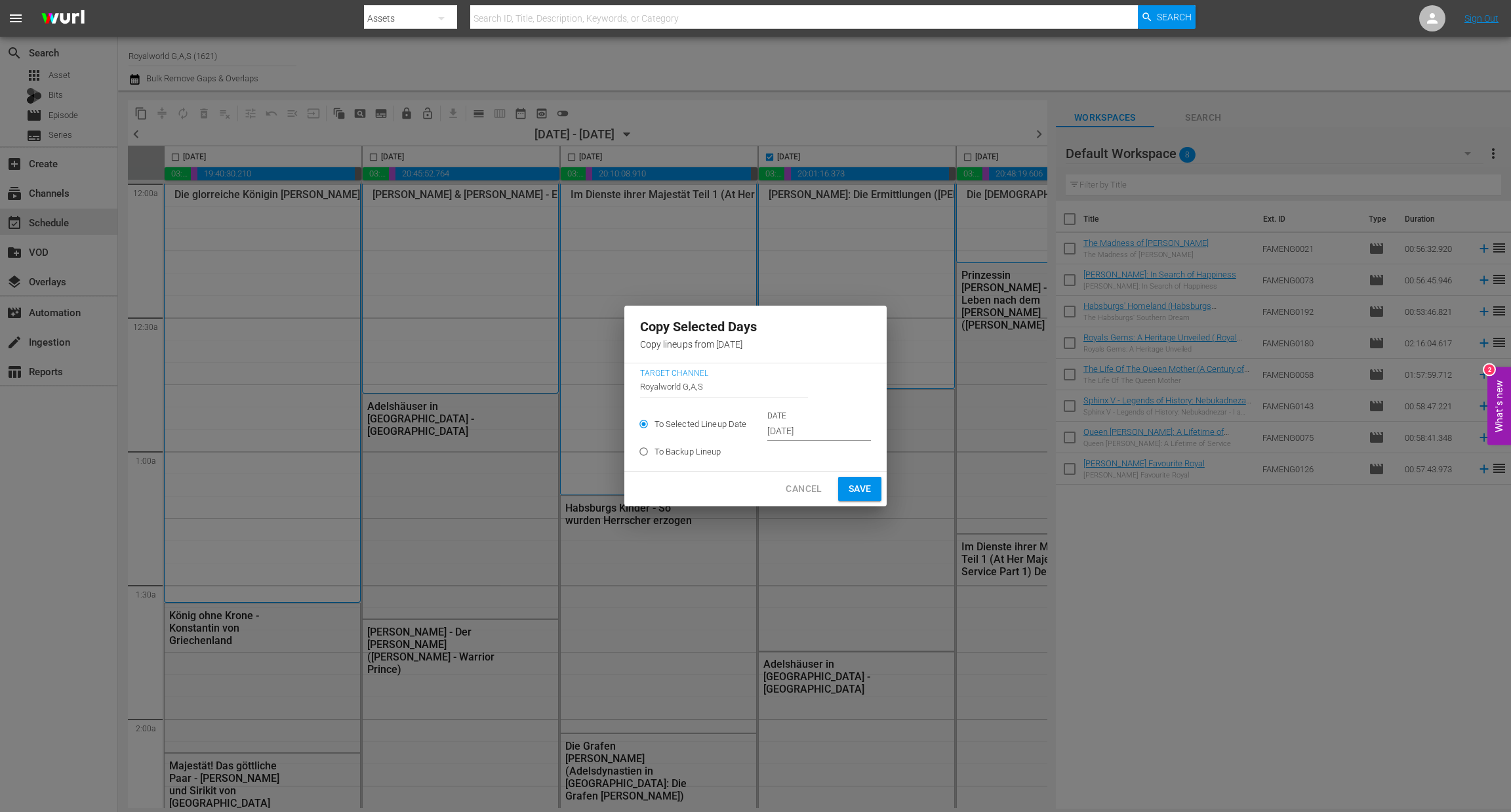
click at [788, 426] on input "[DATE]" at bounding box center [819, 432] width 104 height 20
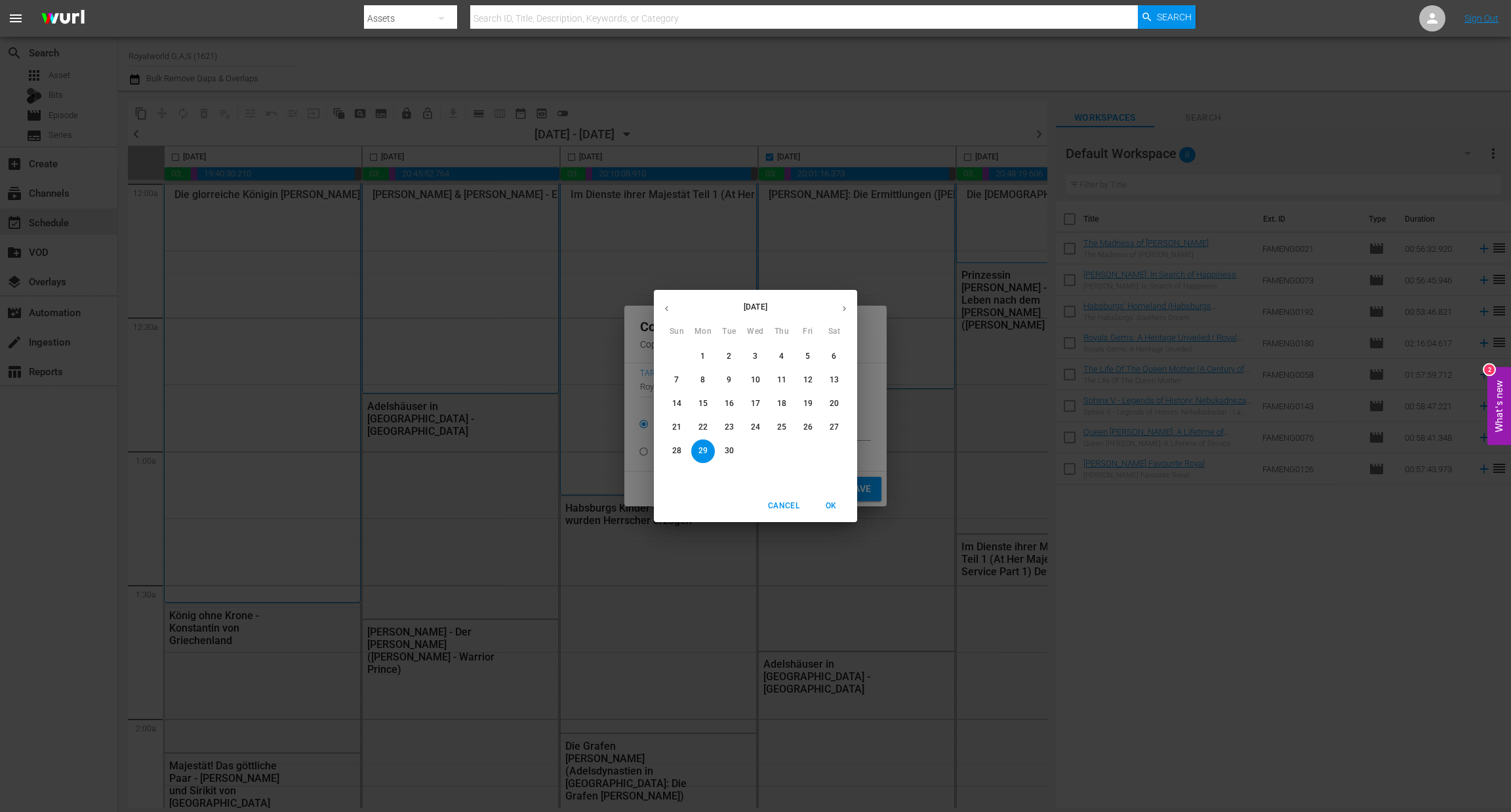
click at [845, 304] on icon "button" at bounding box center [844, 308] width 10 height 10
click at [704, 376] on p "8" at bounding box center [703, 380] width 5 height 11
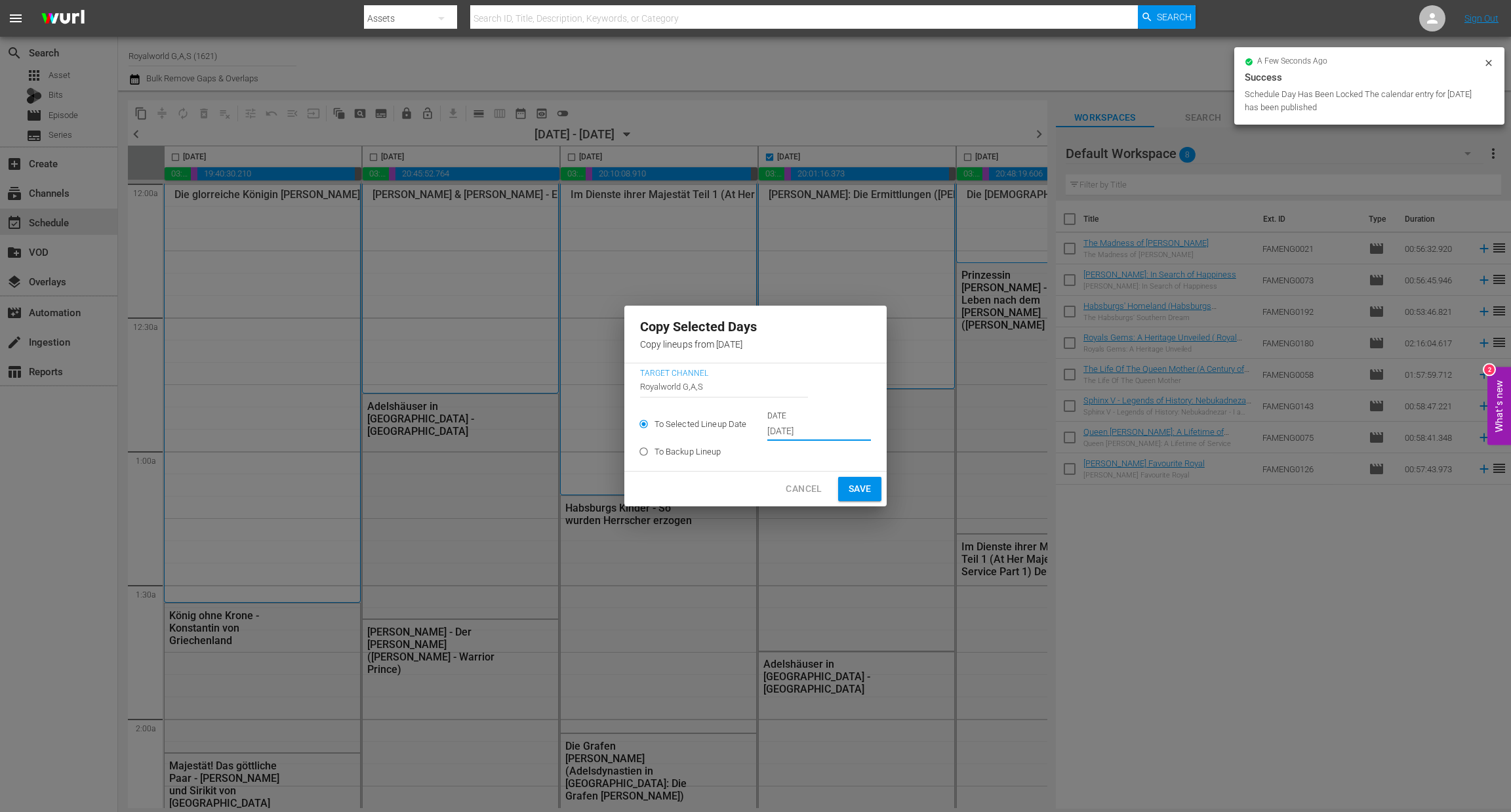
click at [867, 491] on span "Save" at bounding box center [860, 488] width 23 height 16
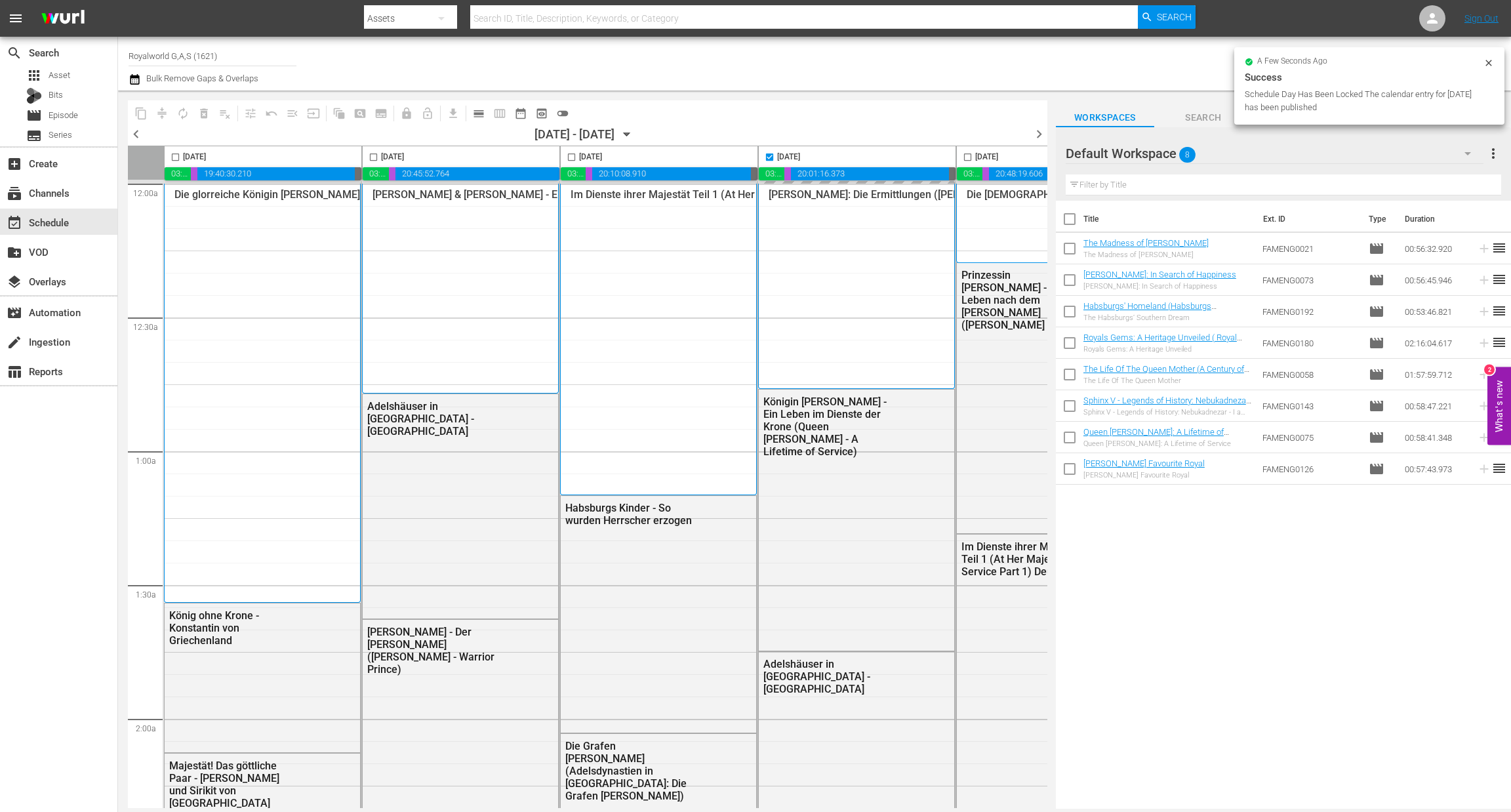
type input "[DATE]"
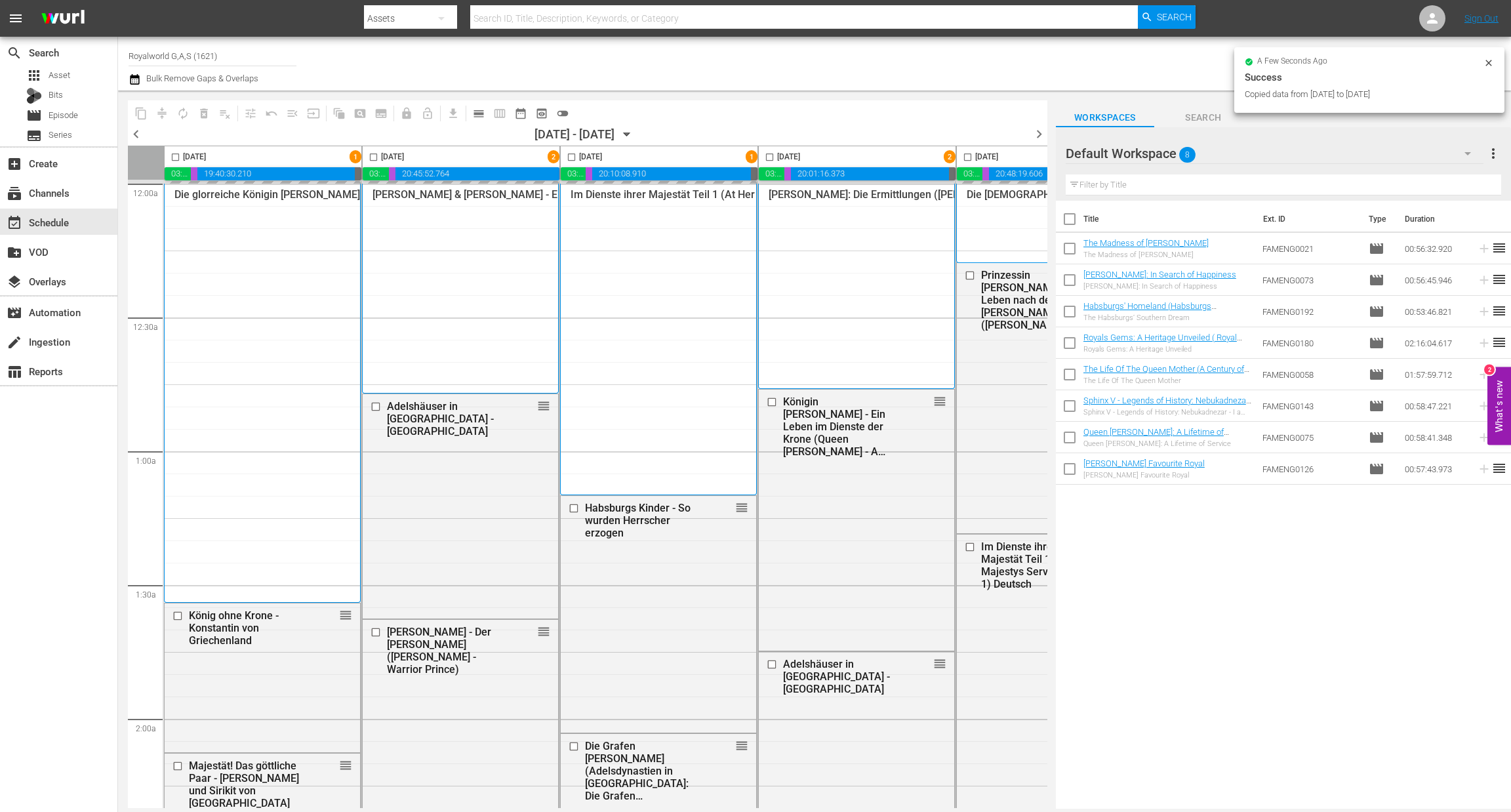
click at [769, 158] on input "checkbox" at bounding box center [769, 160] width 15 height 15
checkbox input "true"
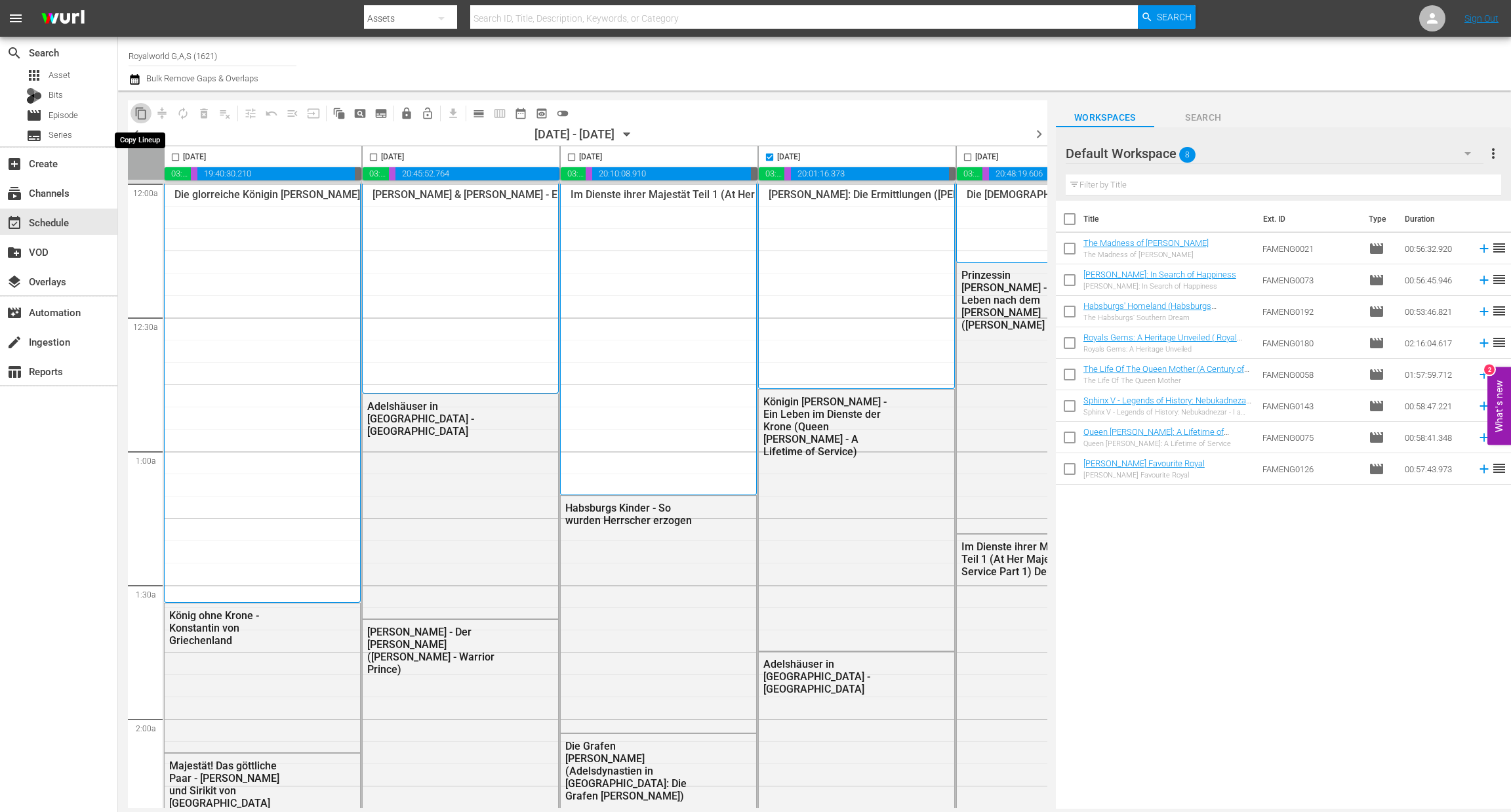
click at [136, 112] on span "content_copy" at bounding box center [141, 113] width 13 height 13
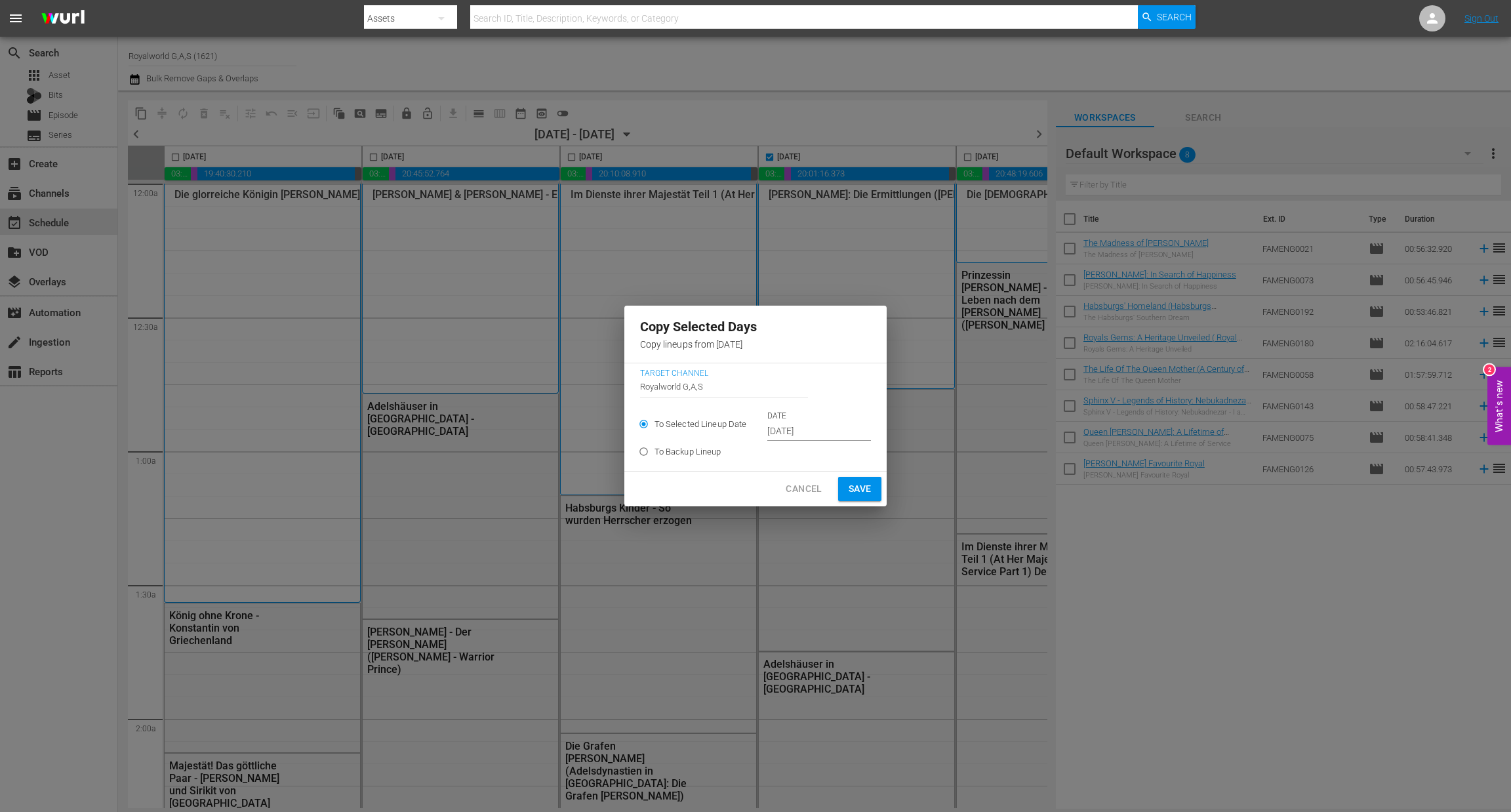
click at [835, 427] on input "[DATE]" at bounding box center [819, 432] width 104 height 20
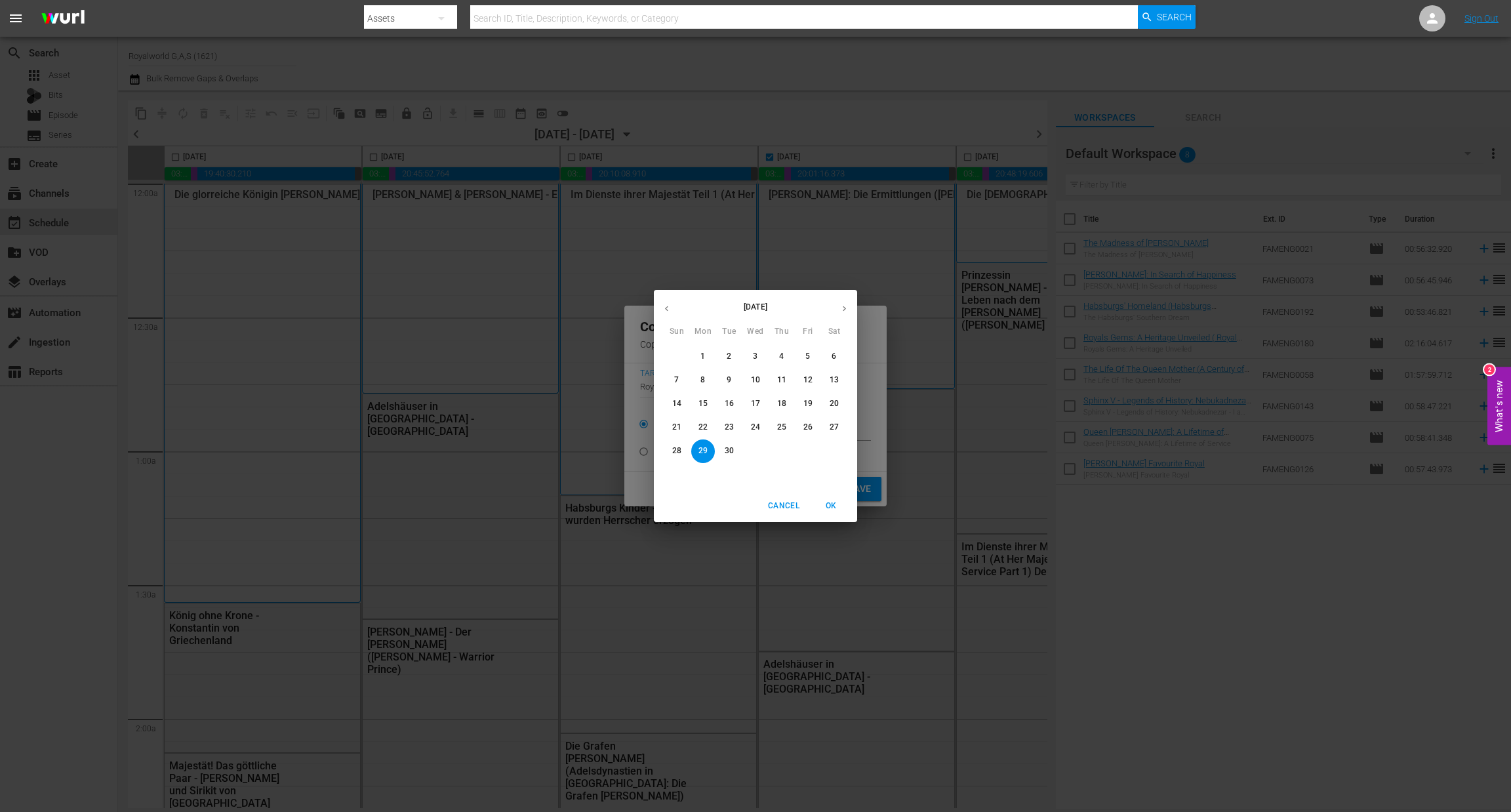
click at [845, 304] on icon "button" at bounding box center [844, 308] width 10 height 10
click at [757, 381] on span "8" at bounding box center [756, 380] width 24 height 11
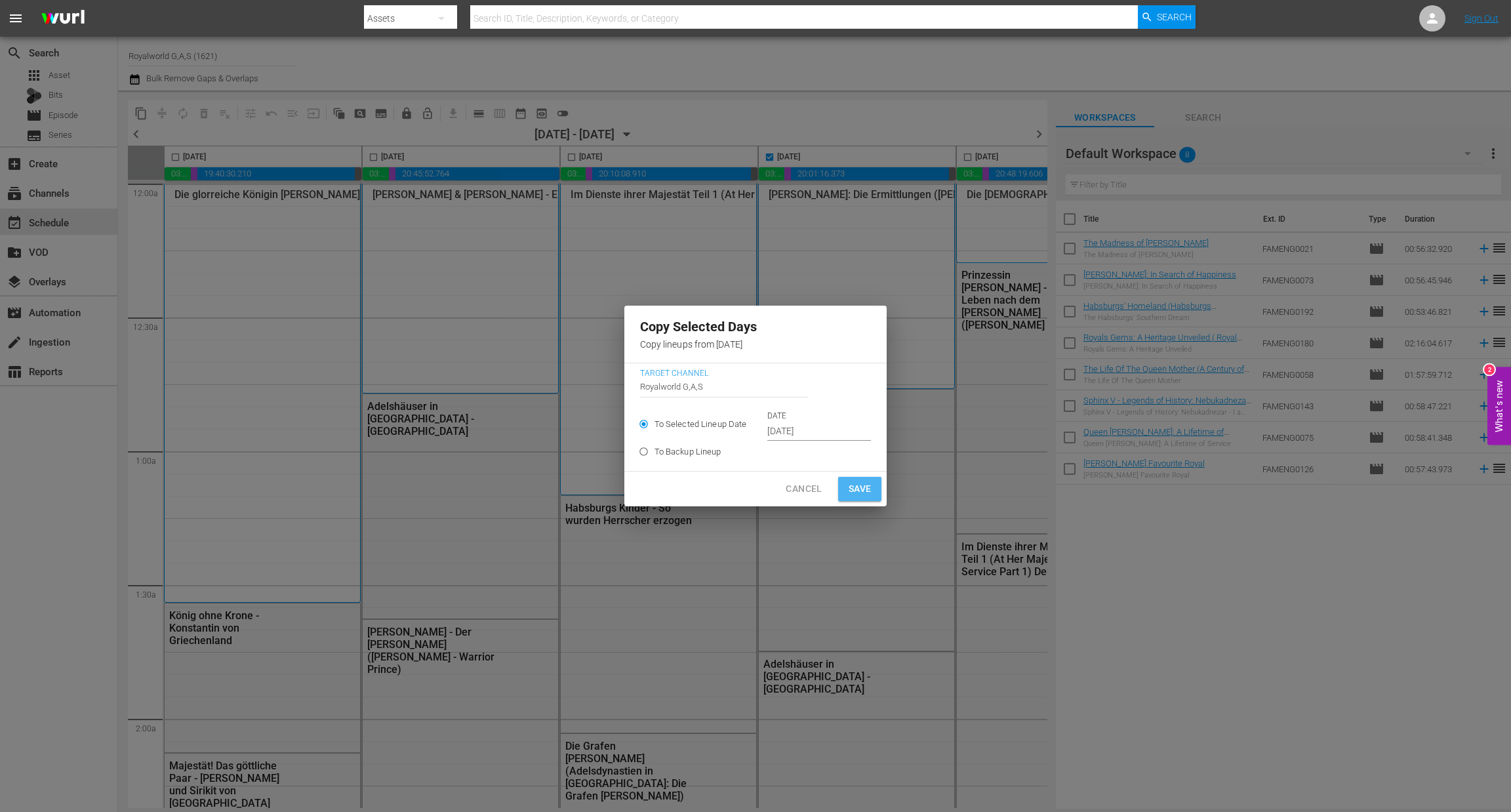
click at [850, 494] on span "Save" at bounding box center [860, 488] width 23 height 16
type input "[DATE]"
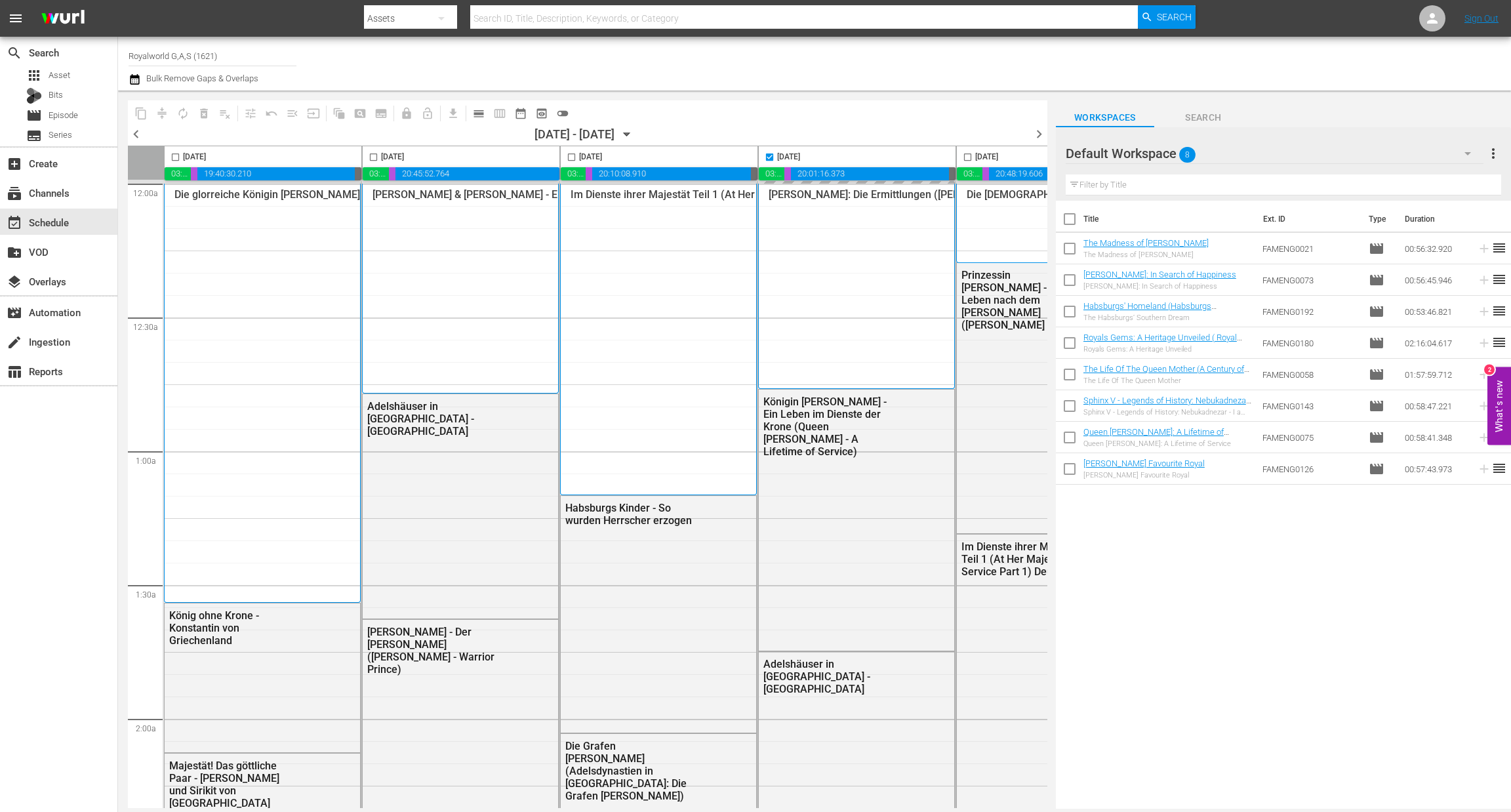
checkbox input "false"
click at [1040, 136] on span "chevron_right" at bounding box center [1039, 134] width 16 height 16
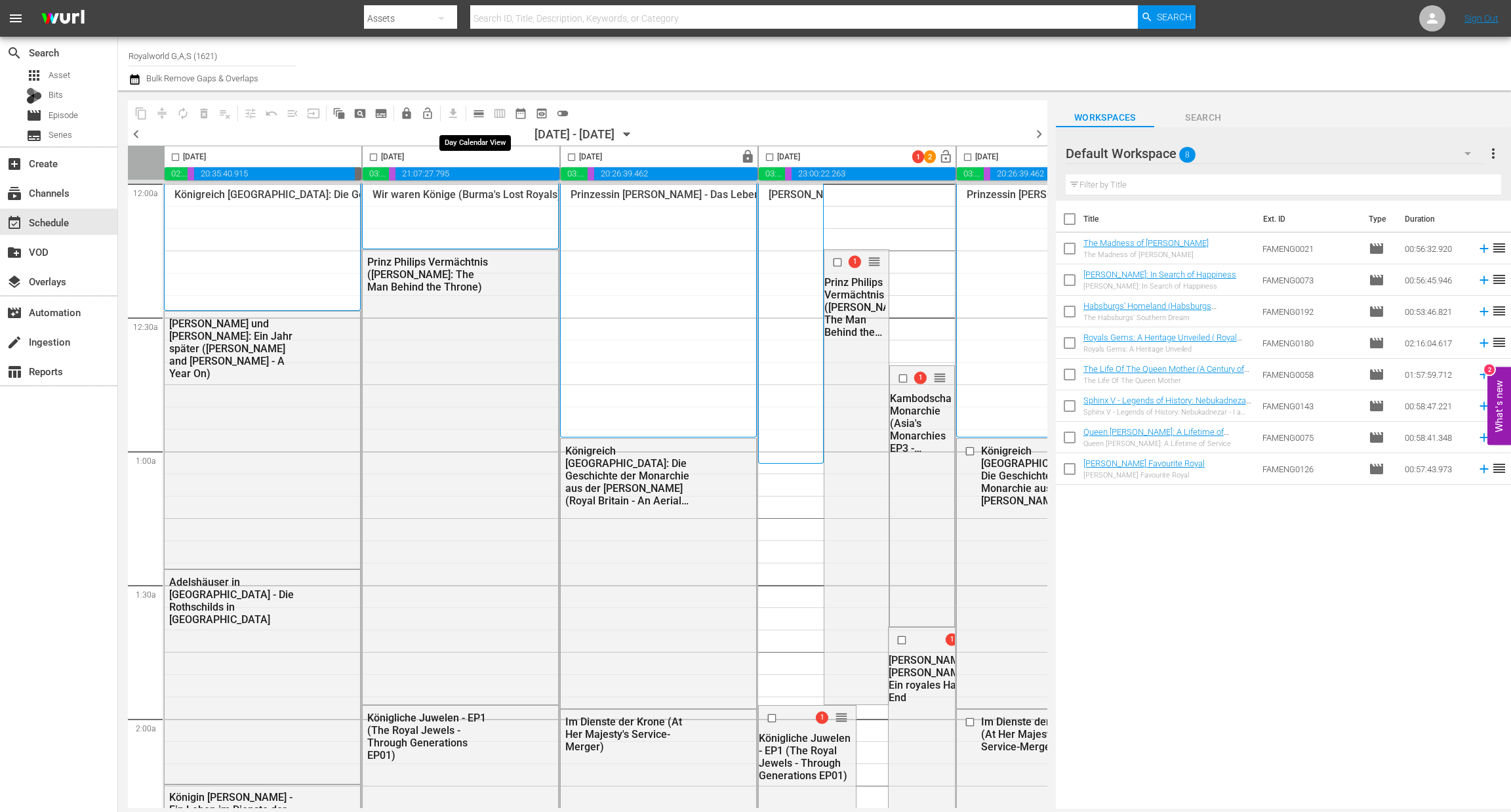
click at [472, 113] on span "calendar_view_day_outlined" at bounding box center [479, 113] width 13 height 13
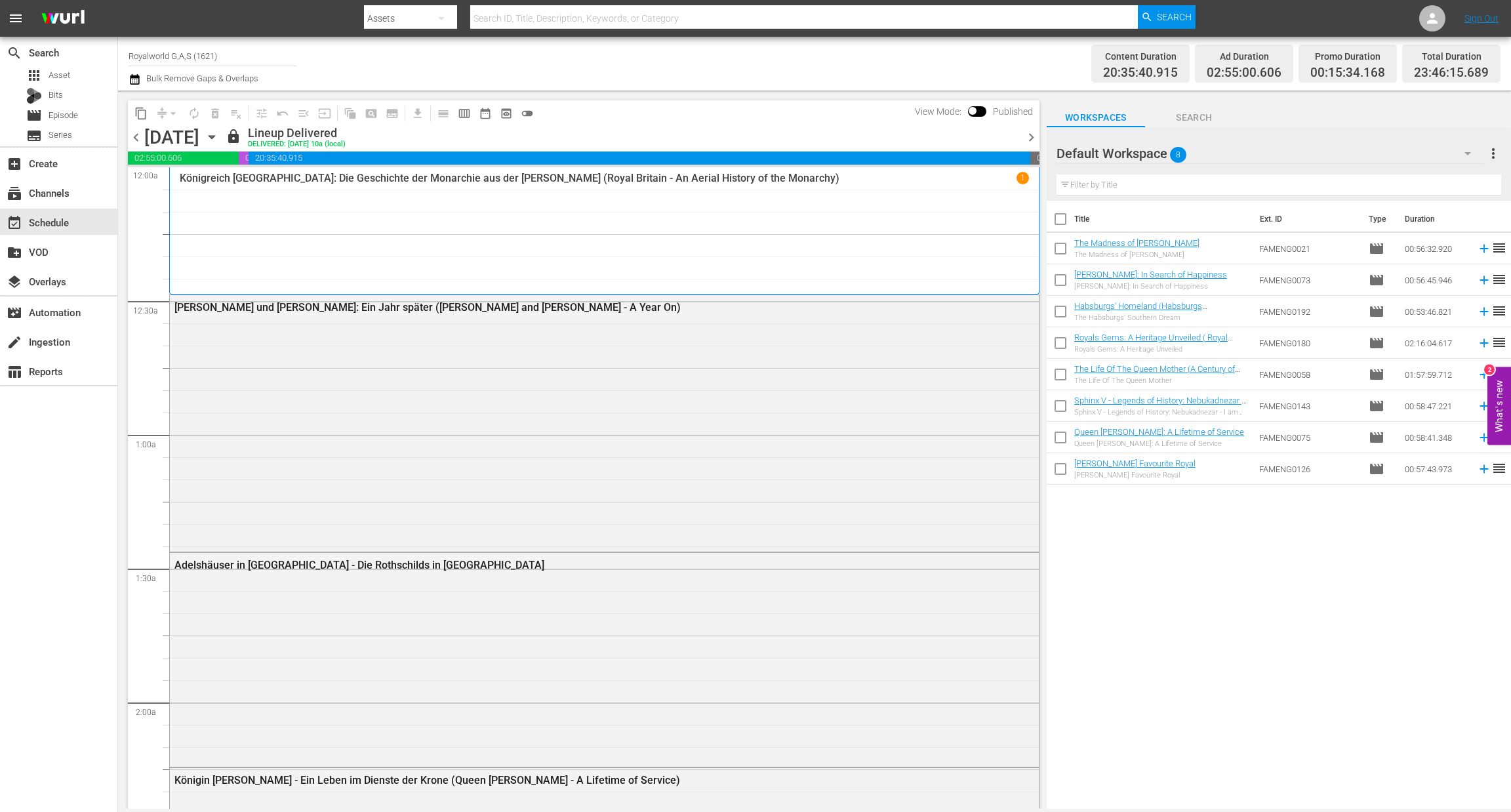
click at [1026, 138] on span "chevron_right" at bounding box center [1031, 137] width 16 height 16
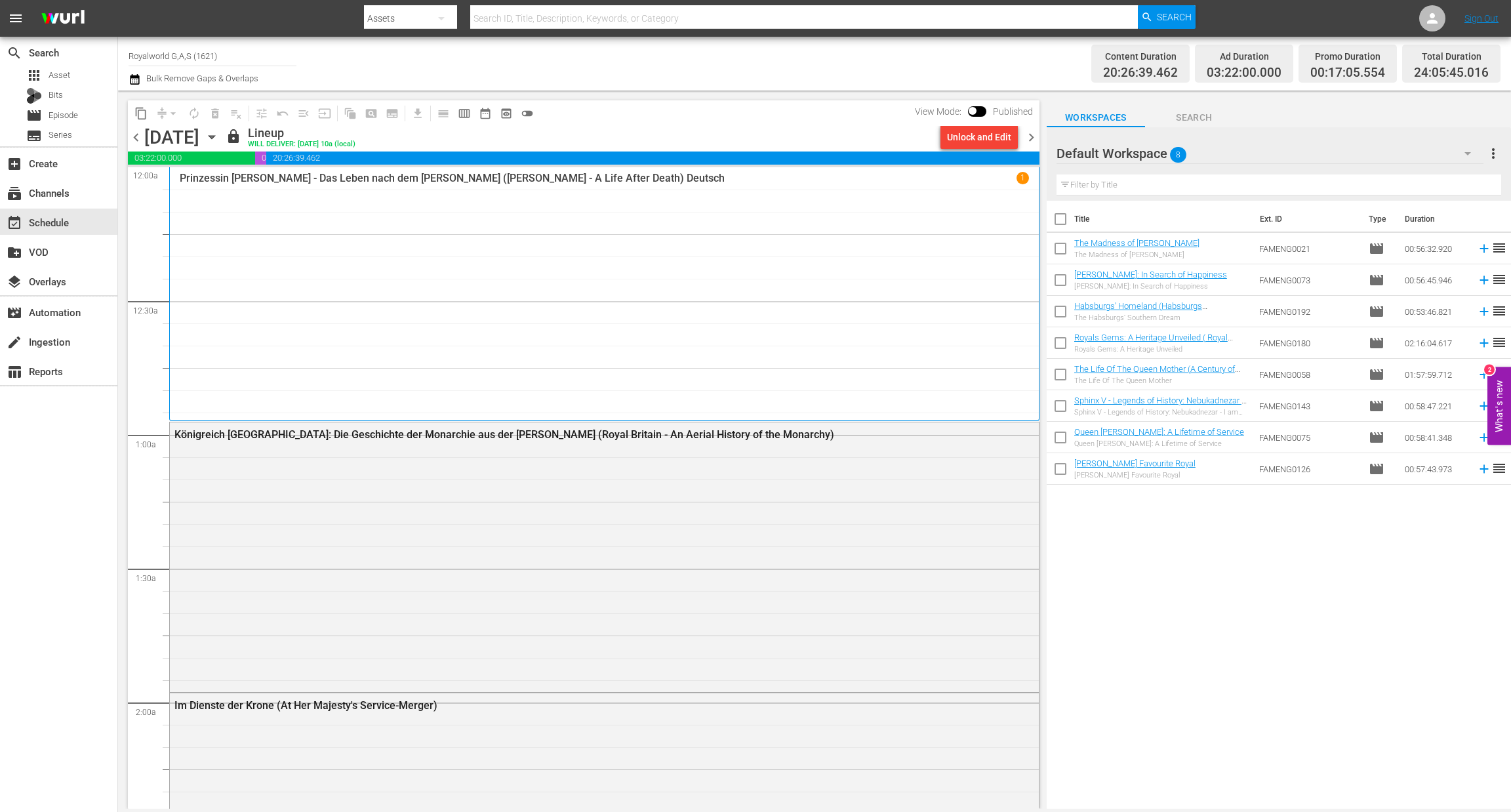
click at [1026, 138] on span "chevron_right" at bounding box center [1031, 137] width 16 height 16
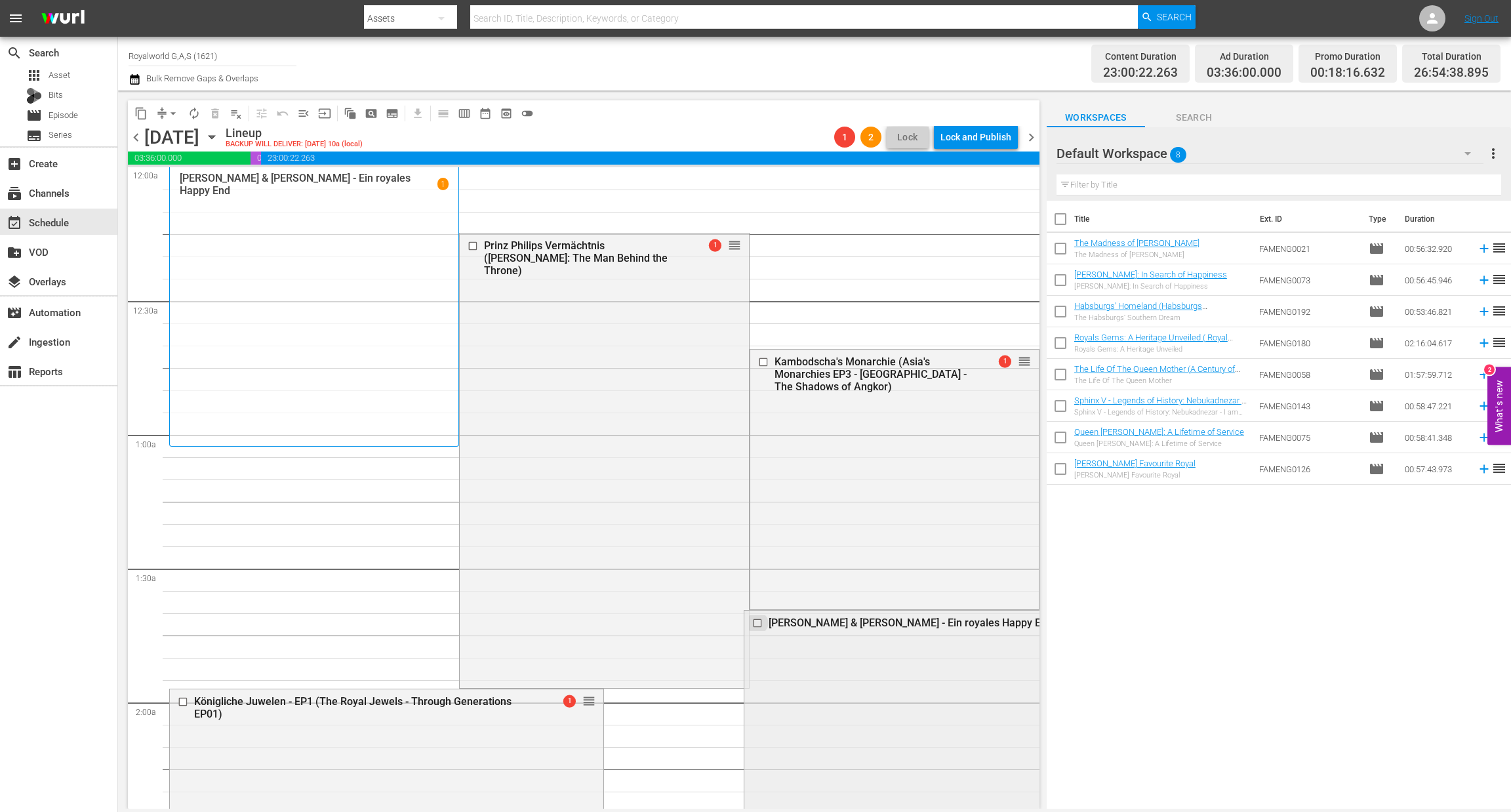
click at [752, 622] on input "checkbox" at bounding box center [758, 623] width 14 height 11
click at [218, 111] on span "delete_forever_outlined" at bounding box center [215, 113] width 13 height 13
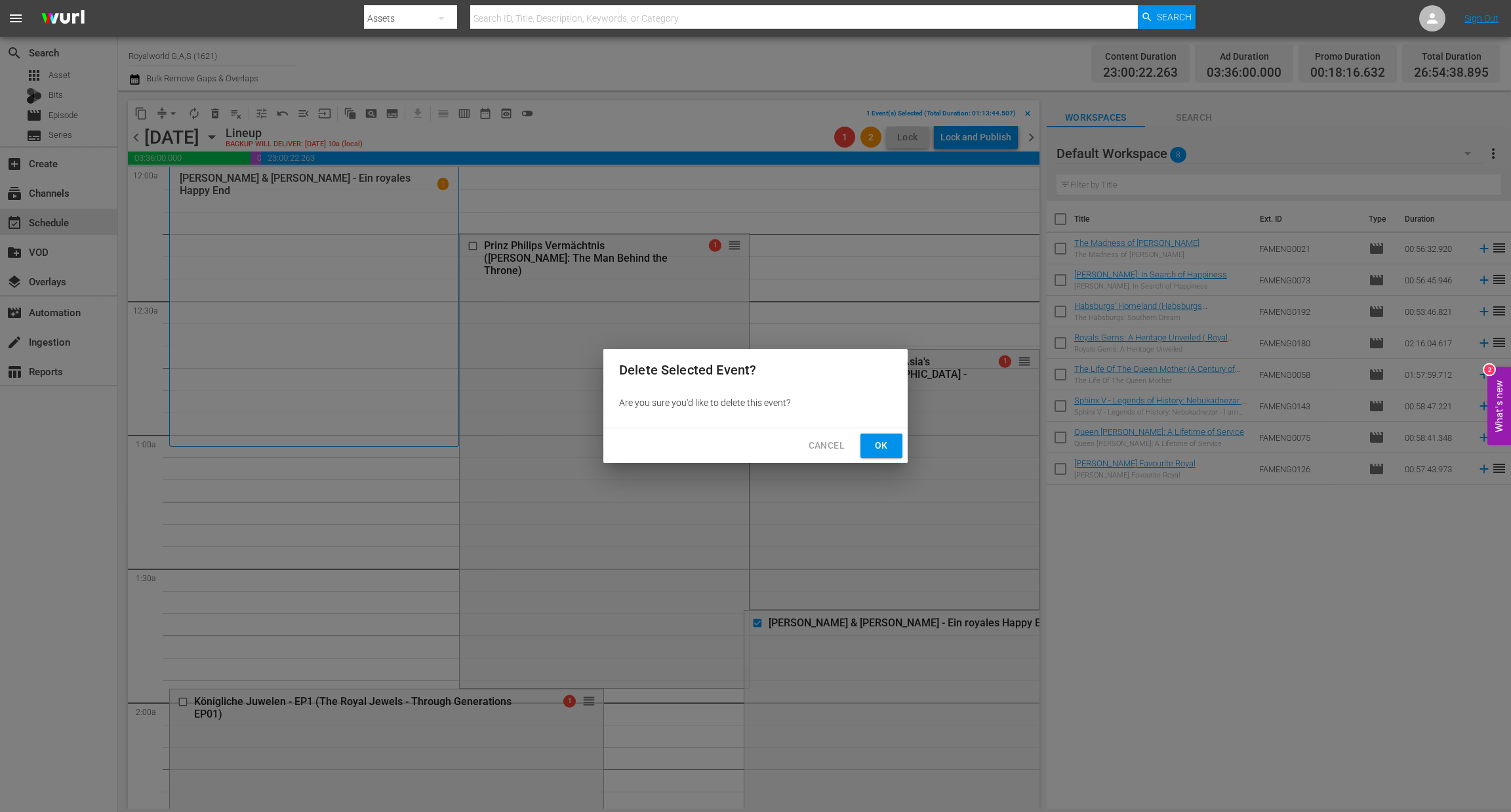
click at [882, 440] on span "Ok" at bounding box center [881, 446] width 21 height 16
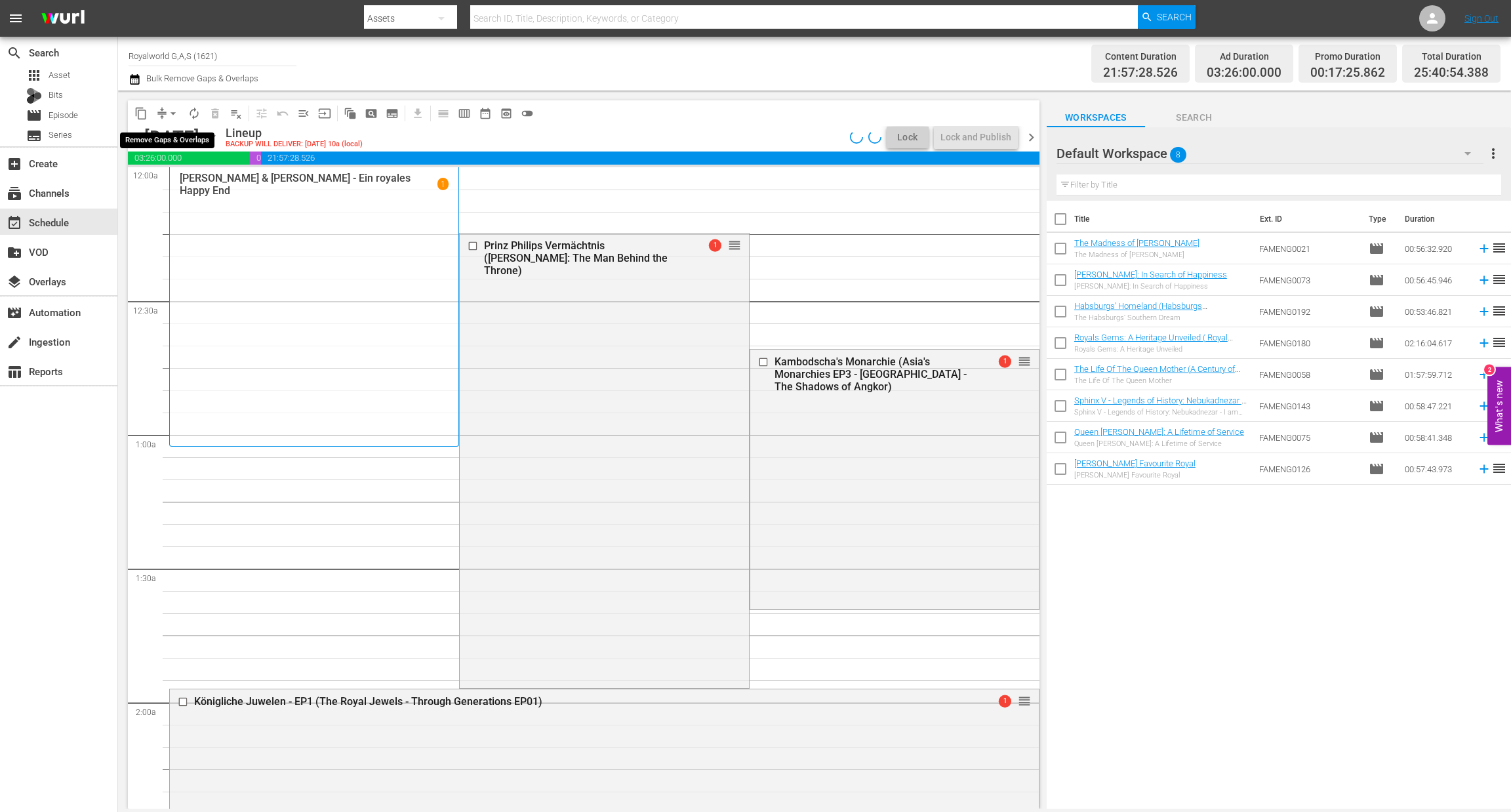
click at [175, 112] on span "arrow_drop_down" at bounding box center [173, 113] width 13 height 13
click at [203, 185] on li "Align to End of Previous Day" at bounding box center [173, 183] width 138 height 22
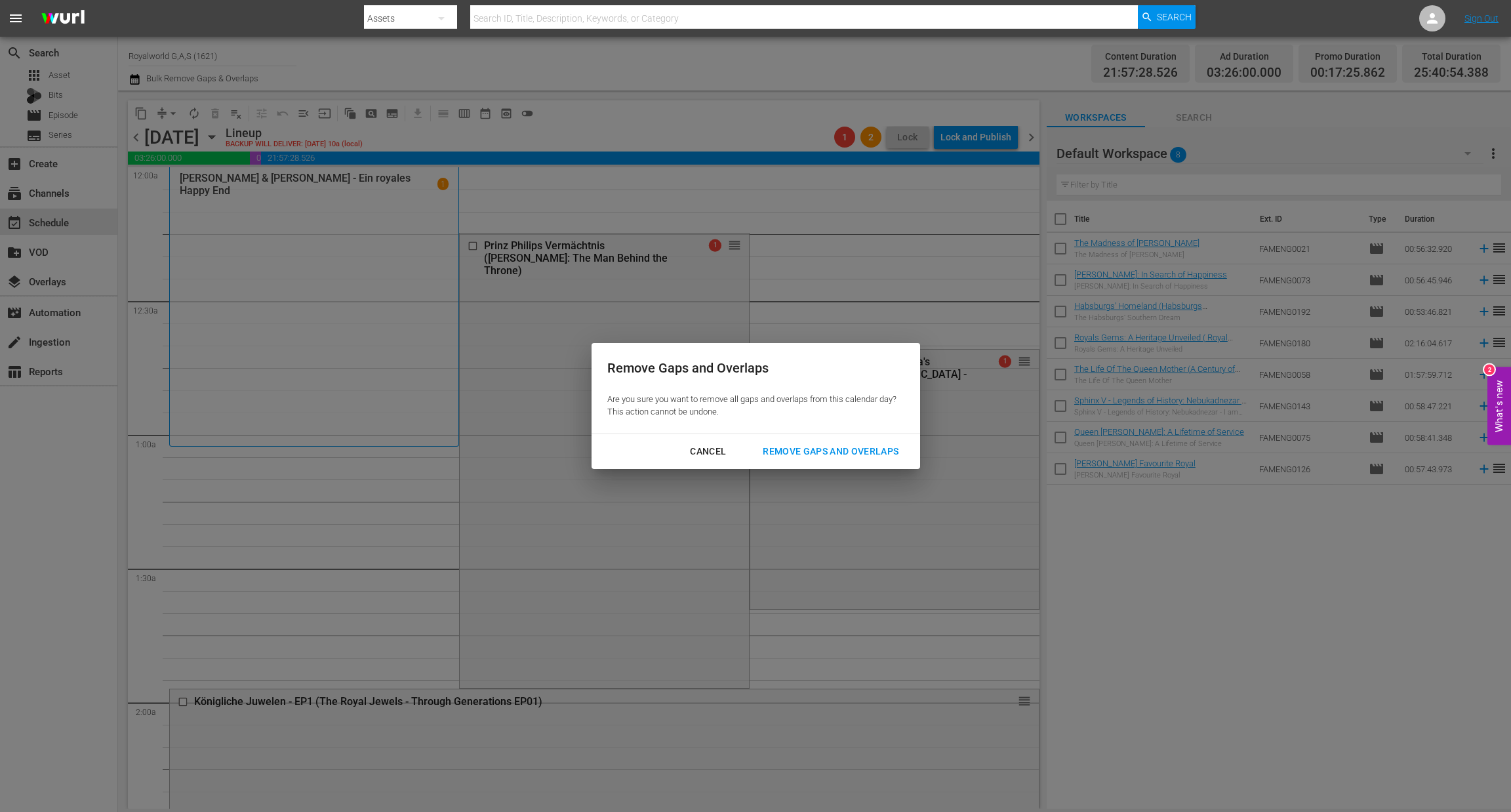
click at [784, 448] on div "Remove Gaps and Overlaps" at bounding box center [831, 451] width 157 height 16
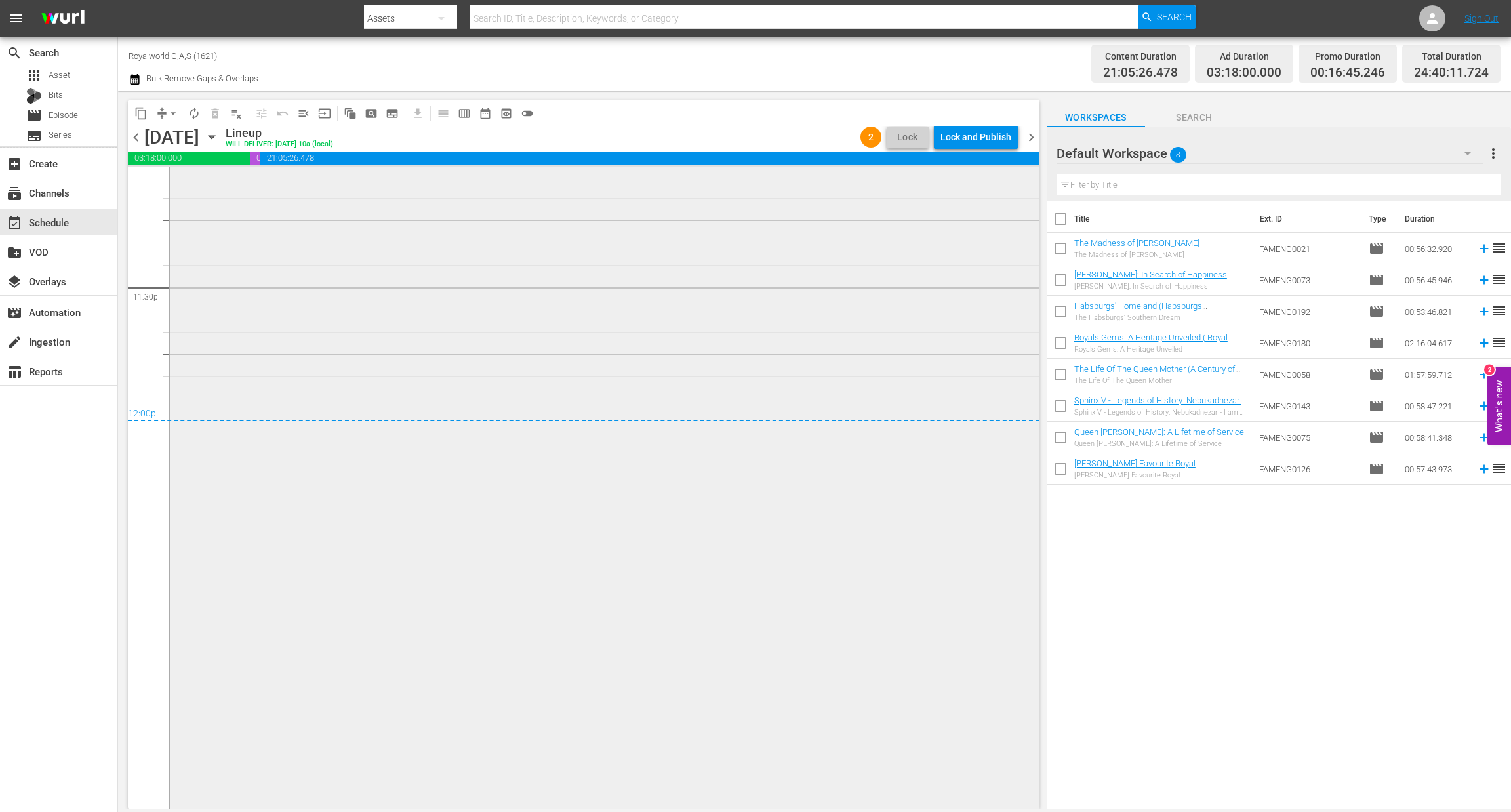
scroll to position [6041, 0]
click at [949, 138] on div "Lock and Publish" at bounding box center [976, 137] width 71 height 24
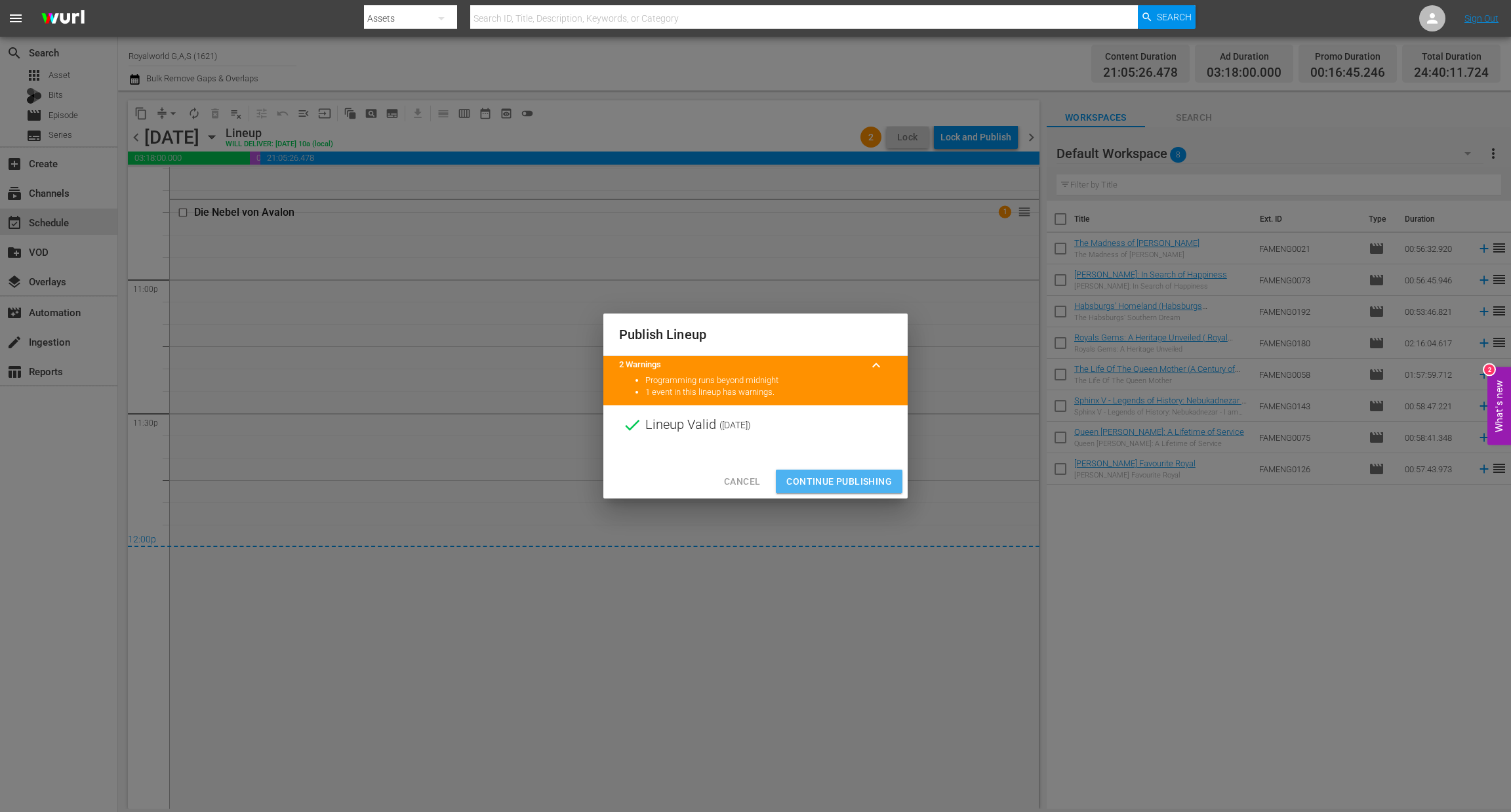
click at [818, 482] on span "Continue Publishing" at bounding box center [839, 481] width 105 height 16
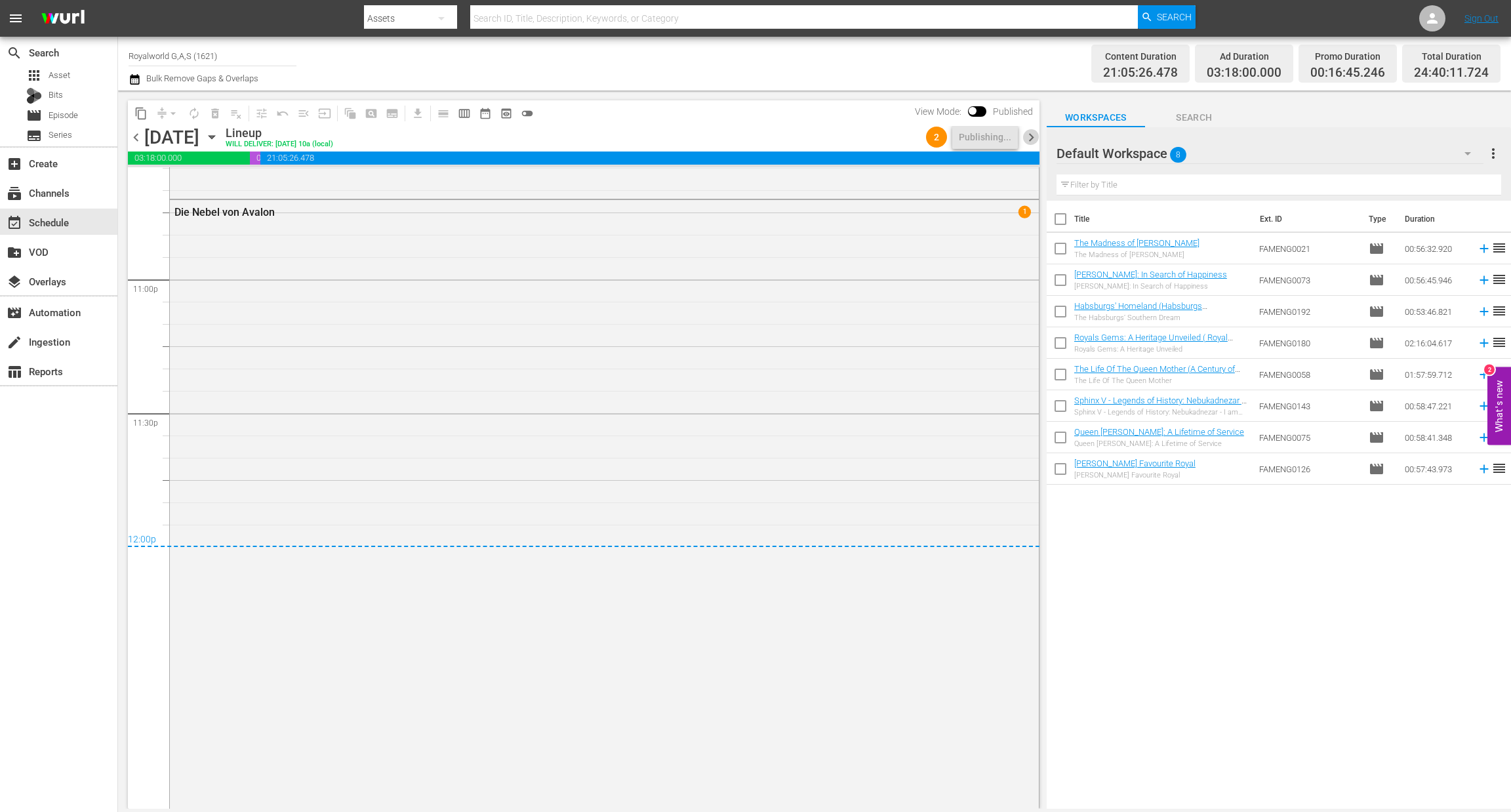
click at [1032, 141] on span "chevron_right" at bounding box center [1031, 137] width 16 height 16
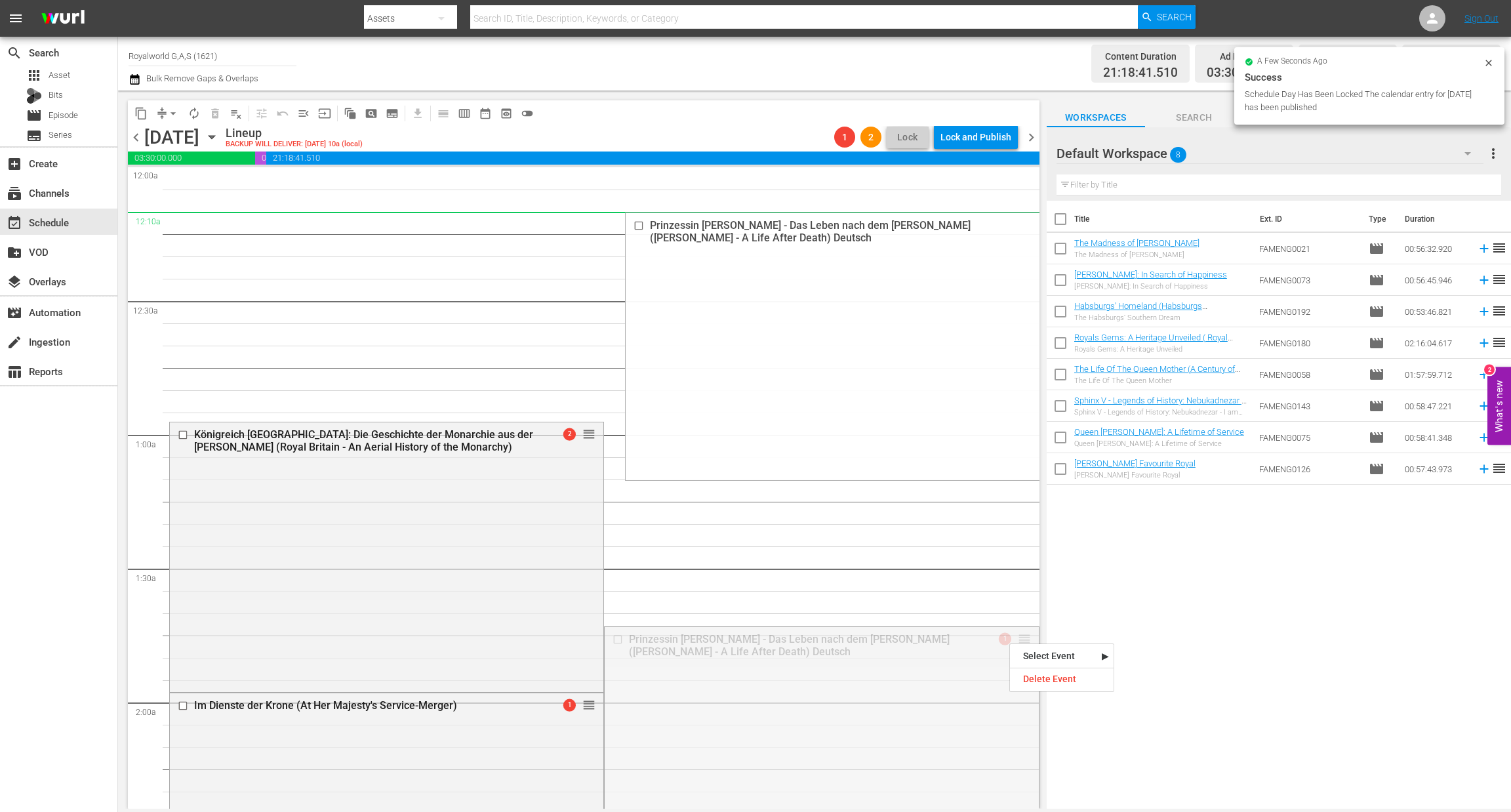
drag, startPoint x: 1009, startPoint y: 643, endPoint x: 894, endPoint y: 221, distance: 437.4
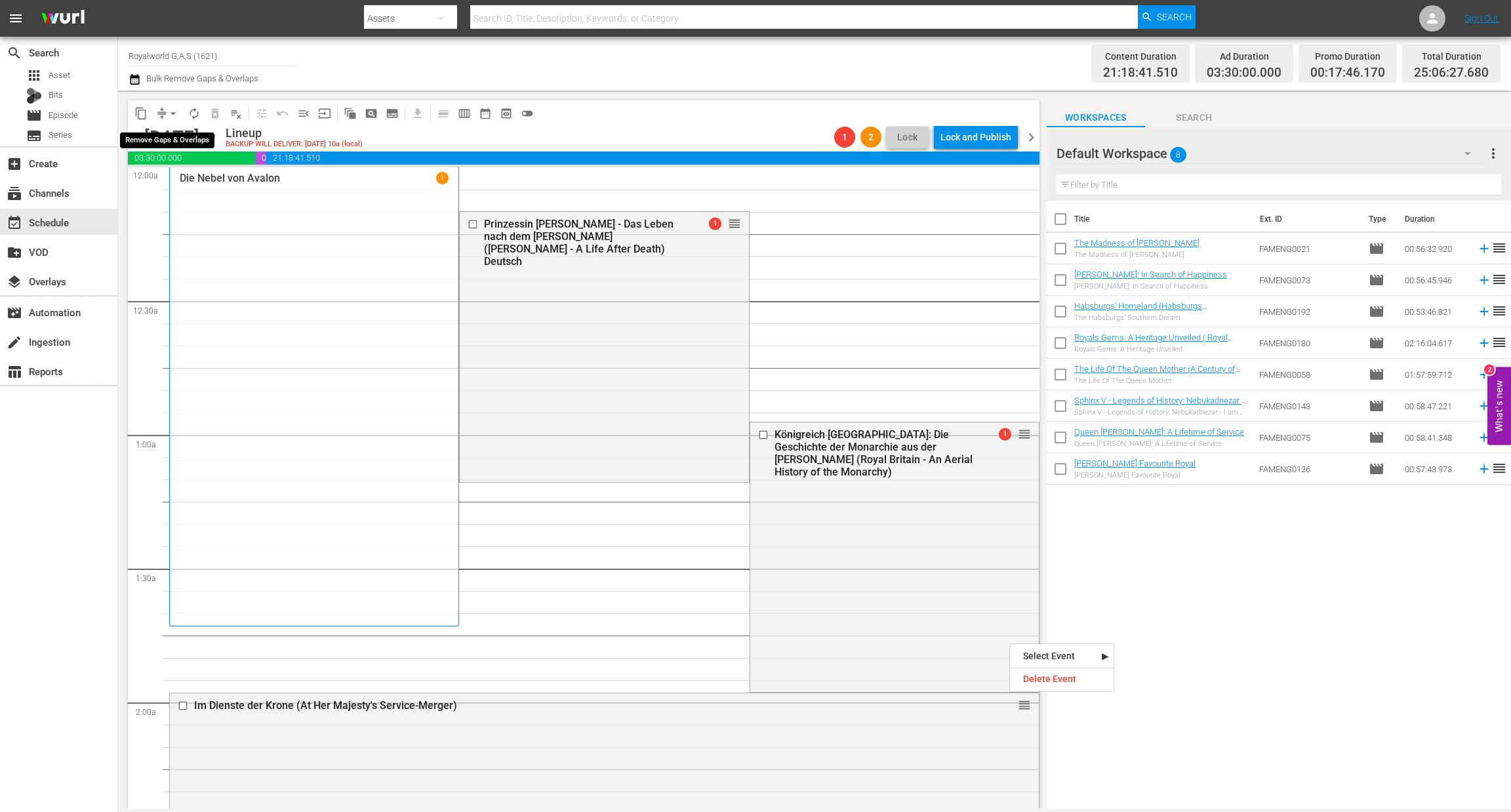
click at [175, 111] on span "arrow_drop_down" at bounding box center [173, 113] width 13 height 13
click at [181, 183] on li "Align to End of Previous Day" at bounding box center [173, 183] width 138 height 22
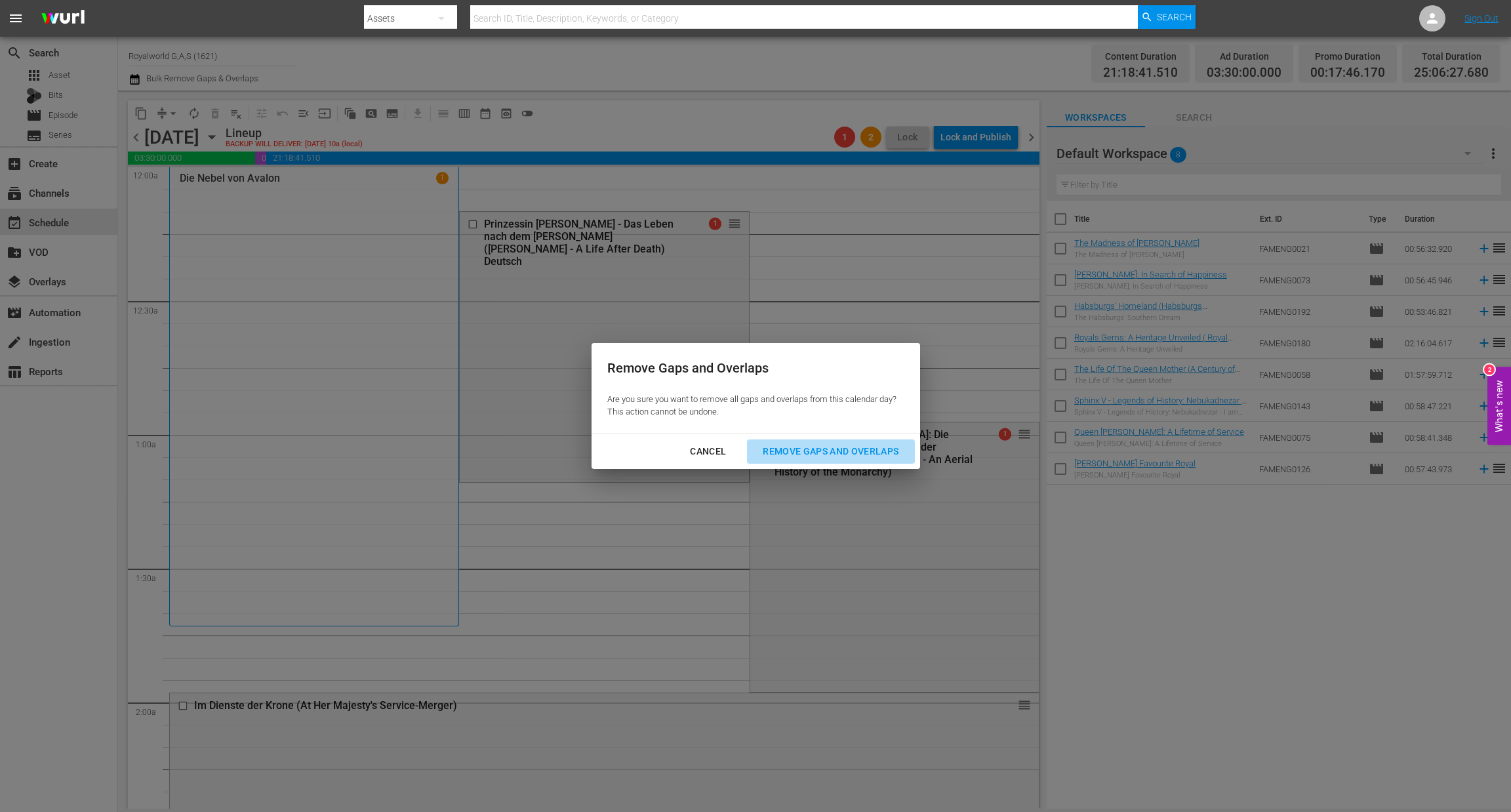
click at [800, 453] on div "Remove Gaps and Overlaps" at bounding box center [831, 451] width 157 height 16
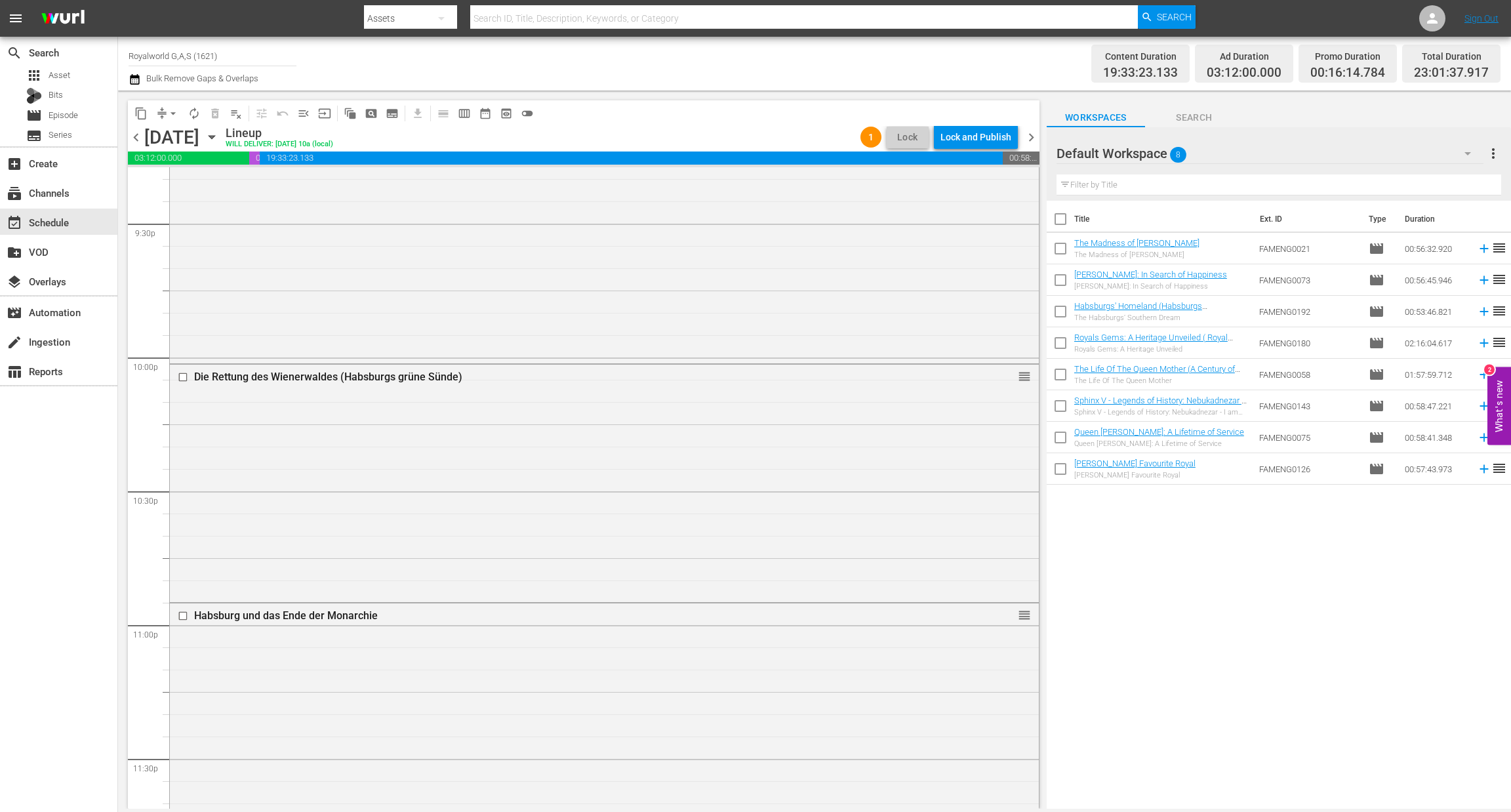
scroll to position [5977, 0]
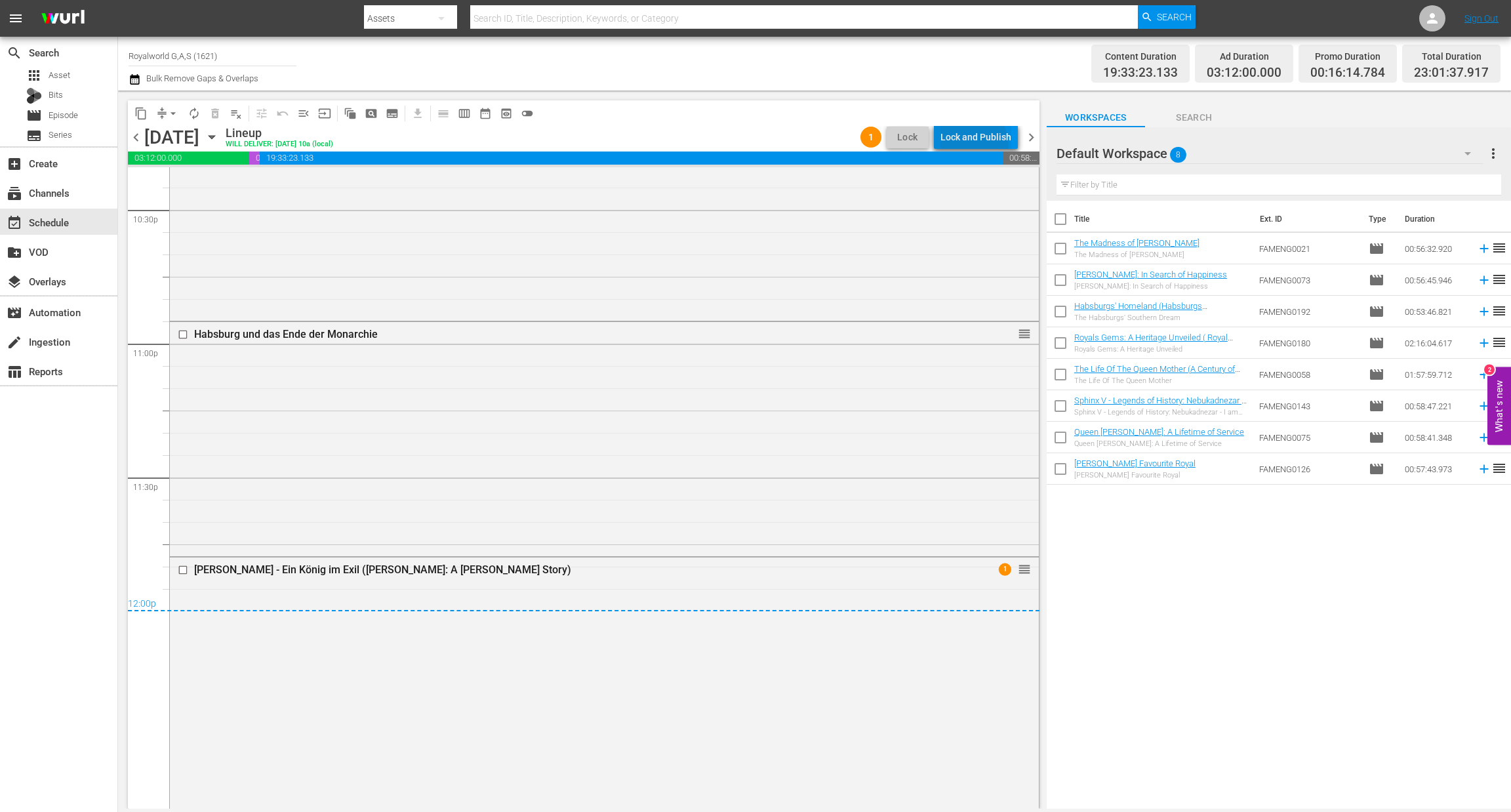
click at [959, 148] on div "Lock and Publish" at bounding box center [976, 137] width 71 height 24
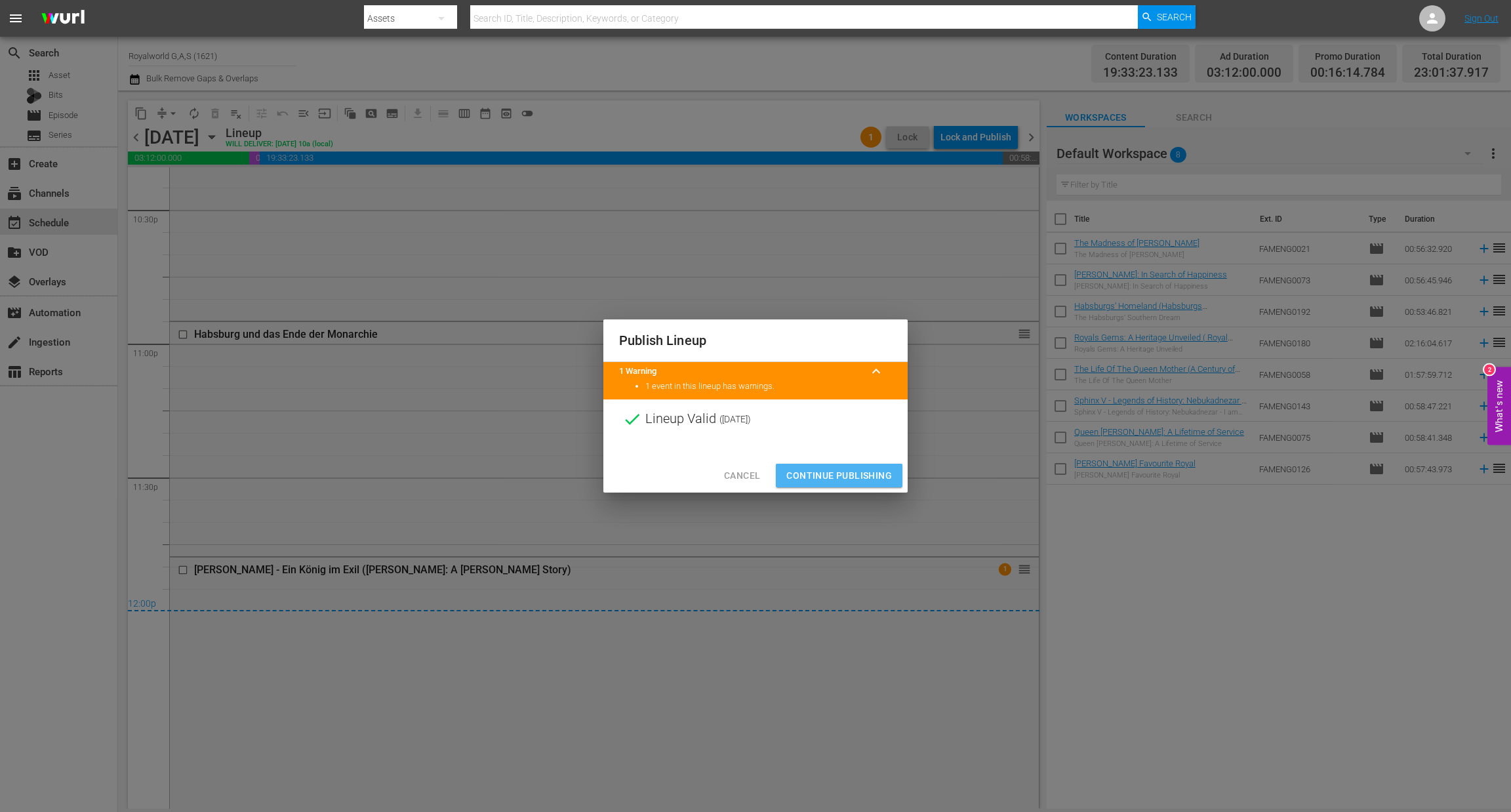
click at [843, 480] on span "Continue Publishing" at bounding box center [839, 475] width 105 height 16
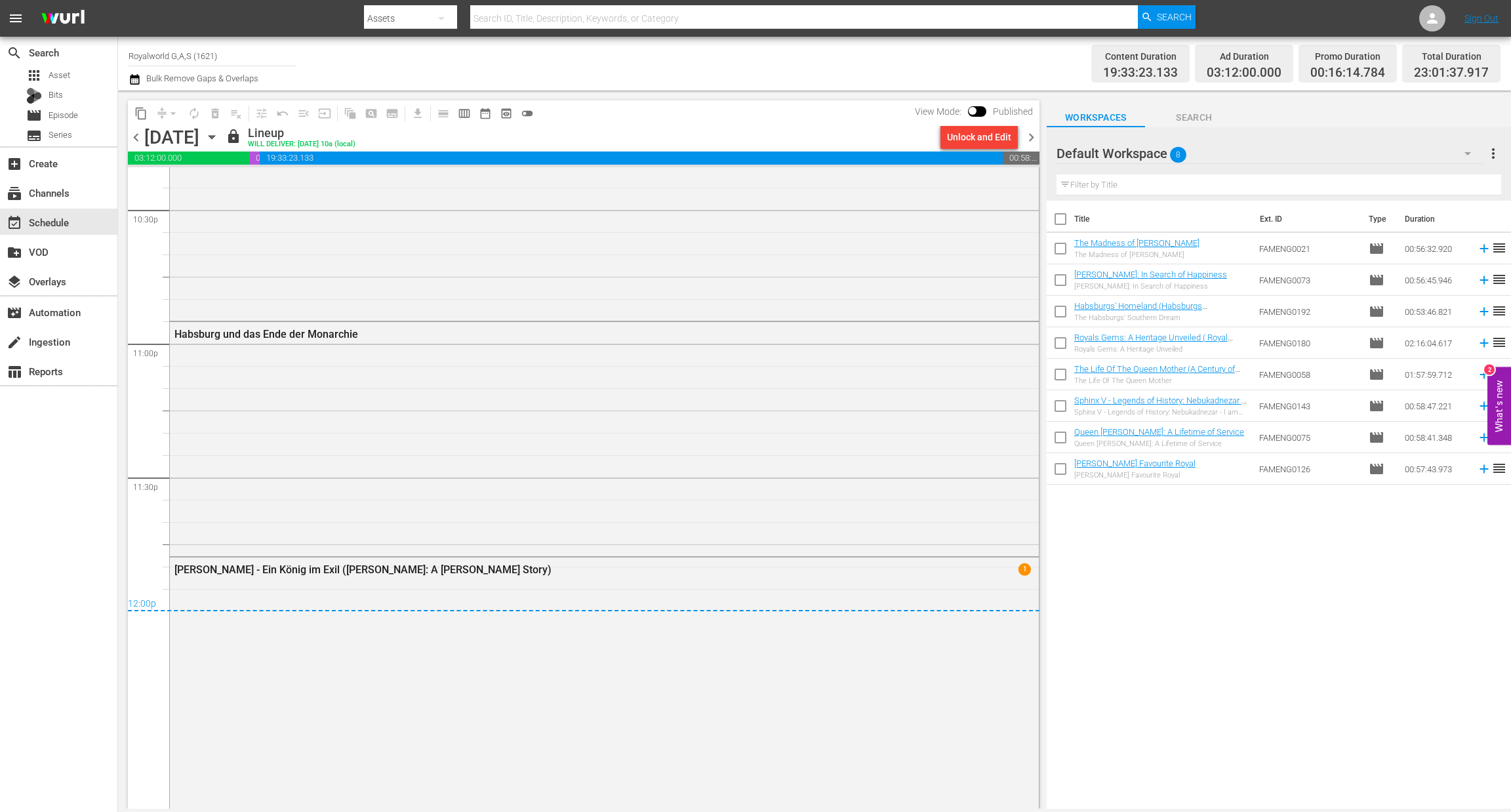
click at [1036, 133] on span "chevron_right" at bounding box center [1031, 137] width 16 height 16
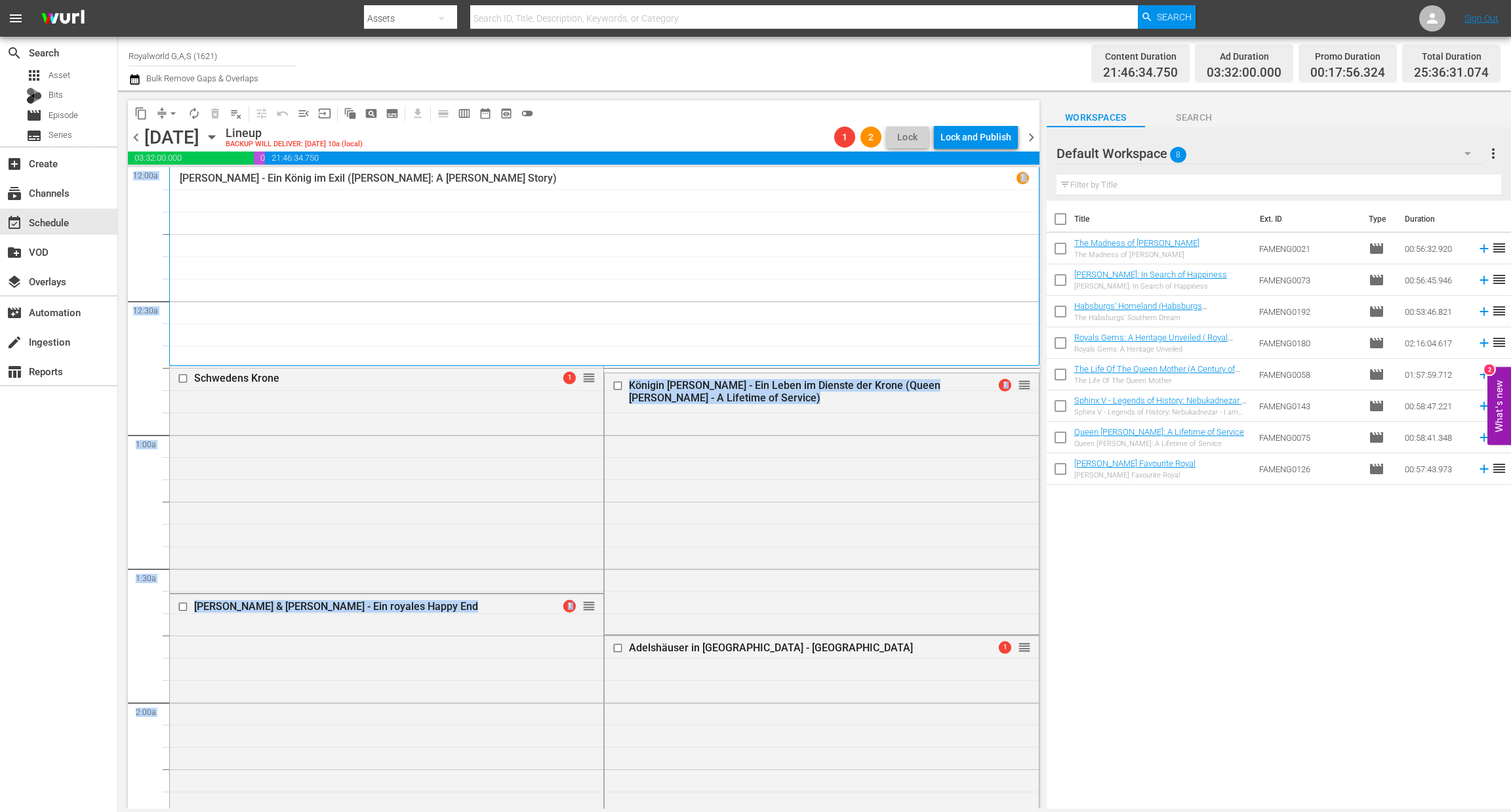
drag, startPoint x: 1009, startPoint y: 593, endPoint x: 847, endPoint y: 341, distance: 299.6
click at [757, 320] on div "König Konstantin - Ein König im Exil (Constantine: A King's Story) 1" at bounding box center [605, 266] width 849 height 189
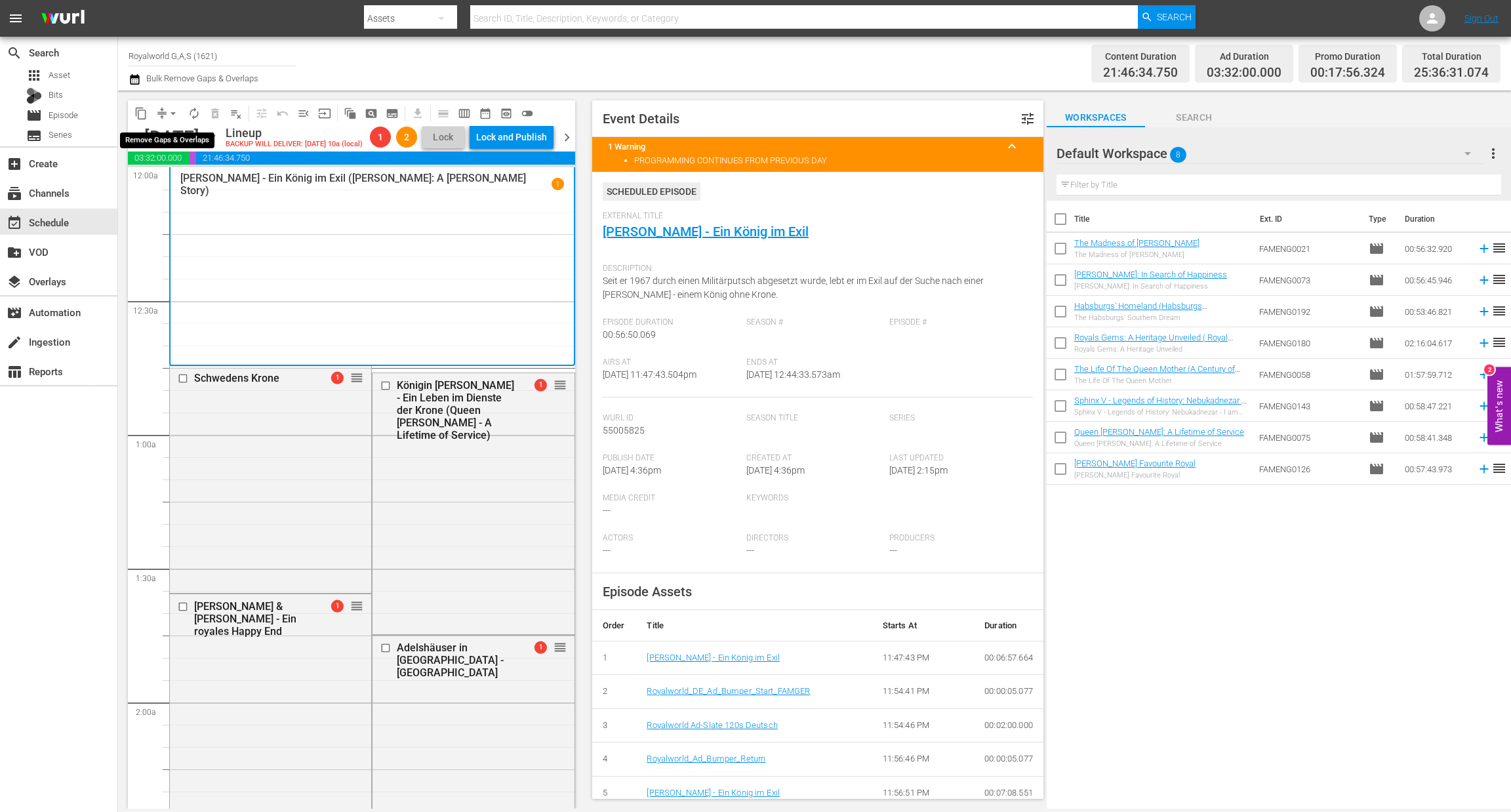
click at [174, 116] on span "arrow_drop_down" at bounding box center [173, 113] width 13 height 13
click at [169, 177] on li "Align to End of Previous Day" at bounding box center [173, 183] width 138 height 22
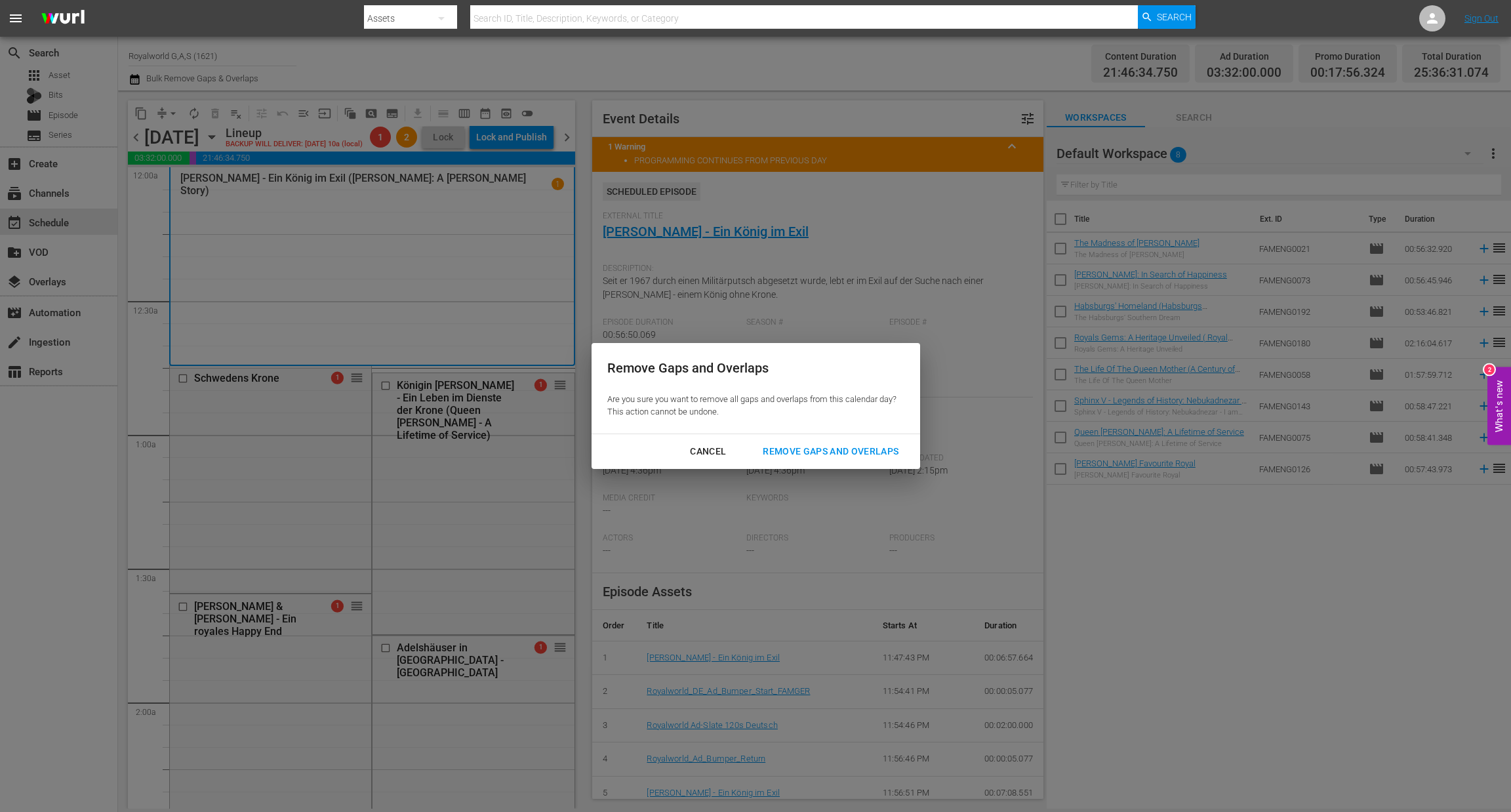
click at [879, 457] on div "Remove Gaps and Overlaps" at bounding box center [831, 451] width 157 height 16
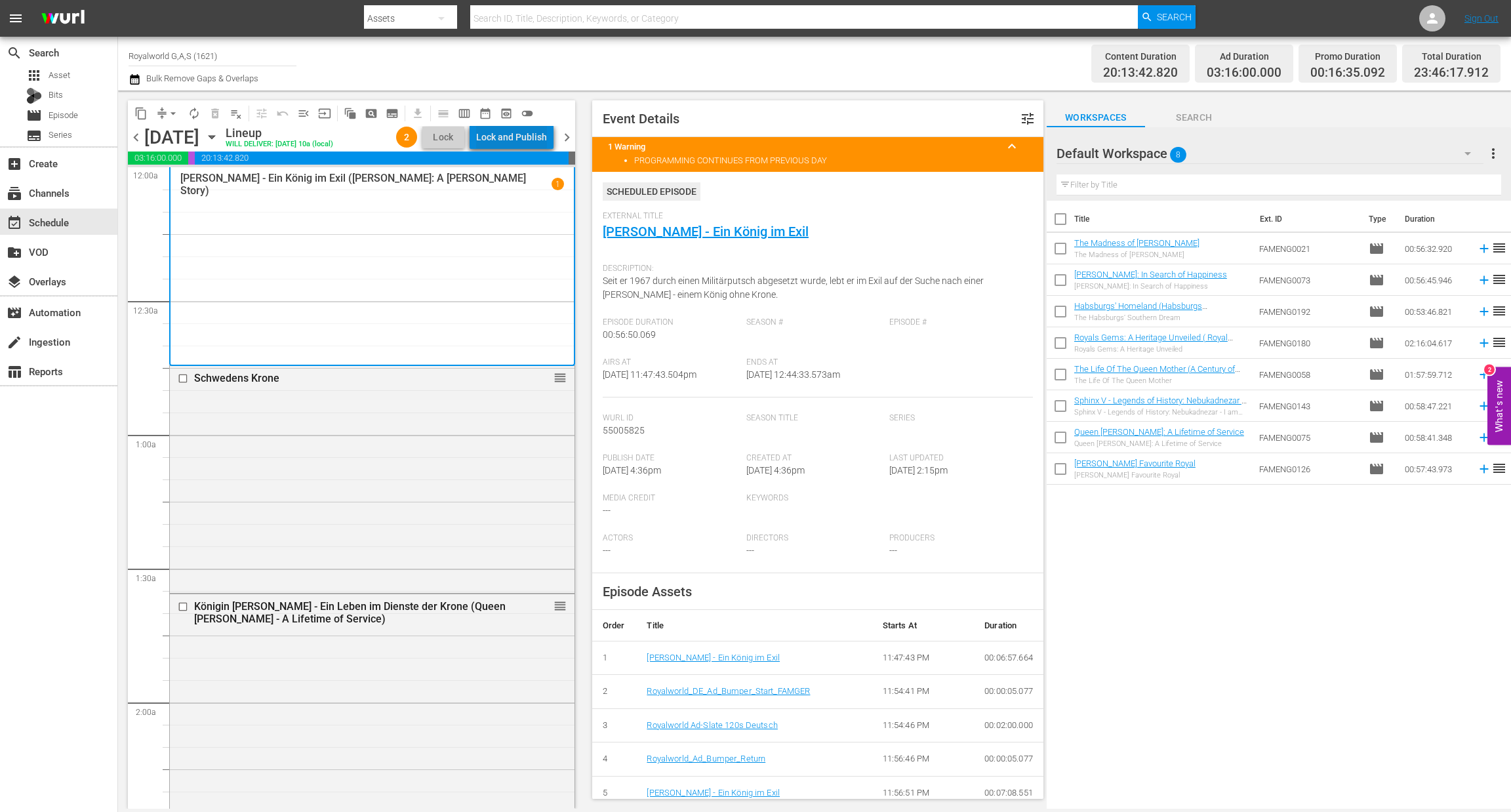
click at [534, 132] on div "Lock and Publish" at bounding box center [511, 137] width 71 height 24
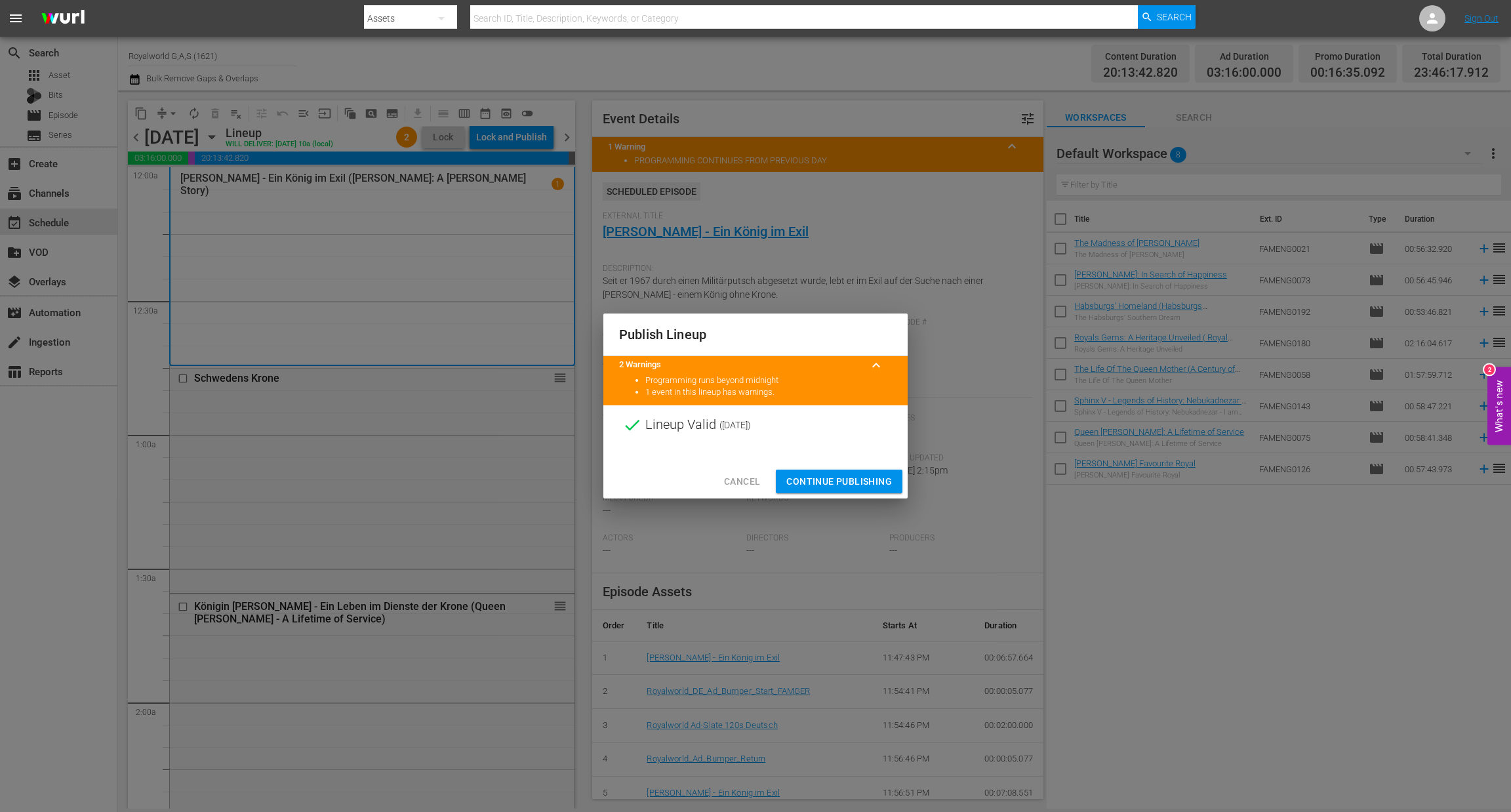
click at [839, 486] on span "Continue Publishing" at bounding box center [839, 481] width 105 height 16
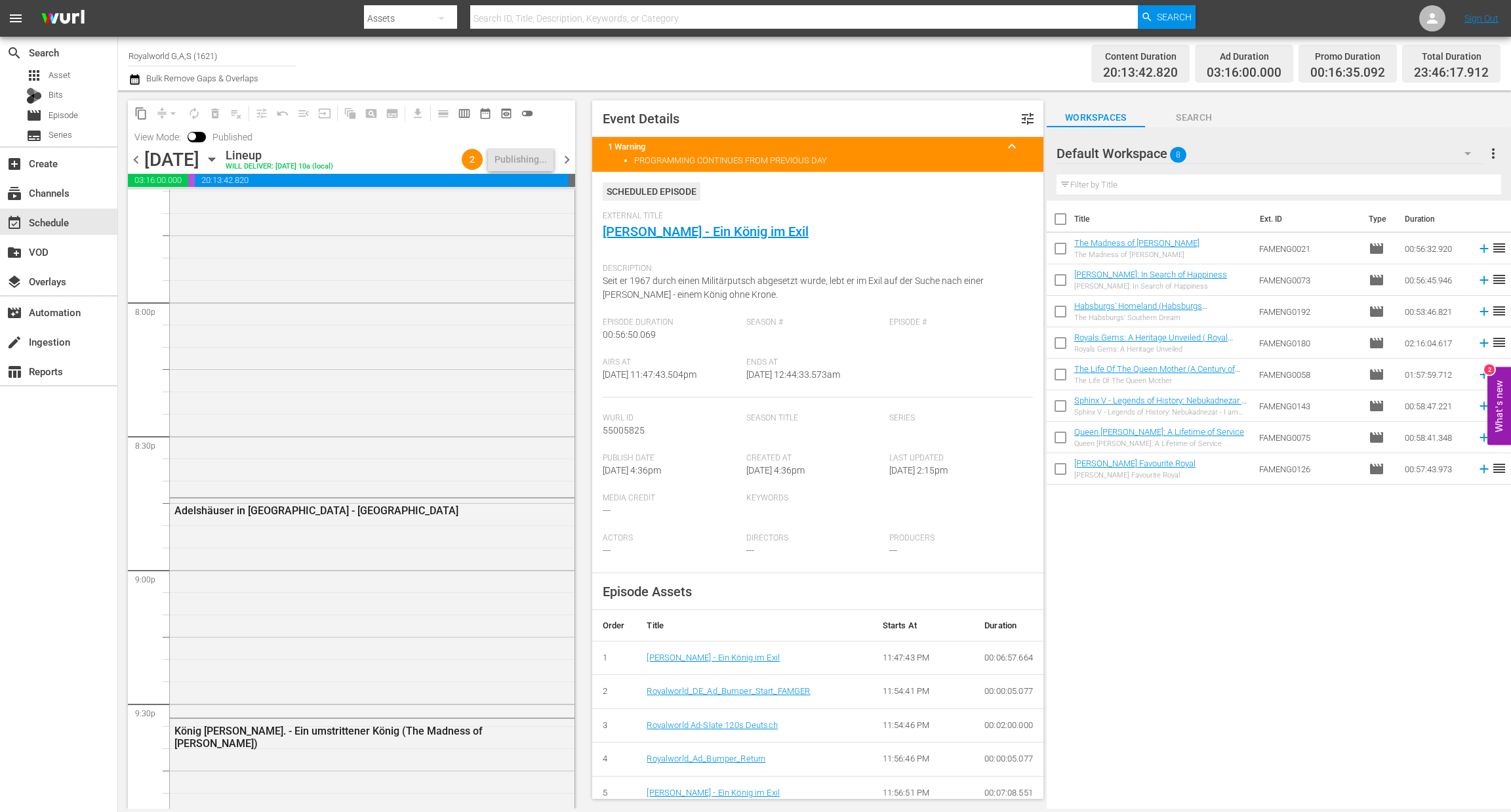
scroll to position [5938, 0]
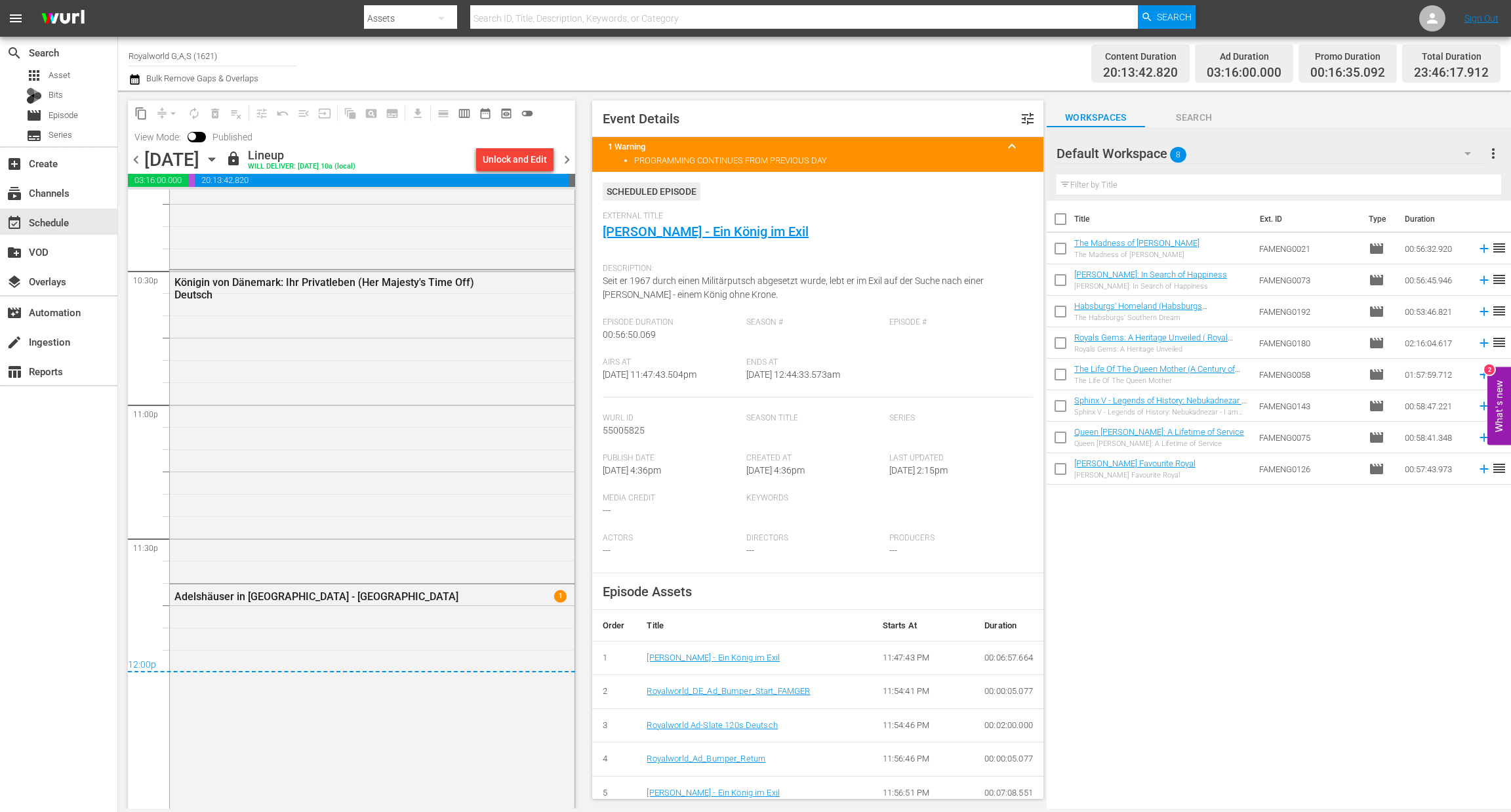
click at [131, 78] on icon "button" at bounding box center [134, 79] width 9 height 11
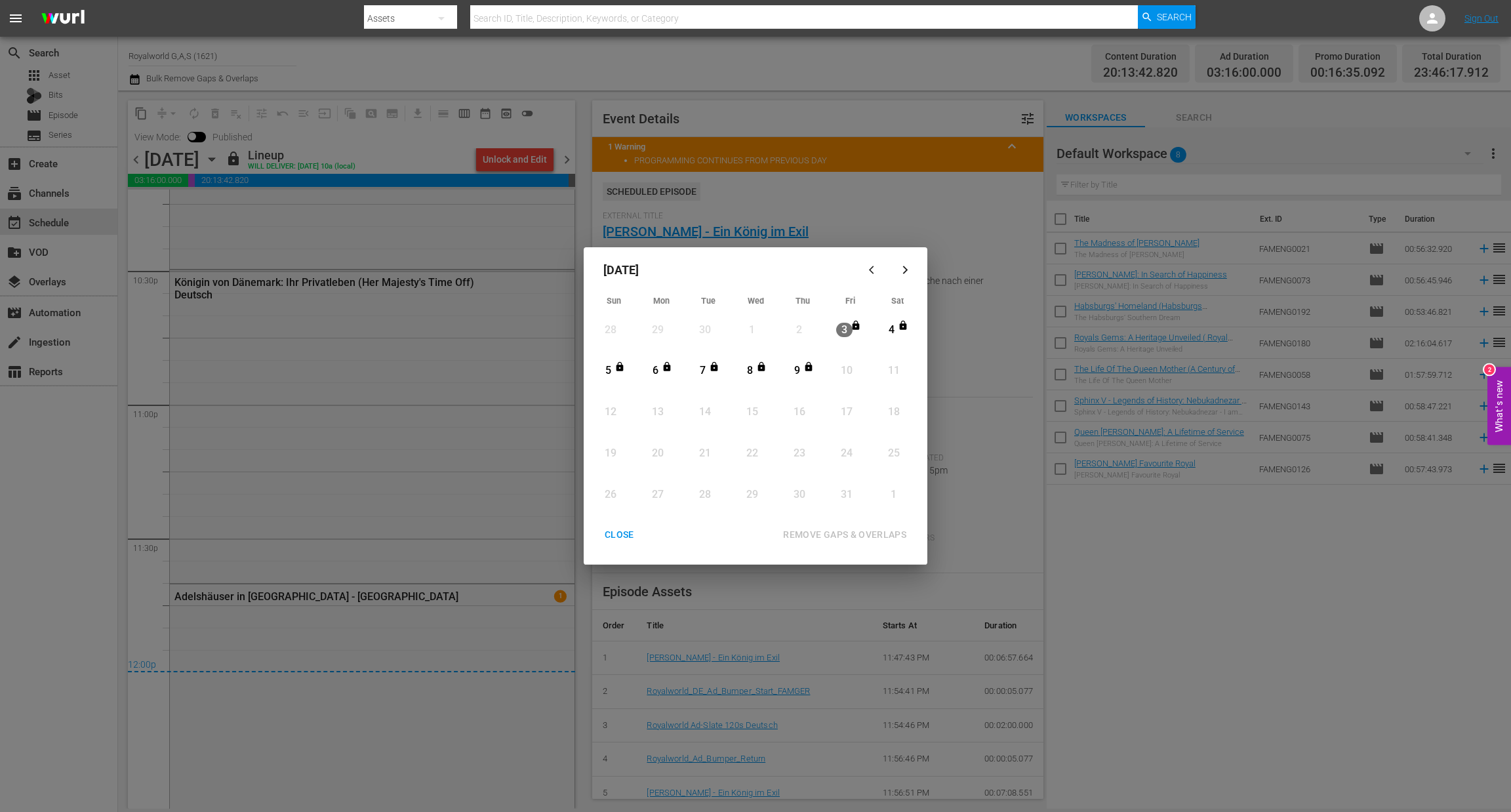
click at [610, 531] on div "CLOSE" at bounding box center [619, 535] width 51 height 16
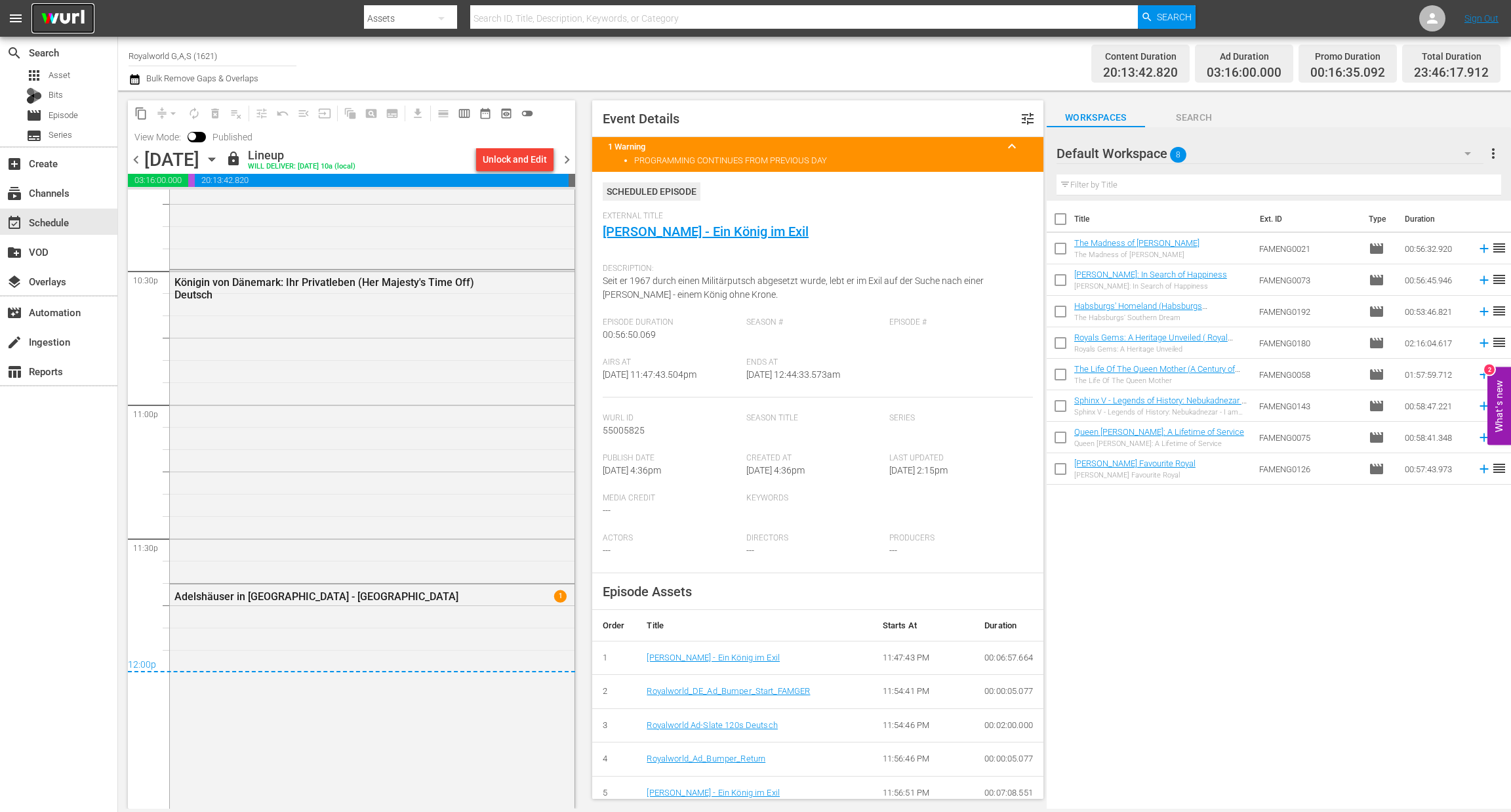
click at [63, 29] on img at bounding box center [63, 18] width 63 height 31
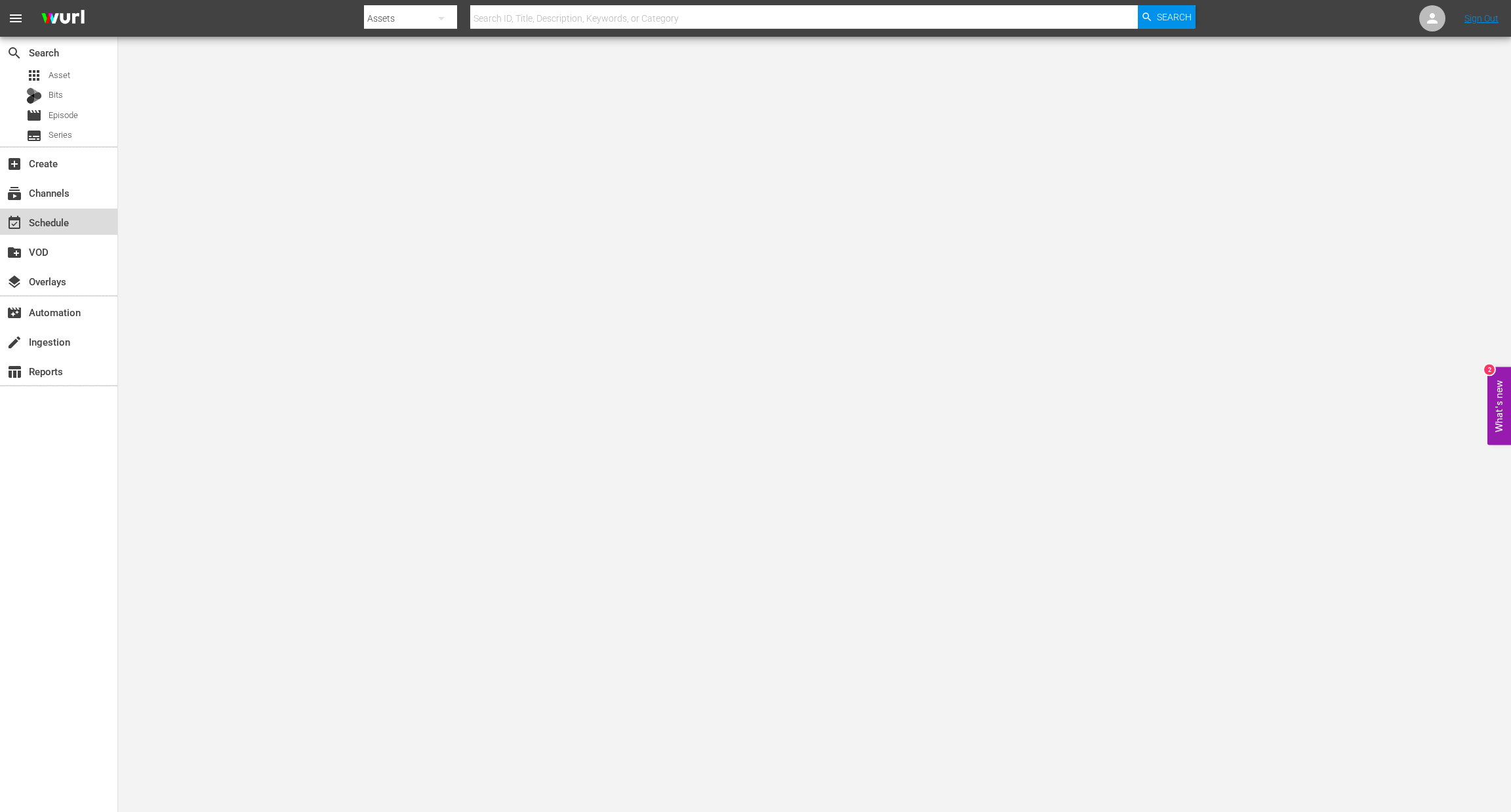
click at [67, 225] on div "event_available Schedule" at bounding box center [36, 220] width 73 height 12
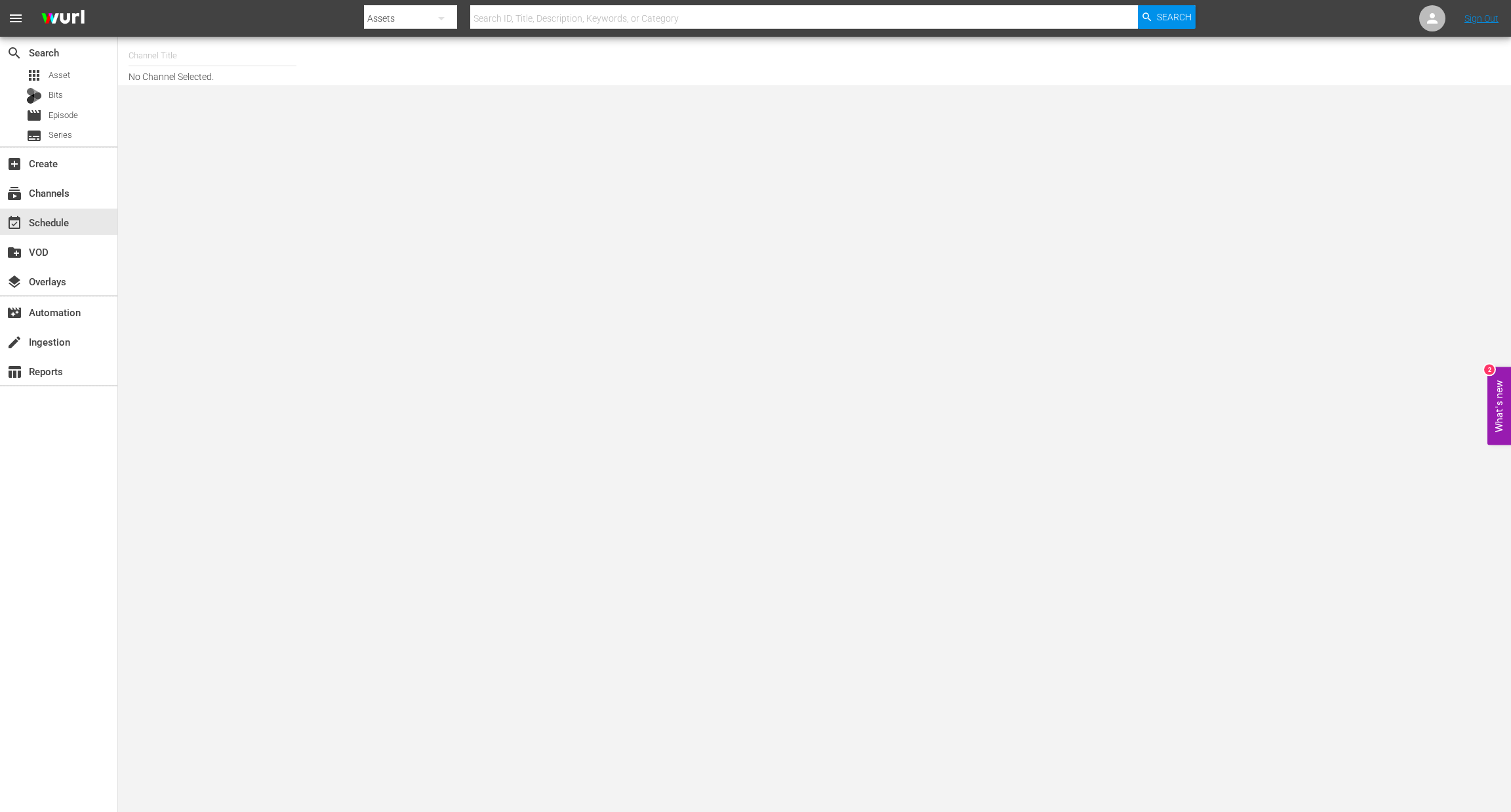
drag, startPoint x: 169, startPoint y: 40, endPoint x: 164, endPoint y: 47, distance: 8.6
click at [167, 39] on div "Channel Title No Channel Selected." at bounding box center [814, 61] width 1393 height 49
click at [230, 287] on div "Royalworld UK (1620 - amogonetworx_royalworld_1)" at bounding box center [309, 281] width 340 height 32
type input "Royalworld UK (1620 - amogonetworx_royalworld_1)"
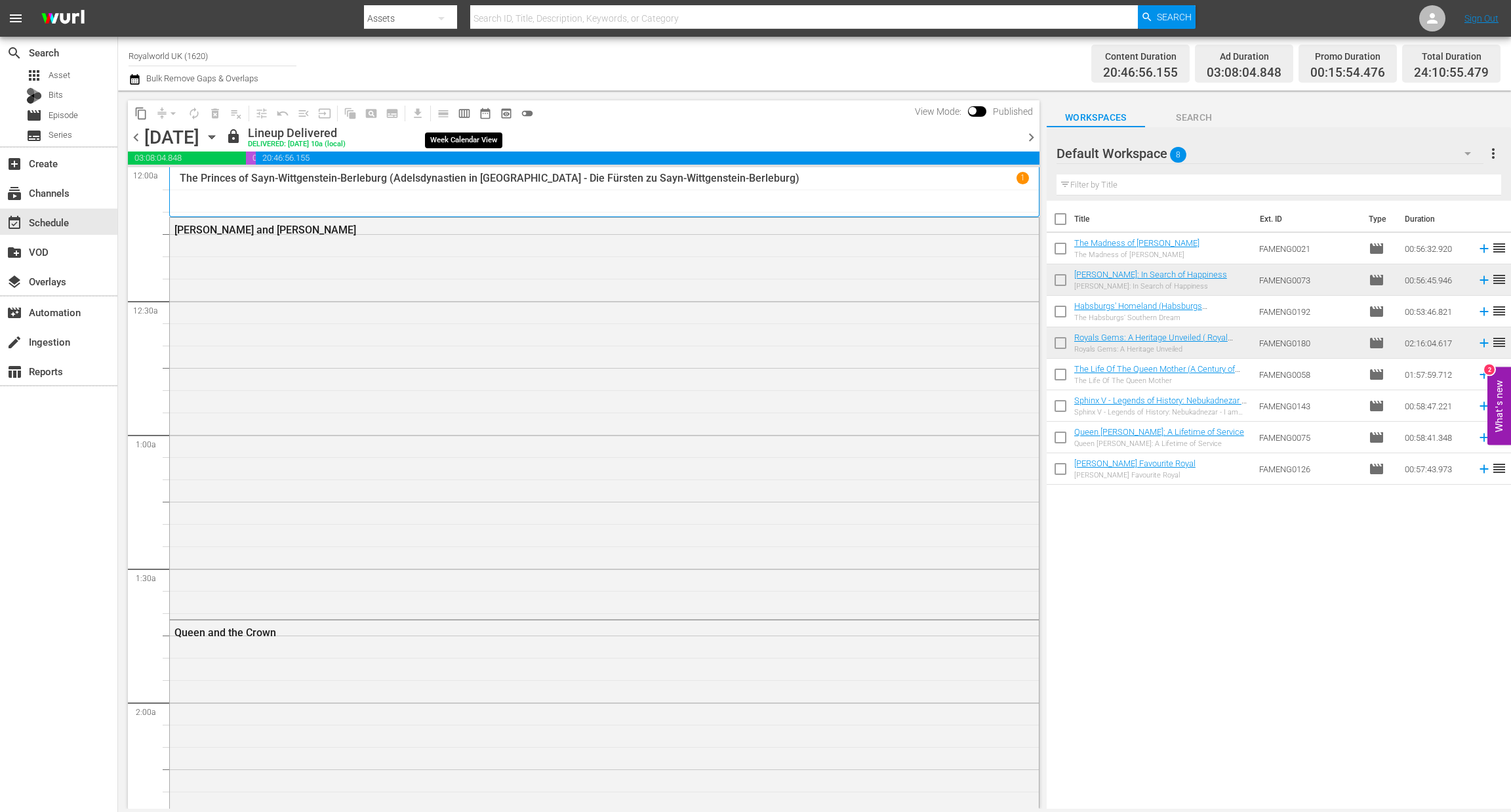
click at [466, 111] on span "calendar_view_week_outlined" at bounding box center [464, 113] width 13 height 13
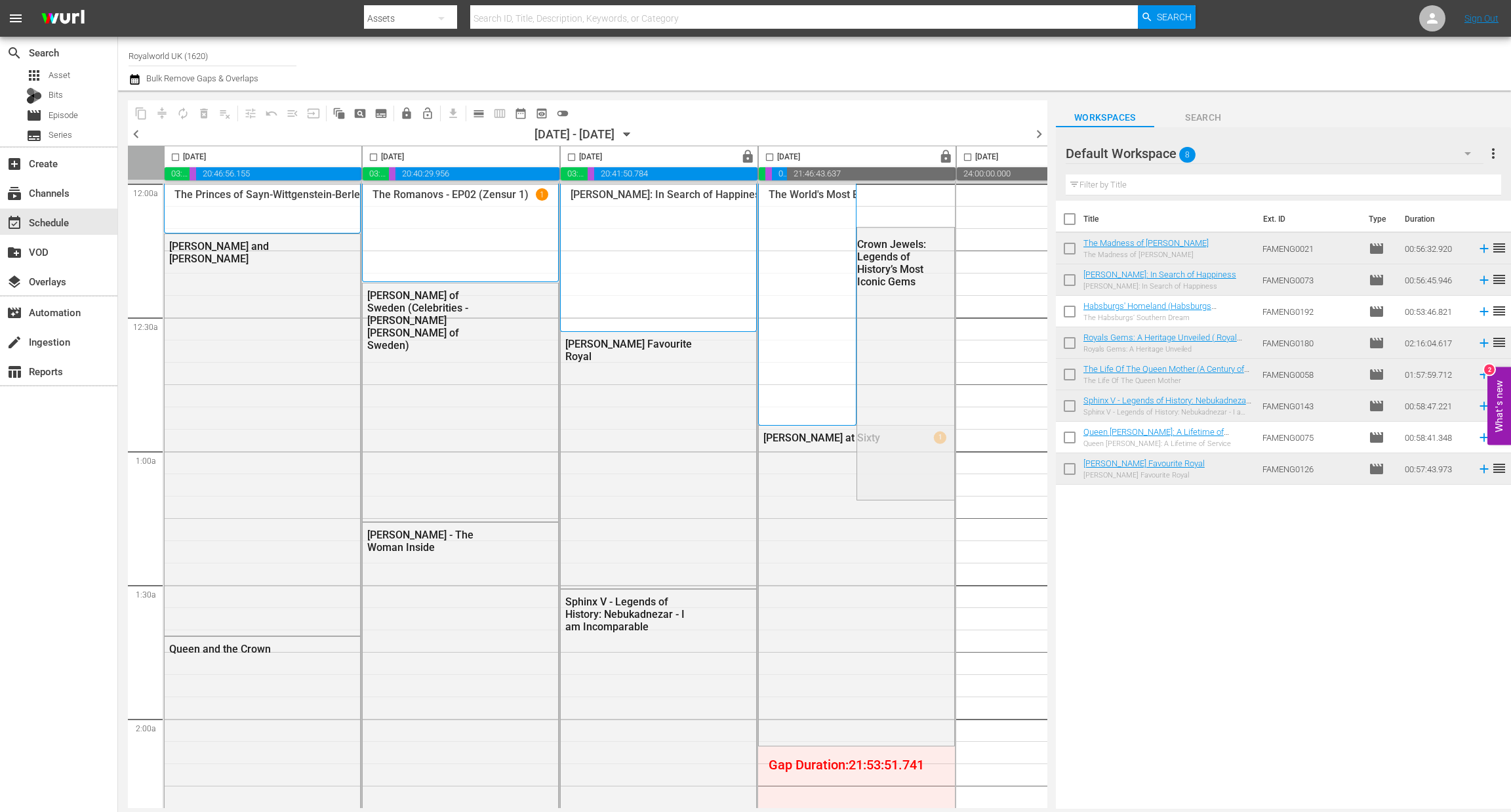
click at [173, 156] on input "checkbox" at bounding box center [175, 160] width 15 height 15
checkbox input "true"
click at [140, 114] on span "content_copy" at bounding box center [141, 113] width 13 height 13
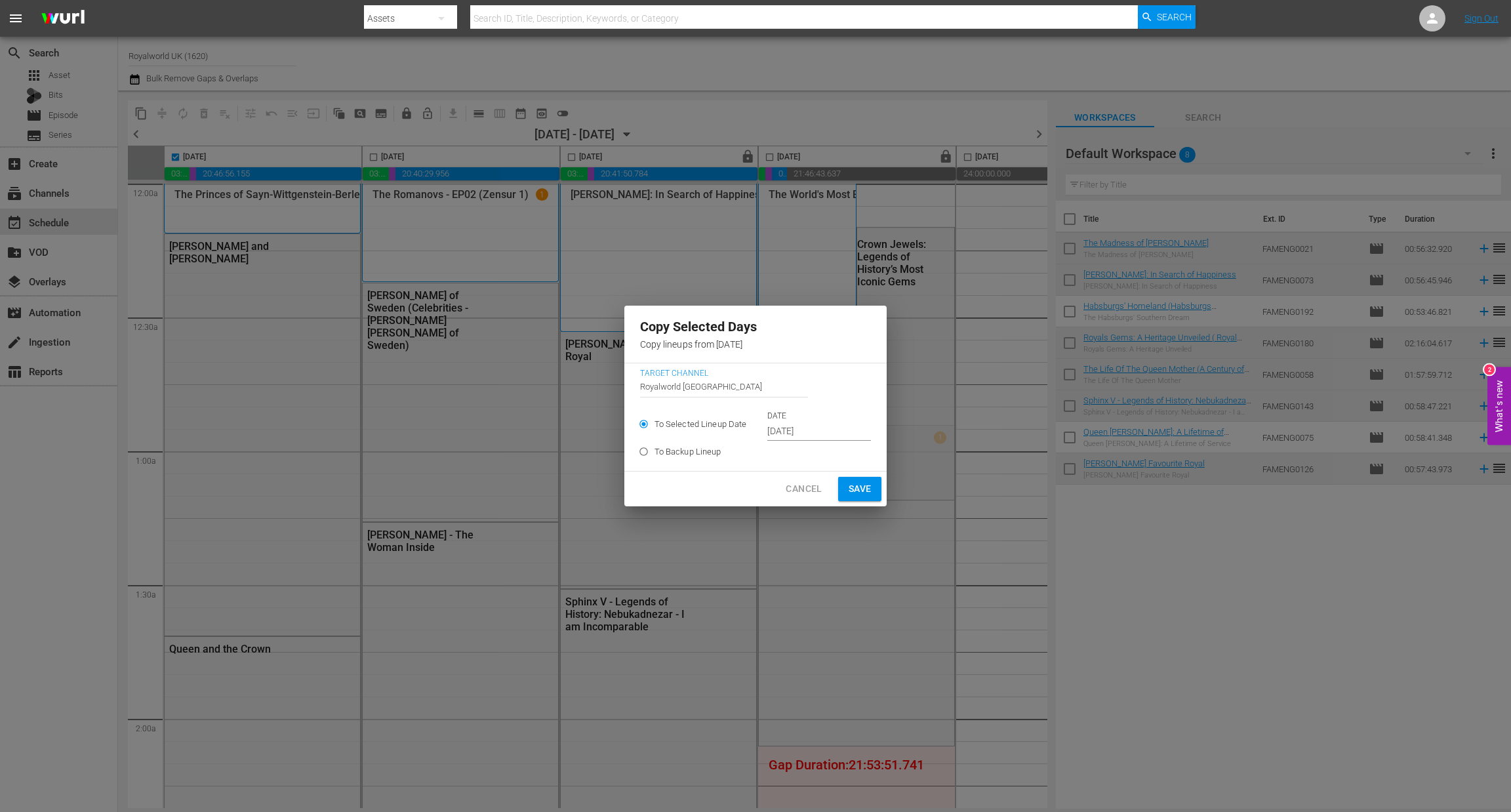
click at [836, 426] on input "[DATE]" at bounding box center [819, 432] width 104 height 20
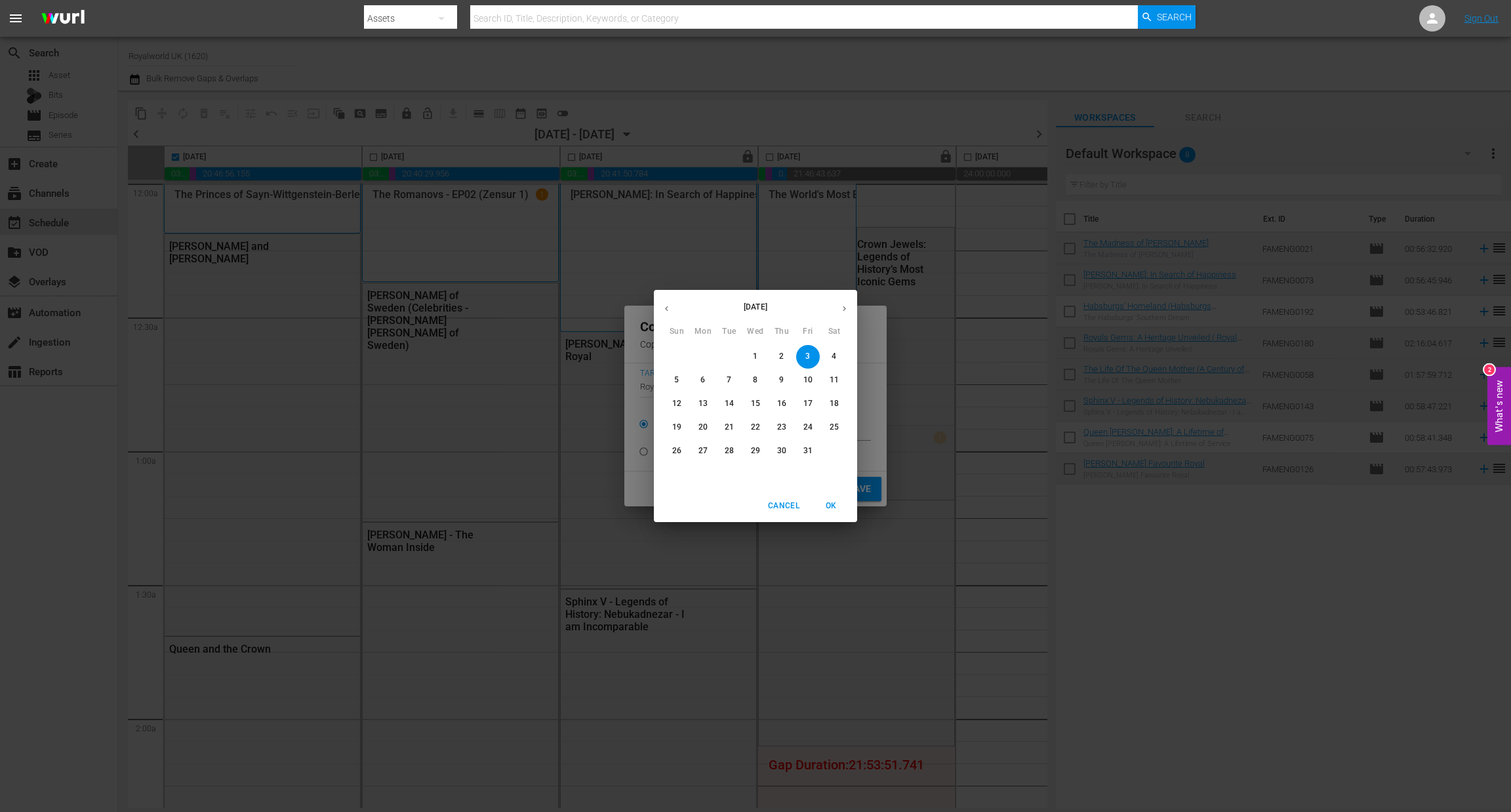
click at [695, 378] on span "6" at bounding box center [703, 380] width 24 height 11
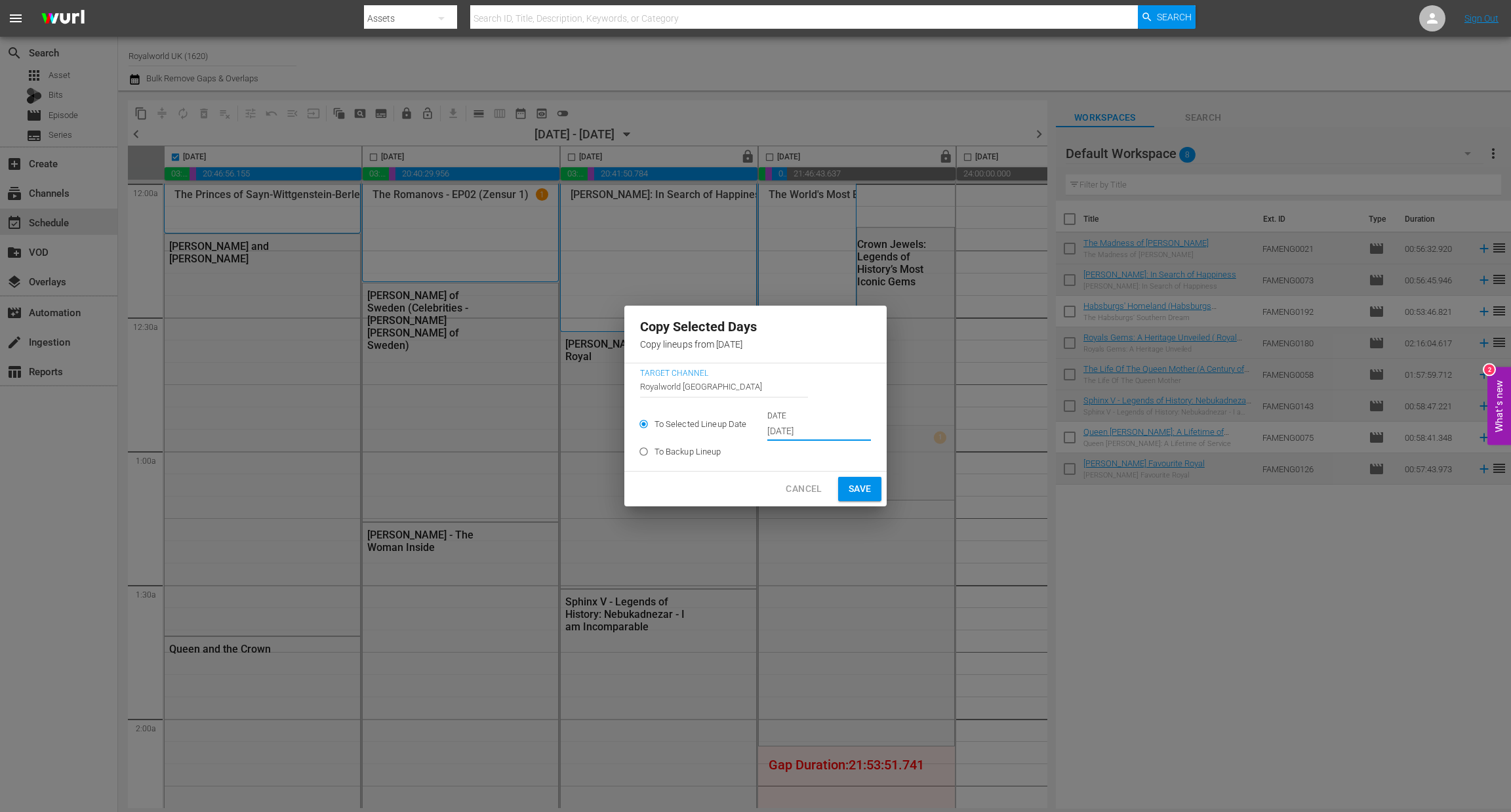
click at [858, 485] on span "Save" at bounding box center [860, 488] width 23 height 16
type input "[DATE]"
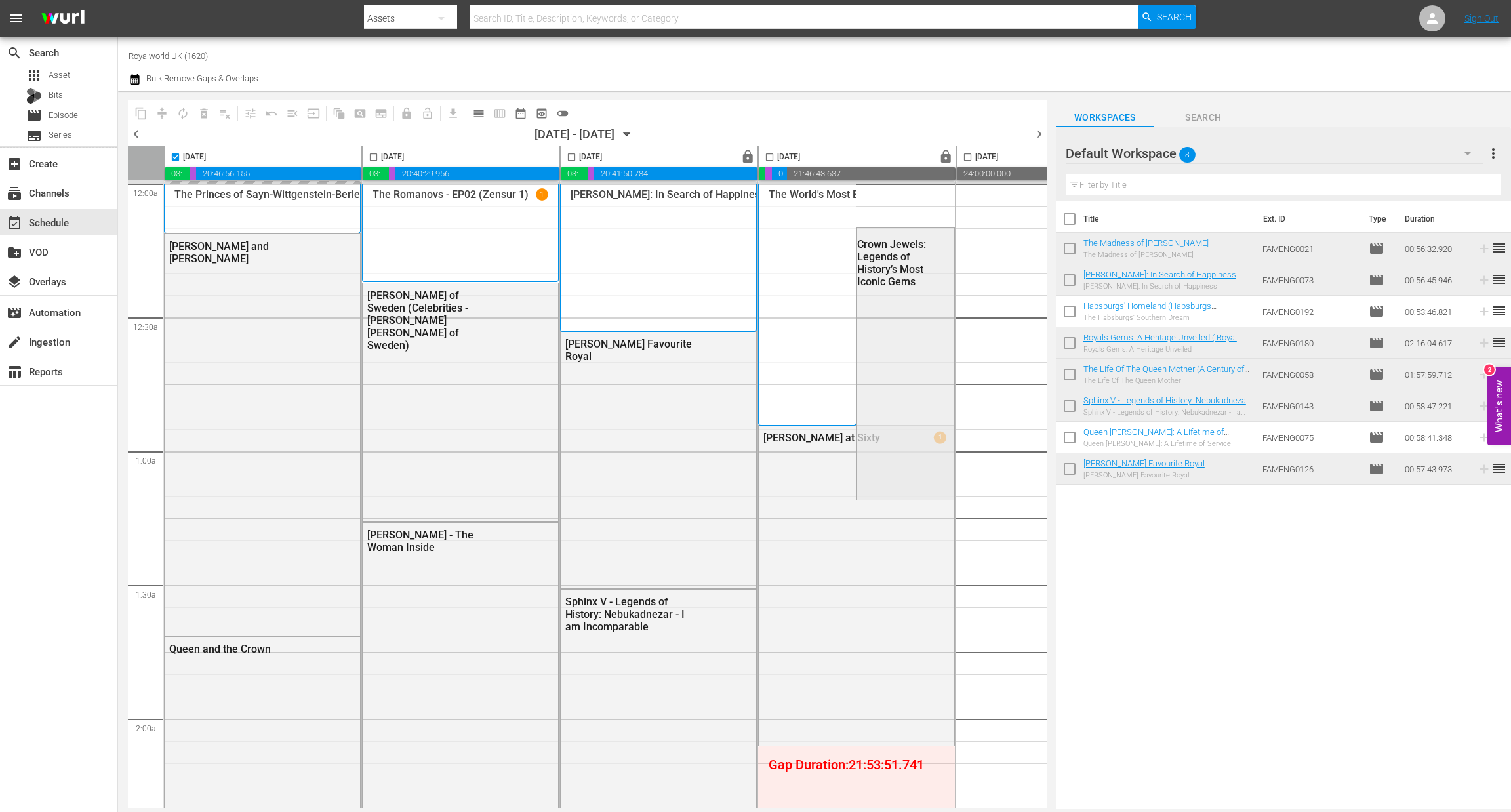
checkbox input "false"
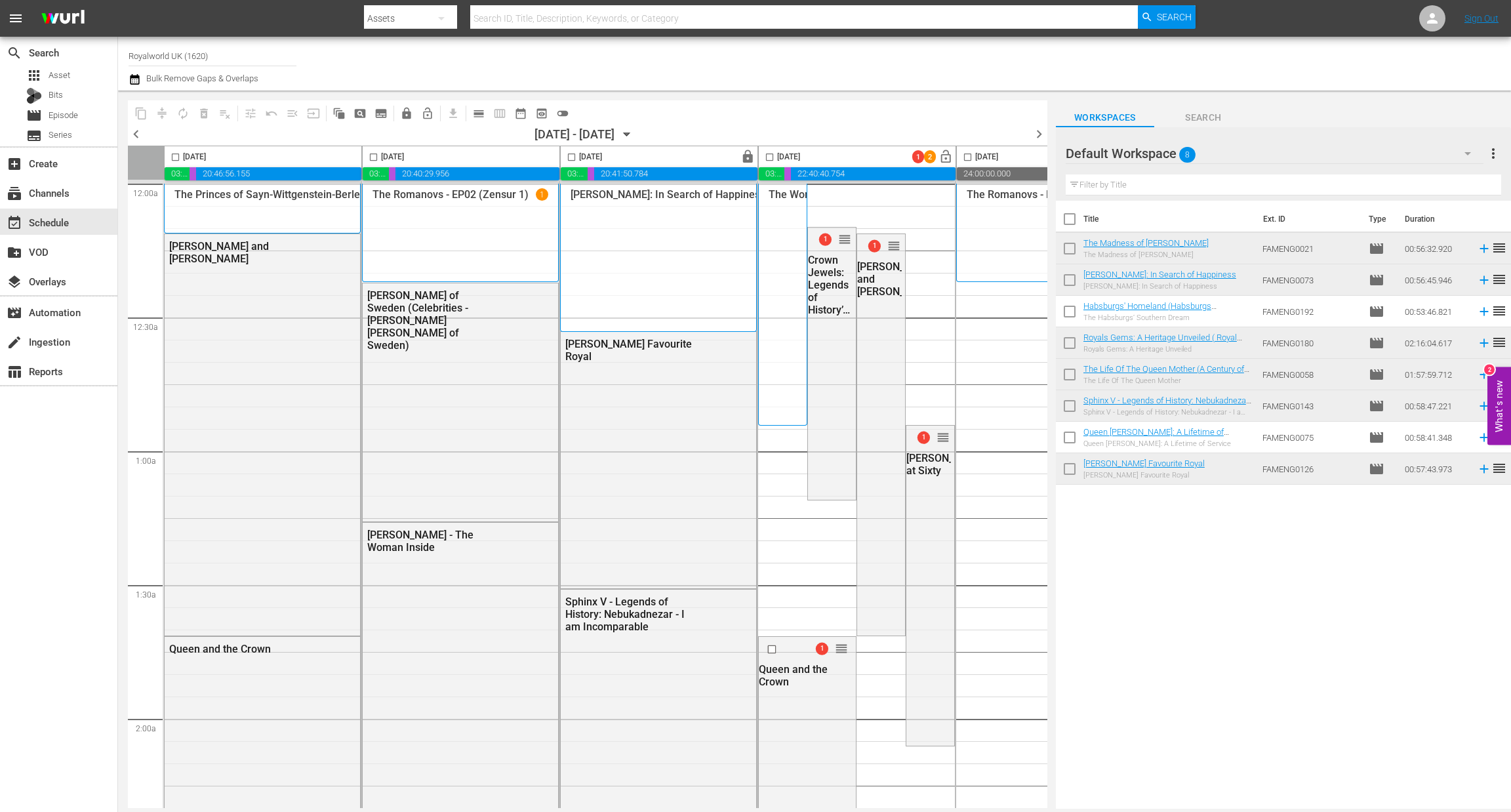
click at [376, 158] on input "checkbox" at bounding box center [373, 160] width 15 height 15
checkbox input "true"
click at [140, 113] on span "content_copy" at bounding box center [141, 113] width 13 height 13
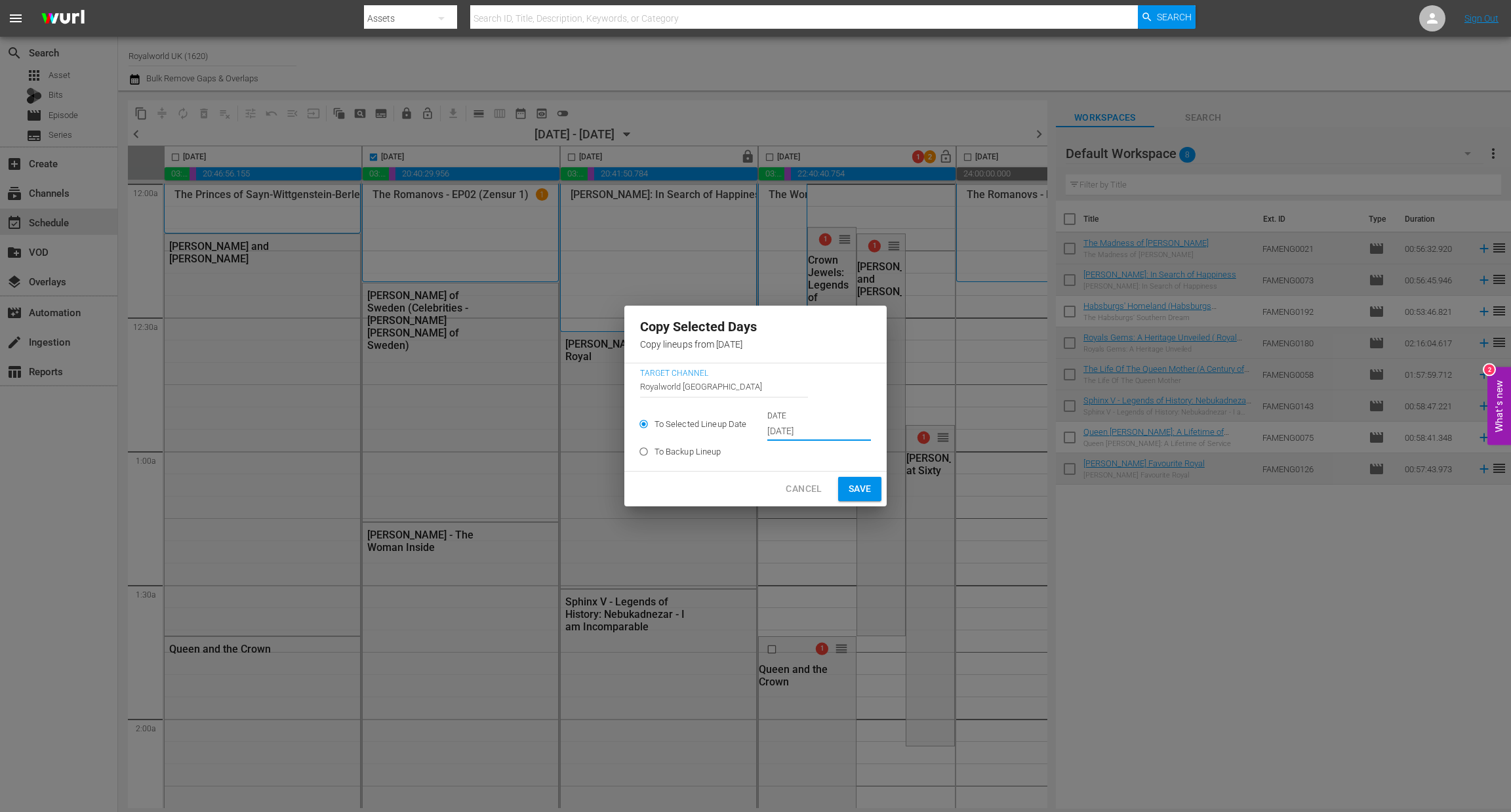
click at [832, 424] on input "[DATE]" at bounding box center [819, 432] width 104 height 20
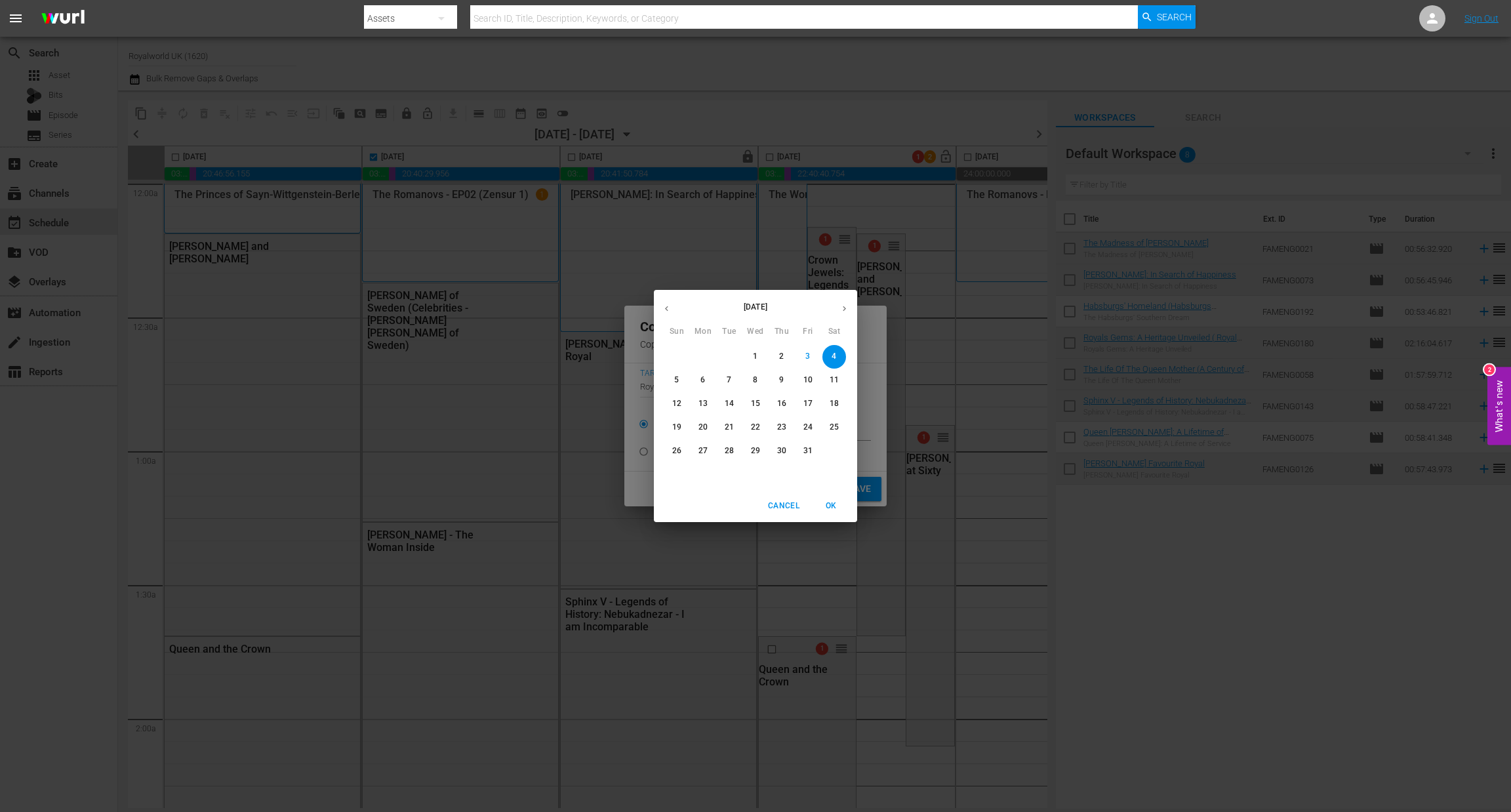
click at [734, 381] on span "7" at bounding box center [729, 380] width 24 height 11
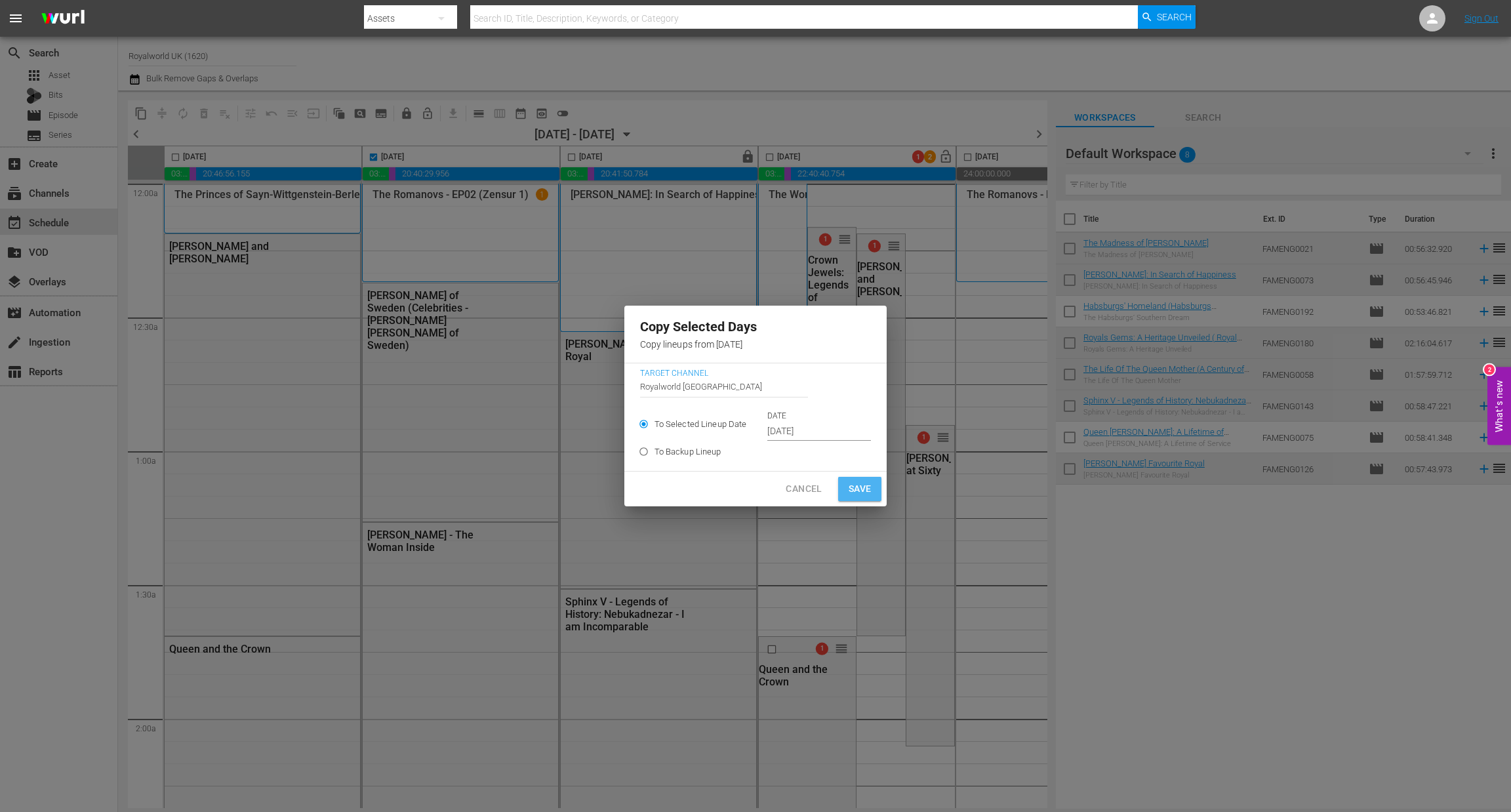
click at [861, 484] on span "Save" at bounding box center [860, 488] width 23 height 16
type input "[DATE]"
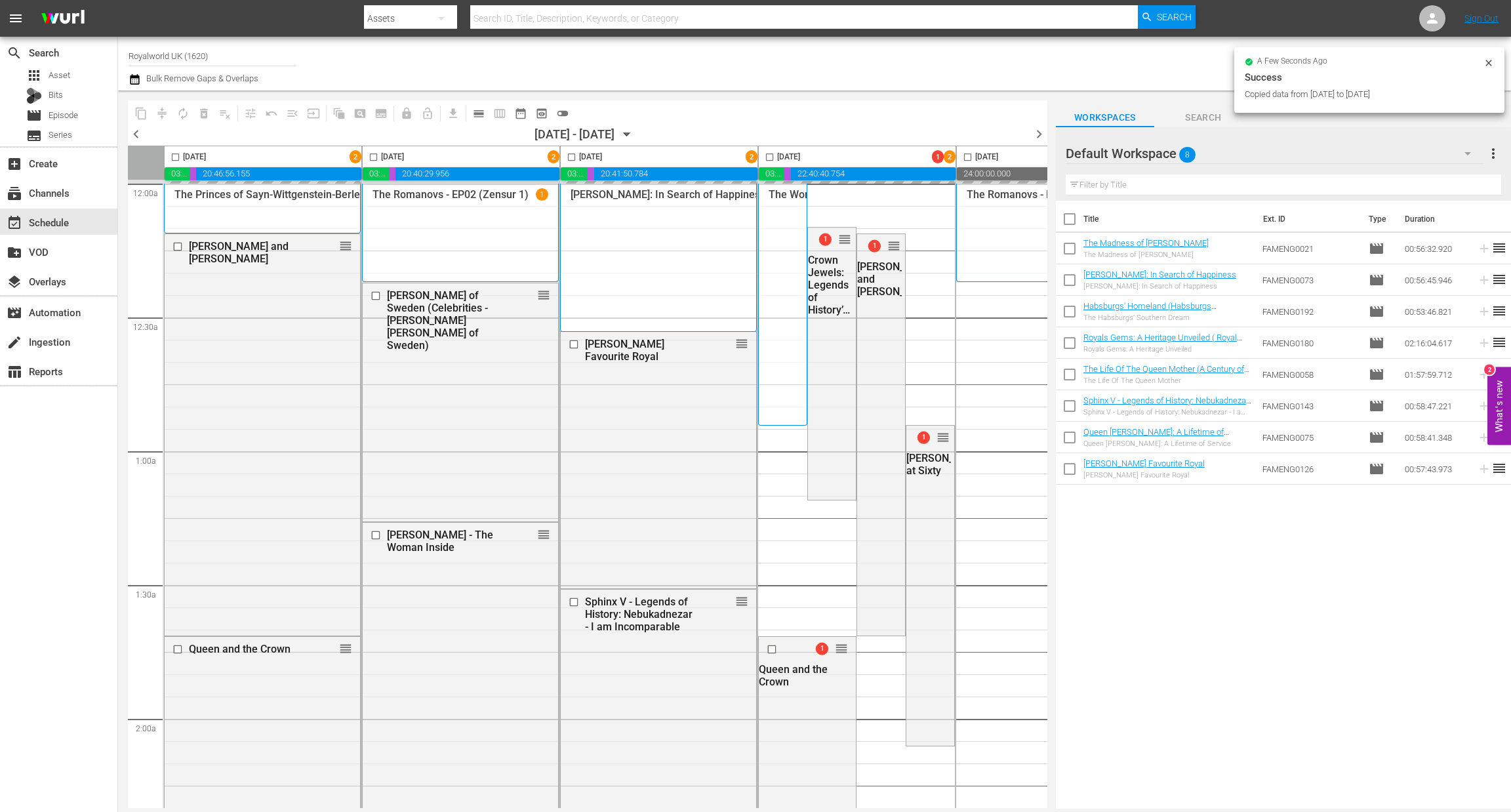
checkbox input "false"
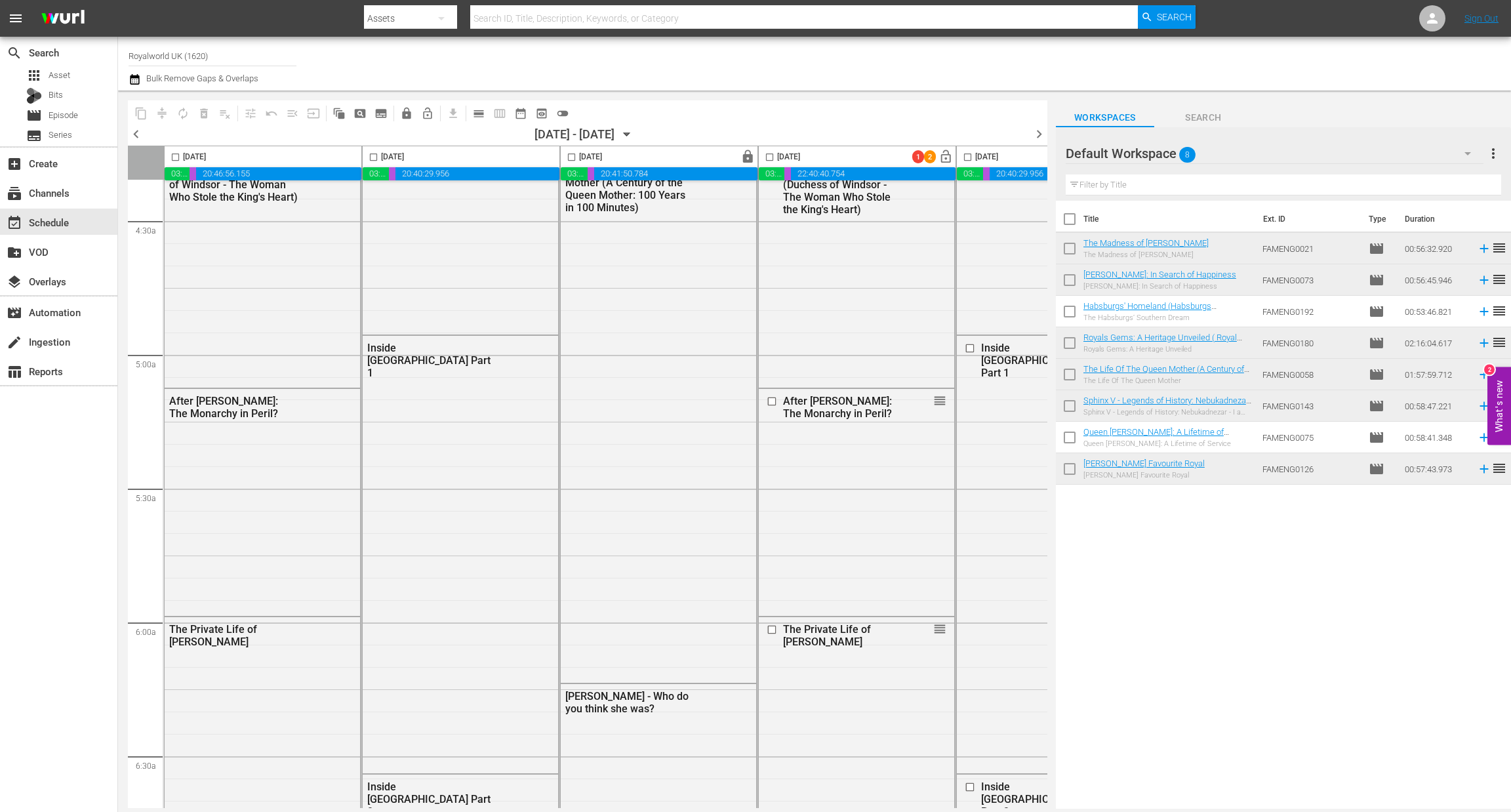
scroll to position [1180, 0]
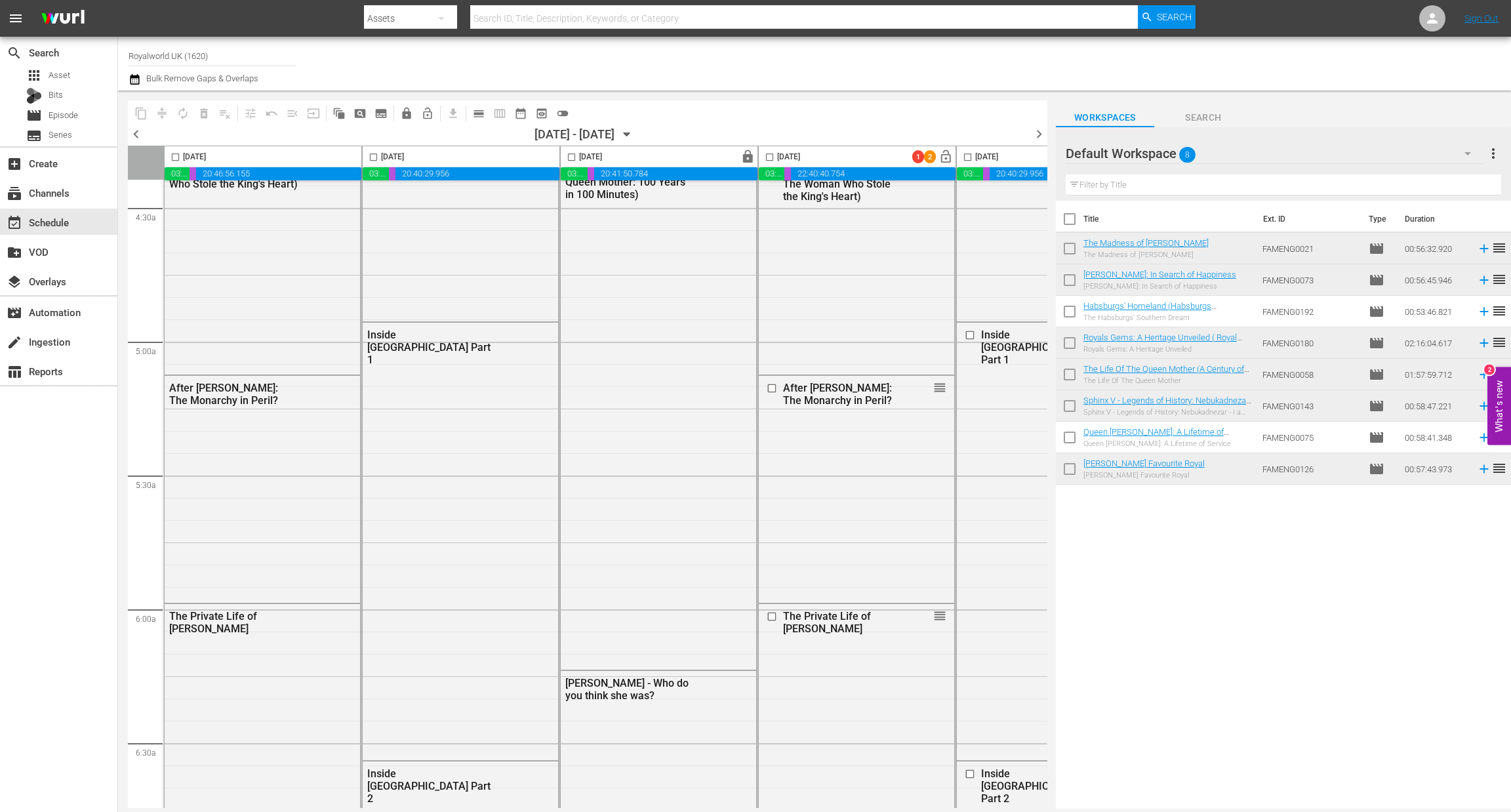
click at [578, 158] on input "checkbox" at bounding box center [572, 160] width 15 height 15
checkbox input "true"
click at [145, 112] on span "content_copy" at bounding box center [141, 113] width 13 height 13
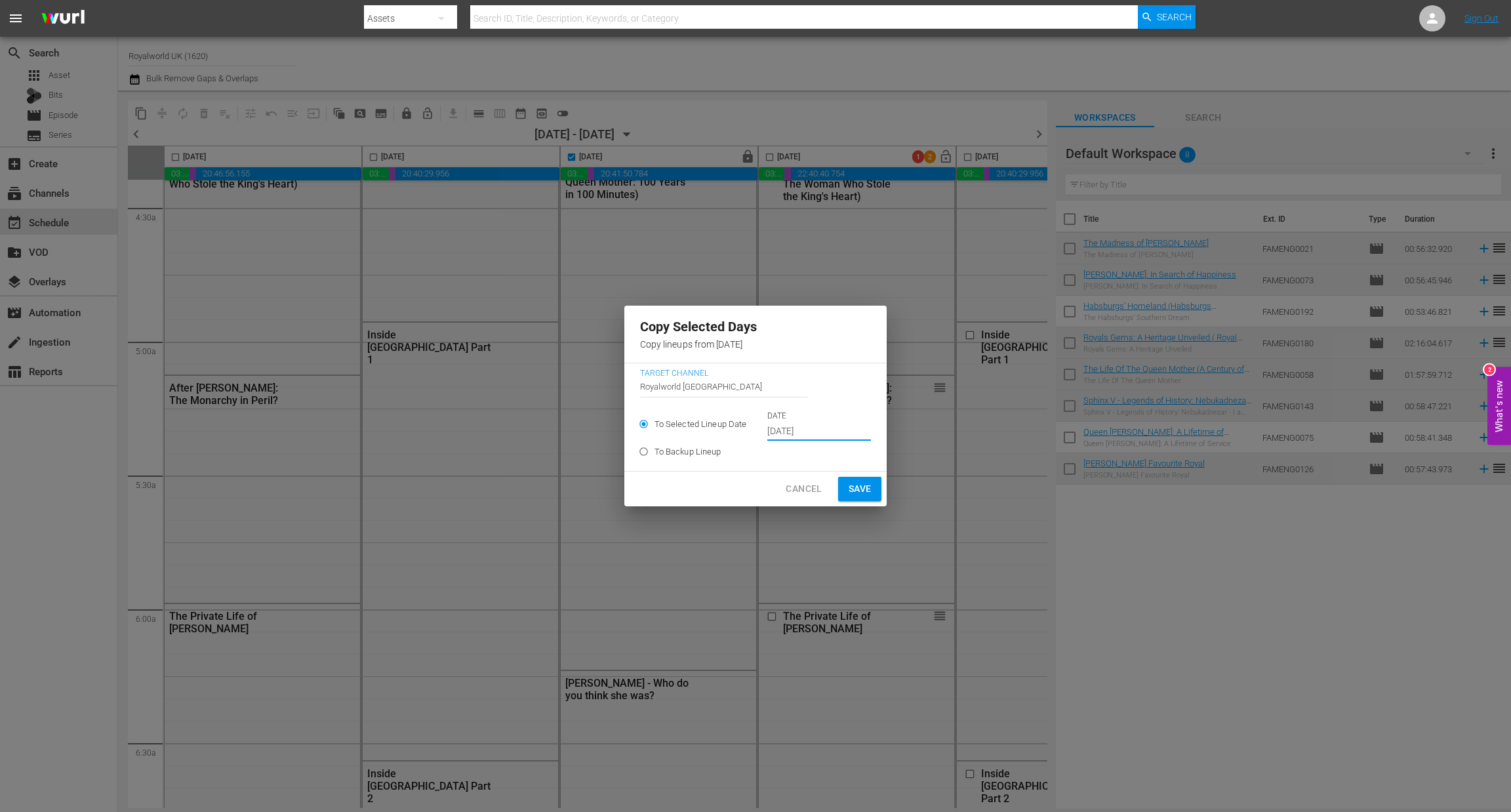
click at [810, 430] on input "[DATE]" at bounding box center [819, 432] width 104 height 20
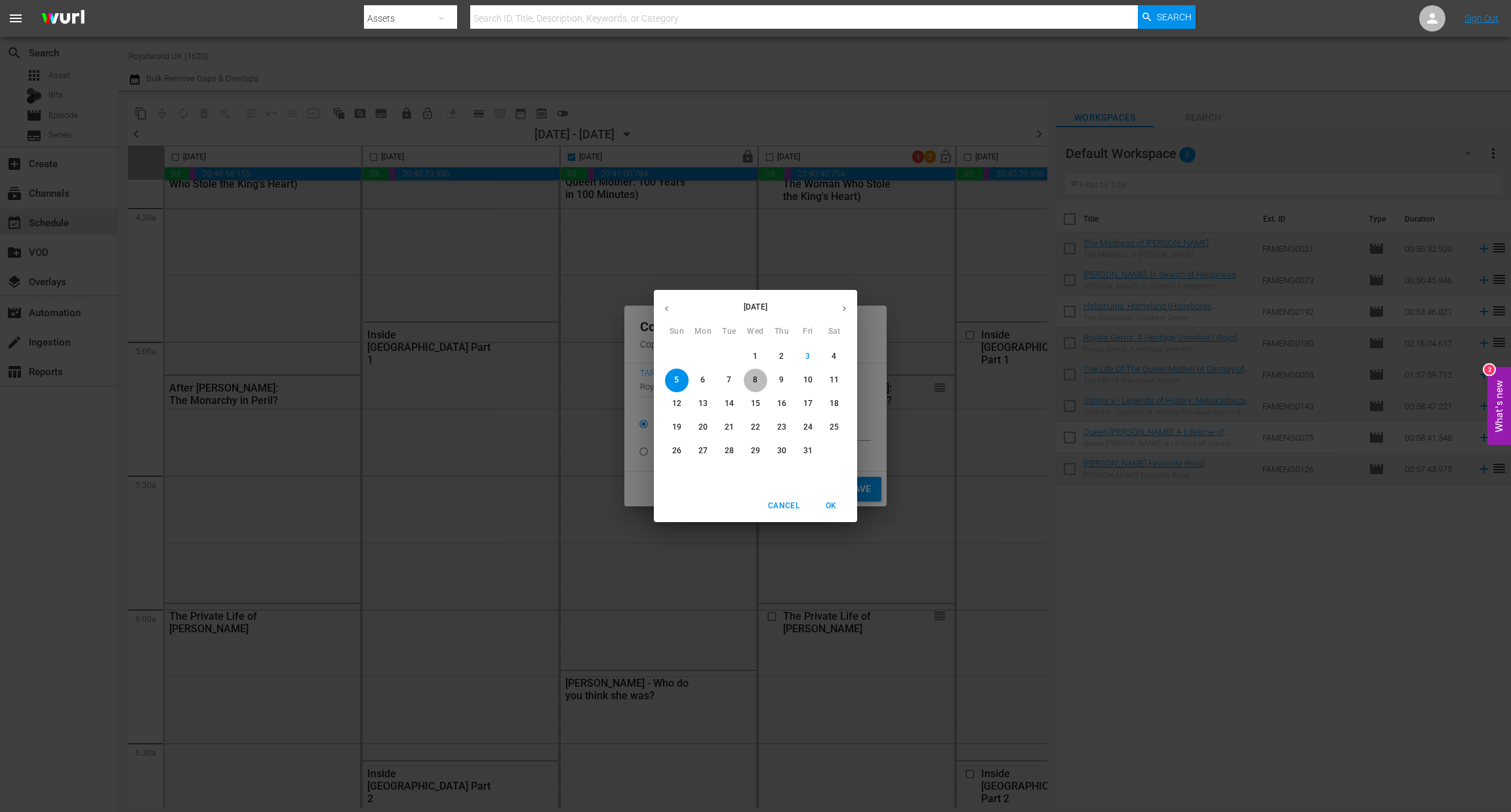
click at [749, 378] on span "8" at bounding box center [756, 380] width 24 height 11
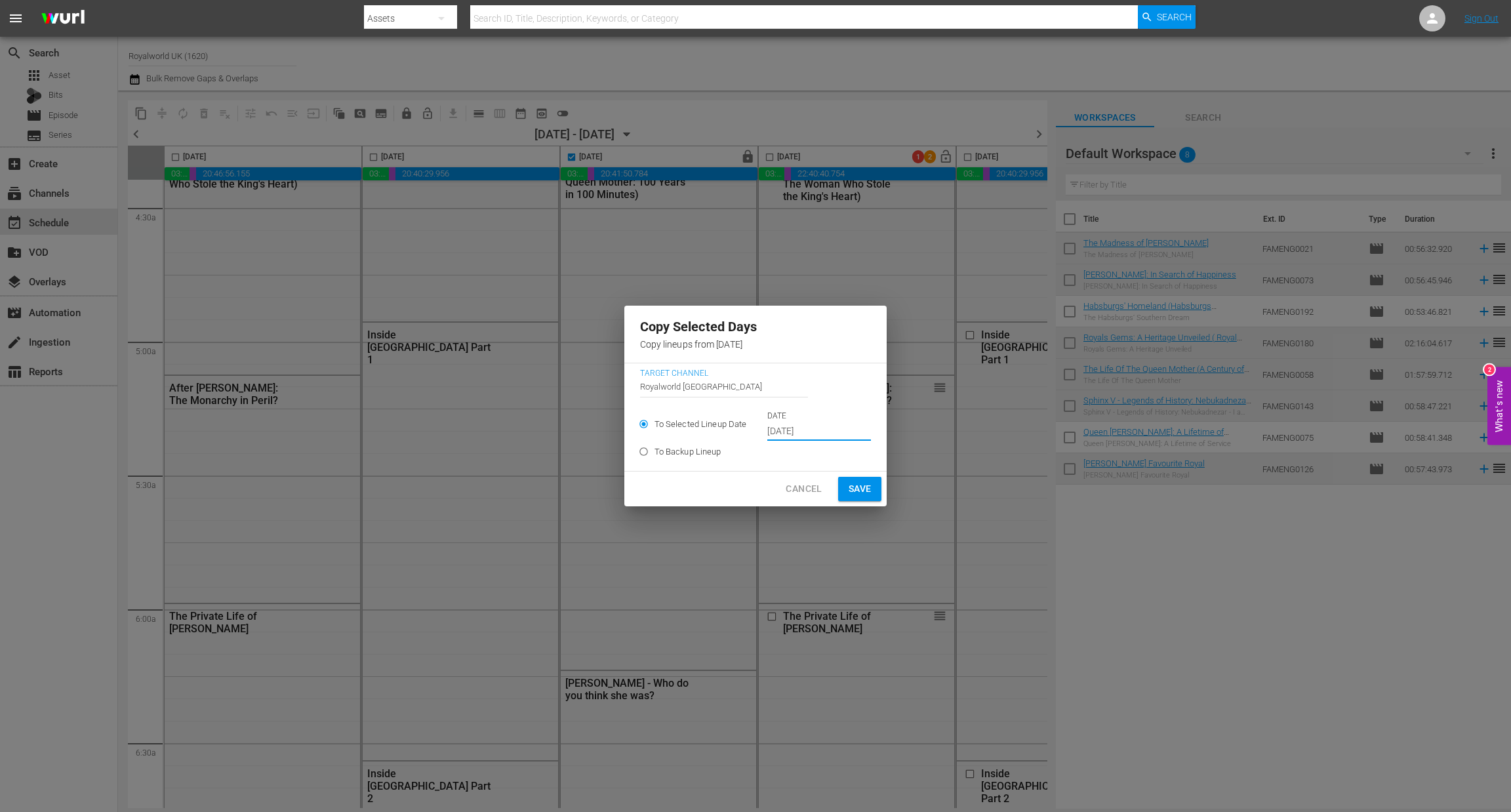
click at [851, 484] on span "Save" at bounding box center [860, 488] width 23 height 16
type input "[DATE]"
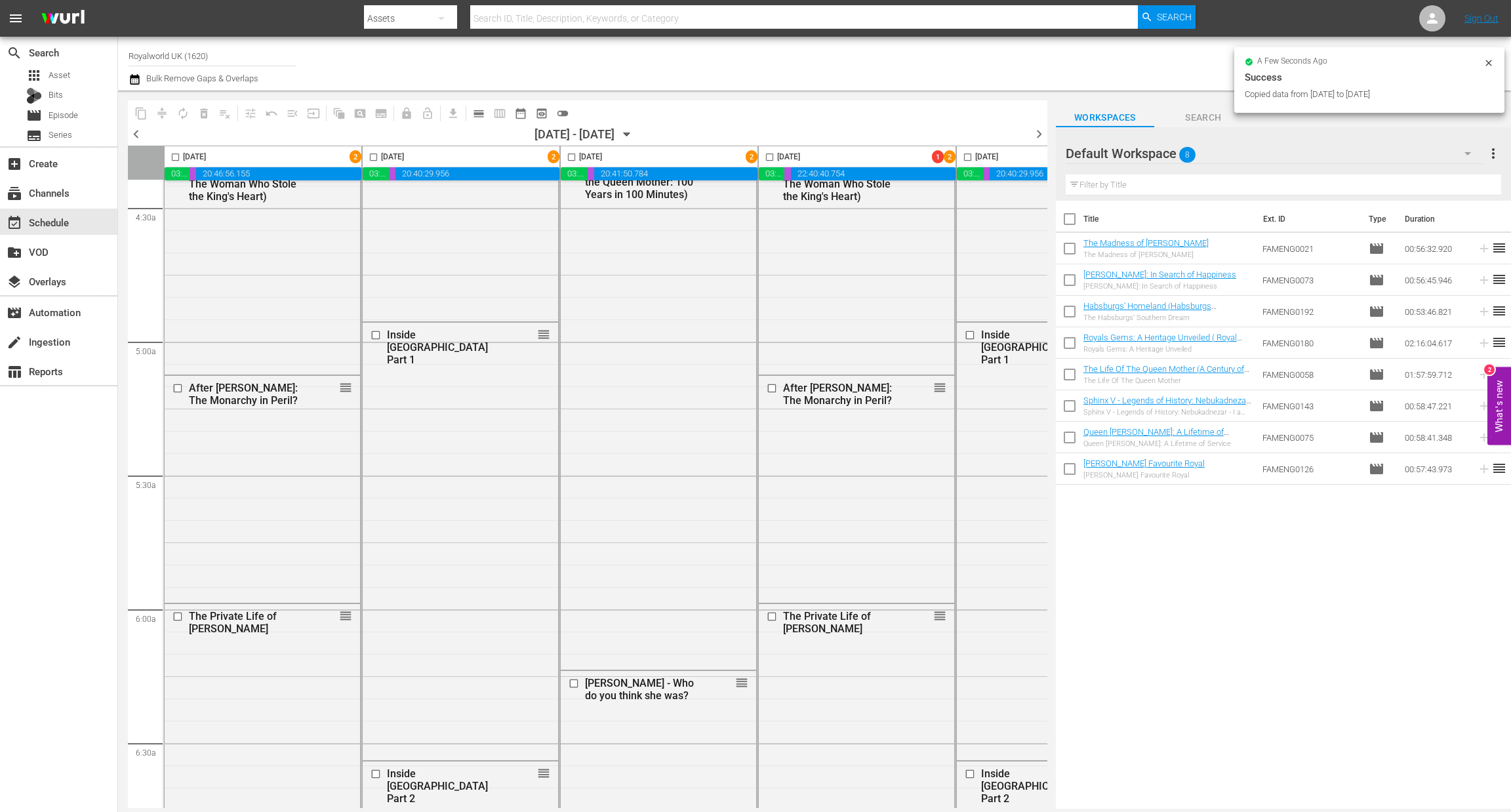
checkbox input "false"
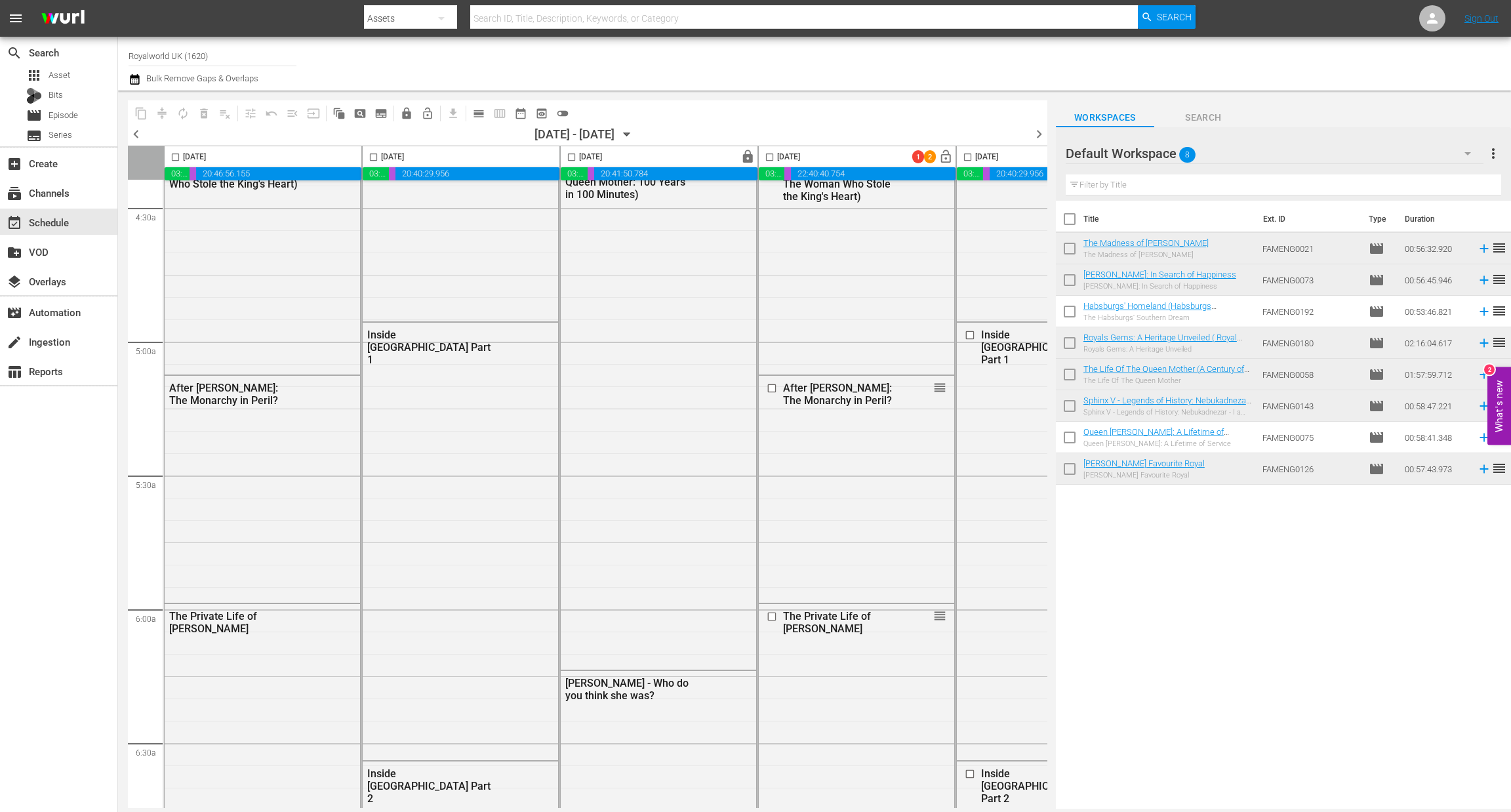
click at [1040, 133] on span "chevron_right" at bounding box center [1039, 134] width 16 height 16
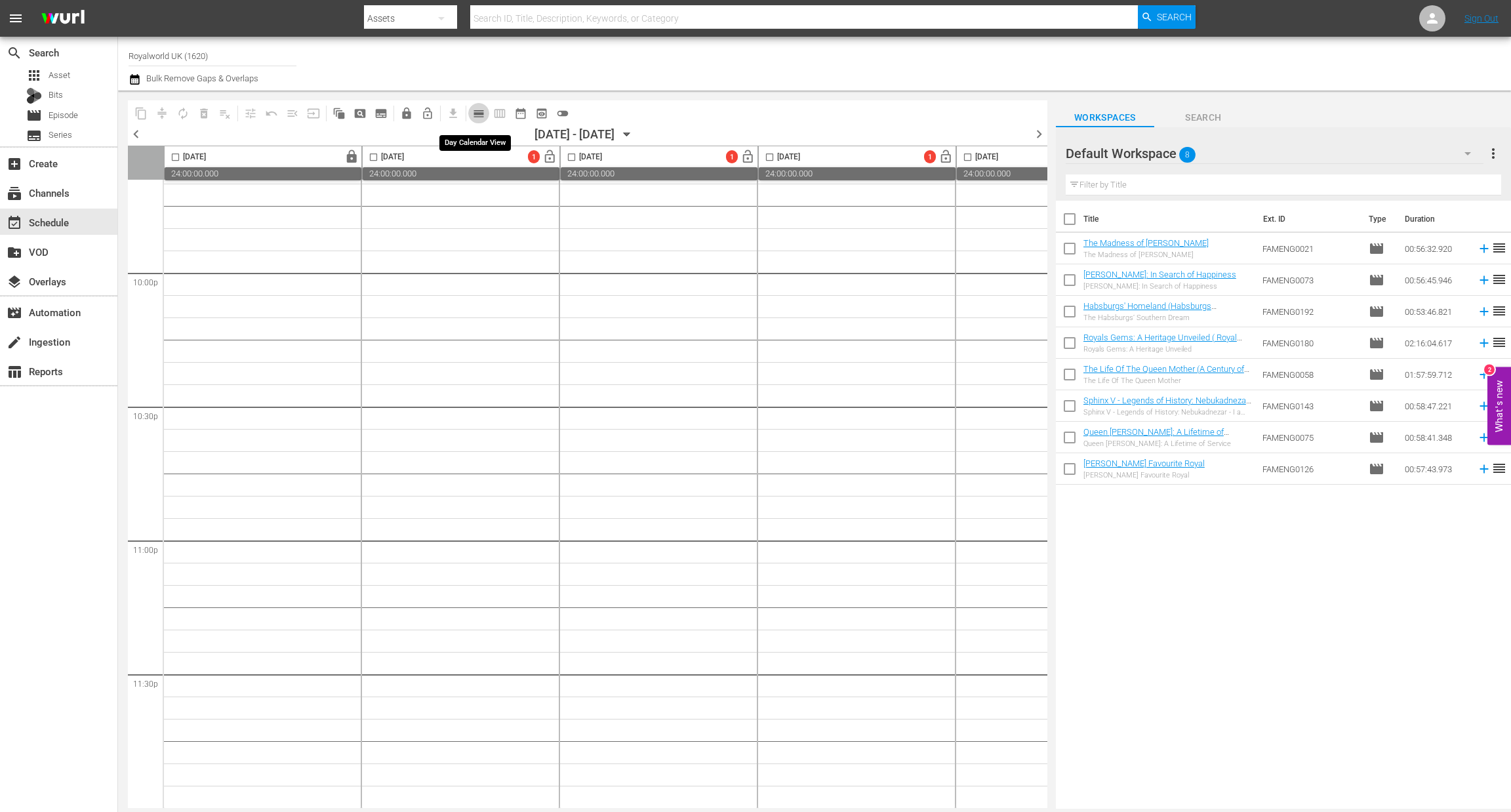
scroll to position [1269, 0]
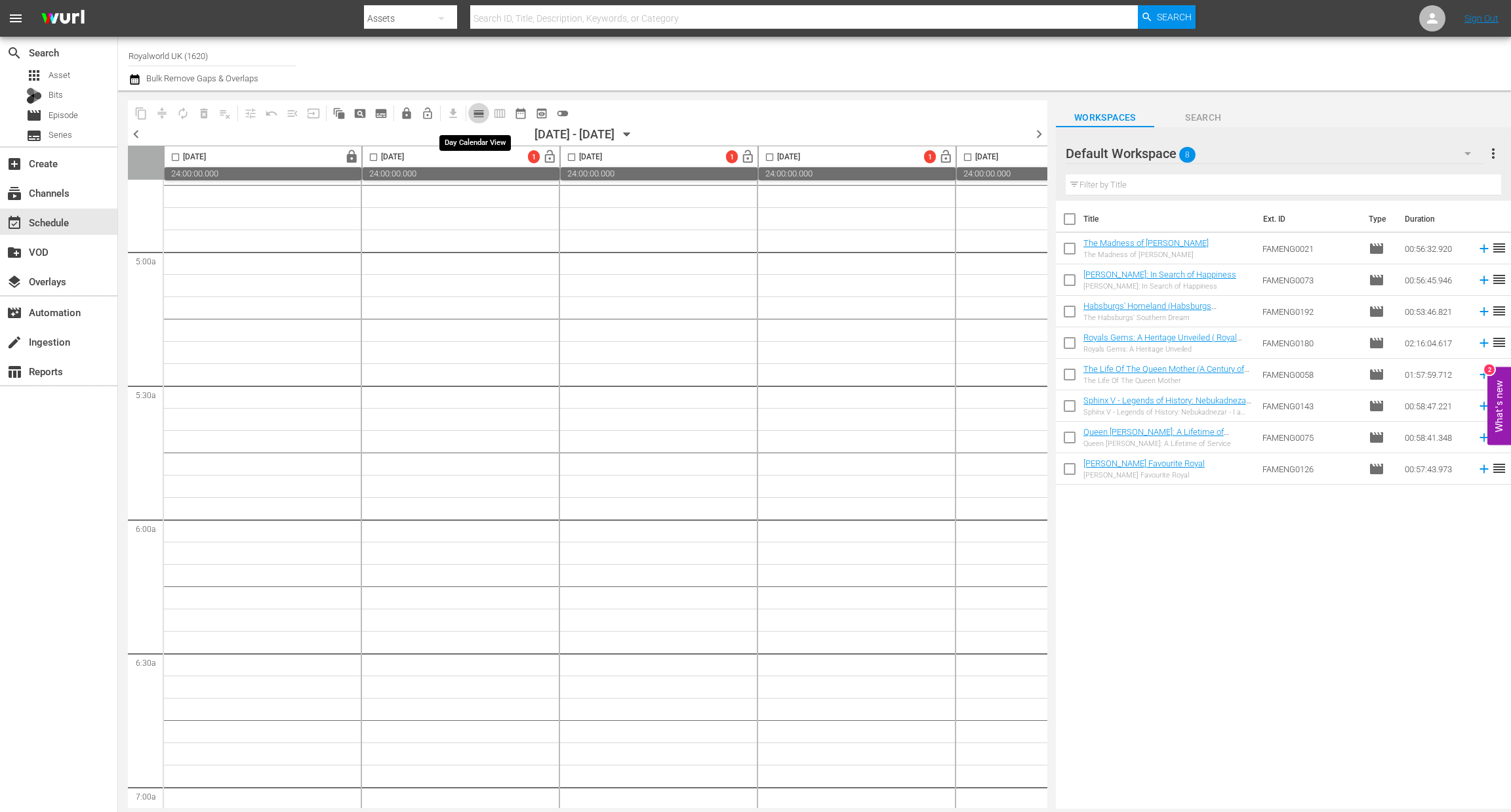
click at [473, 109] on span "calendar_view_day_outlined" at bounding box center [479, 113] width 13 height 13
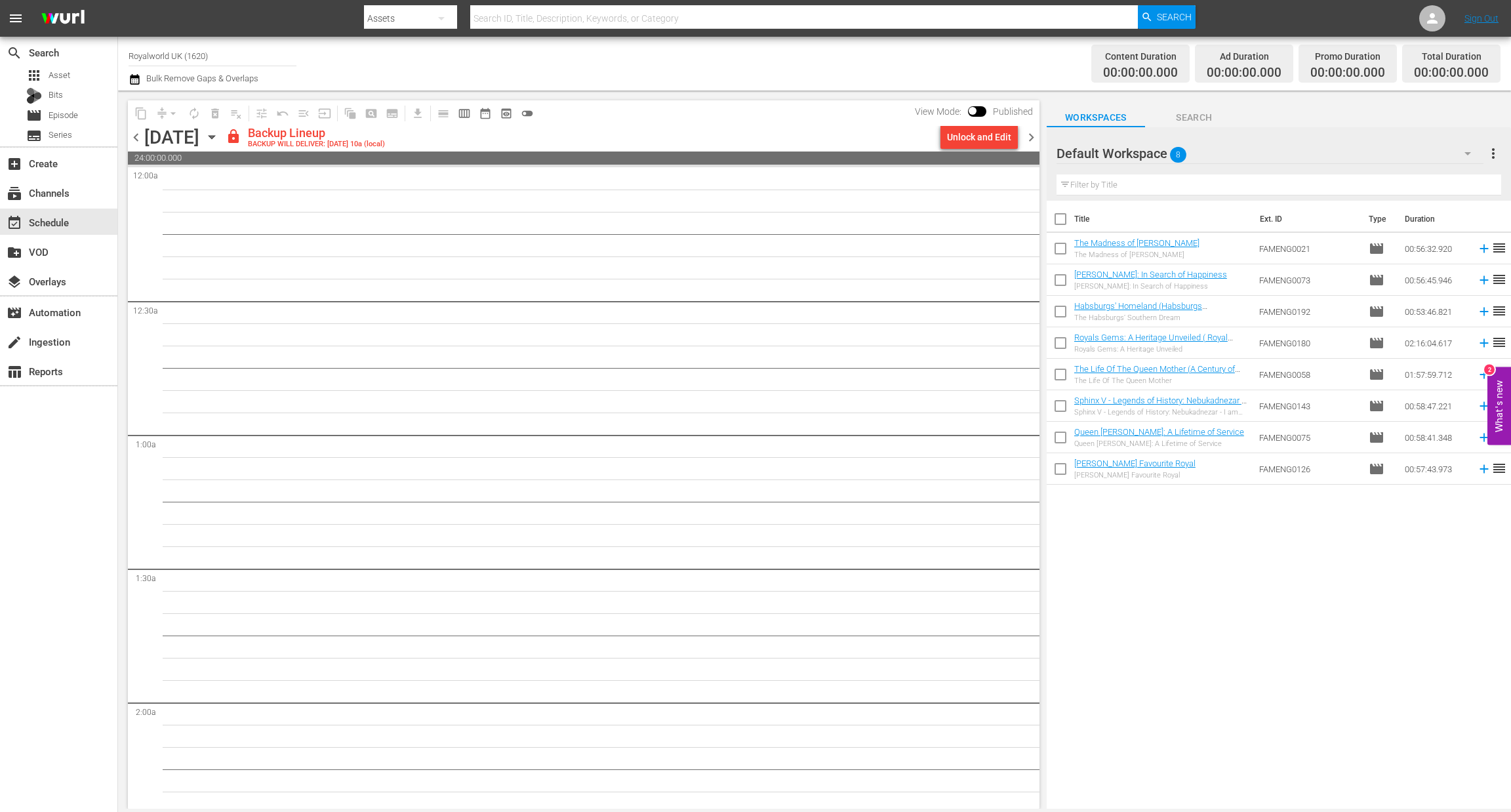
click at [132, 139] on span "chevron_left" at bounding box center [136, 137] width 16 height 16
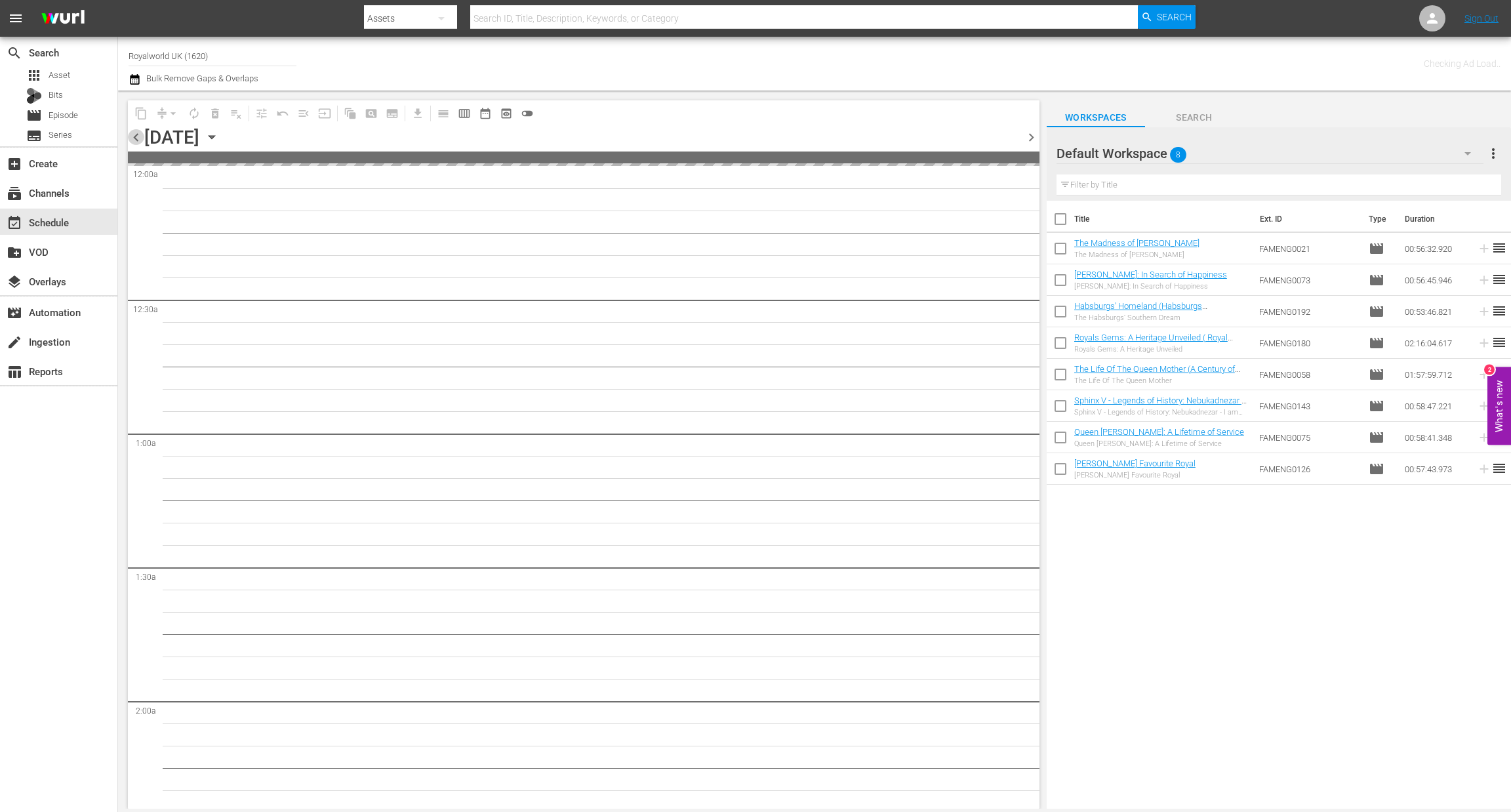
click at [132, 139] on span "chevron_left" at bounding box center [136, 137] width 16 height 16
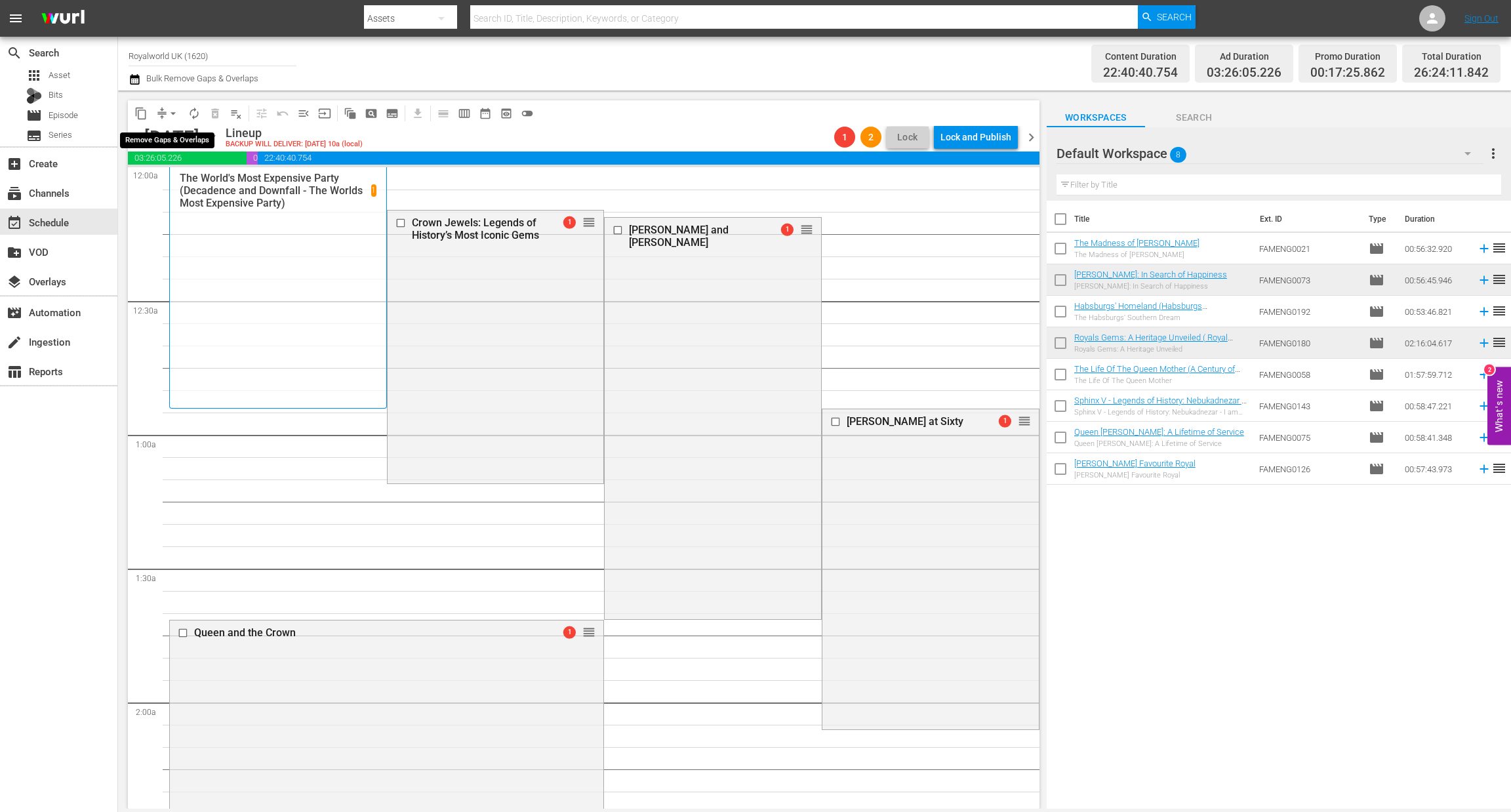
click at [172, 113] on span "arrow_drop_down" at bounding box center [173, 113] width 13 height 13
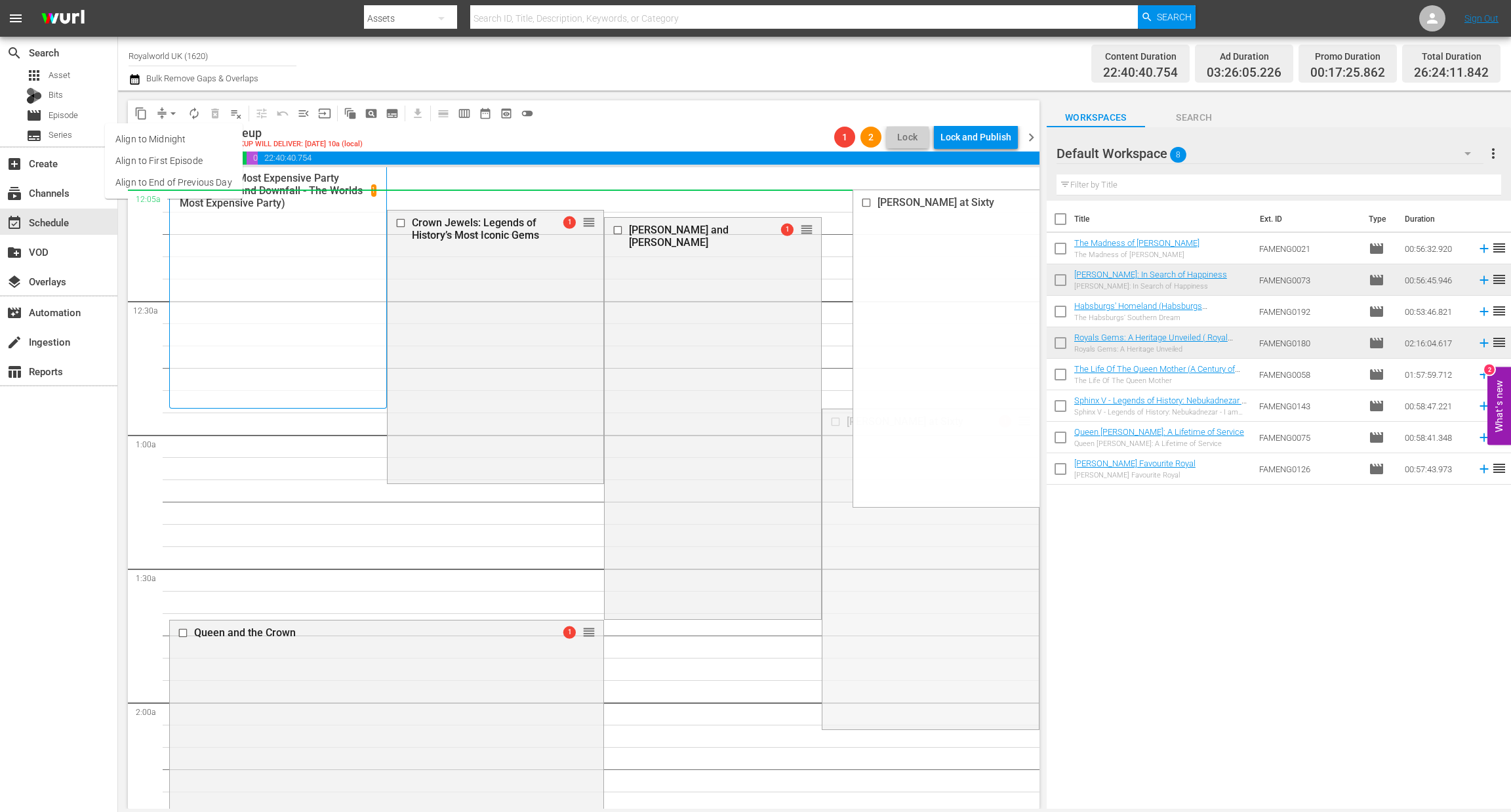
drag, startPoint x: 1006, startPoint y: 419, endPoint x: 479, endPoint y: 88, distance: 622.3
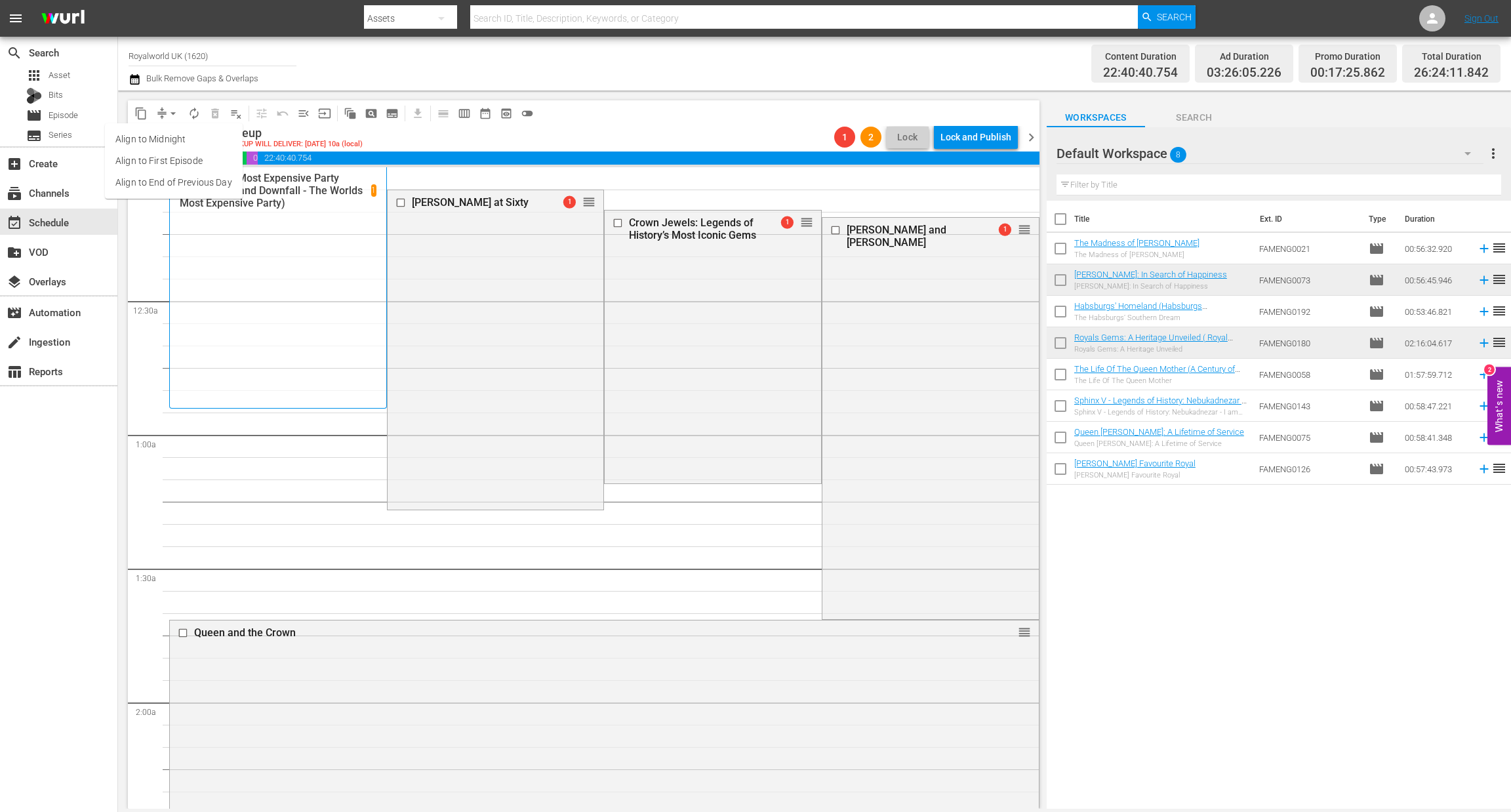
click at [172, 113] on span "arrow_drop_down" at bounding box center [173, 113] width 13 height 13
click at [173, 185] on li "Align to End of Previous Day" at bounding box center [173, 183] width 138 height 22
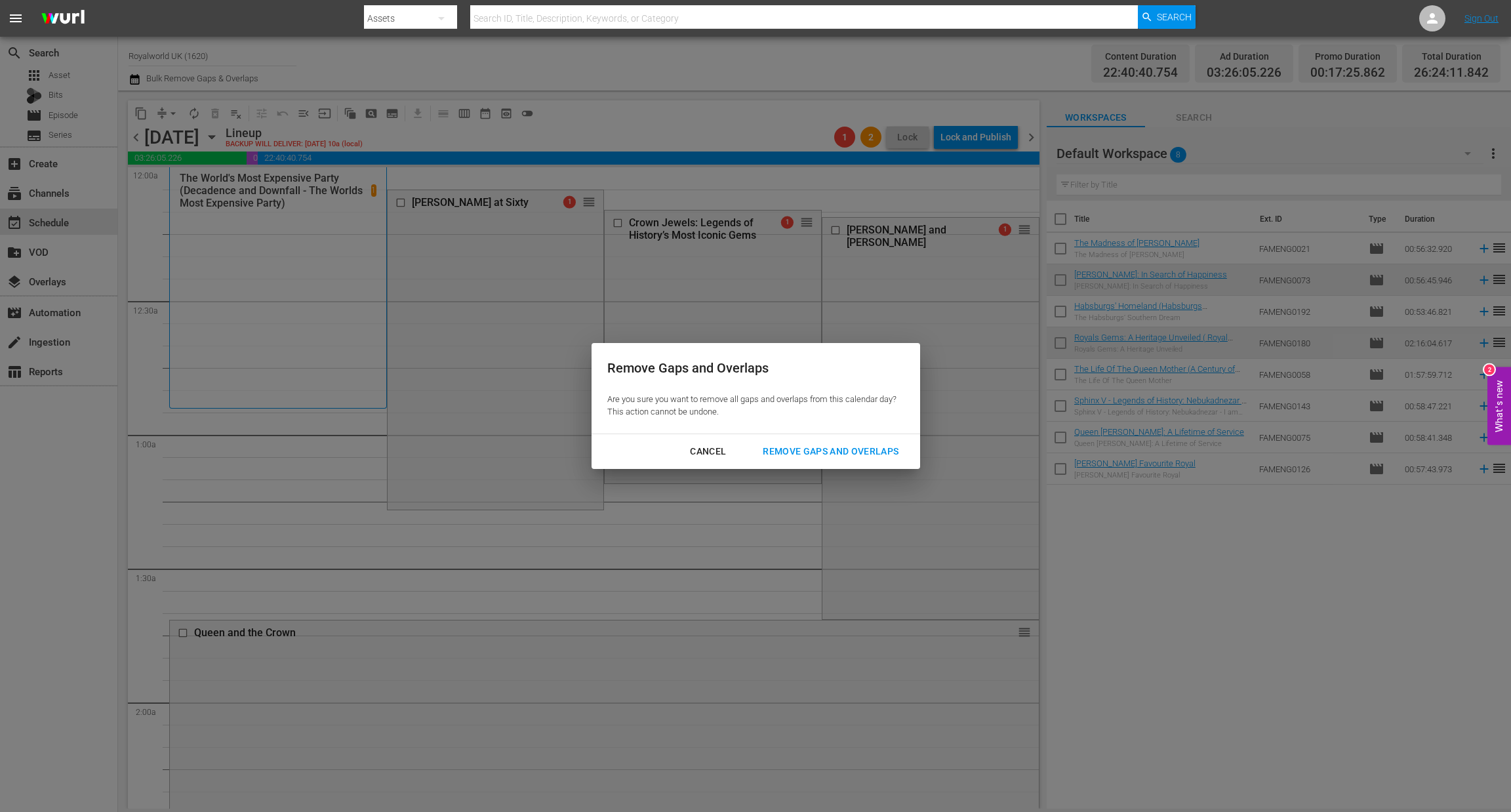
drag, startPoint x: 884, startPoint y: 450, endPoint x: 757, endPoint y: 383, distance: 143.6
click at [882, 449] on div "Remove Gaps and Overlaps" at bounding box center [831, 451] width 157 height 16
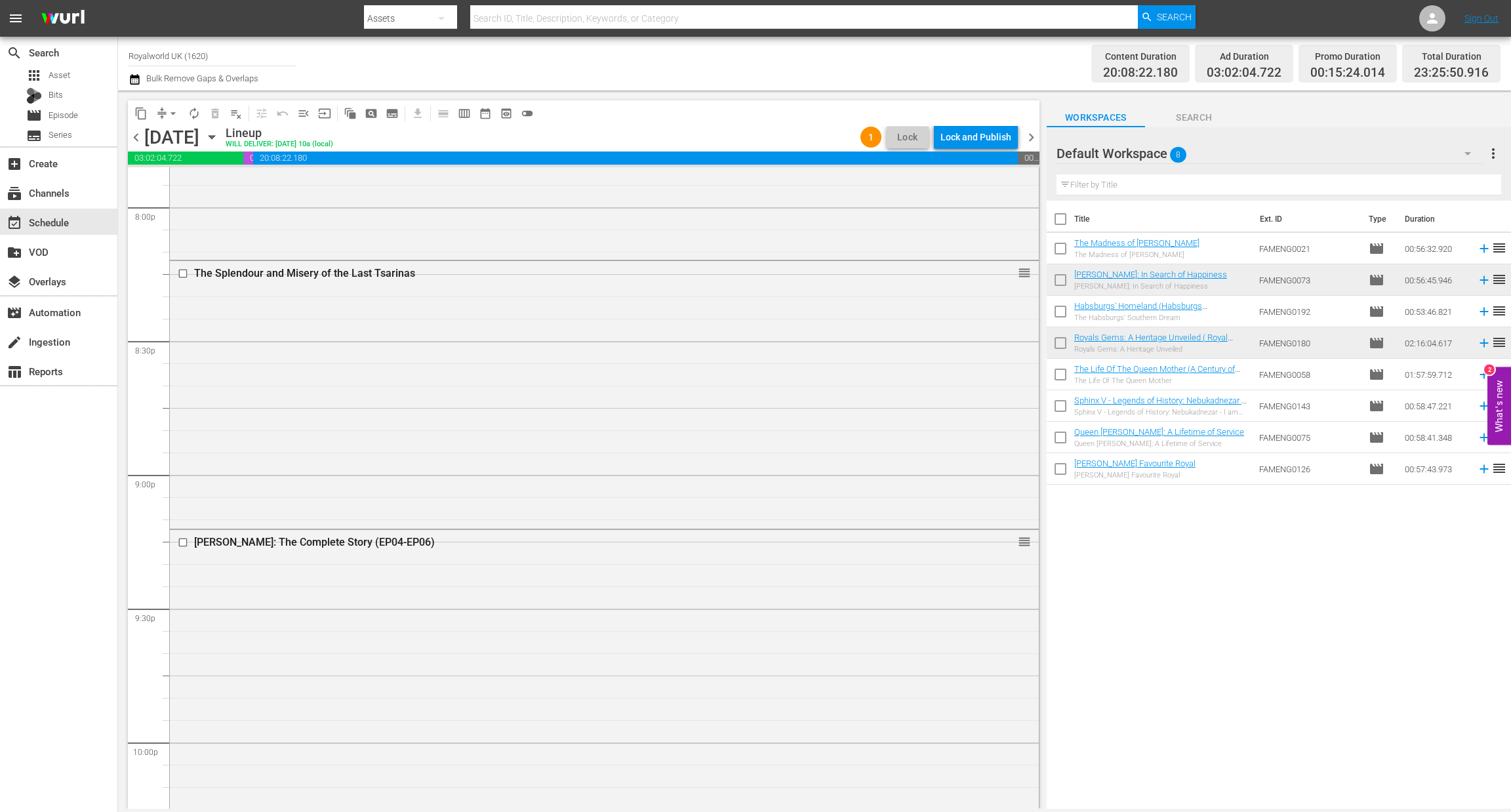
scroll to position [5867, 0]
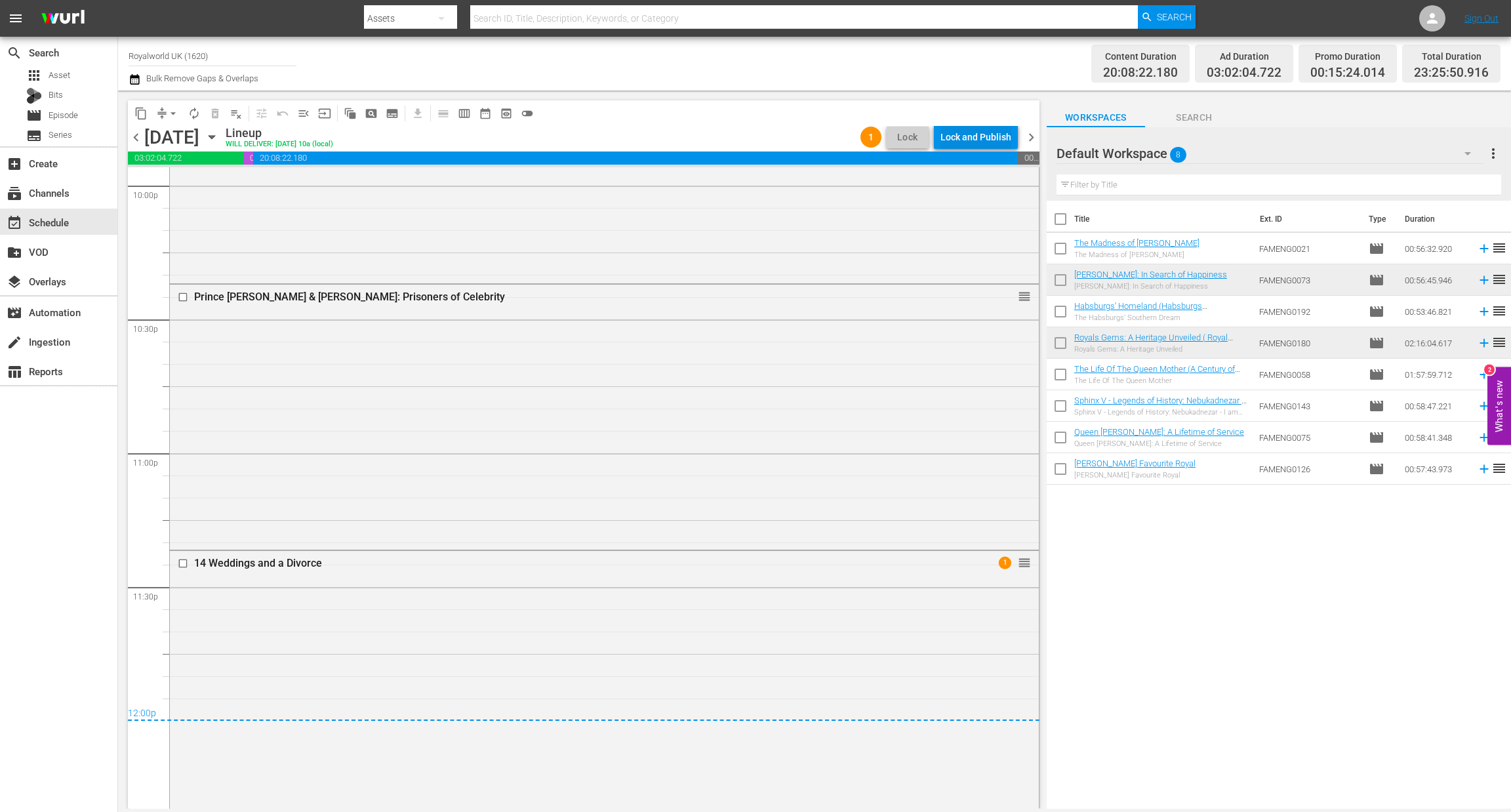
click at [982, 134] on div "Lock and Publish" at bounding box center [976, 137] width 71 height 24
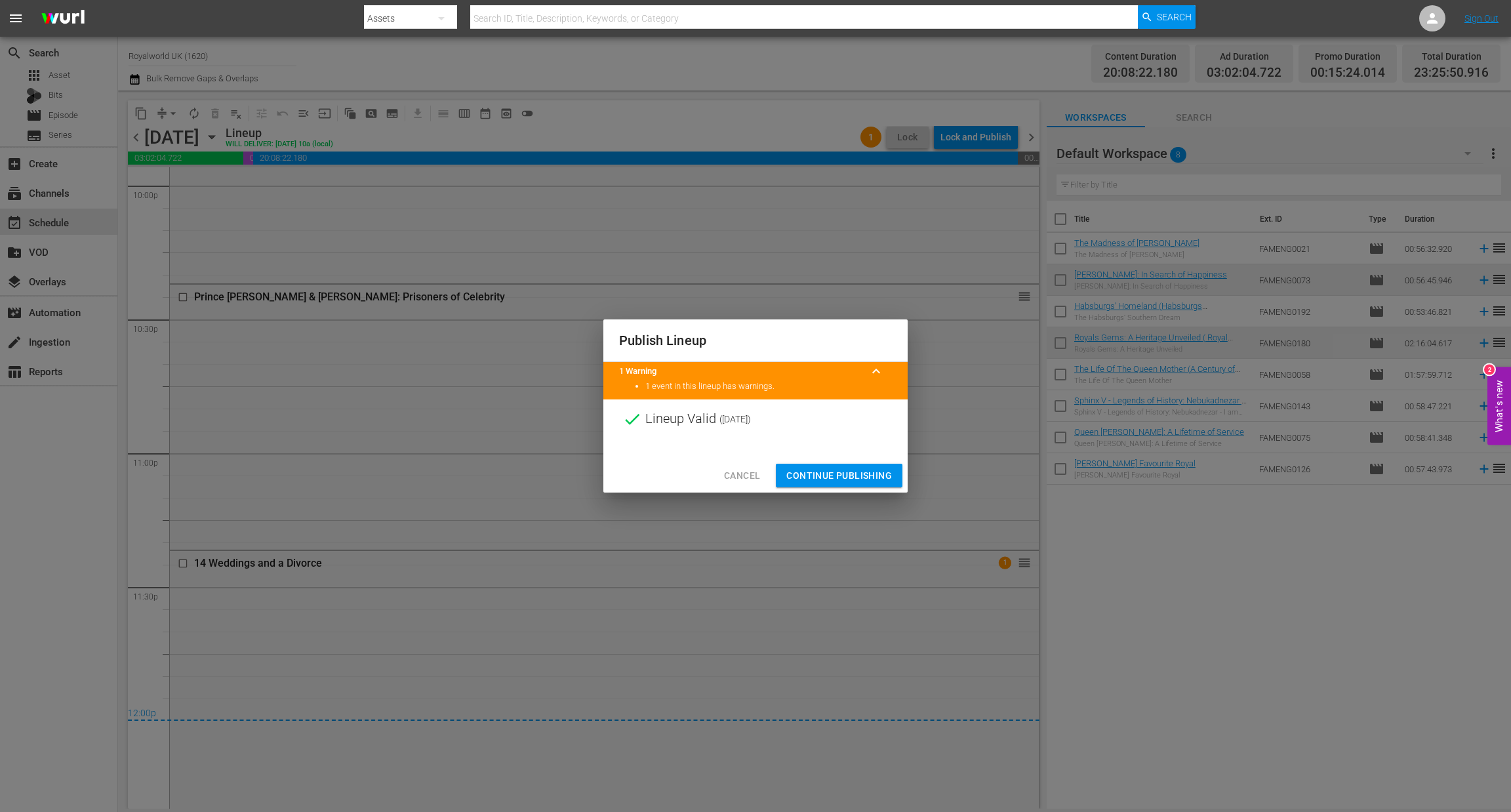
click at [837, 470] on span "Continue Publishing" at bounding box center [839, 475] width 105 height 16
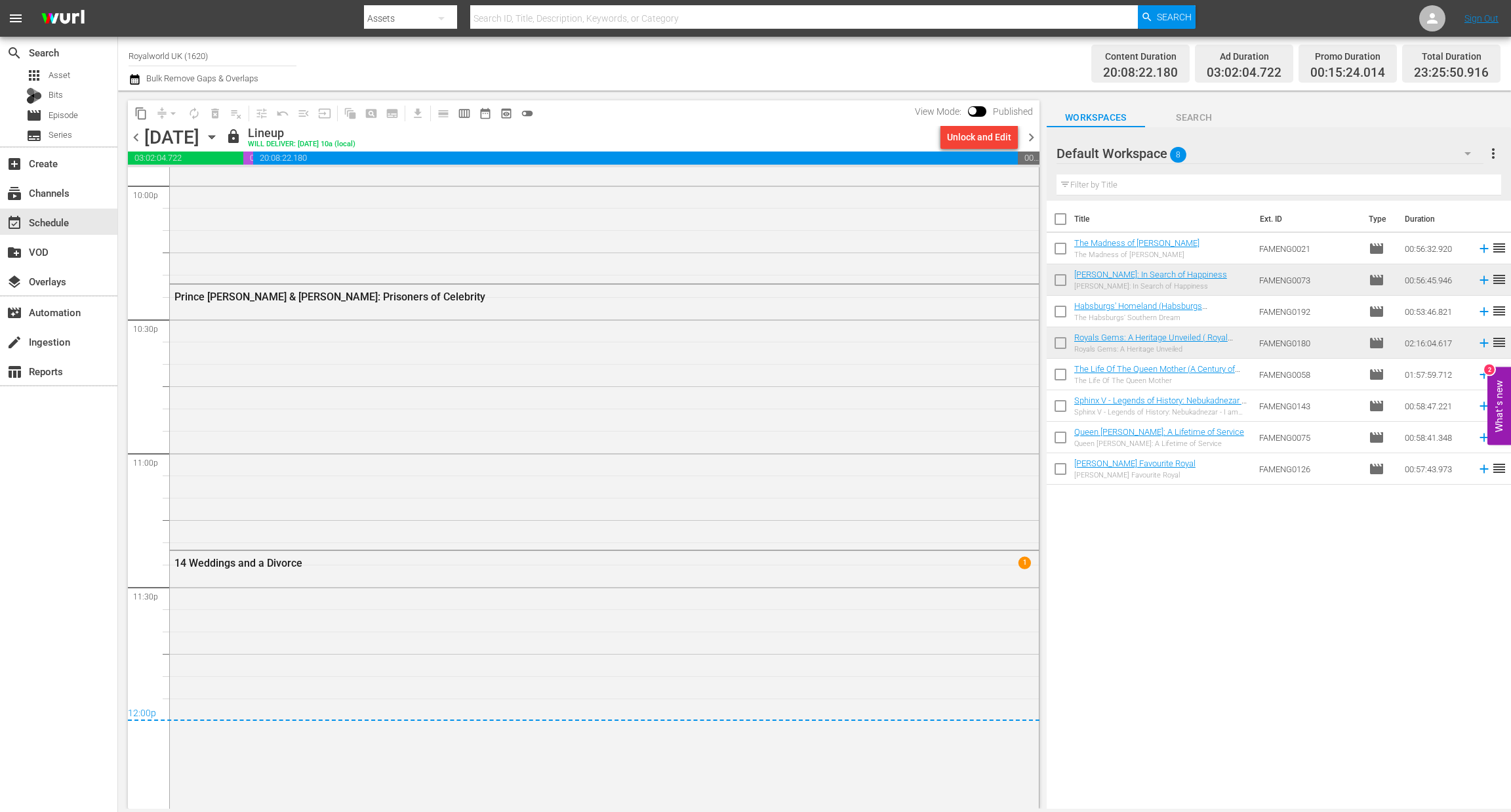
click at [1034, 137] on span "chevron_right" at bounding box center [1031, 137] width 16 height 16
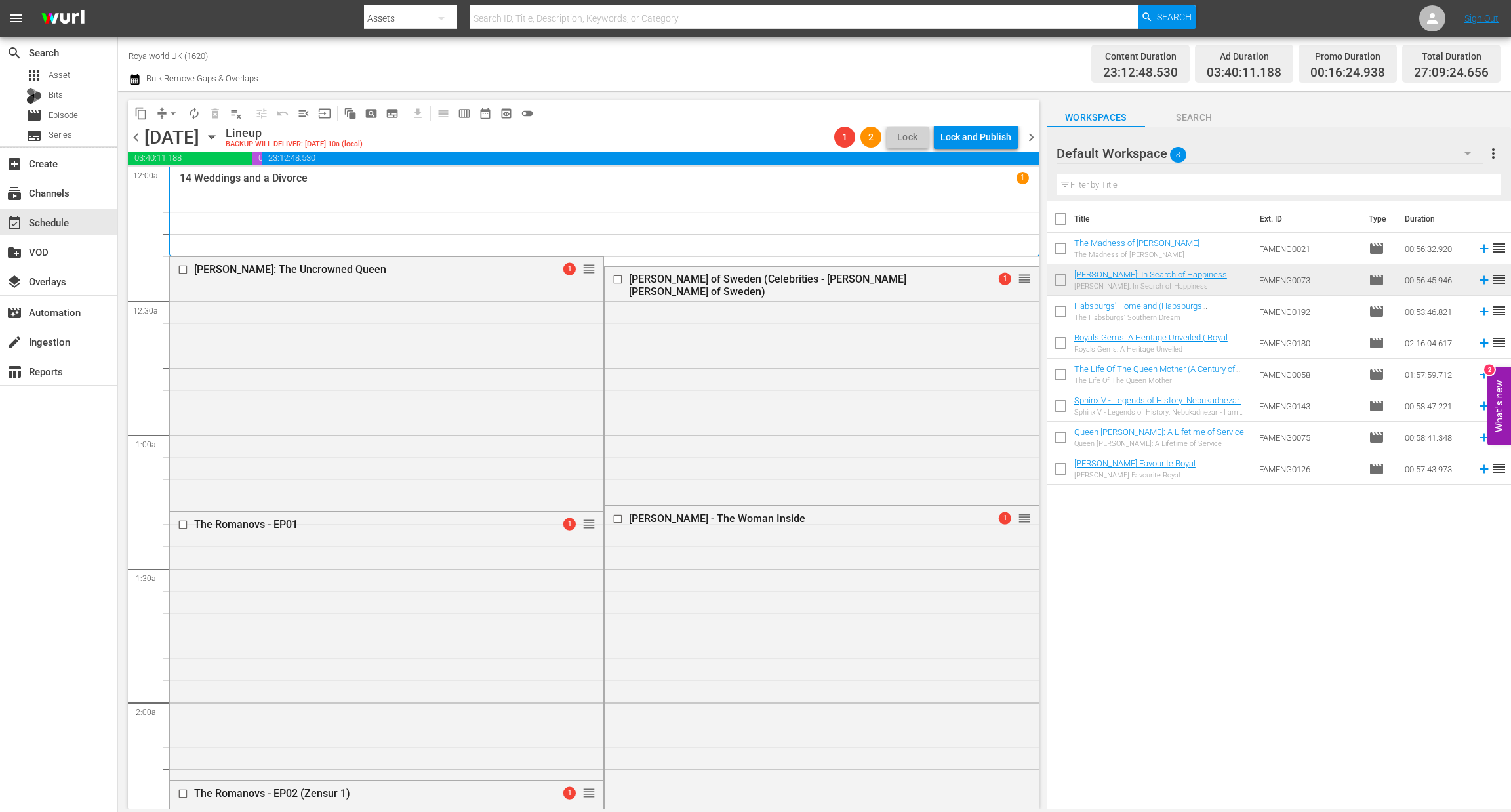
click at [170, 98] on div "content_copy compress arrow_drop_down autorenew_outlined delete_forever_outline…" at bounding box center [580, 449] width 925 height 718
click at [170, 104] on button "arrow_drop_down" at bounding box center [173, 113] width 21 height 21
click at [186, 194] on ul "Align to Midnight Align to First Episode Align to End of Previous Day" at bounding box center [173, 161] width 138 height 75
click at [188, 183] on li "Align to End of Previous Day" at bounding box center [173, 183] width 138 height 22
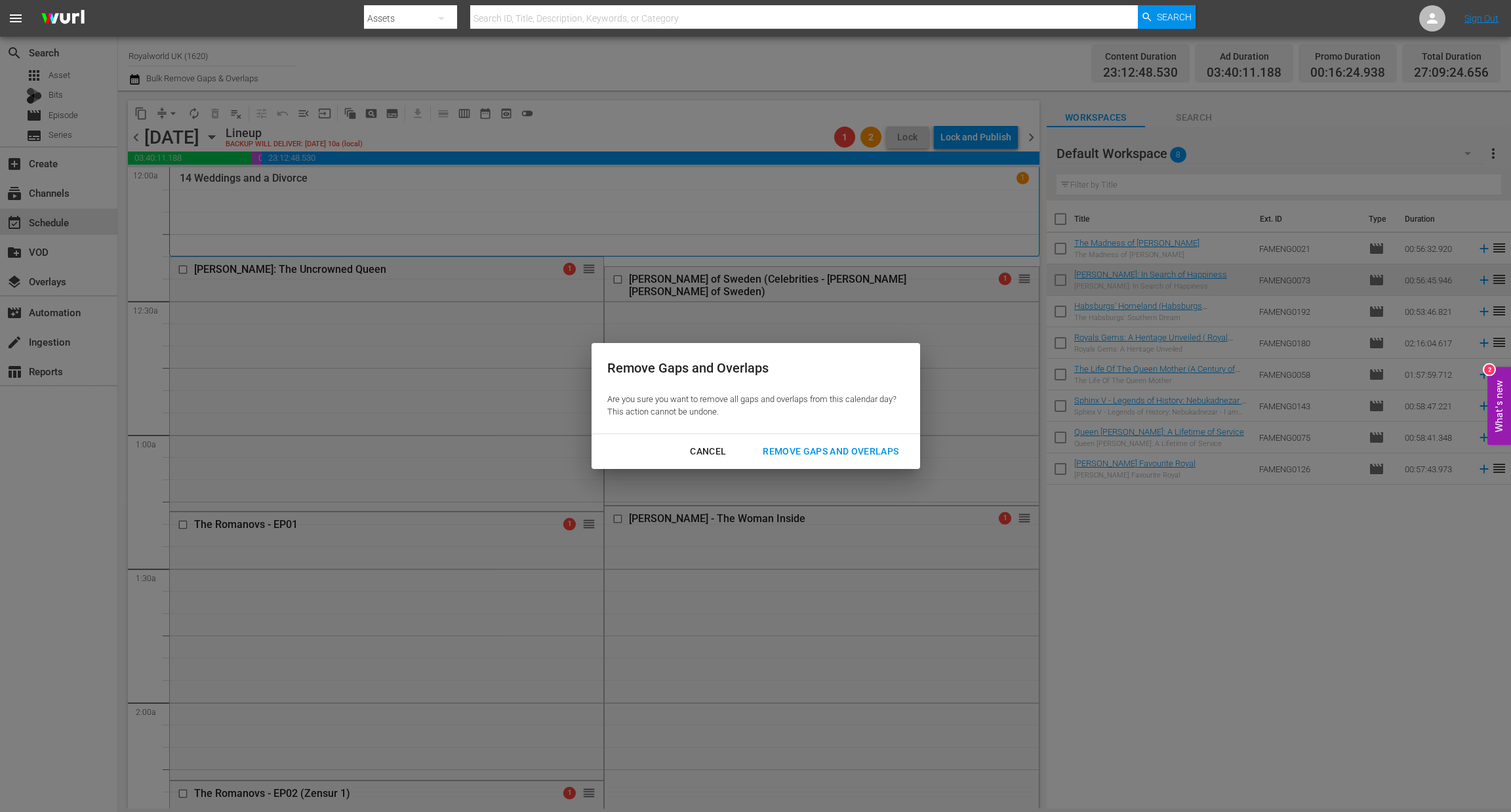
drag, startPoint x: 792, startPoint y: 439, endPoint x: 804, endPoint y: 449, distance: 15.6
click at [797, 442] on button "Remove Gaps and Overlaps" at bounding box center [831, 451] width 167 height 24
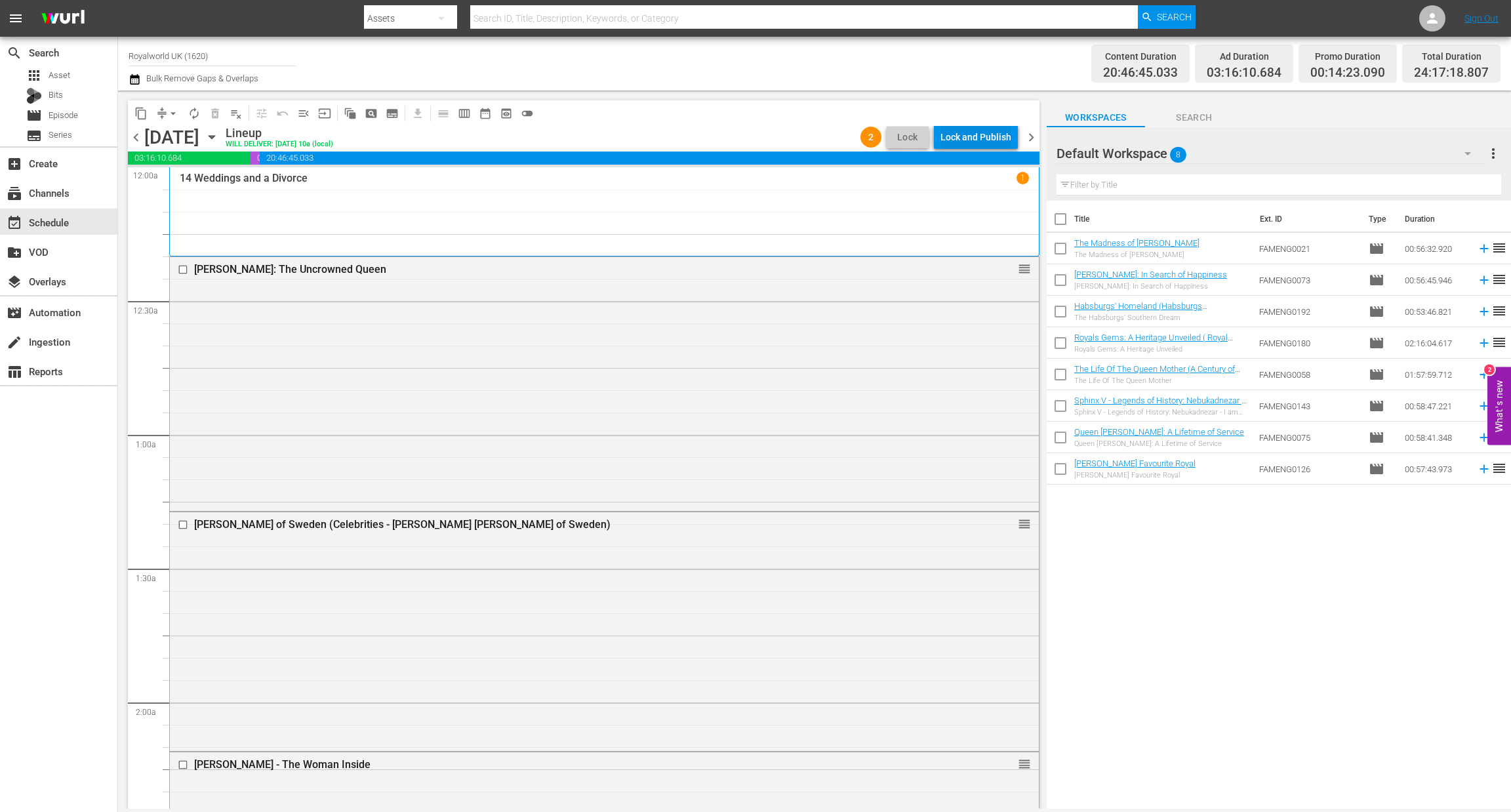
click at [973, 137] on div "Lock and Publish" at bounding box center [976, 137] width 71 height 24
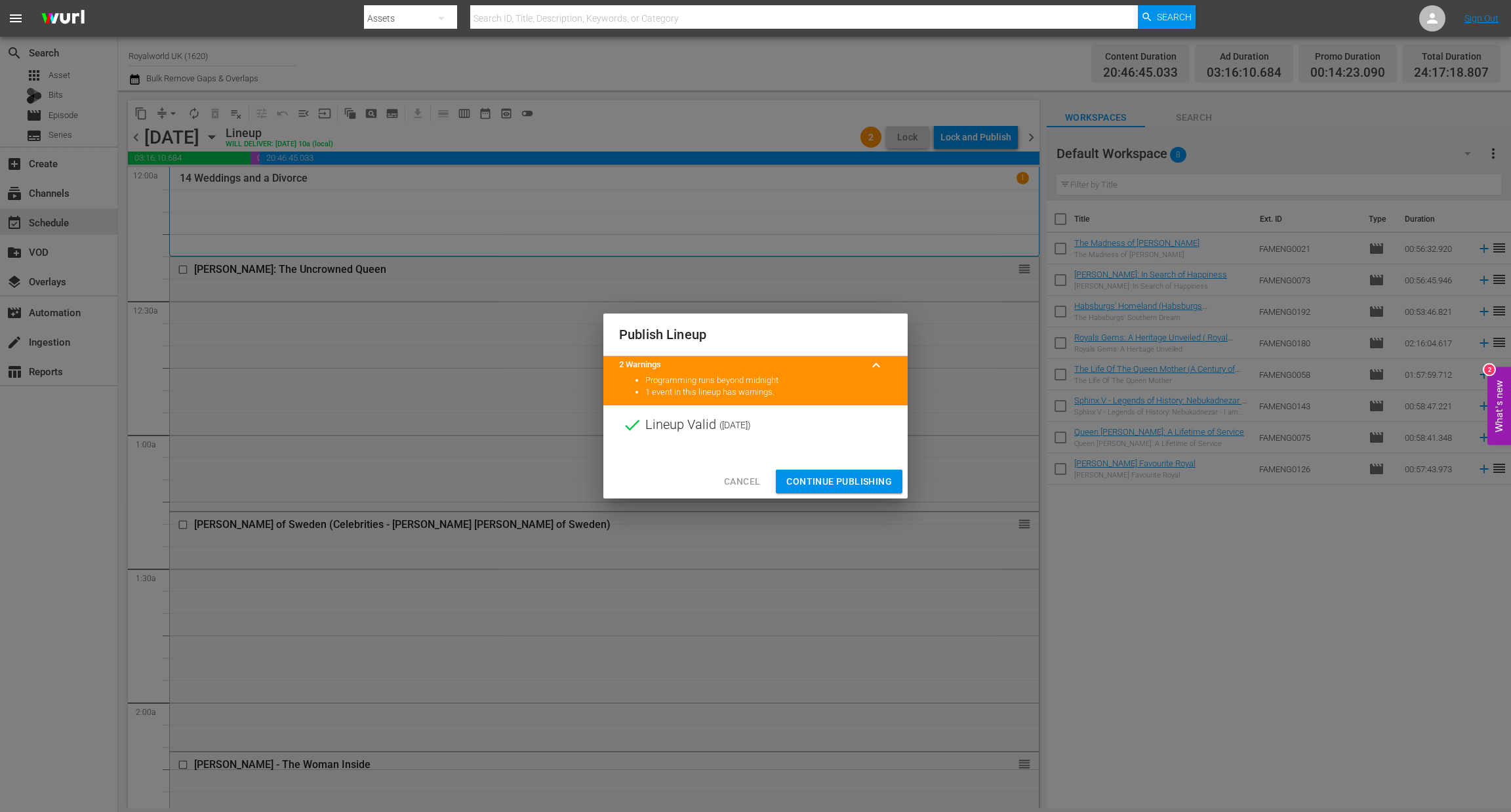
click at [844, 480] on span "Continue Publishing" at bounding box center [839, 481] width 105 height 16
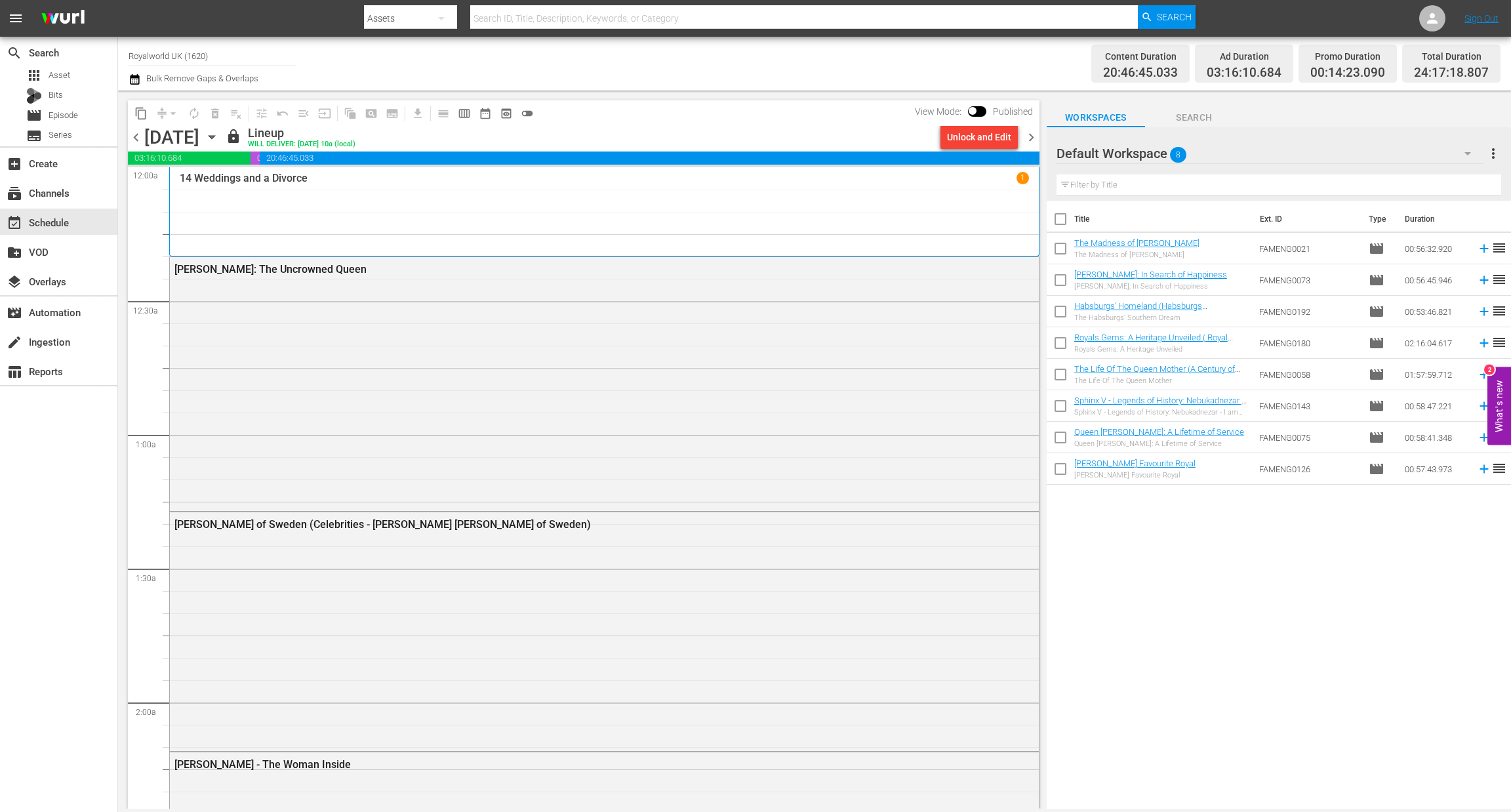
drag, startPoint x: 1033, startPoint y: 136, endPoint x: 1030, endPoint y: 188, distance: 52.1
click at [1033, 135] on span "chevron_right" at bounding box center [1031, 137] width 16 height 16
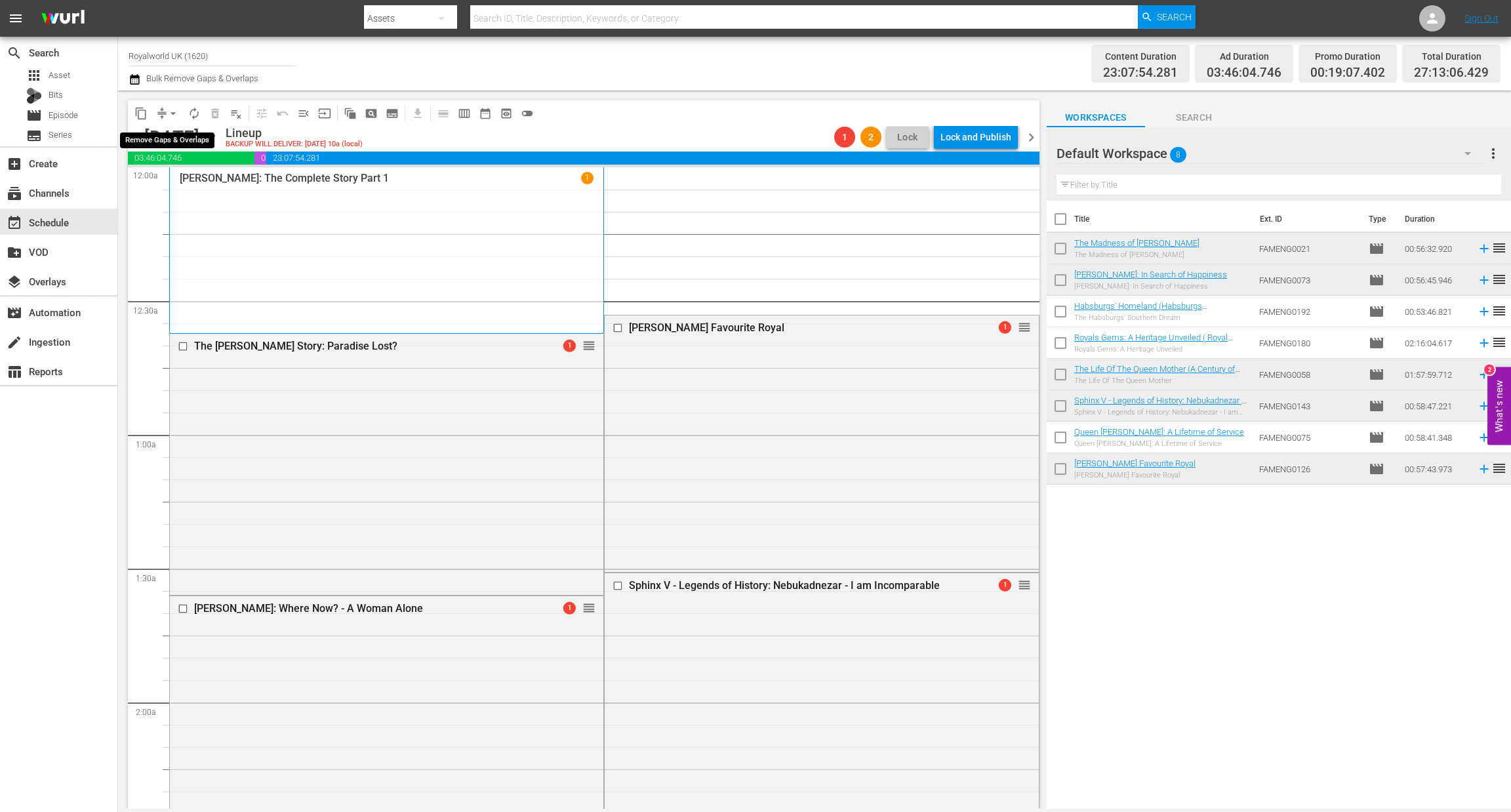
click at [171, 115] on span "arrow_drop_down" at bounding box center [173, 113] width 13 height 13
click at [177, 185] on li "Align to End of Previous Day" at bounding box center [173, 183] width 138 height 22
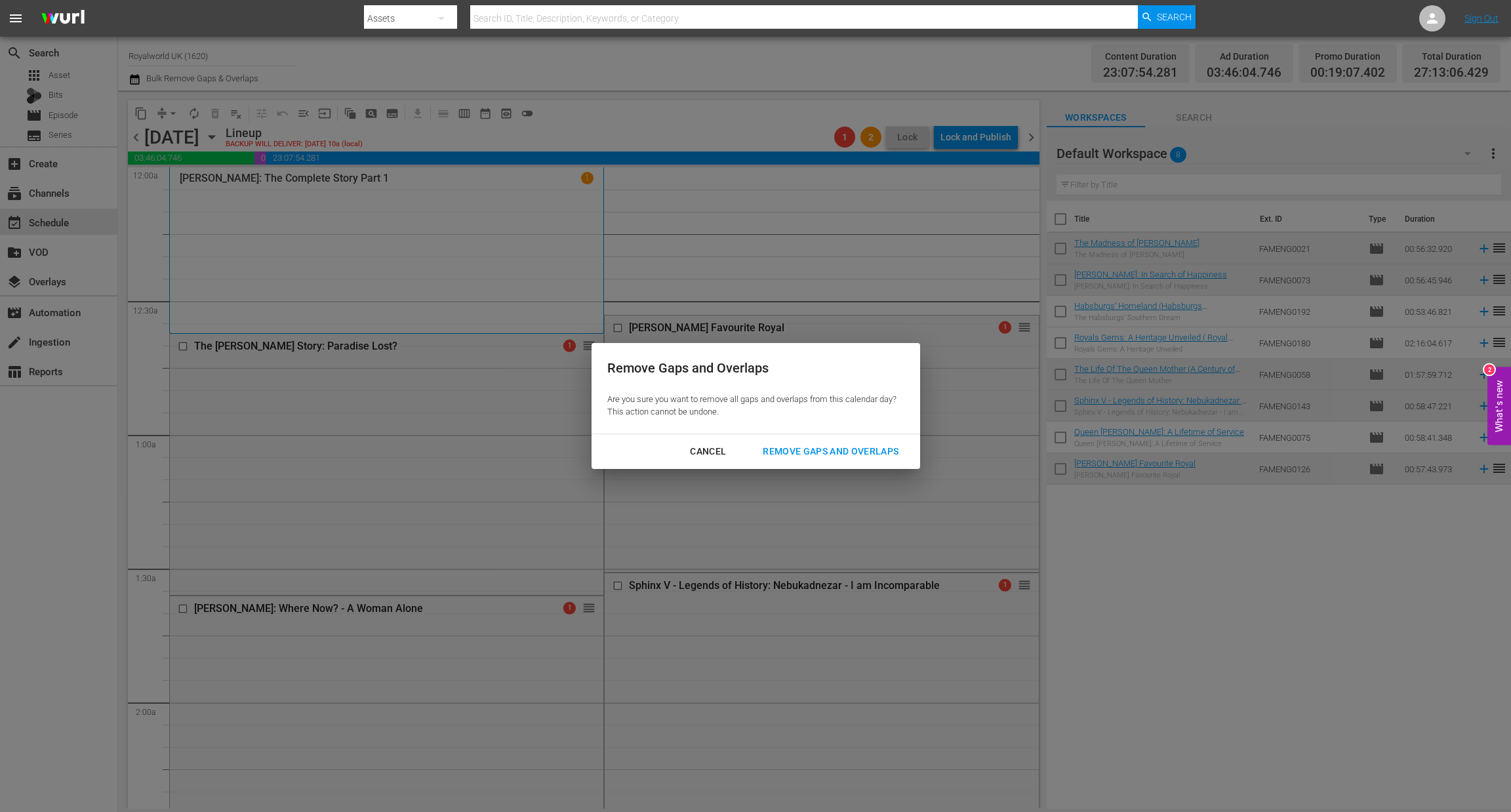
click at [832, 455] on div "Remove Gaps and Overlaps" at bounding box center [831, 451] width 157 height 16
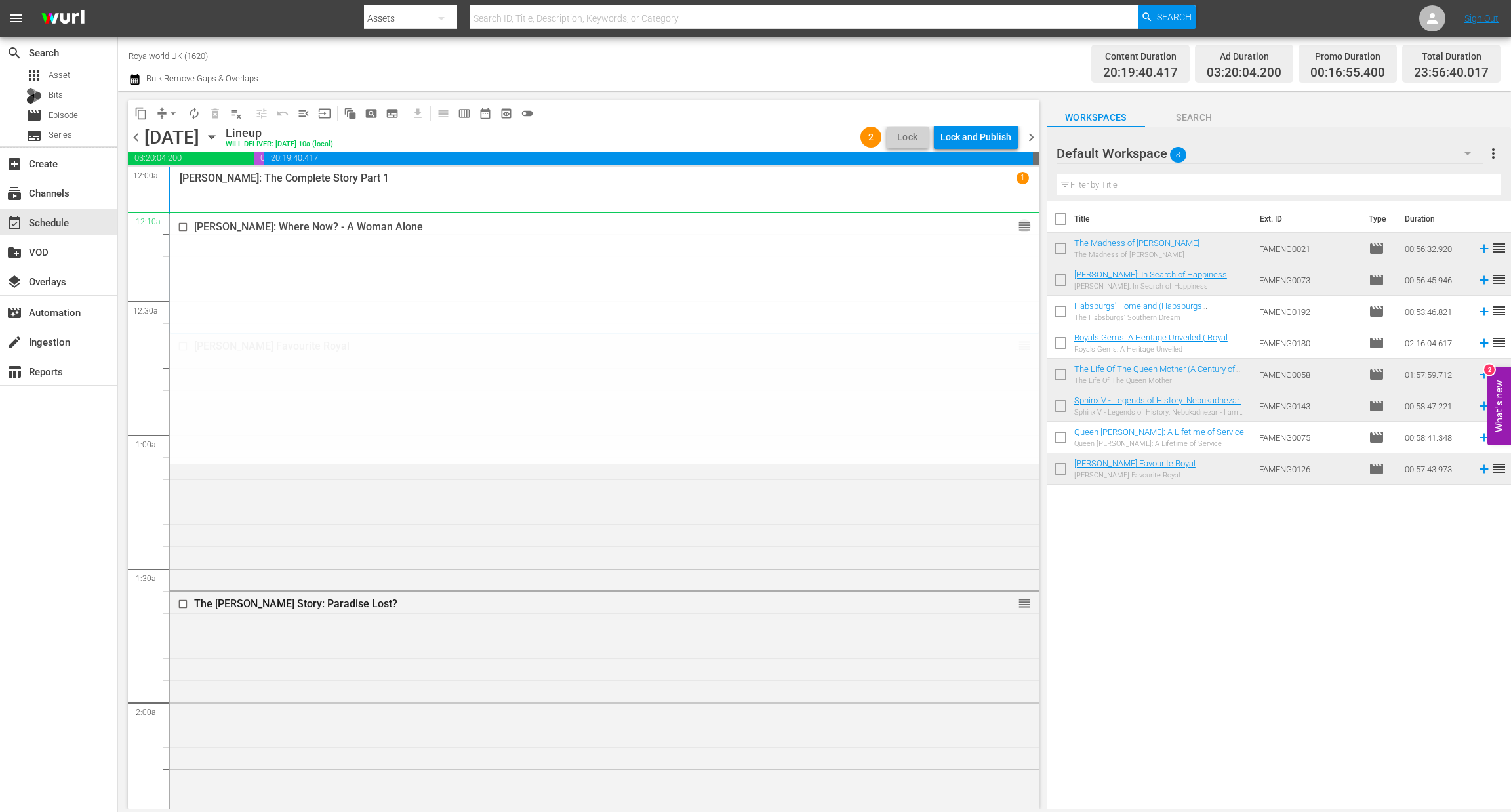
drag, startPoint x: 1007, startPoint y: 438, endPoint x: 363, endPoint y: 0, distance: 778.8
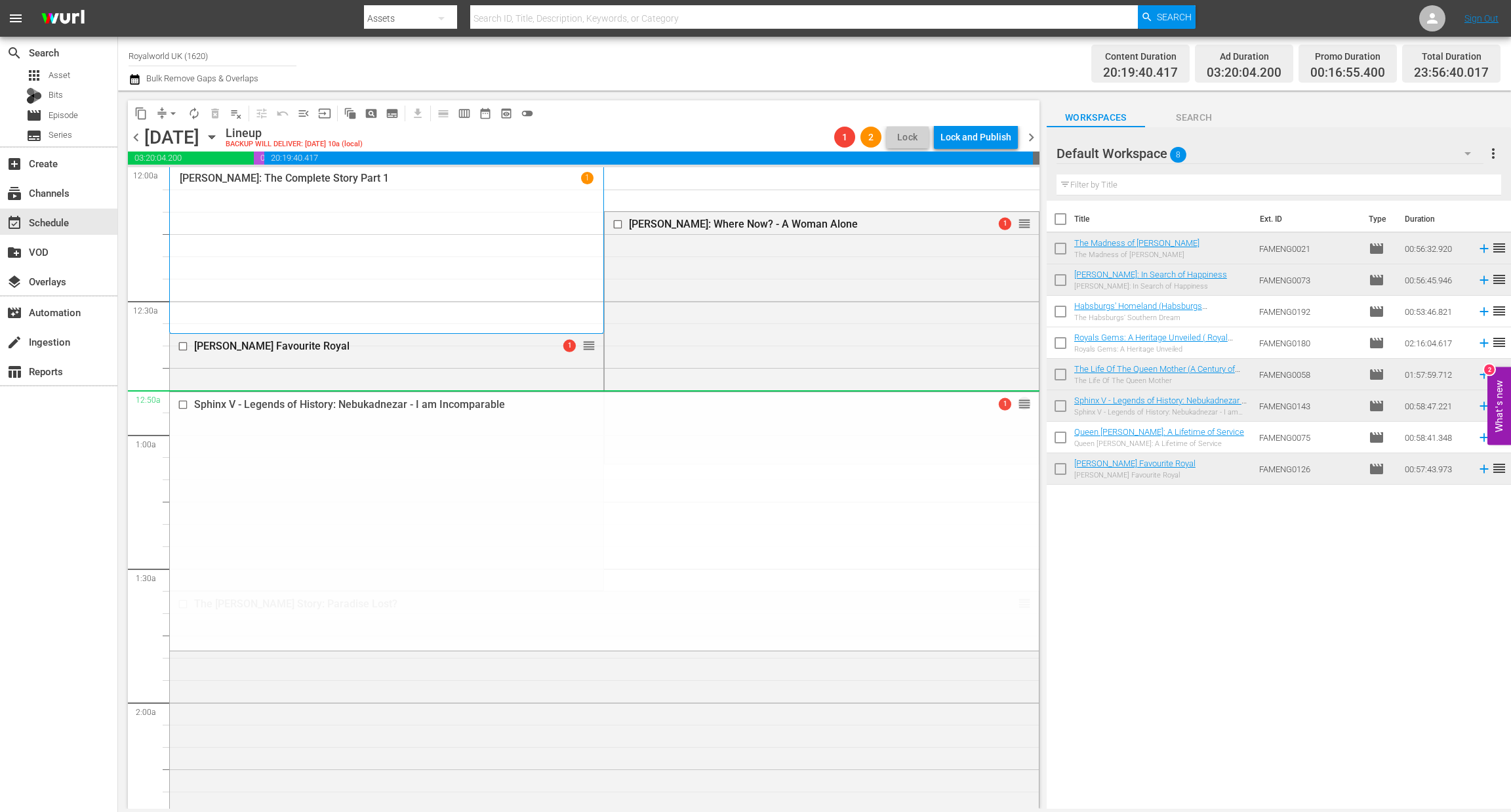
drag, startPoint x: 1010, startPoint y: 572, endPoint x: 274, endPoint y: 1, distance: 931.5
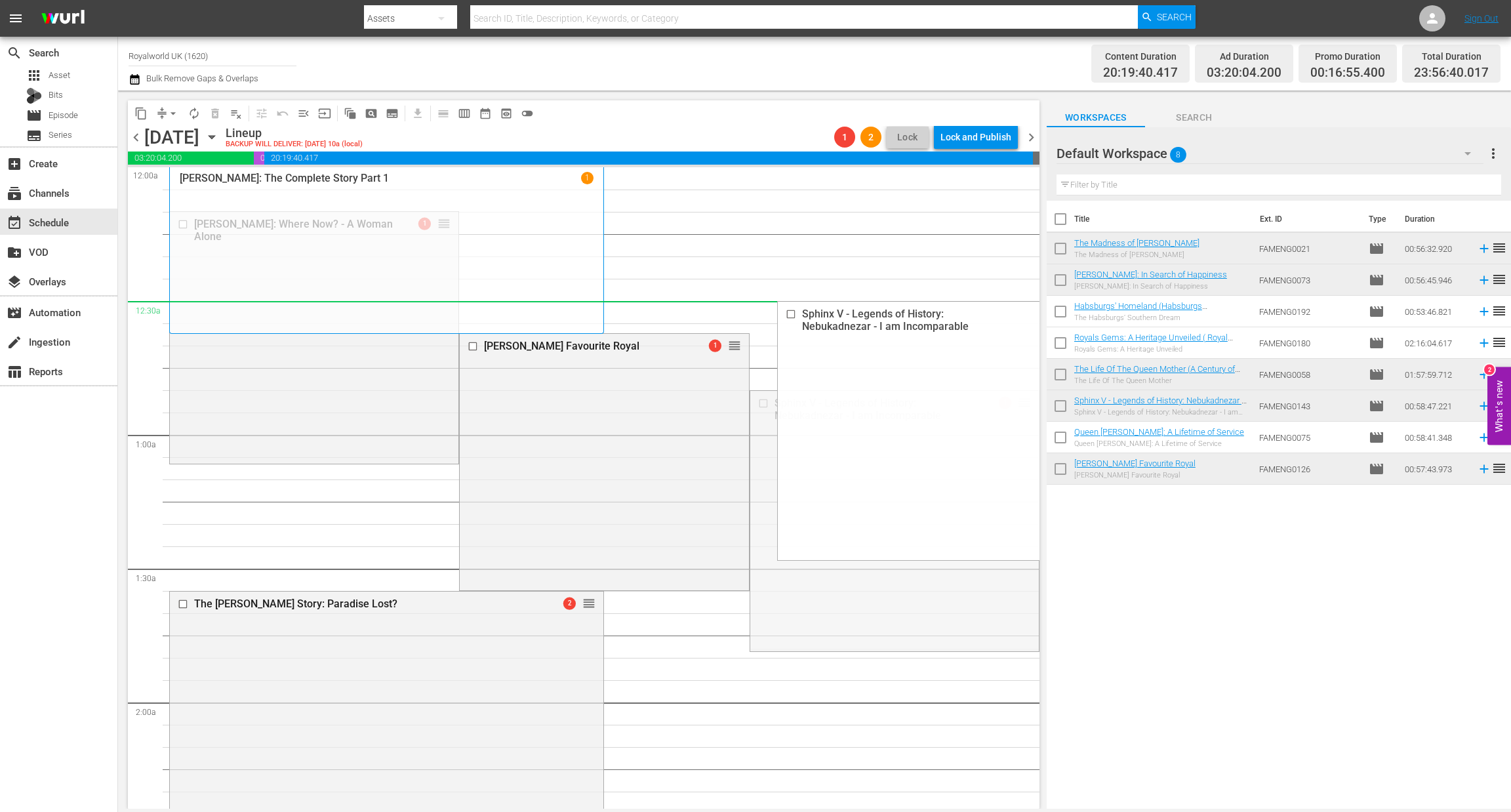
drag, startPoint x: 1009, startPoint y: 405, endPoint x: 627, endPoint y: 303, distance: 395.4
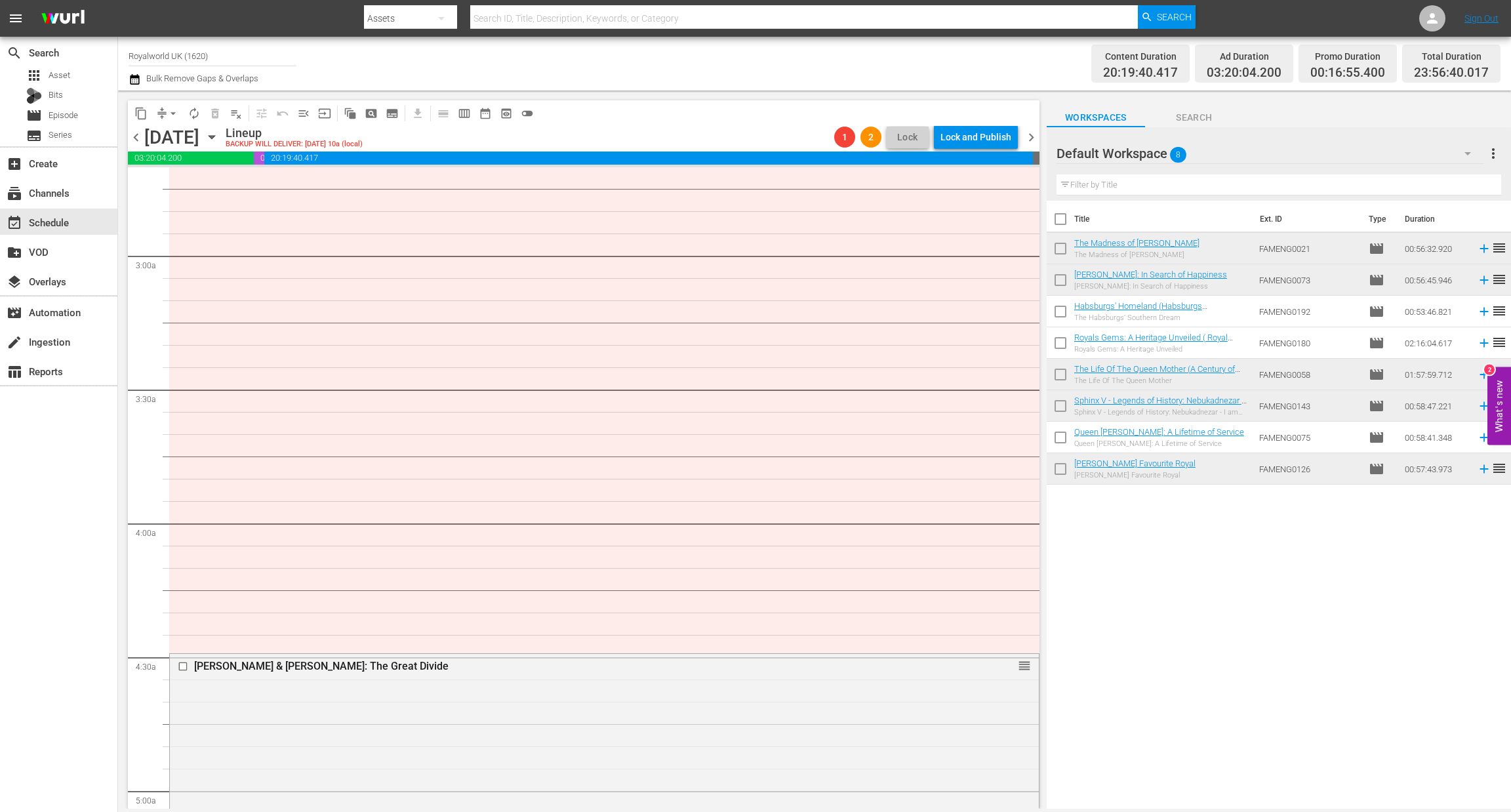
scroll to position [884, 0]
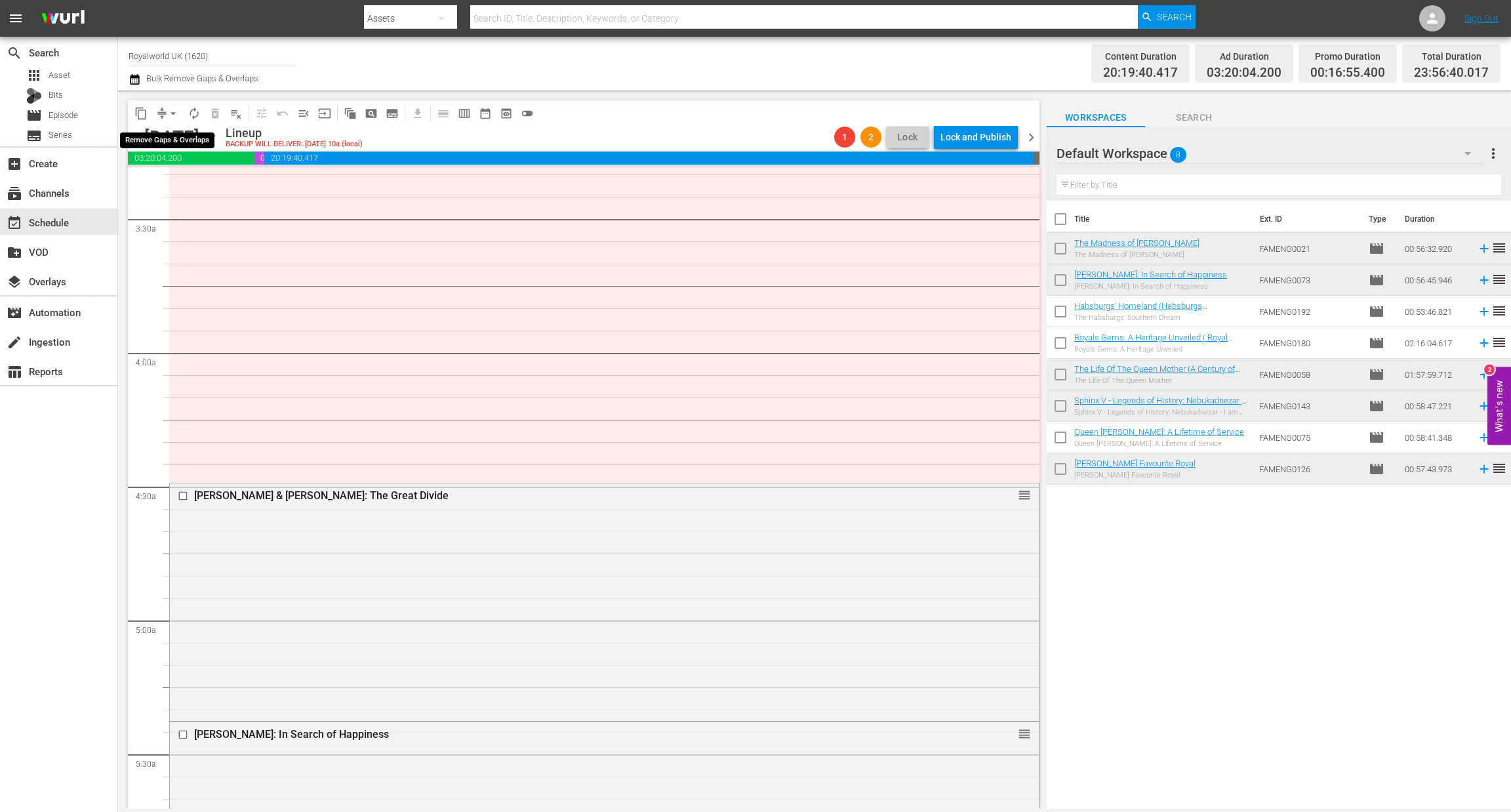
click at [175, 113] on span "arrow_drop_down" at bounding box center [173, 113] width 13 height 13
click at [201, 185] on li "Align to End of Previous Day" at bounding box center [173, 183] width 138 height 22
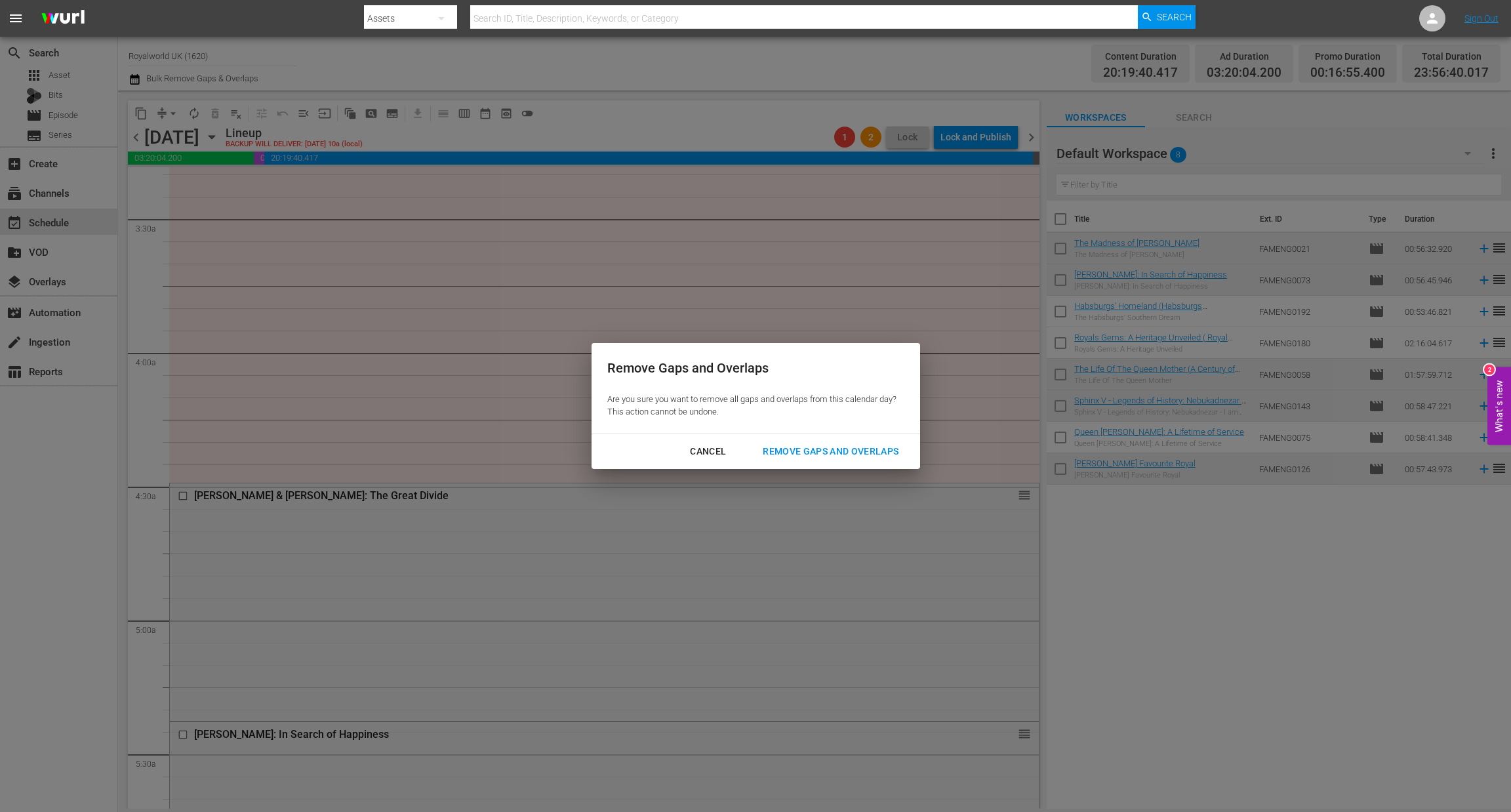
click at [821, 457] on div "Remove Gaps and Overlaps" at bounding box center [831, 451] width 157 height 16
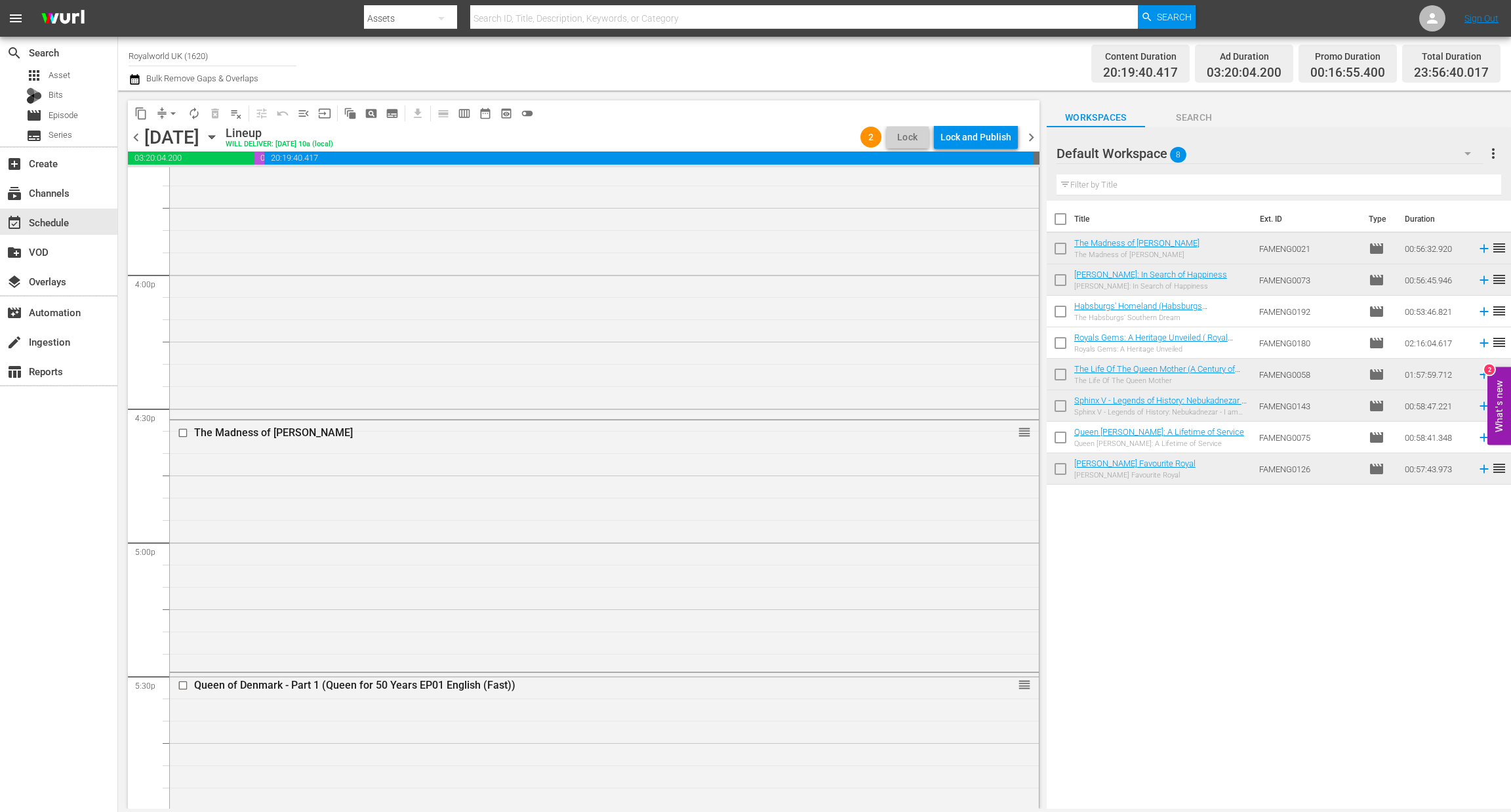
scroll to position [5930, 0]
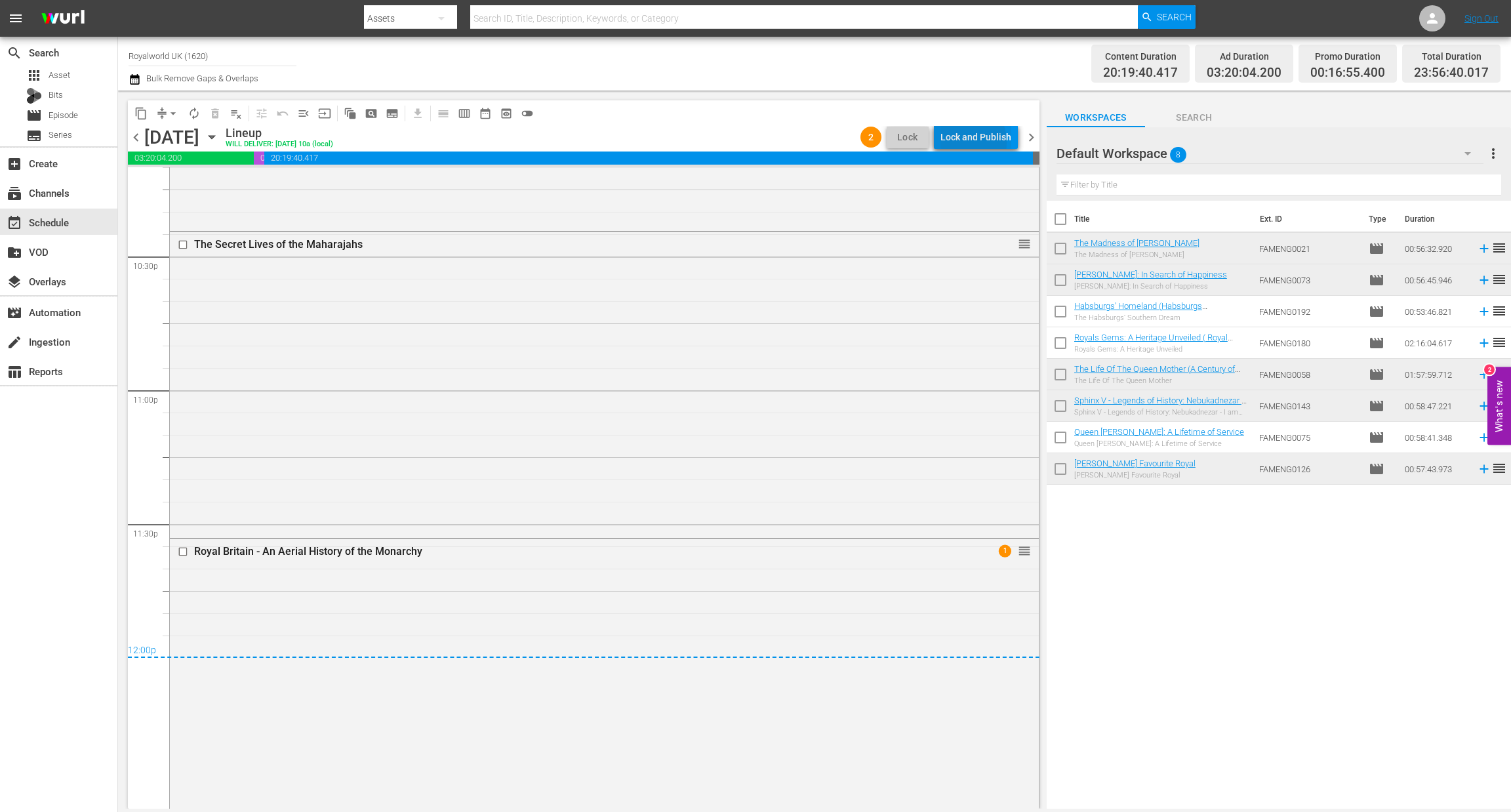
click at [962, 142] on div "Lock and Publish" at bounding box center [976, 137] width 71 height 24
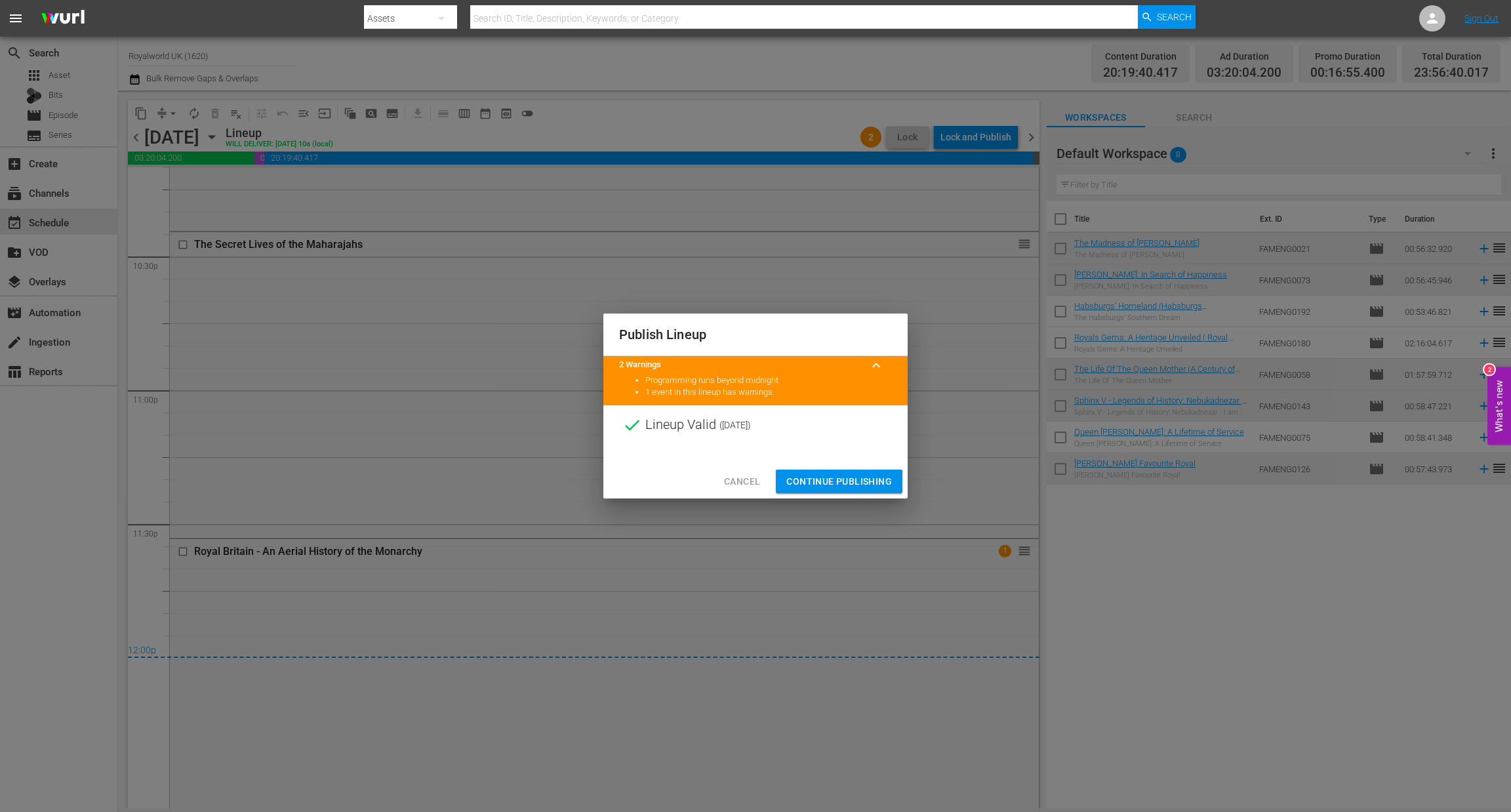
click at [860, 480] on span "Continue Publishing" at bounding box center [839, 481] width 105 height 16
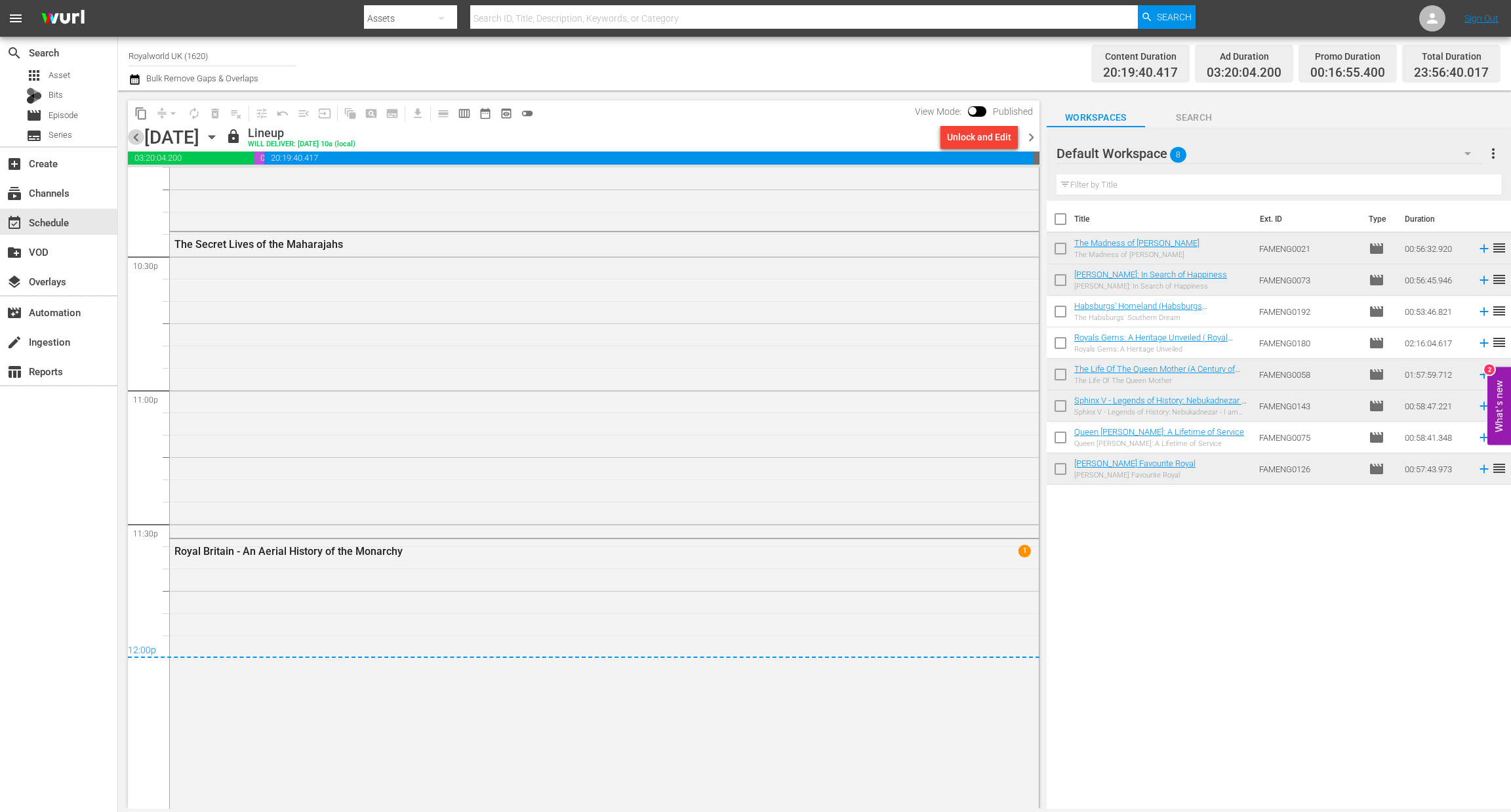
click at [132, 143] on span "chevron_left" at bounding box center [136, 137] width 16 height 16
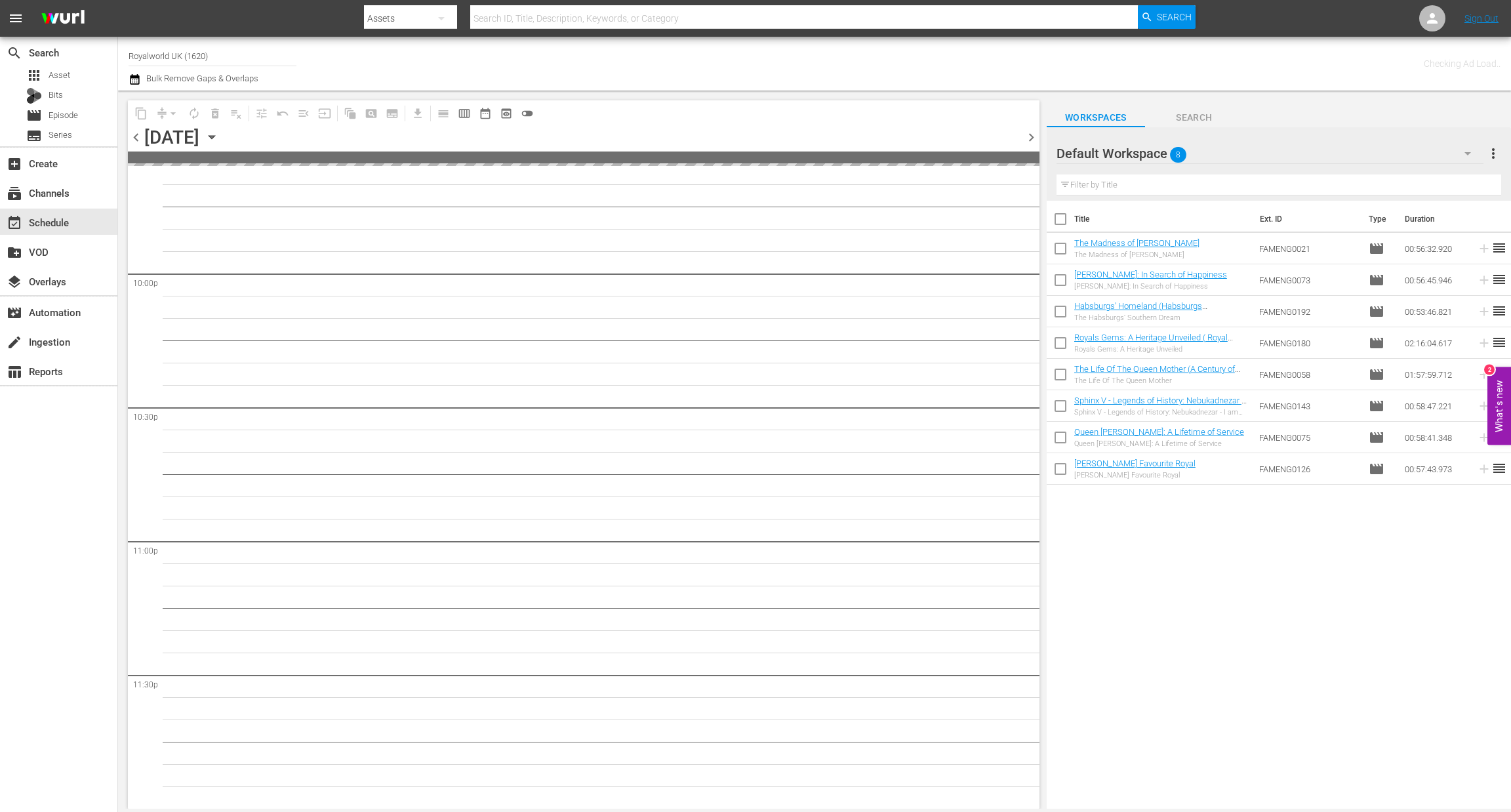
scroll to position [5778, 0]
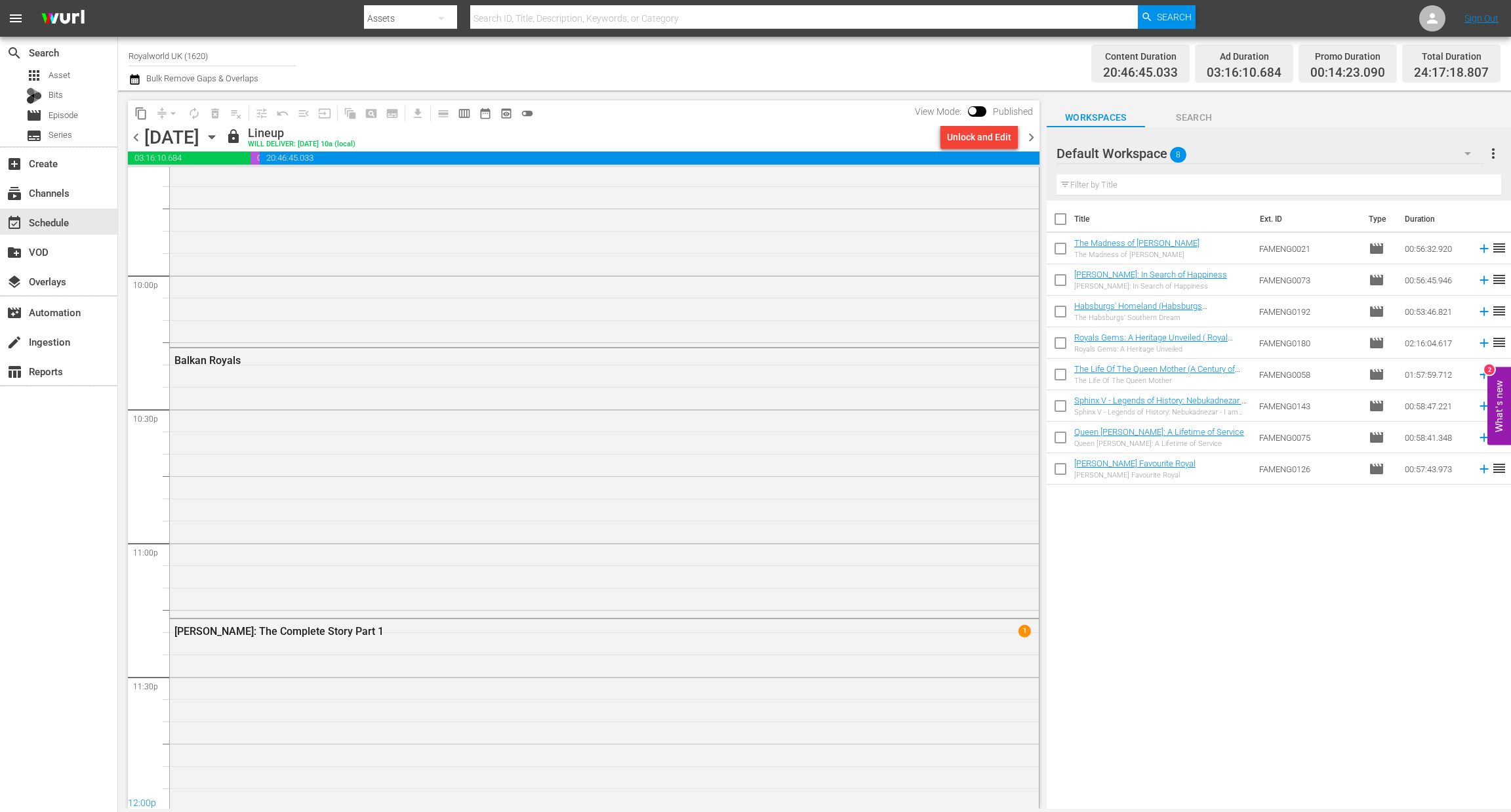
click at [132, 143] on span "chevron_left" at bounding box center [136, 137] width 16 height 16
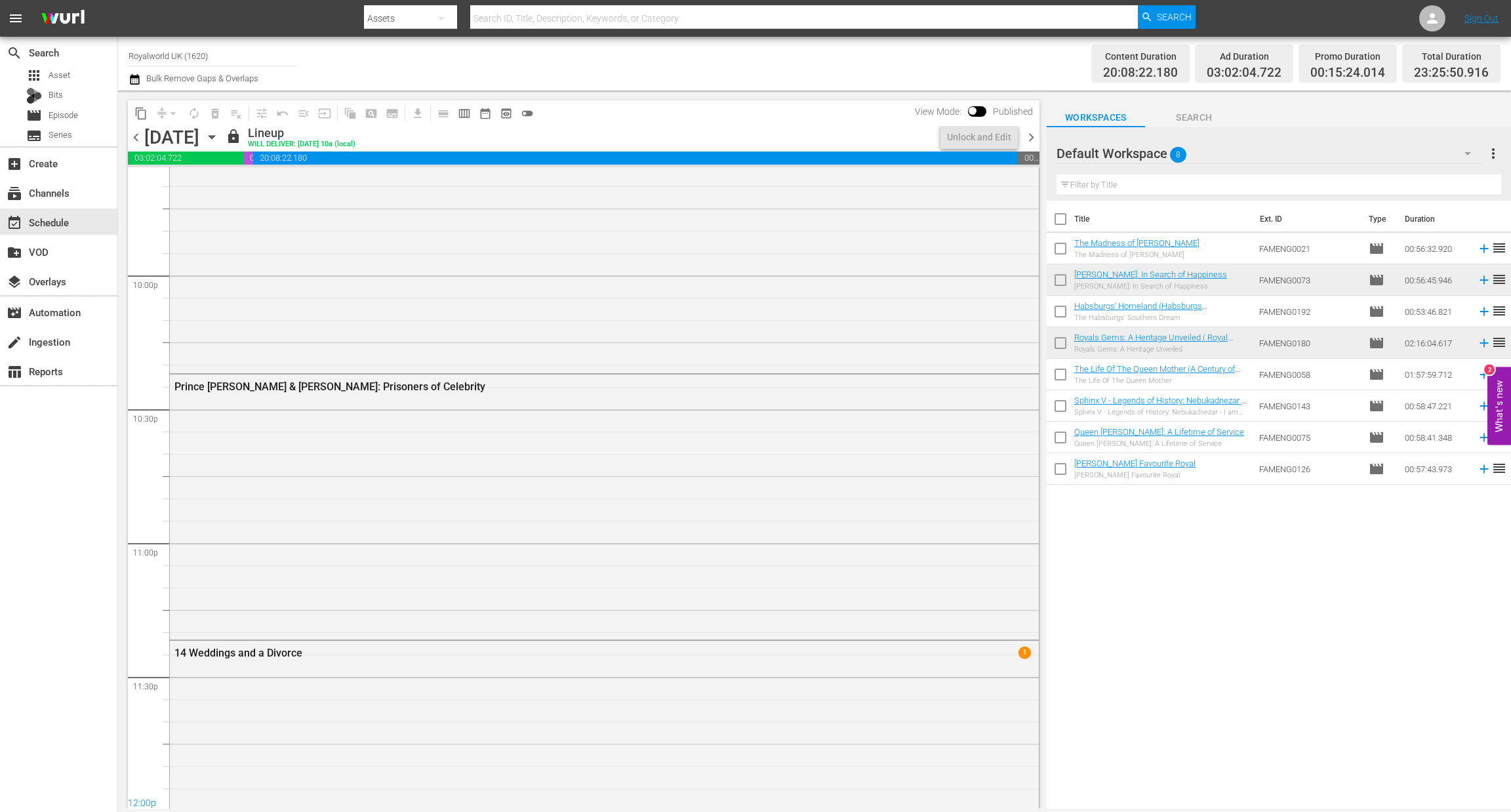
scroll to position [5733, 0]
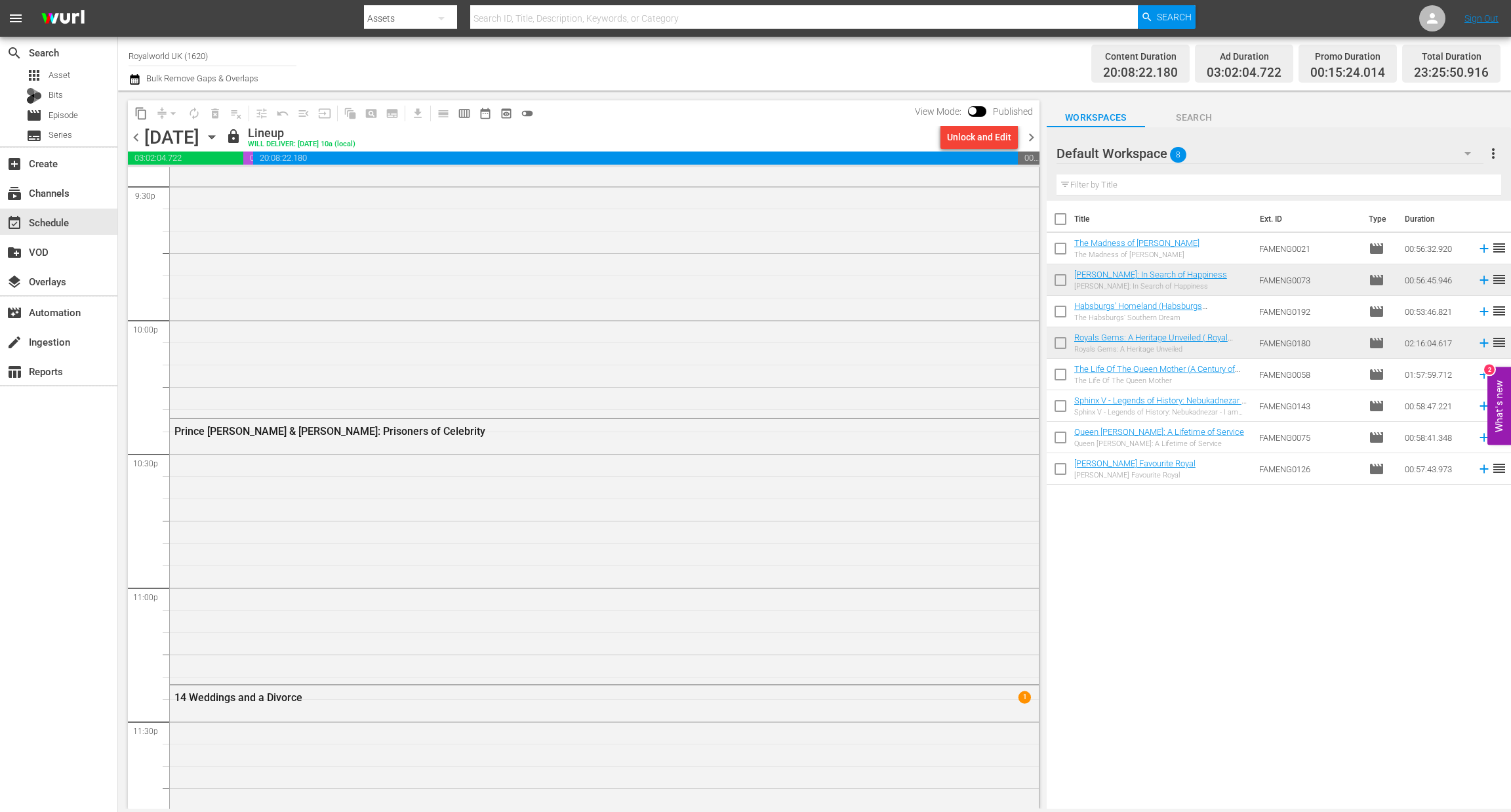
click at [69, 34] on div "menu" at bounding box center [53, 18] width 107 height 37
click at [69, 28] on img at bounding box center [63, 18] width 63 height 31
